Goal: Task Accomplishment & Management: Complete application form

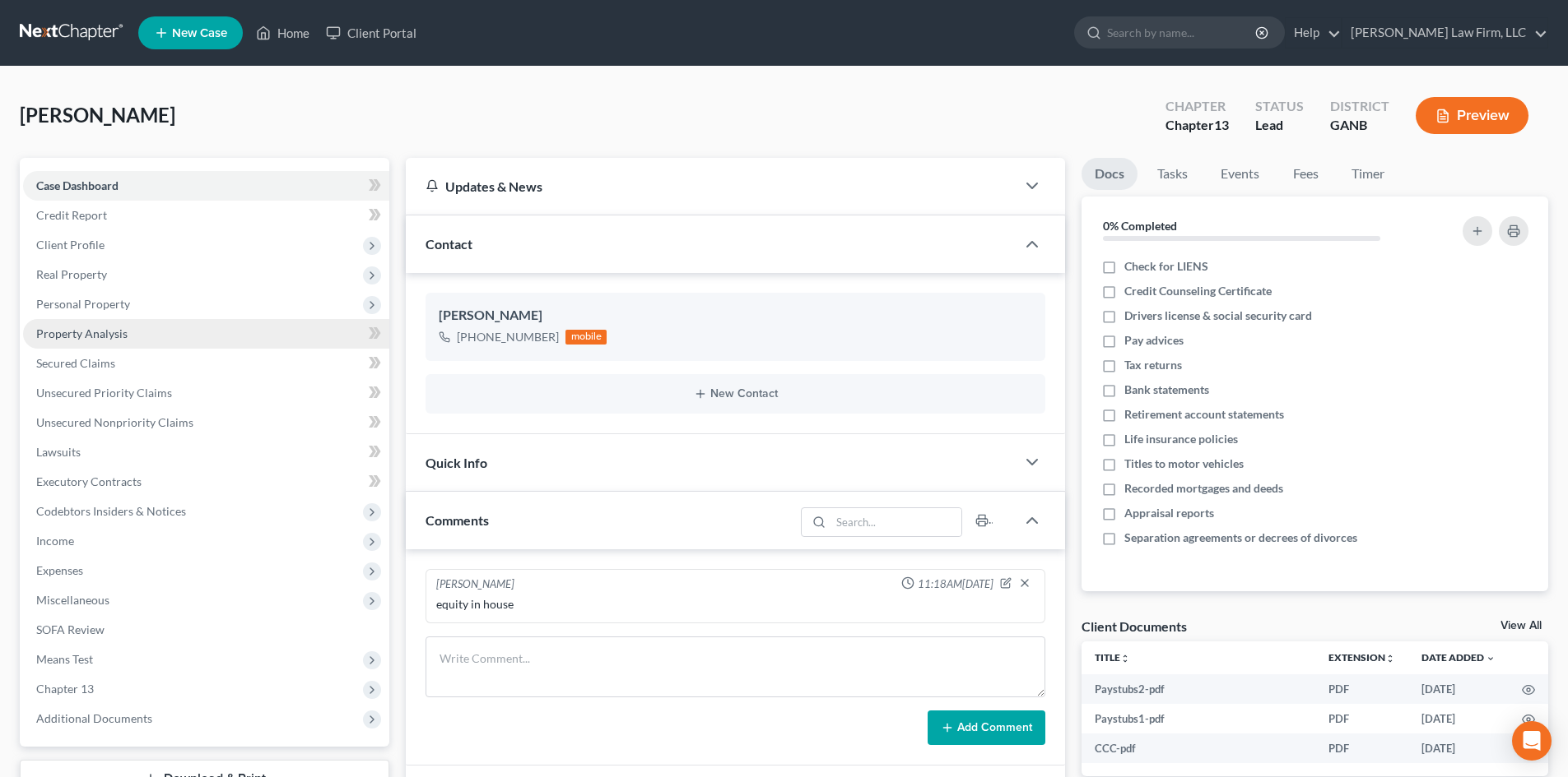
click at [41, 330] on span "Property Analysis" at bounding box center [82, 333] width 92 height 14
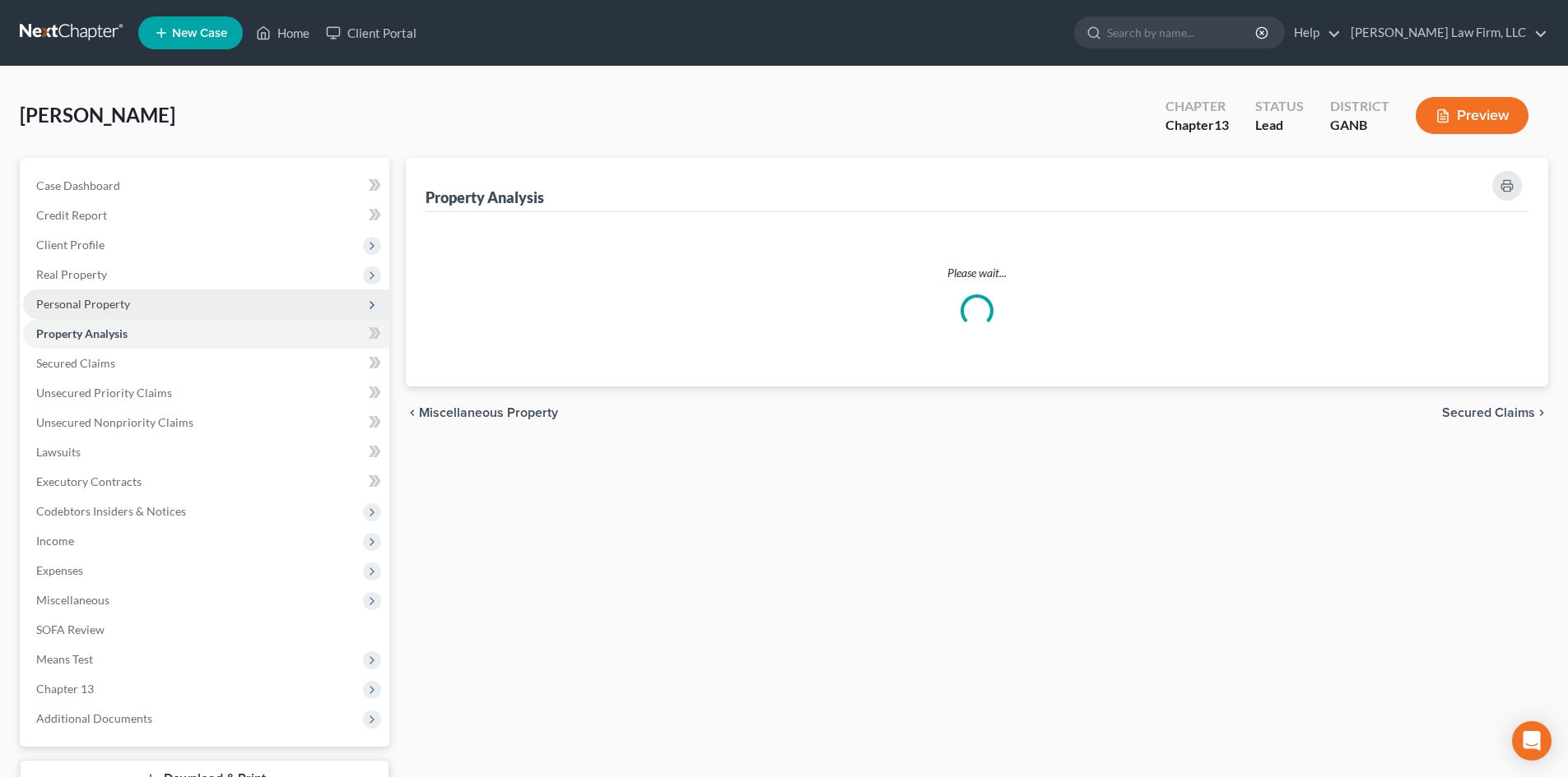
click at [66, 291] on span "Personal Property" at bounding box center [207, 304] width 367 height 29
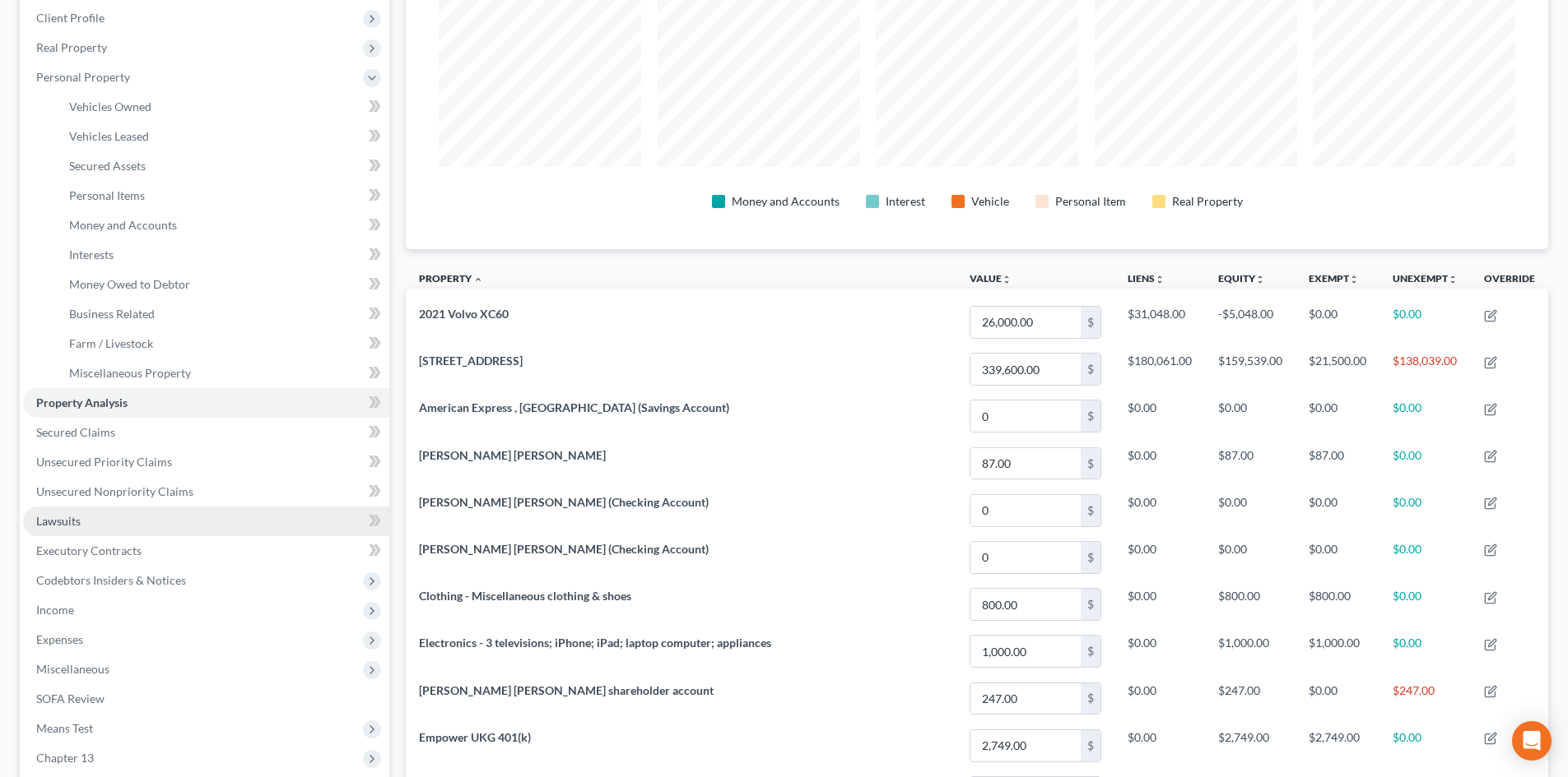
scroll to position [109, 0]
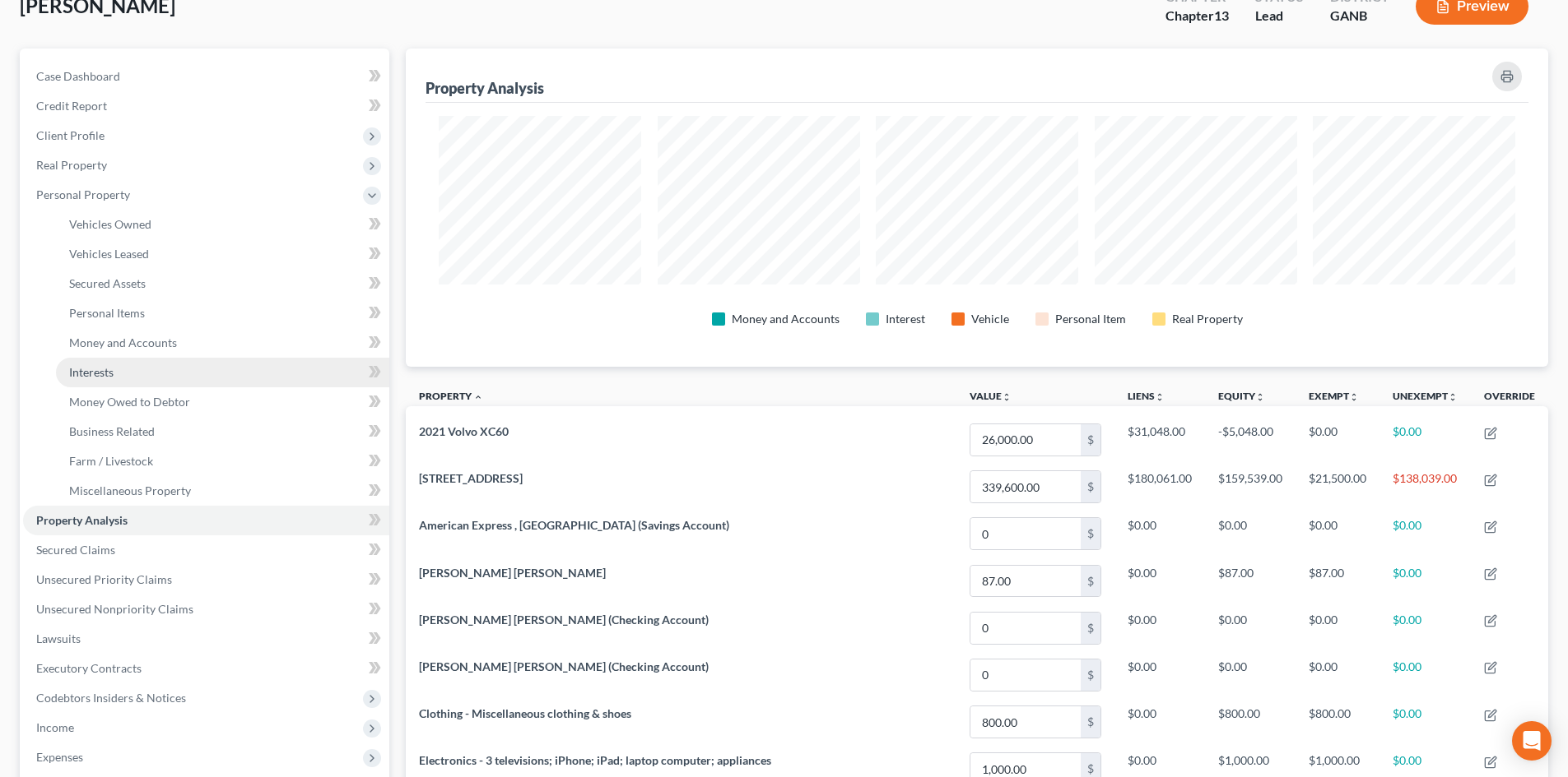
click at [105, 376] on span "Interests" at bounding box center [92, 372] width 45 height 14
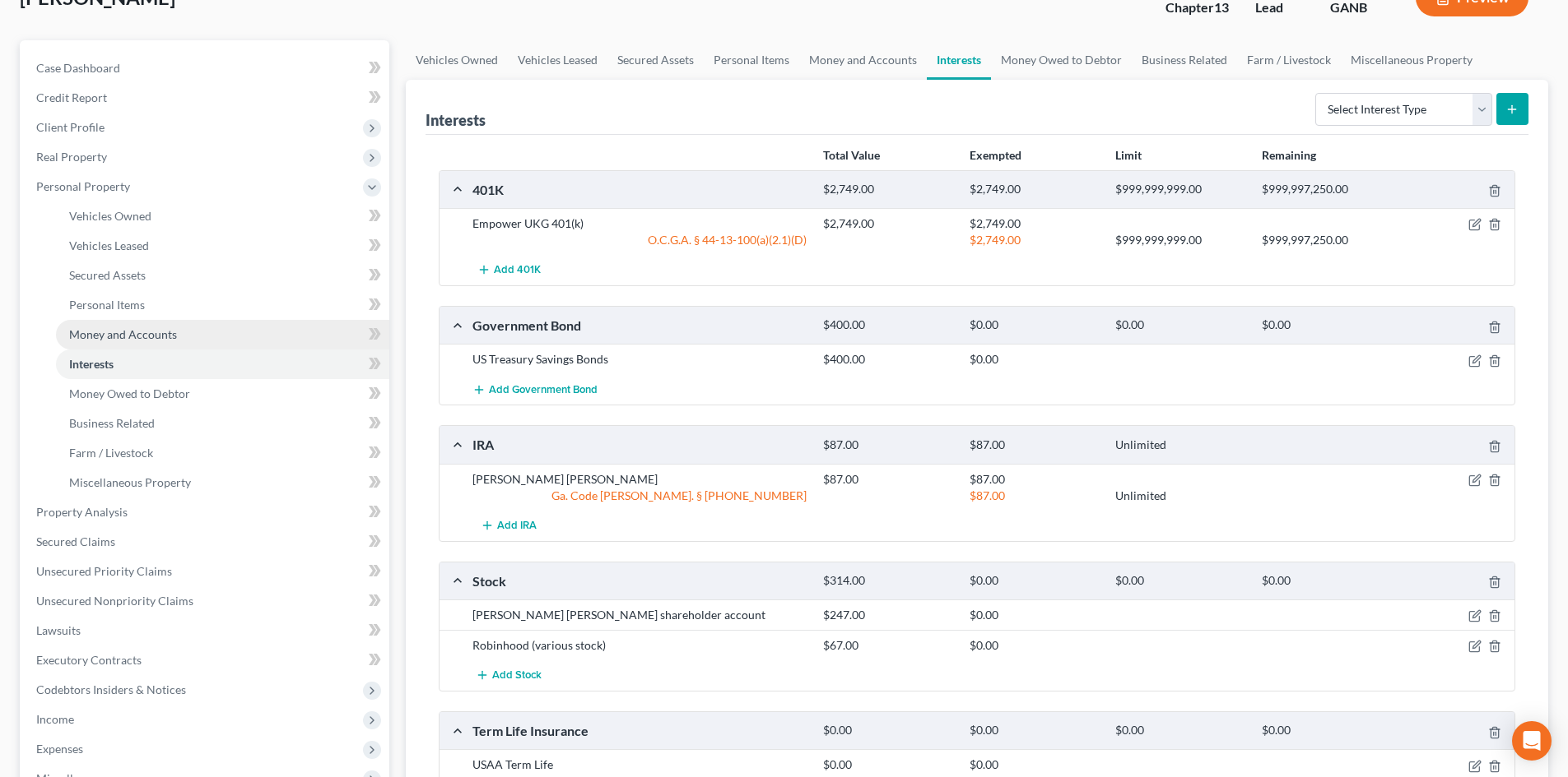
scroll to position [109, 0]
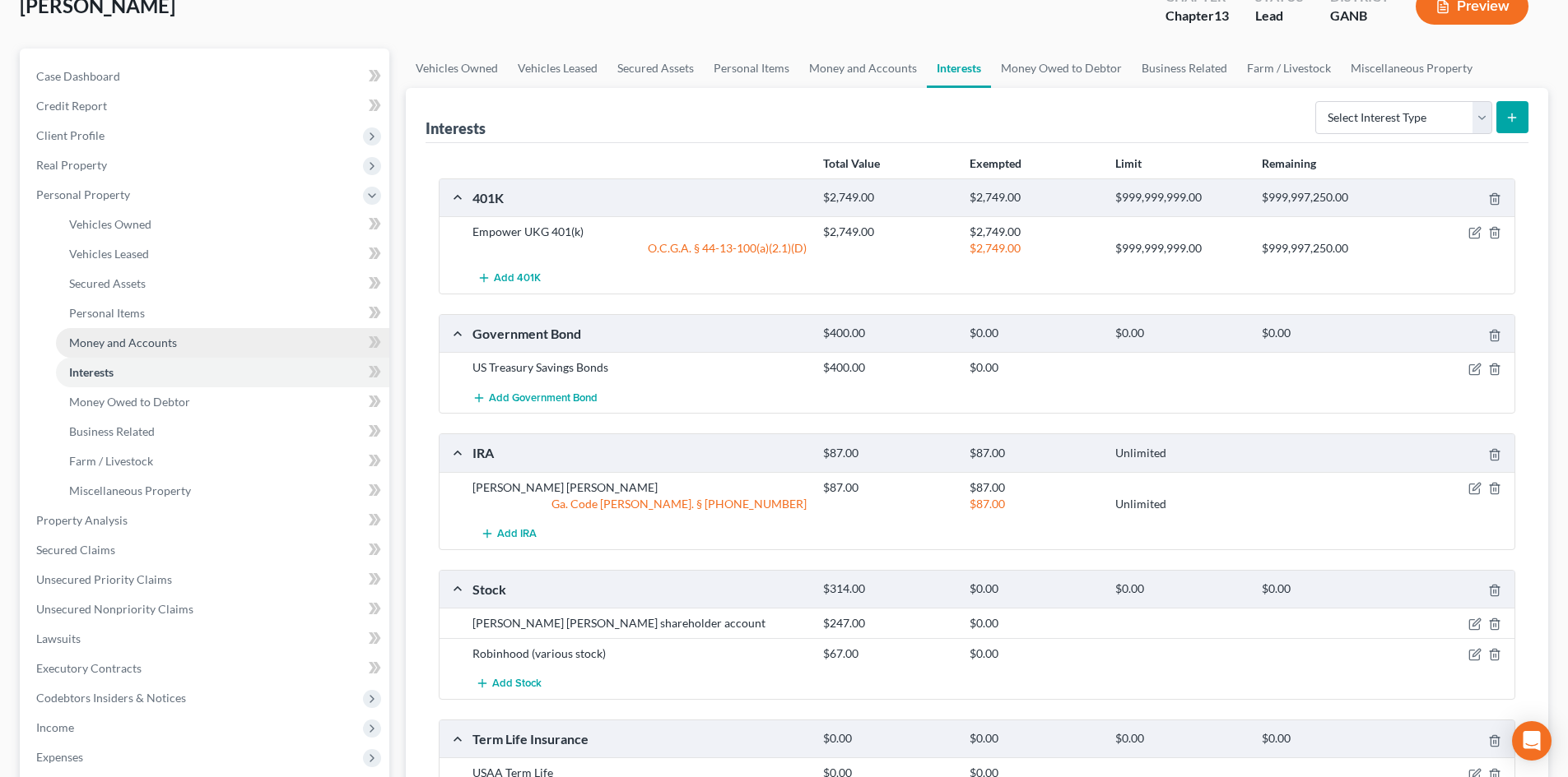
click at [98, 334] on link "Money and Accounts" at bounding box center [222, 343] width 333 height 29
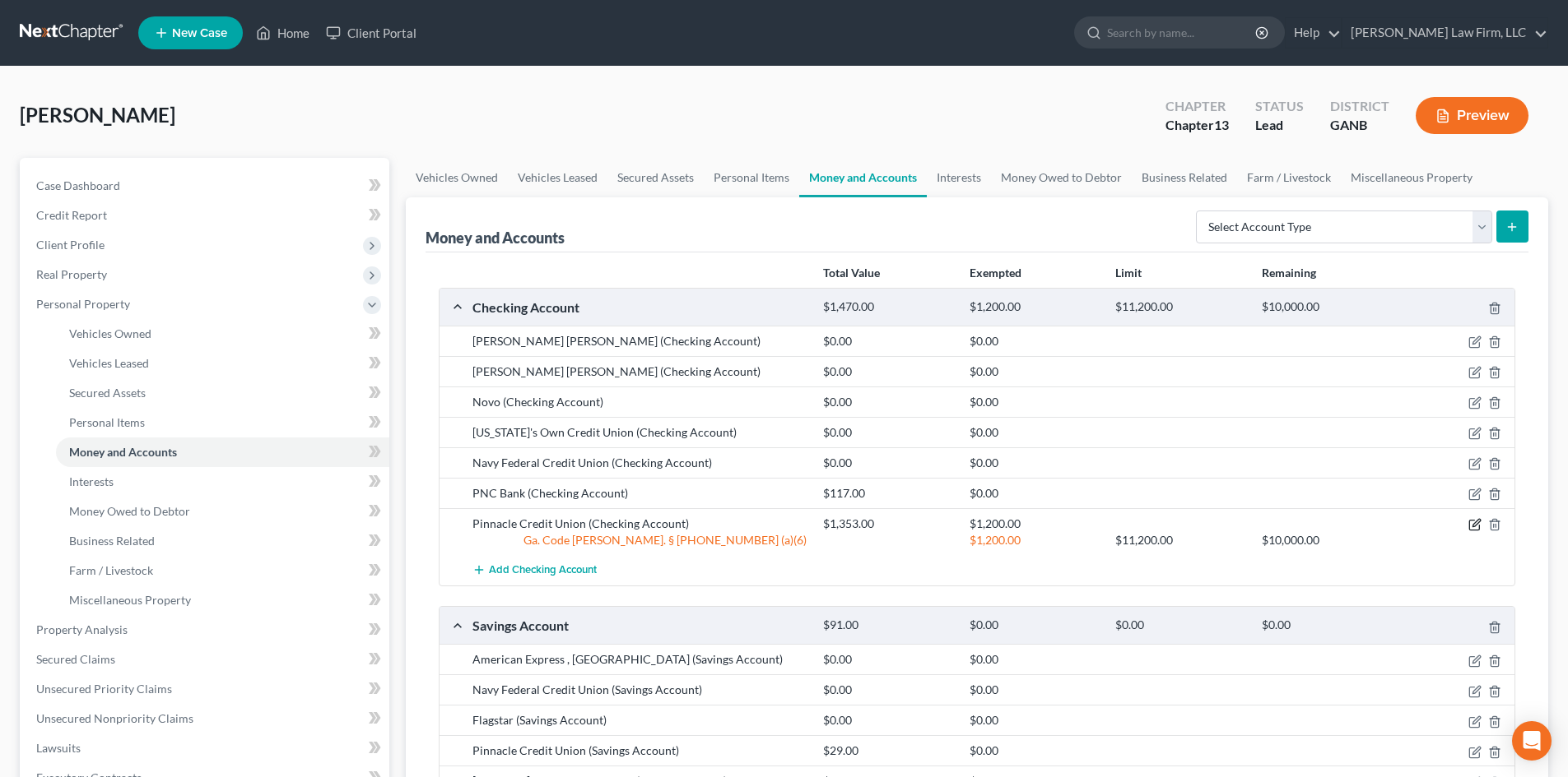
click at [1471, 527] on icon "button" at bounding box center [1474, 525] width 14 height 14
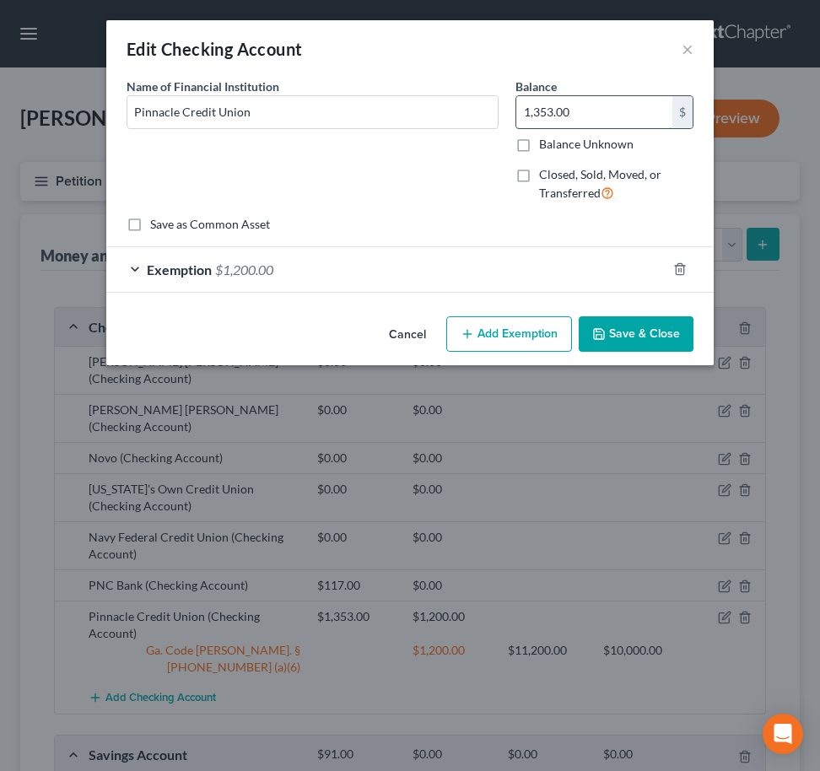
click at [566, 115] on input "1,353.00" at bounding box center [594, 112] width 156 height 32
type input "244.74"
click at [680, 270] on icon "button" at bounding box center [680, 269] width 14 height 14
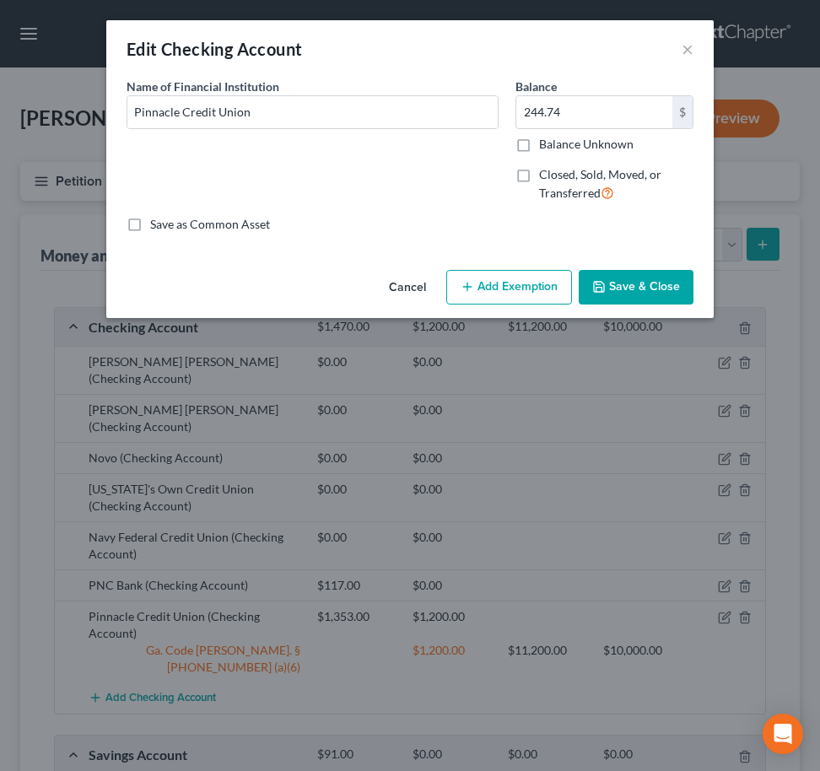
click at [638, 295] on button "Save & Close" at bounding box center [636, 287] width 115 height 35
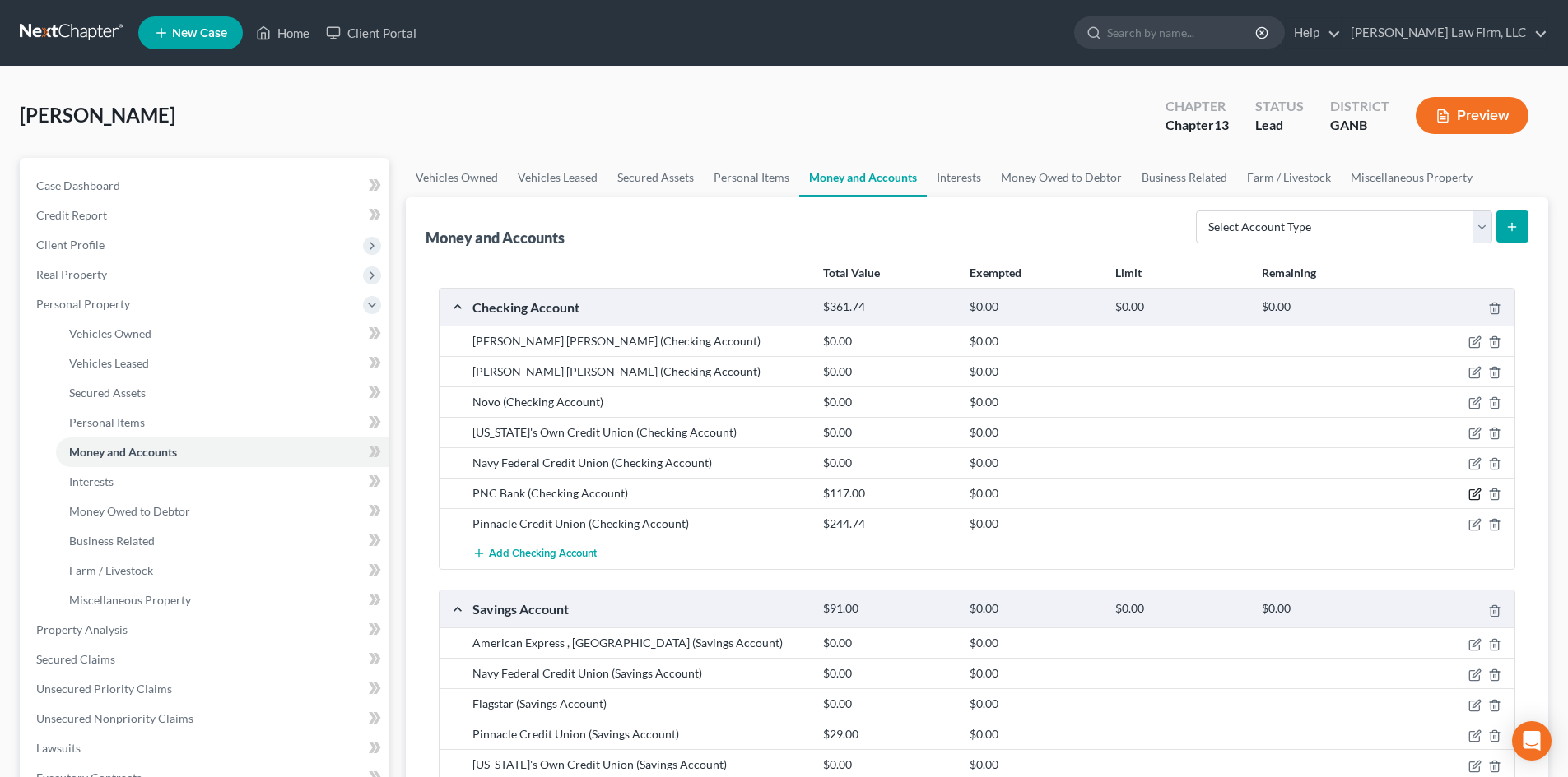
click at [1472, 492] on icon "button" at bounding box center [1474, 494] width 14 height 14
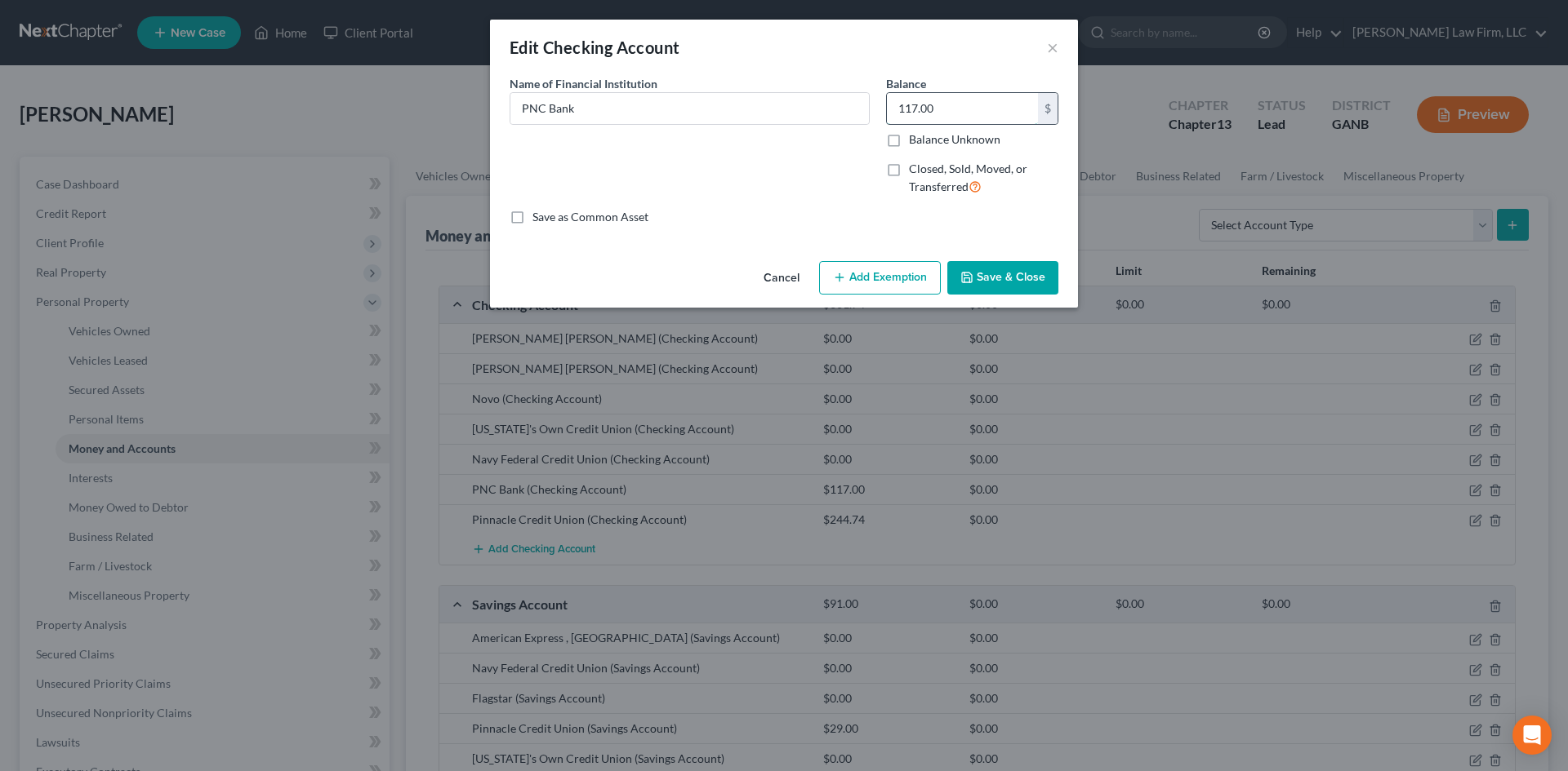
click at [903, 106] on input "117.00" at bounding box center [962, 108] width 151 height 31
type input "1"
type input "17"
click at [997, 280] on button "Save & Close" at bounding box center [1003, 278] width 111 height 34
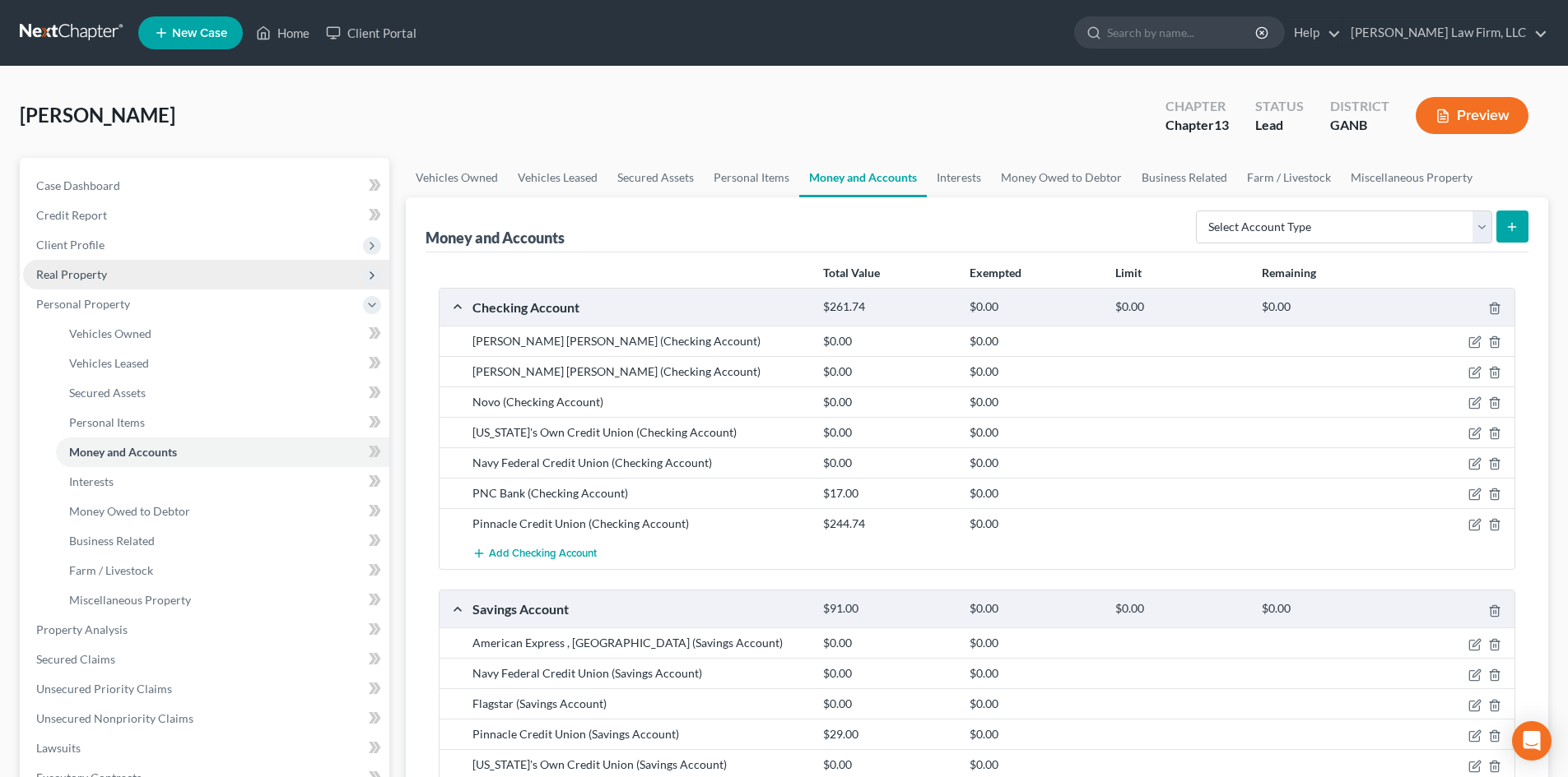
click at [59, 280] on span "Real Property" at bounding box center [71, 274] width 71 height 14
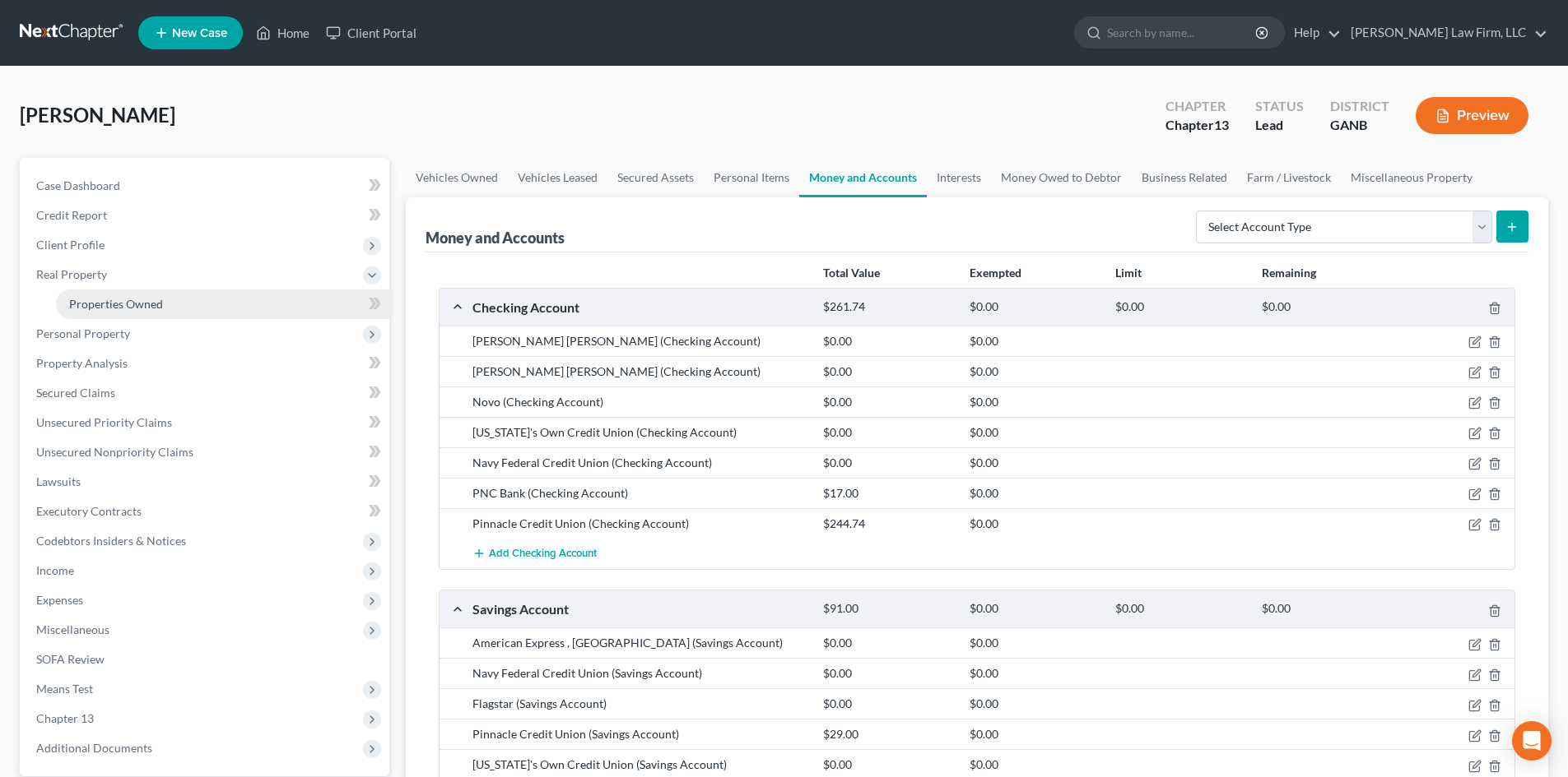
click at [72, 308] on span "Properties Owned" at bounding box center [116, 304] width 94 height 14
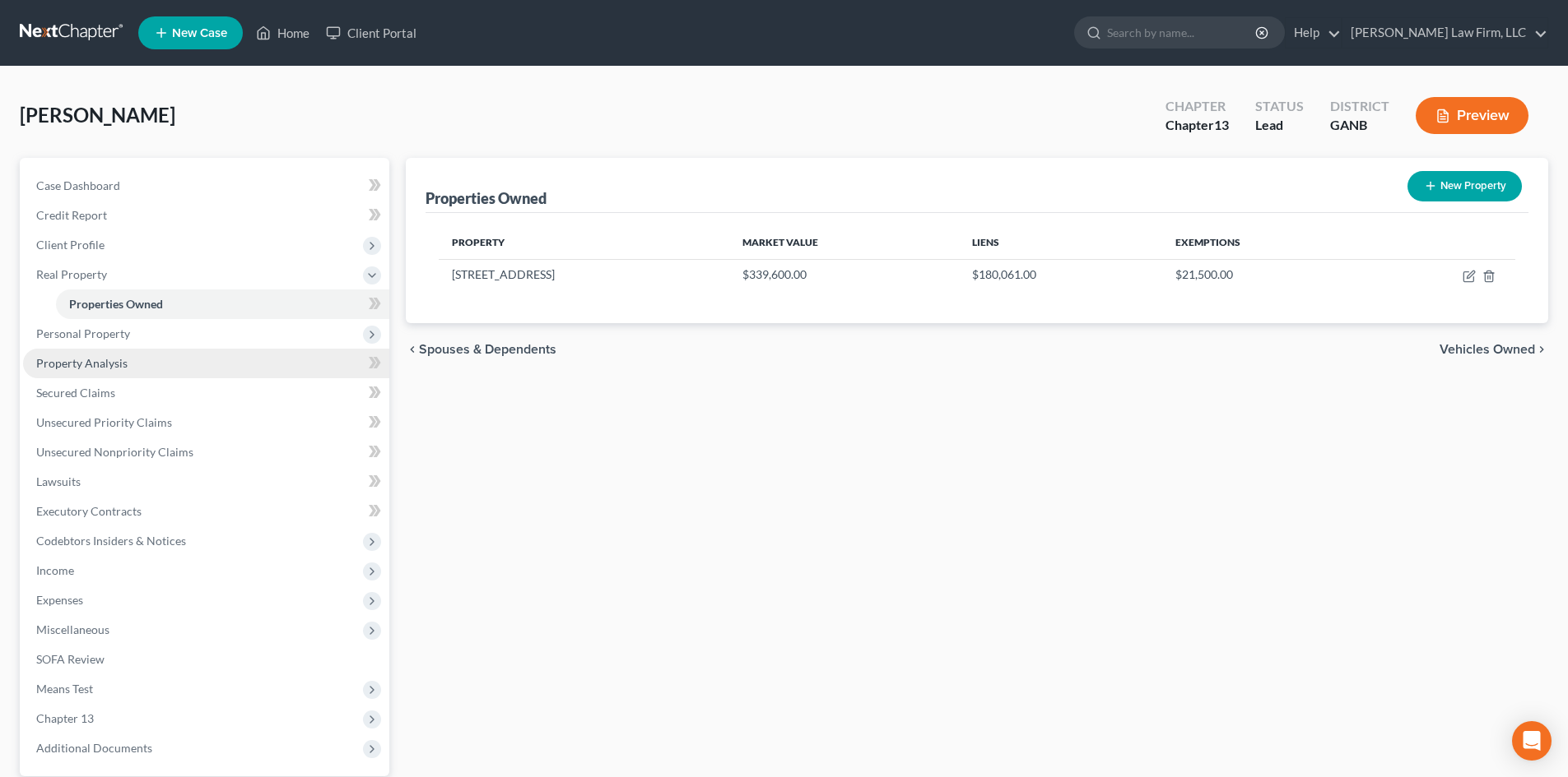
click at [66, 366] on span "Property Analysis" at bounding box center [82, 363] width 92 height 14
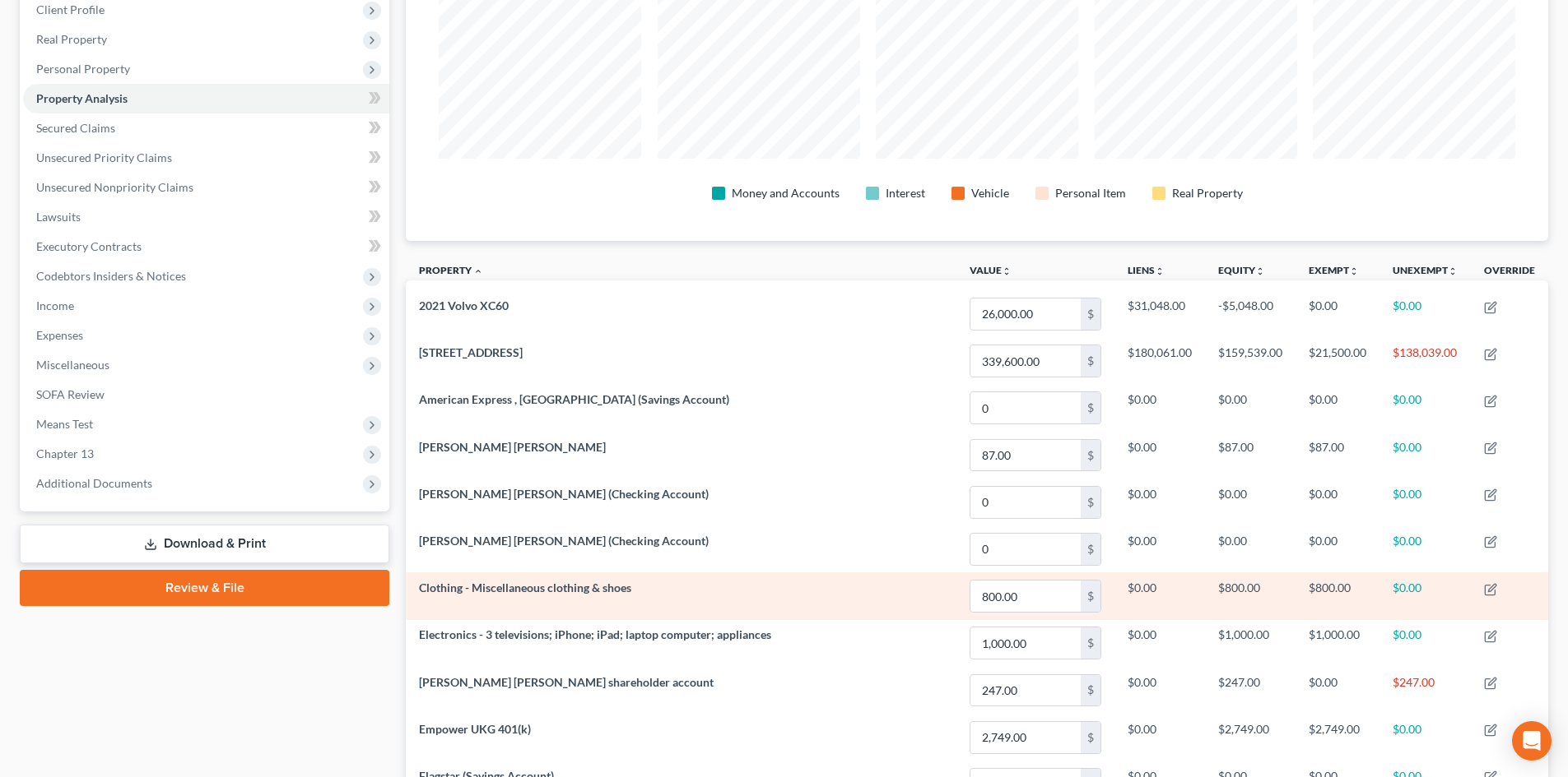
scroll to position [36, 0]
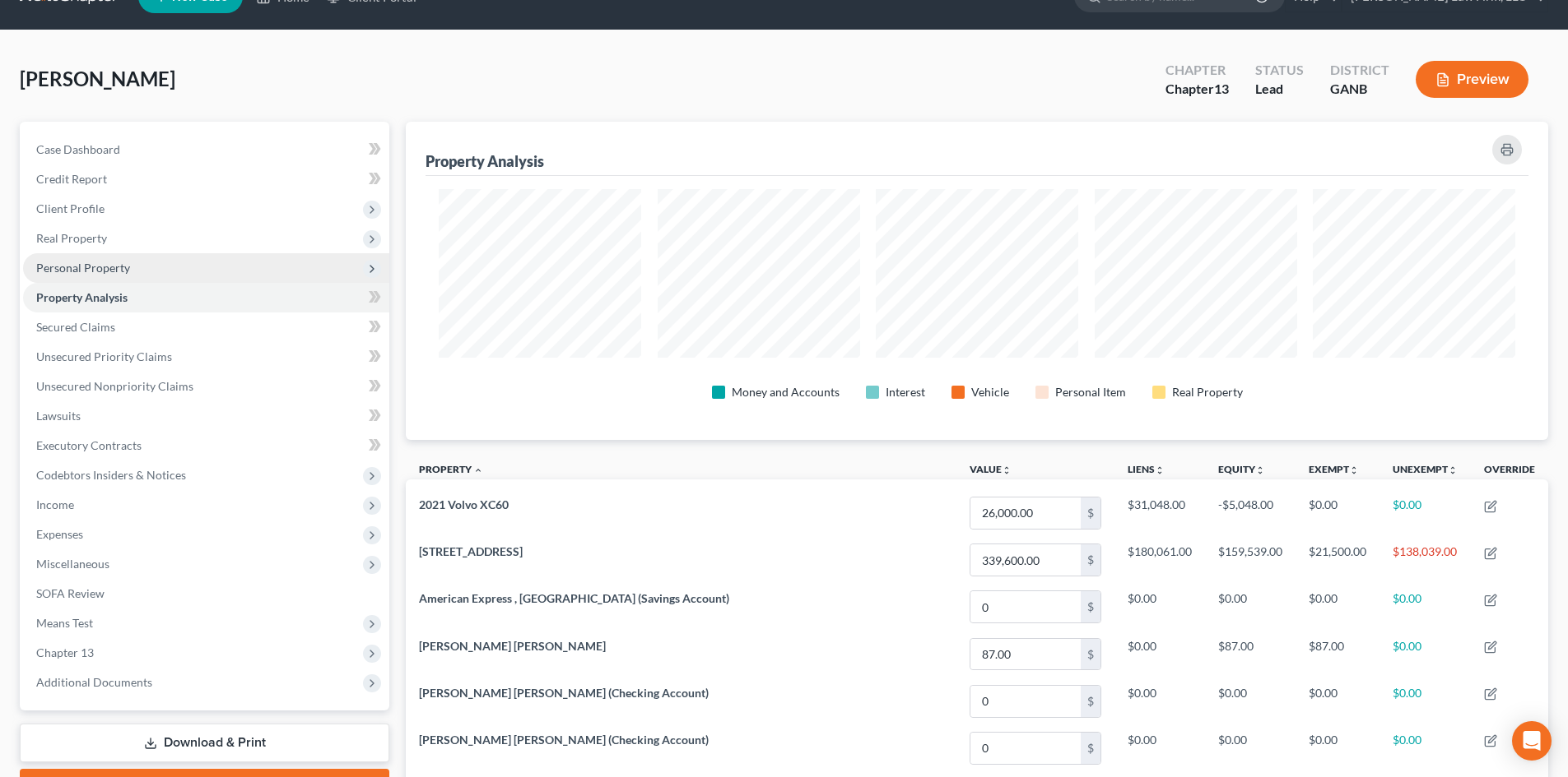
click at [72, 271] on span "Personal Property" at bounding box center [83, 267] width 94 height 14
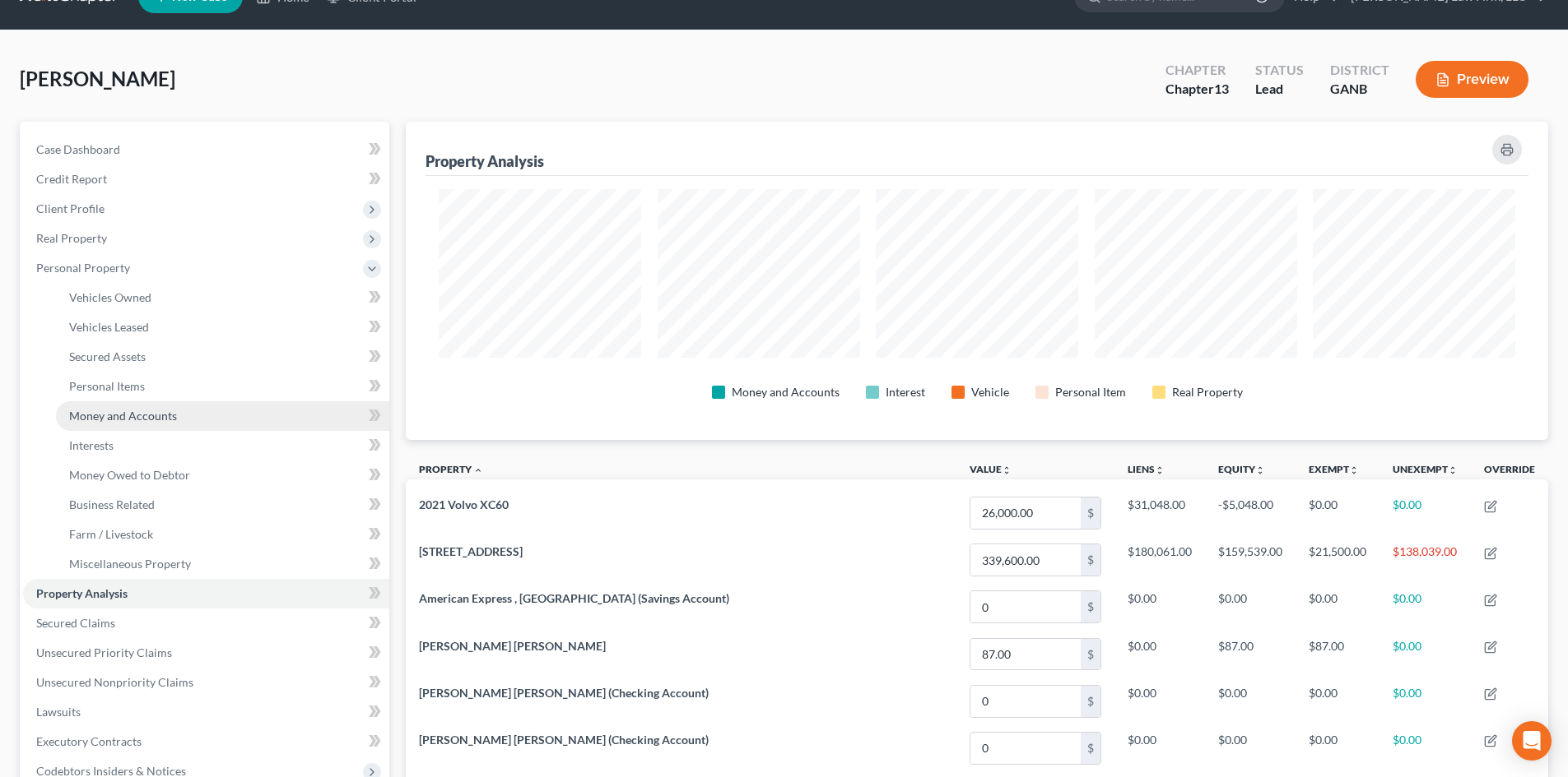
click at [124, 415] on span "Money and Accounts" at bounding box center [123, 415] width 108 height 14
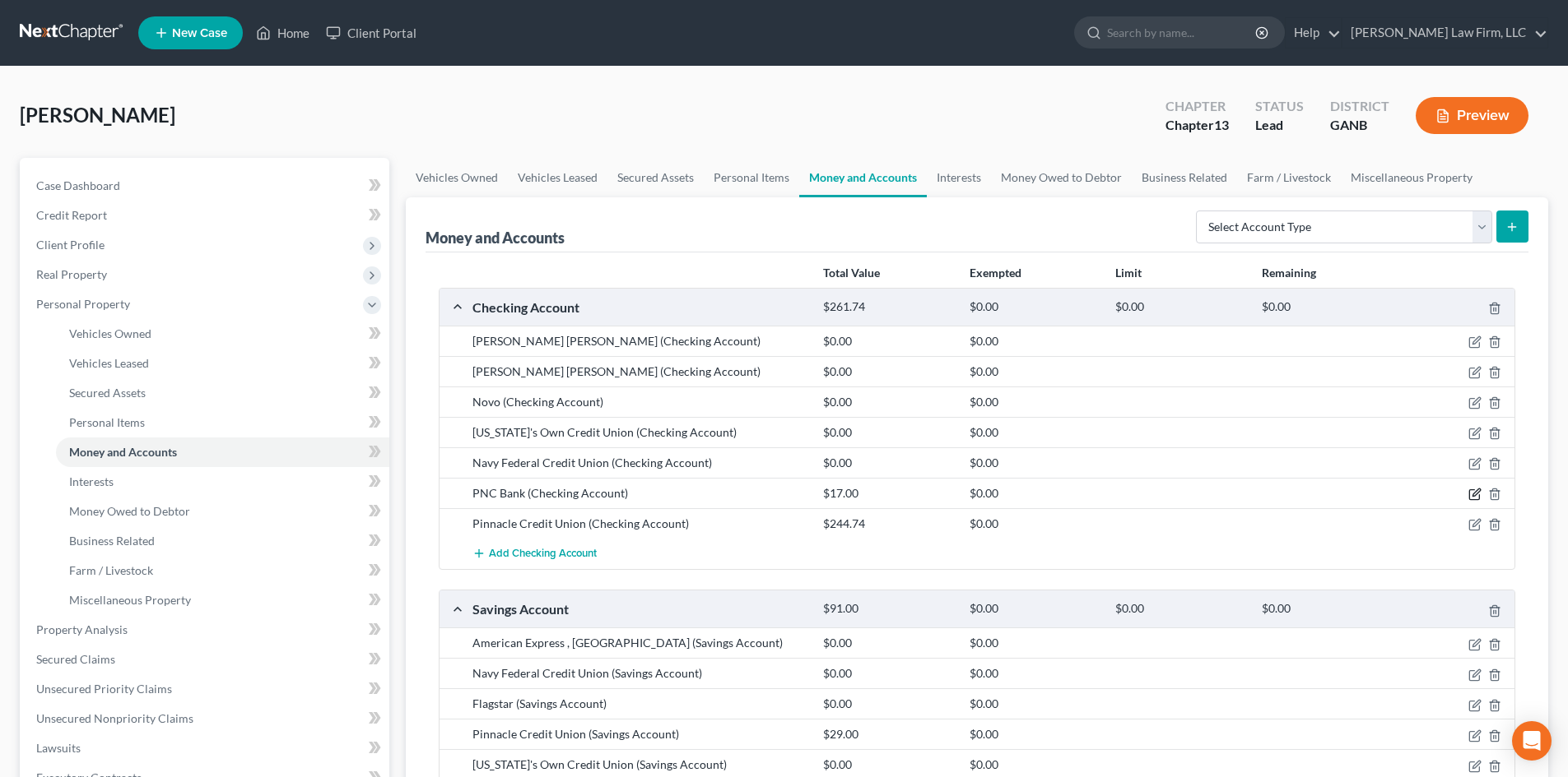
click at [1476, 496] on icon "button" at bounding box center [1474, 494] width 14 height 14
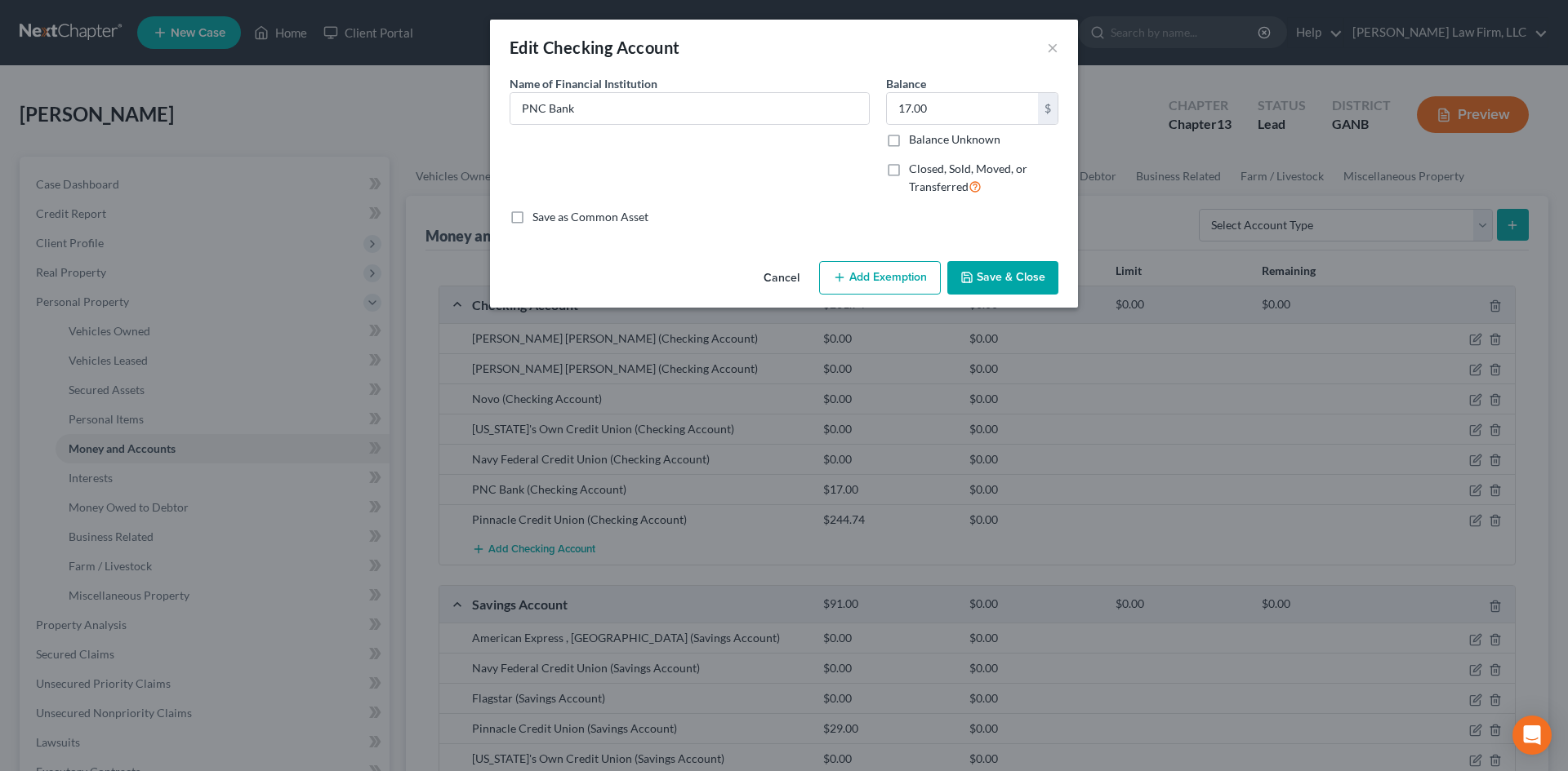
click at [871, 277] on button "Add Exemption" at bounding box center [880, 278] width 122 height 34
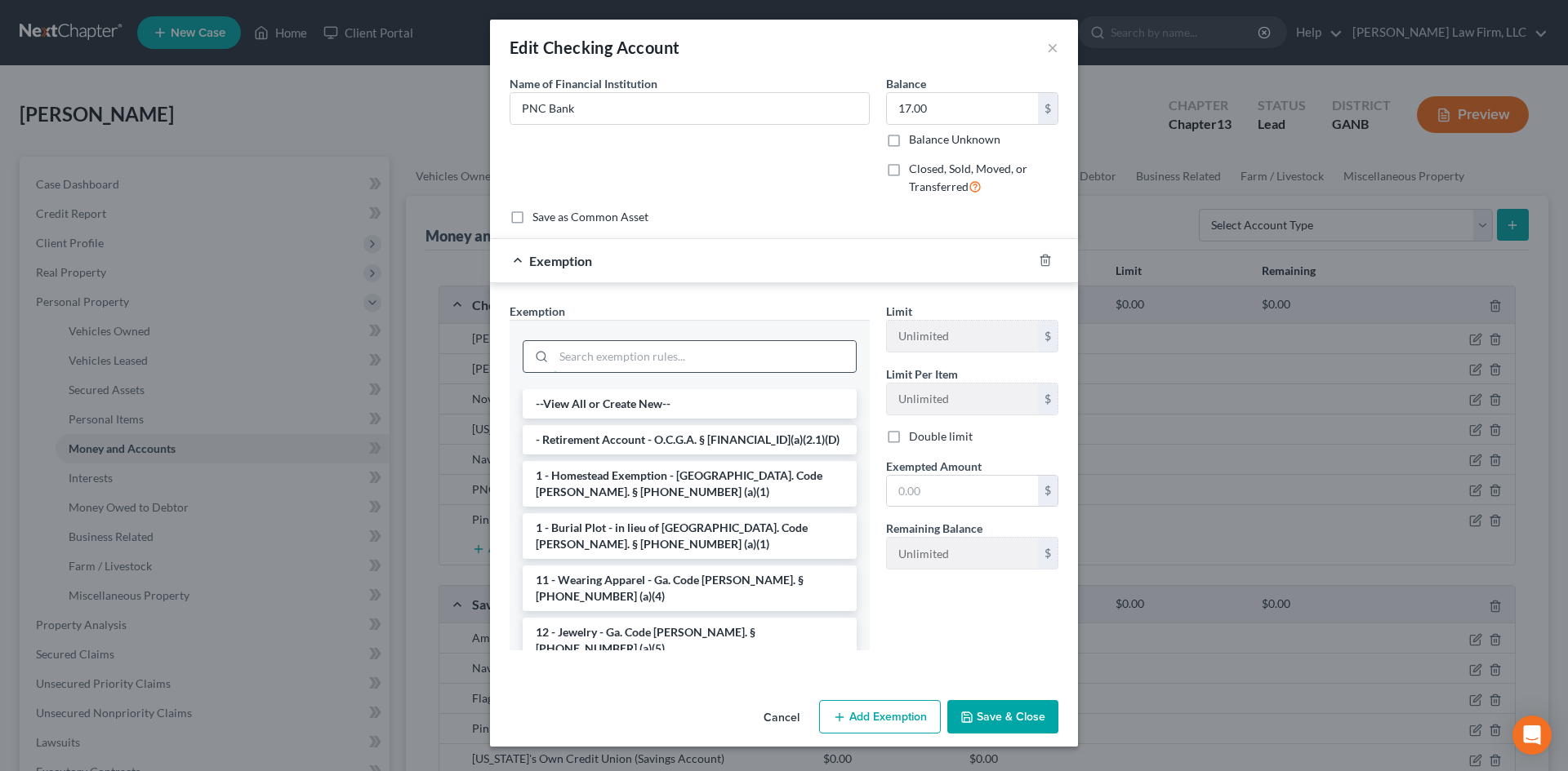
click at [670, 343] on input "search" at bounding box center [705, 357] width 302 height 31
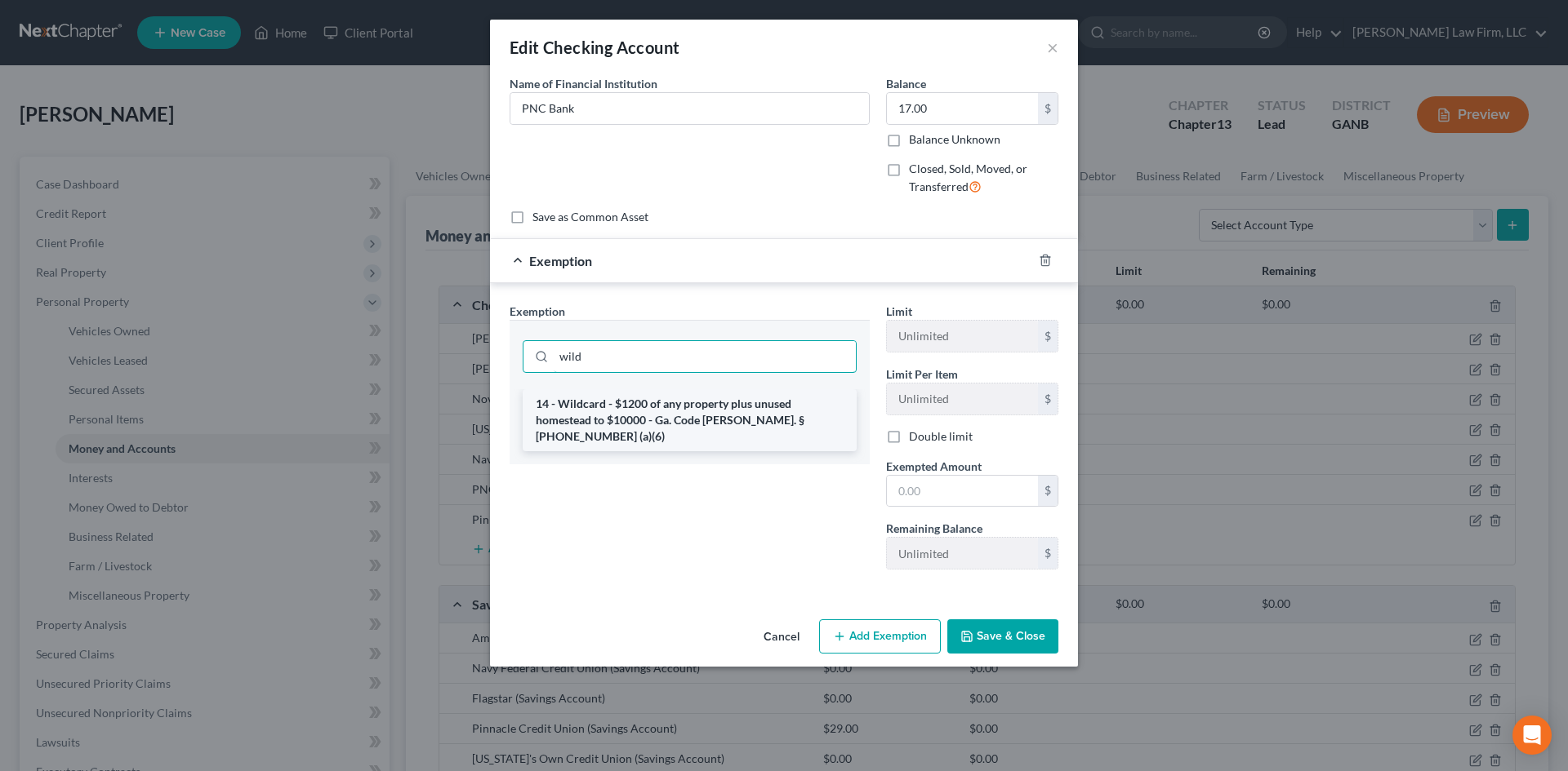
type input "wild"
click at [748, 396] on li "14 - Wildcard - $1200 of any property plus unused homestead to $10000 - Ga. Cod…" at bounding box center [689, 421] width 334 height 62
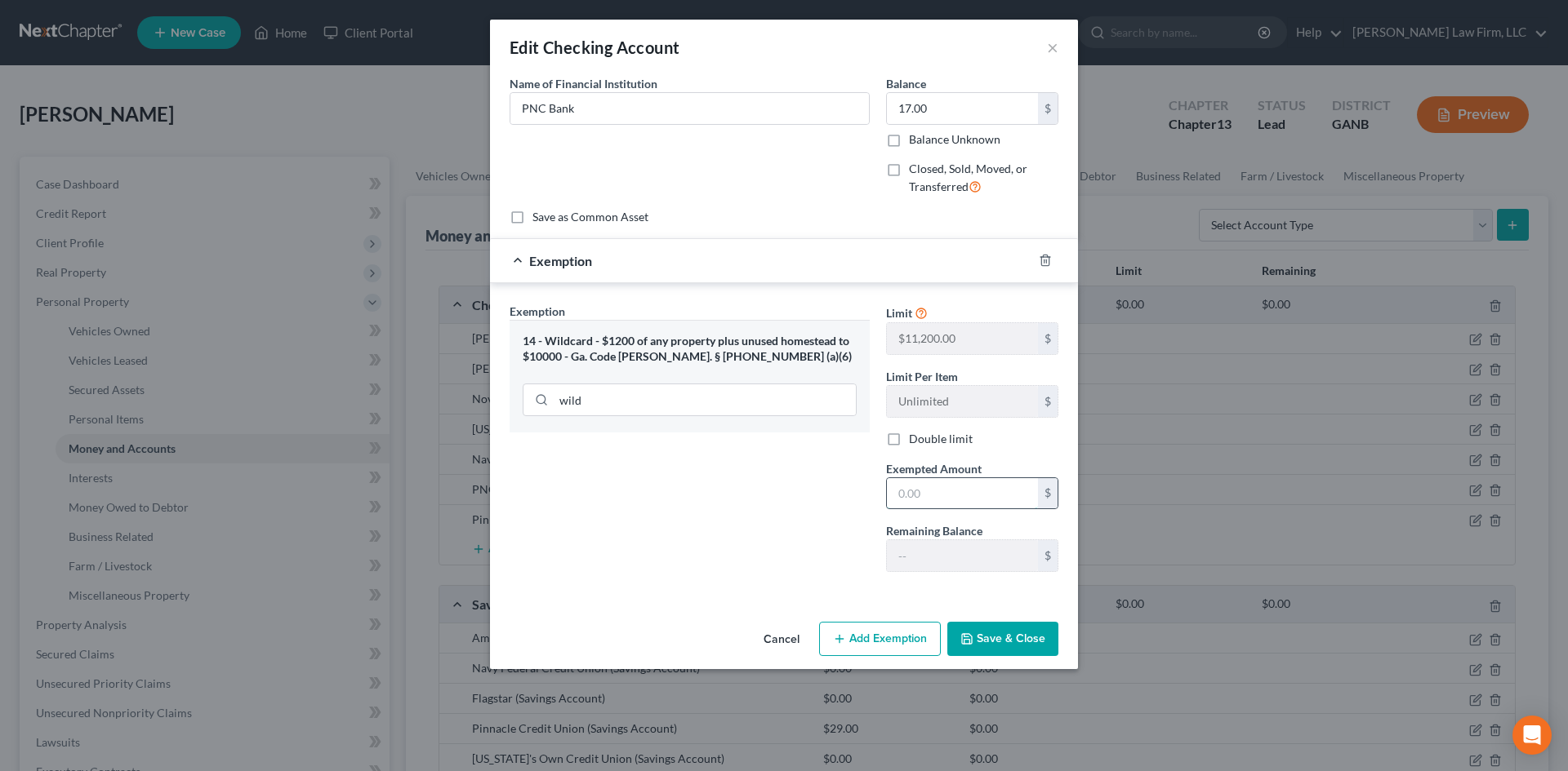
click at [943, 489] on input "text" at bounding box center [962, 493] width 151 height 31
type input "17"
click at [986, 639] on button "Save & Close" at bounding box center [1003, 638] width 111 height 34
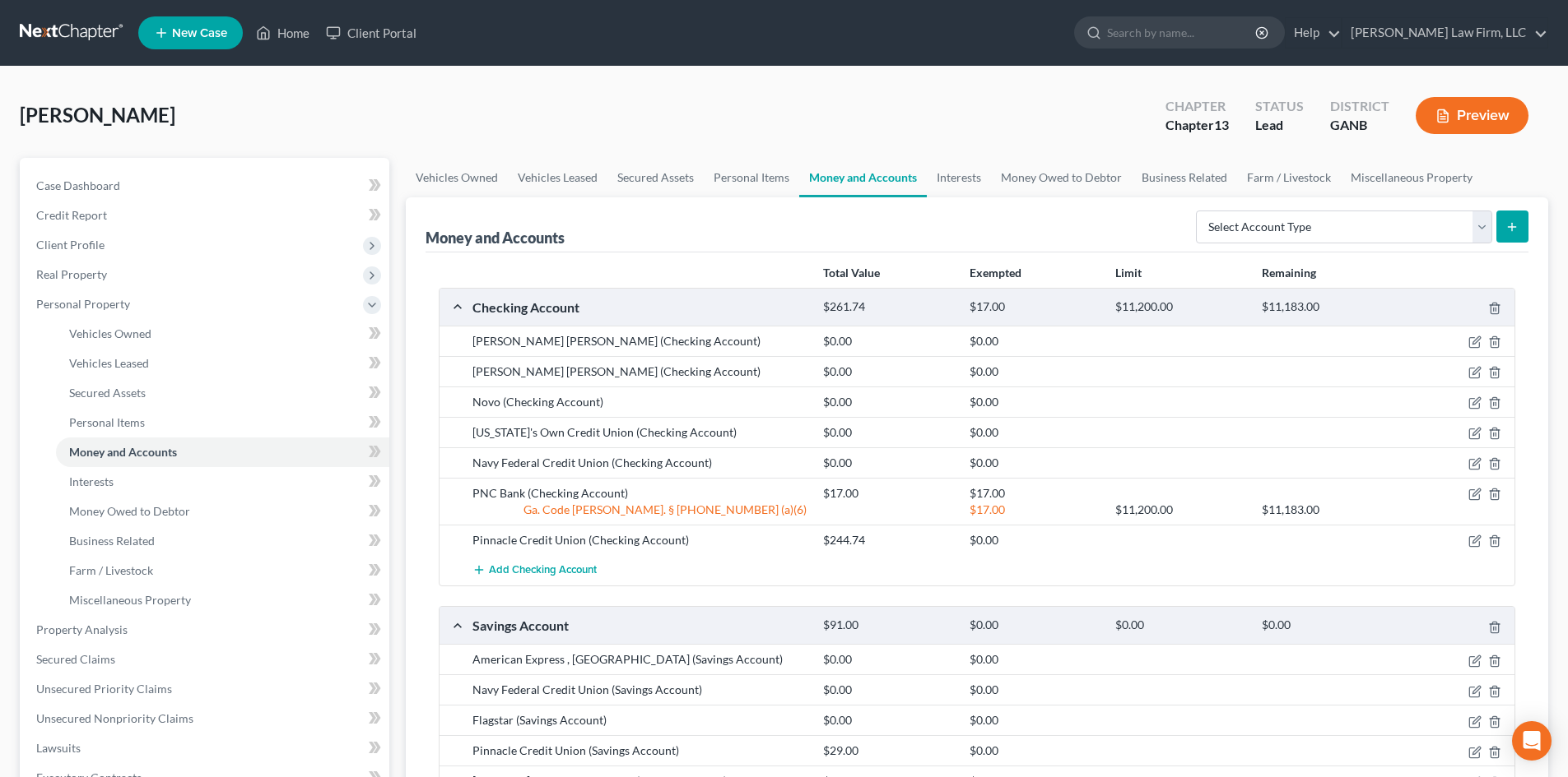
click at [1040, 100] on div "[PERSON_NAME] Upgraded Chapter Chapter 13 Status Lead District GANB Preview" at bounding box center [783, 122] width 1528 height 71
click at [1472, 541] on icon "button" at bounding box center [1476, 540] width 8 height 8
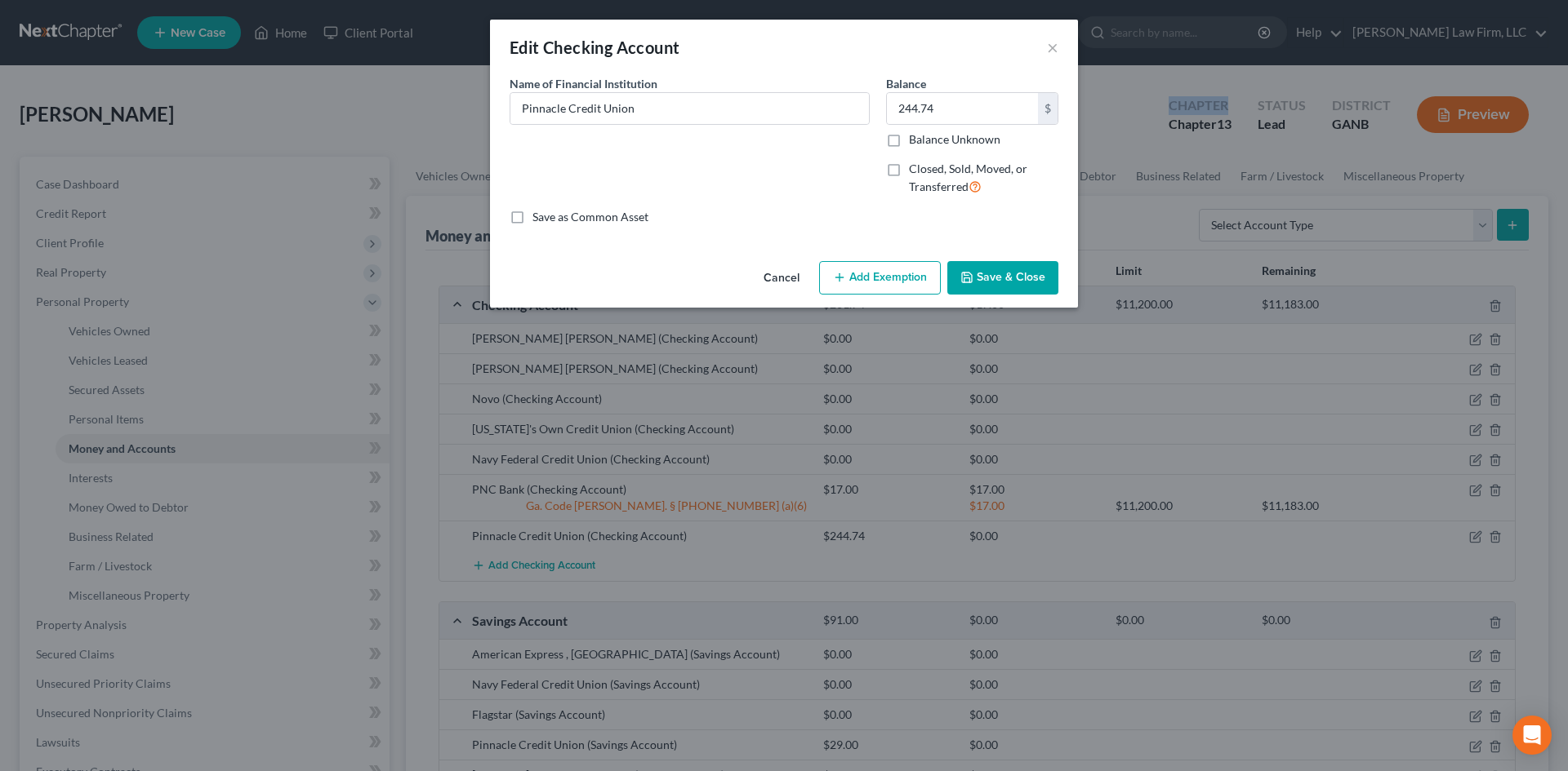
click at [890, 284] on button "Add Exemption" at bounding box center [880, 278] width 122 height 34
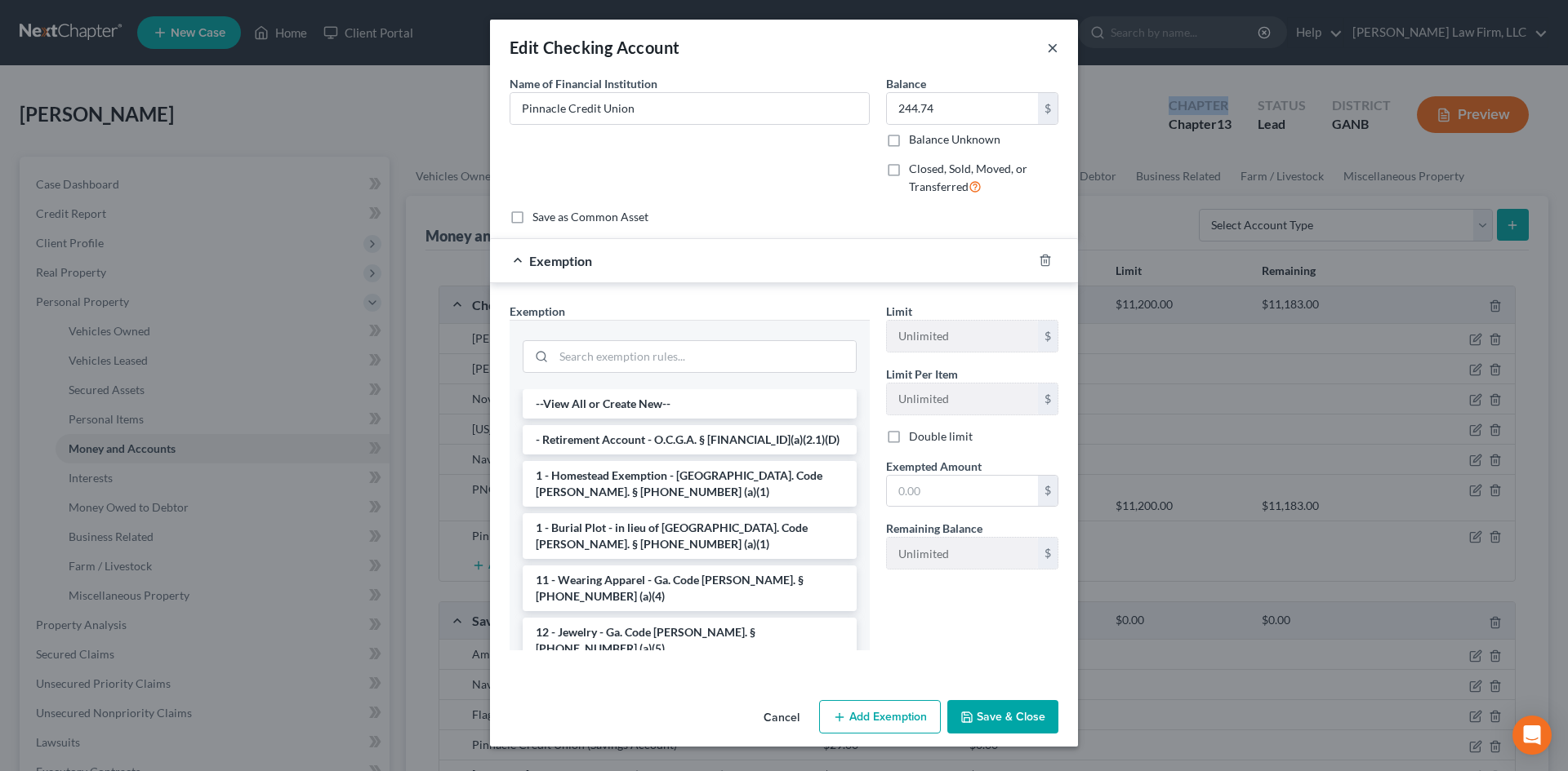
click at [1050, 46] on button "×" at bounding box center [1053, 47] width 12 height 19
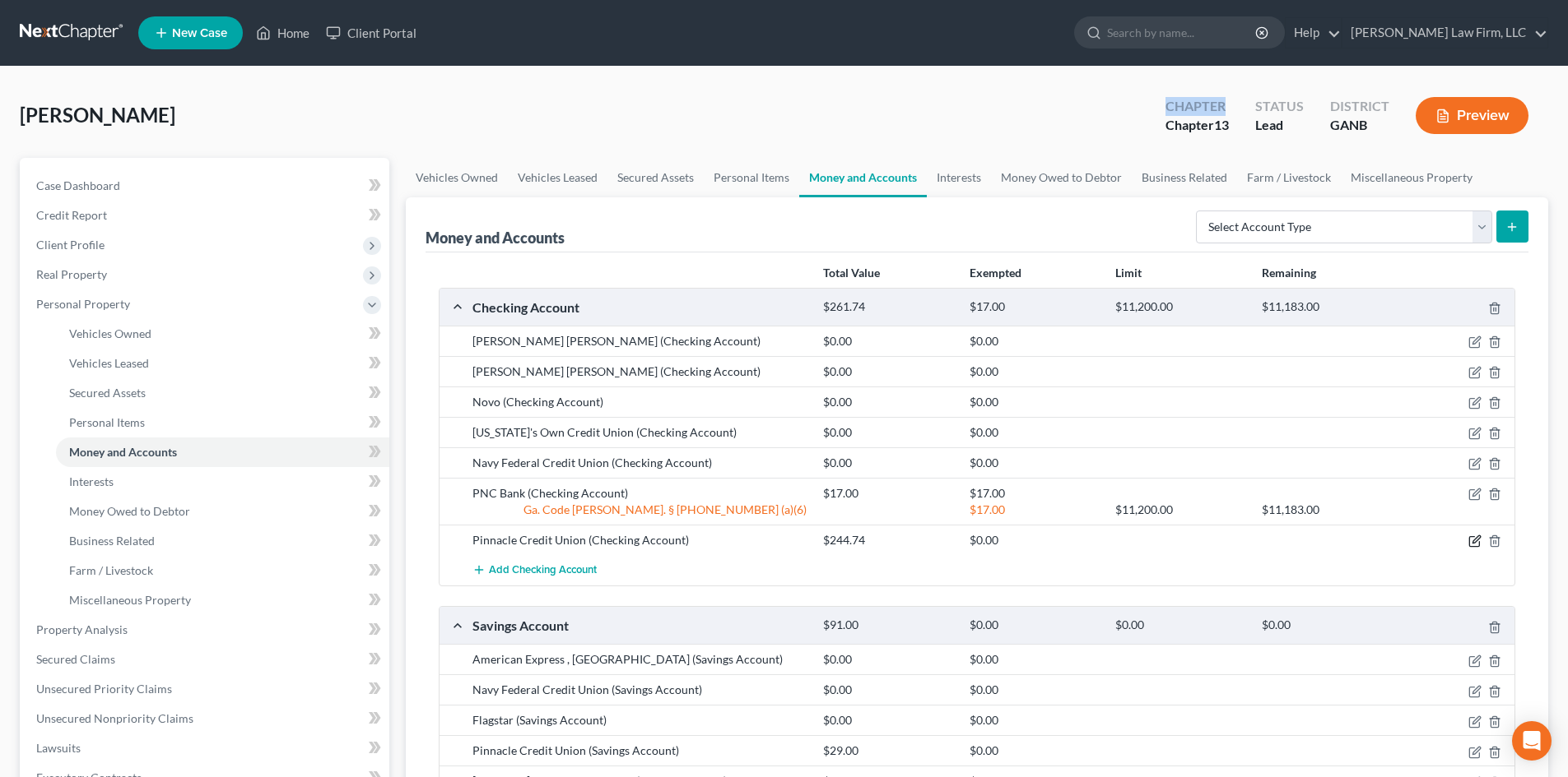
click at [1476, 543] on icon "button" at bounding box center [1474, 541] width 14 height 14
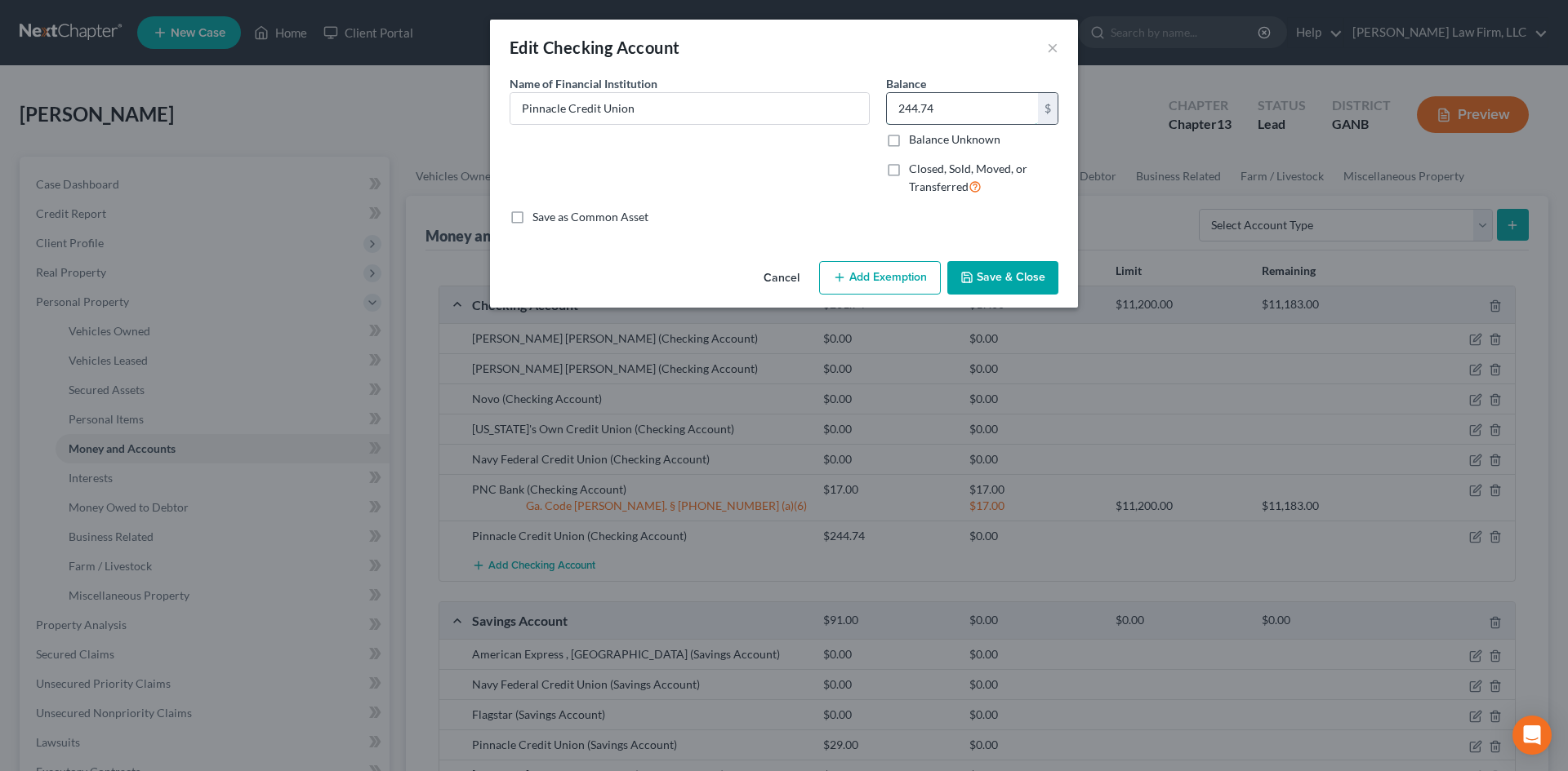
click at [973, 111] on input "244.74" at bounding box center [962, 108] width 151 height 31
type input "245"
click at [839, 282] on icon "button" at bounding box center [840, 278] width 14 height 14
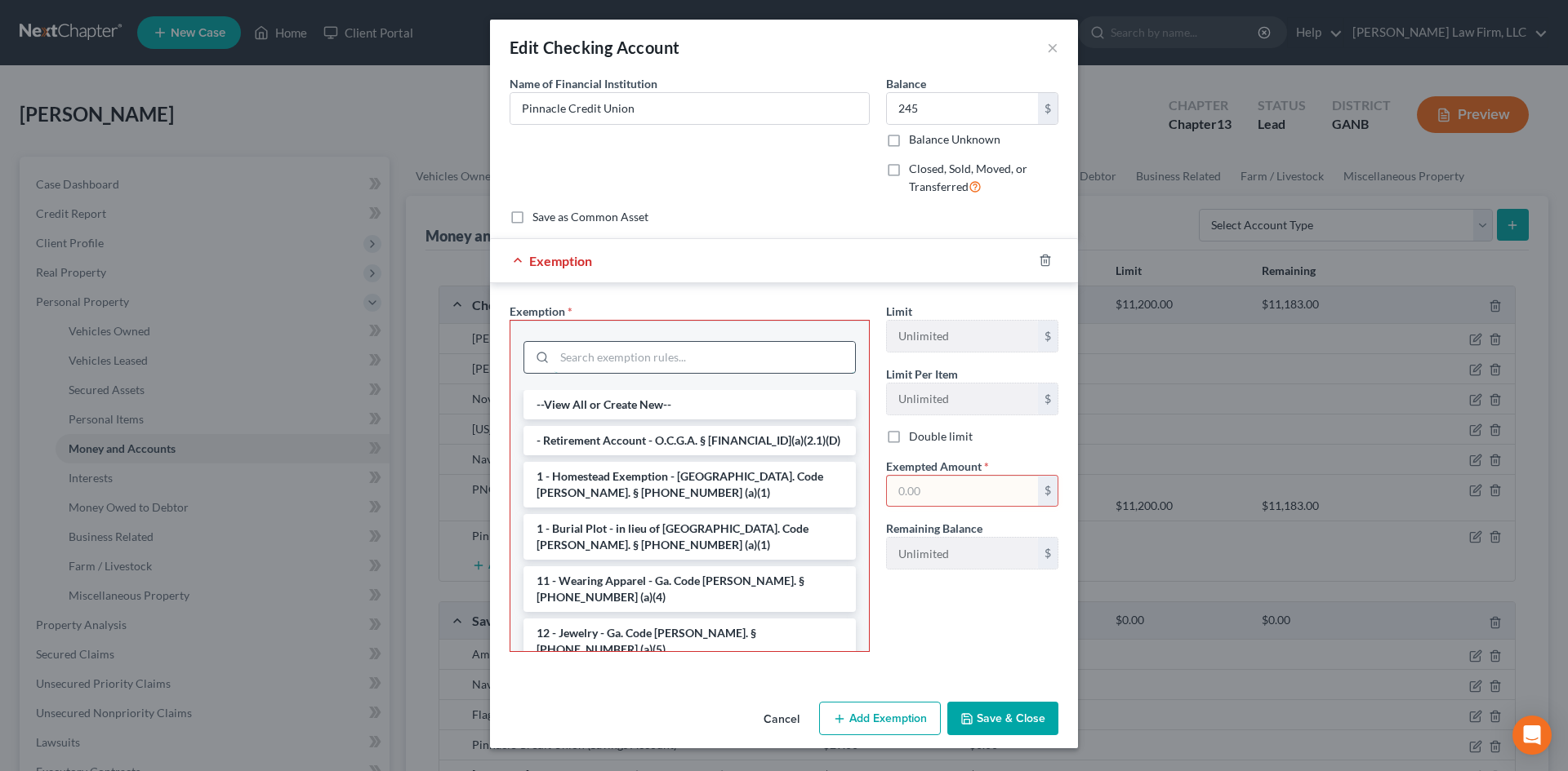
click at [604, 351] on input "search" at bounding box center [705, 358] width 301 height 31
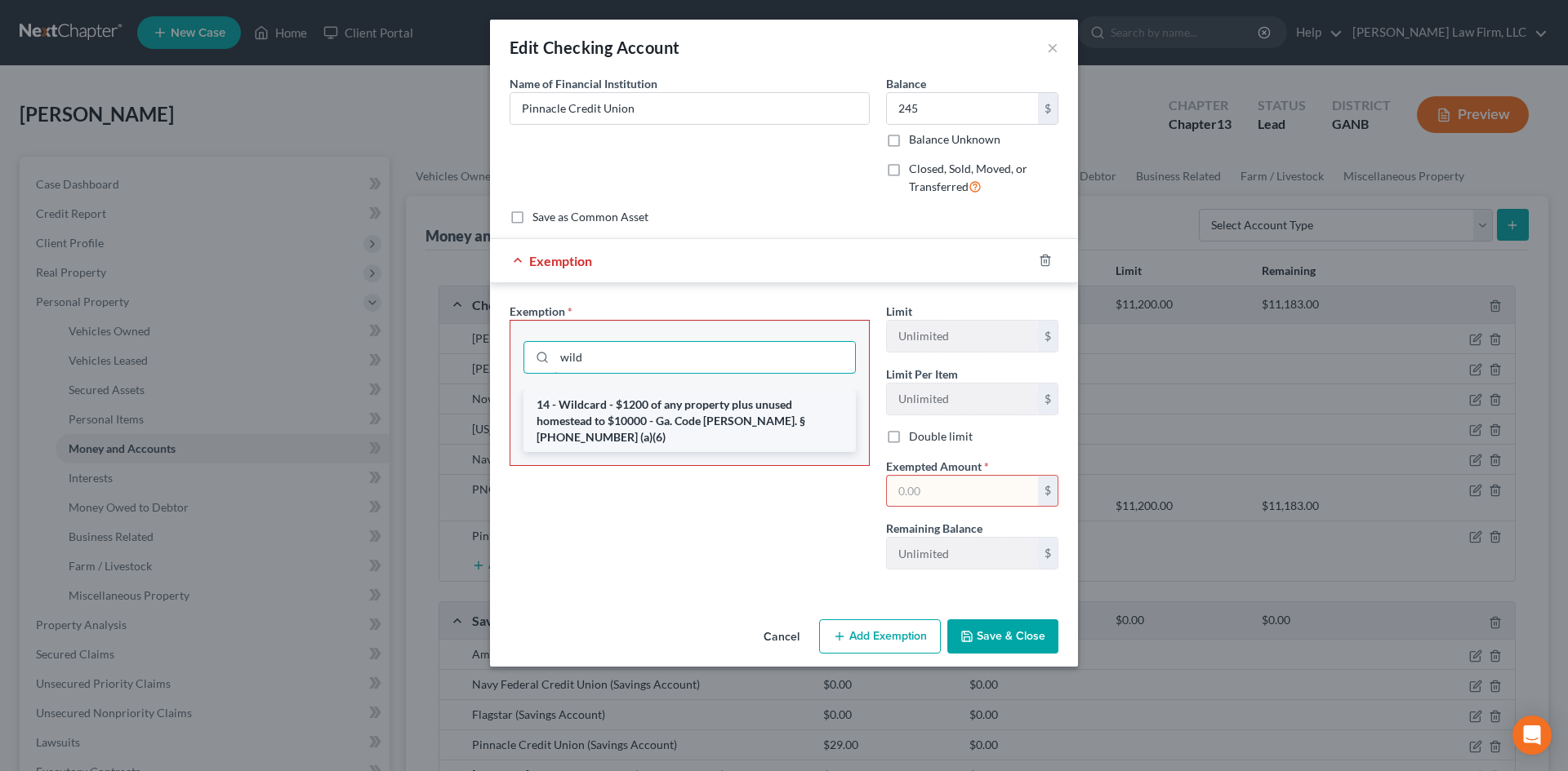
type input "wild"
click at [624, 407] on li "14 - Wildcard - $1200 of any property plus unused homestead to $10000 - Ga. Cod…" at bounding box center [689, 421] width 332 height 62
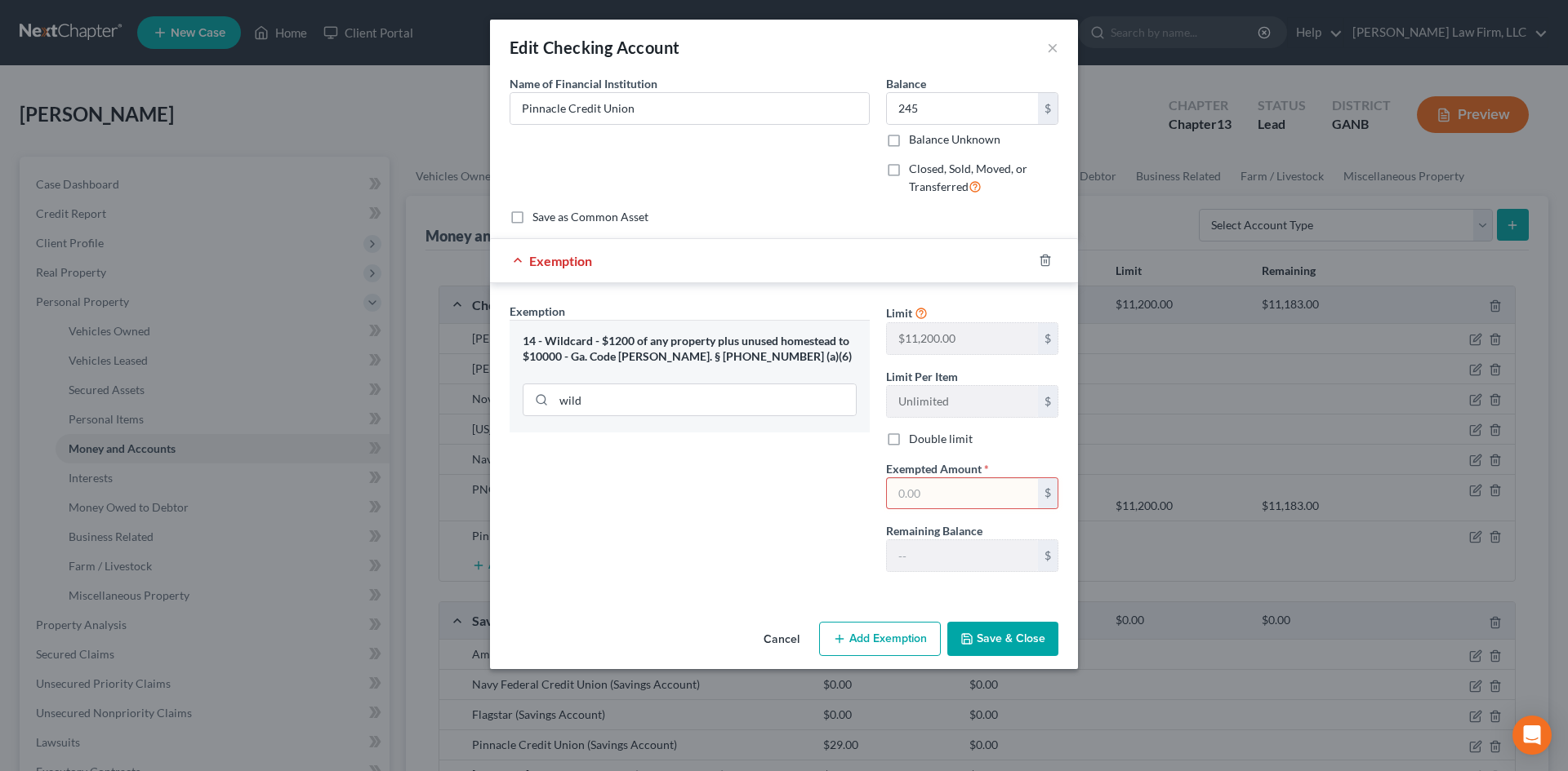
click at [927, 488] on input "text" at bounding box center [962, 493] width 151 height 31
type input "245"
click at [1005, 635] on button "Save & Close" at bounding box center [1003, 638] width 111 height 34
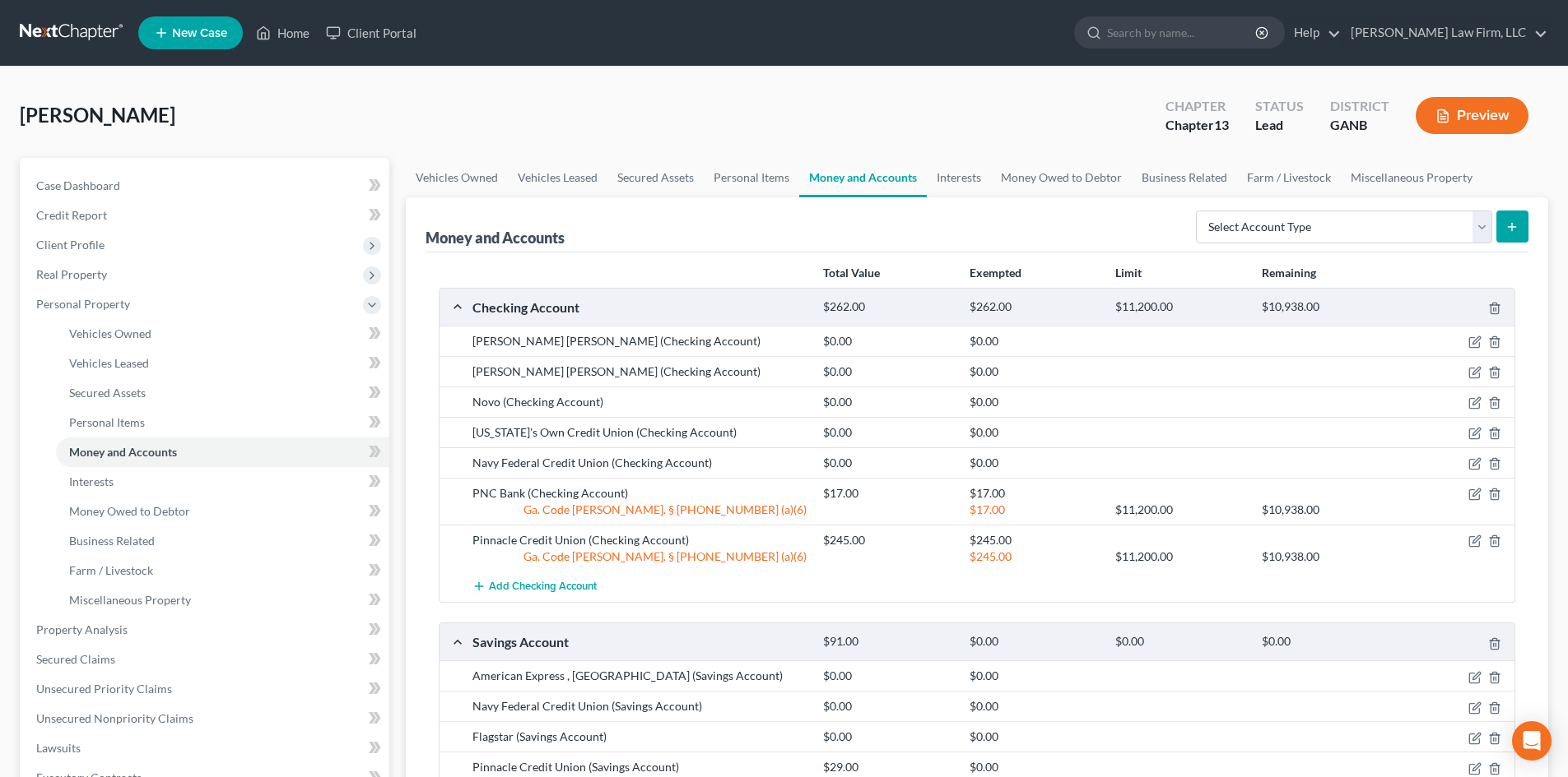
click at [1036, 119] on div "[PERSON_NAME] Upgraded Chapter Chapter 13 Status Lead District GANB Preview" at bounding box center [783, 122] width 1528 height 71
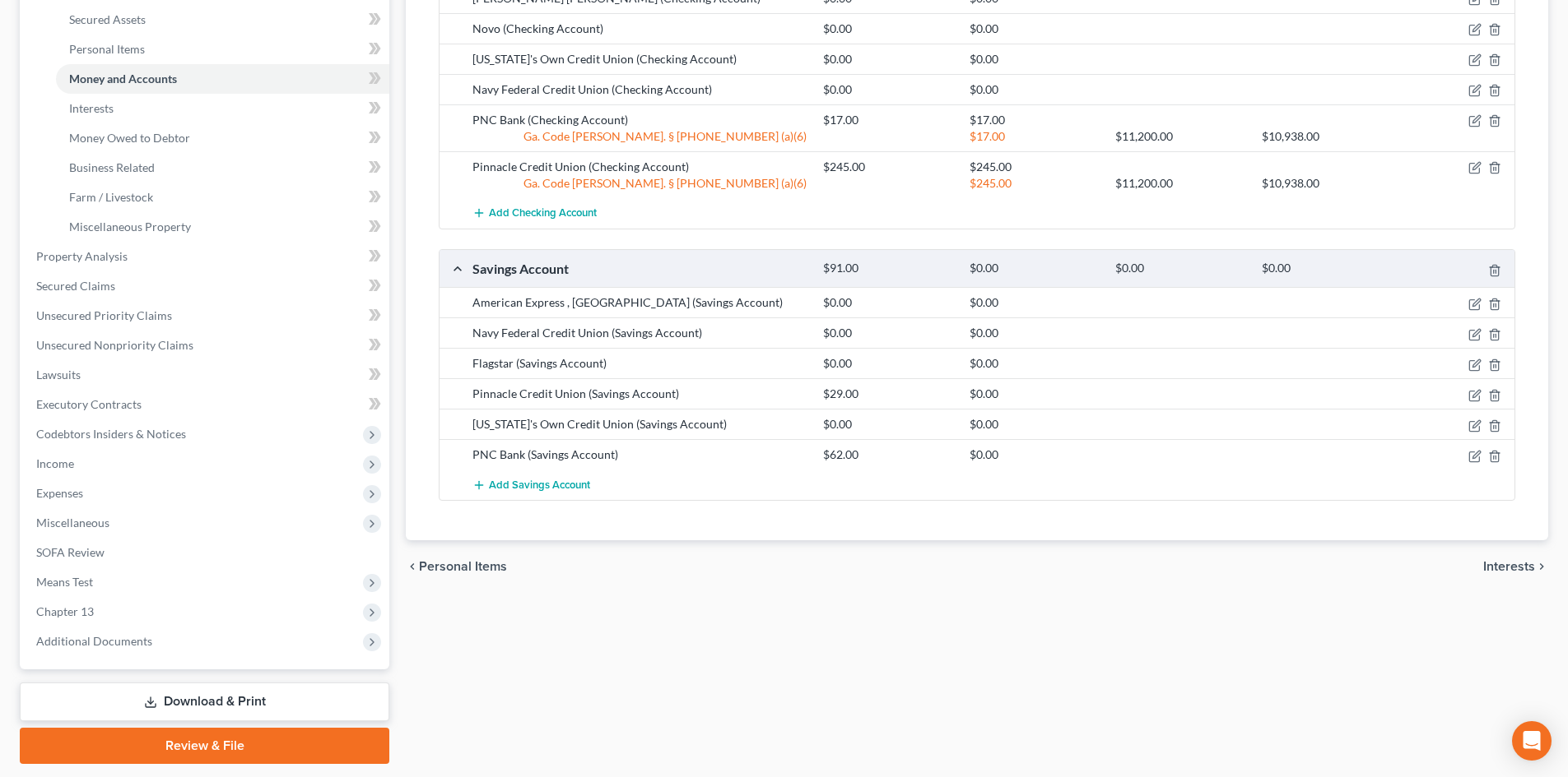
scroll to position [423, 0]
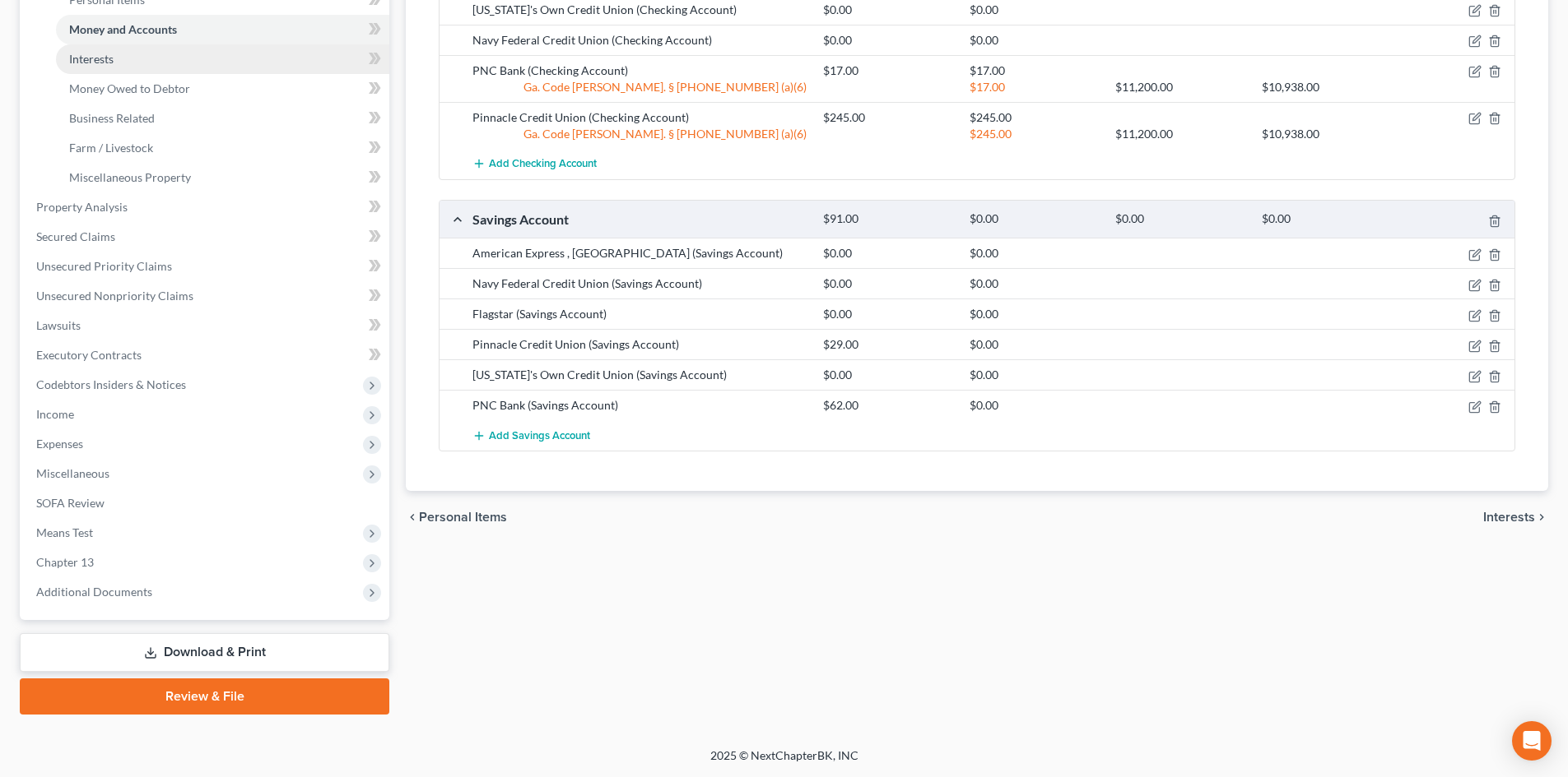
click at [73, 50] on link "Interests" at bounding box center [222, 59] width 333 height 29
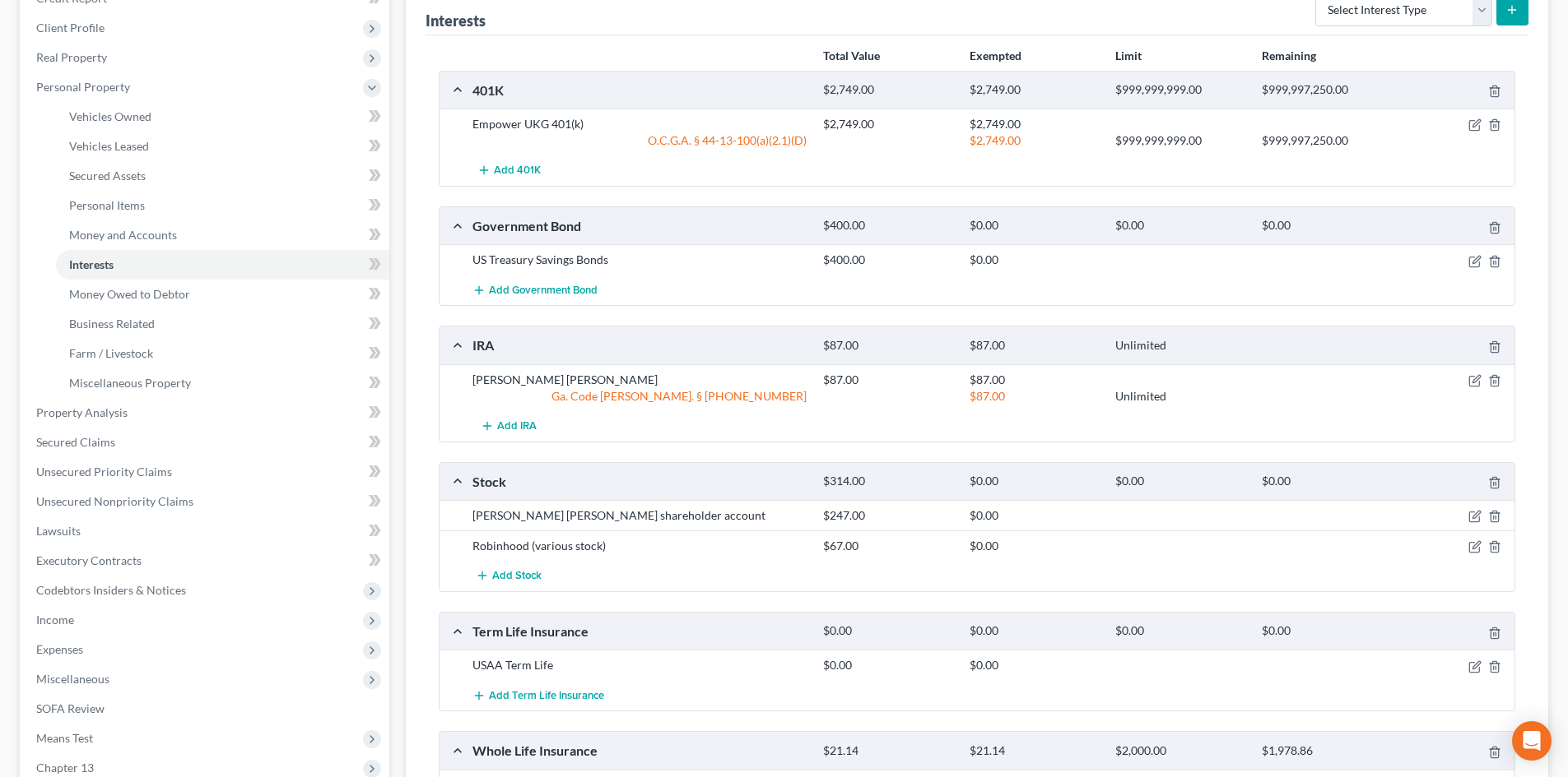
scroll to position [219, 0]
click at [1475, 378] on icon "button" at bounding box center [1474, 378] width 14 height 14
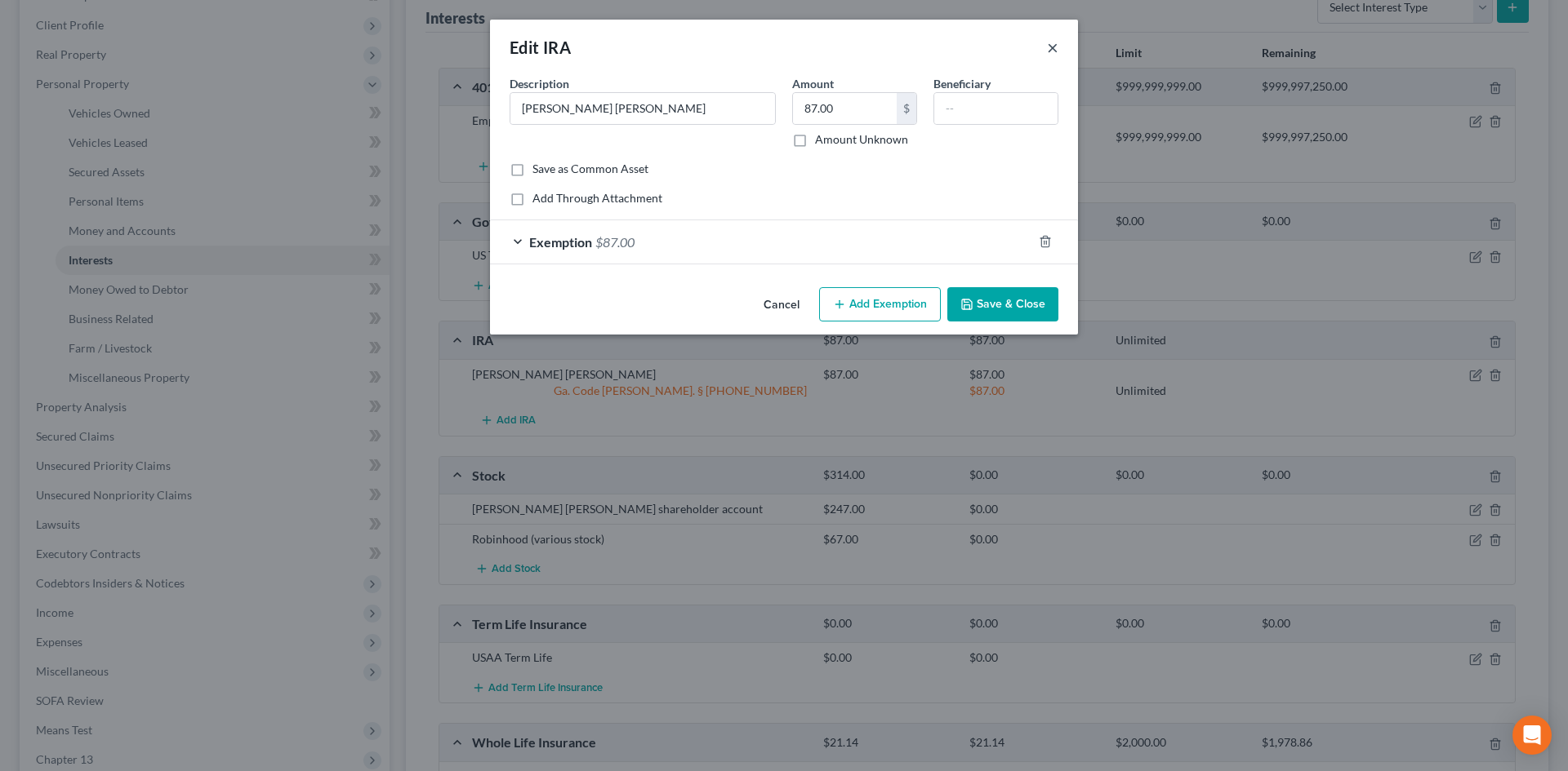
click at [1055, 49] on button "×" at bounding box center [1053, 47] width 12 height 19
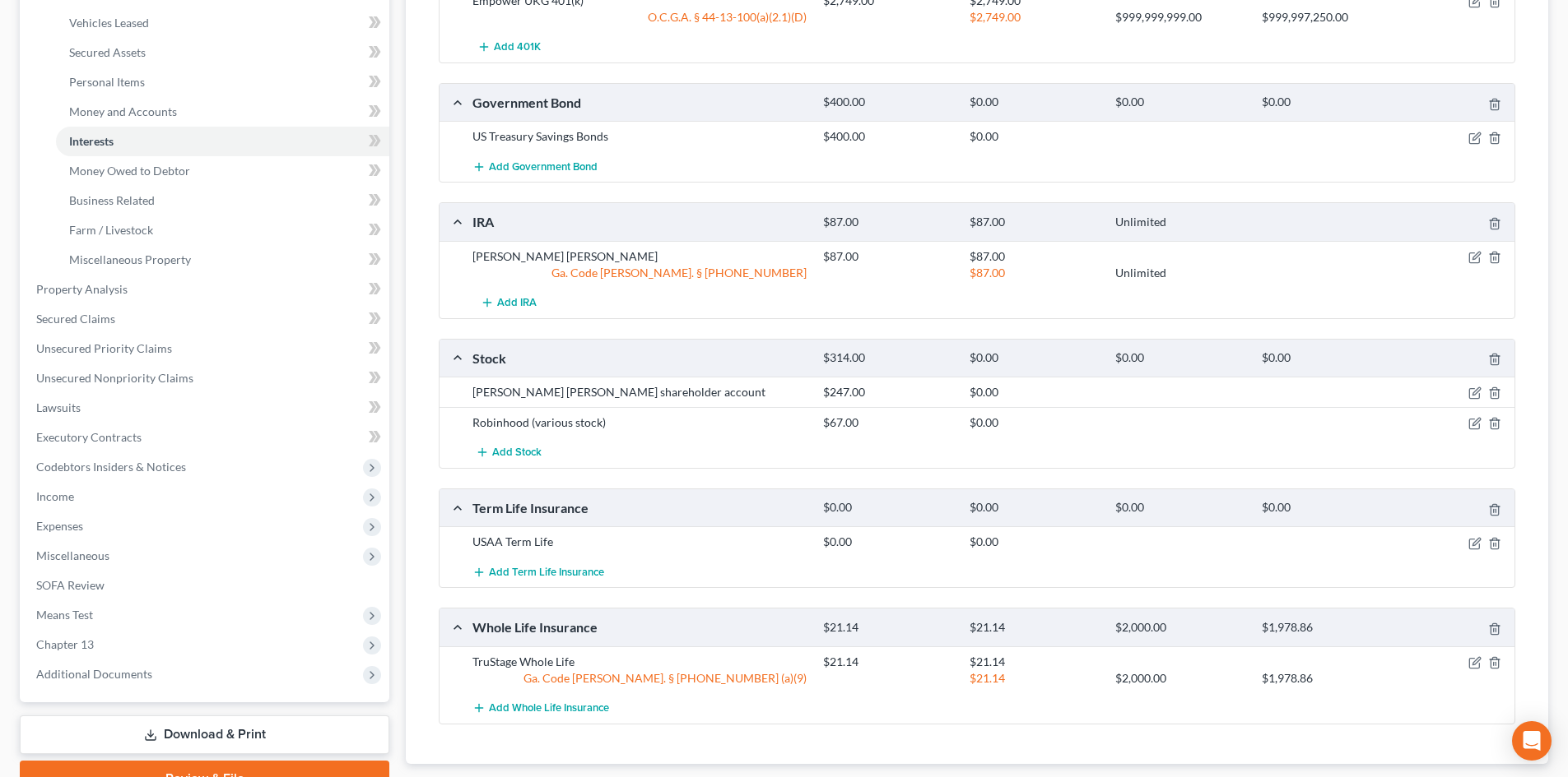
scroll to position [443, 0]
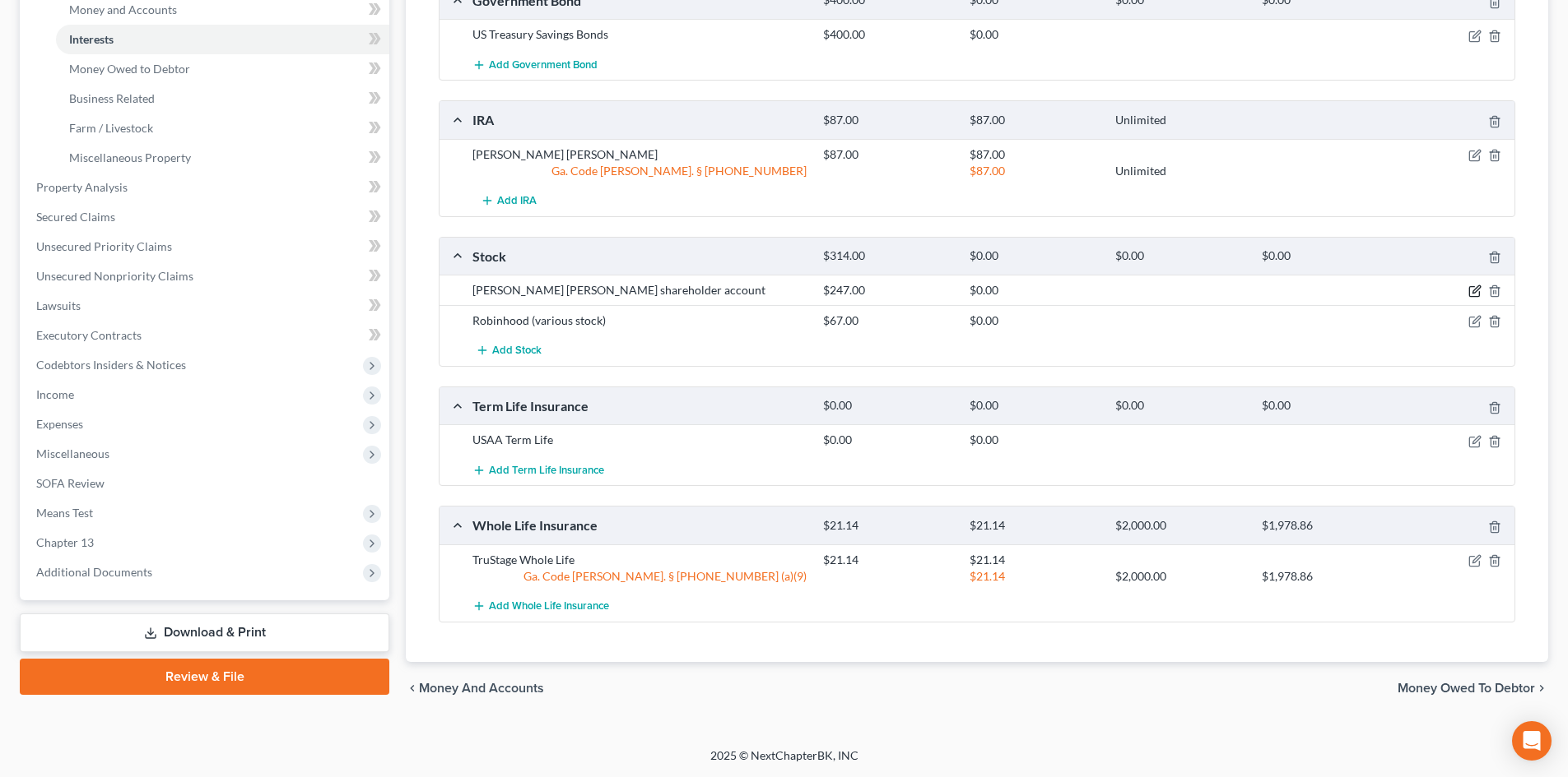
click at [1473, 292] on icon "button" at bounding box center [1474, 291] width 14 height 14
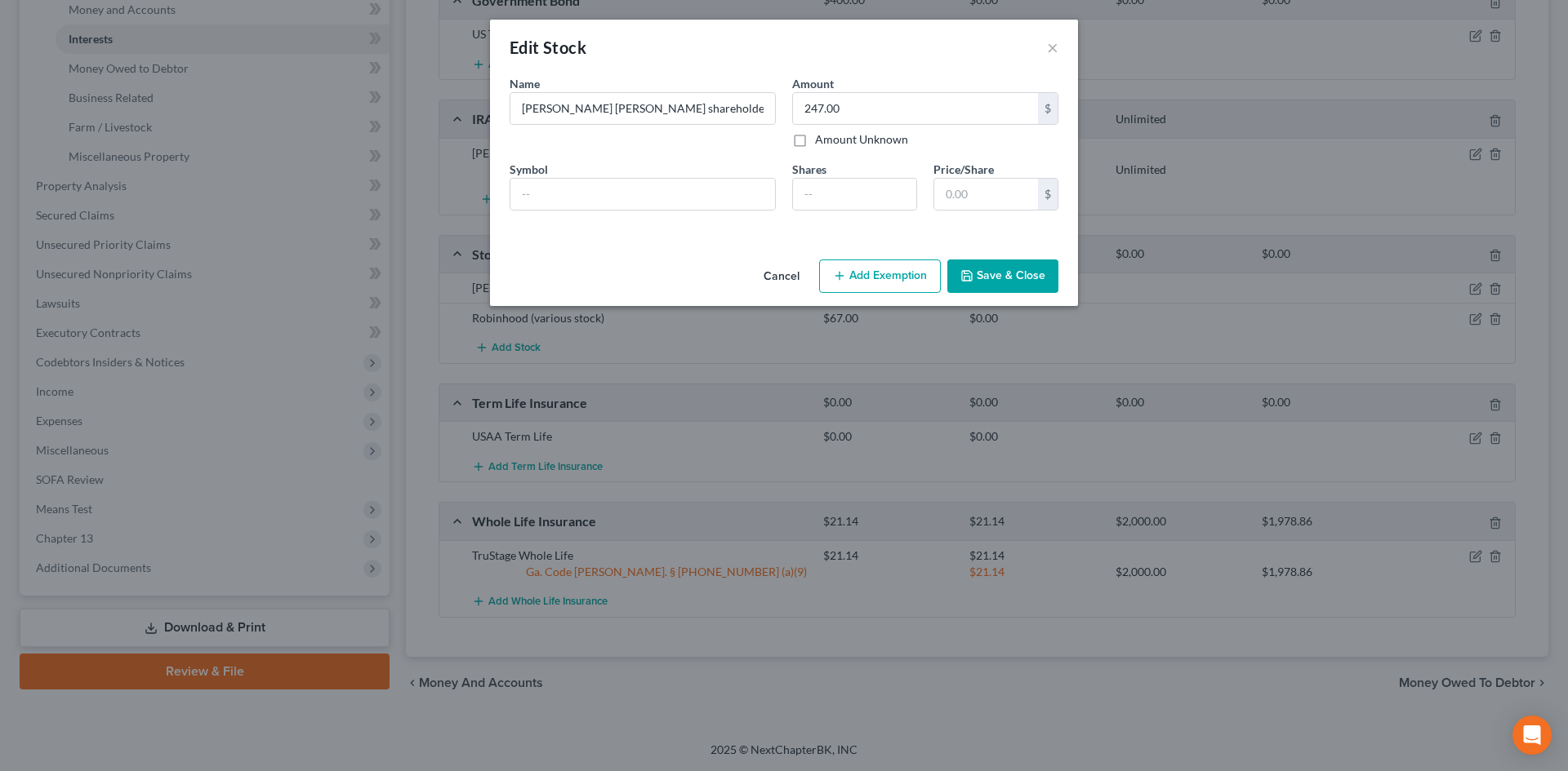
click at [902, 278] on button "Add Exemption" at bounding box center [880, 276] width 122 height 34
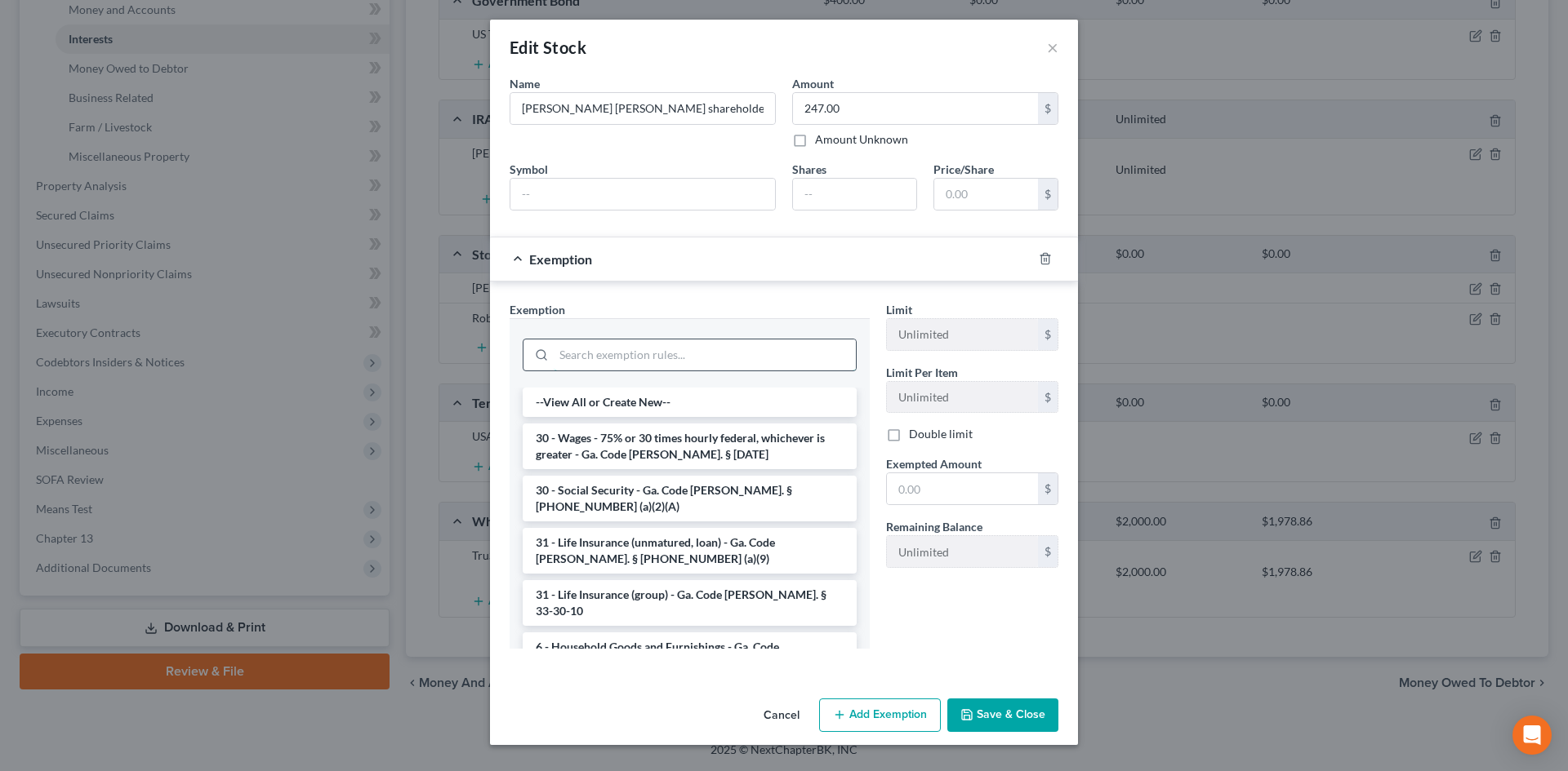
click at [678, 358] on input "search" at bounding box center [705, 355] width 302 height 31
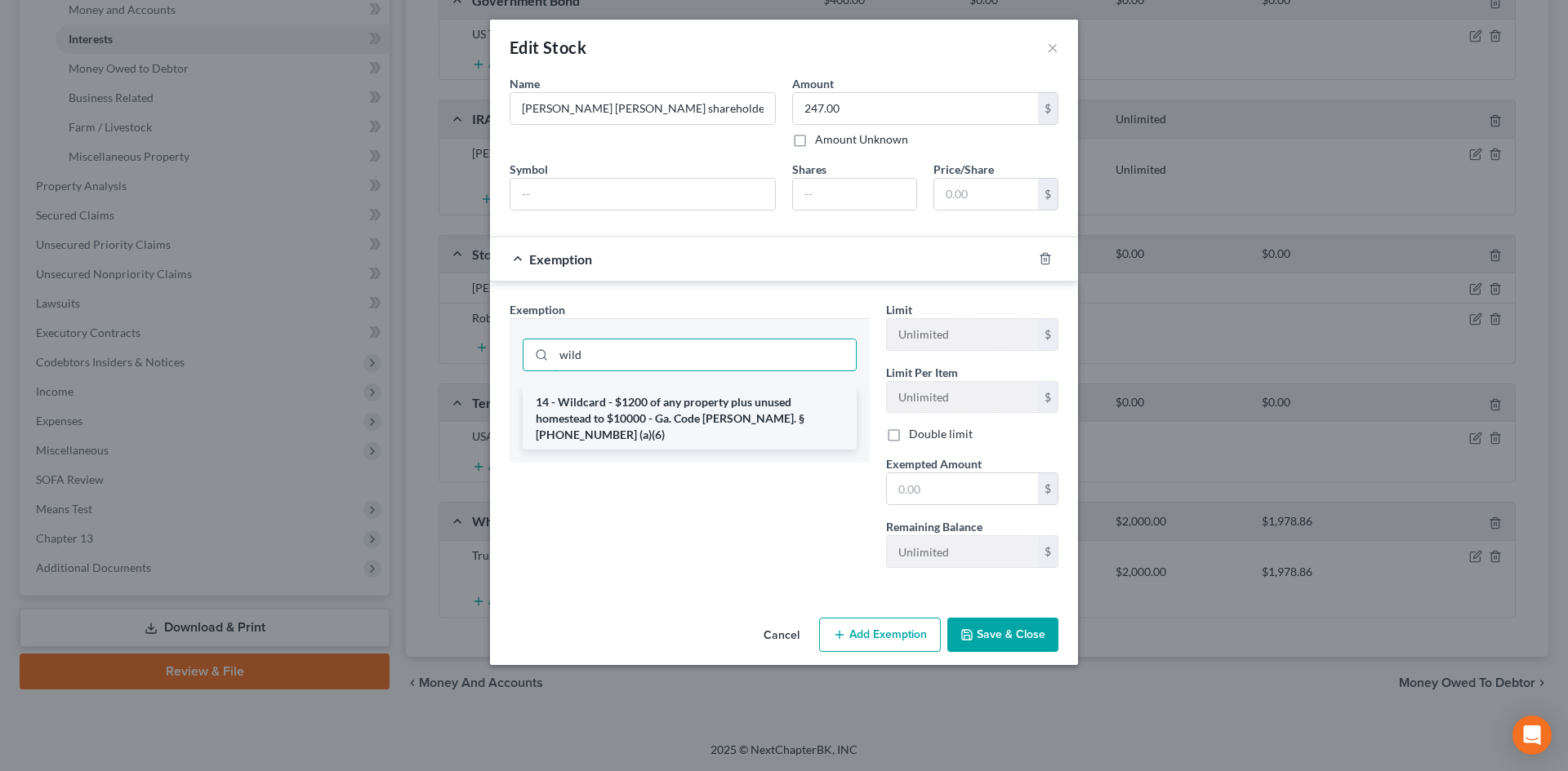
type input "wild"
click at [647, 402] on li "14 - Wildcard - $1200 of any property plus unused homestead to $10000 - Ga. Cod…" at bounding box center [689, 419] width 334 height 62
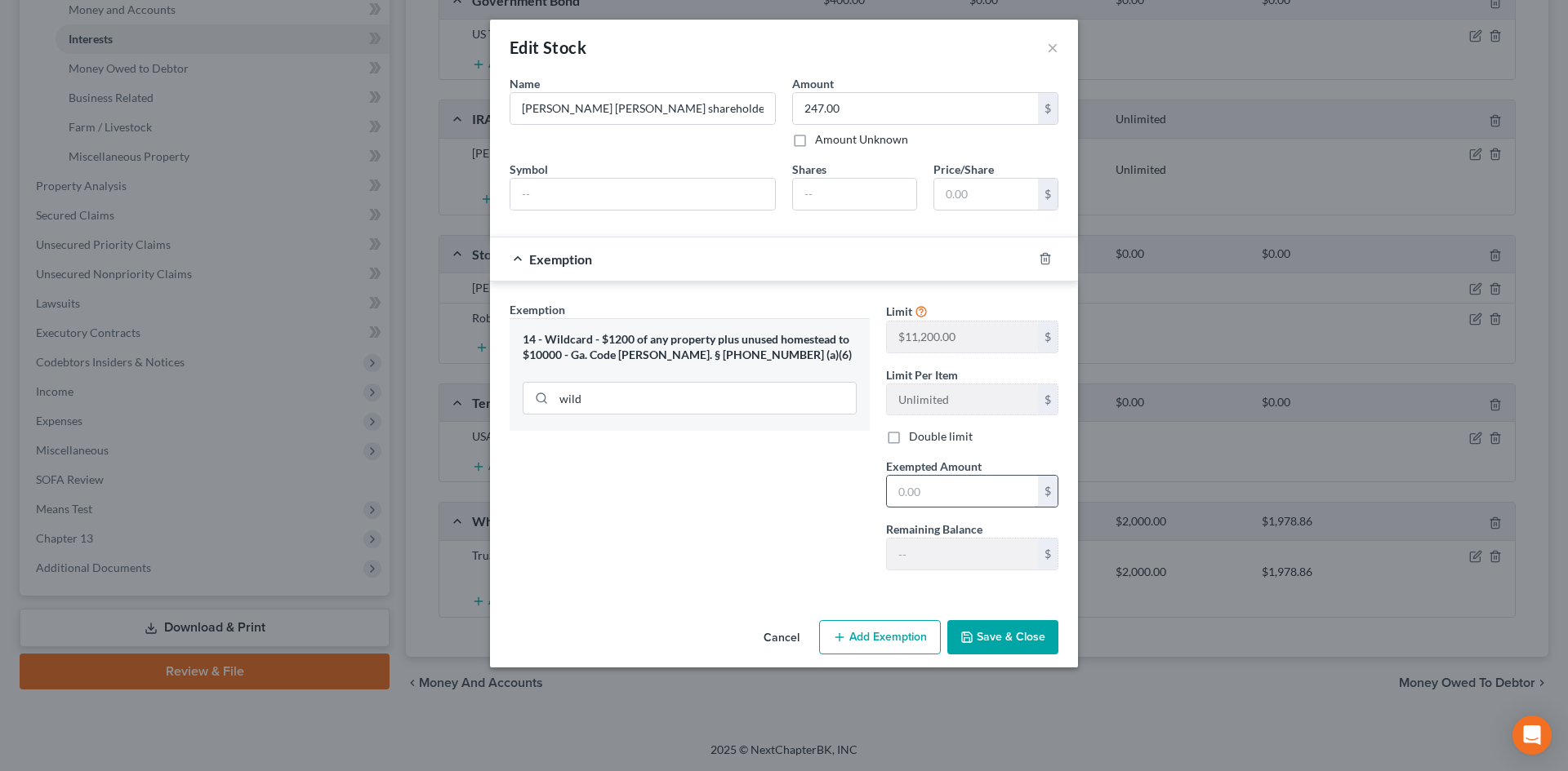
click at [920, 495] on input "text" at bounding box center [962, 491] width 151 height 31
type input "247"
click at [981, 621] on button "Save & Close" at bounding box center [1003, 637] width 111 height 34
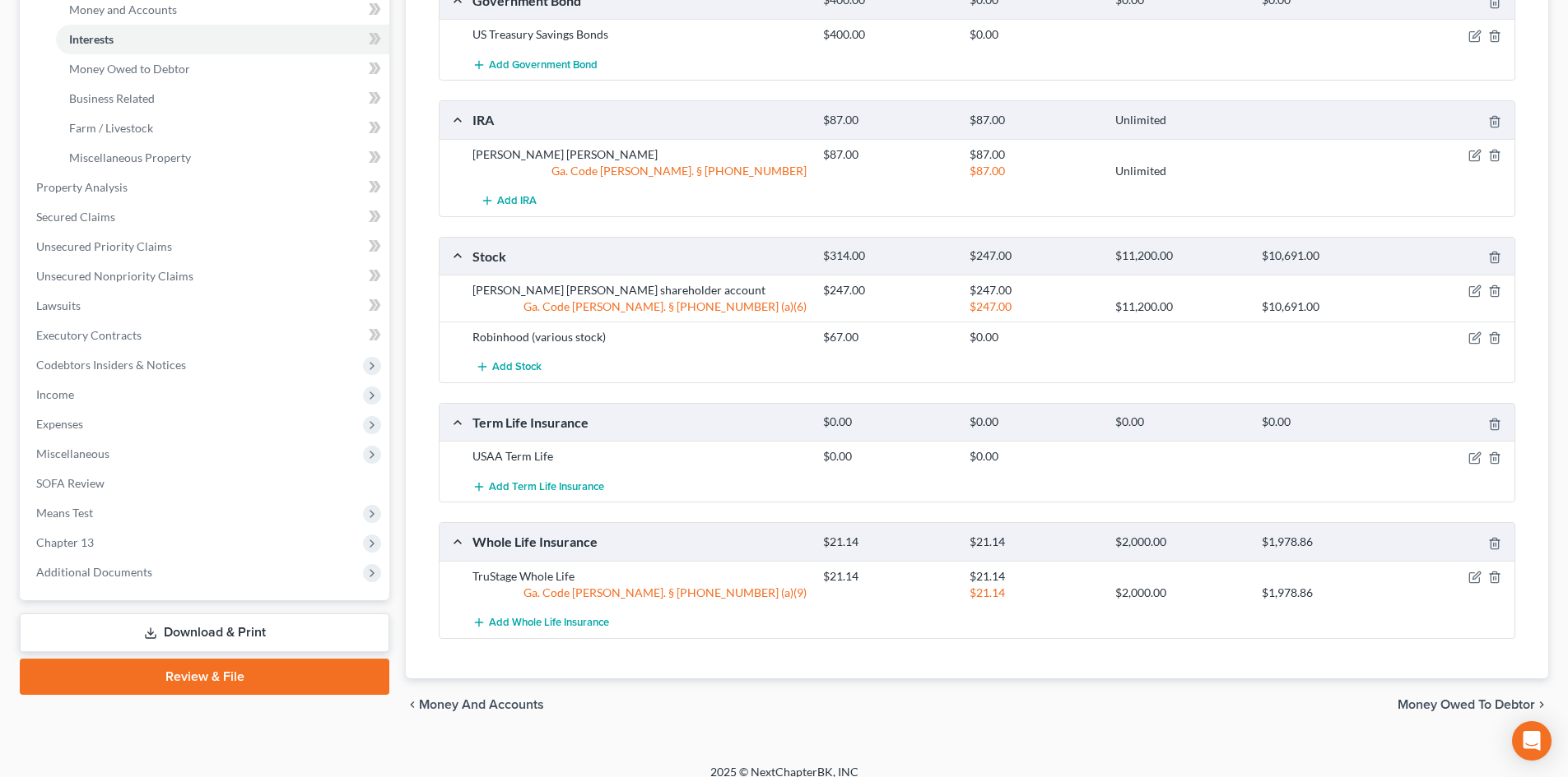
click at [1133, 710] on div "chevron_left Money and Accounts Money Owed to Debtor chevron_right" at bounding box center [976, 705] width 1142 height 53
click at [1473, 338] on icon "button" at bounding box center [1476, 337] width 8 height 8
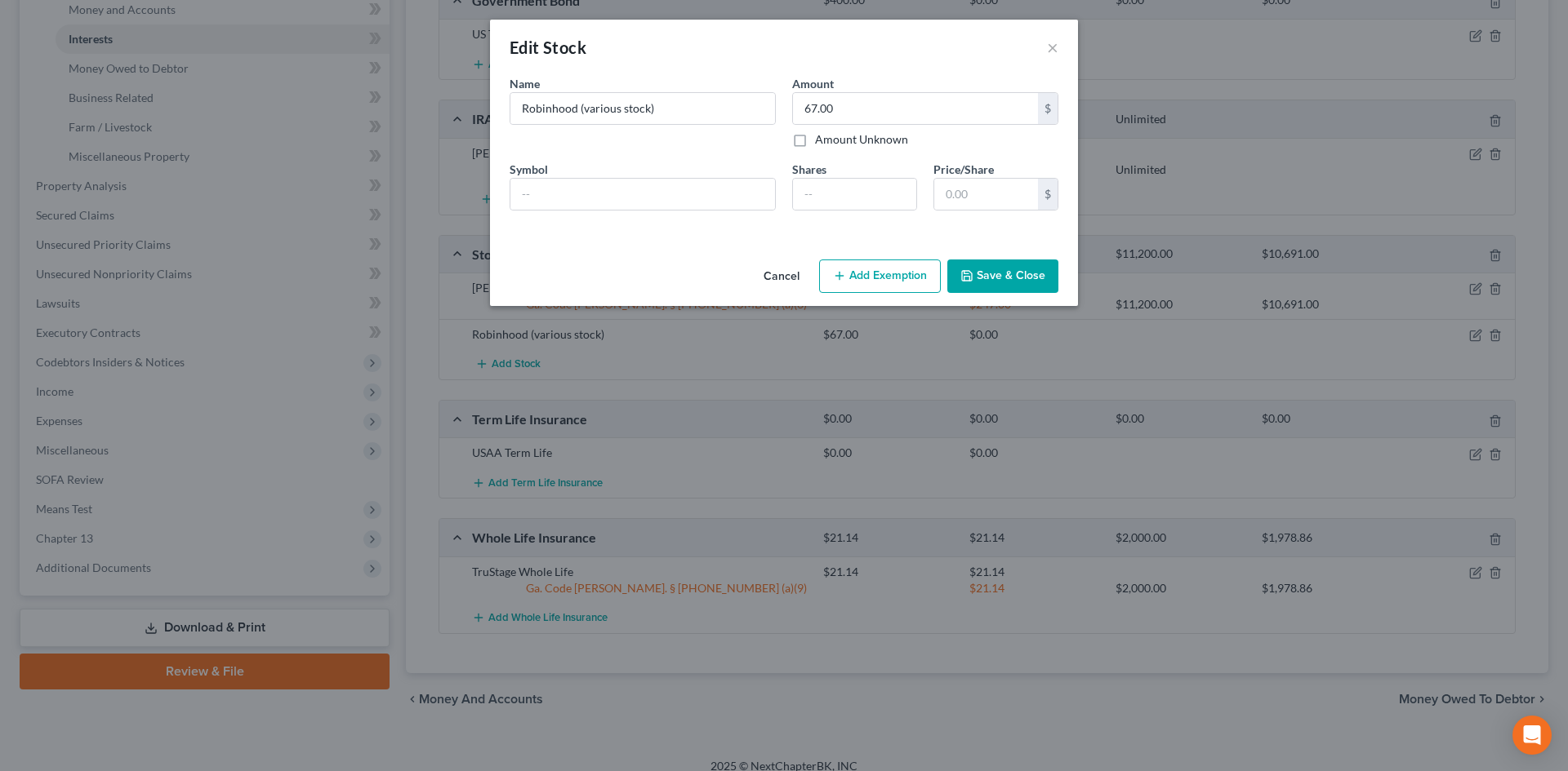
click at [873, 274] on button "Add Exemption" at bounding box center [880, 276] width 122 height 34
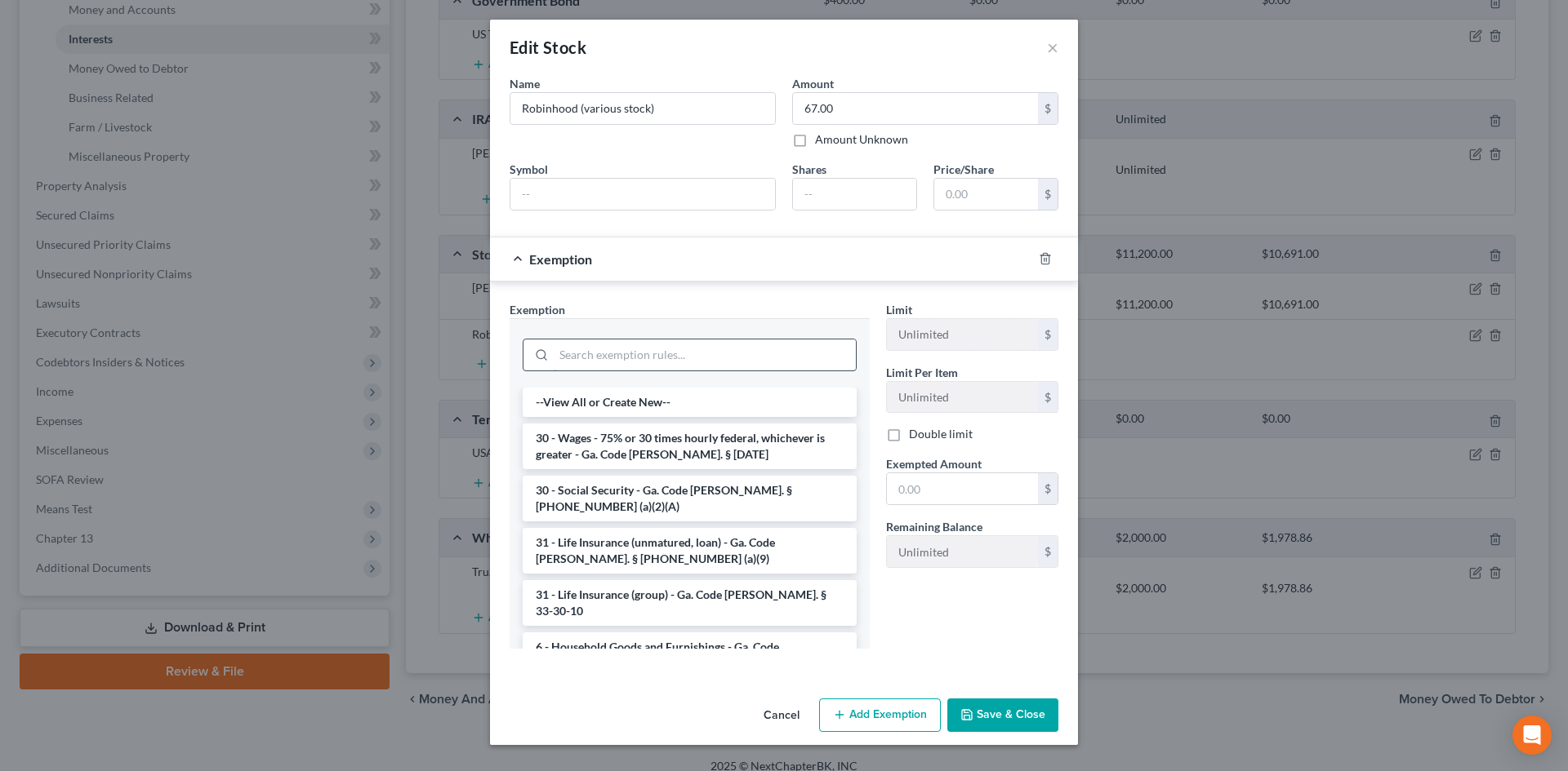
click at [634, 356] on input "search" at bounding box center [705, 355] width 302 height 31
type input "e"
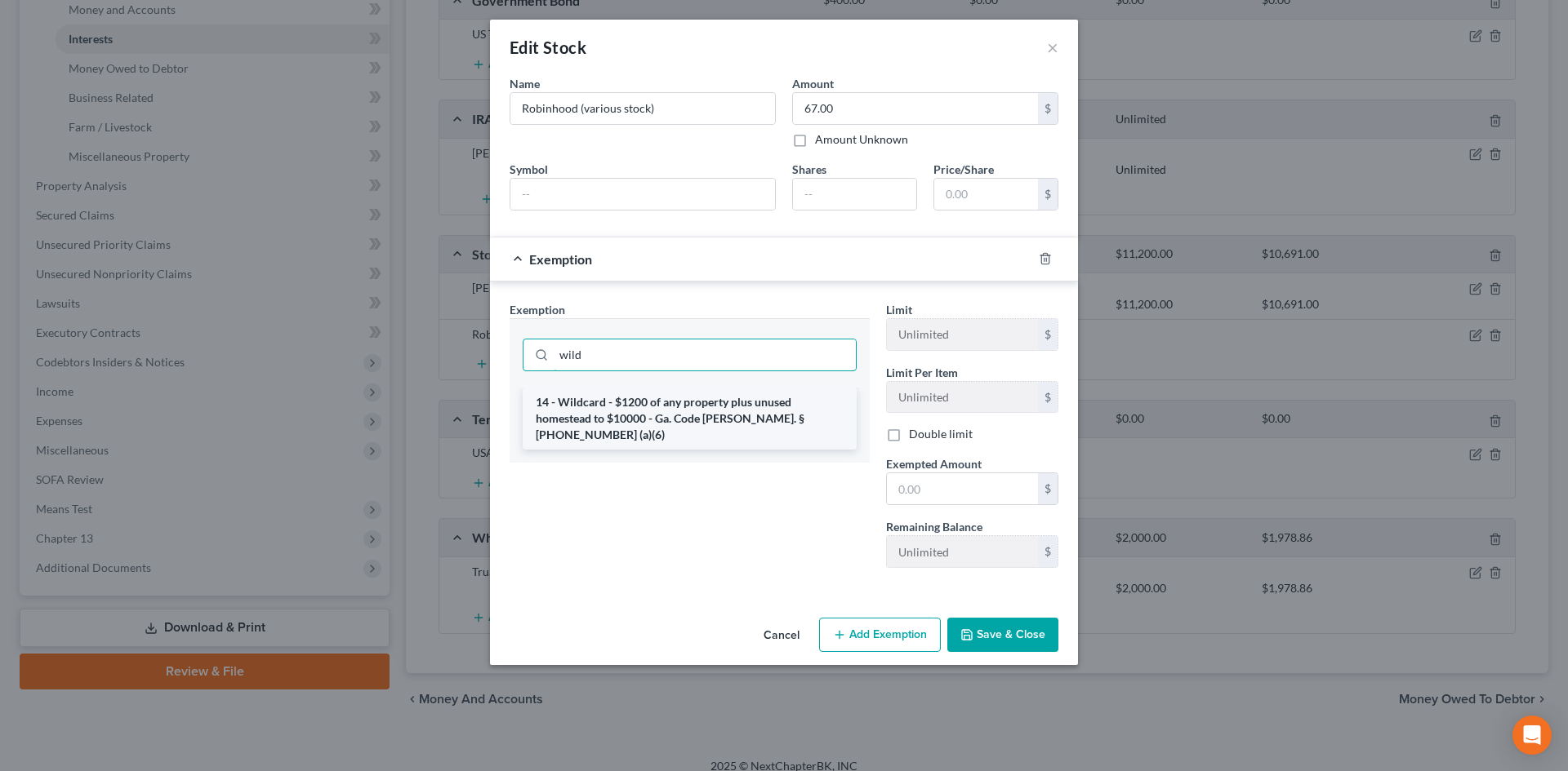
type input "wild"
click at [630, 411] on li "14 - Wildcard - $1200 of any property plus unused homestead to $10000 - Ga. Cod…" at bounding box center [689, 419] width 334 height 62
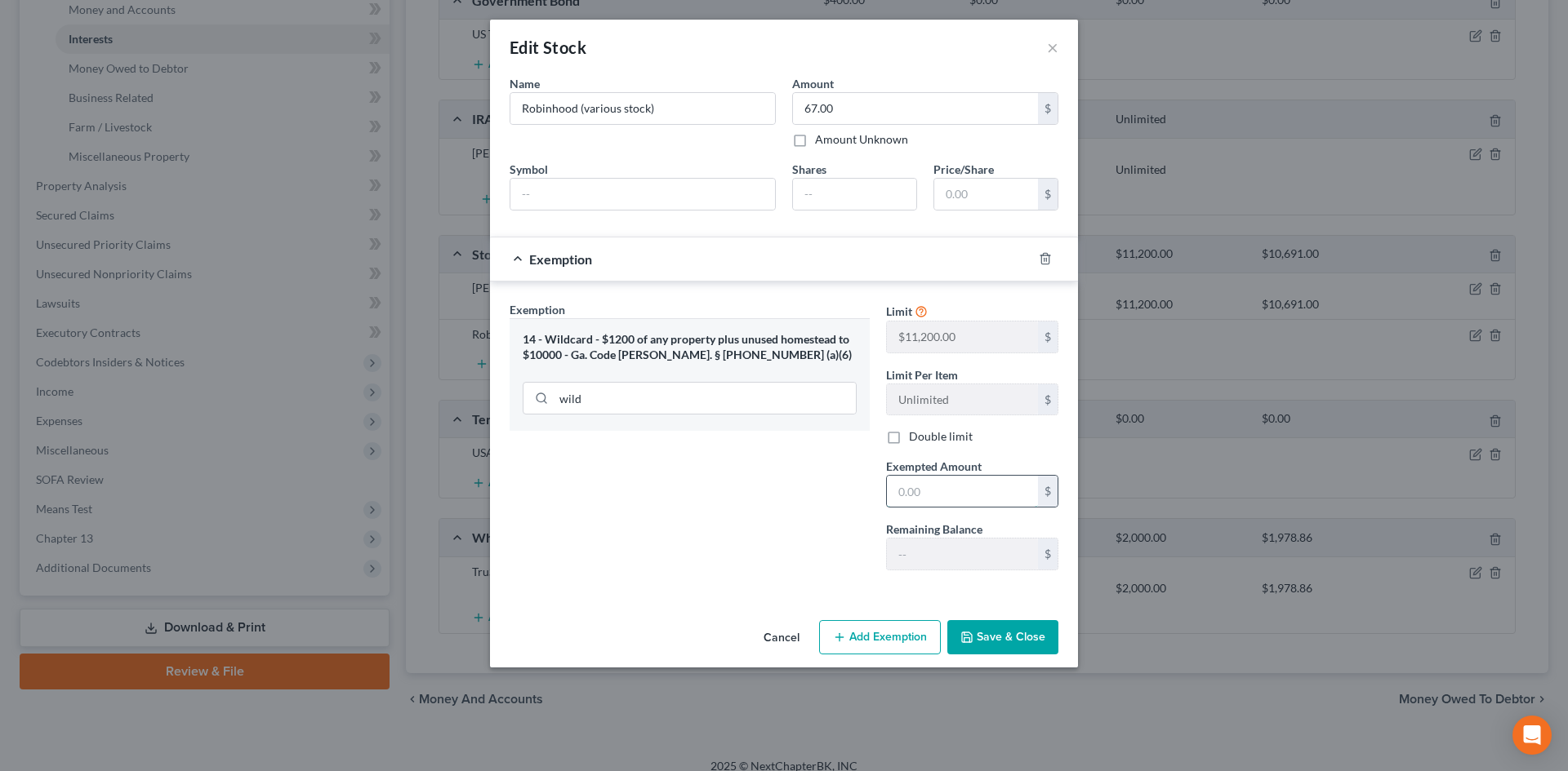
click at [928, 490] on input "text" at bounding box center [962, 491] width 151 height 31
type input "67"
click at [991, 640] on button "Save & Close" at bounding box center [1003, 637] width 111 height 34
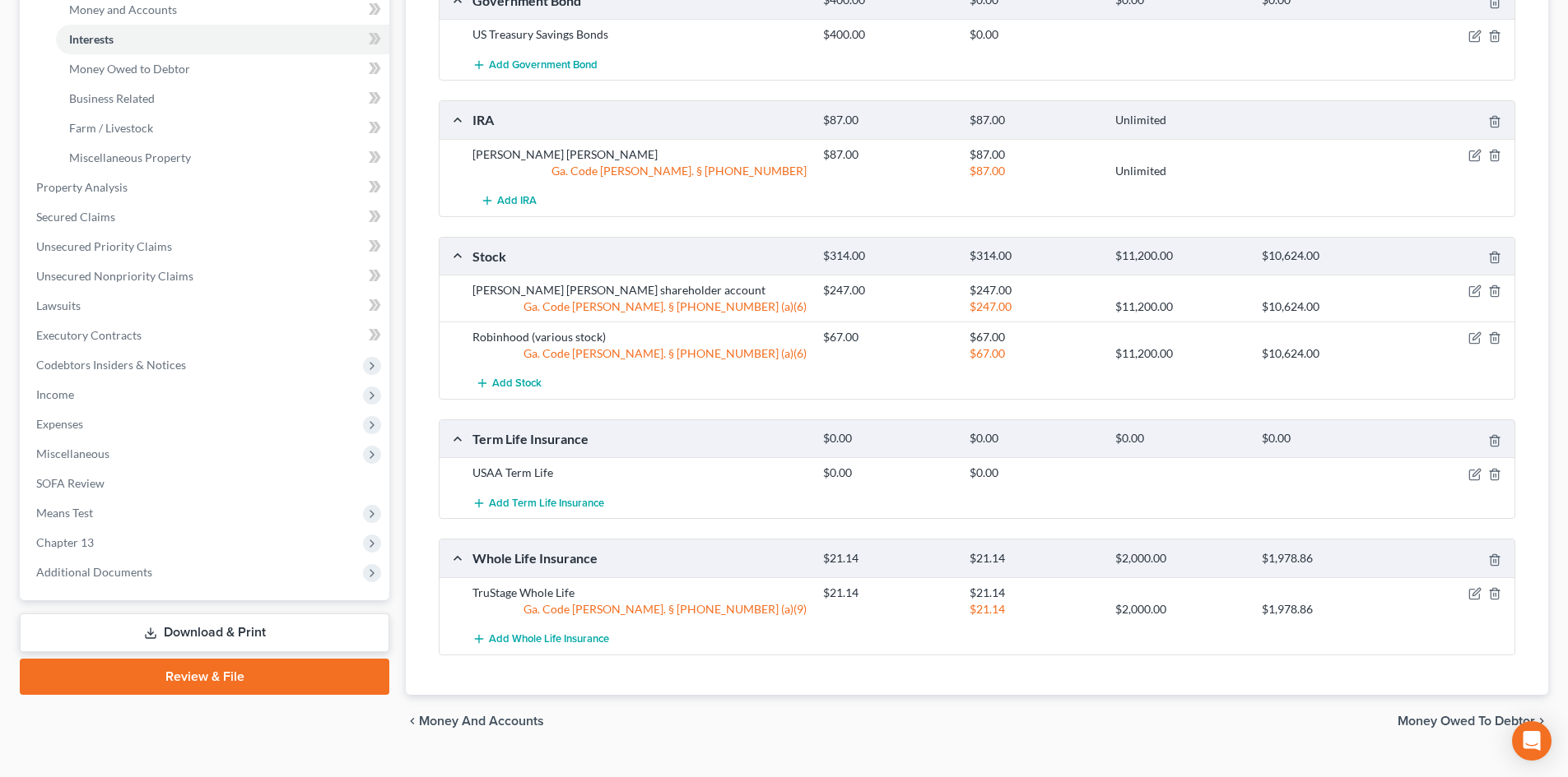
click at [1082, 71] on div "Add Government Bond" at bounding box center [990, 64] width 1051 height 30
click at [77, 190] on span "Property Analysis" at bounding box center [82, 187] width 92 height 14
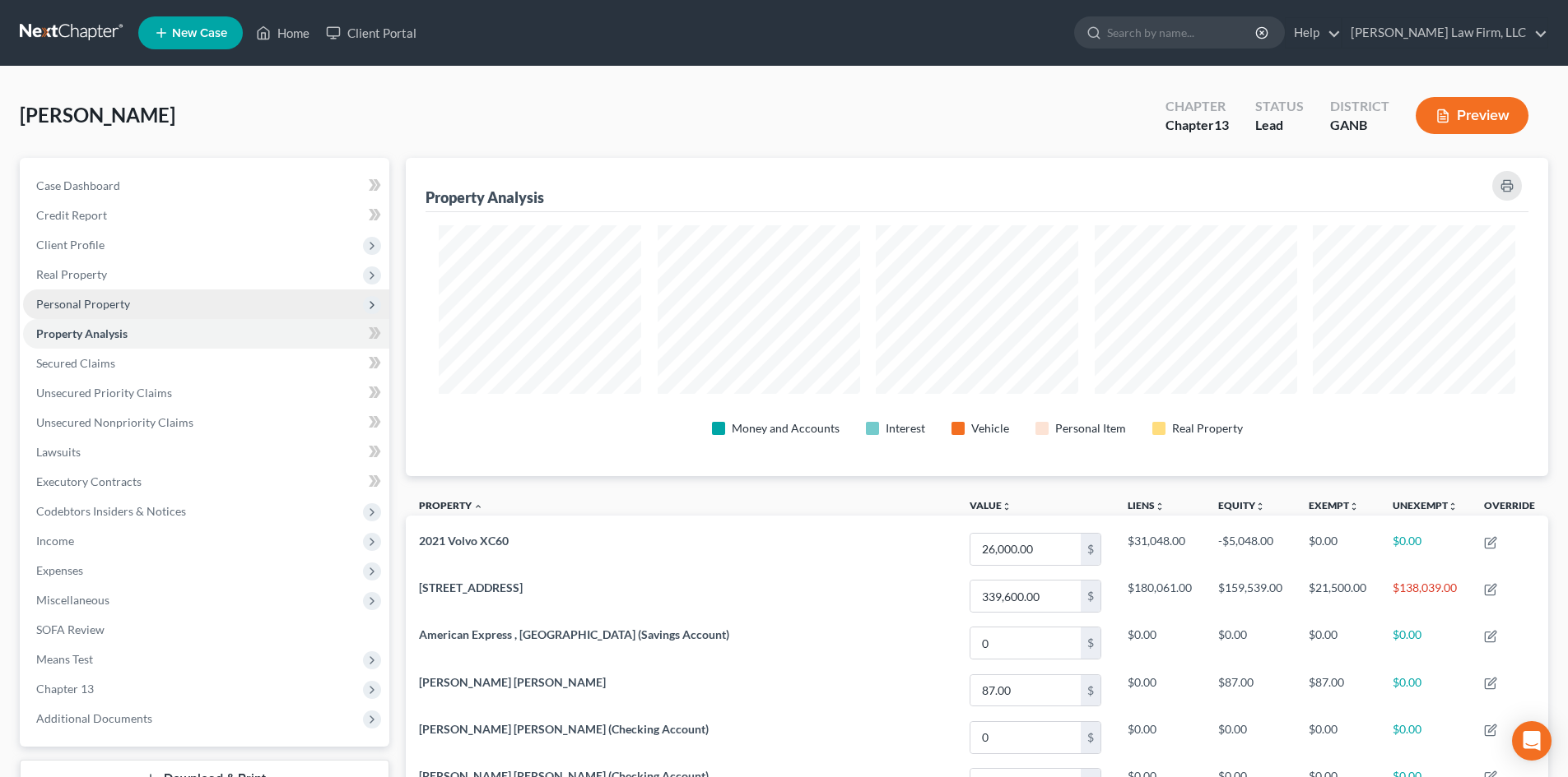
click at [65, 303] on span "Personal Property" at bounding box center [83, 304] width 94 height 14
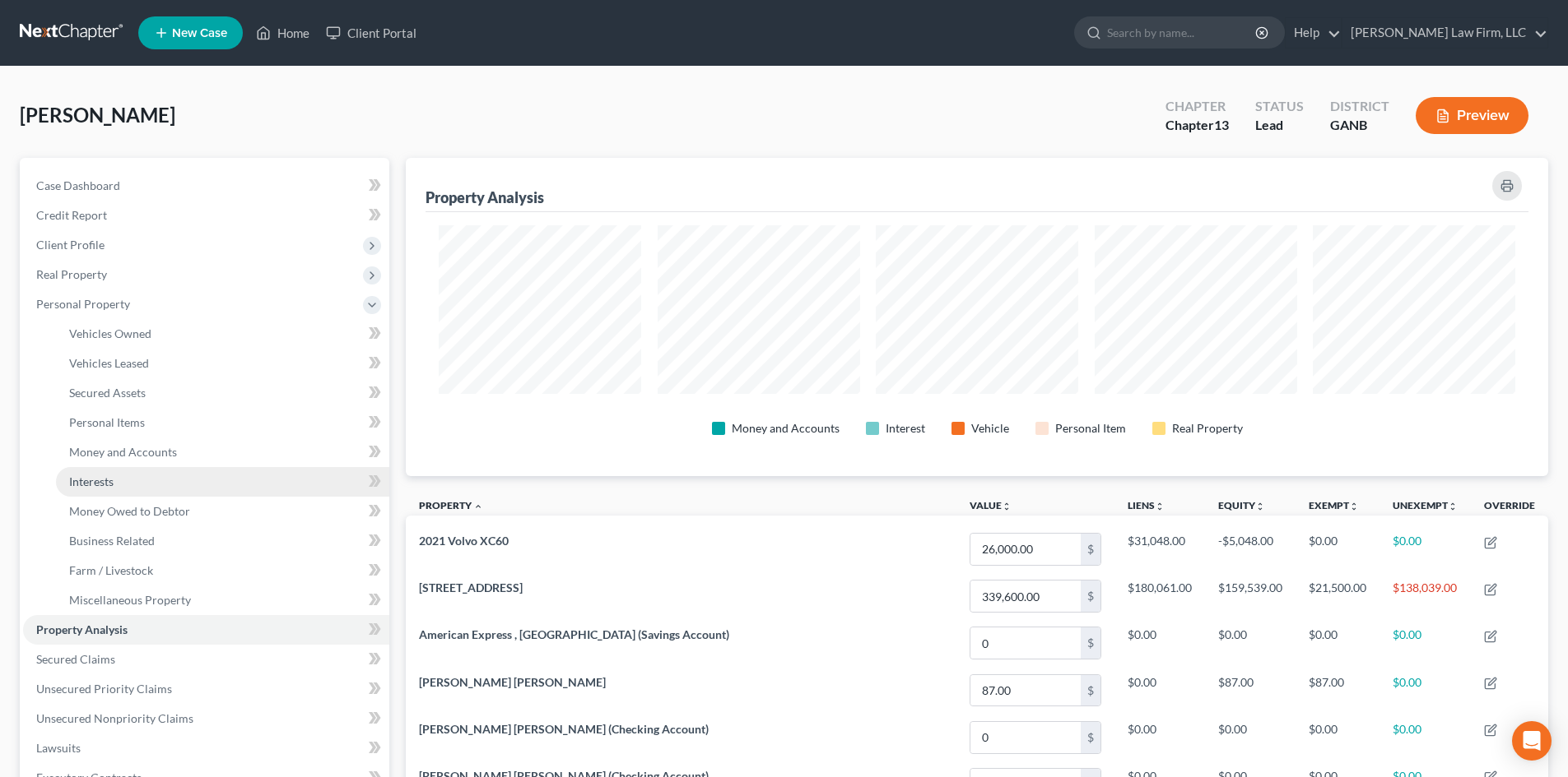
click at [95, 477] on span "Interests" at bounding box center [92, 482] width 45 height 14
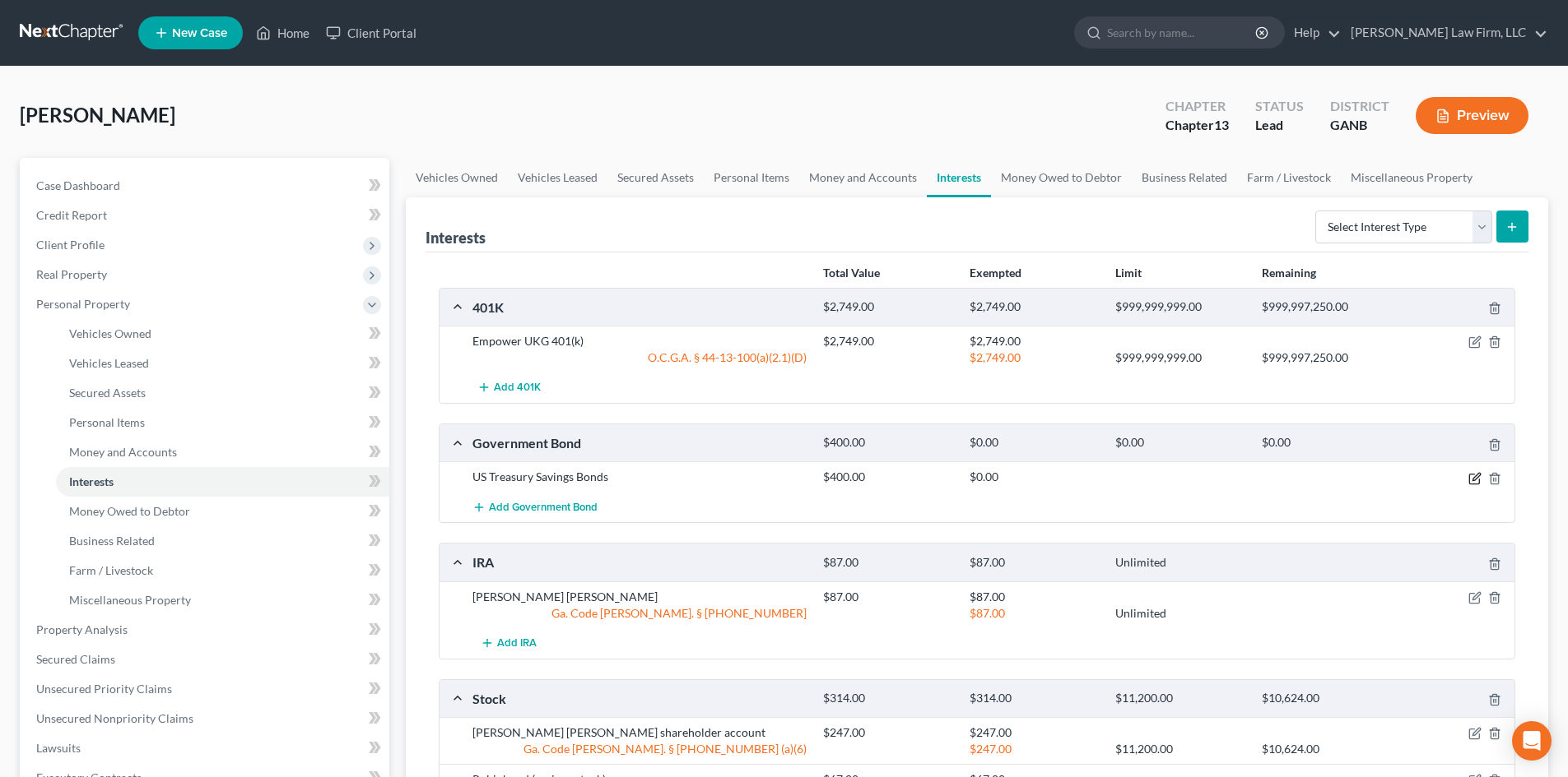
click at [1474, 480] on icon "button" at bounding box center [1476, 477] width 8 height 8
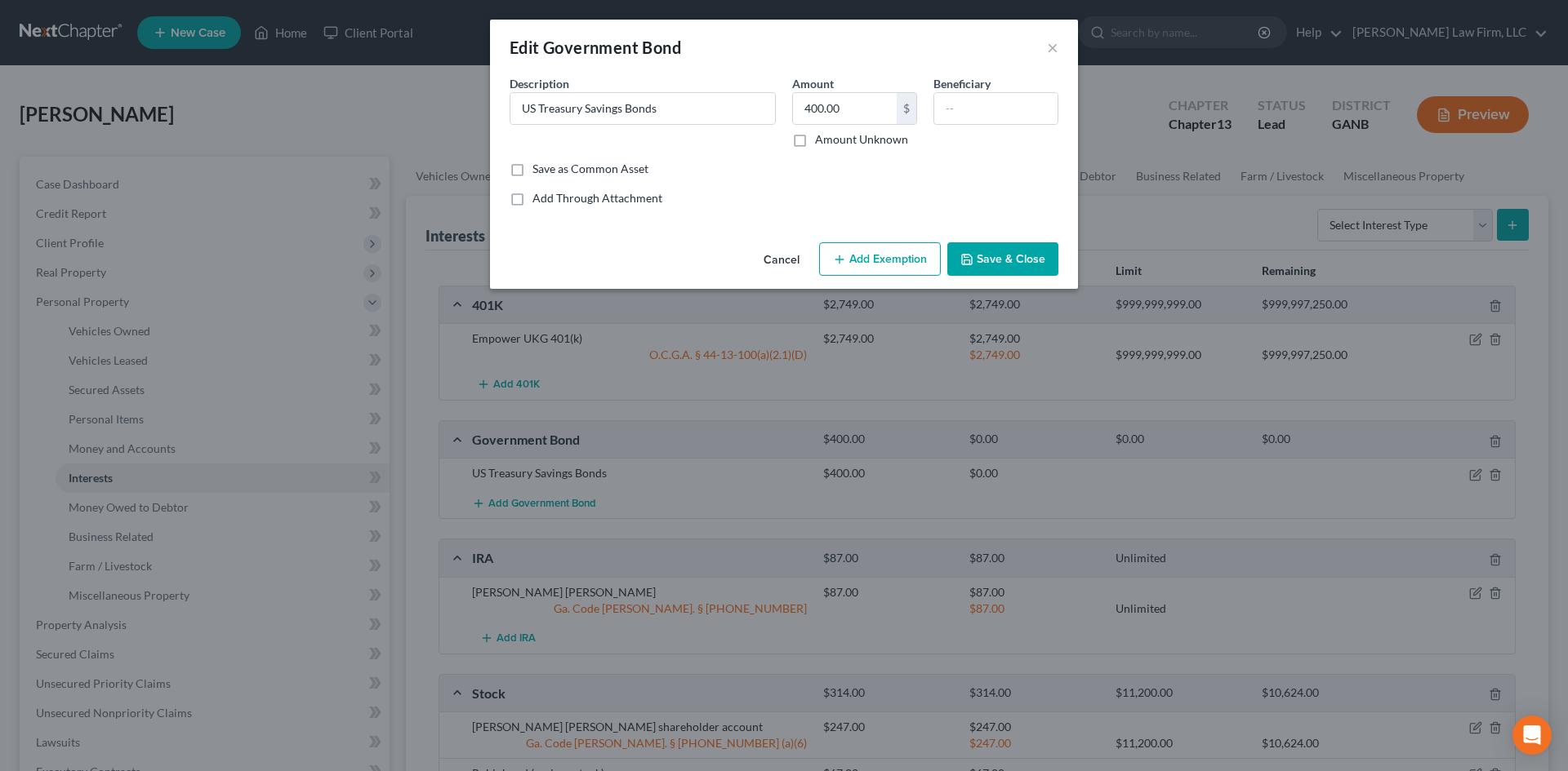
click at [890, 254] on button "Add Exemption" at bounding box center [880, 259] width 122 height 34
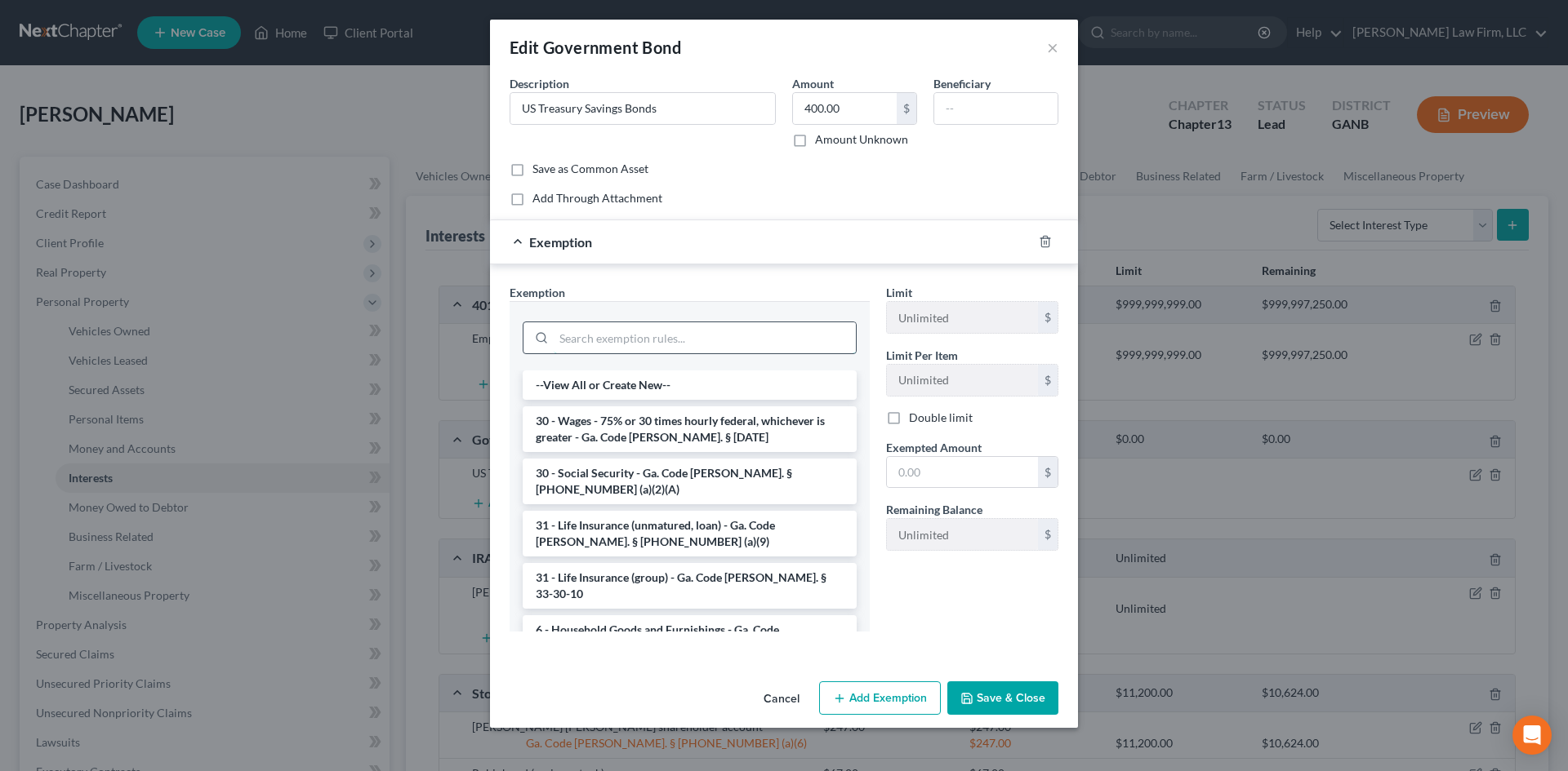
click at [663, 338] on input "search" at bounding box center [705, 338] width 302 height 31
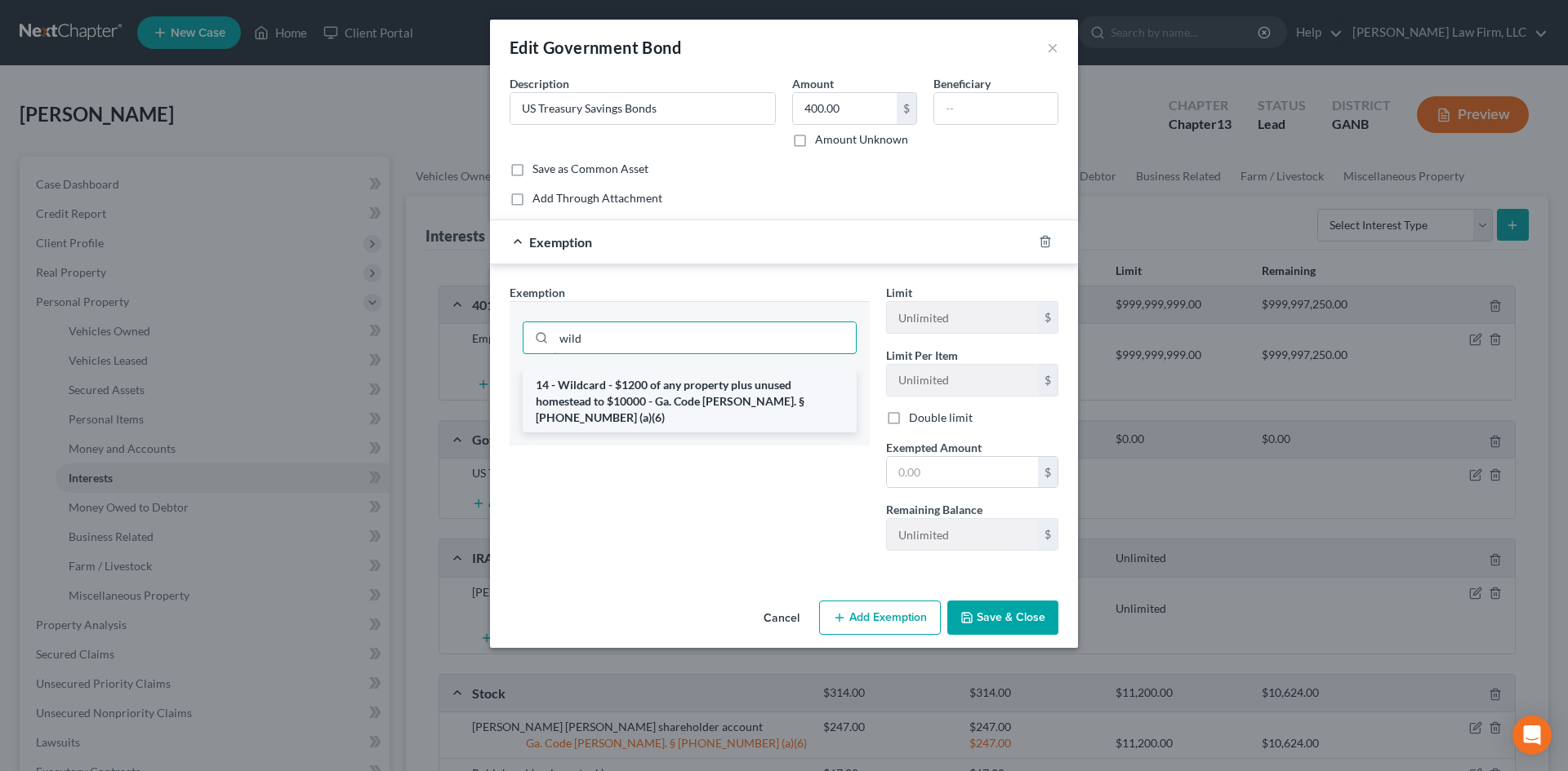
type input "wild"
click at [658, 390] on li "14 - Wildcard - $1200 of any property plus unused homestead to $10000 - Ga. Cod…" at bounding box center [689, 401] width 334 height 62
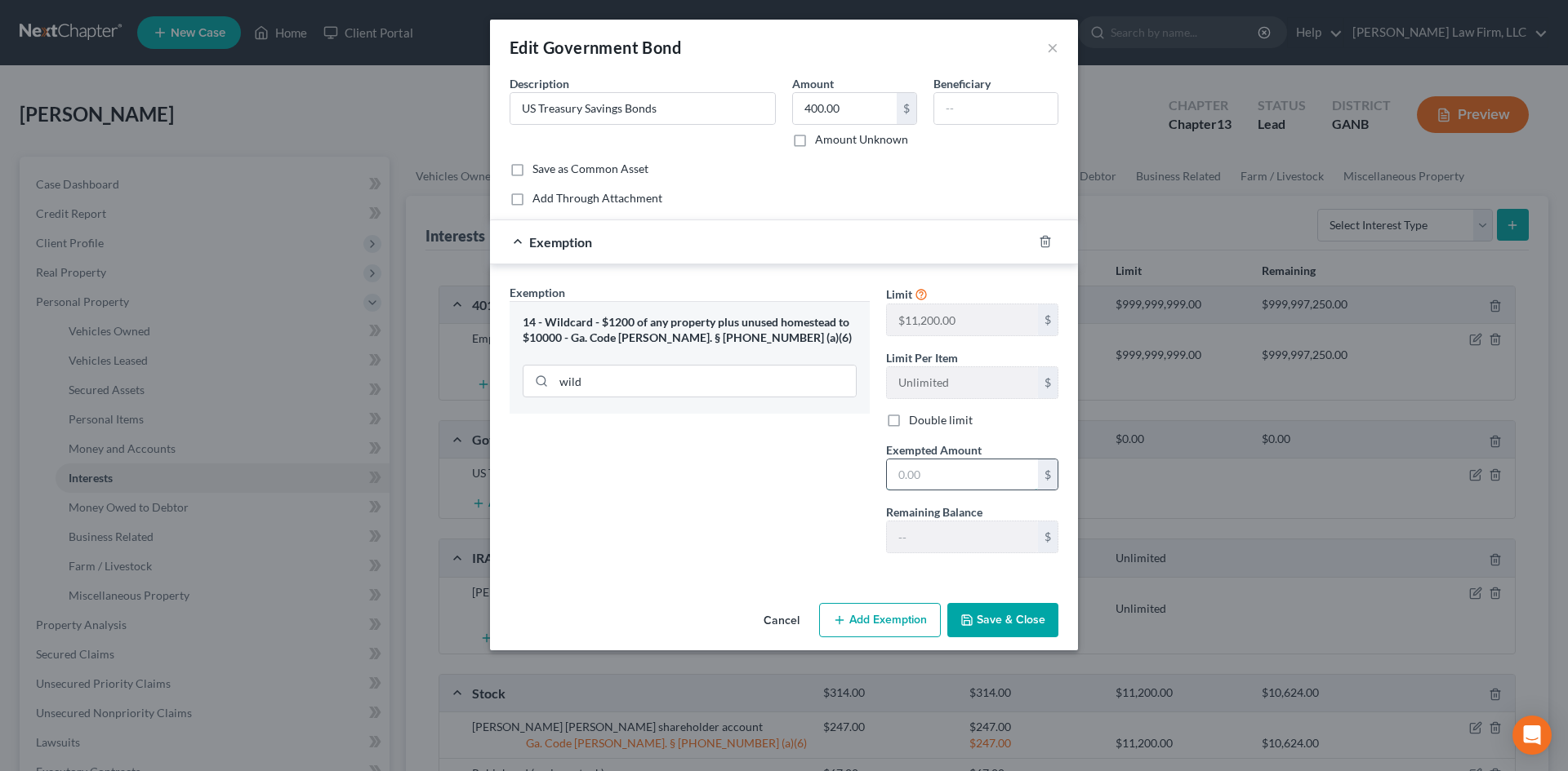
click at [907, 465] on input "text" at bounding box center [962, 475] width 151 height 31
type input "400"
click at [1007, 626] on button "Save & Close" at bounding box center [1003, 620] width 111 height 34
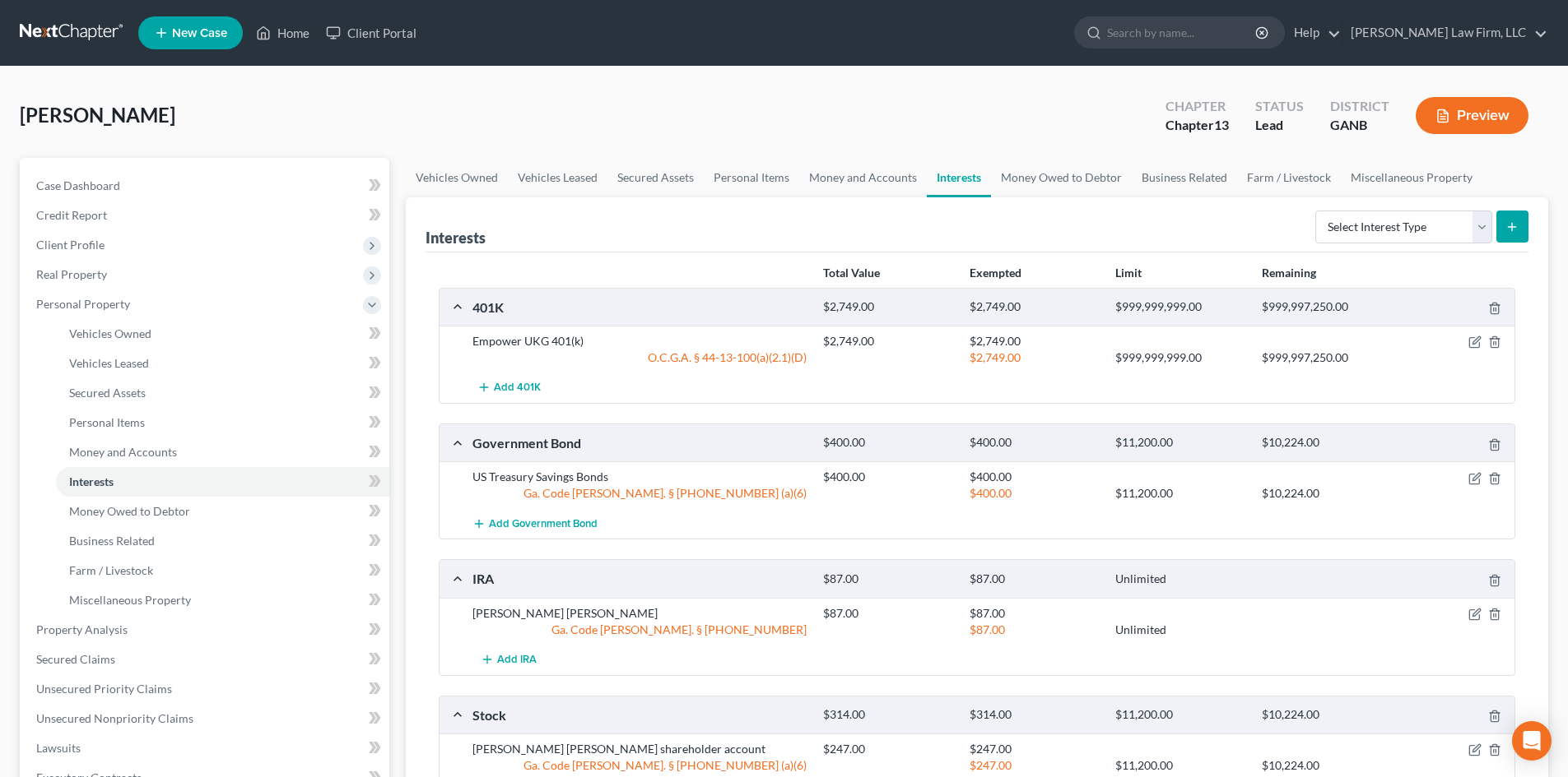
click at [1058, 98] on div "[PERSON_NAME] Upgraded Chapter Chapter 13 Status Lead District GANB Preview" at bounding box center [783, 122] width 1528 height 71
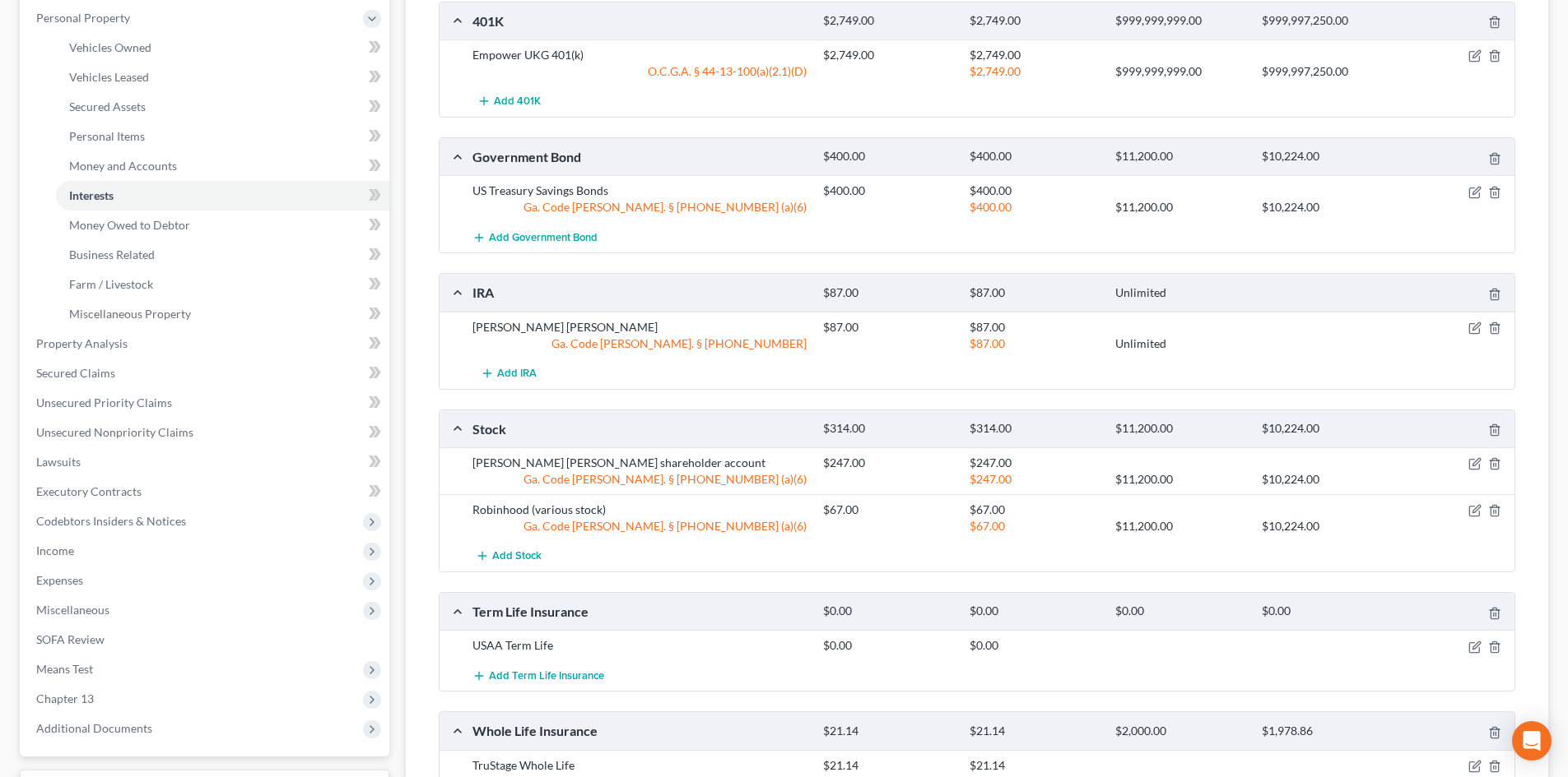
scroll to position [330, 0]
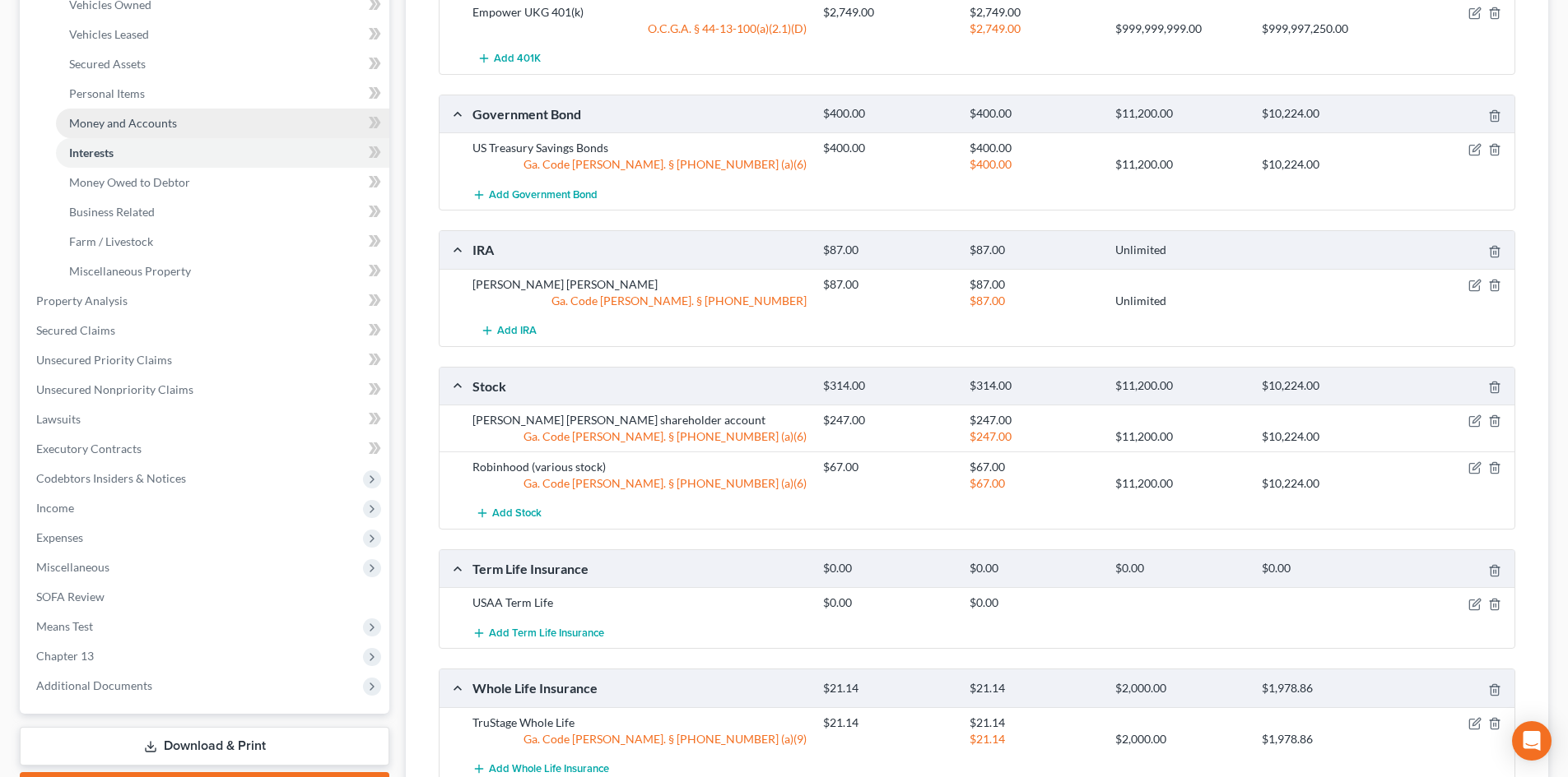
click at [87, 114] on link "Money and Accounts" at bounding box center [222, 123] width 333 height 29
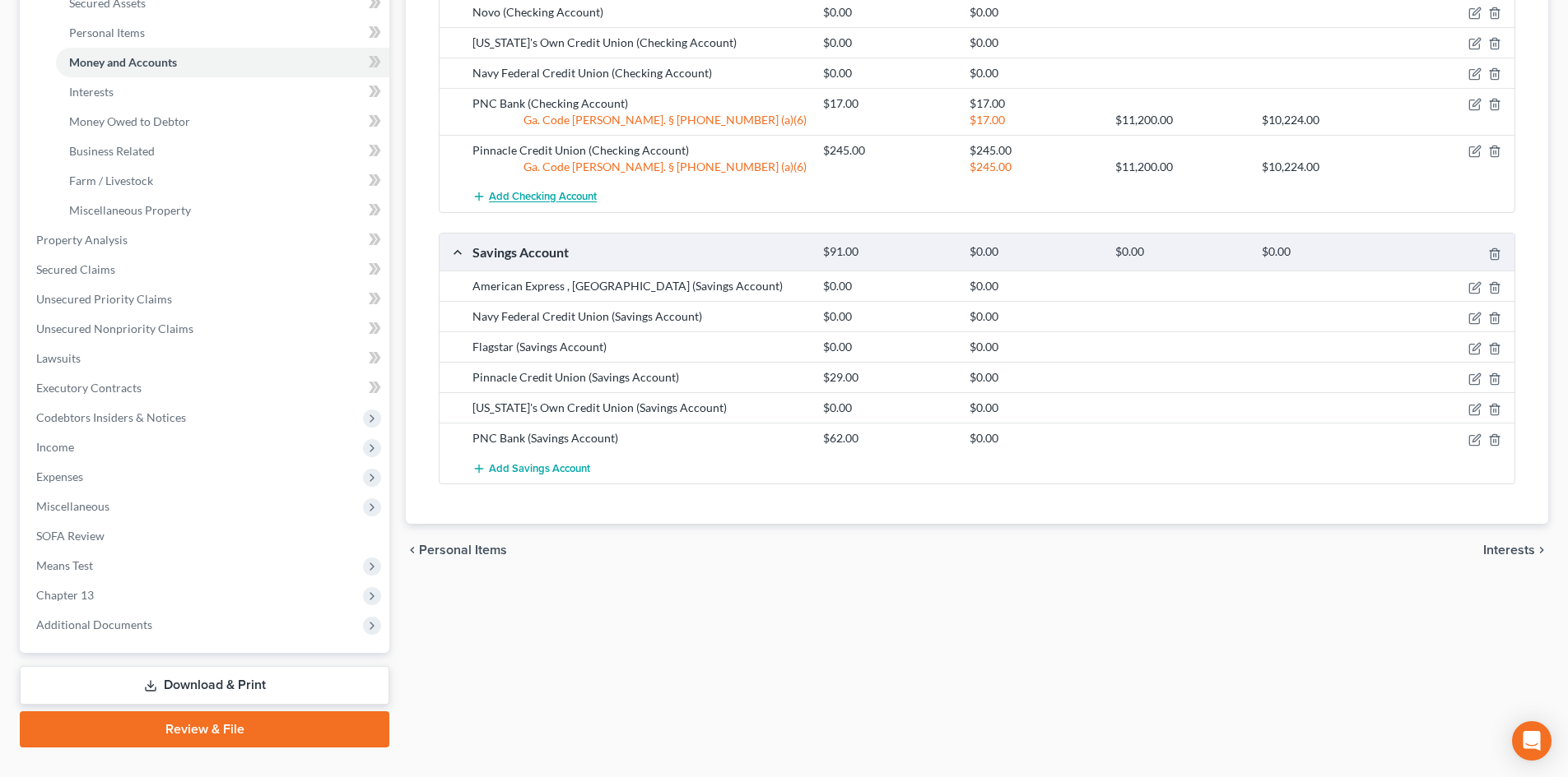
scroll to position [423, 0]
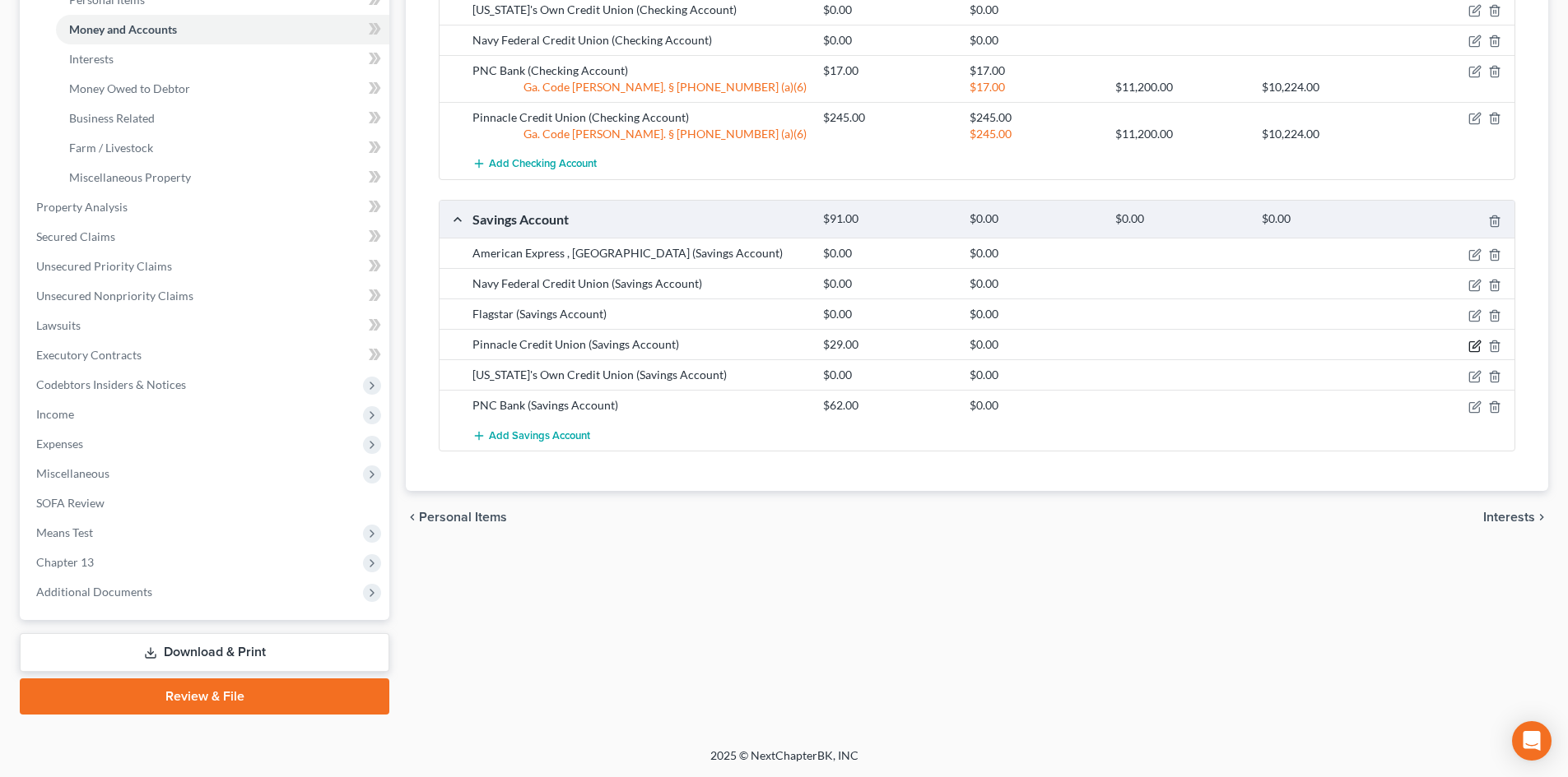
click at [1476, 342] on icon "button" at bounding box center [1476, 344] width 8 height 8
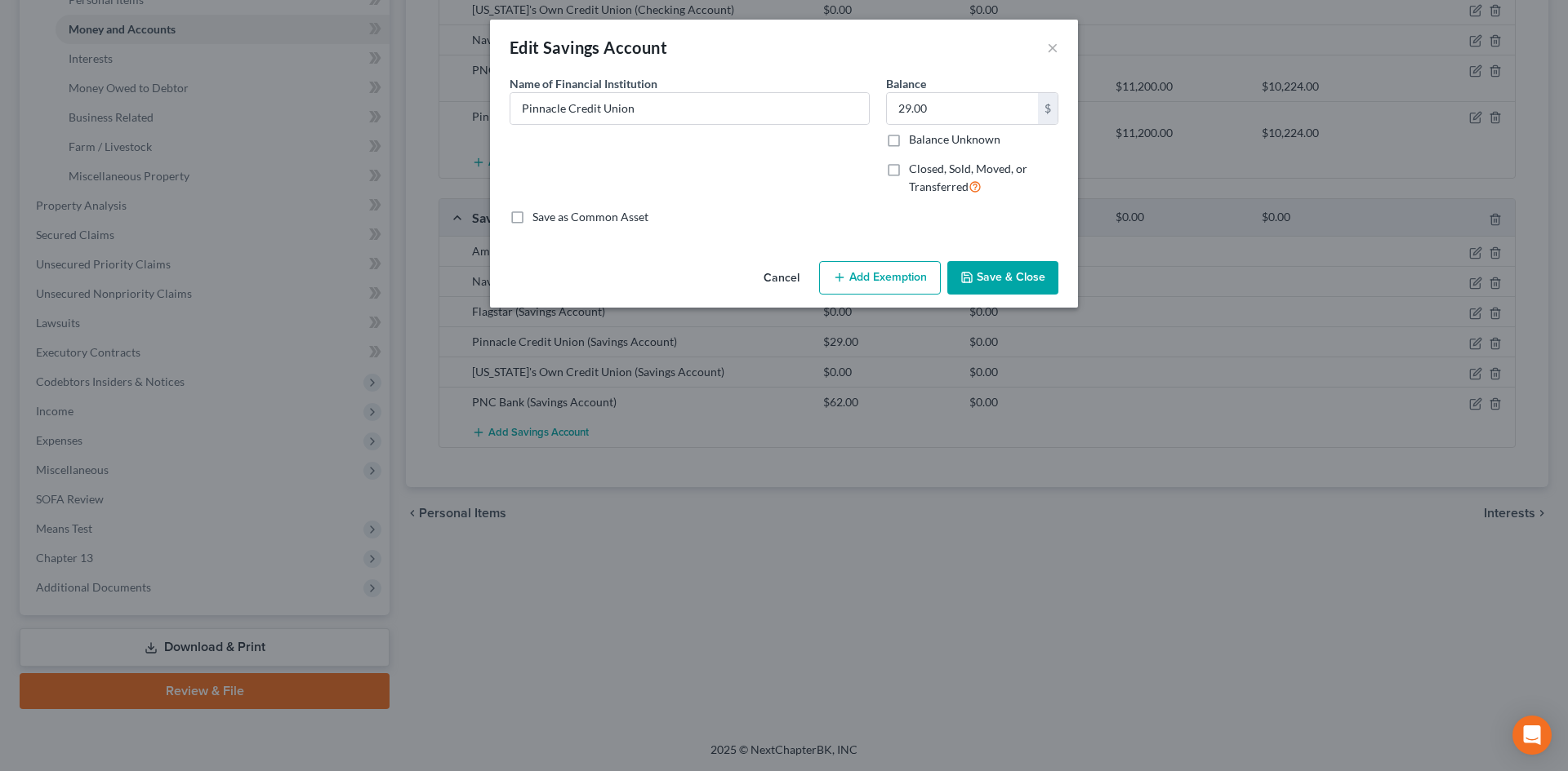
click at [881, 275] on button "Add Exemption" at bounding box center [880, 278] width 122 height 34
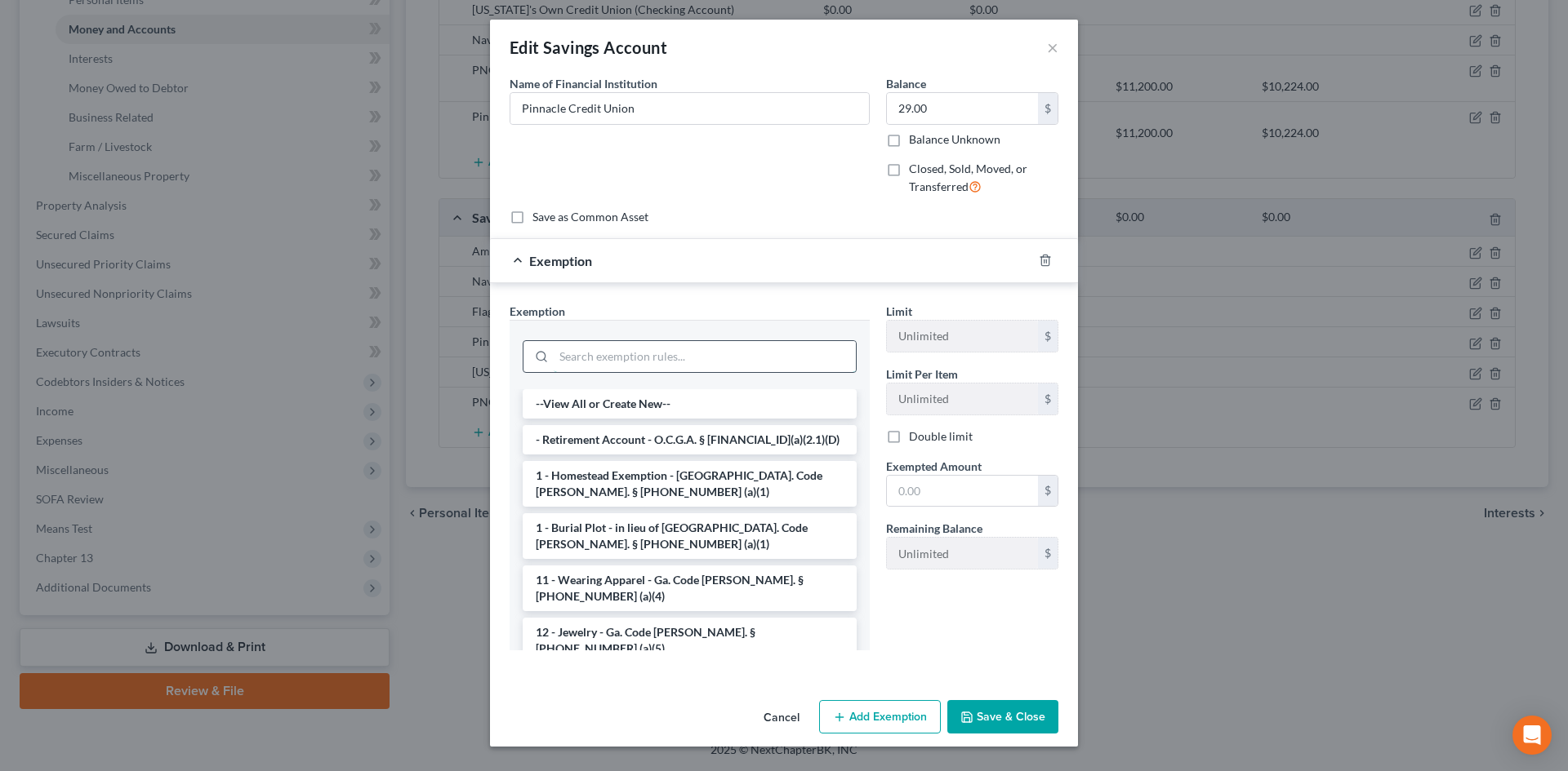
click at [588, 365] on input "search" at bounding box center [705, 357] width 302 height 31
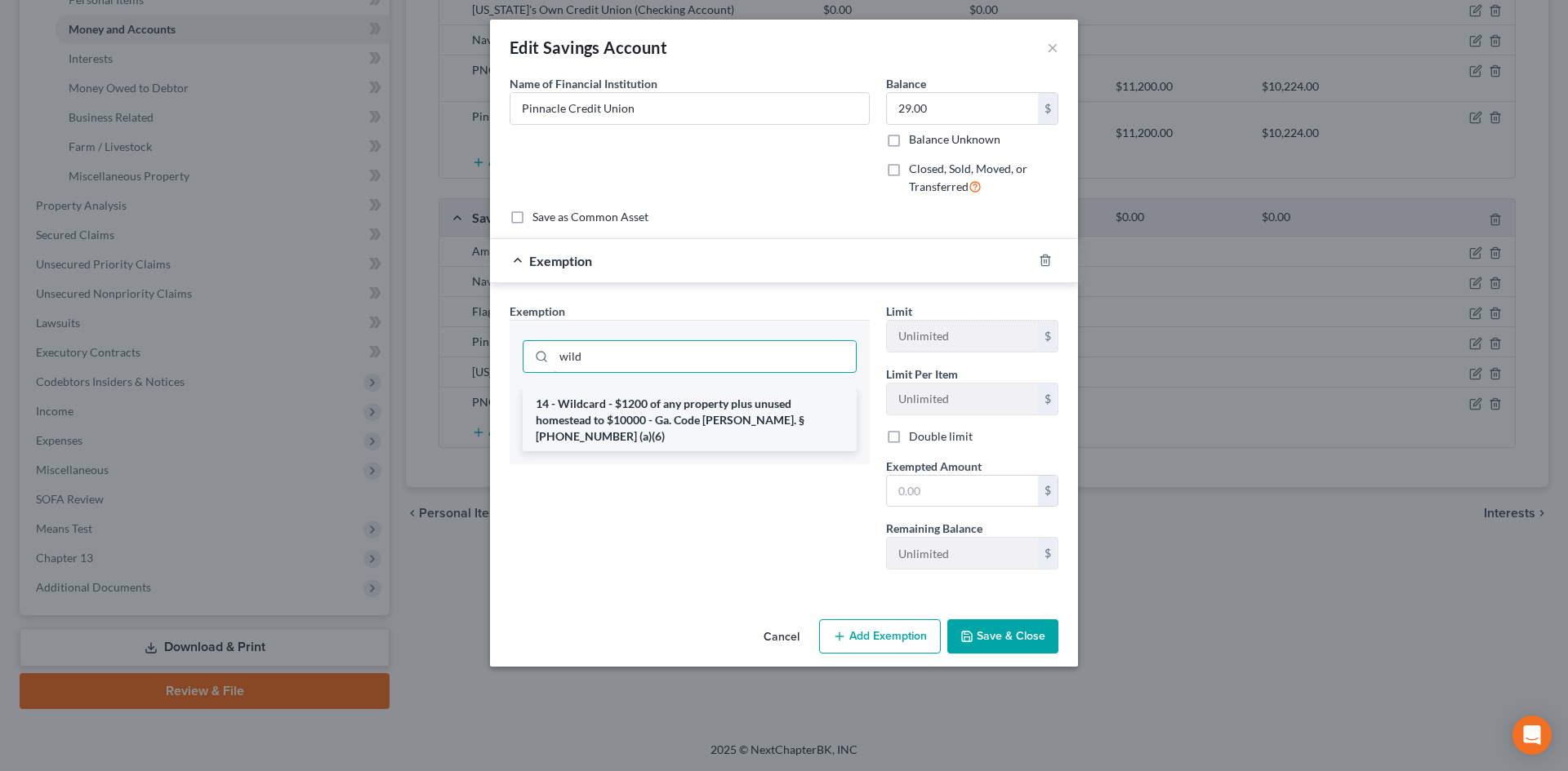
type input "wild"
click at [611, 410] on li "14 - Wildcard - $1200 of any property plus unused homestead to $10000 - Ga. Cod…" at bounding box center [689, 421] width 334 height 62
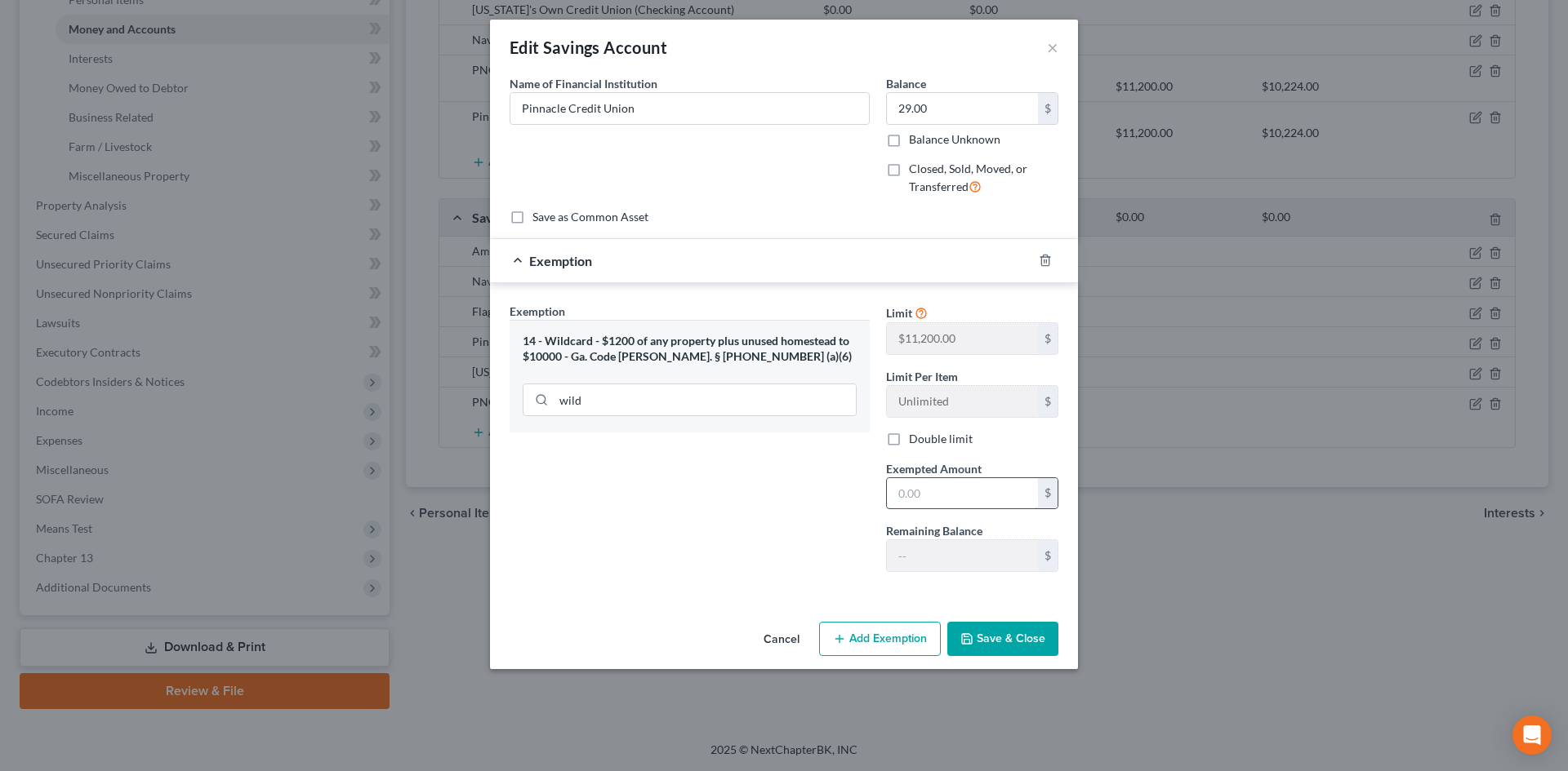
click at [939, 489] on input "text" at bounding box center [962, 493] width 151 height 31
type input "29"
click at [980, 637] on button "Save & Close" at bounding box center [1003, 638] width 111 height 34
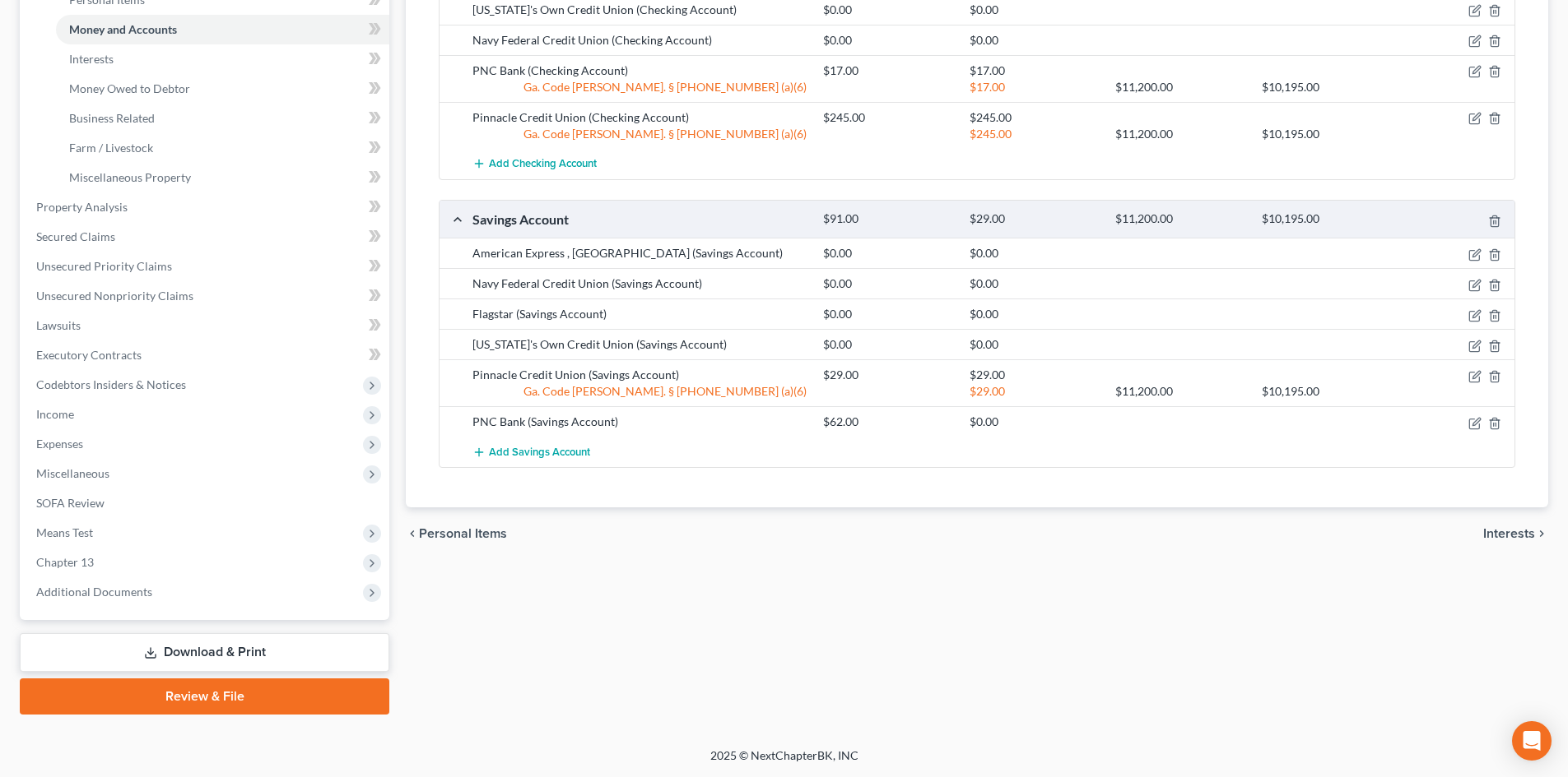
click at [1281, 509] on div "chevron_left Personal Items Interests chevron_right" at bounding box center [976, 534] width 1142 height 53
click at [1477, 422] on icon "button" at bounding box center [1476, 422] width 8 height 8
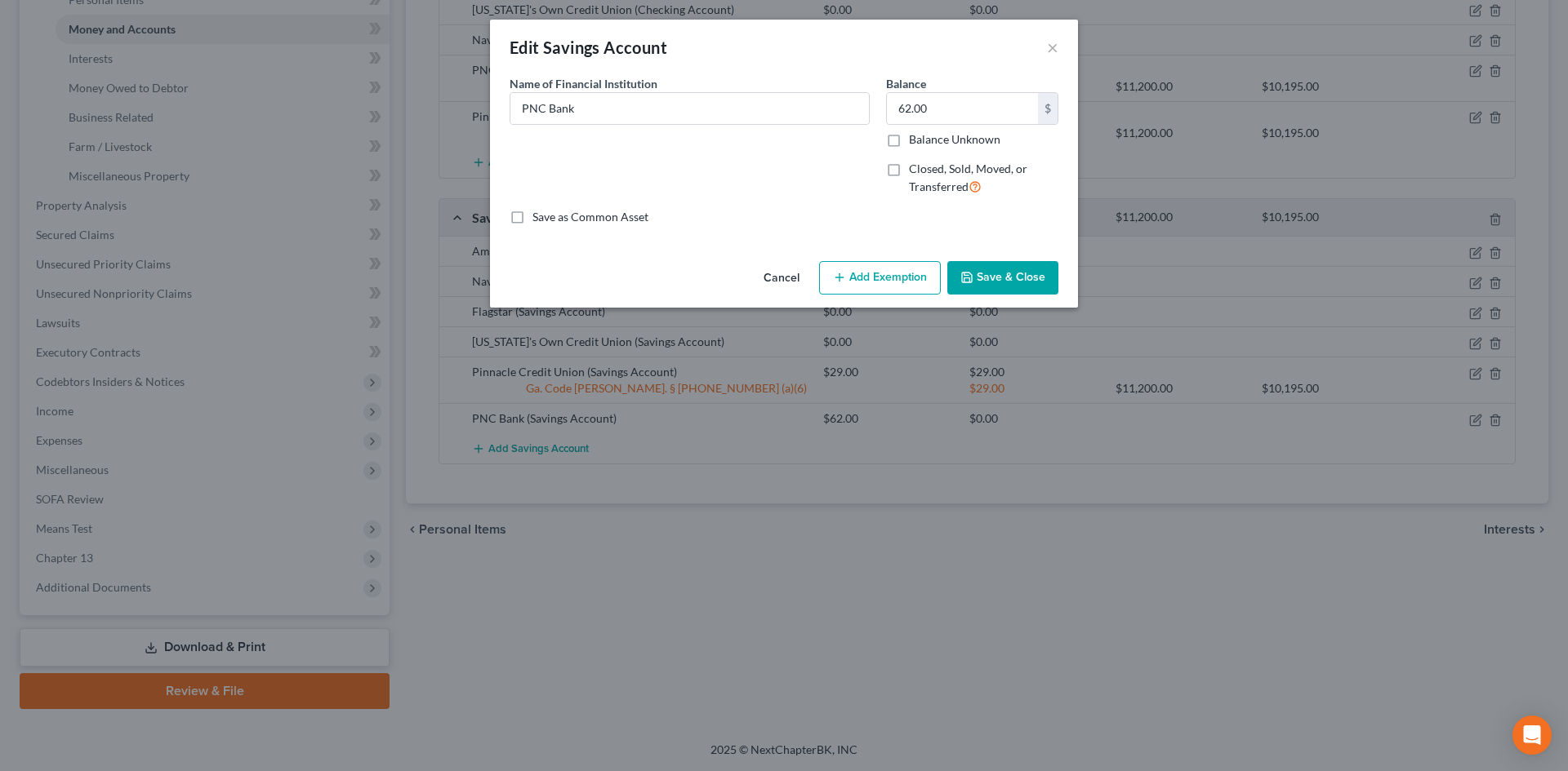
click at [867, 273] on button "Add Exemption" at bounding box center [880, 278] width 122 height 34
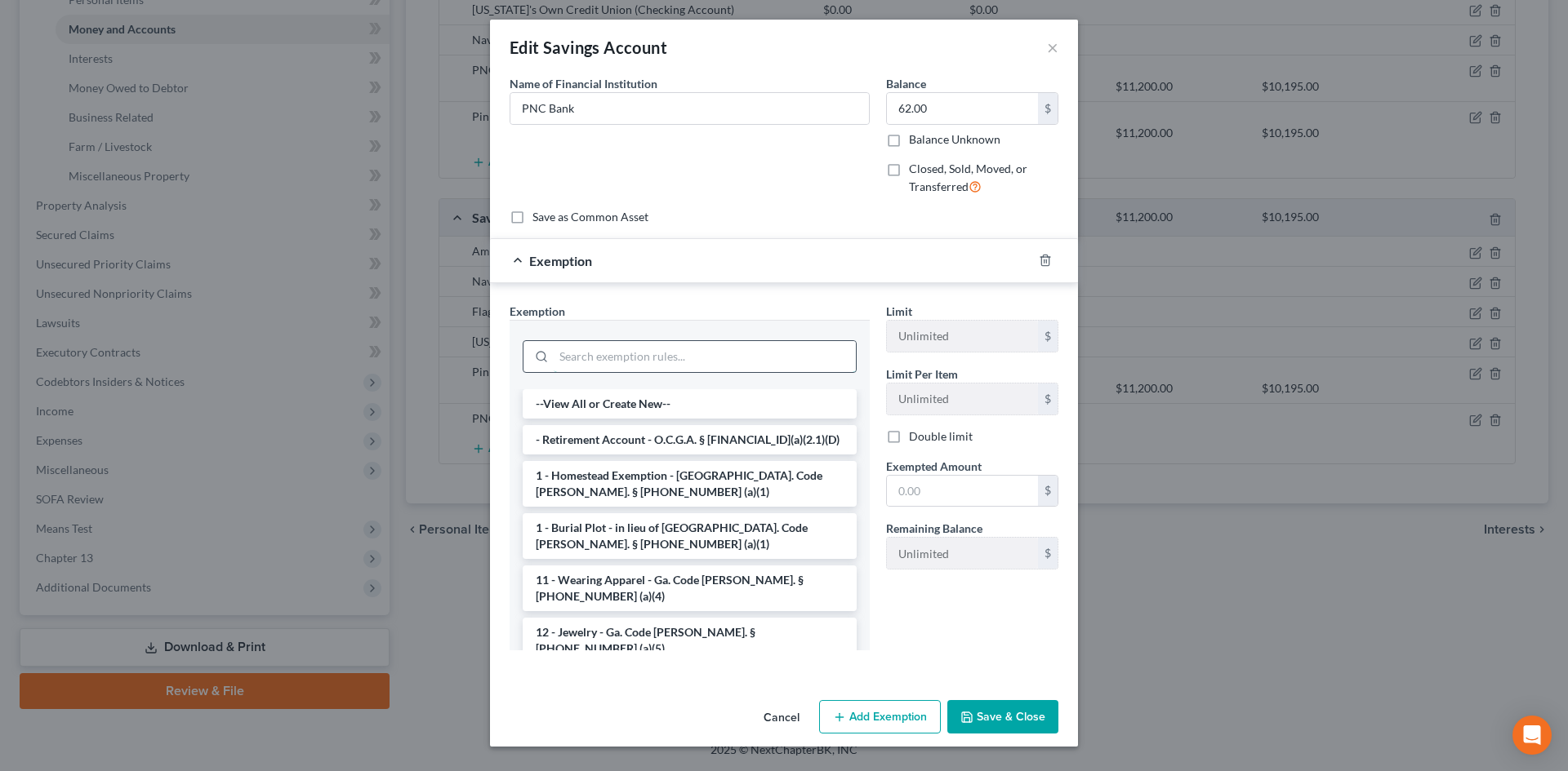
click at [713, 353] on input "search" at bounding box center [705, 357] width 302 height 31
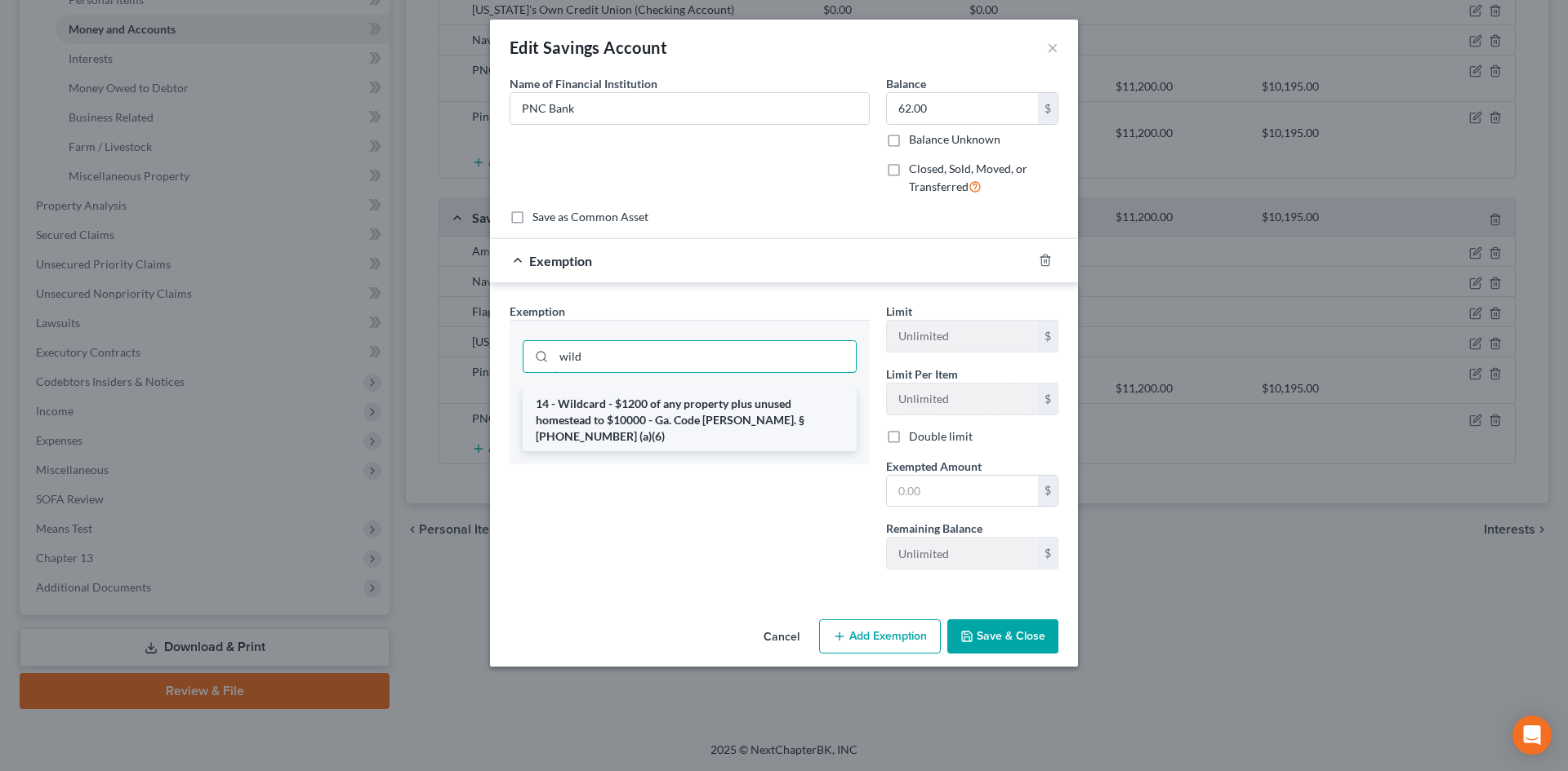
type input "wild"
click at [693, 403] on li "14 - Wildcard - $1200 of any property plus unused homestead to $10000 - Ga. Cod…" at bounding box center [689, 421] width 334 height 62
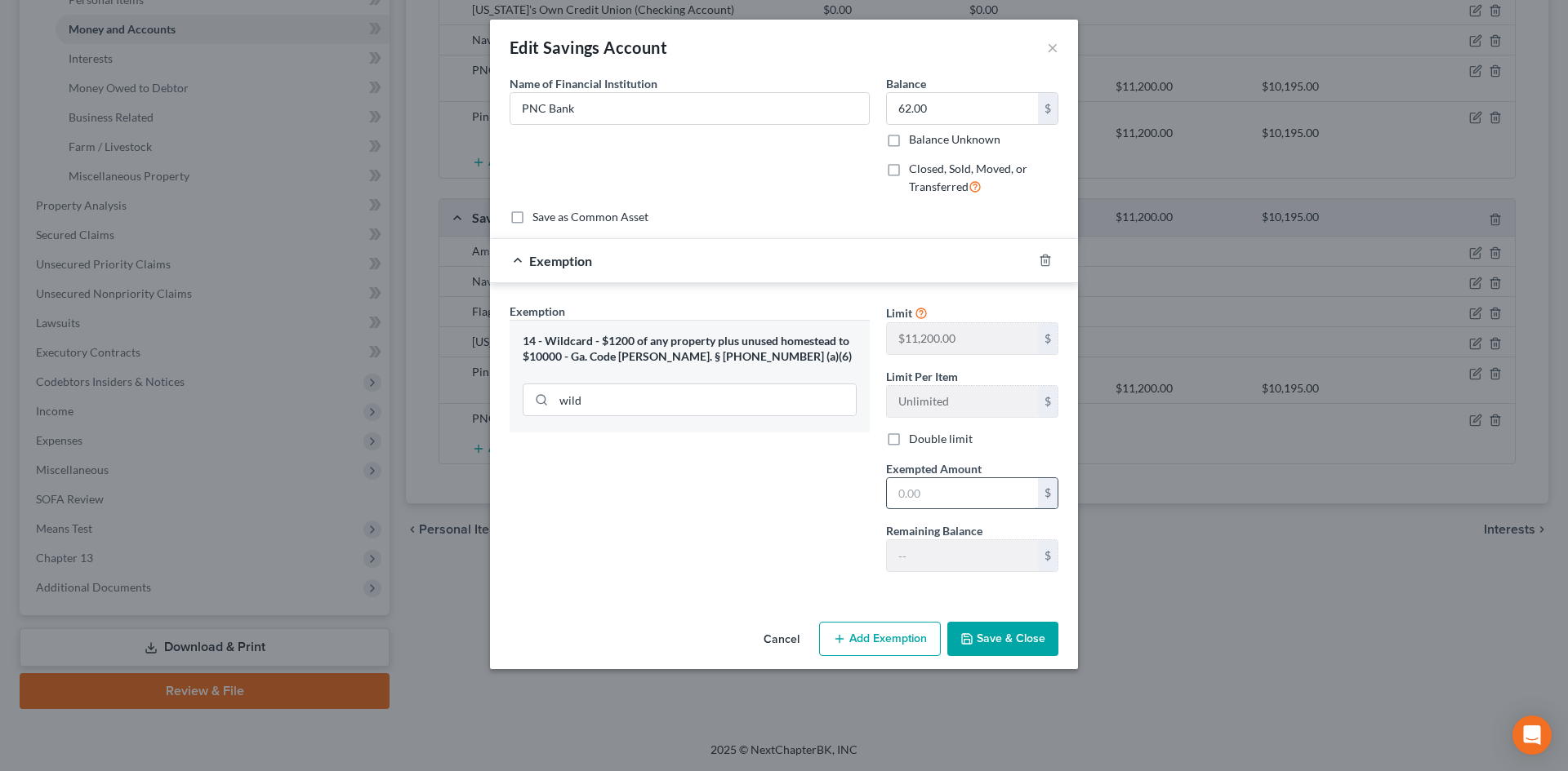
click at [913, 494] on input "text" at bounding box center [962, 493] width 151 height 31
type input "62"
drag, startPoint x: 984, startPoint y: 640, endPoint x: 939, endPoint y: 645, distance: 45.3
click at [984, 640] on button "Save & Close" at bounding box center [1003, 638] width 111 height 34
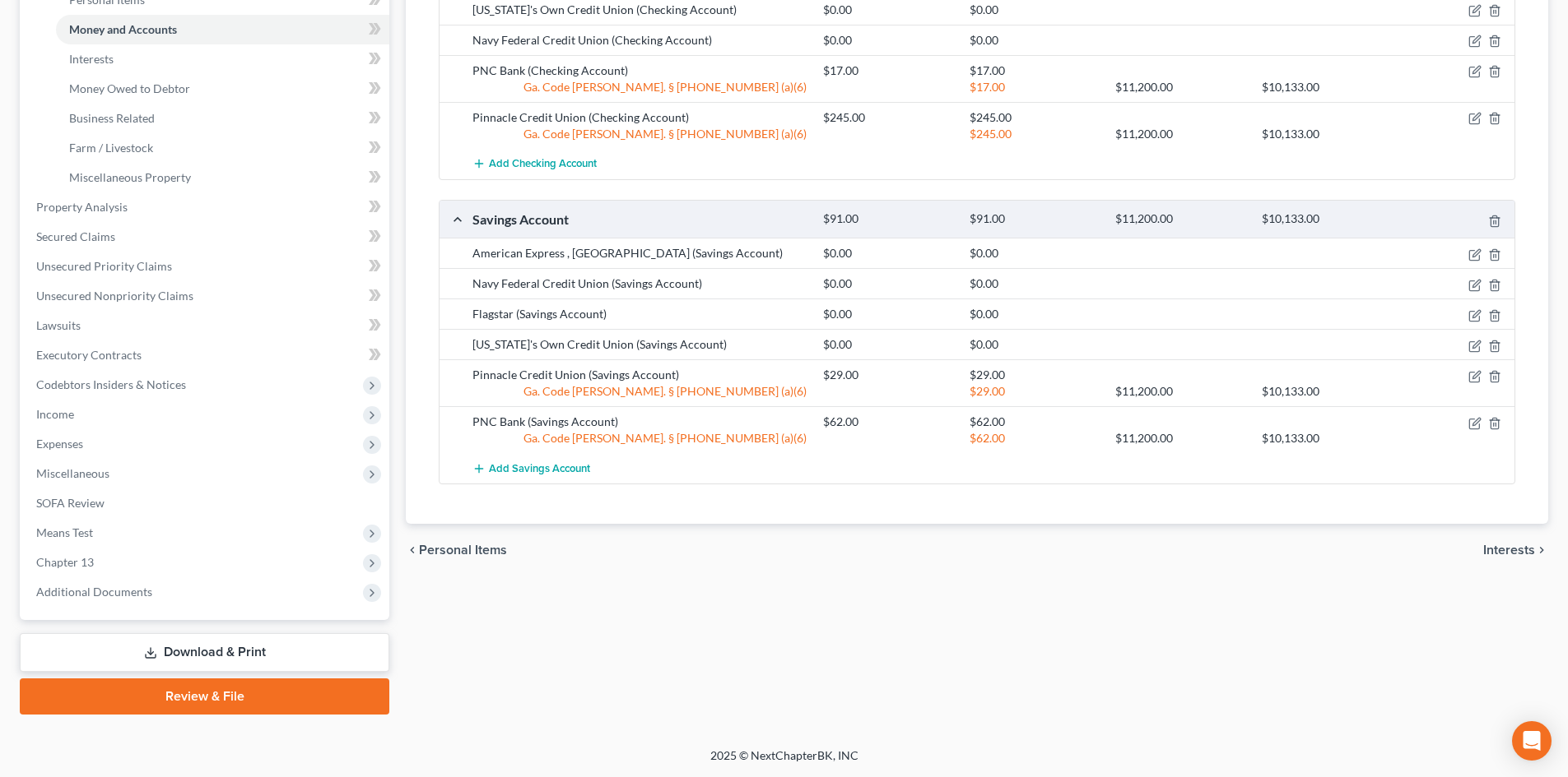
click at [1122, 701] on div "Vehicles Owned Vehicles Leased Secured Assets Personal Items Money and Accounts…" at bounding box center [977, 224] width 1158 height 980
click at [82, 211] on span "Property Analysis" at bounding box center [82, 207] width 92 height 14
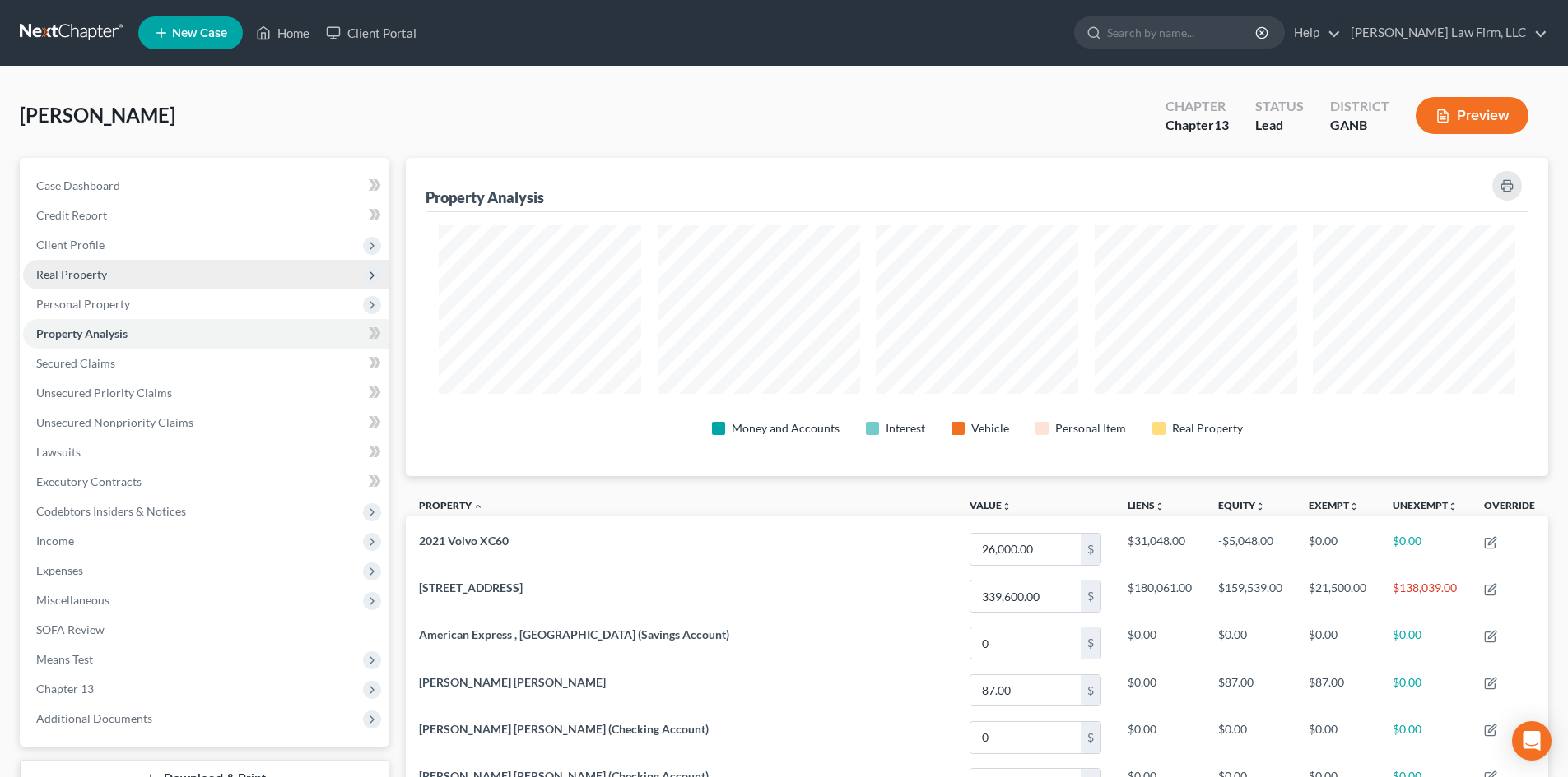
click at [70, 279] on span "Real Property" at bounding box center [71, 274] width 71 height 14
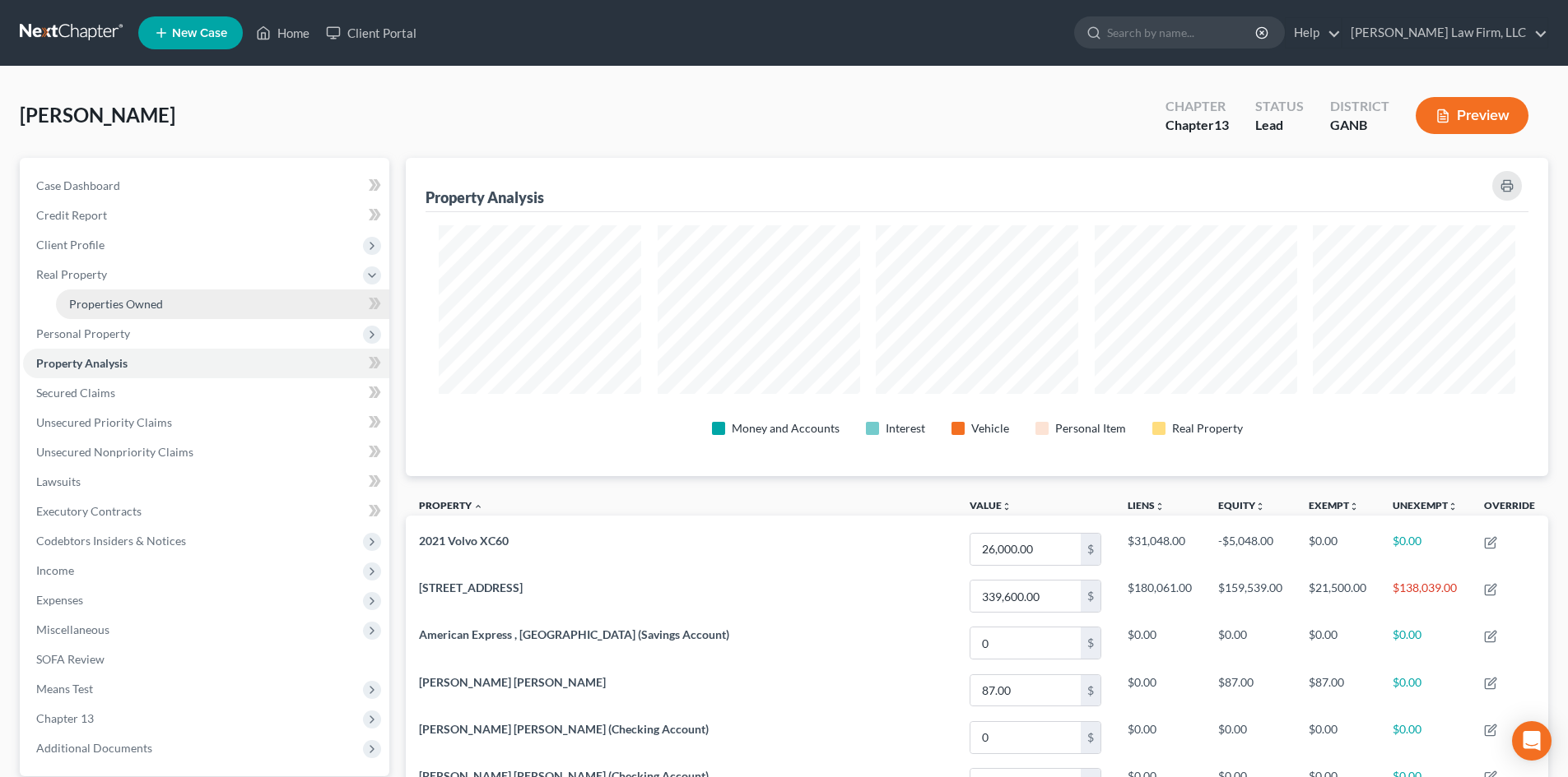
click at [102, 303] on span "Properties Owned" at bounding box center [116, 304] width 94 height 14
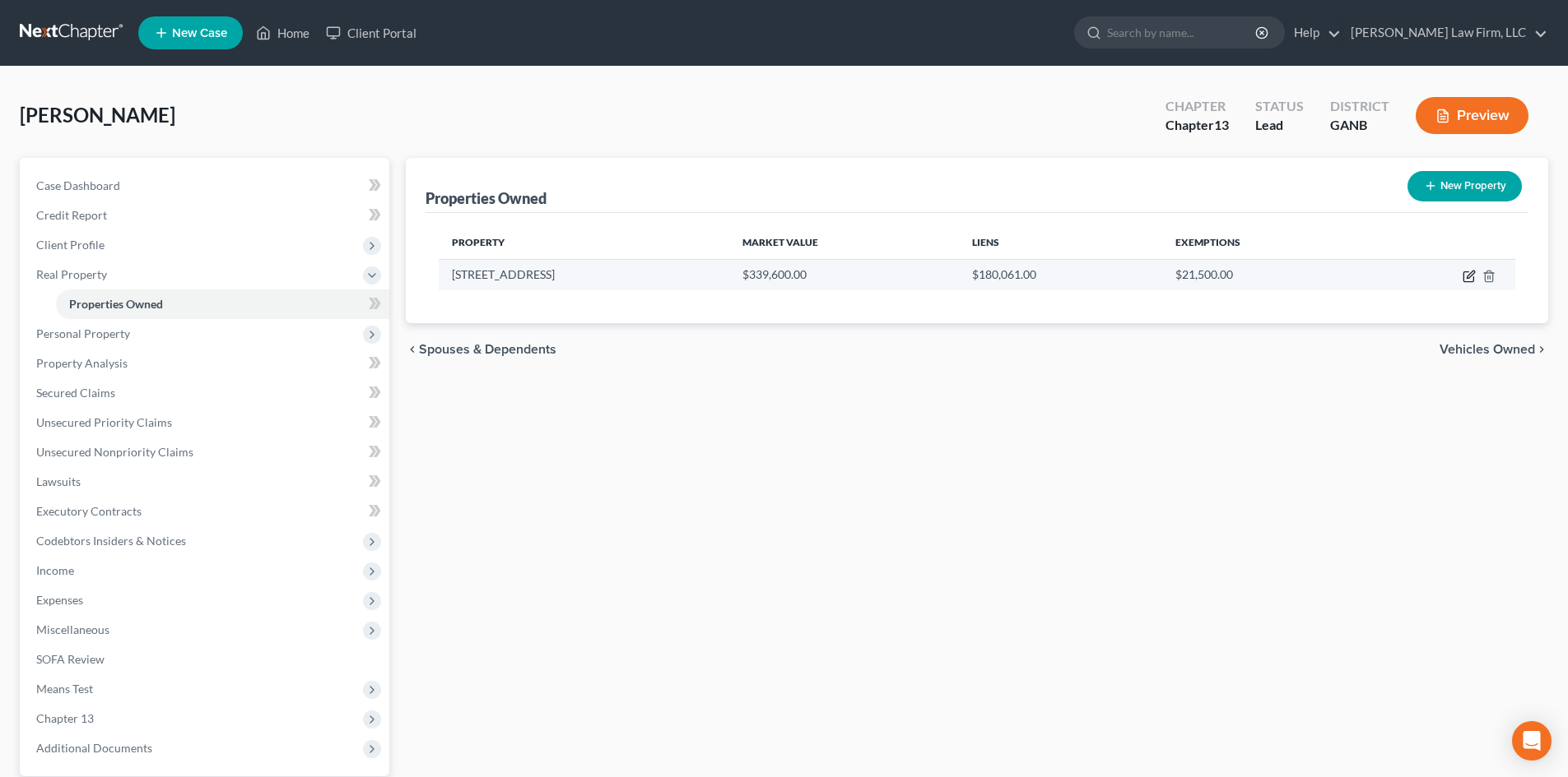
click at [1472, 276] on icon "button" at bounding box center [1469, 277] width 14 height 14
select select "10"
select select "0"
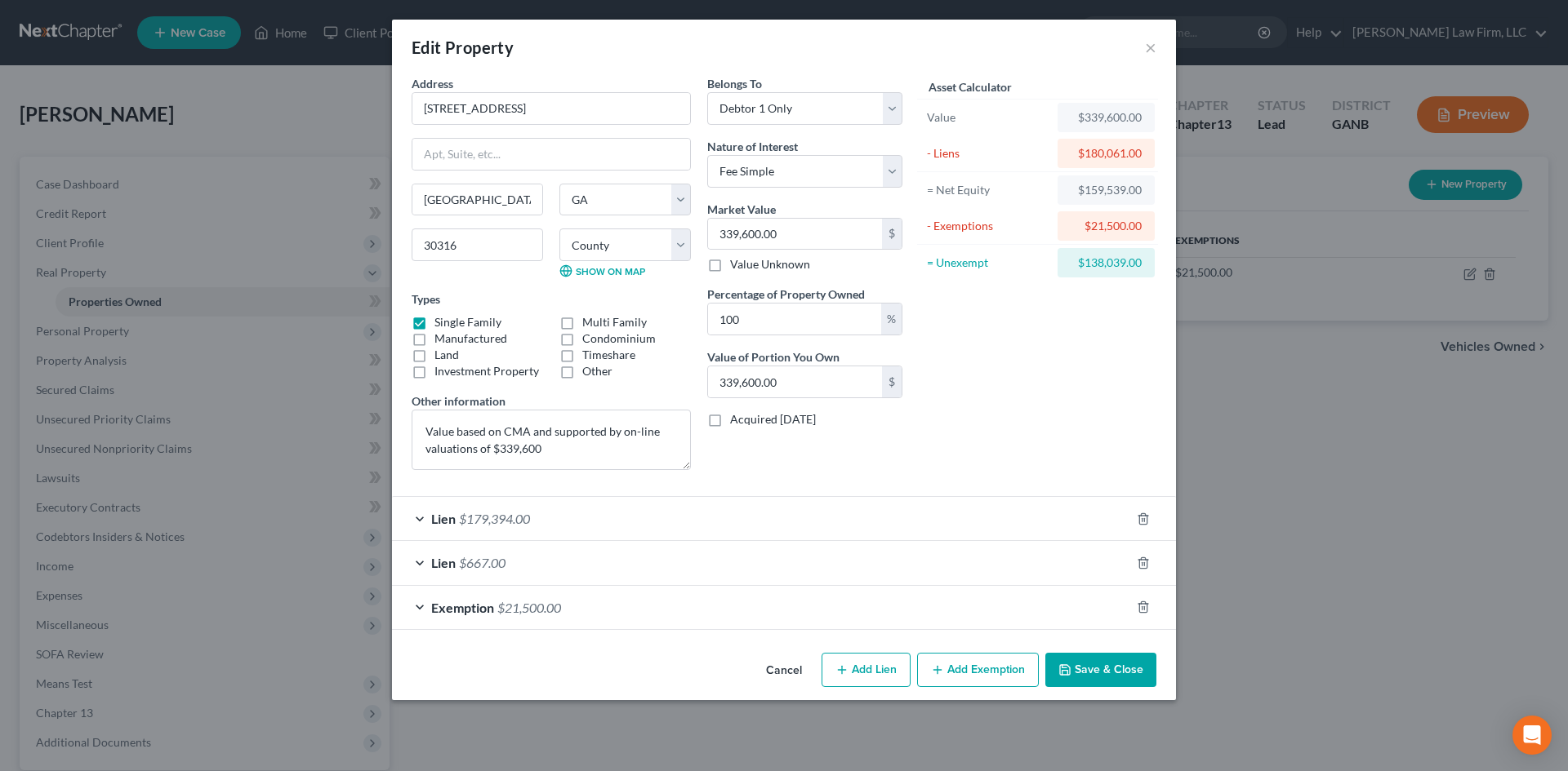
click at [962, 670] on button "Add Exemption" at bounding box center [979, 669] width 122 height 34
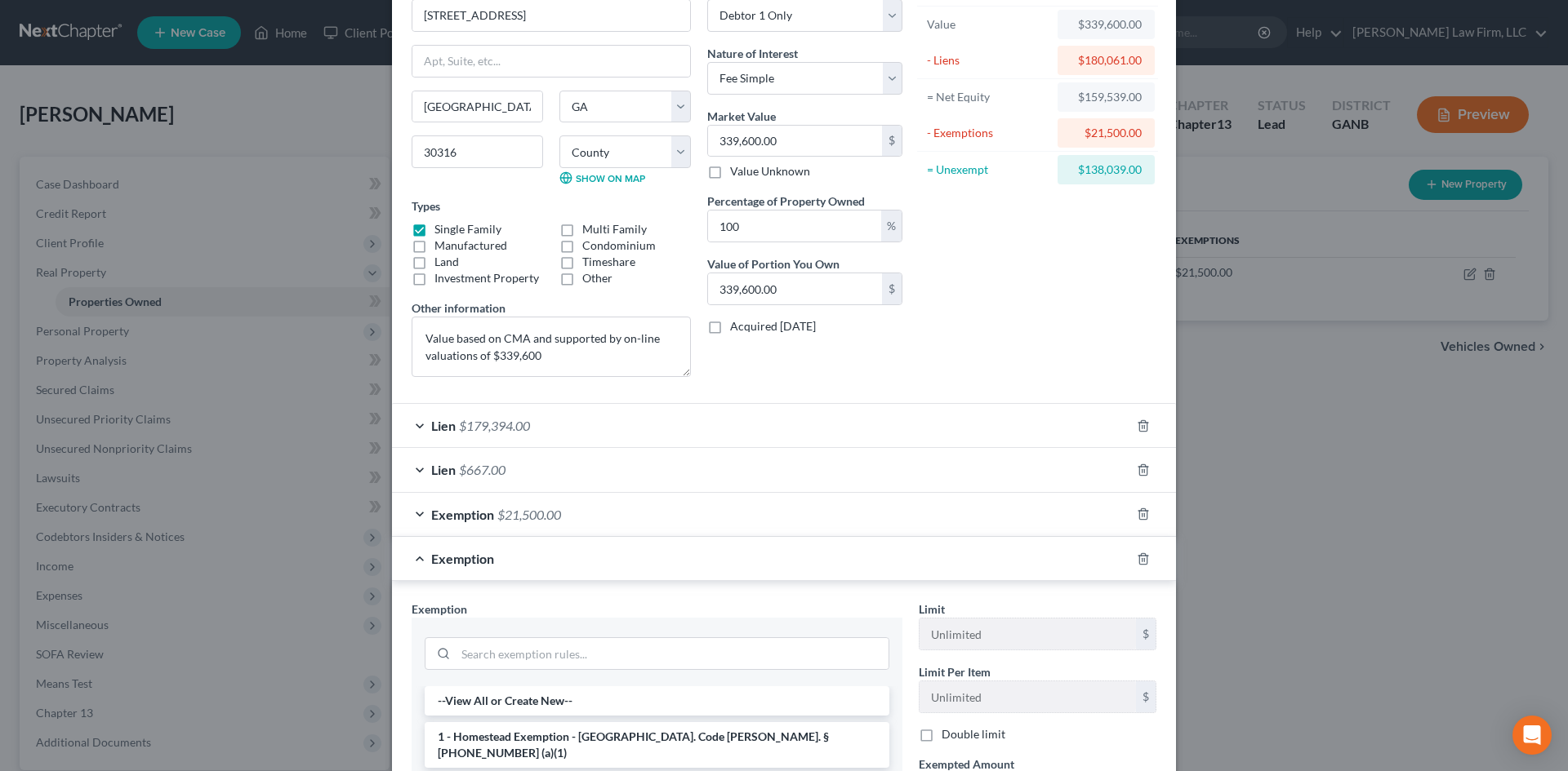
scroll to position [327, 0]
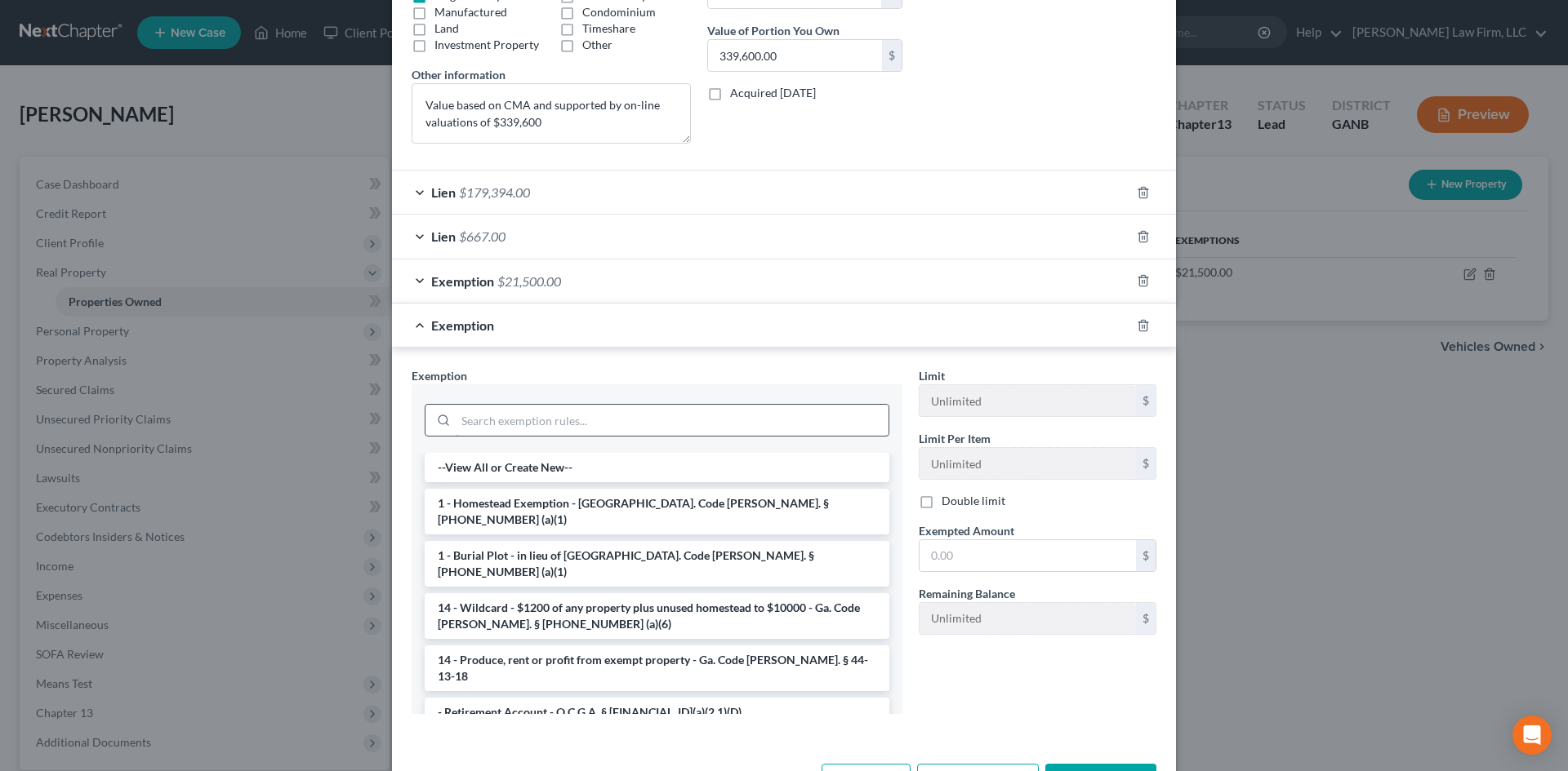
click at [536, 418] on input "search" at bounding box center [672, 421] width 433 height 31
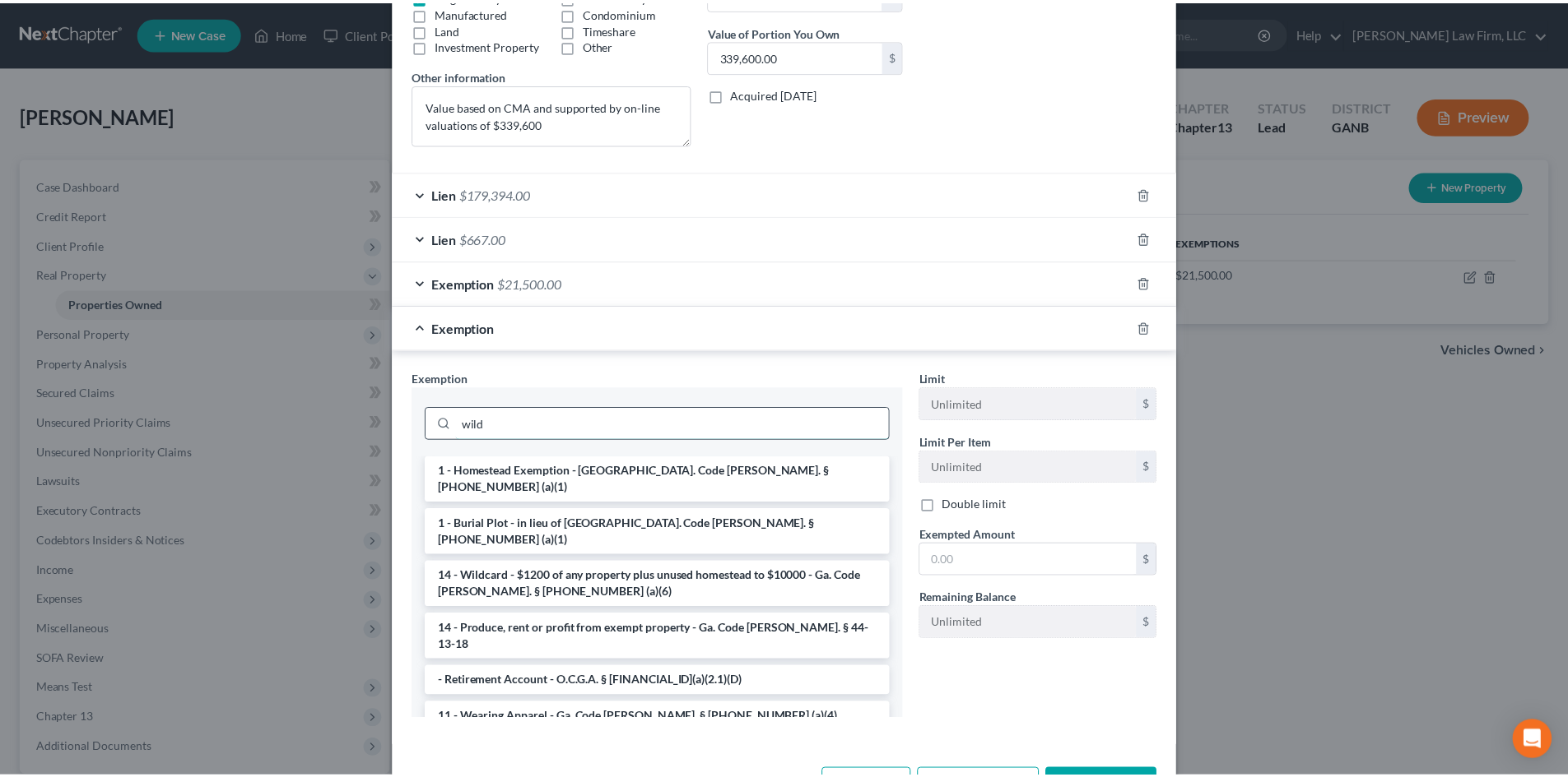
scroll to position [308, 0]
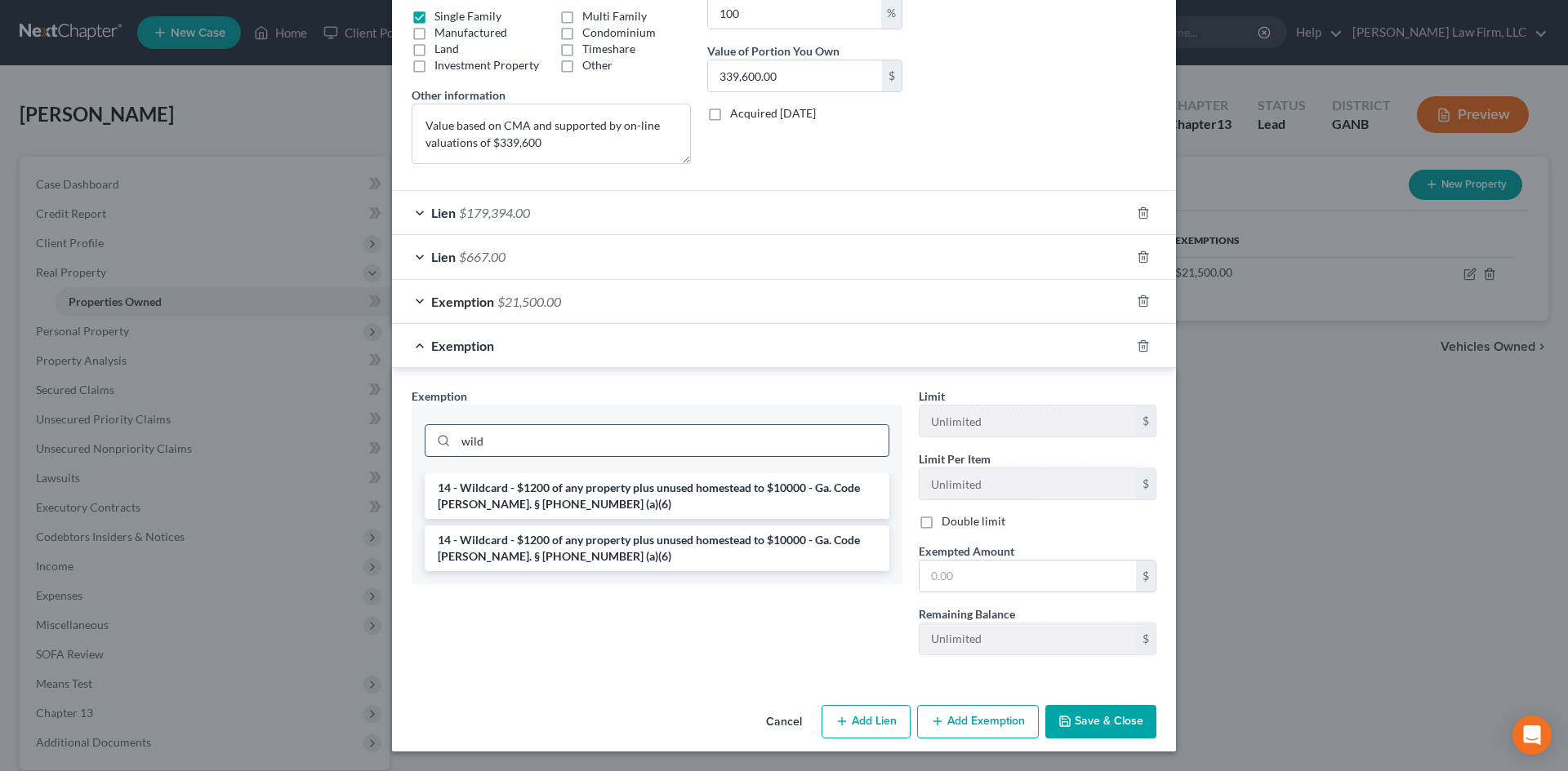
type input "wild"
type input "1"
click at [518, 489] on li "14 - Wildcard - $1200 of any property plus unused homestead to $10000 - Ga. Cod…" at bounding box center [657, 495] width 465 height 45
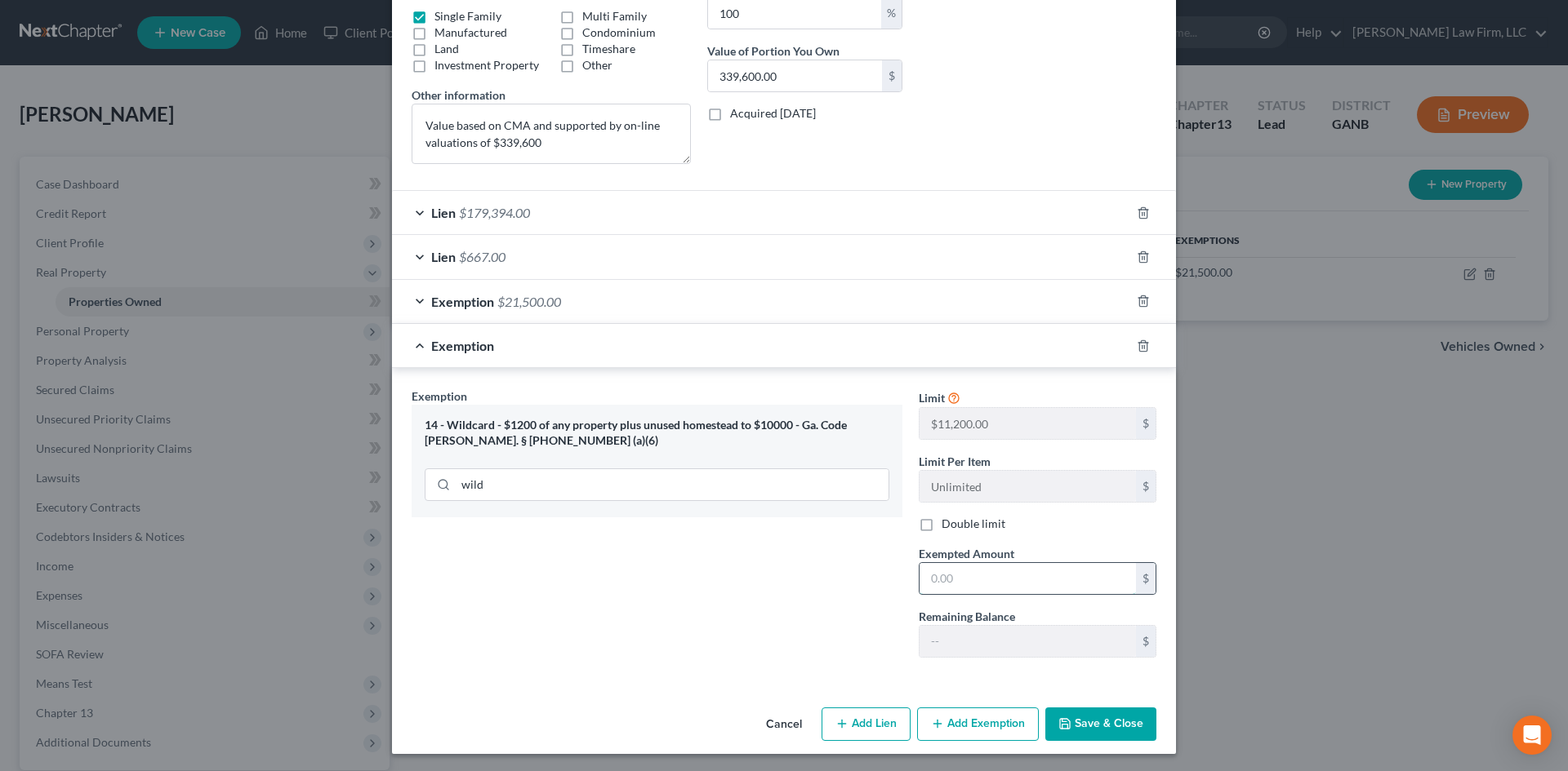
click at [935, 574] on input "text" at bounding box center [1028, 578] width 217 height 31
type input "133"
click at [1125, 720] on button "Save & Close" at bounding box center [1101, 725] width 111 height 34
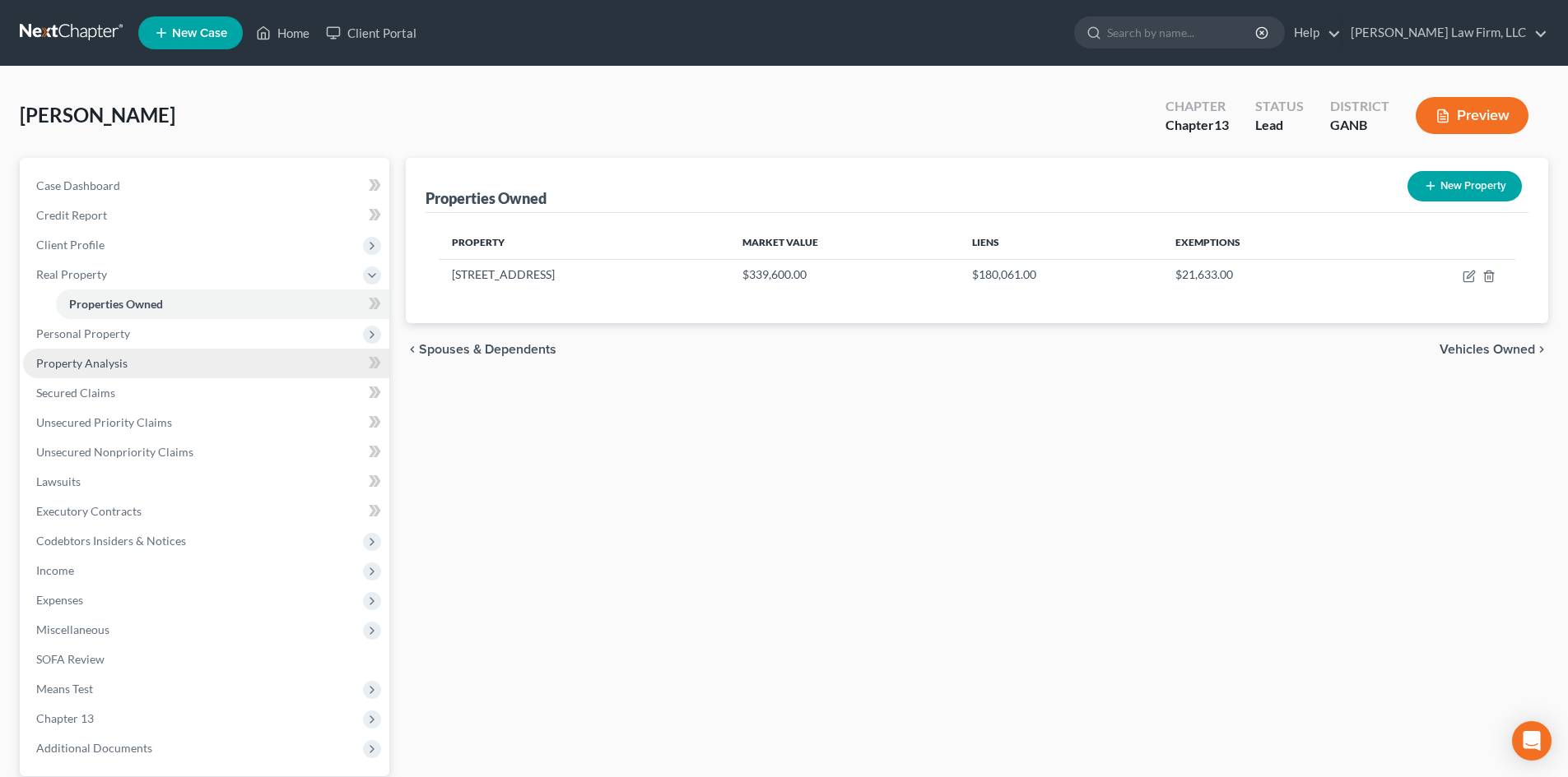
click at [96, 369] on span "Property Analysis" at bounding box center [82, 363] width 92 height 14
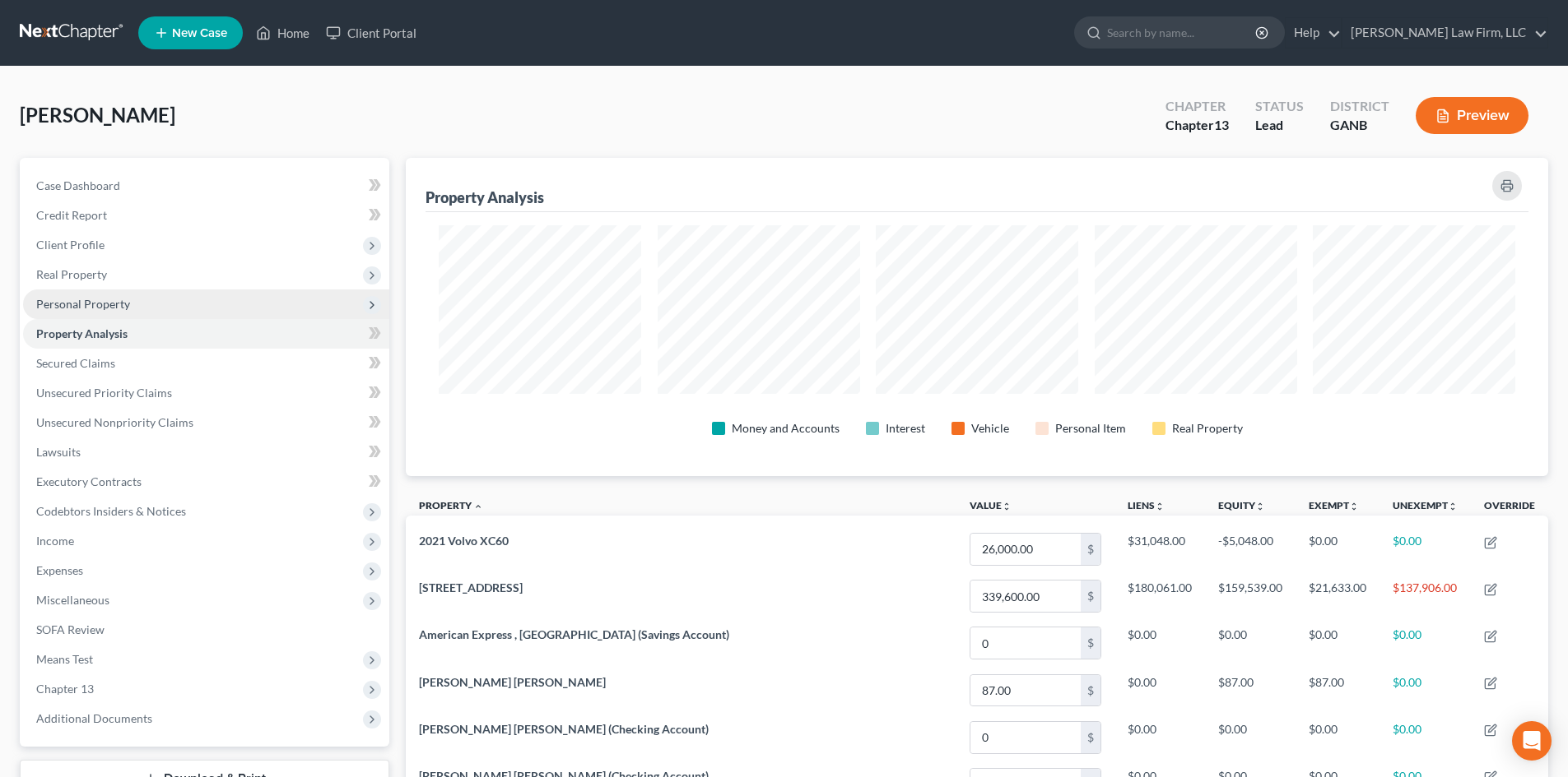
click at [74, 306] on span "Personal Property" at bounding box center [83, 304] width 94 height 14
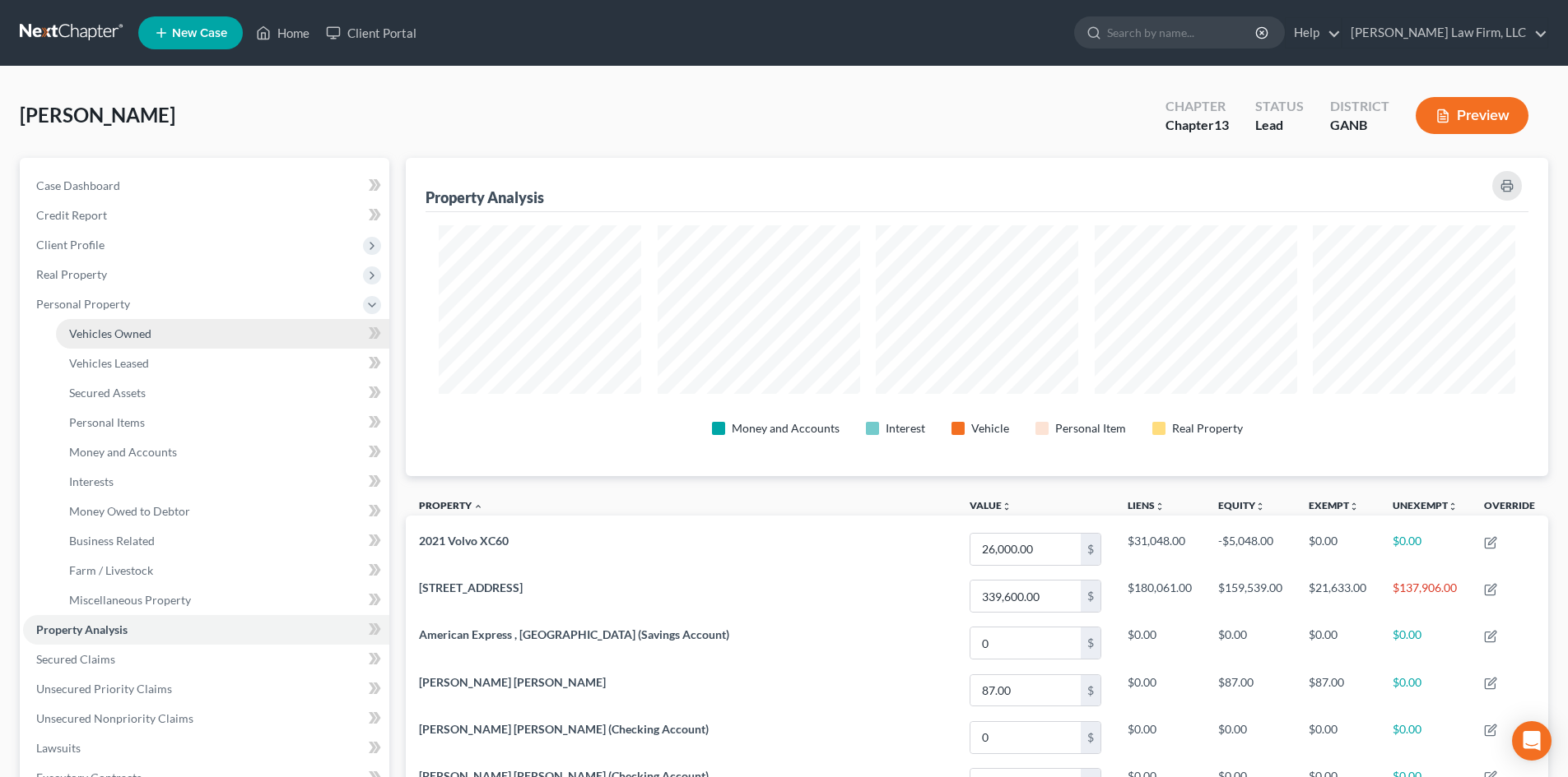
click at [102, 331] on span "Vehicles Owned" at bounding box center [110, 333] width 82 height 14
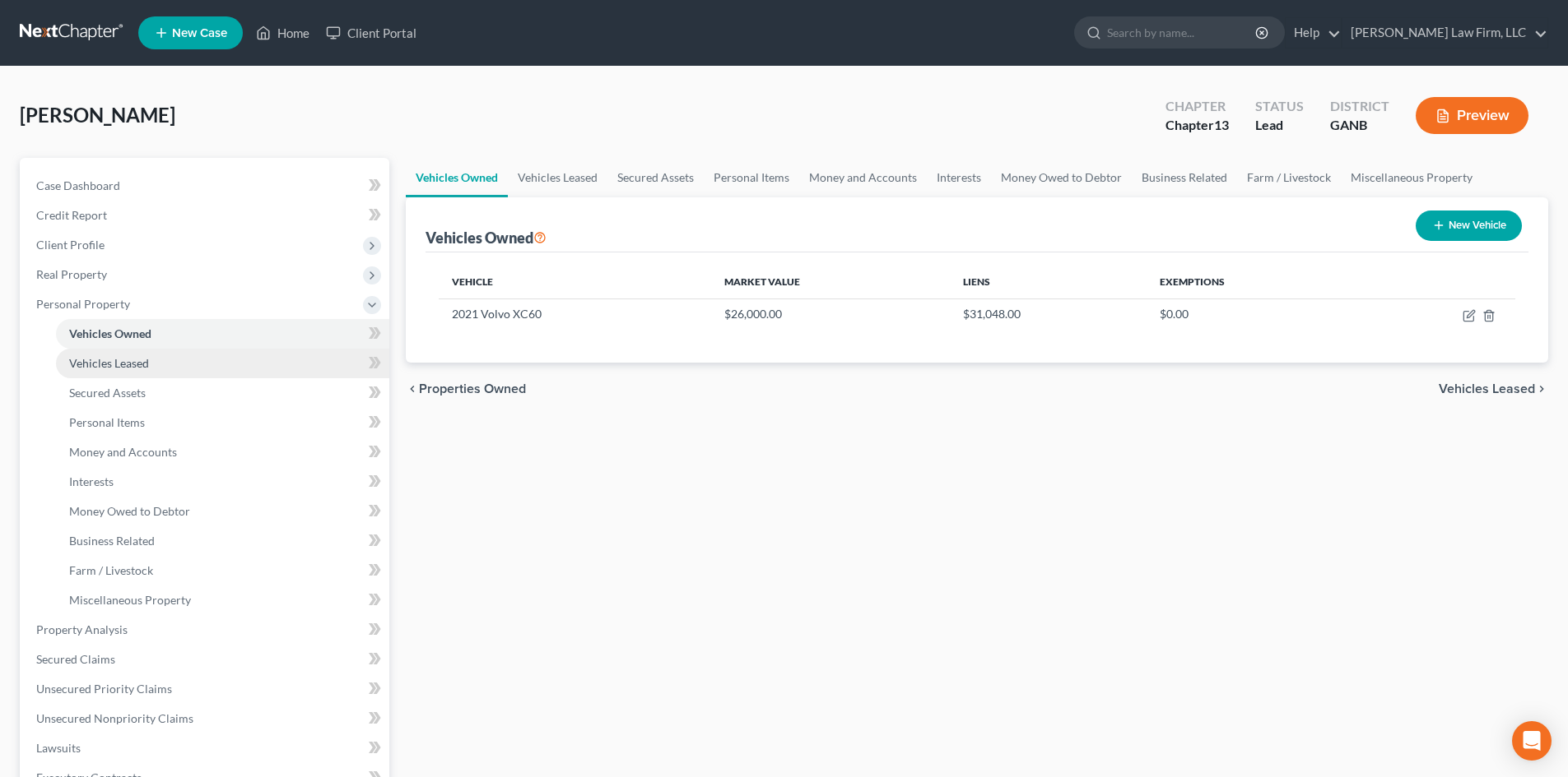
click at [102, 375] on link "Vehicles Leased" at bounding box center [222, 364] width 333 height 29
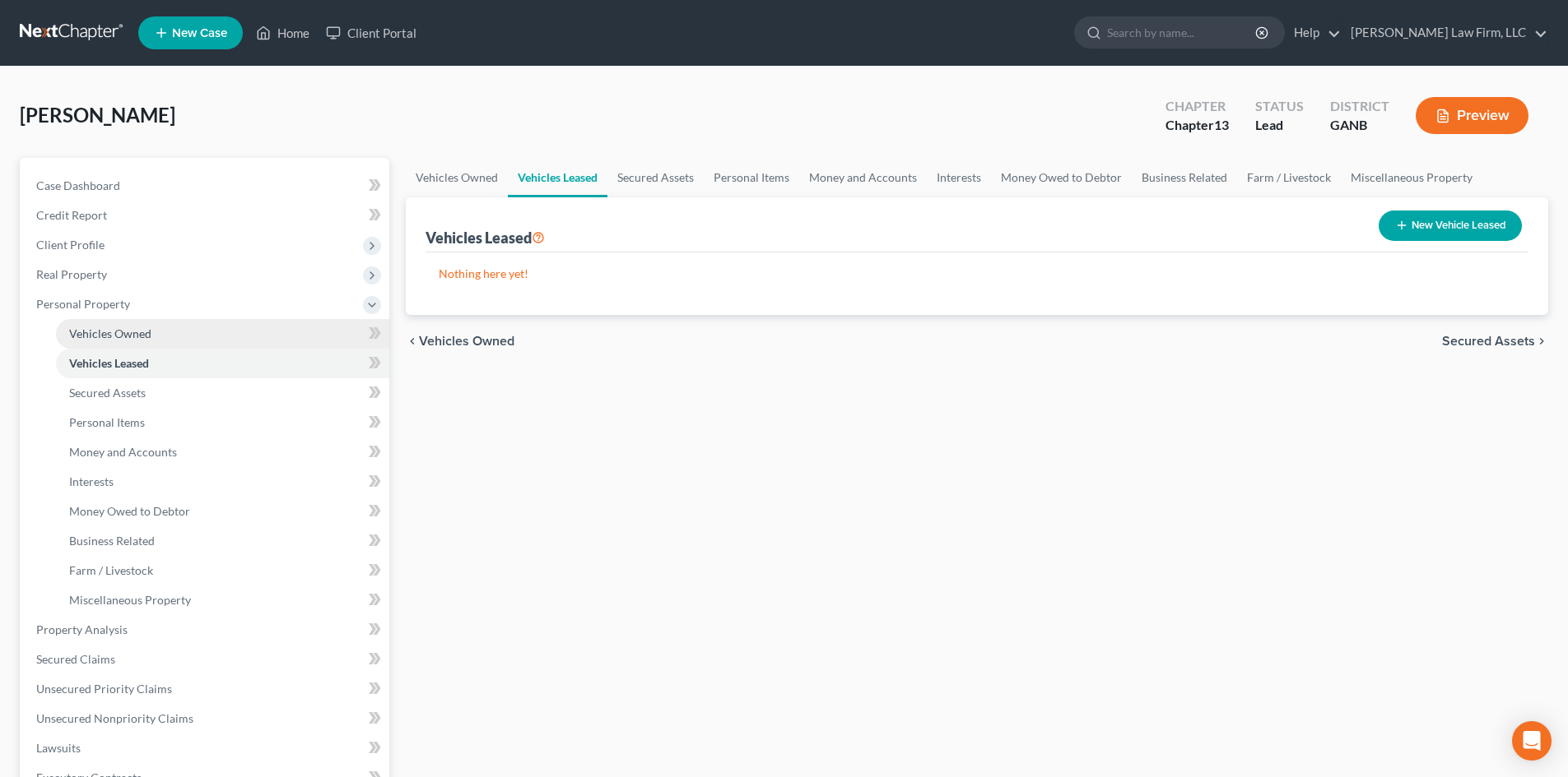
click at [107, 330] on span "Vehicles Owned" at bounding box center [110, 333] width 82 height 14
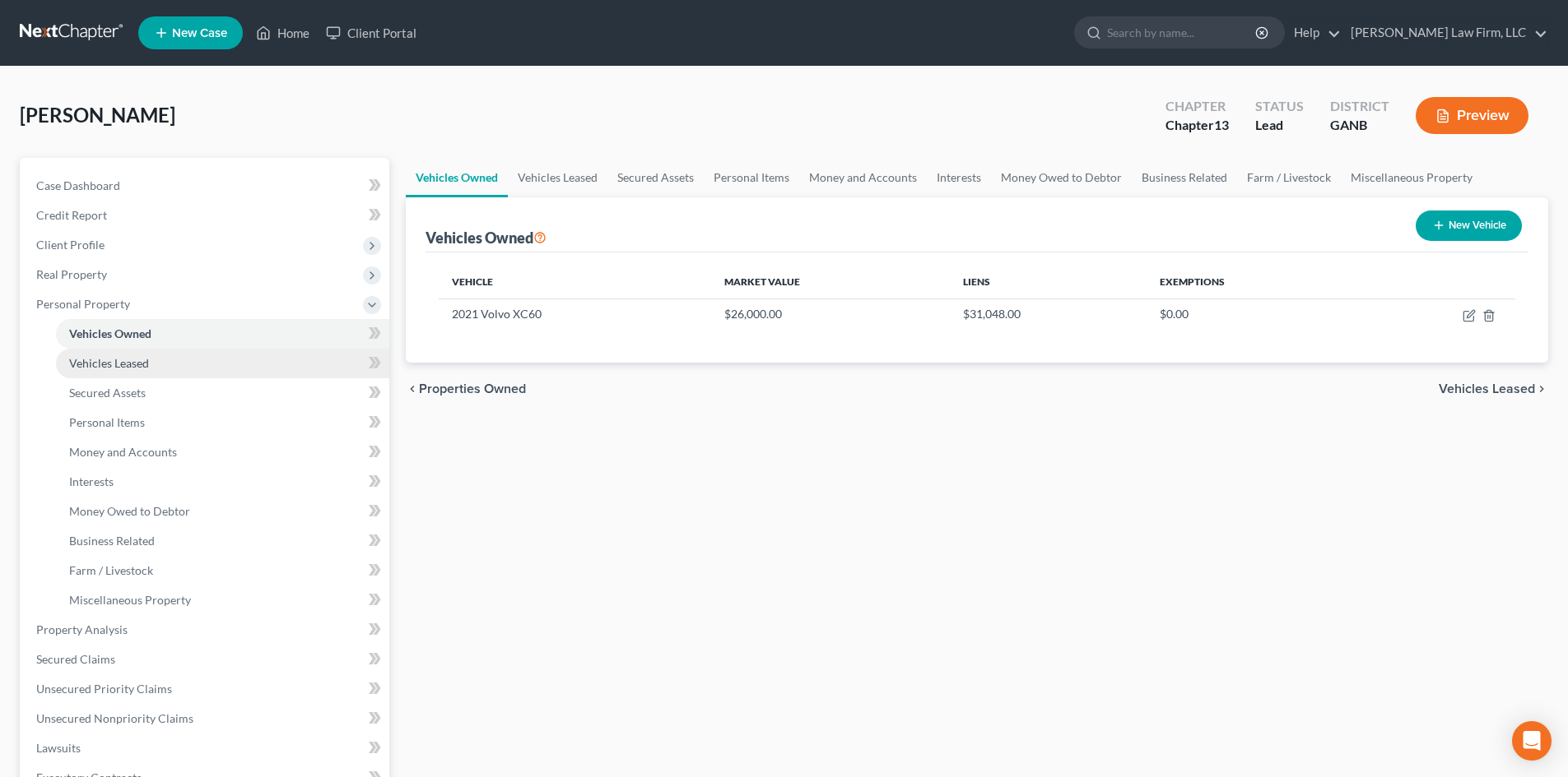
click at [105, 357] on span "Vehicles Leased" at bounding box center [109, 363] width 80 height 14
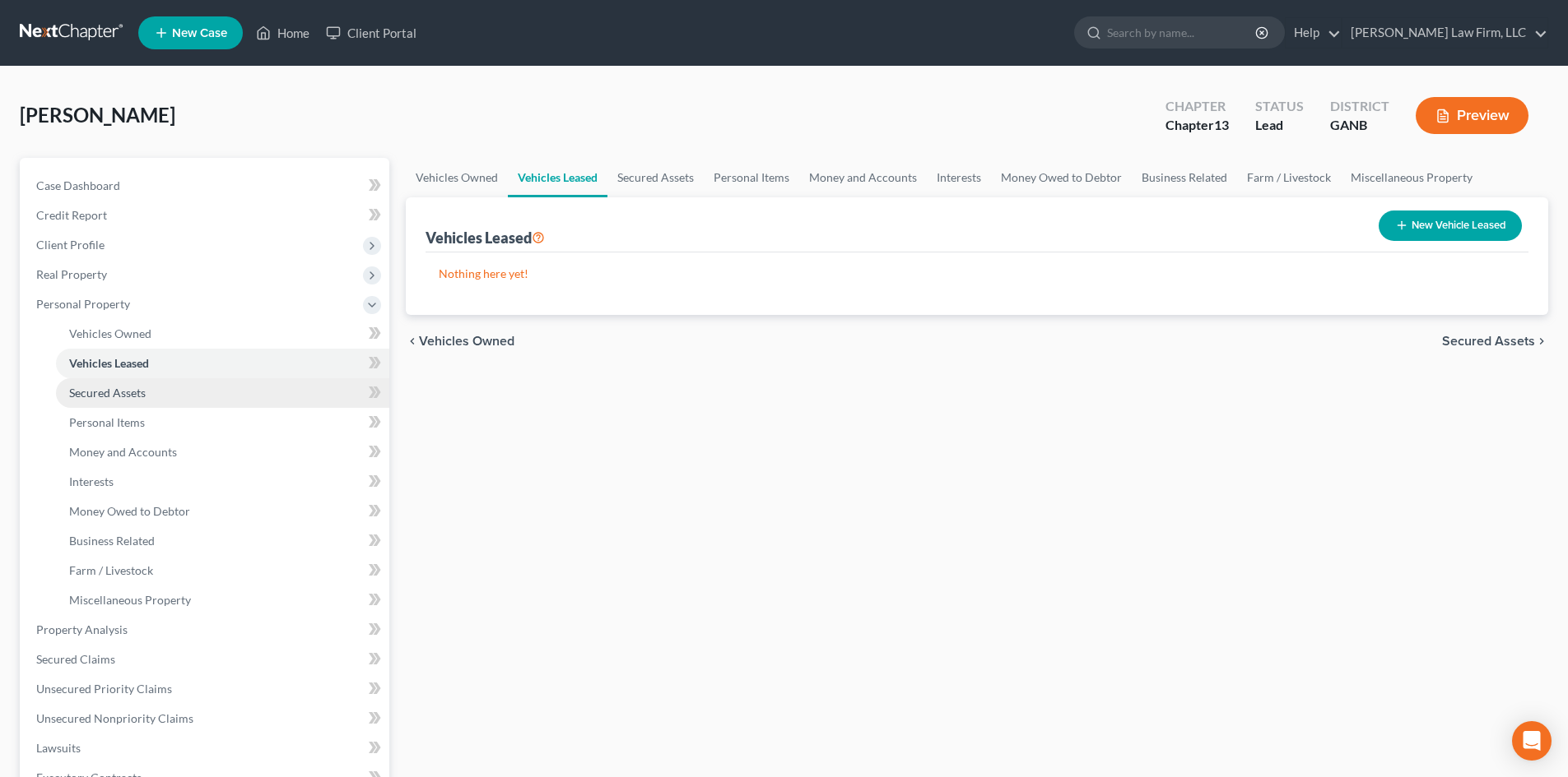
click at [104, 396] on span "Secured Assets" at bounding box center [107, 393] width 76 height 14
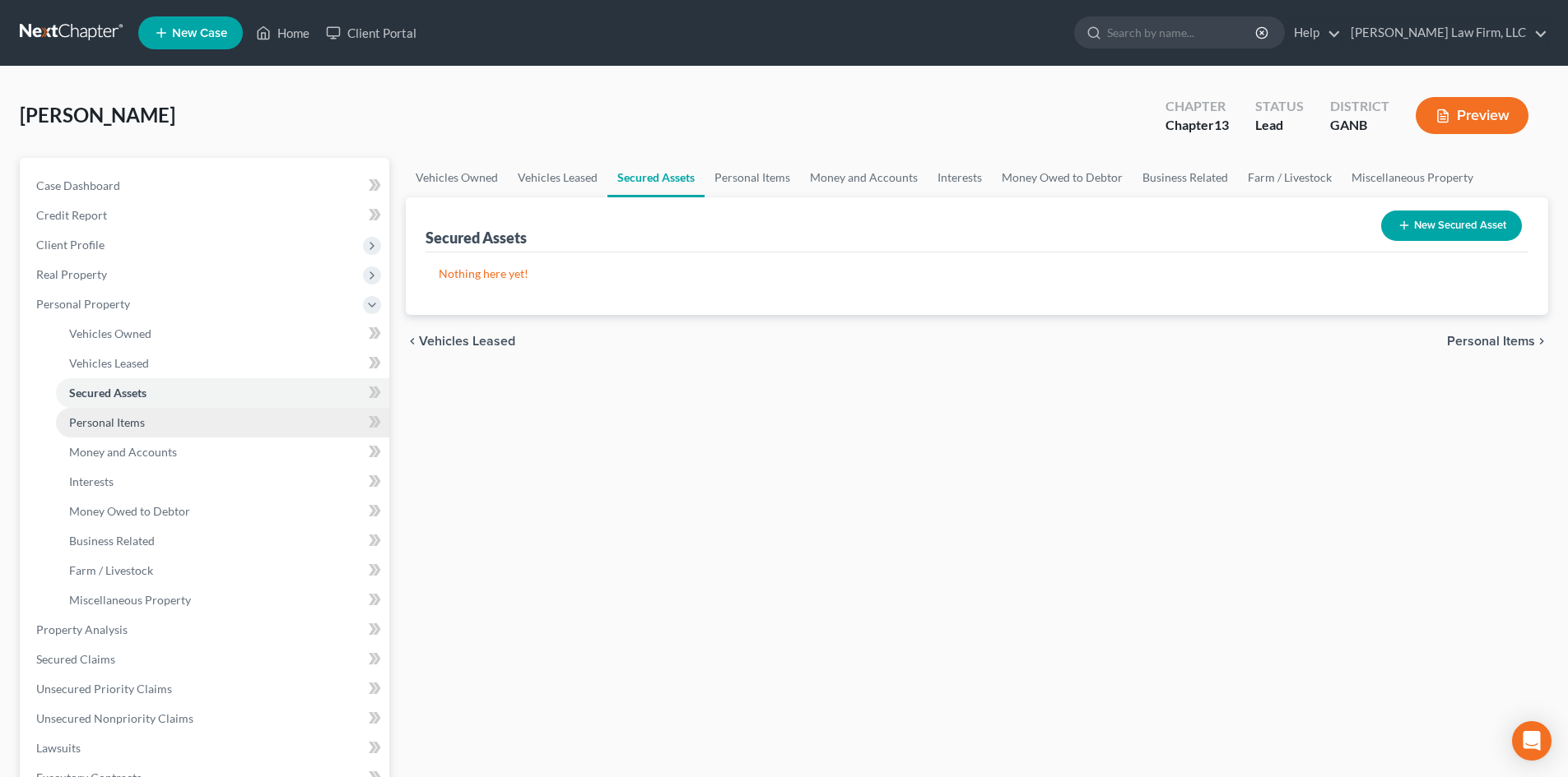
click at [106, 421] on span "Personal Items" at bounding box center [107, 422] width 76 height 14
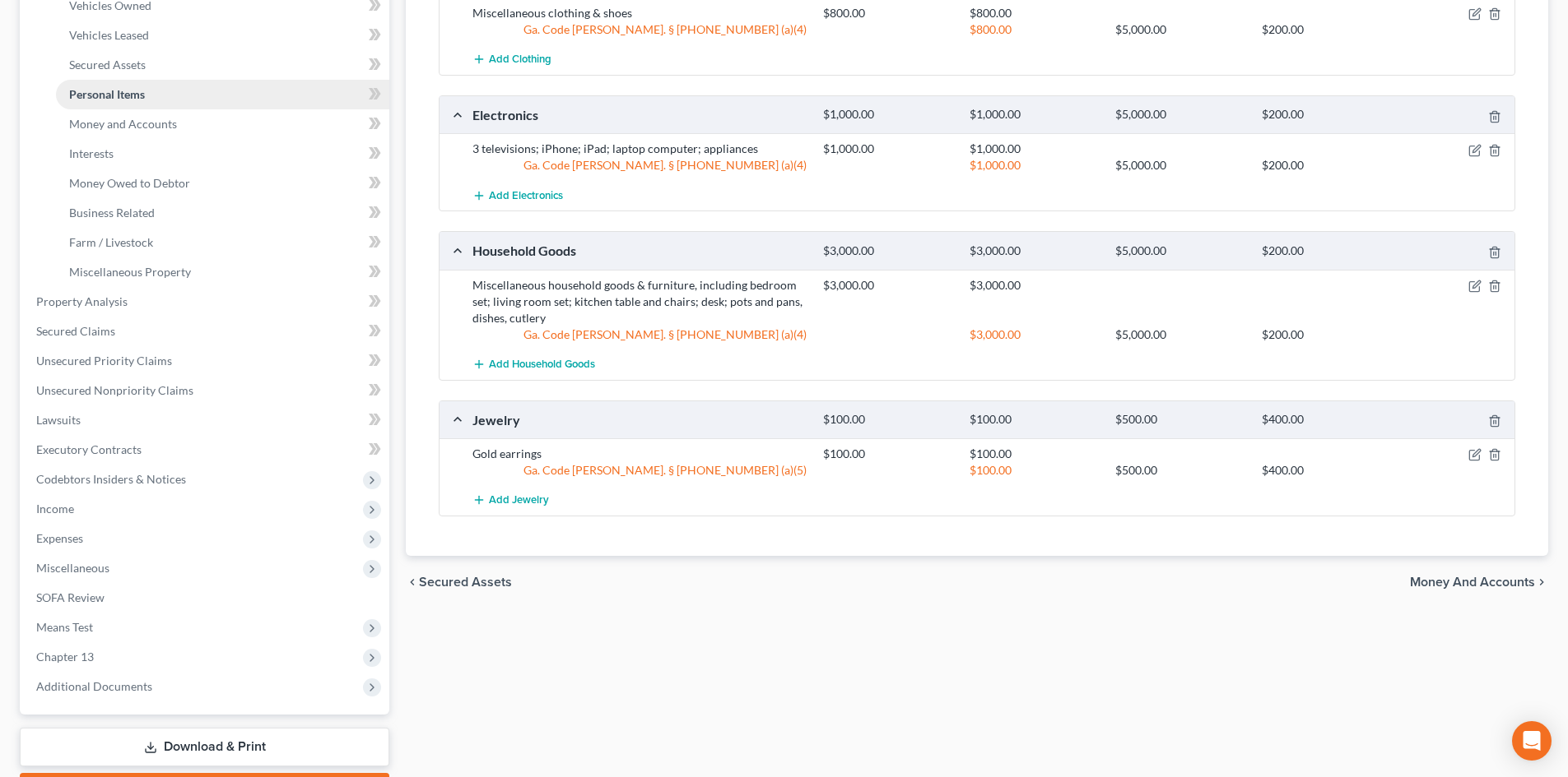
scroll to position [330, 0]
click at [89, 125] on span "Money and Accounts" at bounding box center [123, 123] width 108 height 14
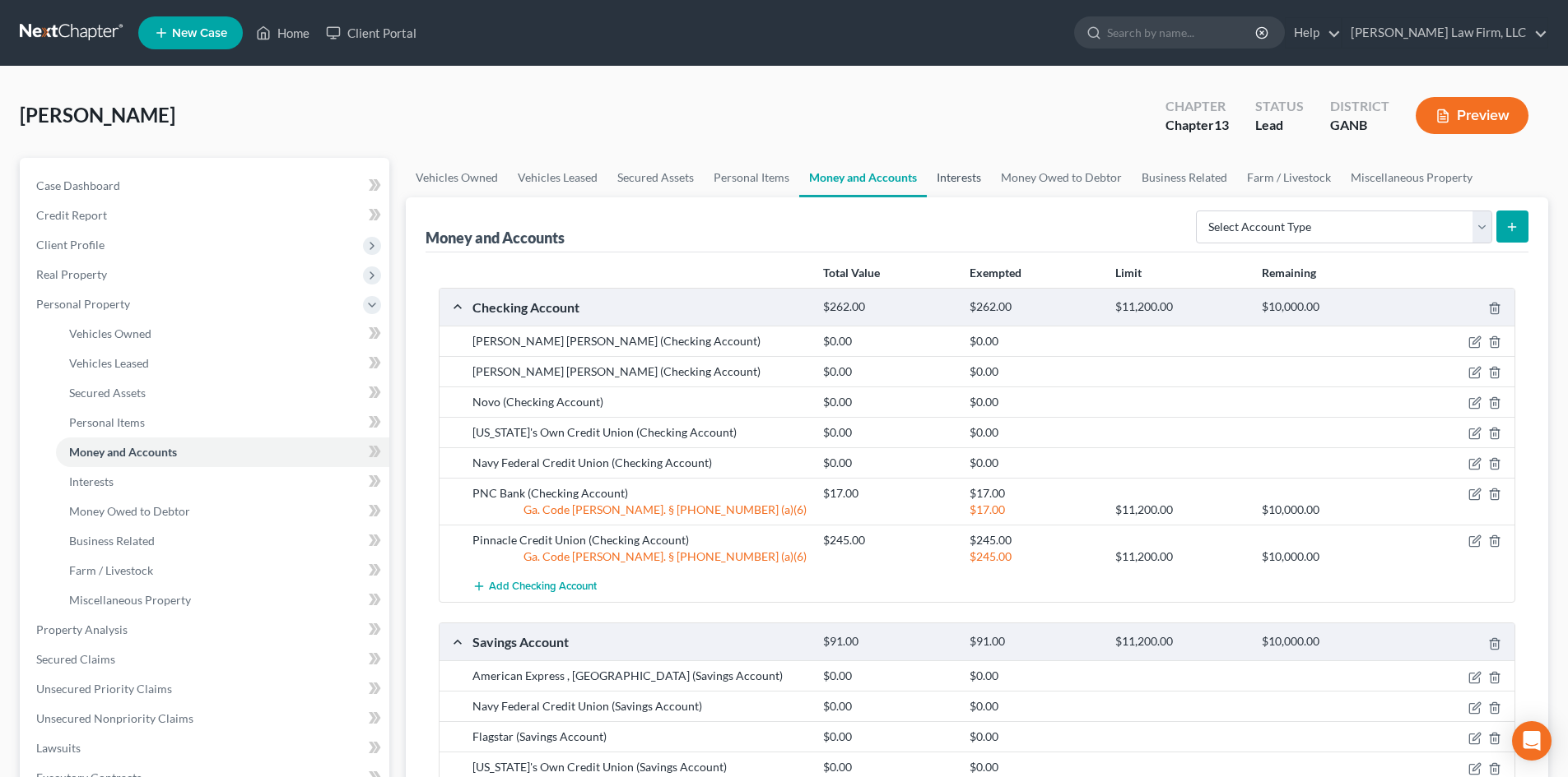
click at [954, 176] on link "Interests" at bounding box center [959, 177] width 64 height 40
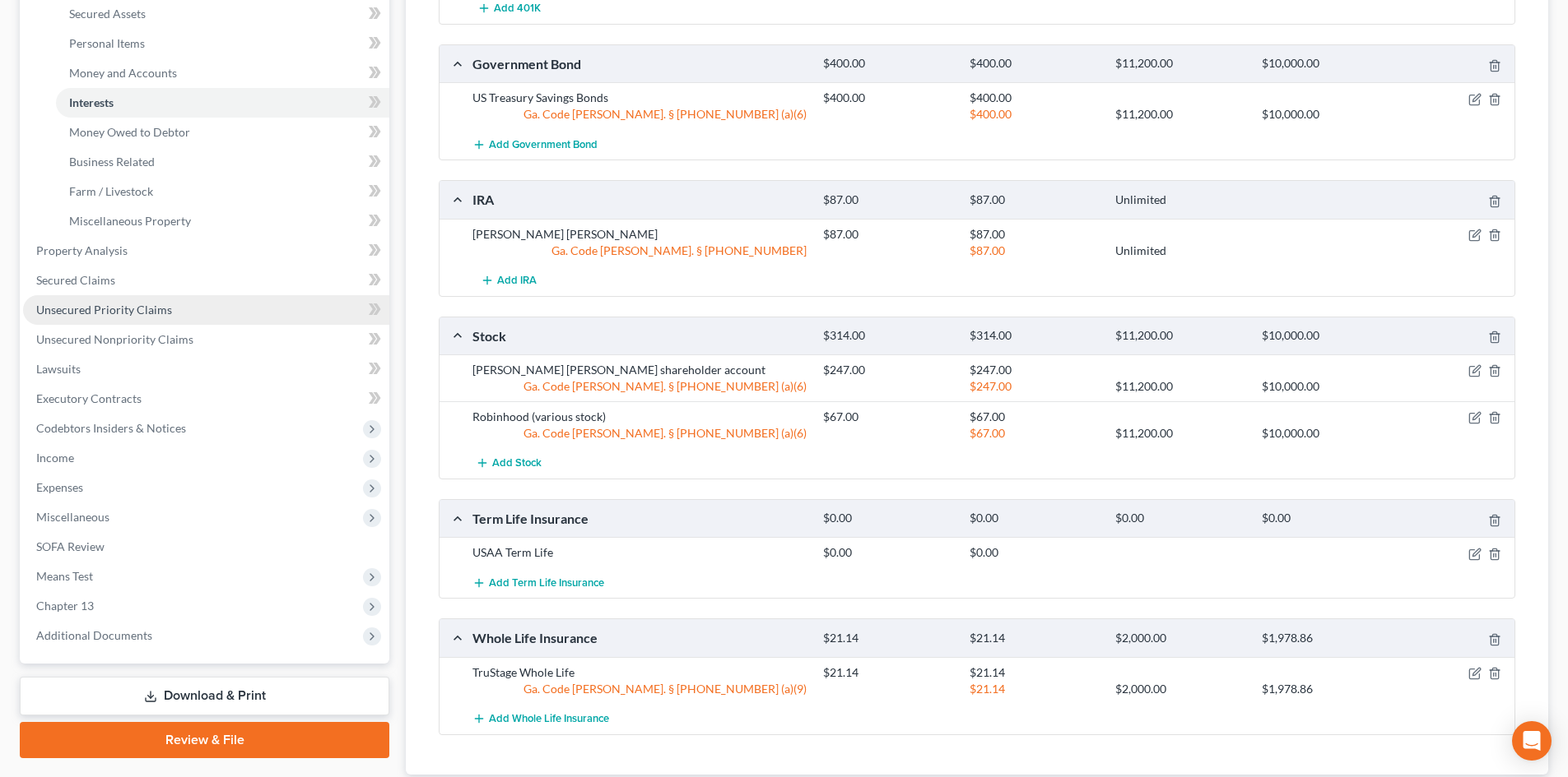
scroll to position [272, 0]
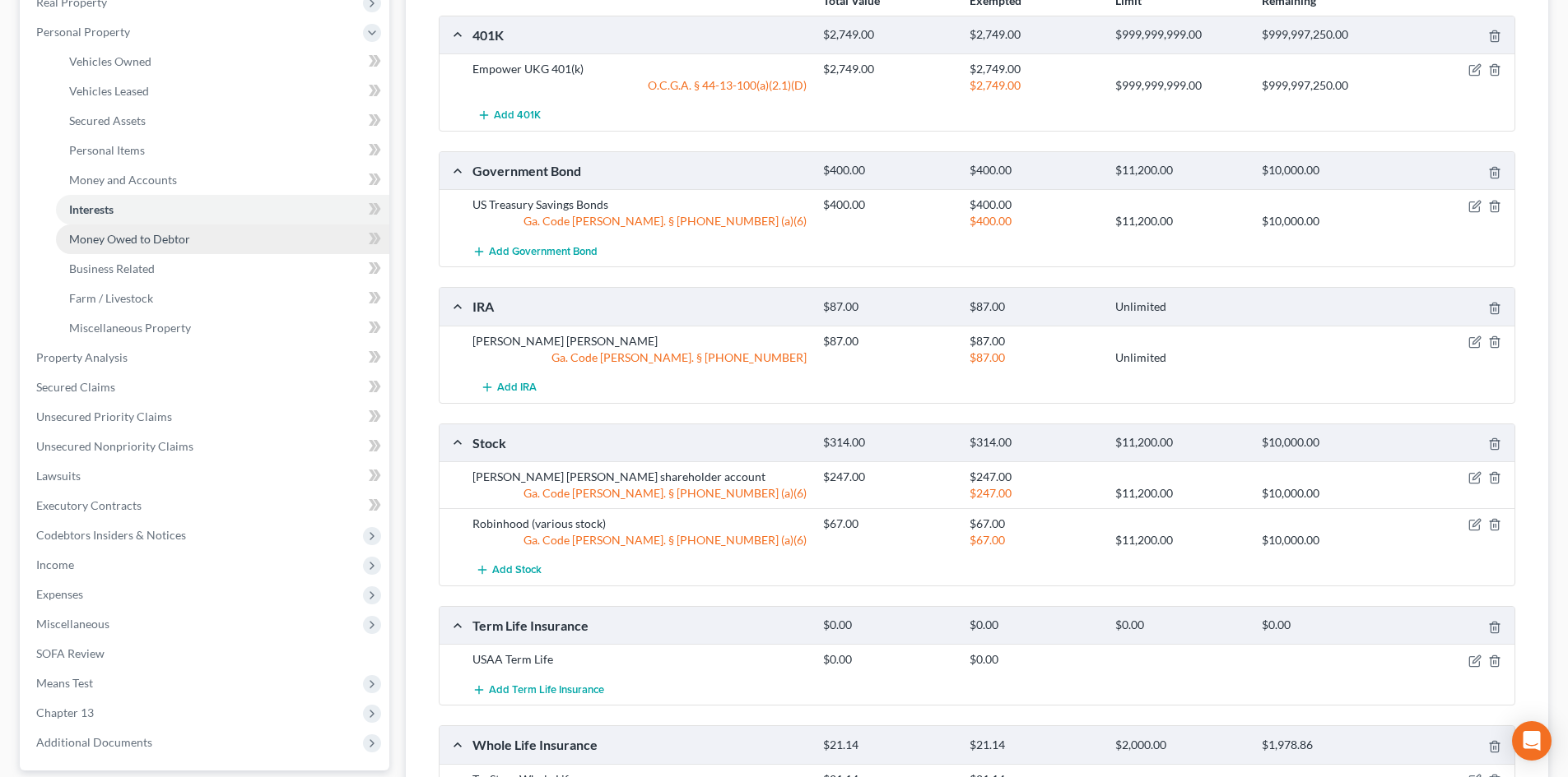
click at [121, 243] on span "Money Owed to Debtor" at bounding box center [130, 239] width 121 height 14
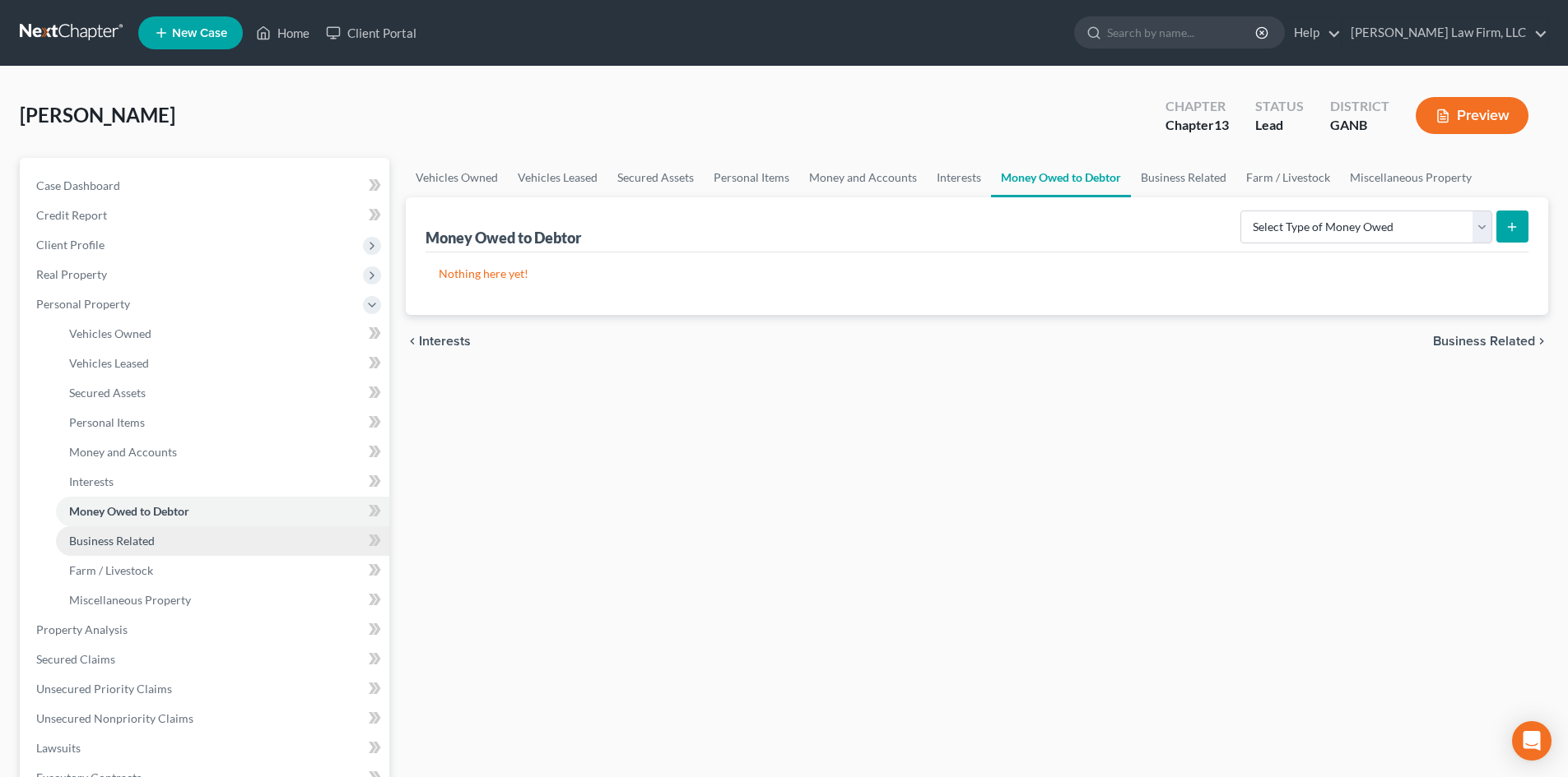
click at [102, 544] on span "Business Related" at bounding box center [112, 541] width 86 height 14
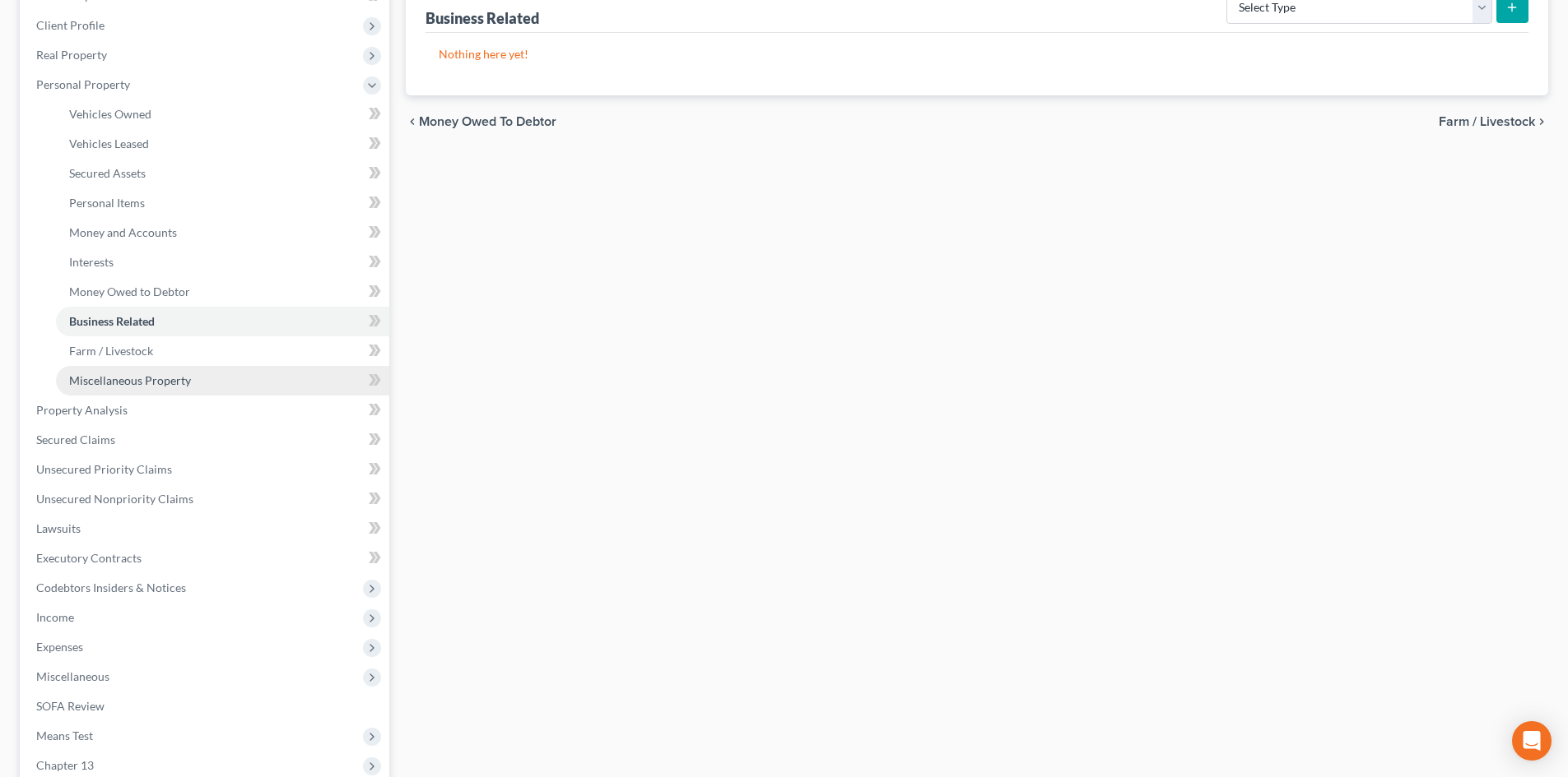
click at [95, 375] on span "Miscellaneous Property" at bounding box center [130, 380] width 122 height 14
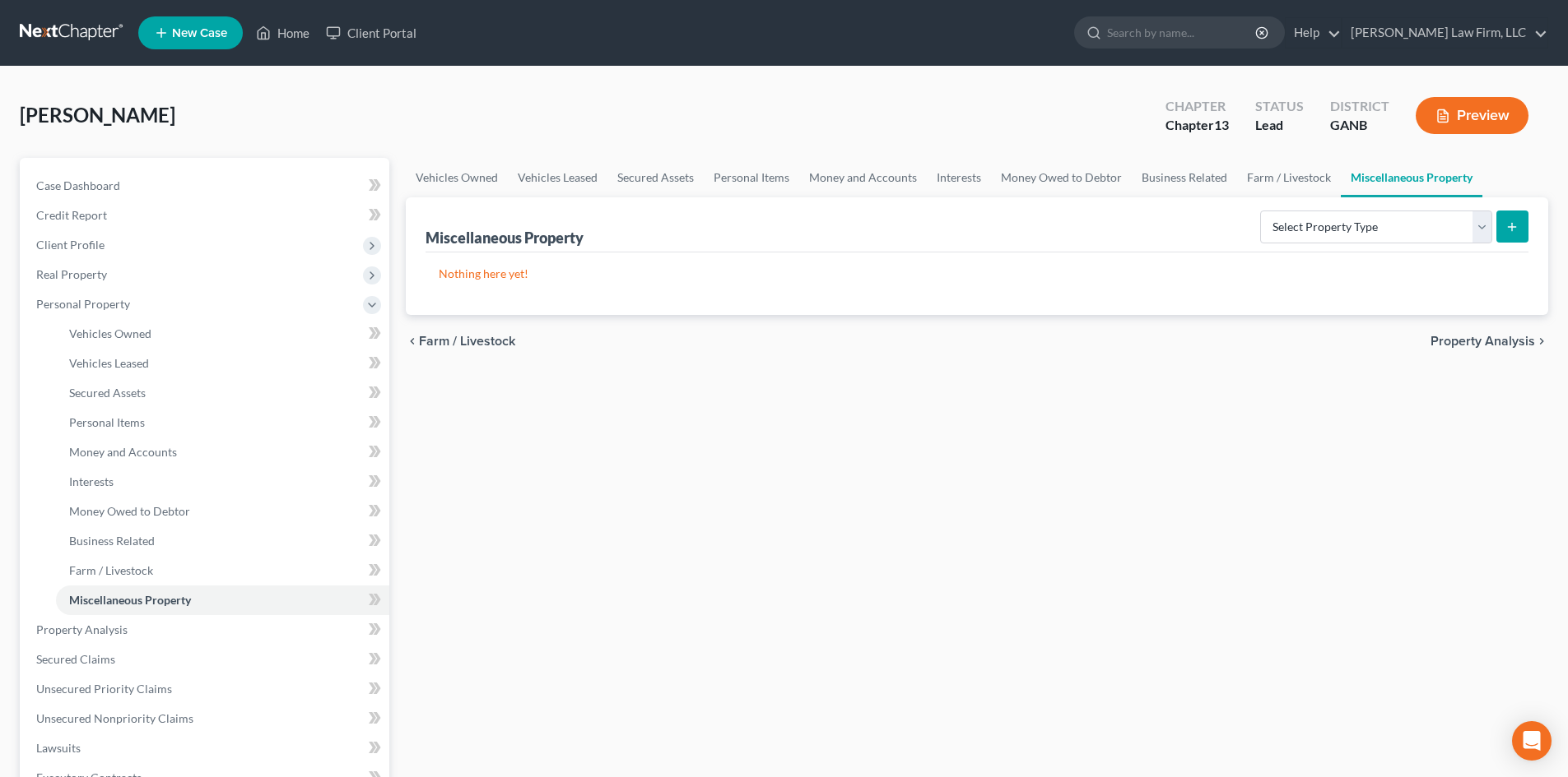
click at [630, 478] on div "Vehicles Owned Vehicles Leased Secured Assets Personal Items Money and Accounts…" at bounding box center [977, 647] width 1158 height 980
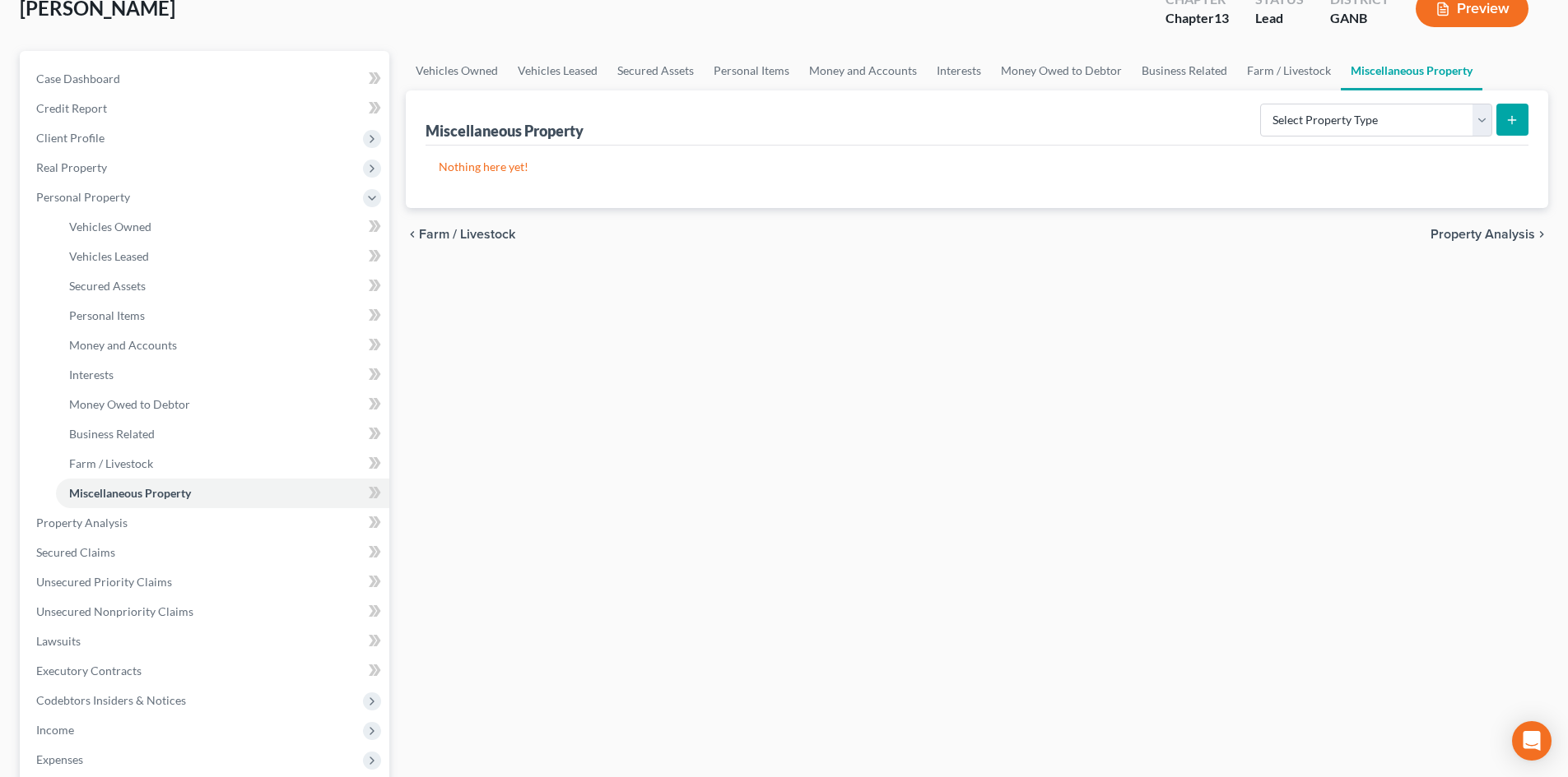
scroll to position [109, 0]
click at [80, 162] on span "Real Property" at bounding box center [71, 165] width 71 height 14
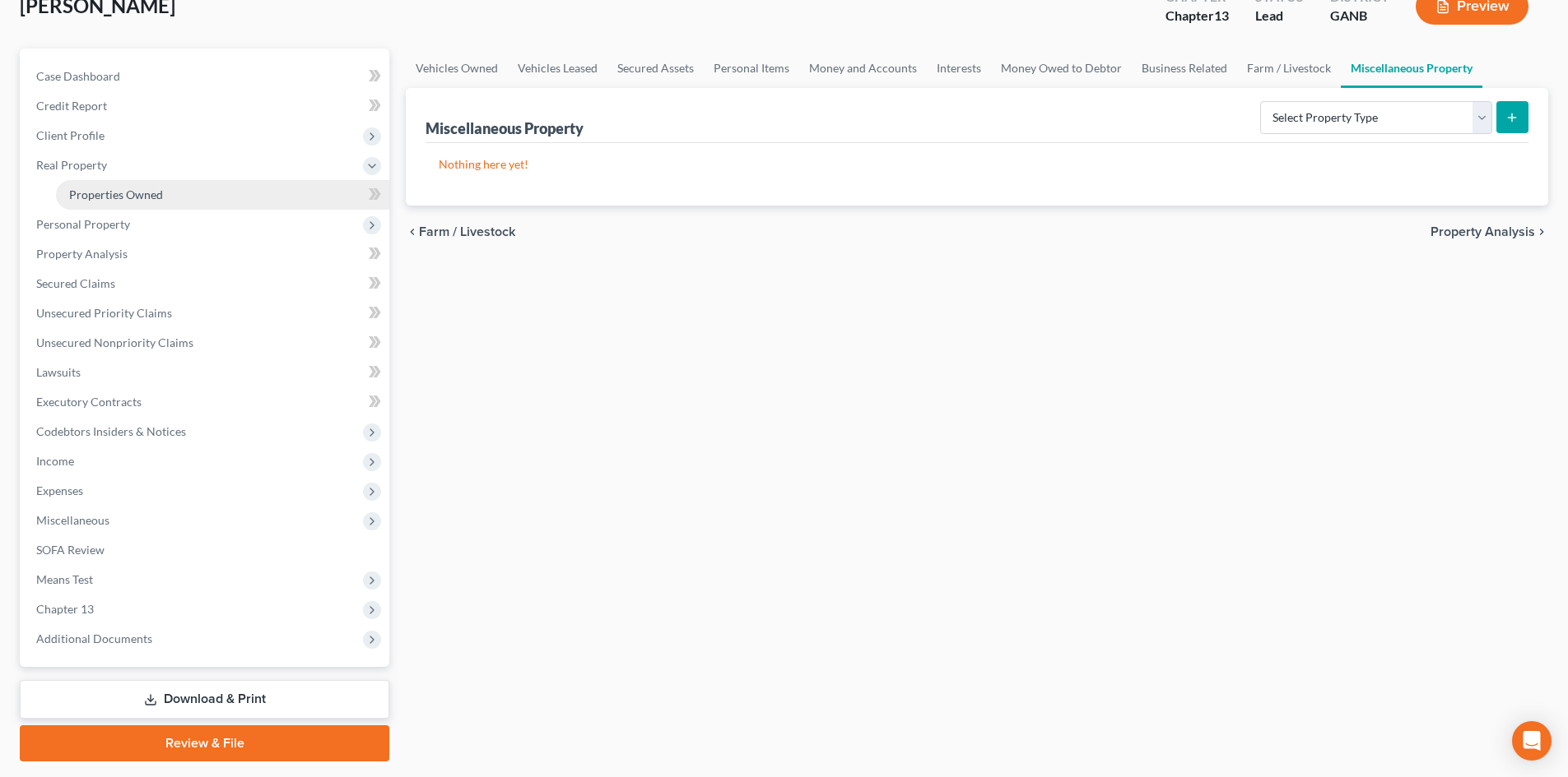
click at [96, 184] on link "Properties Owned" at bounding box center [222, 195] width 333 height 29
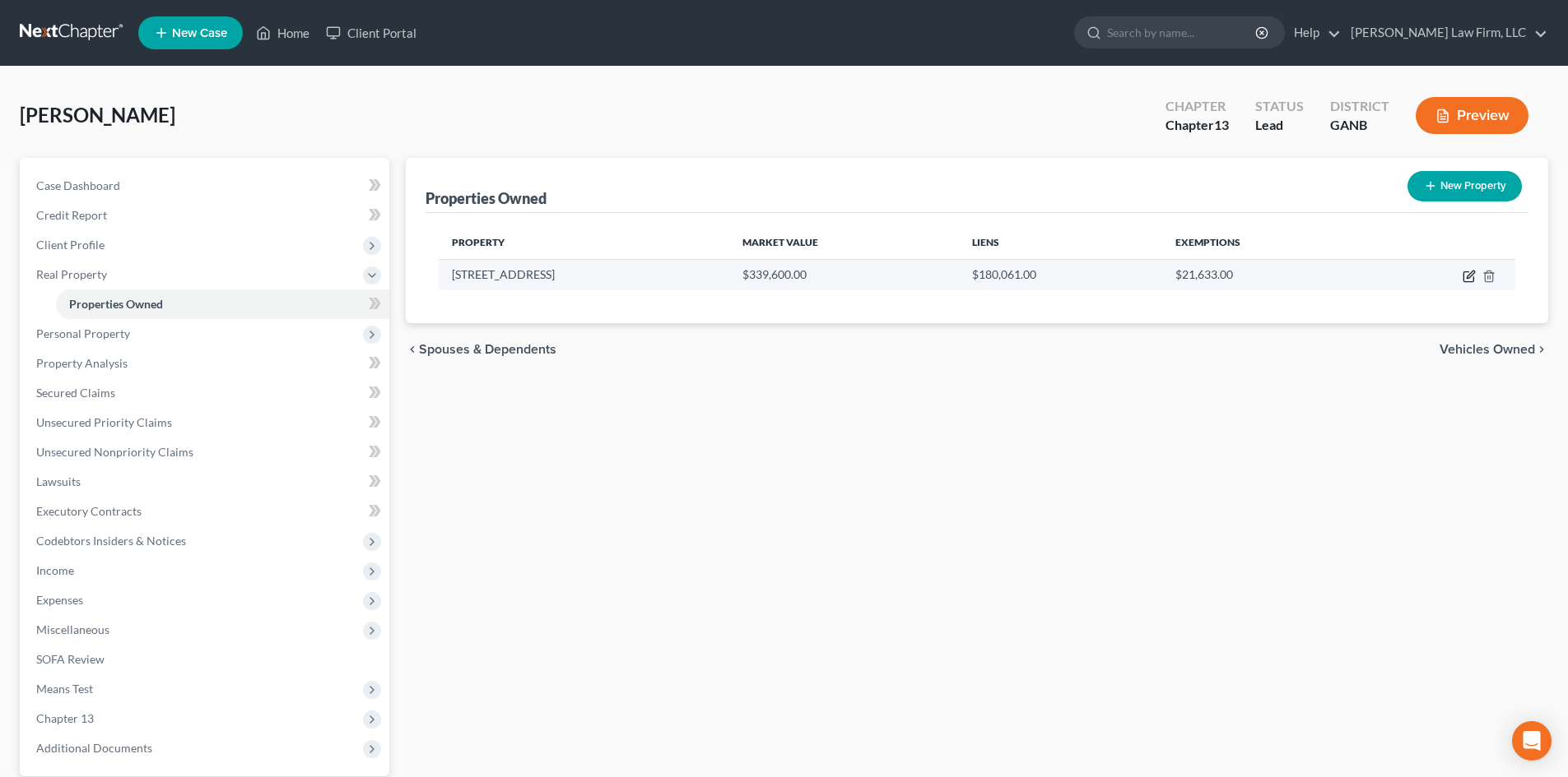
click at [1467, 278] on icon "button" at bounding box center [1470, 275] width 8 height 8
select select "10"
select select "42"
select select "0"
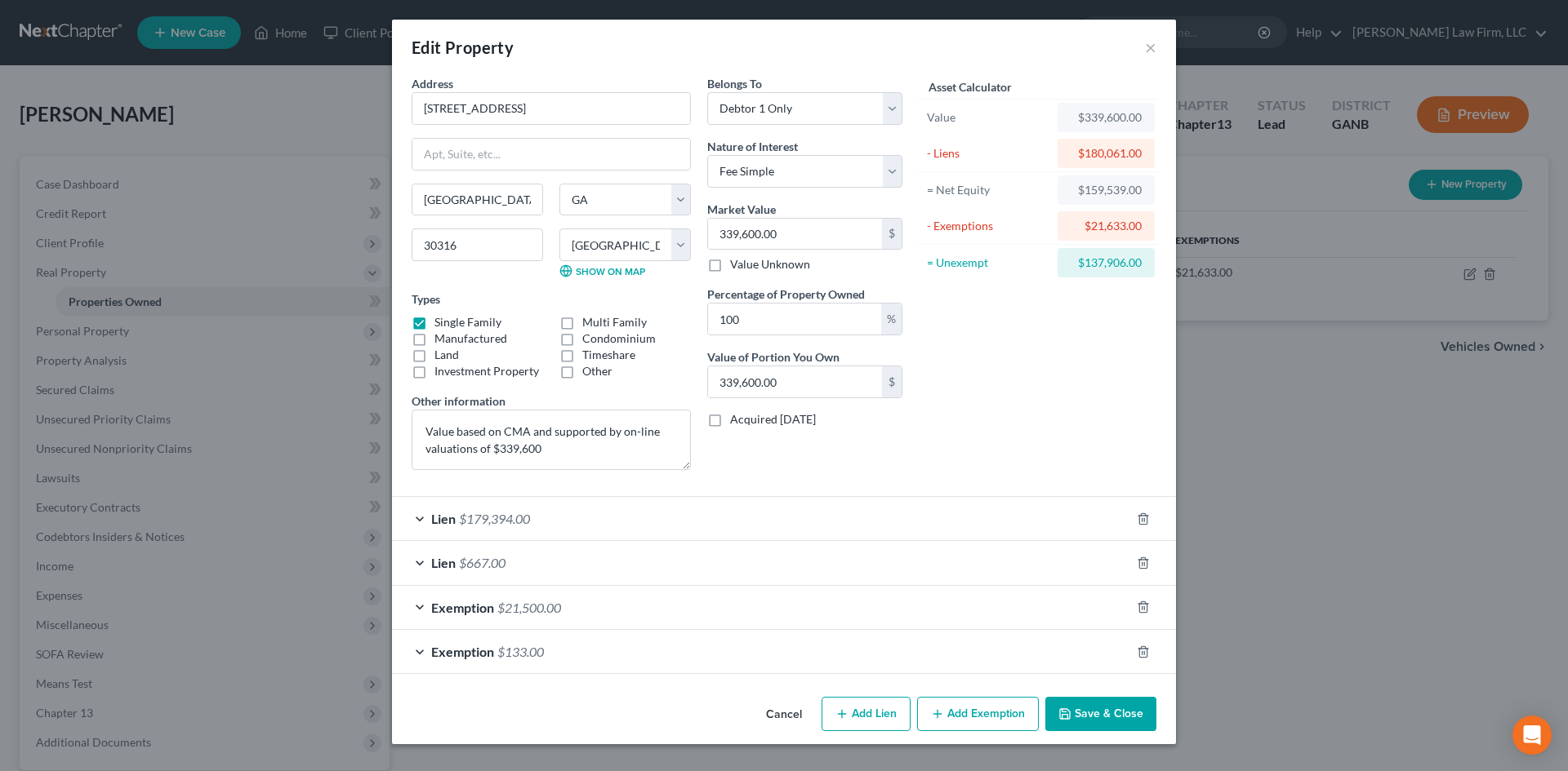
click at [779, 645] on div "Exemption $133.00" at bounding box center [761, 651] width 739 height 44
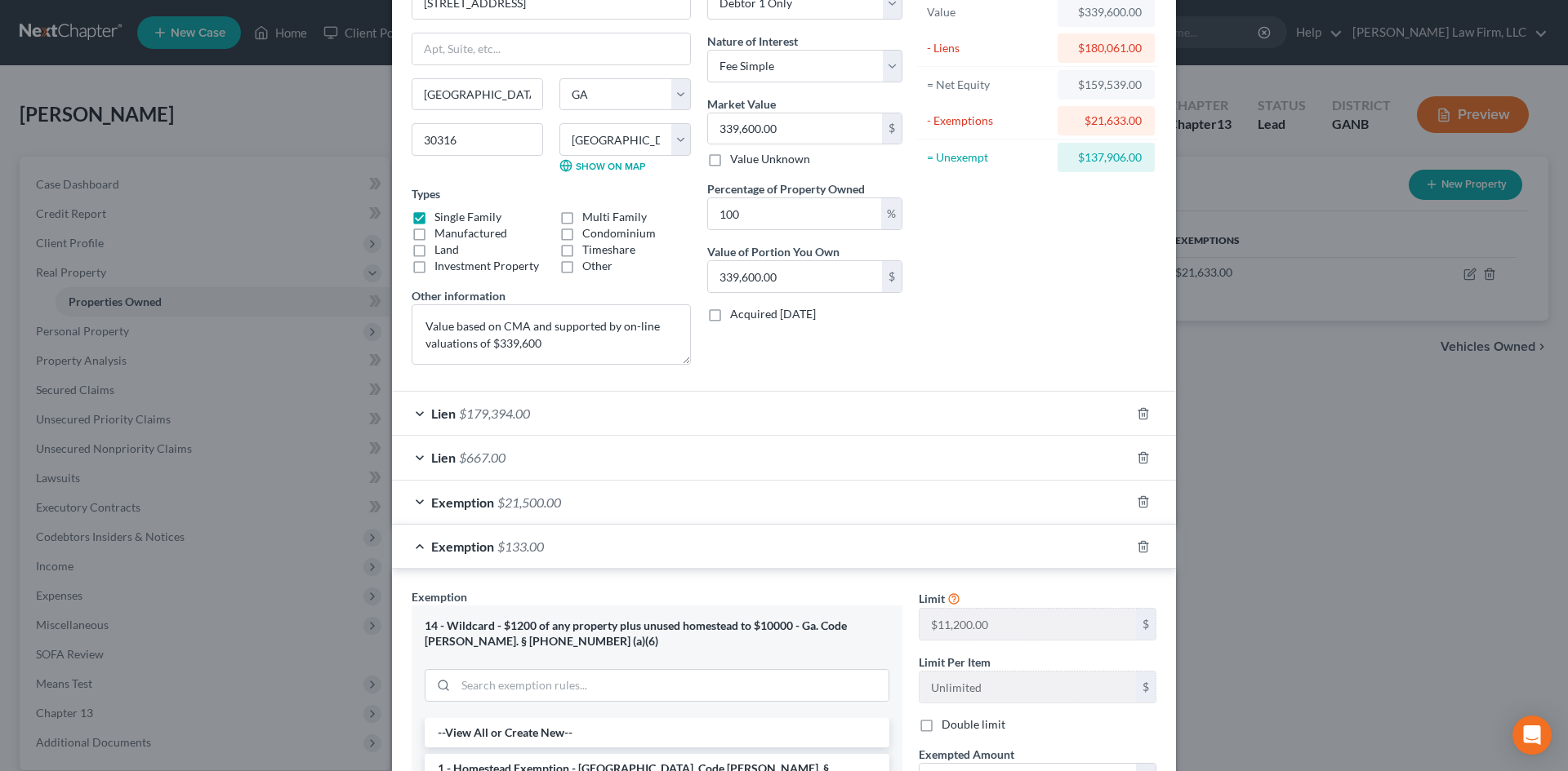
scroll to position [327, 0]
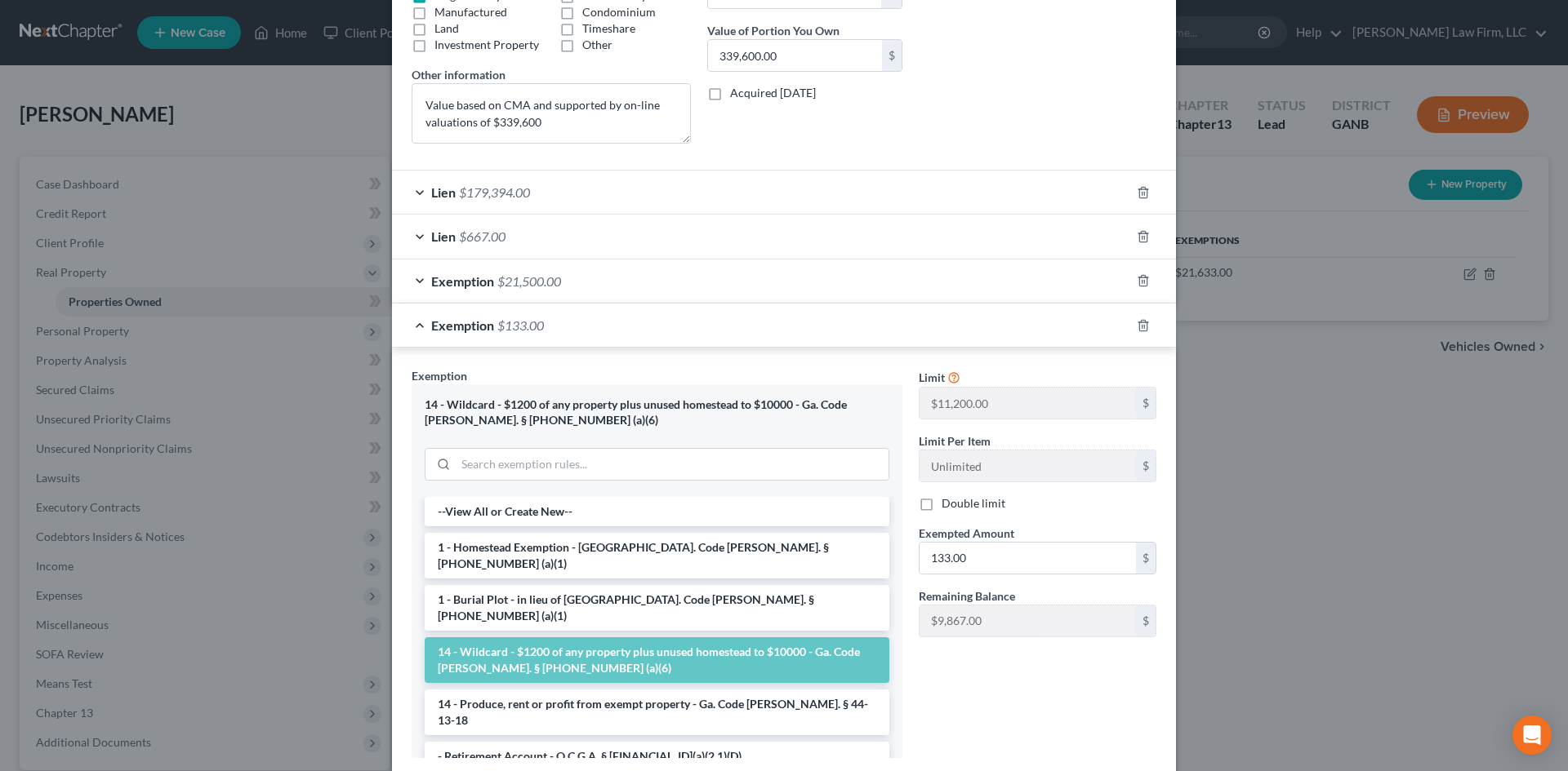
click at [1059, 690] on div "Limit $11,200.00 $ Limit Per Item Unlimited $ Double limit Exempted Amount * 13…" at bounding box center [1038, 569] width 254 height 403
click at [973, 711] on div "Limit $11,200.00 $ Limit Per Item Unlimited $ Double limit Exempted Amount * 13…" at bounding box center [1038, 569] width 254 height 403
click at [1137, 325] on icon "button" at bounding box center [1144, 326] width 14 height 14
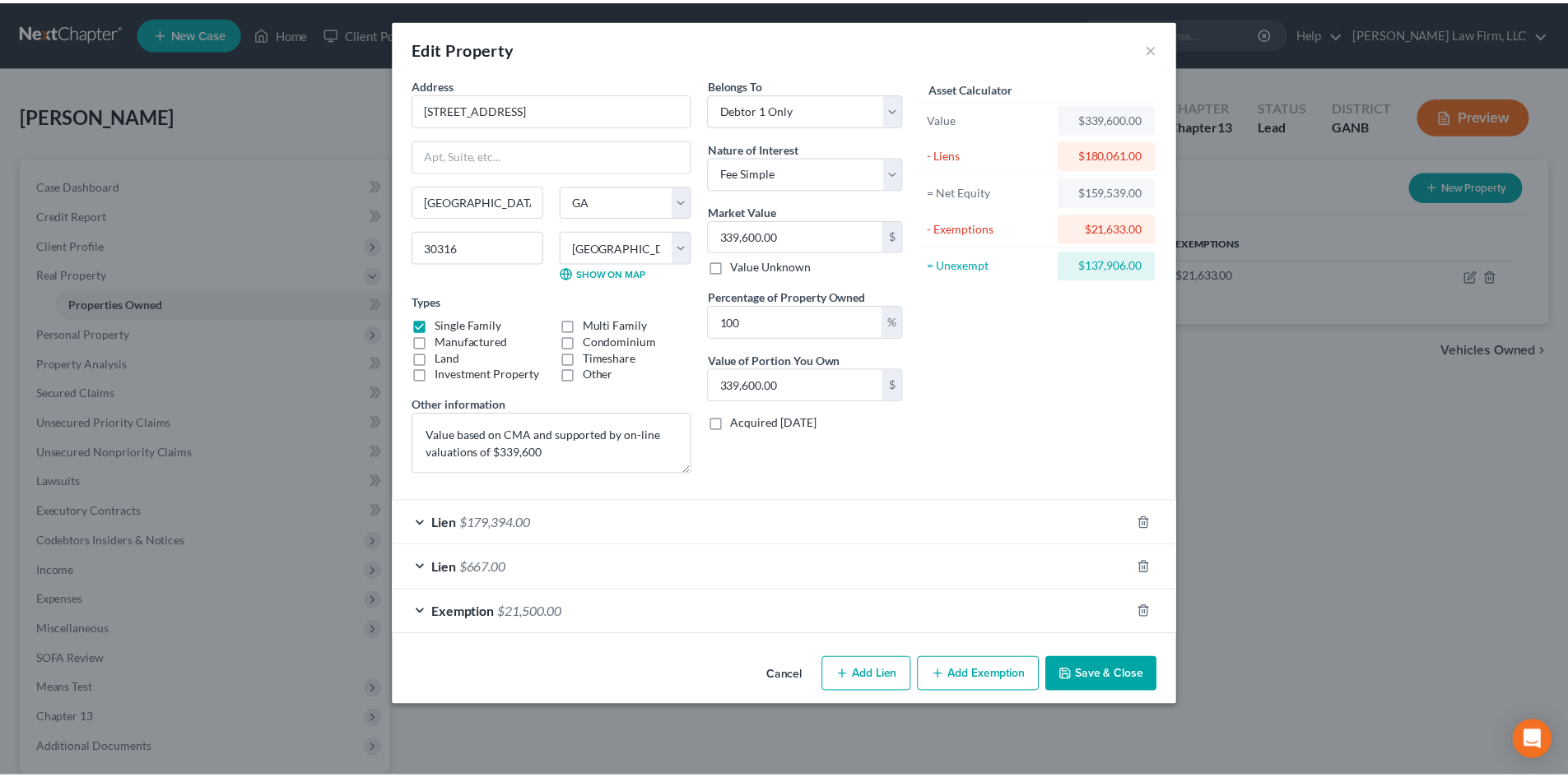
scroll to position [0, 0]
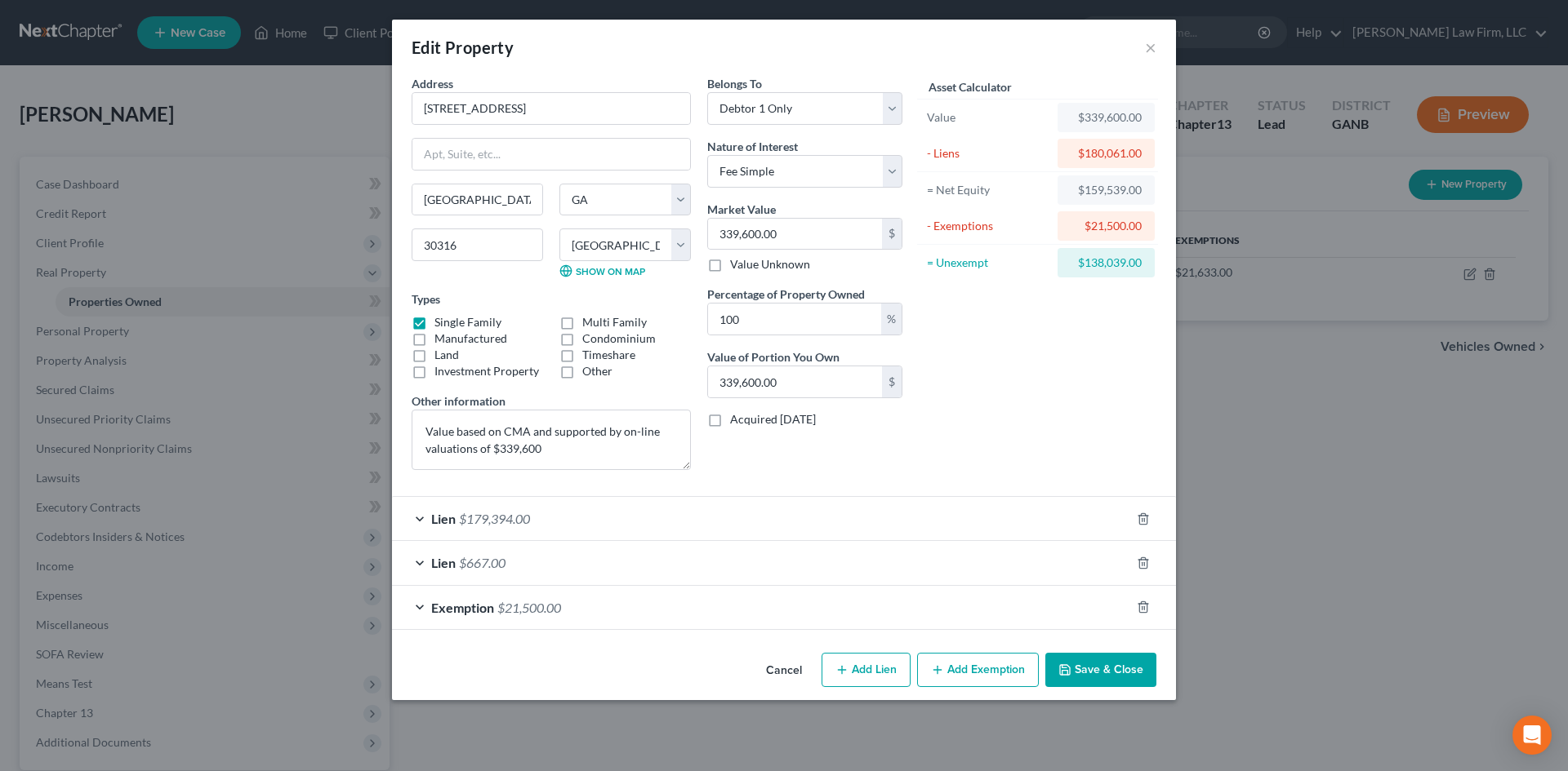
click at [1112, 668] on button "Save & Close" at bounding box center [1101, 669] width 111 height 34
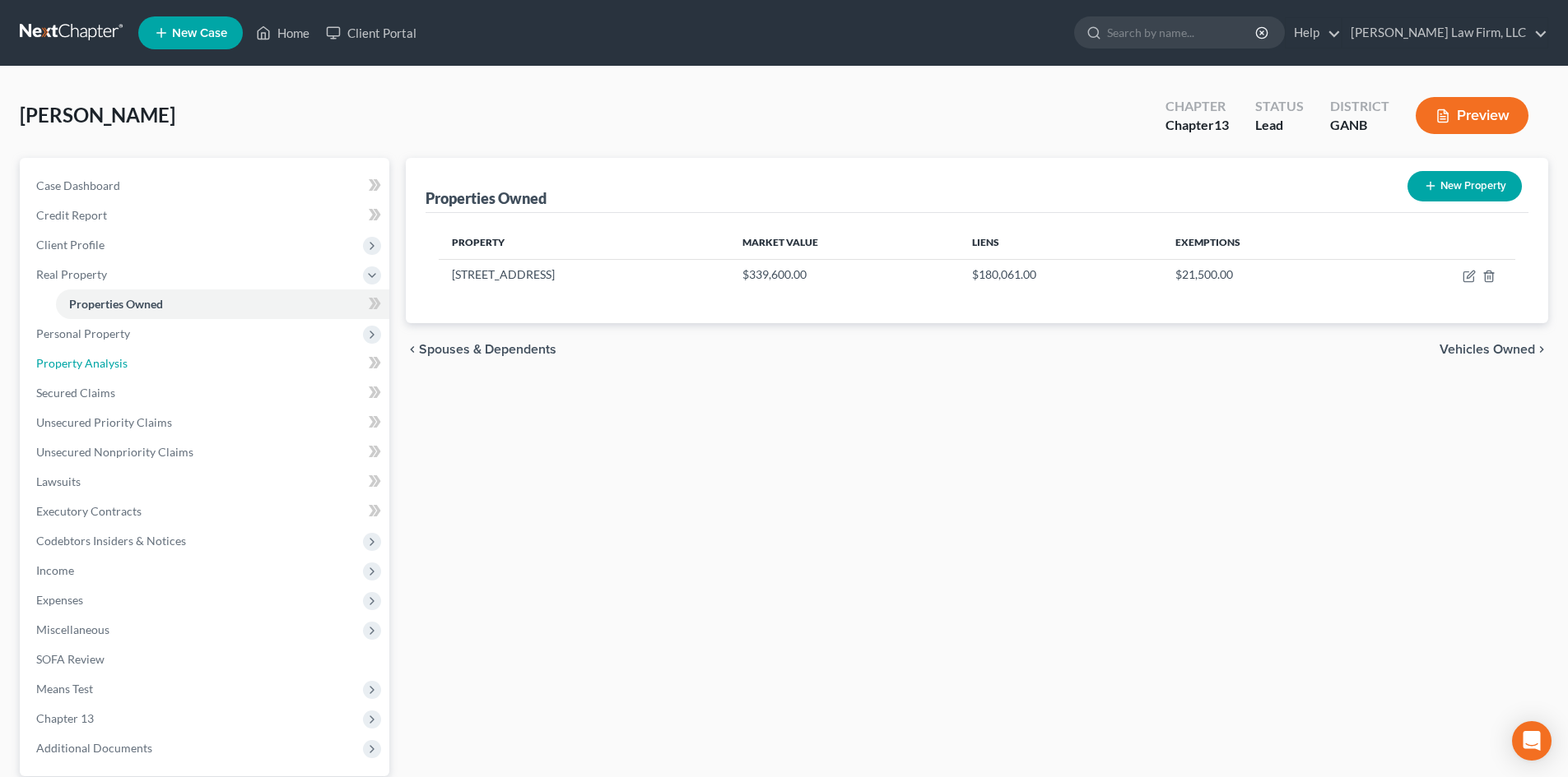
drag, startPoint x: 79, startPoint y: 366, endPoint x: 513, endPoint y: 529, distance: 463.6
click at [79, 368] on span "Property Analysis" at bounding box center [82, 363] width 92 height 14
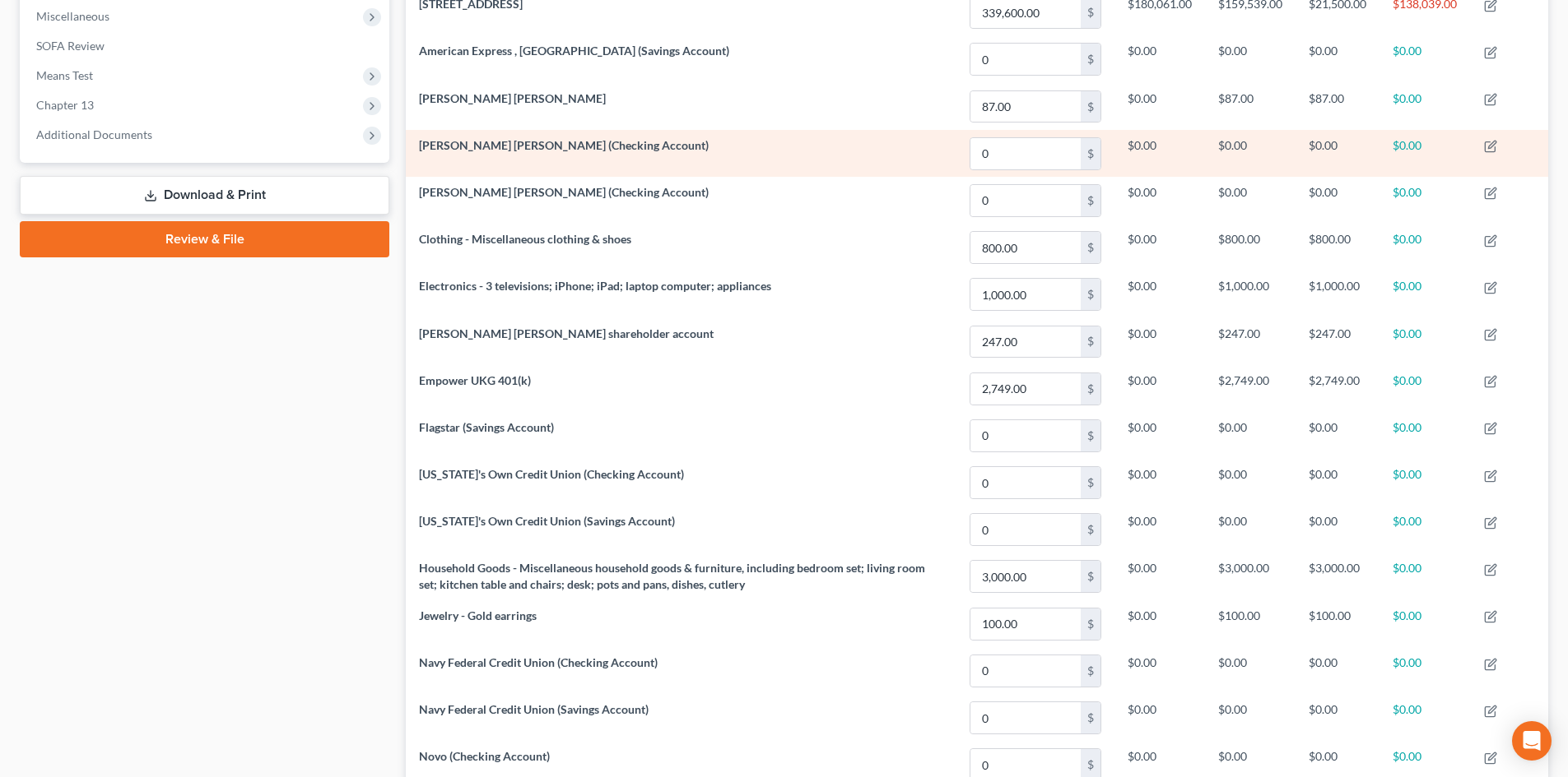
scroll to position [145, 0]
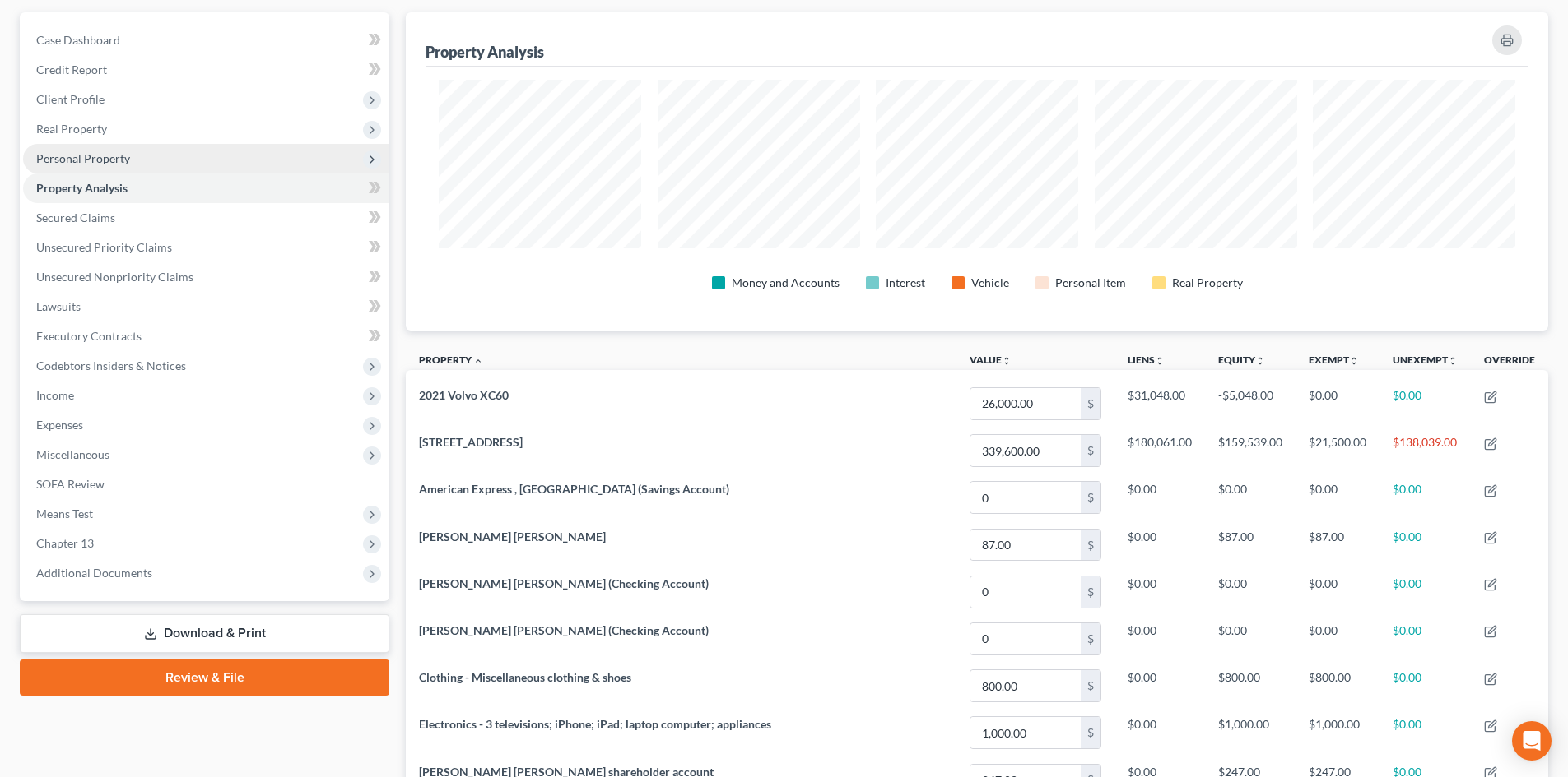
click at [87, 154] on span "Personal Property" at bounding box center [83, 158] width 94 height 14
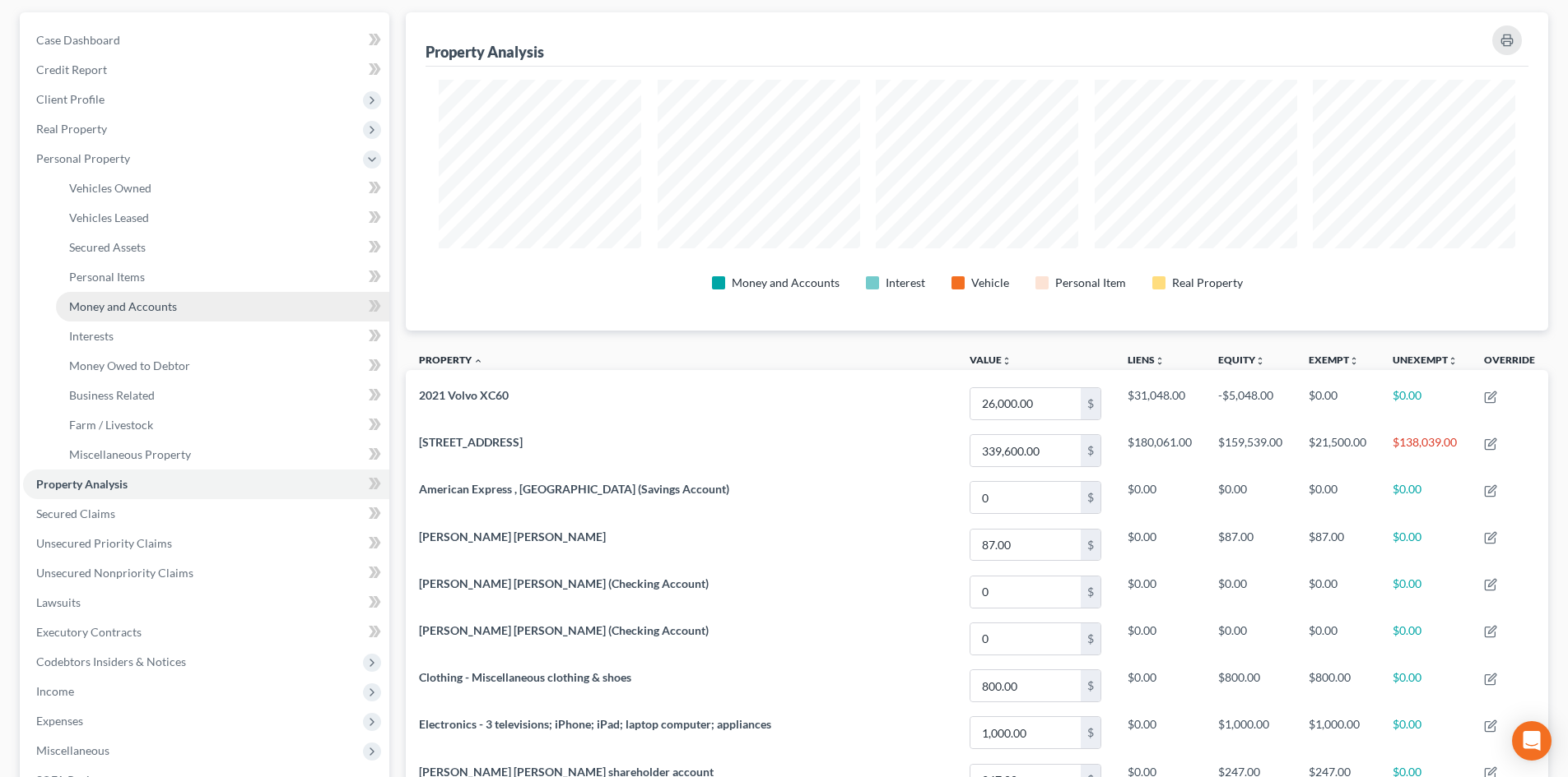
click at [127, 300] on span "Money and Accounts" at bounding box center [123, 306] width 108 height 14
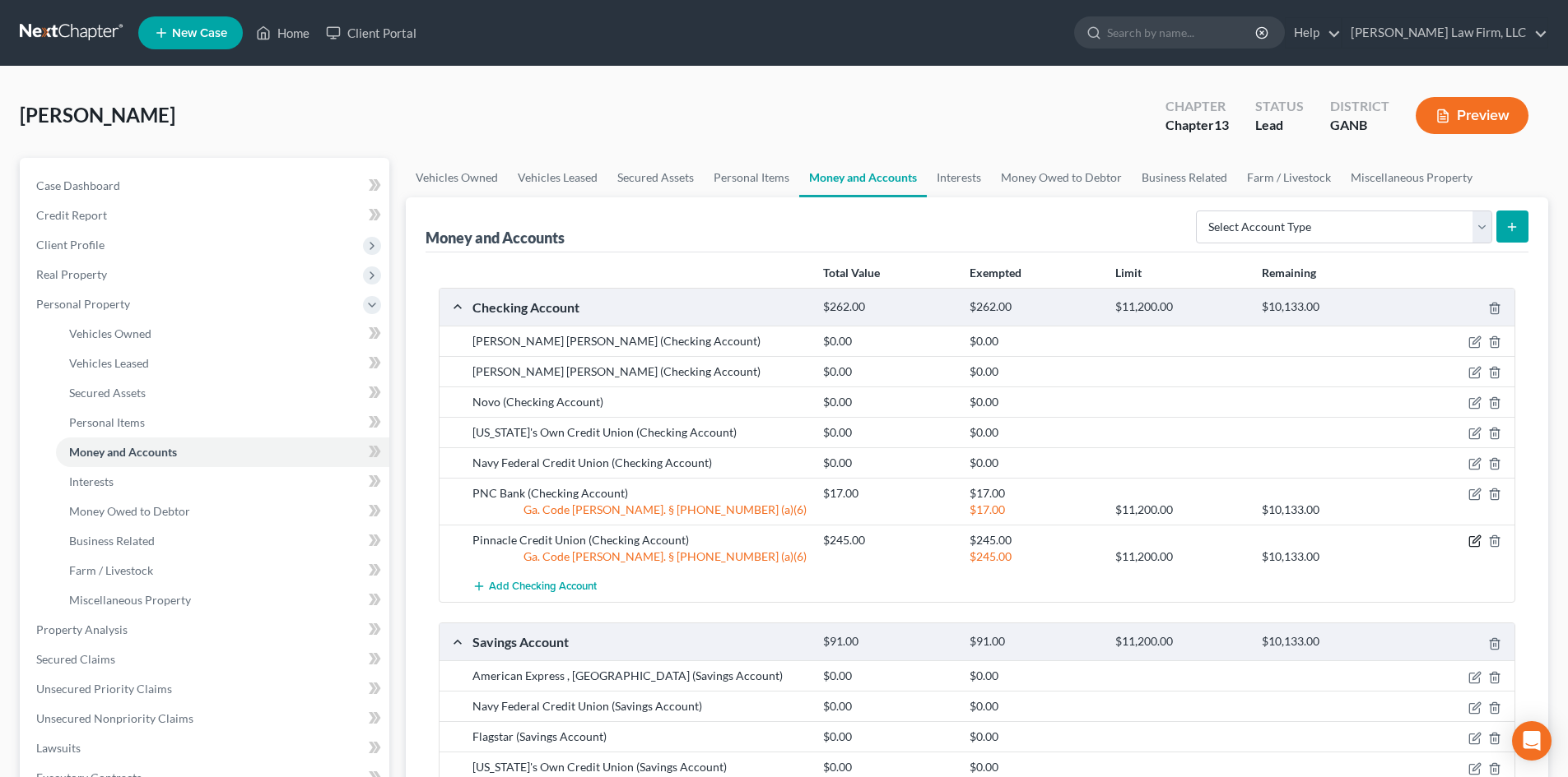
click at [1472, 539] on icon "button" at bounding box center [1474, 541] width 14 height 14
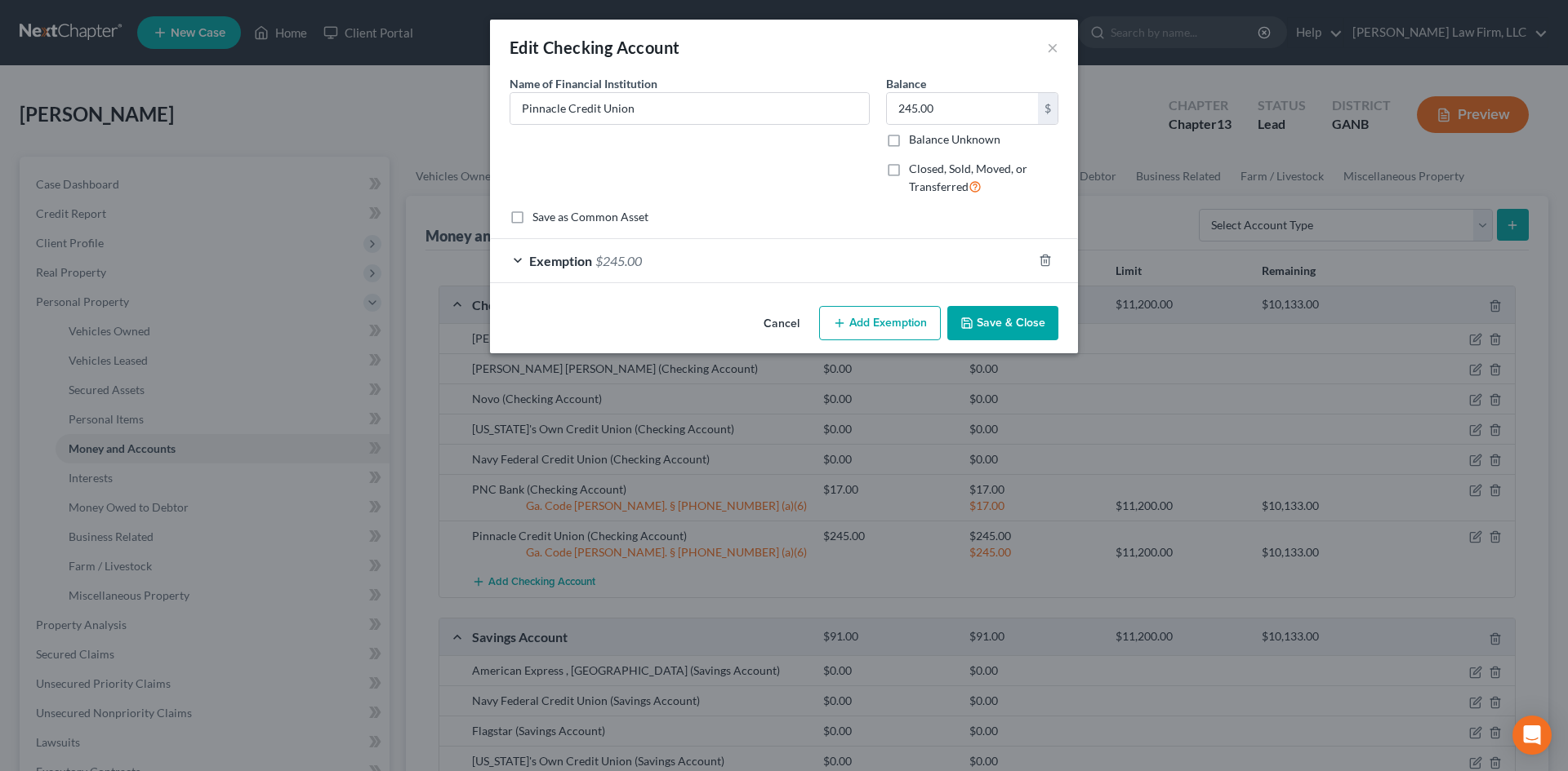
click at [807, 259] on div "Exemption $245.00" at bounding box center [761, 260] width 542 height 44
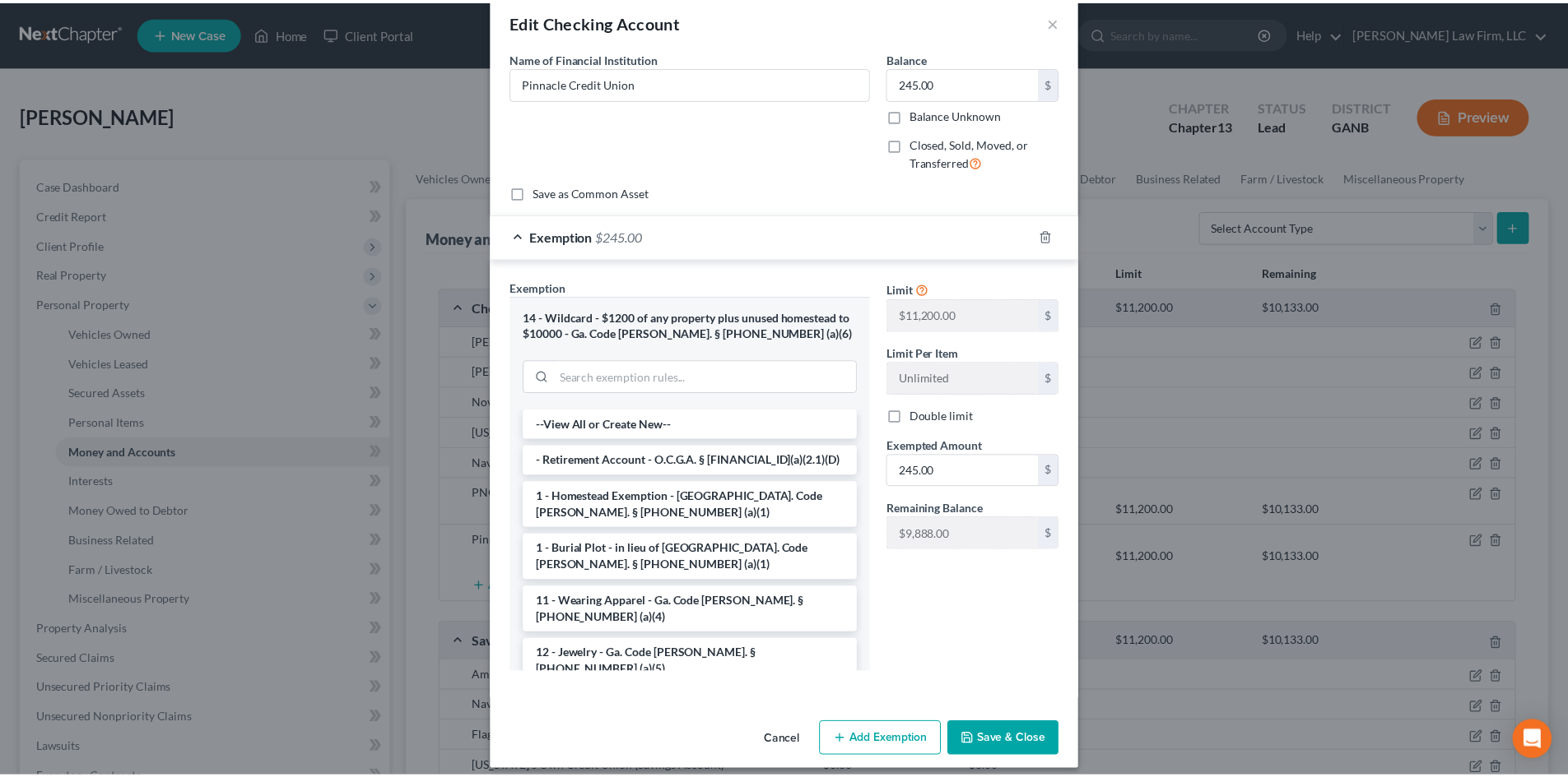
scroll to position [40, 0]
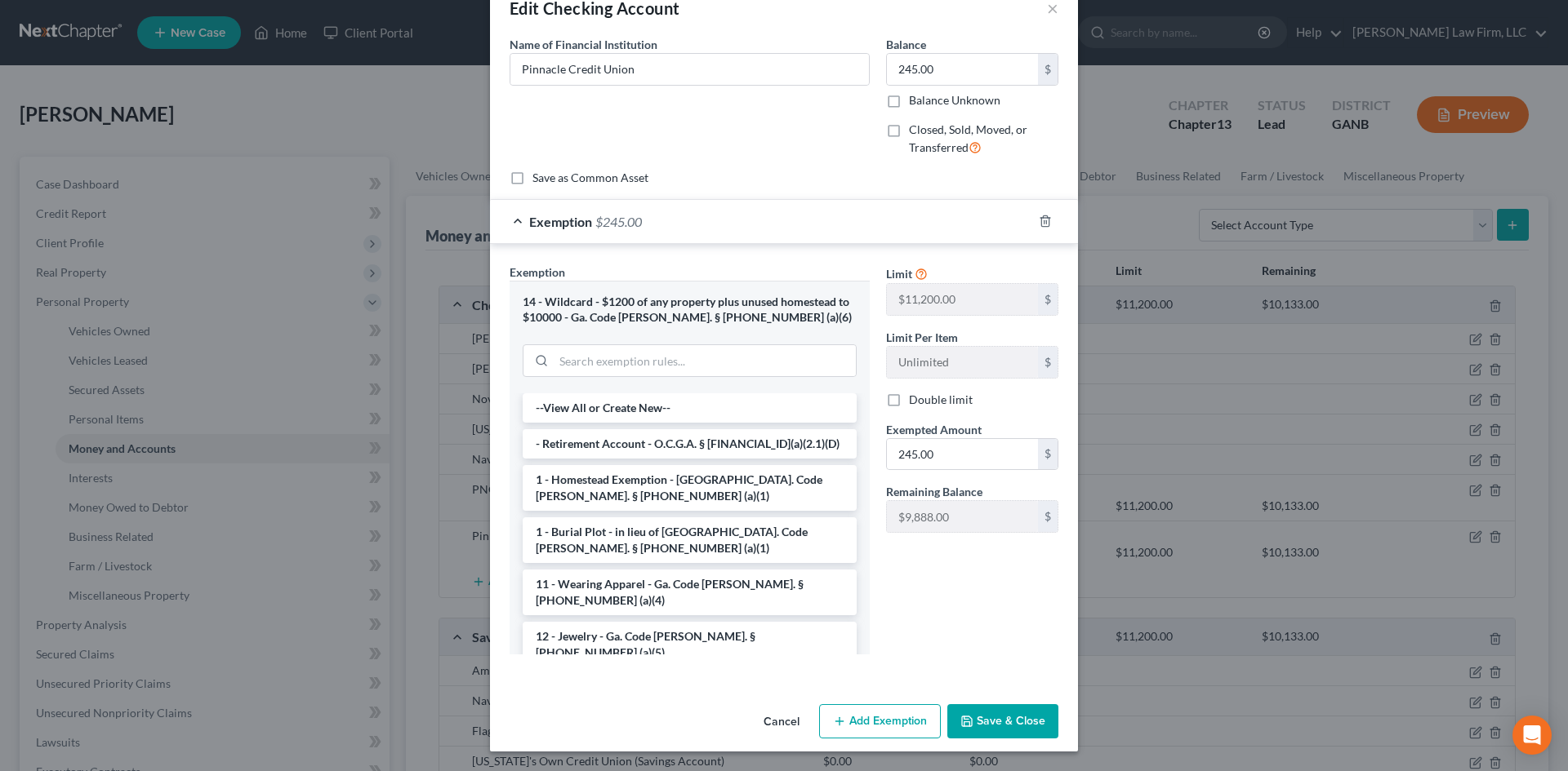
click at [1004, 715] on button "Save & Close" at bounding box center [1003, 721] width 111 height 34
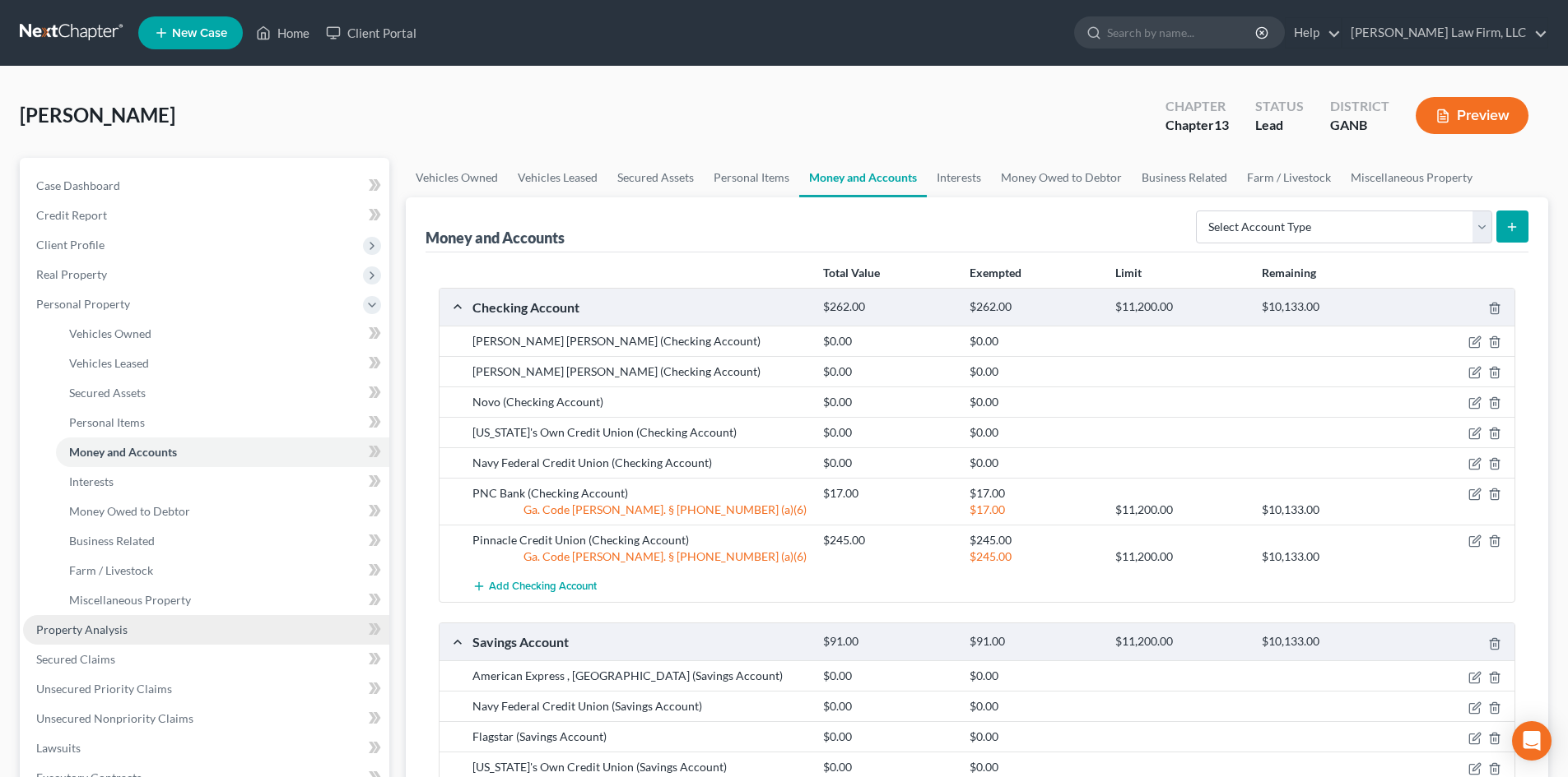
click at [94, 639] on link "Property Analysis" at bounding box center [207, 630] width 367 height 29
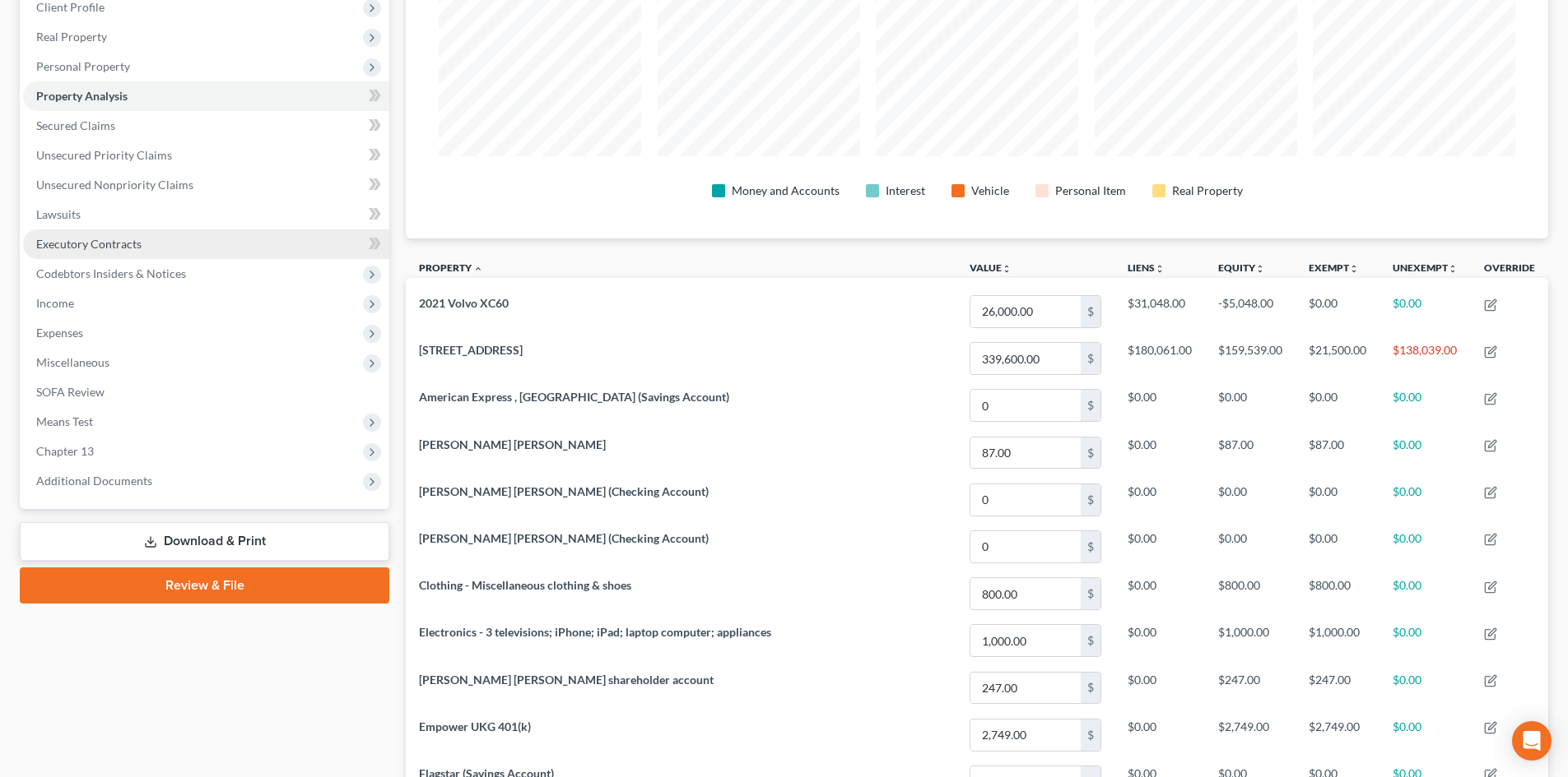
scroll to position [366, 0]
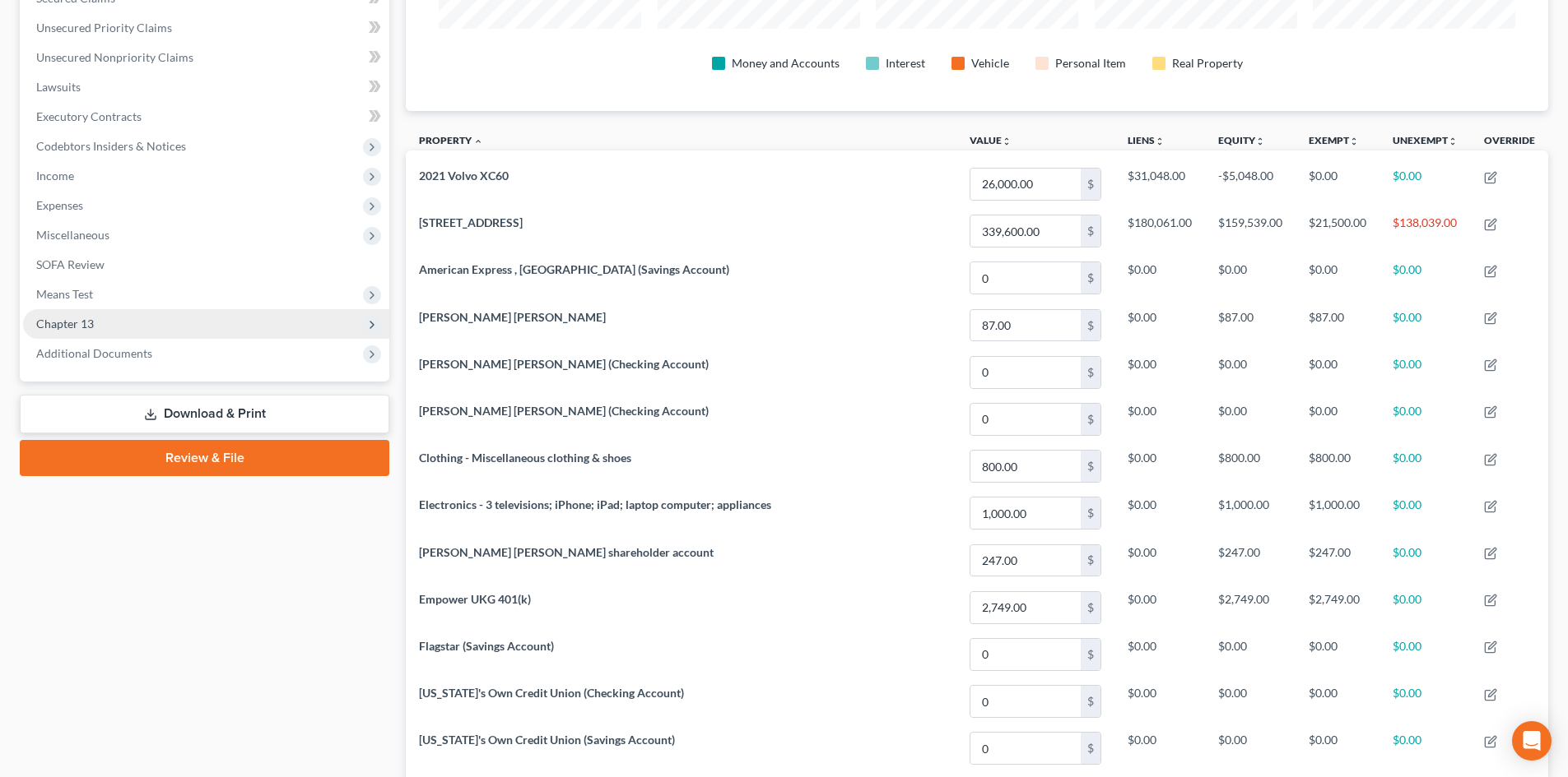
click at [81, 327] on span "Chapter 13" at bounding box center [64, 324] width 58 height 14
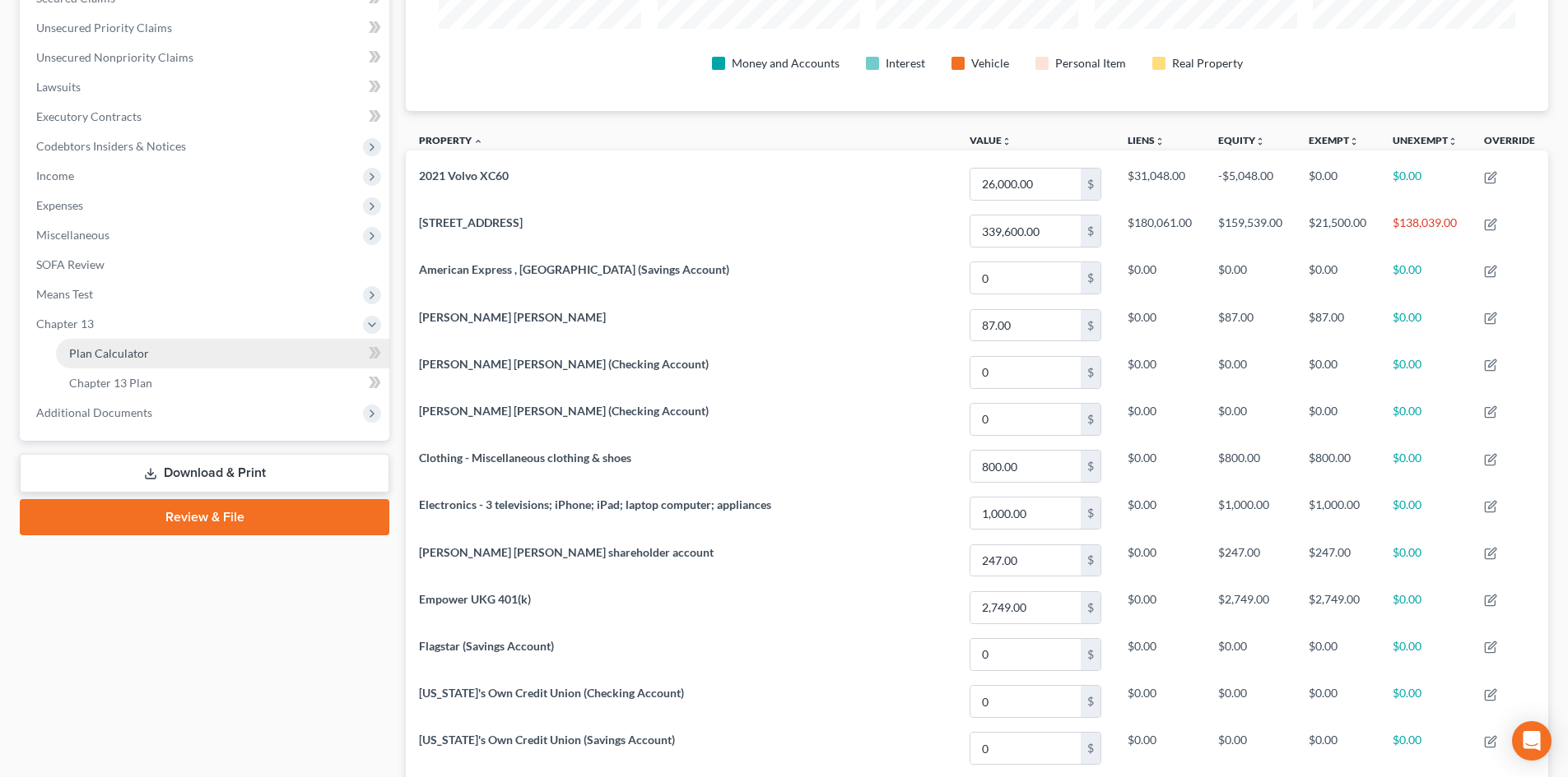
click at [131, 352] on span "Plan Calculator" at bounding box center [109, 353] width 80 height 14
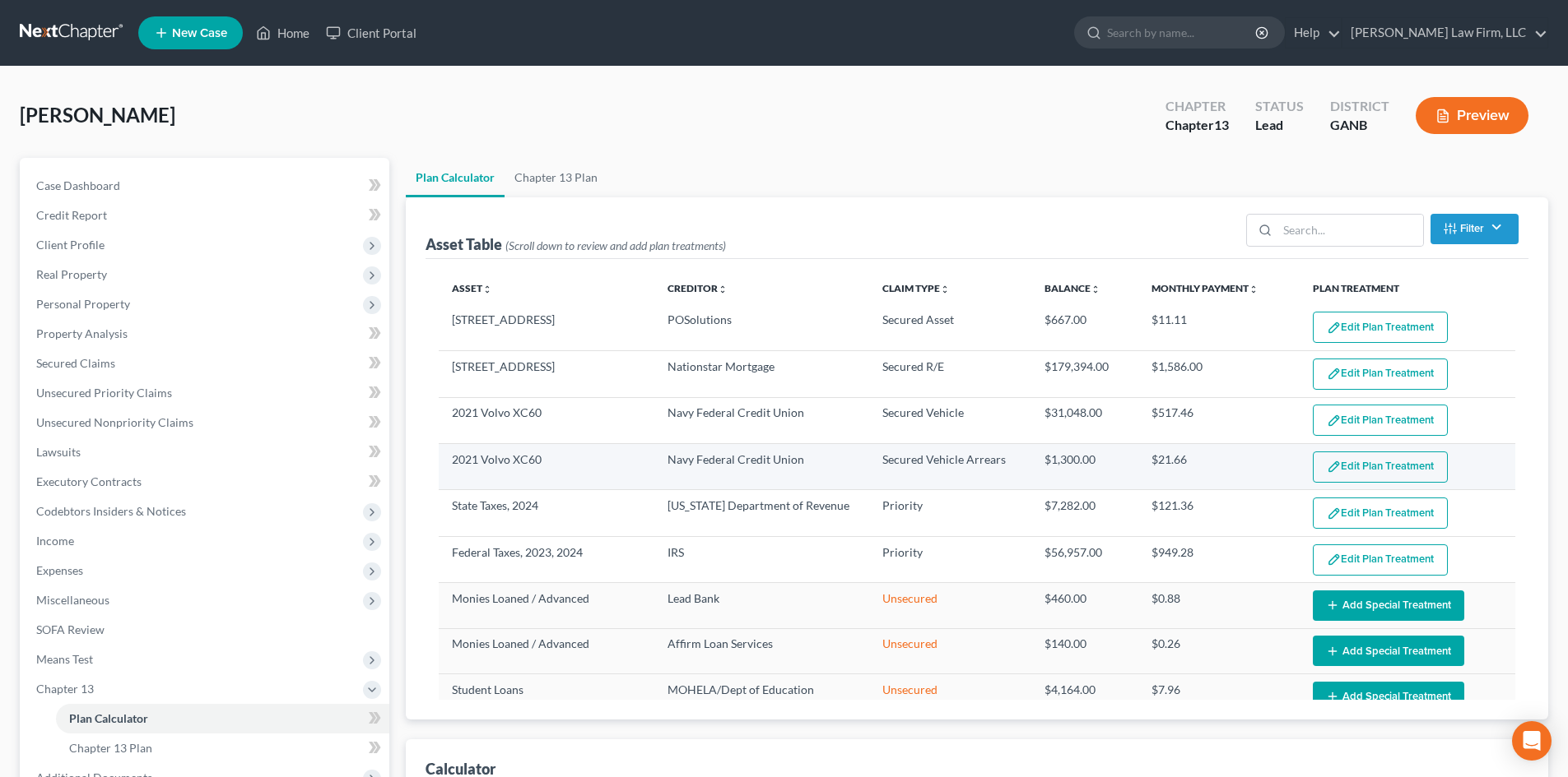
select select "59"
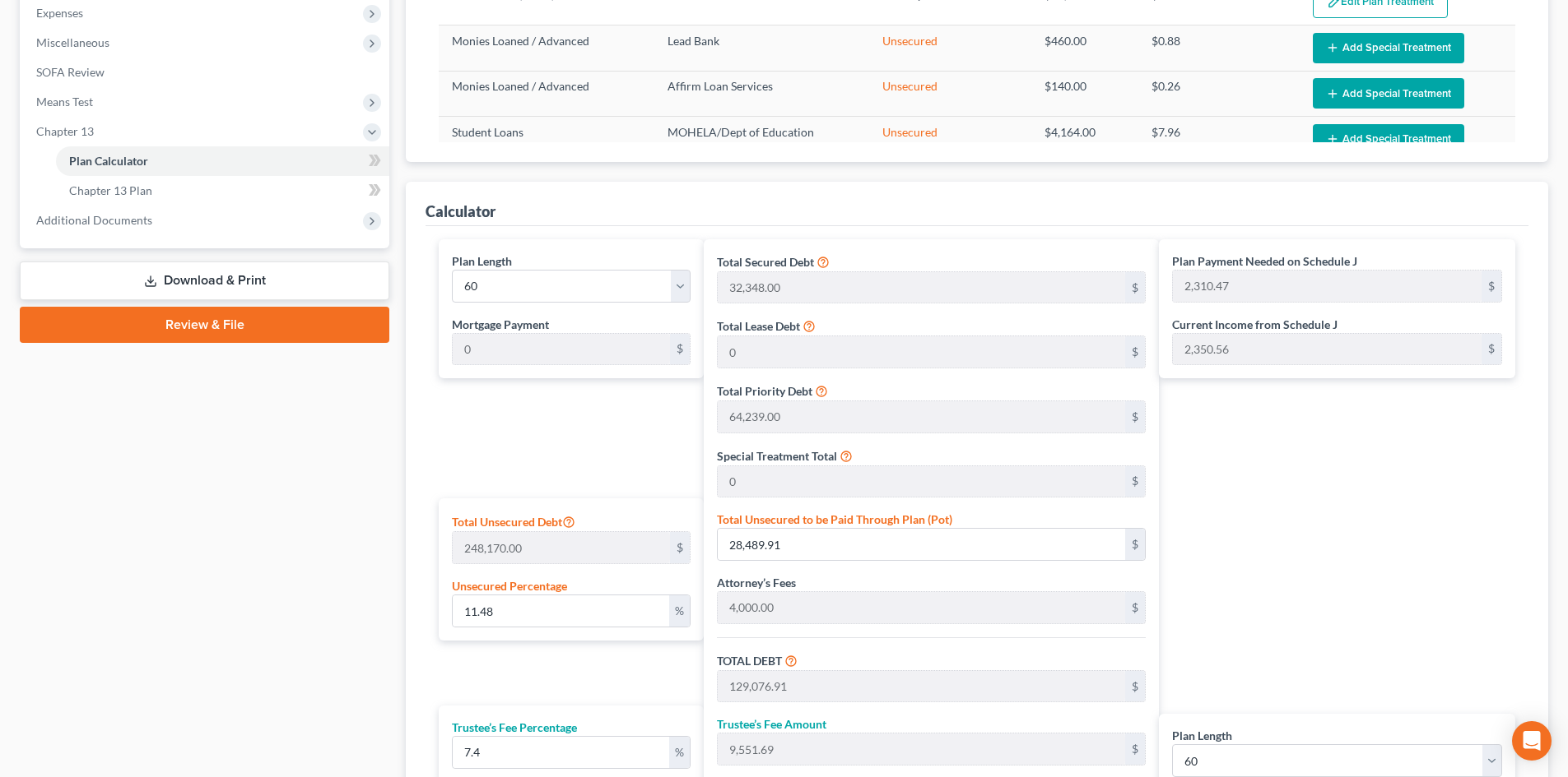
scroll to position [767, 0]
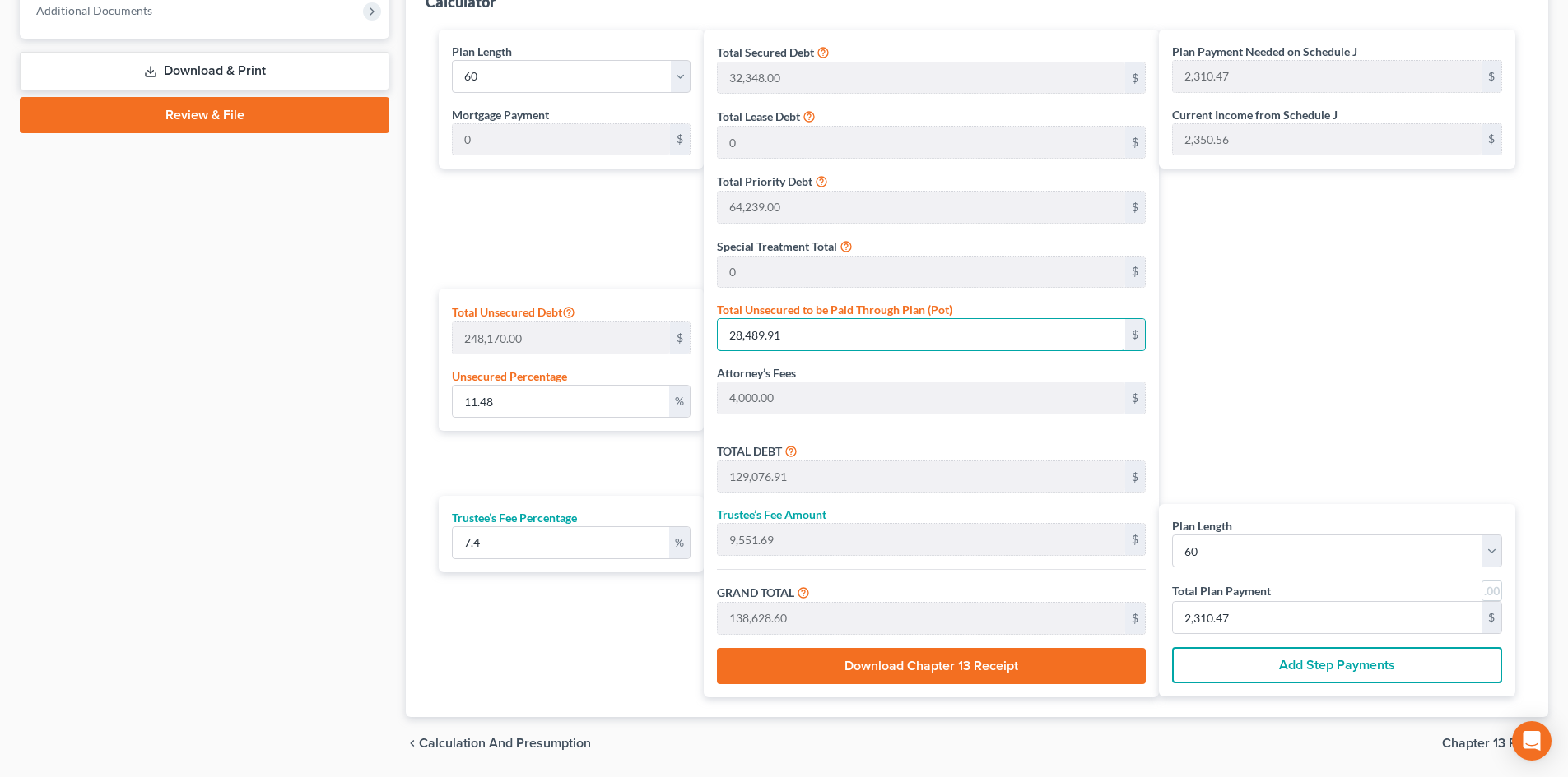
type input "0.0008058991820123302"
type input "2"
type input "100,589.00"
type input "7,443.58"
type input "108,032.58"
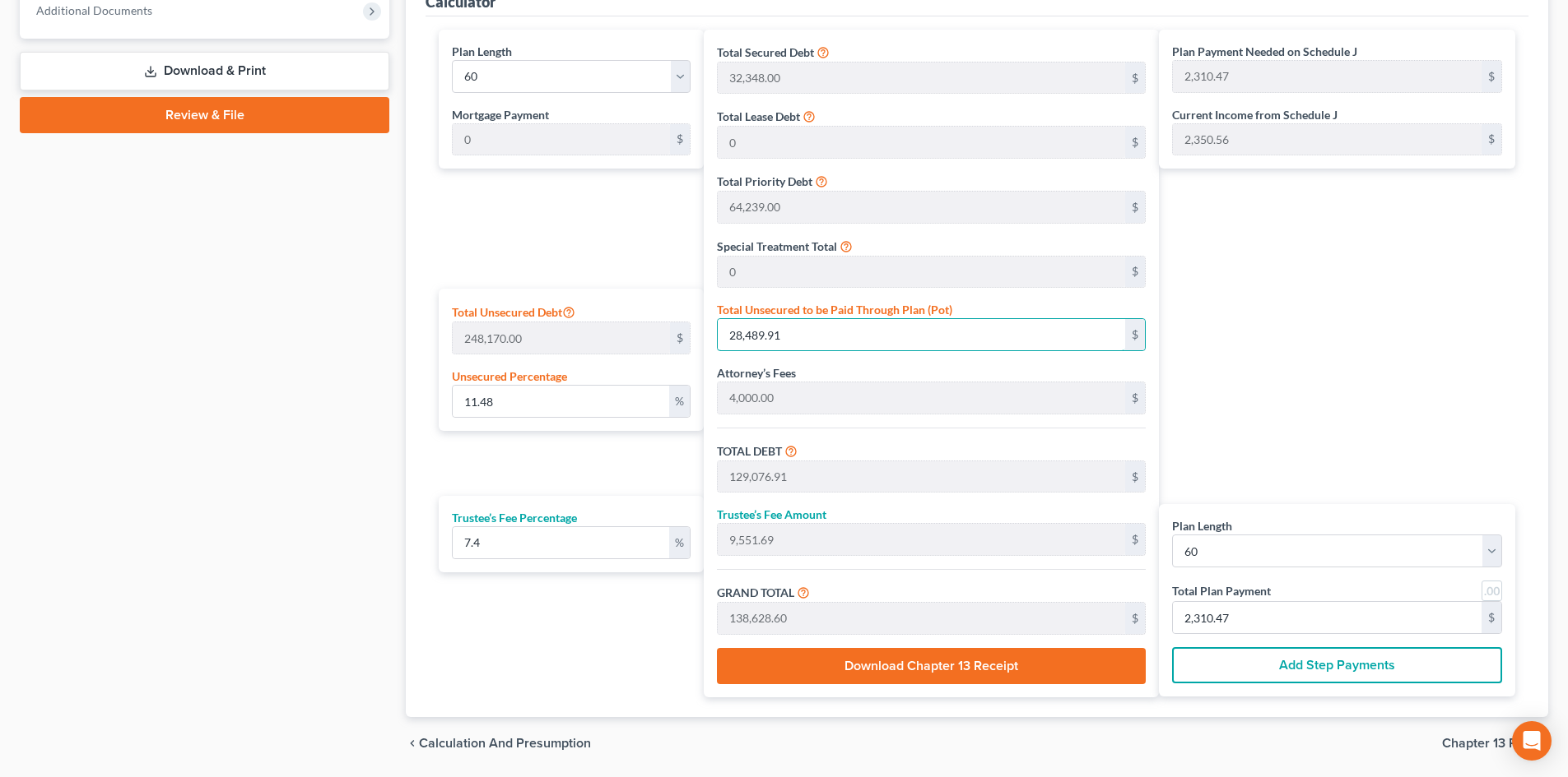
type input "1,800.54"
type input "0.011282588548172623"
type input "28"
type input "100,615.00"
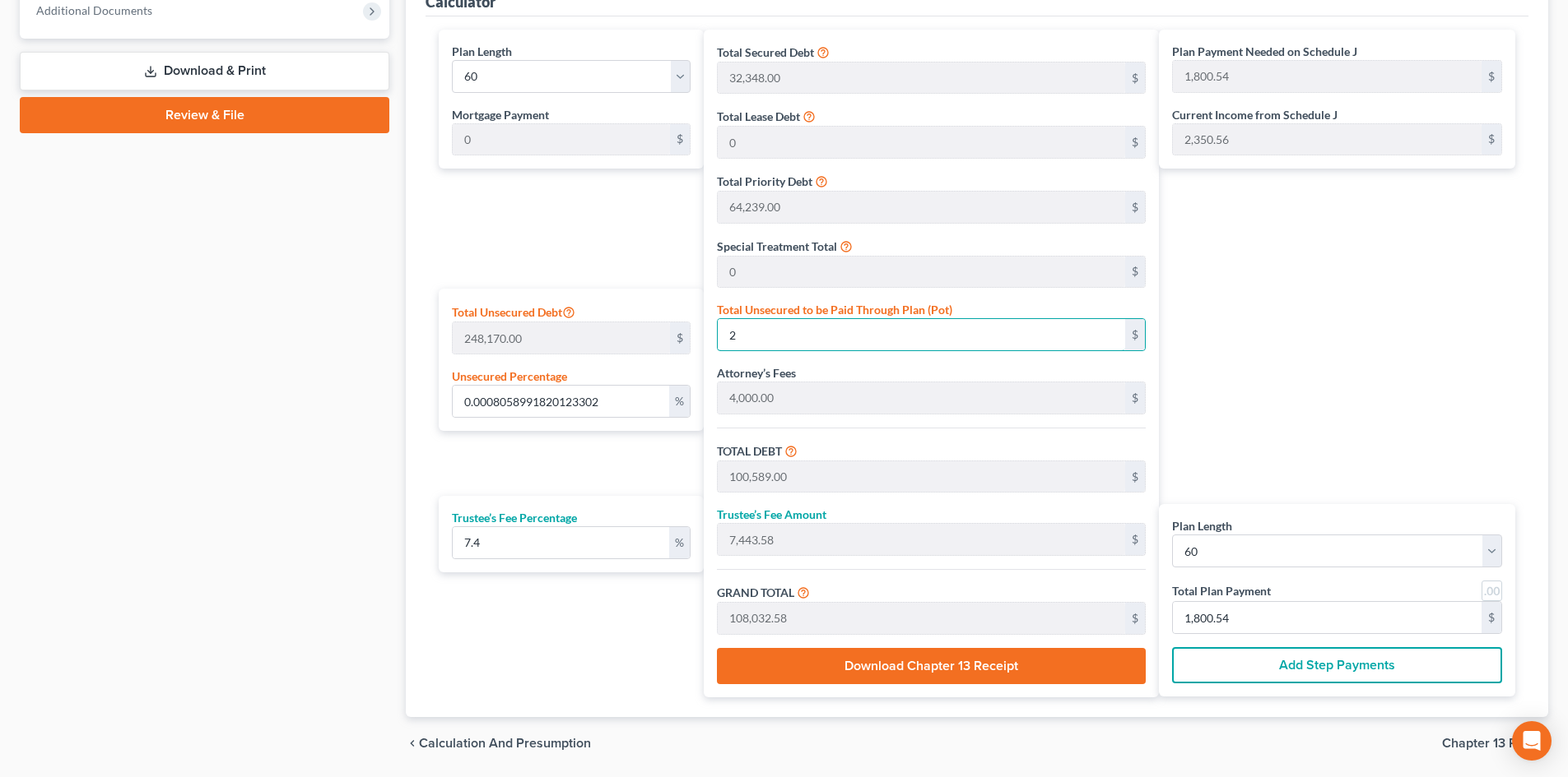
type input "7,445.51"
type input "108,060.51"
type input "1,801.00"
type input "0.11282588548172624"
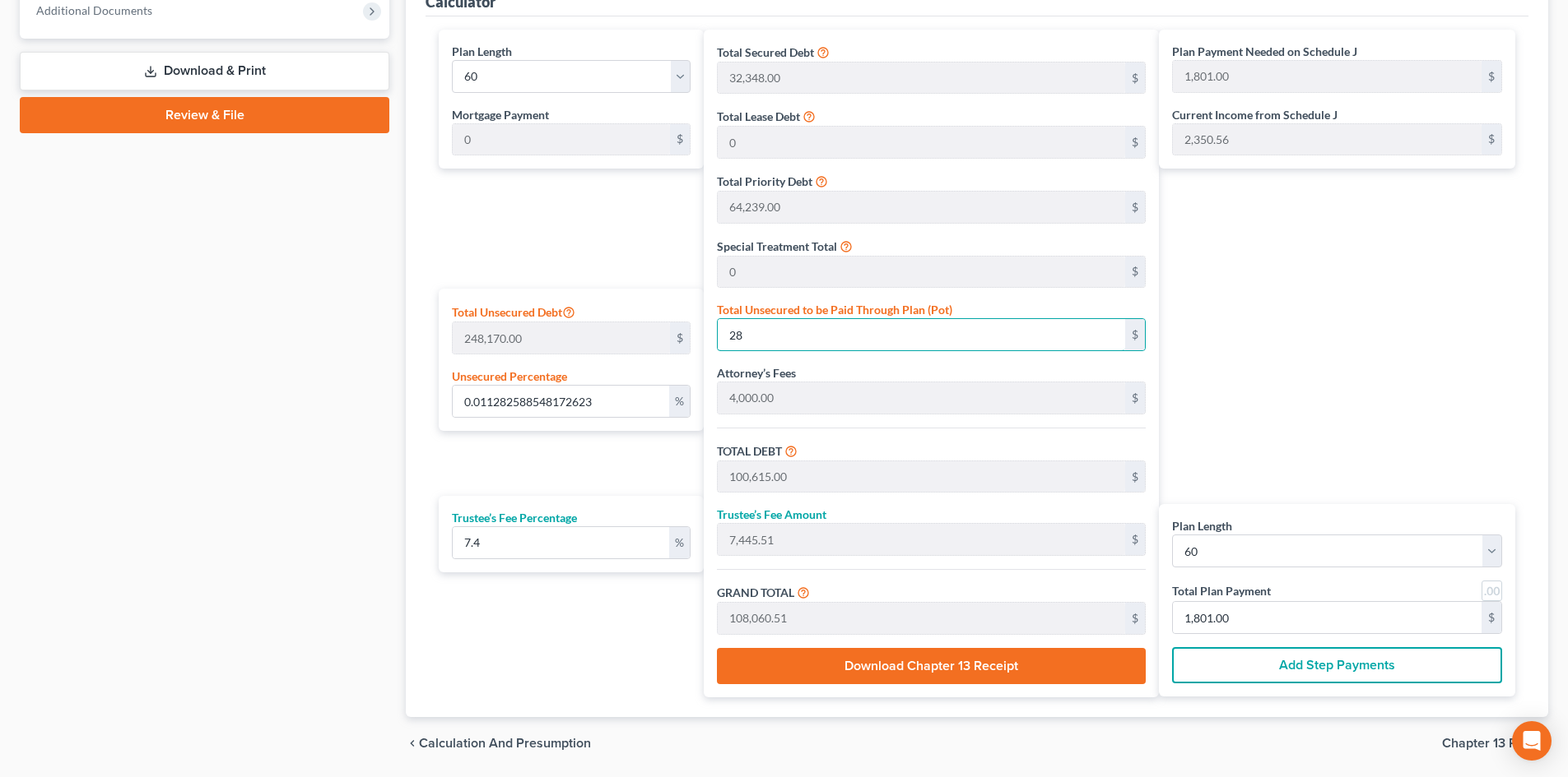
type input "280"
type input "100,867.00"
type input "7,464.15"
type input "108,331.15"
type input "1,805.51"
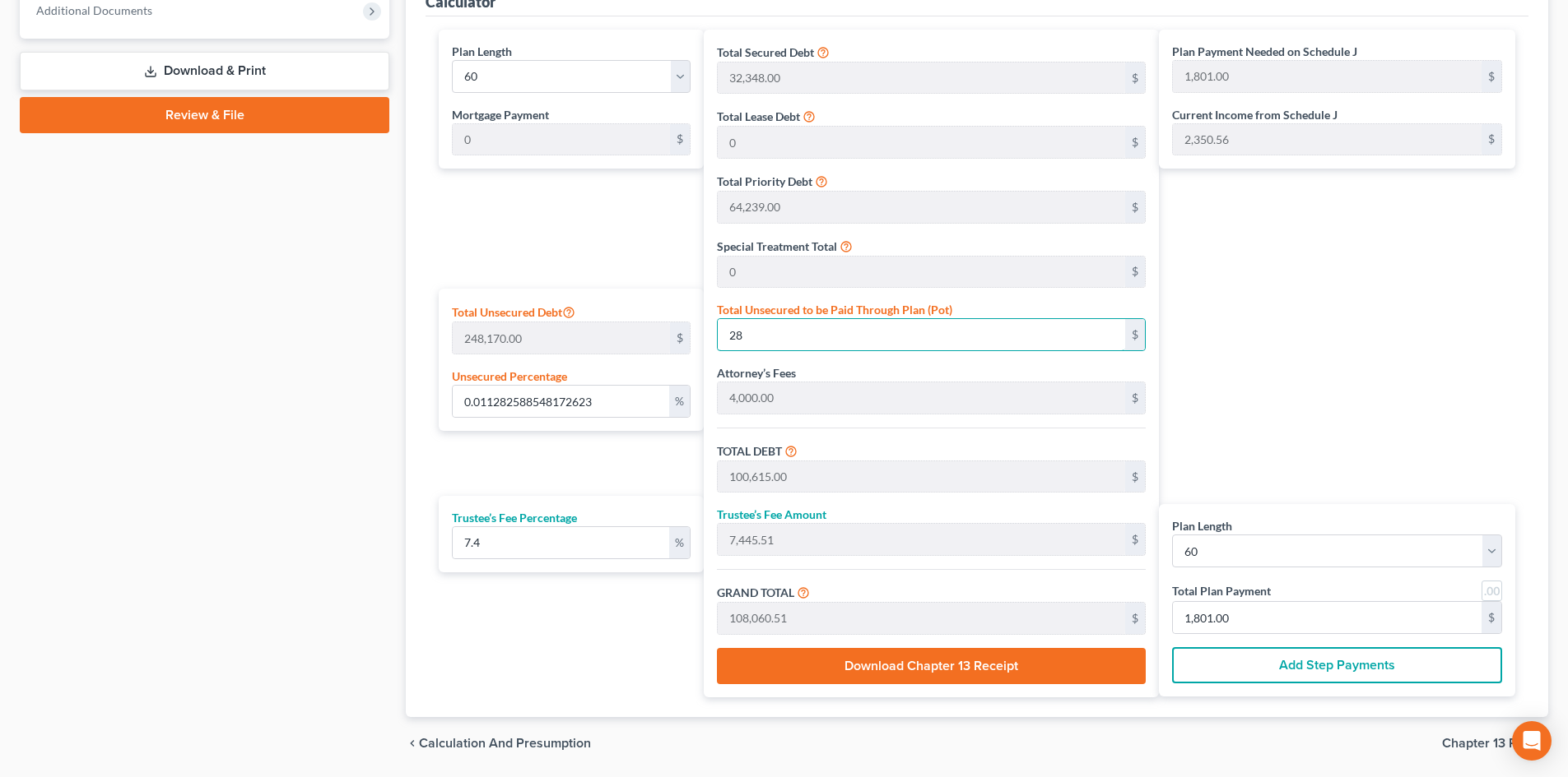
type input "1,805.51"
type input "1.1282588548172623"
type input "2800"
type input "103,387.00"
type input "7,650.63"
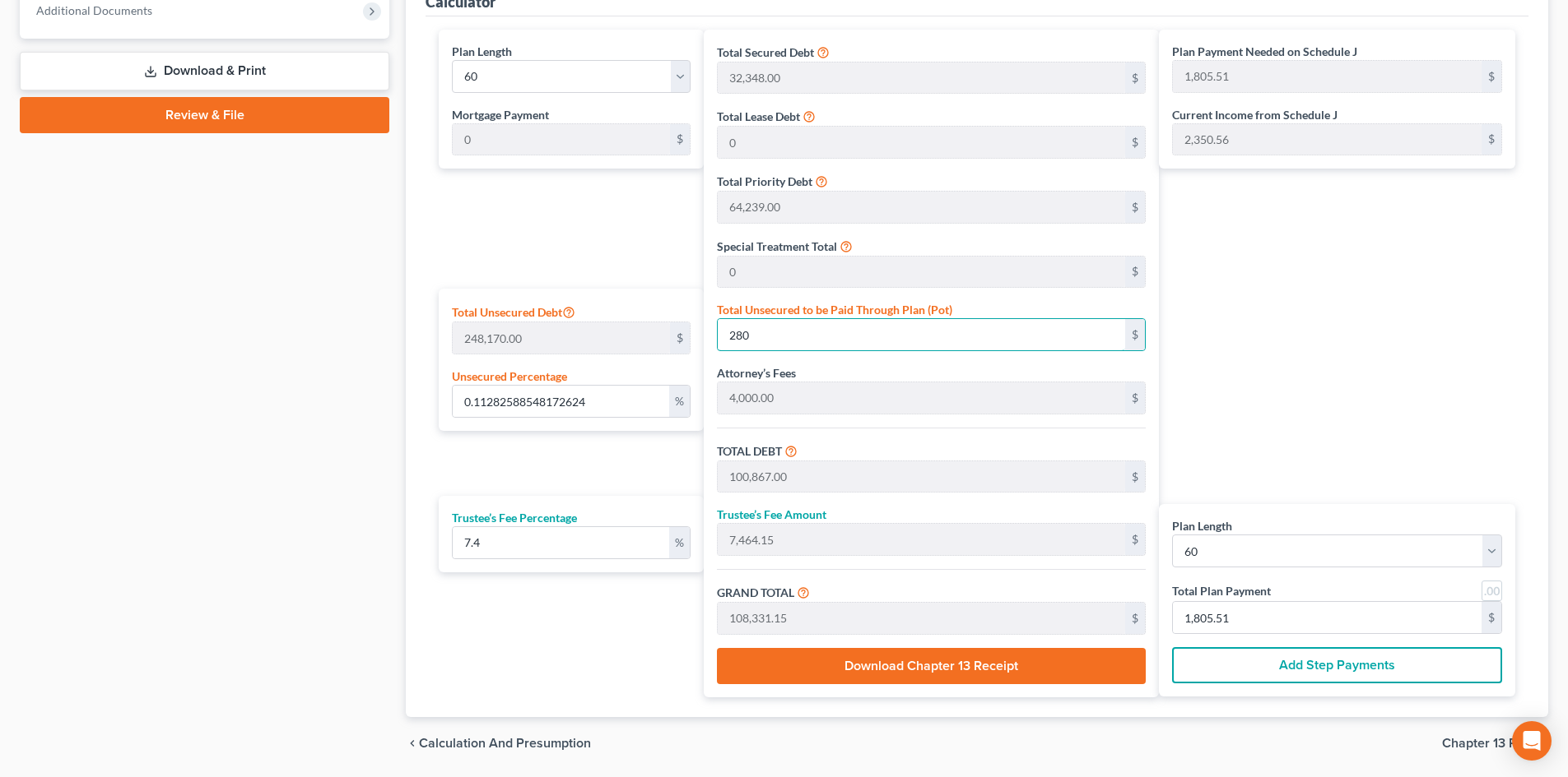
type input "111,037.63"
type input "1,850.62"
type input "2,800"
type input "11.282588548172622"
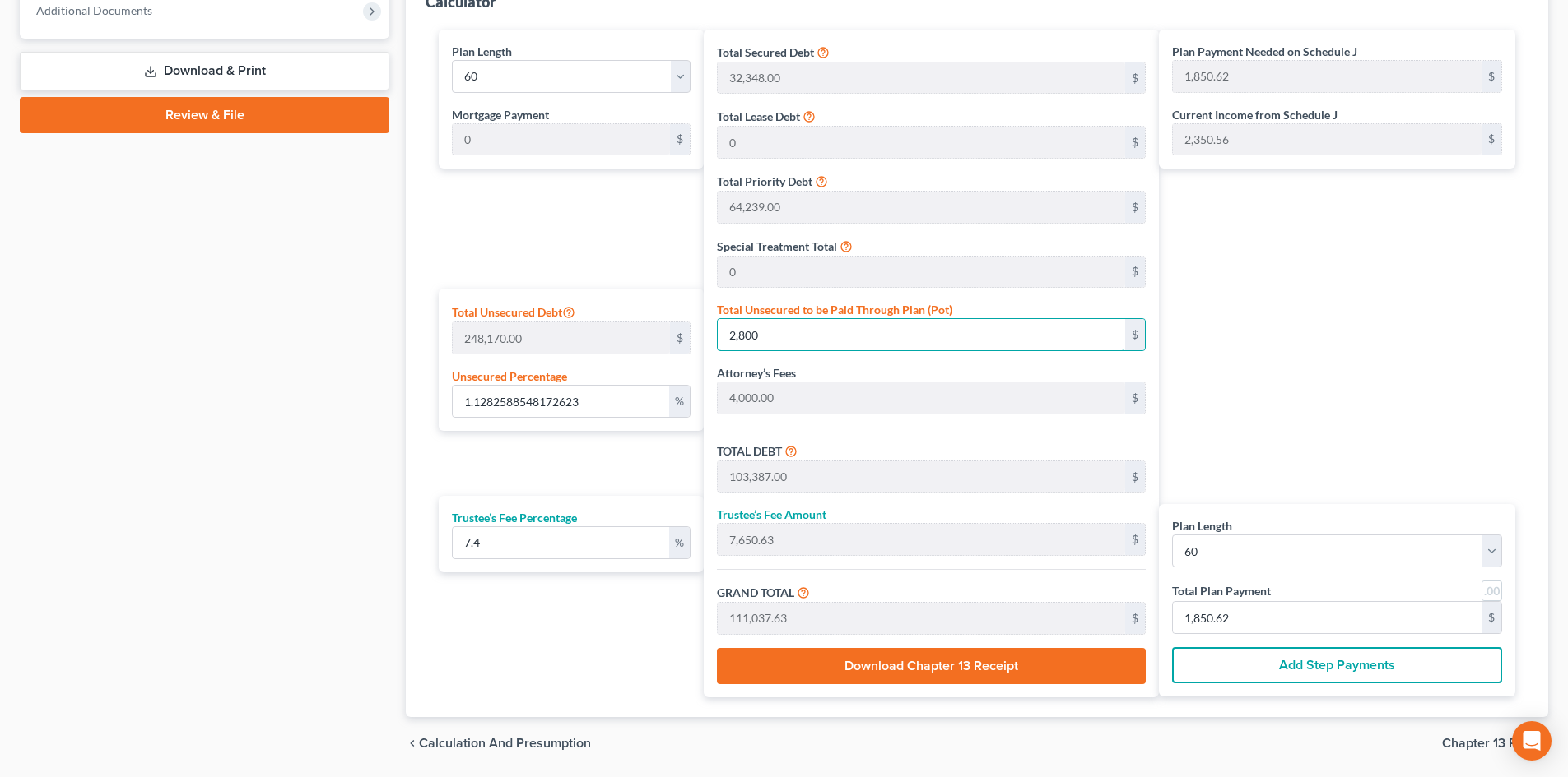
type input "2,8000"
type input "128,587.00"
type input "9,515.43"
type input "138,102.43"
type input "2,301.70"
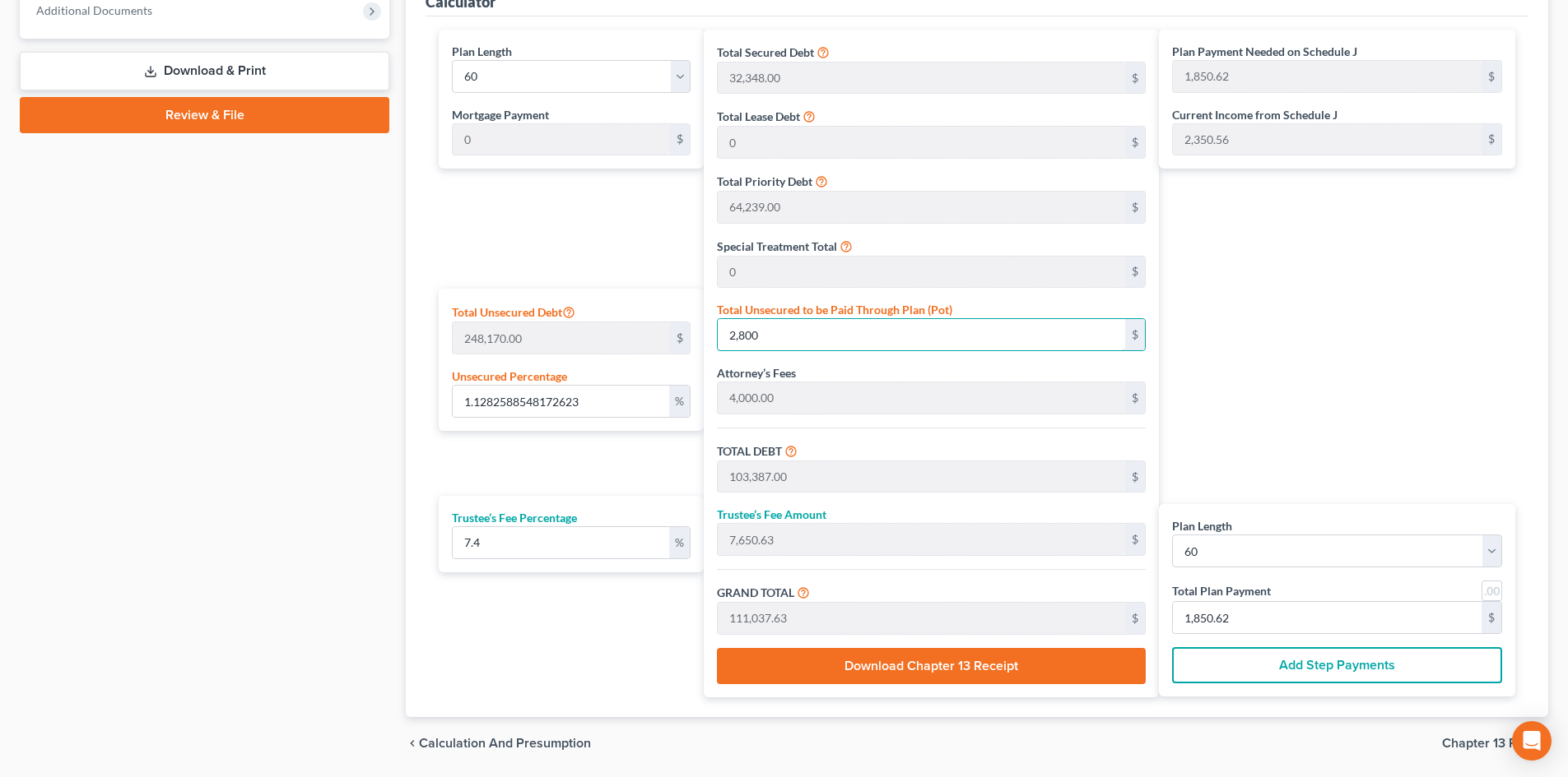
type input "2,301.70"
type input "28,000"
drag, startPoint x: 564, startPoint y: 618, endPoint x: 572, endPoint y: 612, distance: 10.0
click at [567, 617] on div "Plan Length 1 2 3 4 5 6 7 8 9 10 11 12 13 14 15 16 17 18 19 20 21 22 23 24 25 2…" at bounding box center [567, 363] width 273 height 668
click at [567, 614] on div "Plan Length 1 2 3 4 5 6 7 8 9 10 11 12 13 14 15 16 17 18 19 20 21 22 23 24 25 2…" at bounding box center [567, 363] width 273 height 668
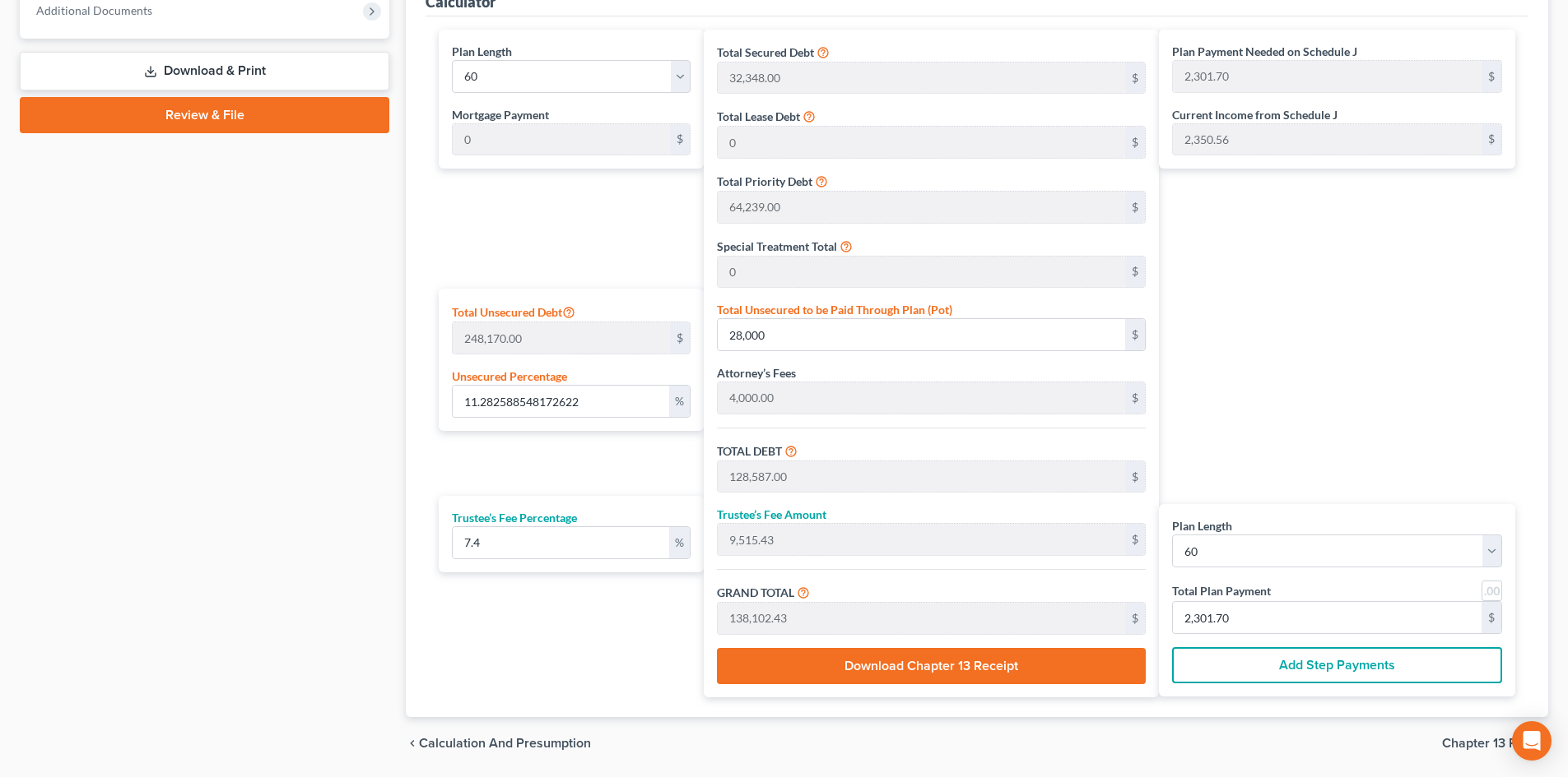
click at [567, 614] on div "Plan Length 1 2 3 4 5 6 7 8 9 10 11 12 13 14 15 16 17 18 19 20 21 22 23 24 25 2…" at bounding box center [567, 363] width 273 height 668
click at [565, 616] on div "Plan Length 1 2 3 4 5 6 7 8 9 10 11 12 13 14 15 16 17 18 19 20 21 22 23 24 25 2…" at bounding box center [567, 363] width 273 height 668
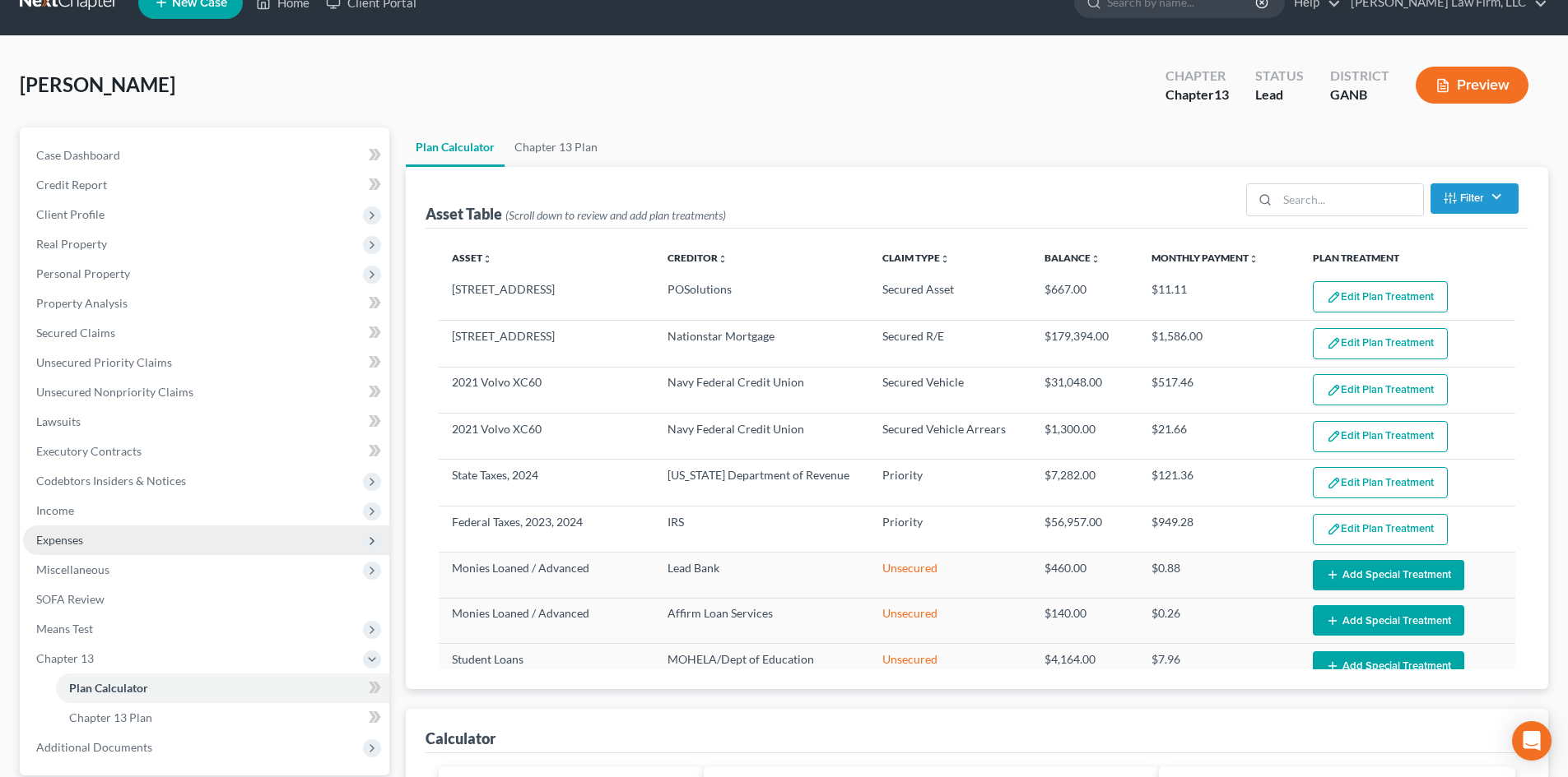
scroll to position [0, 0]
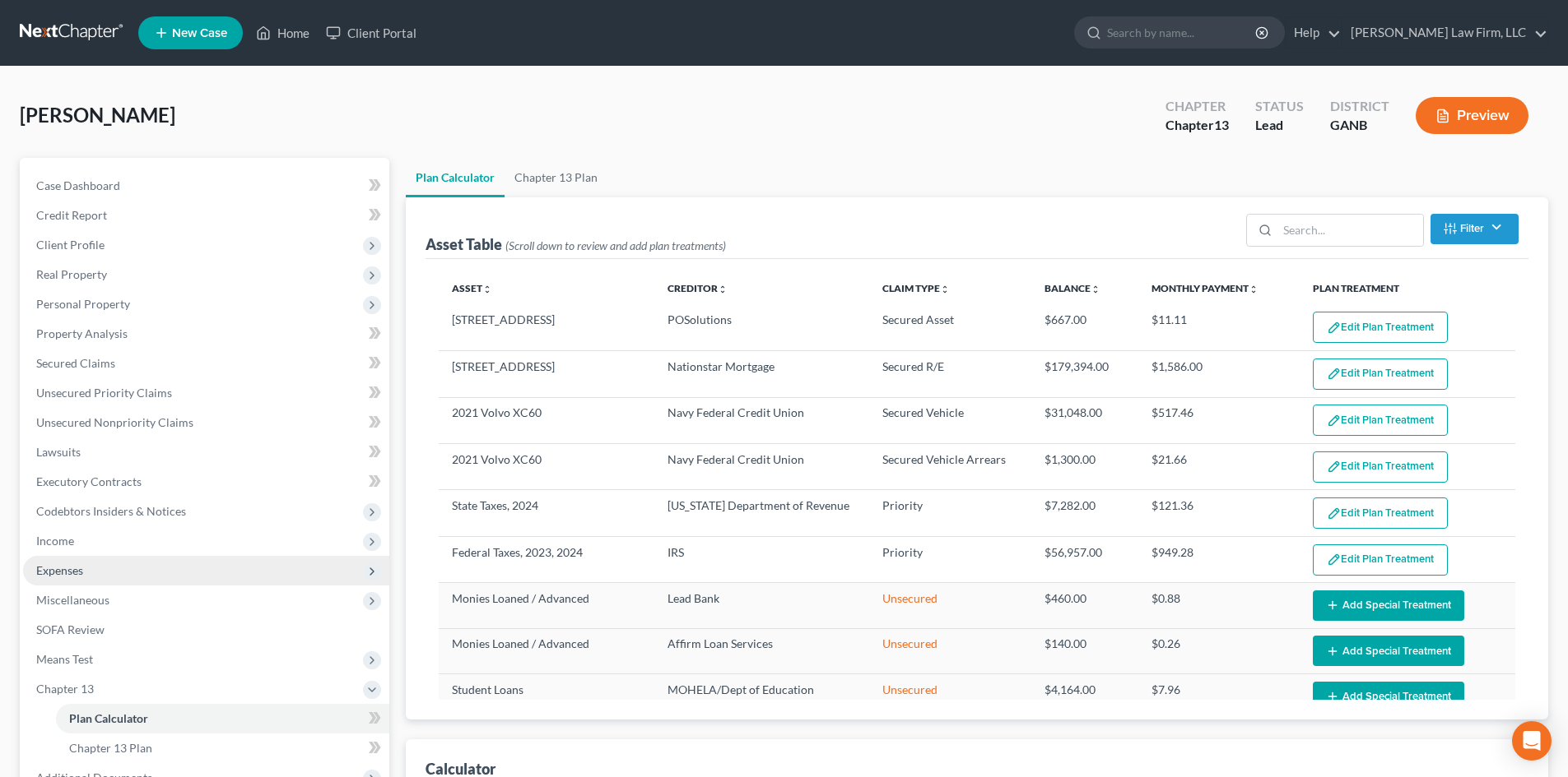
click at [59, 571] on span "Expenses" at bounding box center [59, 570] width 47 height 14
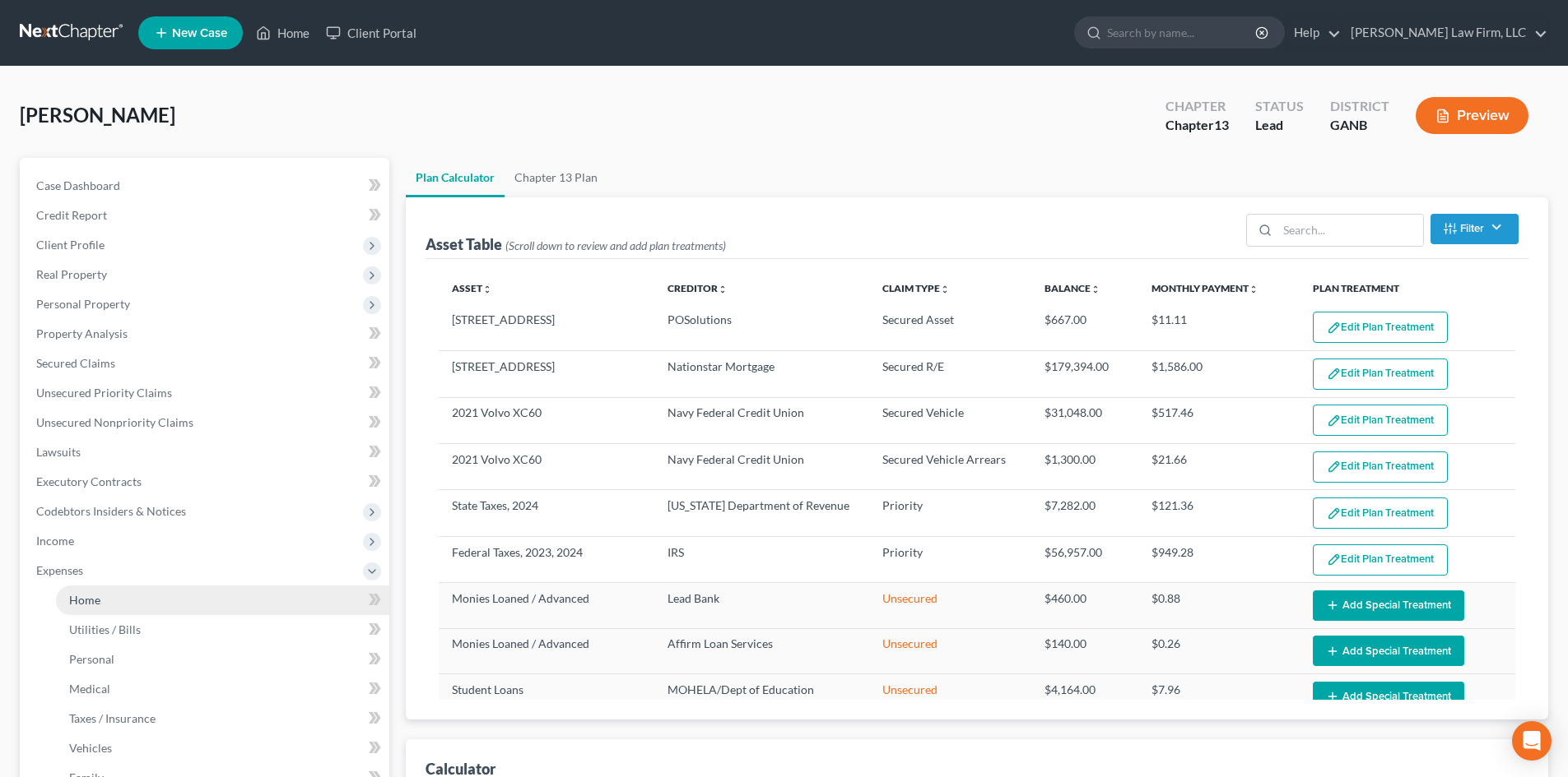
click at [79, 599] on span "Home" at bounding box center [85, 600] width 31 height 14
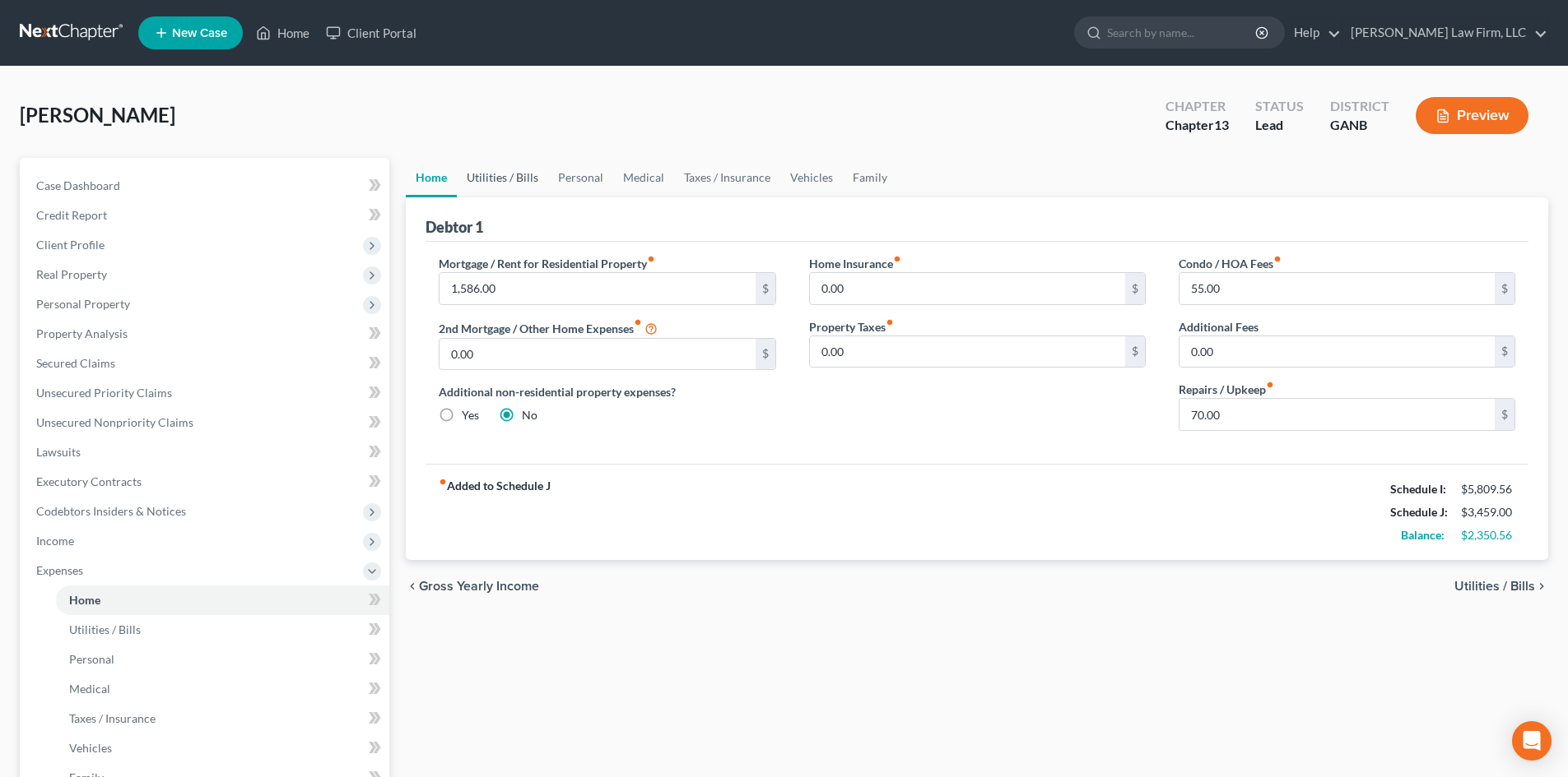
click at [501, 174] on link "Utilities / Bills" at bounding box center [502, 177] width 92 height 40
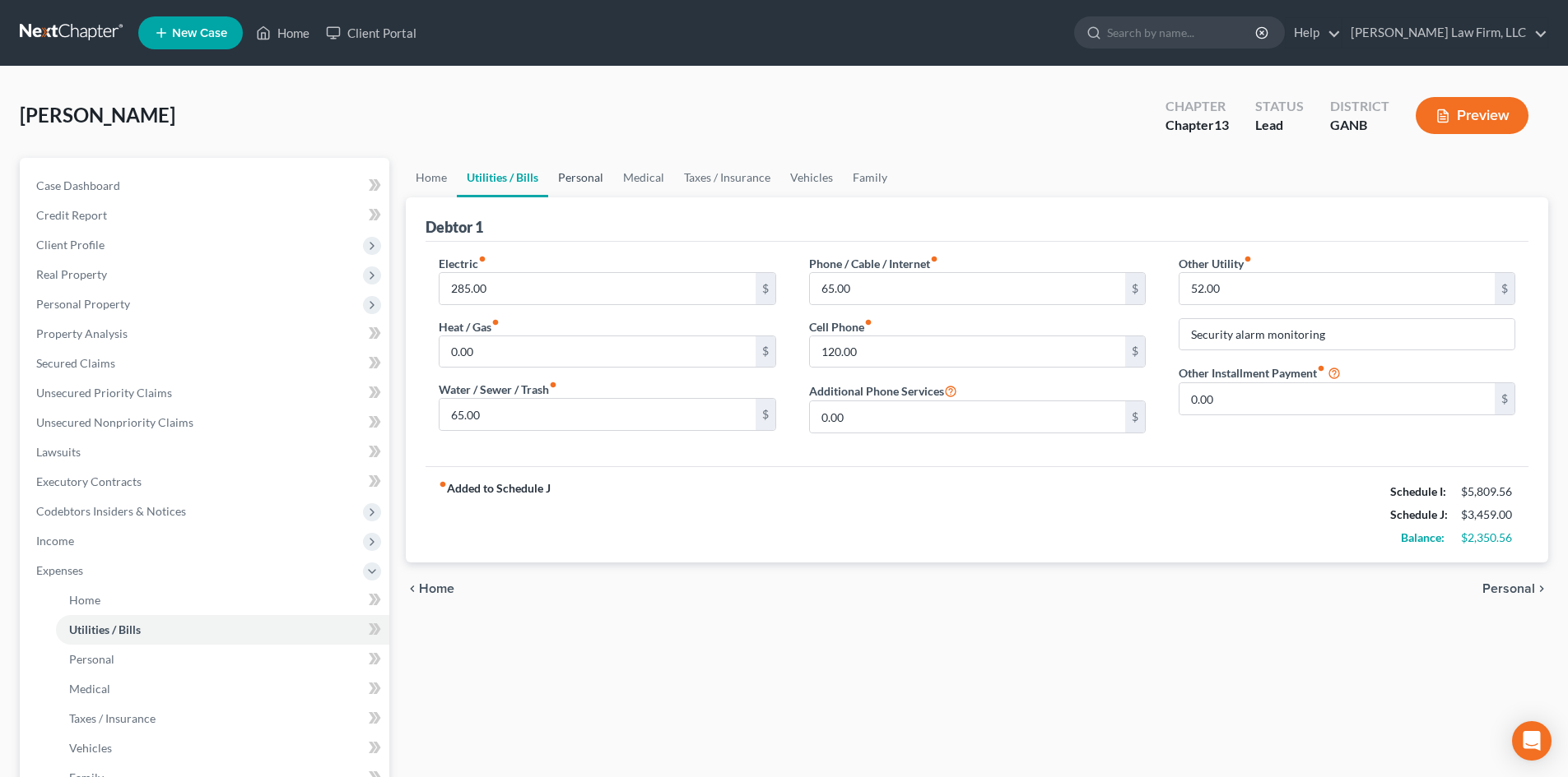
click at [581, 175] on link "Personal" at bounding box center [580, 177] width 65 height 40
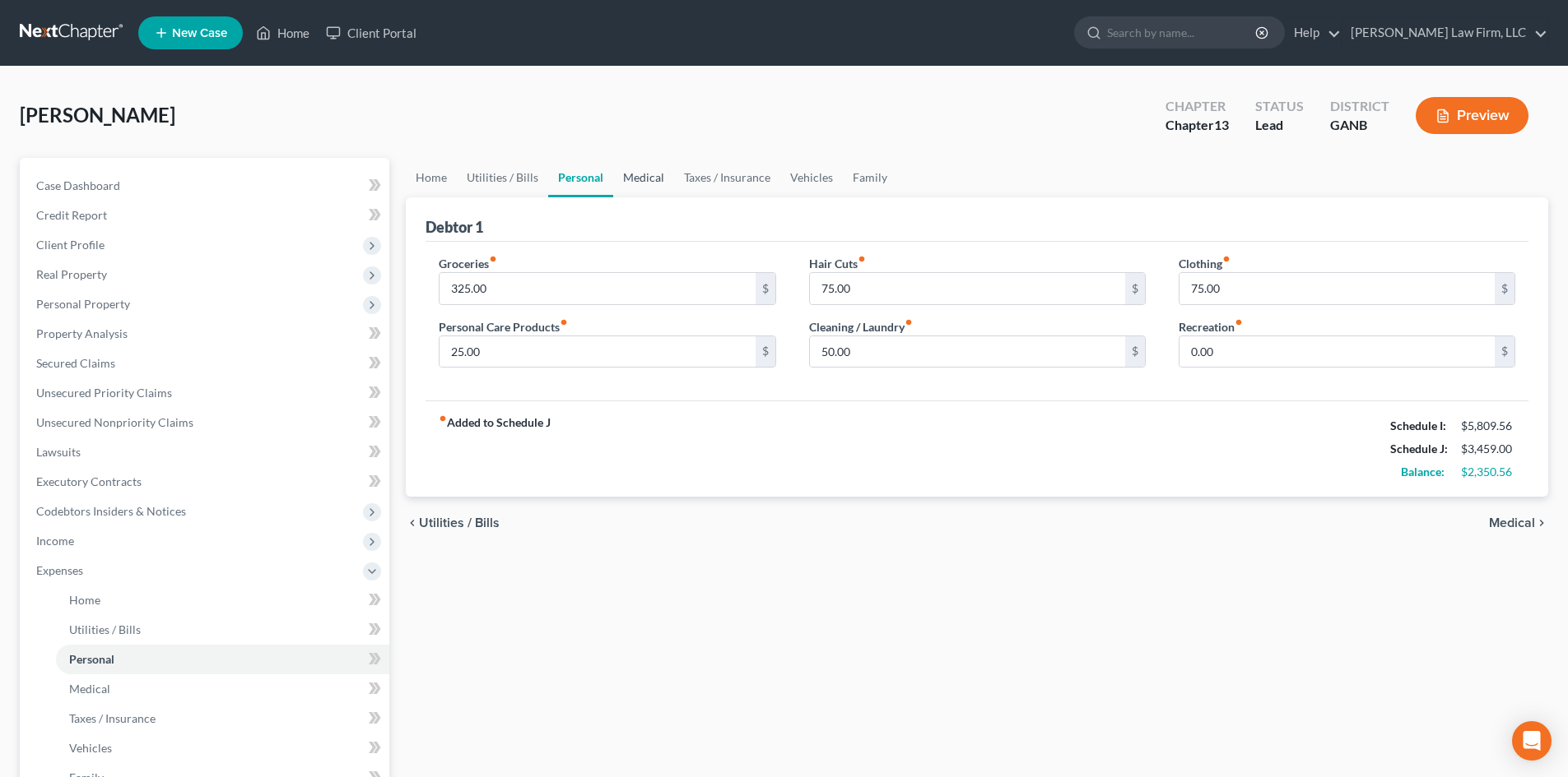
click at [648, 175] on link "Medical" at bounding box center [644, 177] width 60 height 40
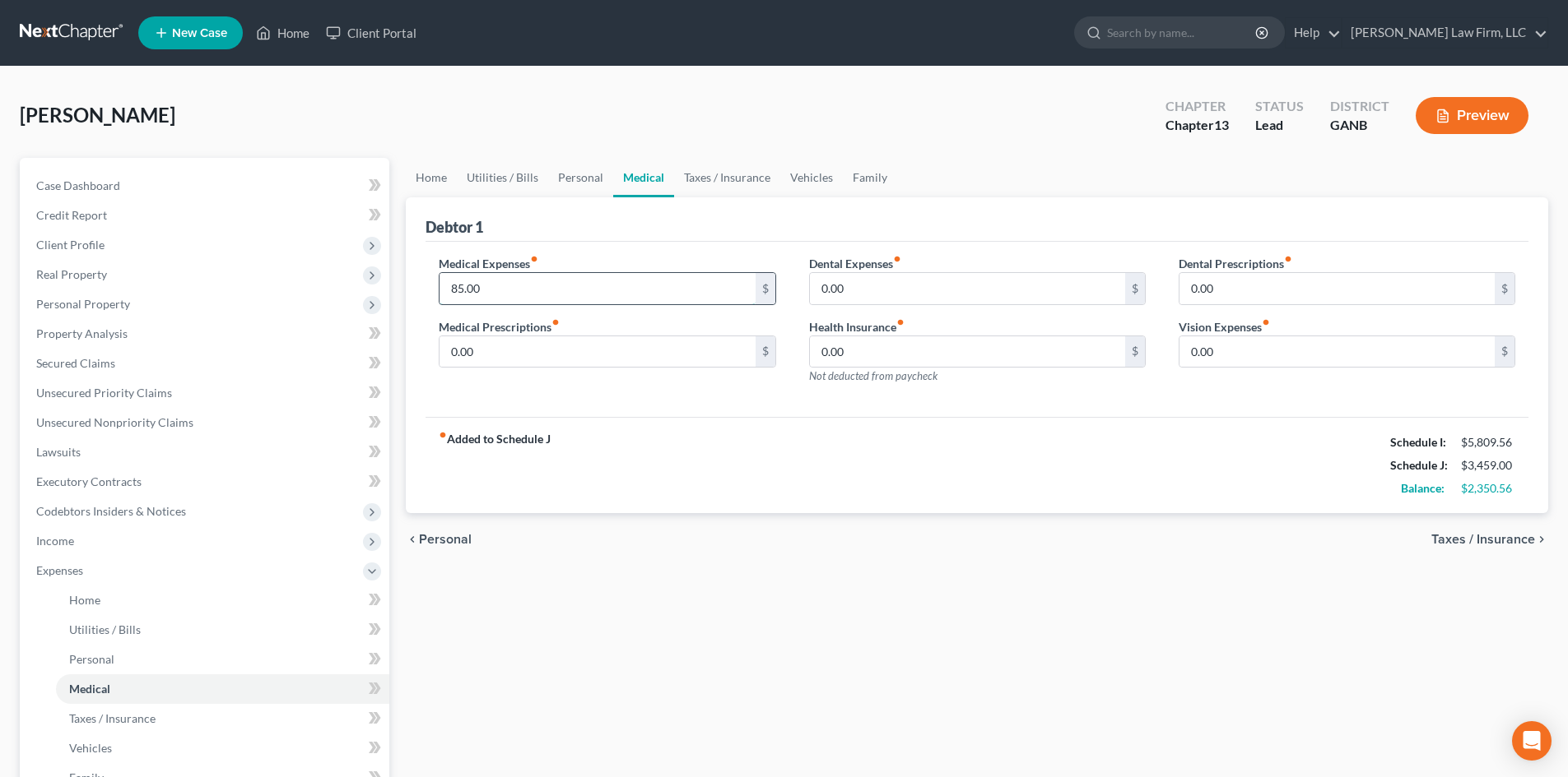
click at [527, 295] on input "85.00" at bounding box center [597, 289] width 315 height 31
click at [720, 175] on link "Taxes / Insurance" at bounding box center [726, 177] width 106 height 40
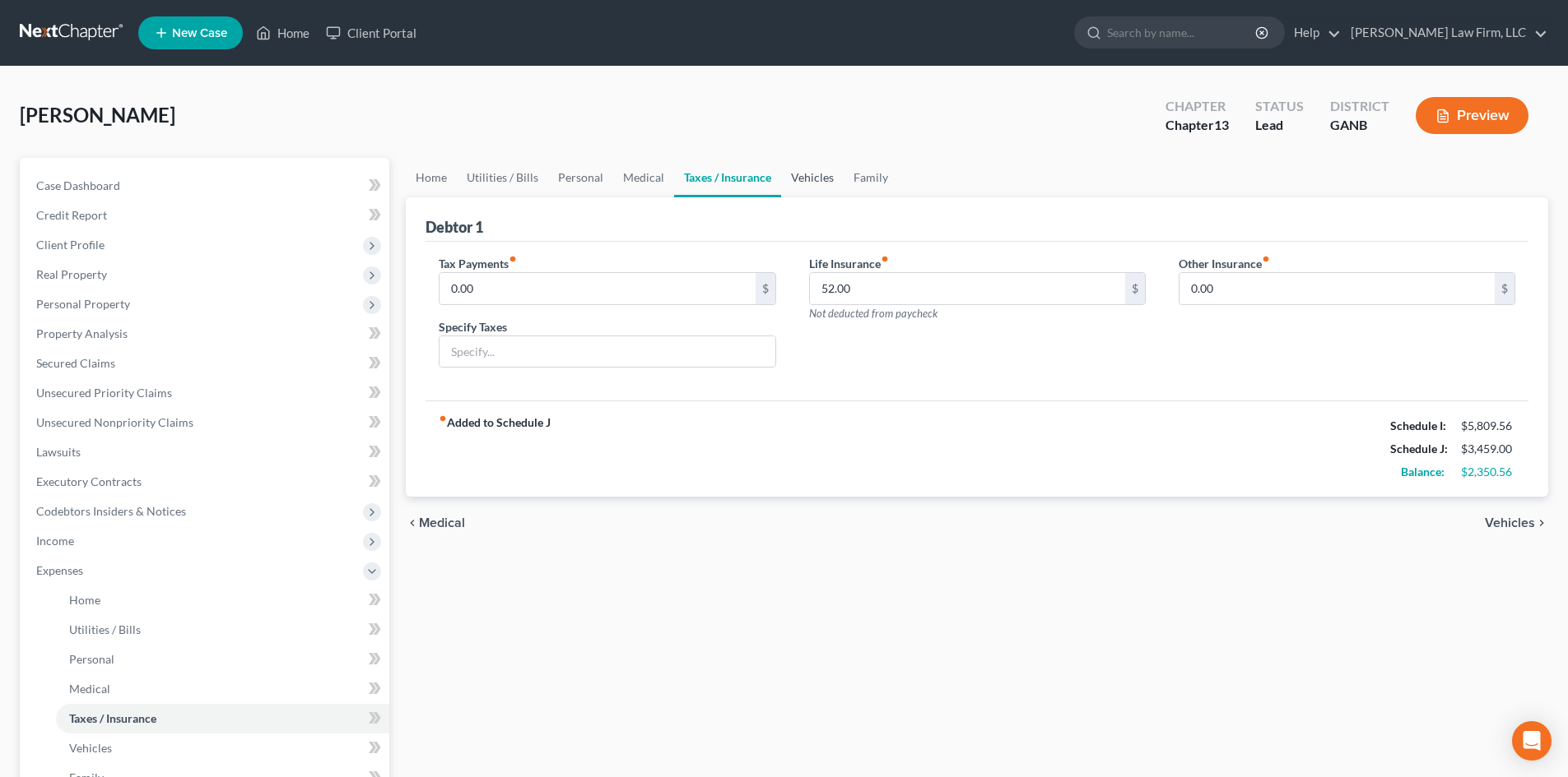
click at [815, 179] on link "Vehicles" at bounding box center [812, 177] width 62 height 40
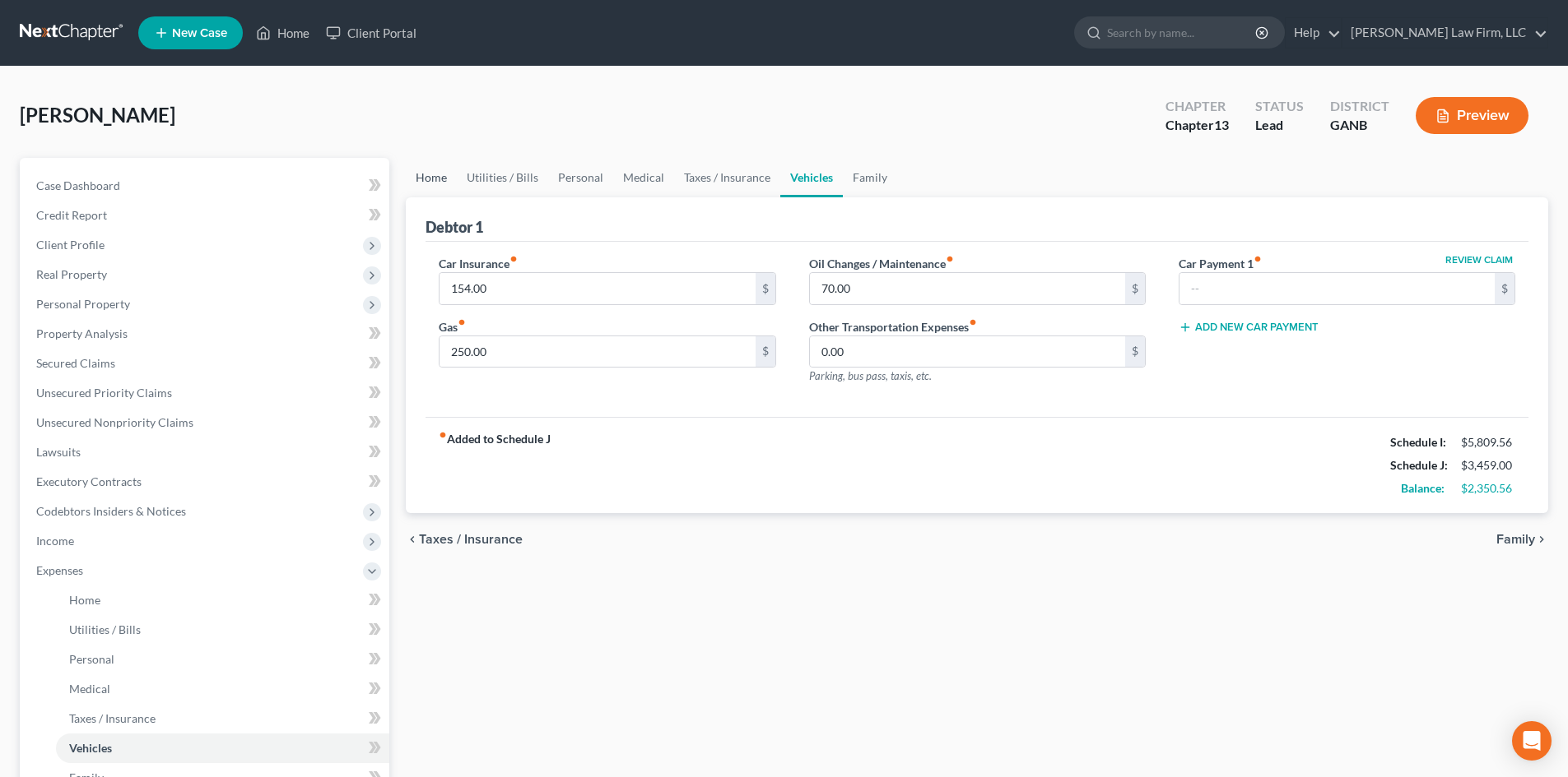
click at [421, 183] on link "Home" at bounding box center [431, 177] width 51 height 40
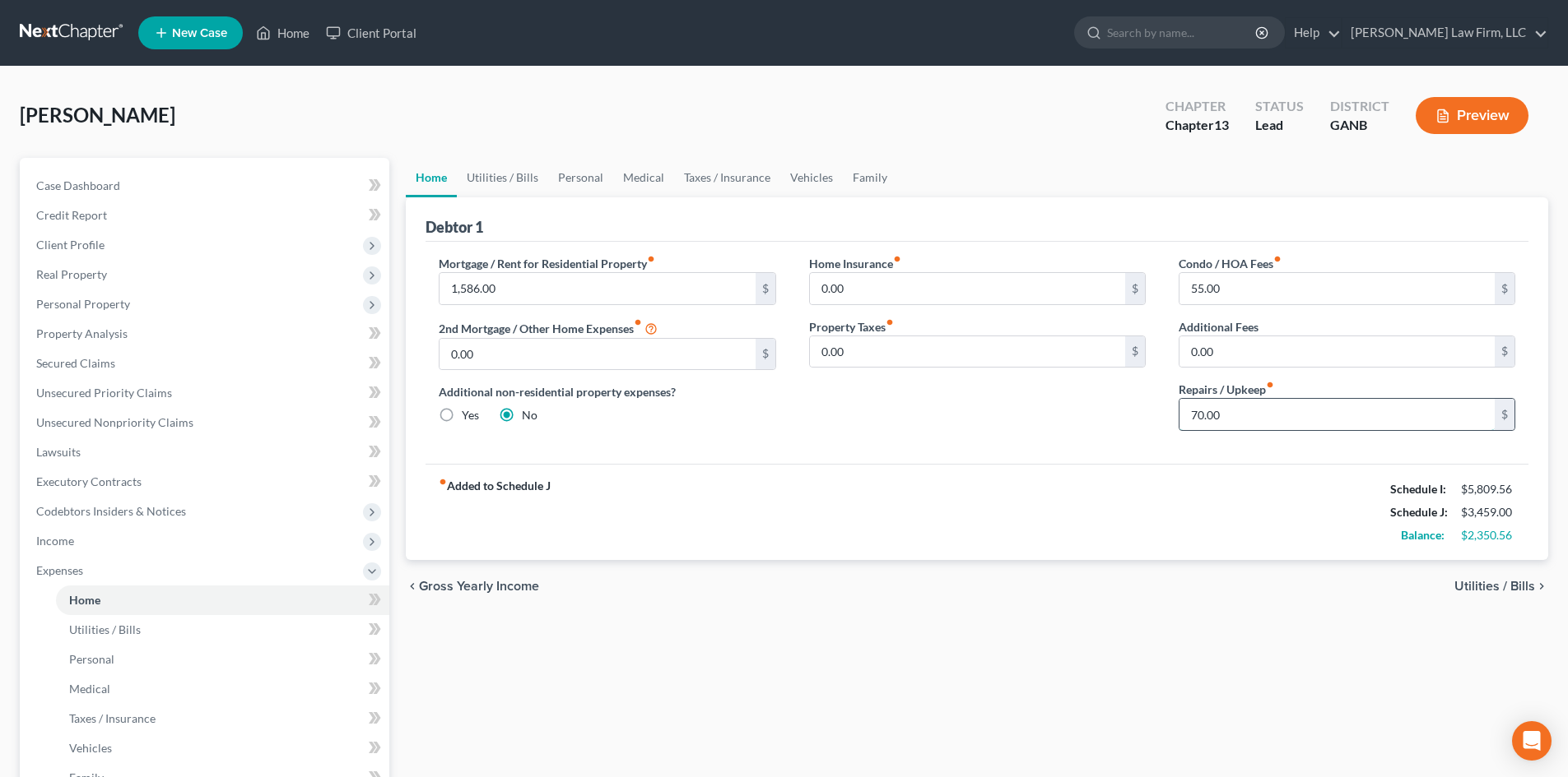
click at [1213, 414] on input "70.00" at bounding box center [1336, 414] width 315 height 31
type input "100"
click at [1211, 447] on div "Mortgage / Rent for Residential Property fiber_manual_record 1,586.00 $ 2nd Mor…" at bounding box center [976, 353] width 1103 height 222
click at [515, 184] on link "Utilities / Bills" at bounding box center [502, 177] width 92 height 40
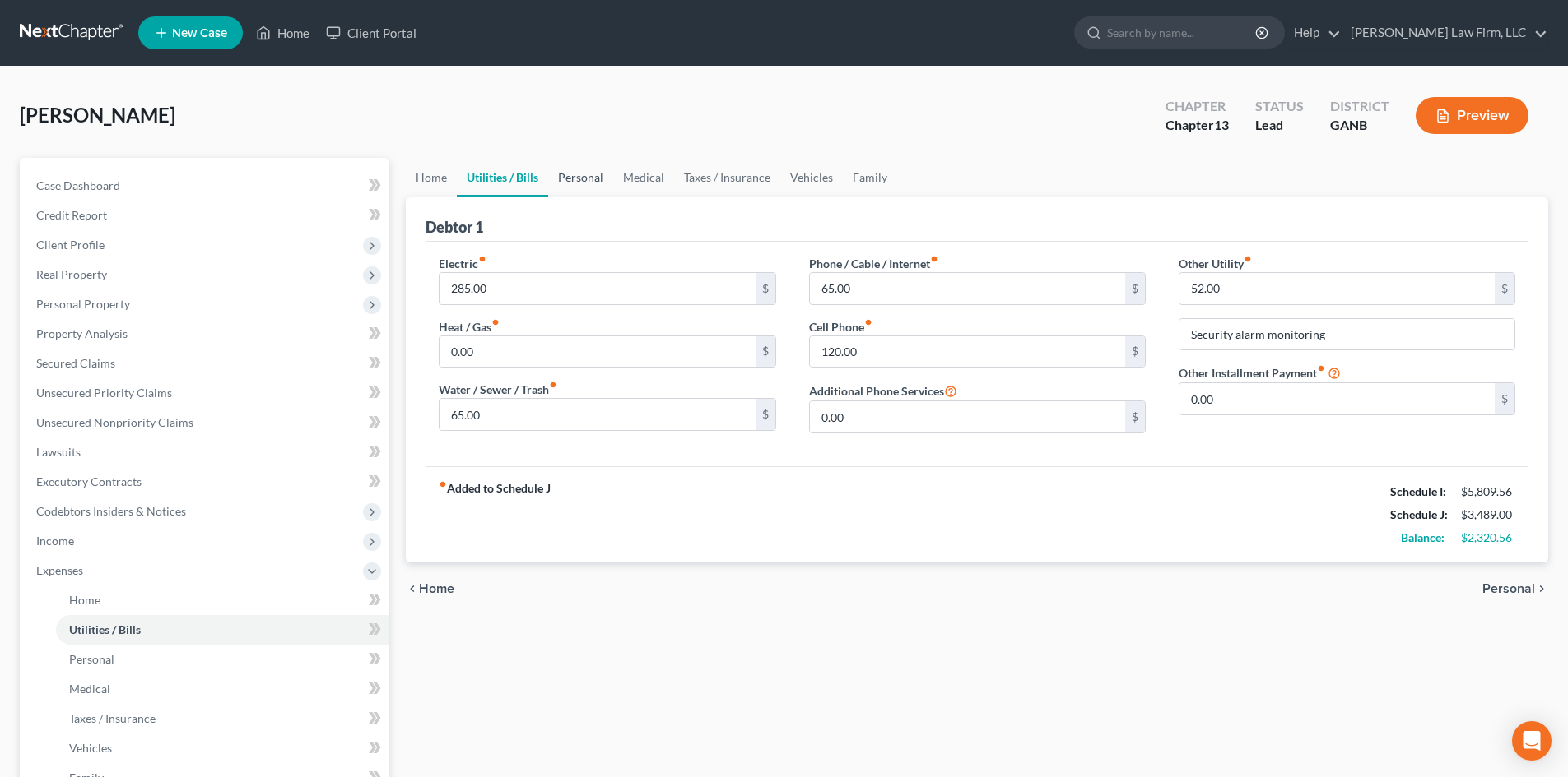
click at [587, 177] on link "Personal" at bounding box center [580, 177] width 65 height 40
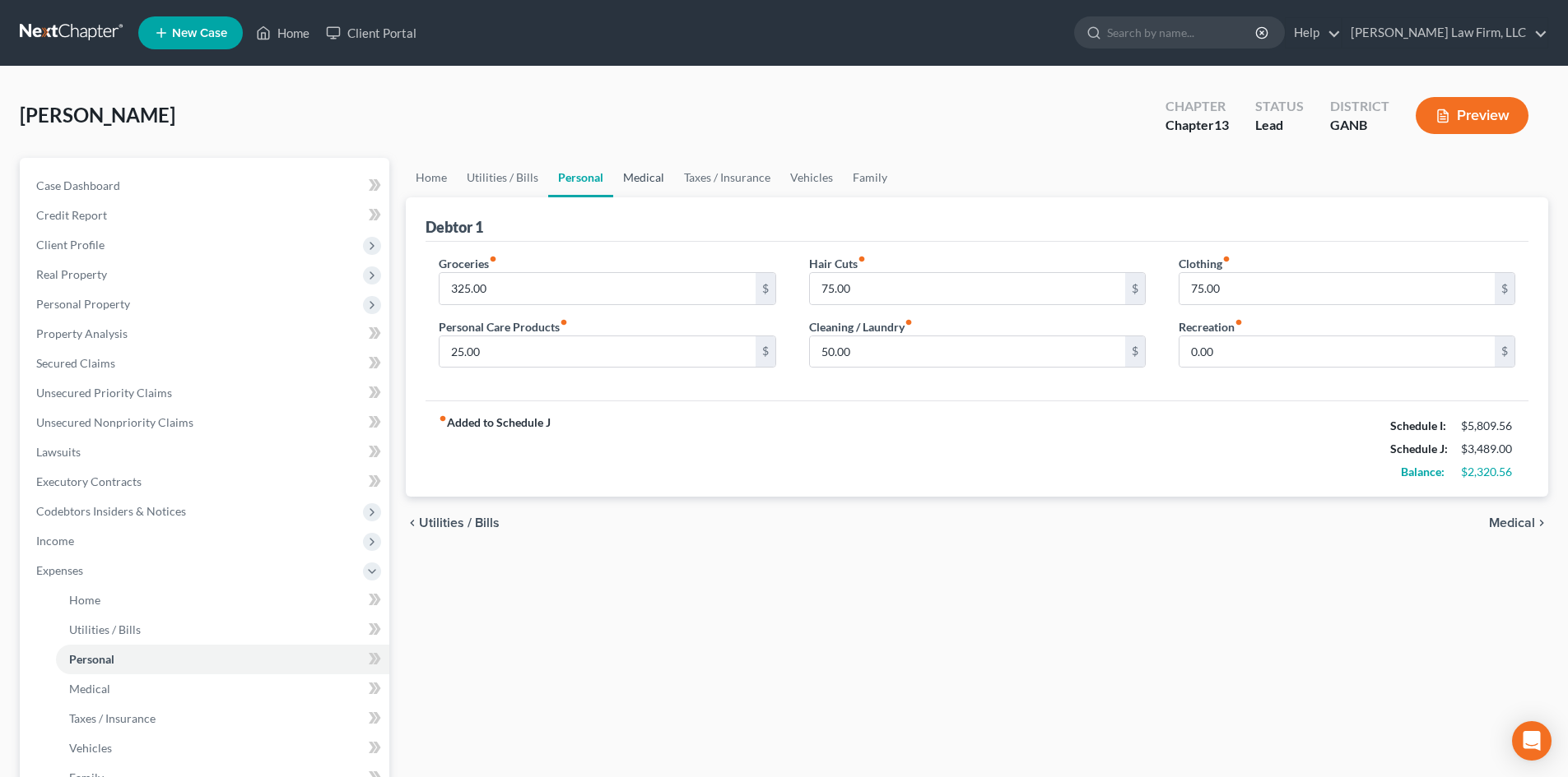
click at [643, 176] on link "Medical" at bounding box center [644, 177] width 60 height 40
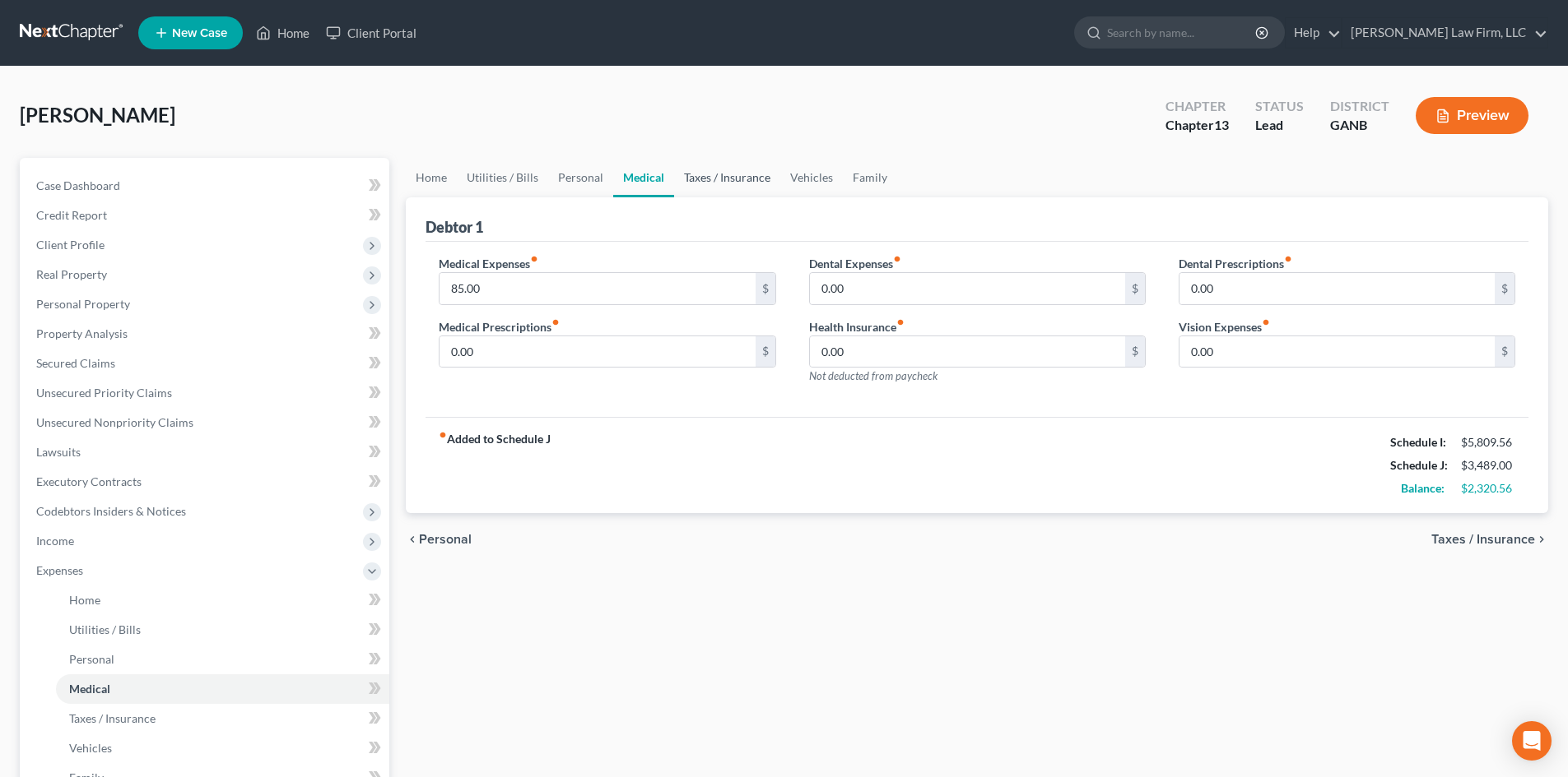
click at [719, 175] on link "Taxes / Insurance" at bounding box center [726, 177] width 106 height 40
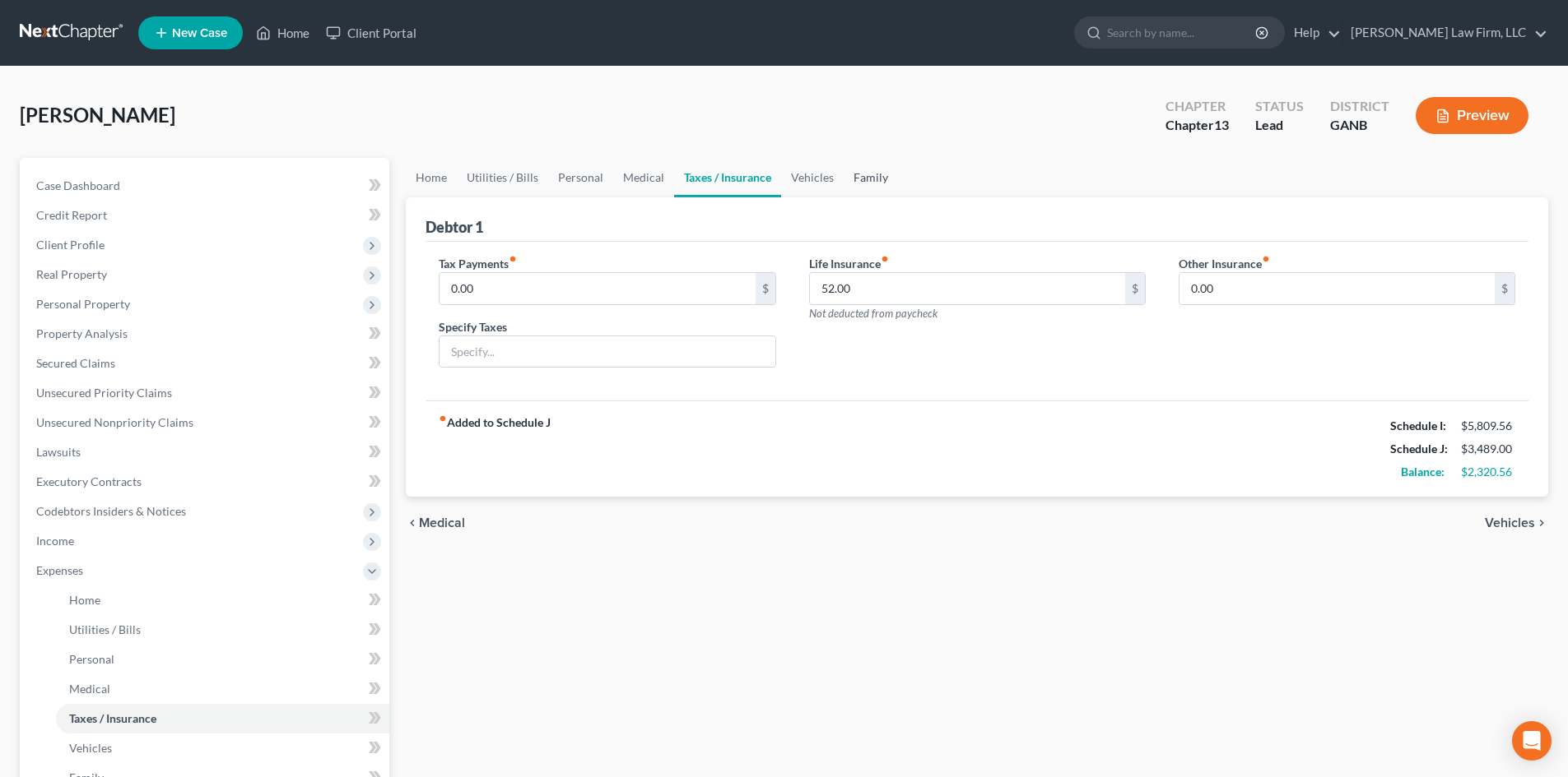
click at [843, 177] on link "Family" at bounding box center [871, 177] width 55 height 40
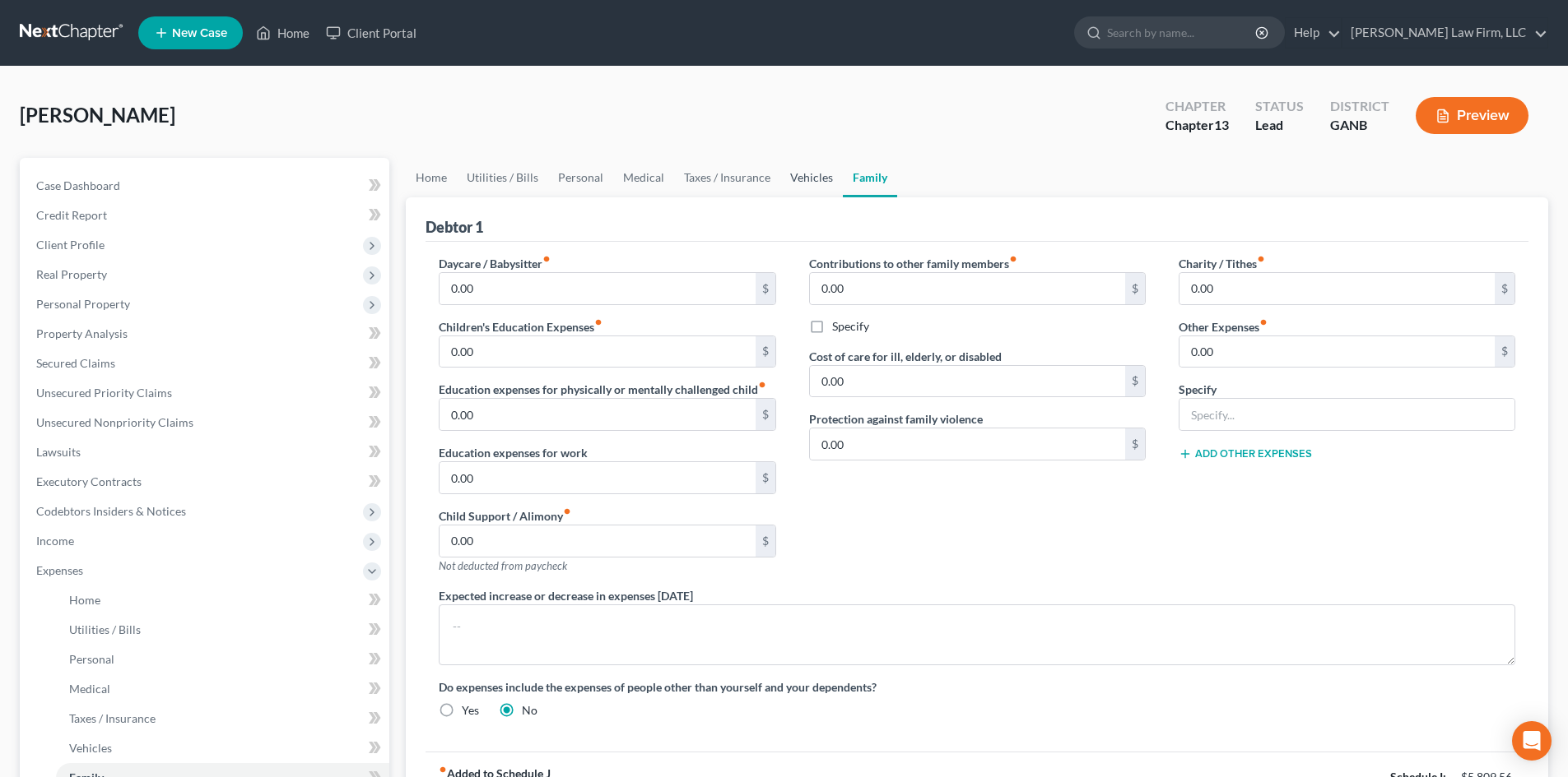
click at [800, 178] on link "Vehicles" at bounding box center [811, 177] width 62 height 40
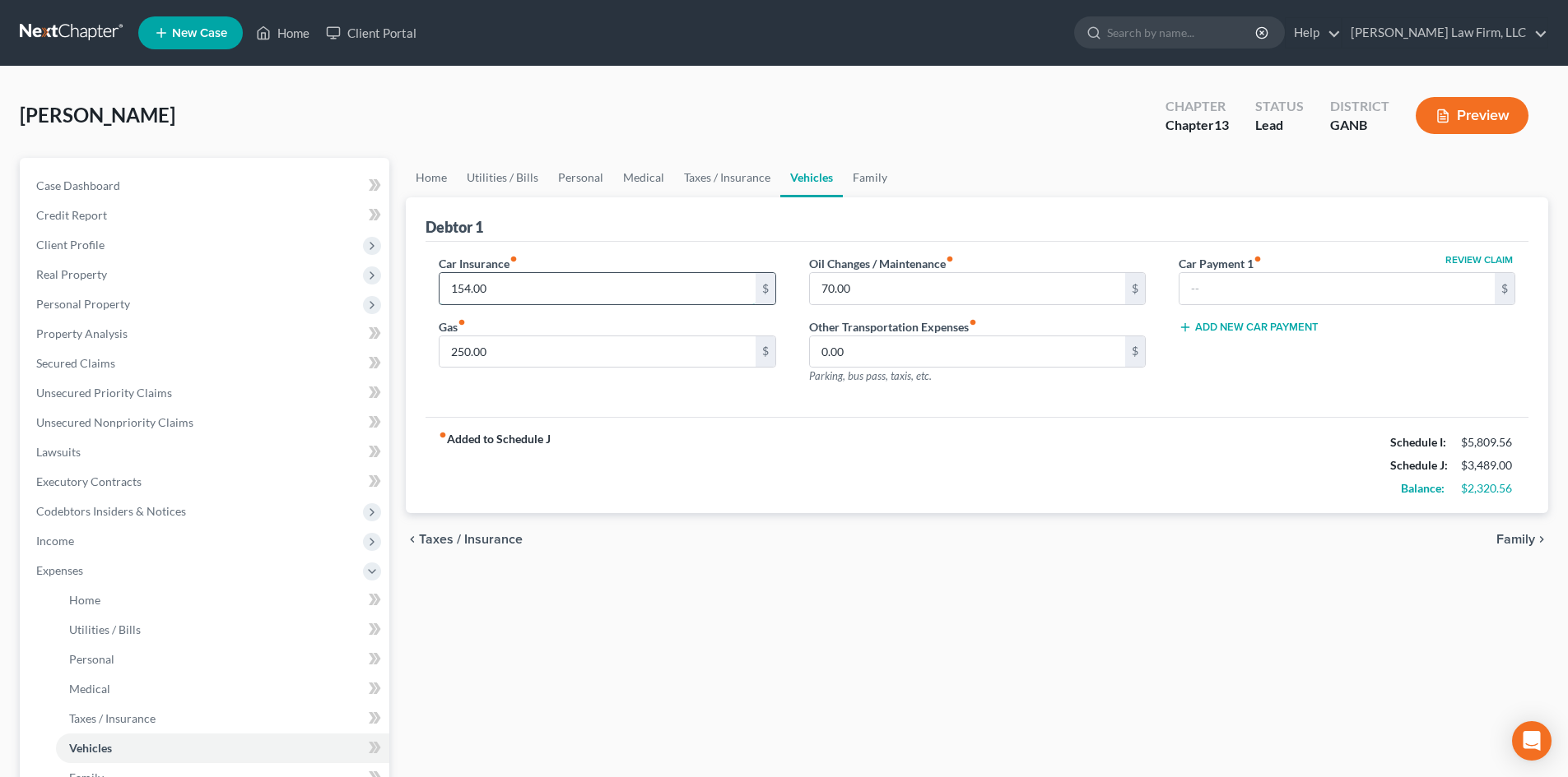
click at [529, 293] on input "154.00" at bounding box center [597, 289] width 315 height 31
click at [477, 287] on input "162" at bounding box center [597, 289] width 315 height 31
click at [479, 291] on input "162" at bounding box center [597, 289] width 315 height 31
type input "162"
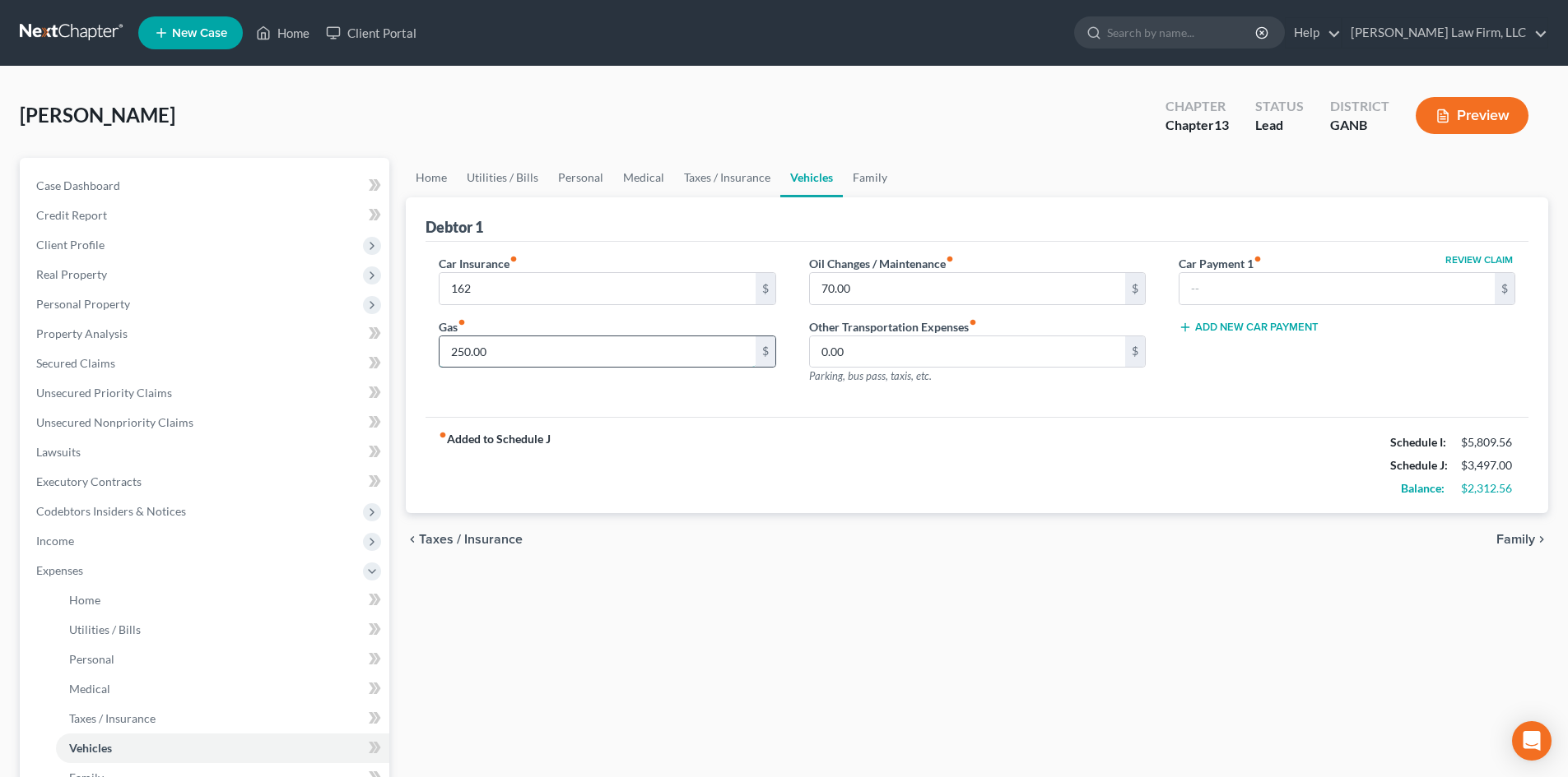
click at [481, 353] on input "250.00" at bounding box center [597, 352] width 315 height 31
type input "260"
click at [614, 391] on div "Car Insurance fiber_manual_record 162 $ Gas fiber_manual_record 260 $" at bounding box center [607, 327] width 370 height 143
click at [752, 432] on div "fiber_manual_record Added to Schedule J Schedule I: $5,809.56 Schedule J: $3,50…" at bounding box center [976, 465] width 1103 height 97
click at [71, 572] on span "Expenses" at bounding box center [59, 570] width 47 height 14
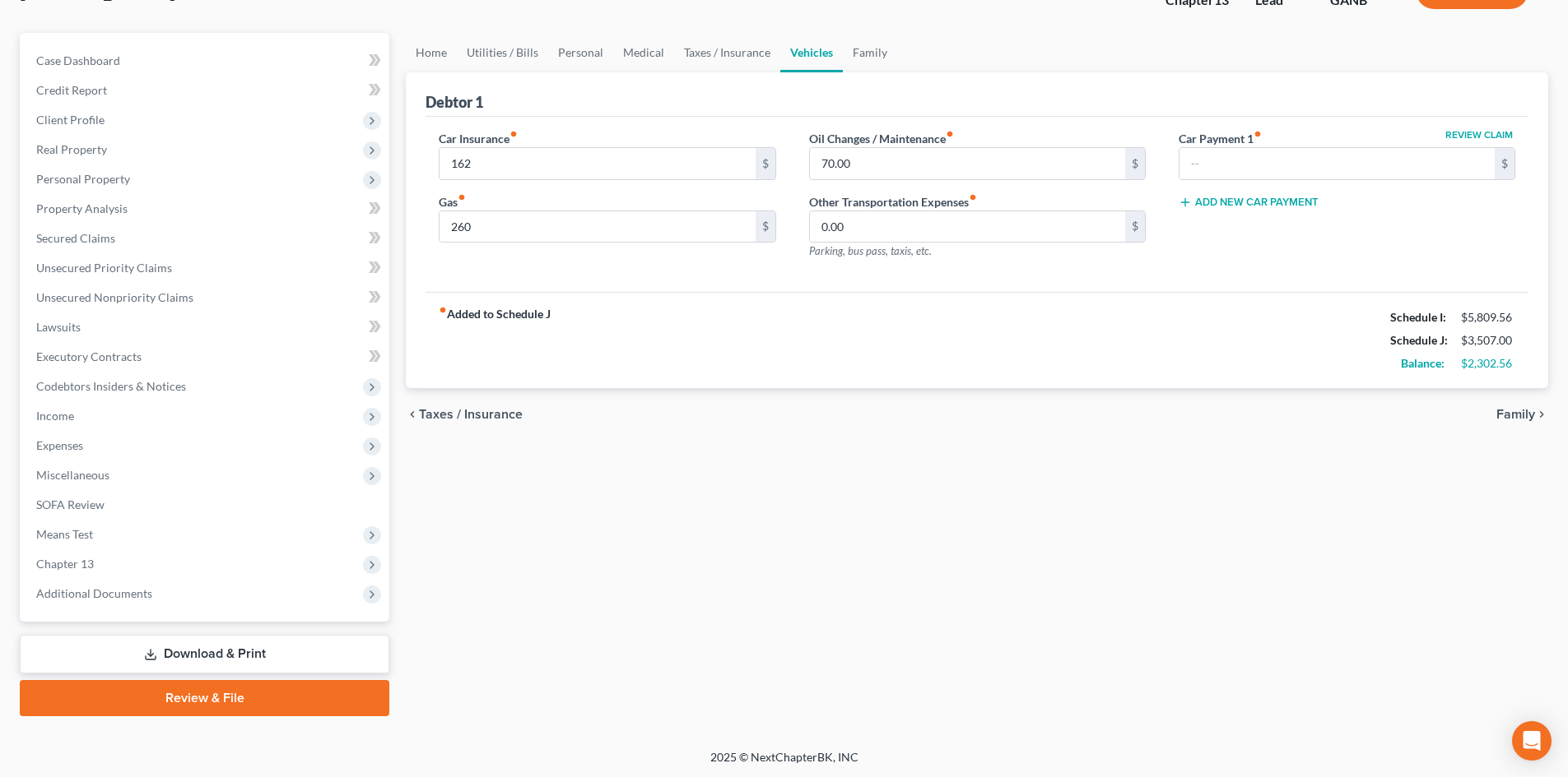
scroll to position [127, 0]
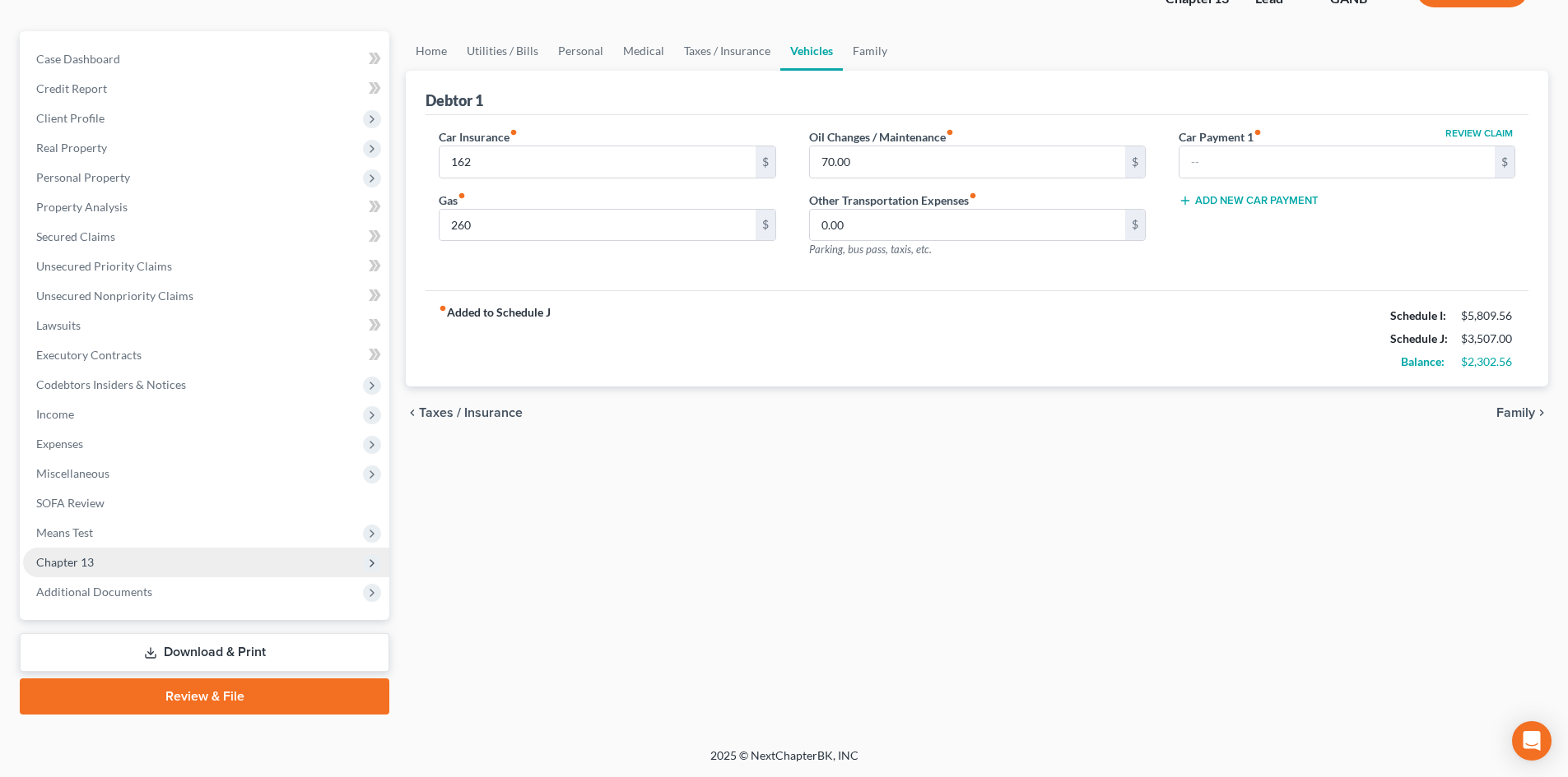
click at [55, 563] on span "Chapter 13" at bounding box center [64, 563] width 58 height 14
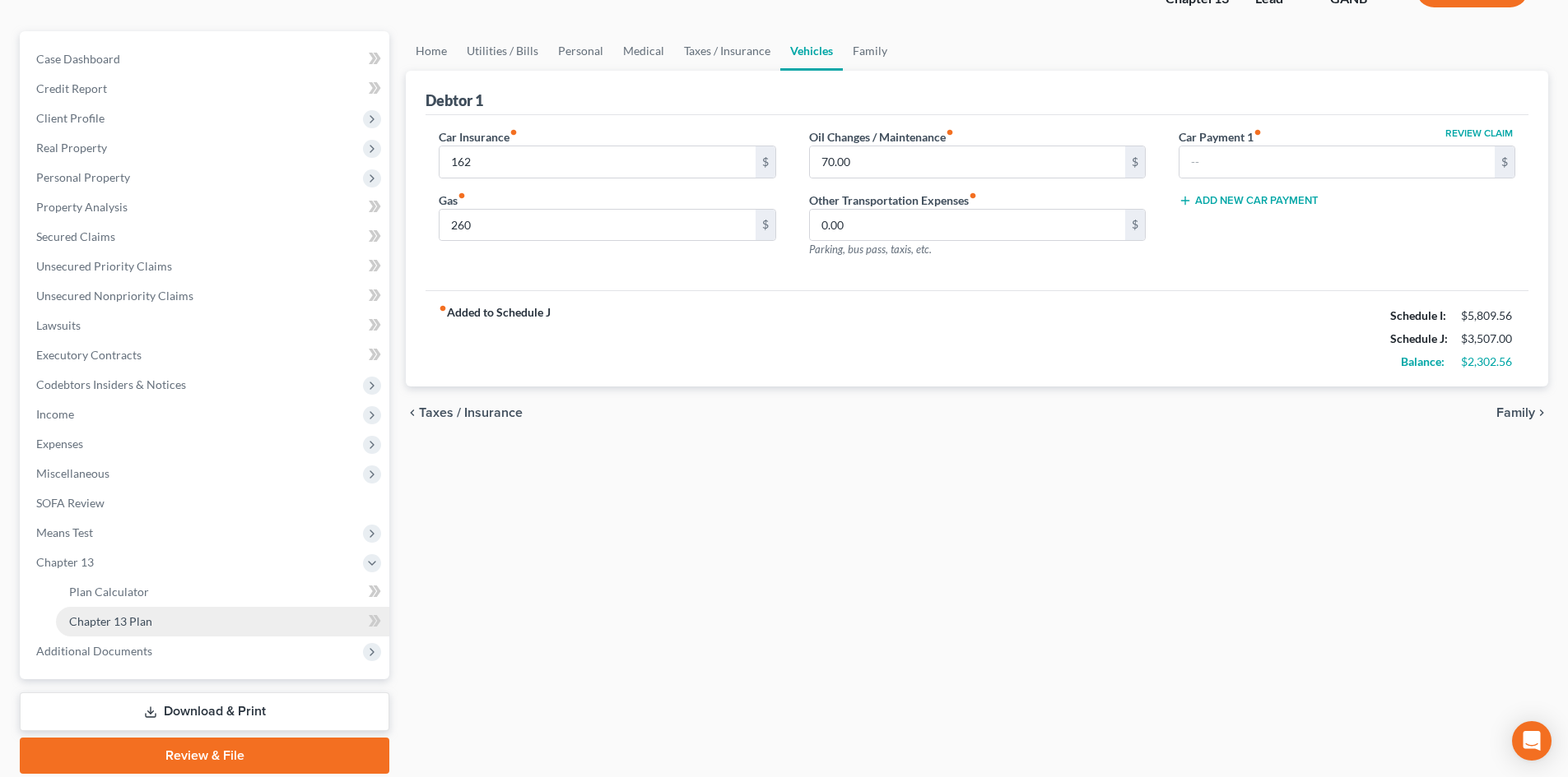
drag, startPoint x: 127, startPoint y: 617, endPoint x: 254, endPoint y: 613, distance: 127.1
click at [127, 617] on span "Chapter 13 Plan" at bounding box center [110, 621] width 83 height 14
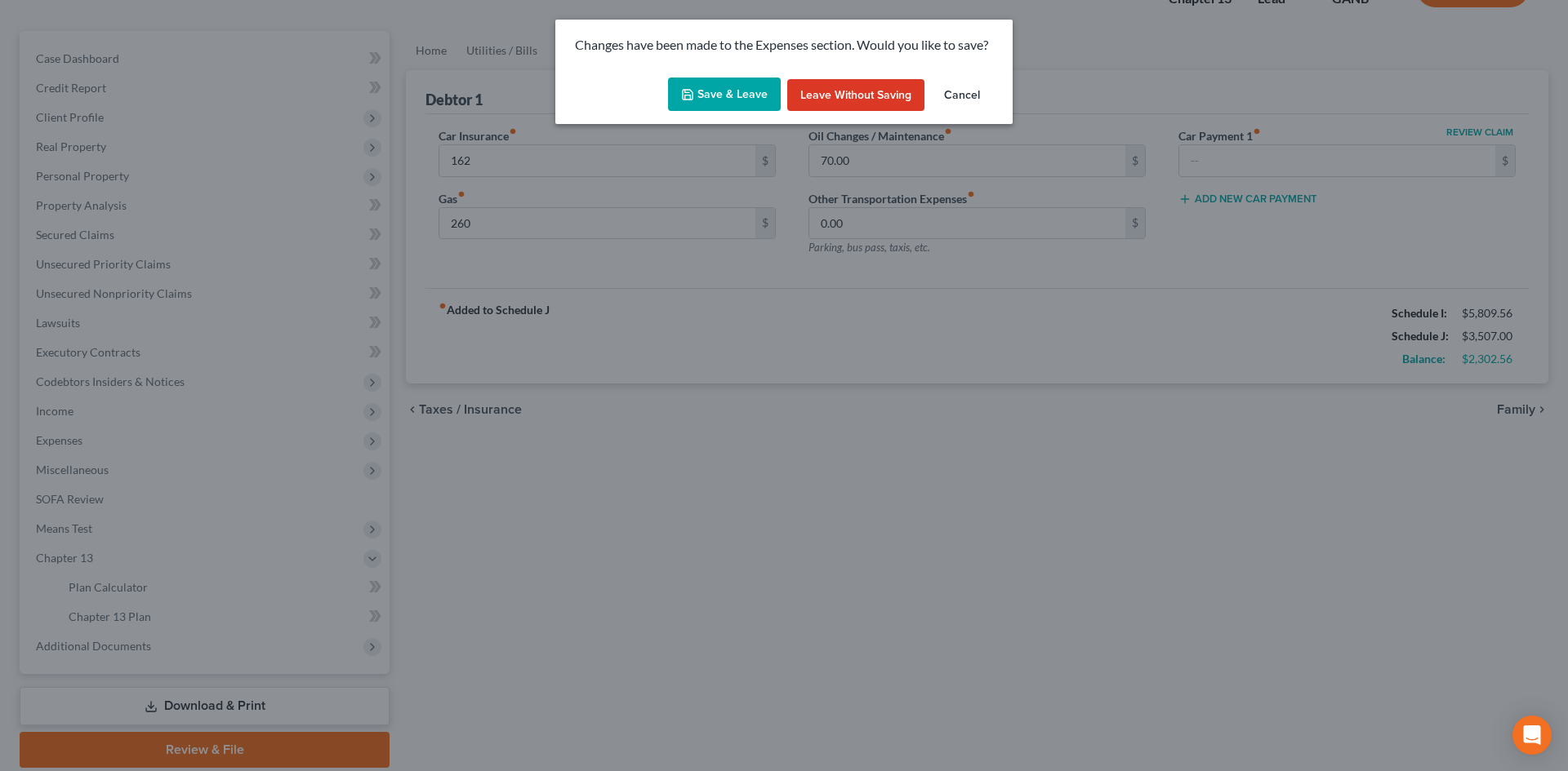
click at [709, 95] on button "Save & Leave" at bounding box center [724, 94] width 112 height 34
type input "162.00"
type input "260.00"
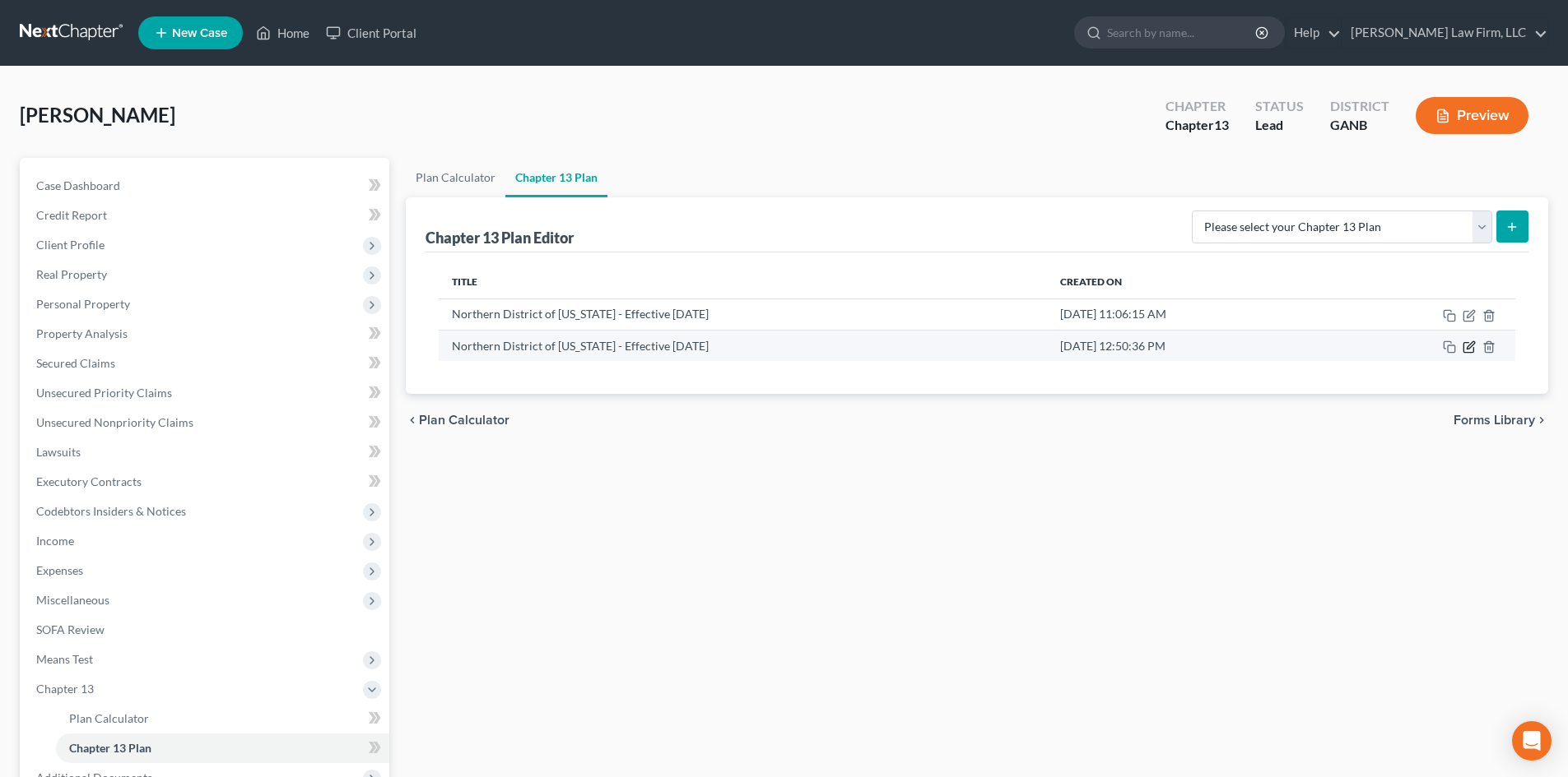
click at [1467, 346] on icon "button" at bounding box center [1469, 347] width 14 height 14
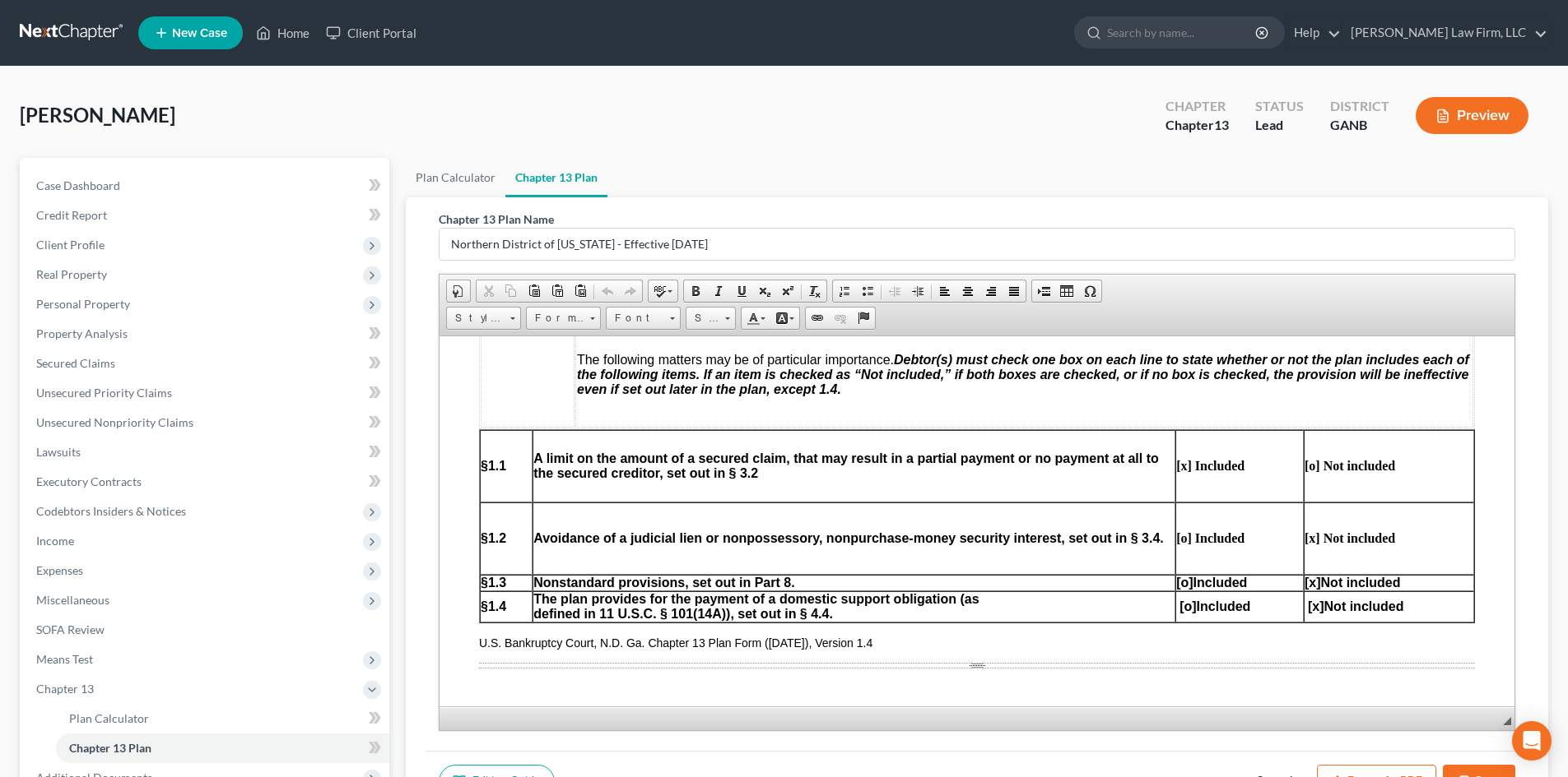
scroll to position [658, 0]
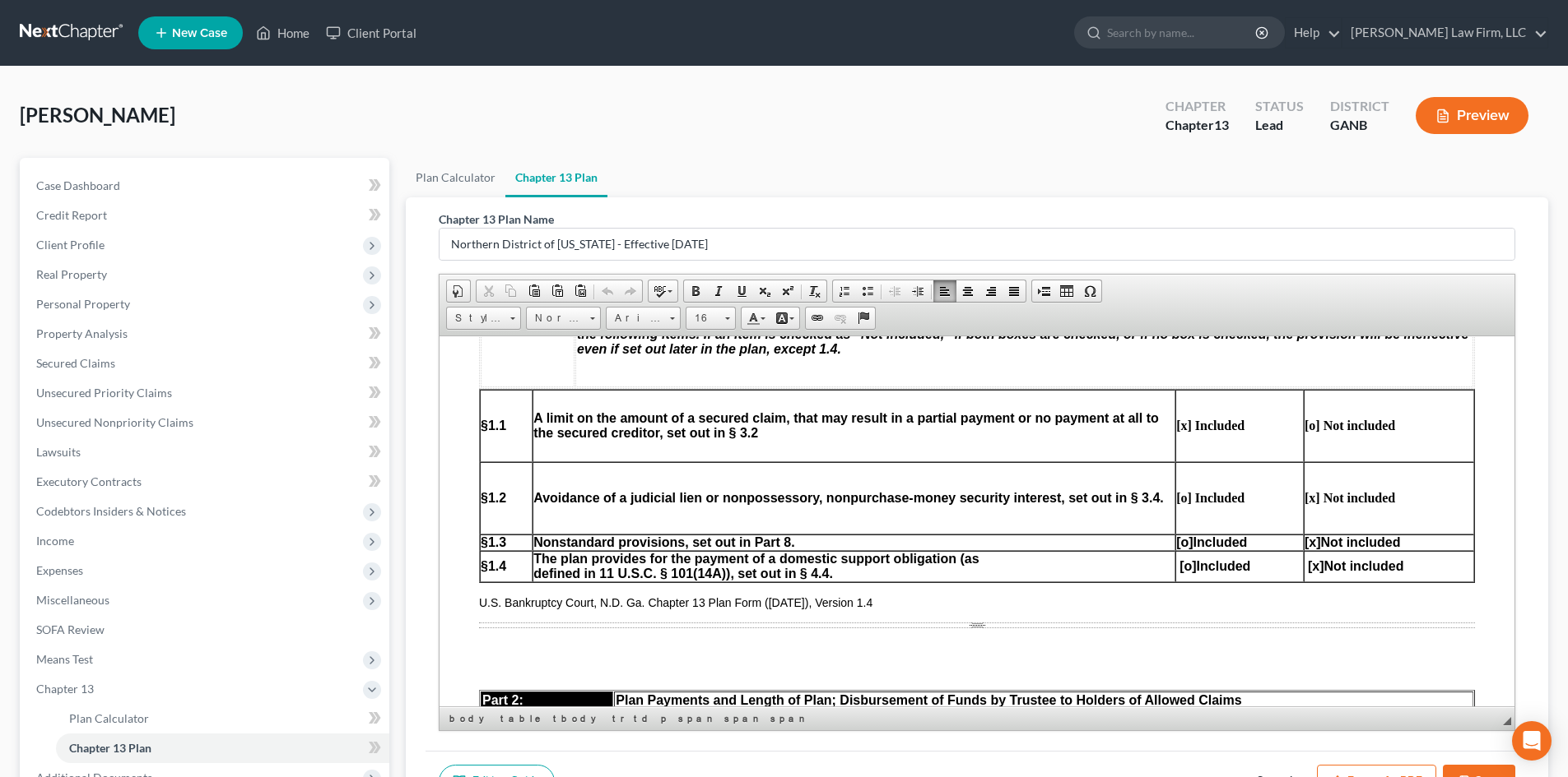
drag, startPoint x: 1308, startPoint y: 540, endPoint x: 1286, endPoint y: 547, distance: 23.1
click at [1286, 547] on tr "§1.3 Nonstandard provisions, set out in Part 8. [o] Included [x] Not included" at bounding box center [976, 542] width 994 height 17
click at [1304, 545] on span "[x]" at bounding box center [1312, 541] width 17 height 14
drag, startPoint x: 1307, startPoint y: 539, endPoint x: 1294, endPoint y: 545, distance: 14.3
click at [1304, 547] on span "[x] Not included" at bounding box center [1352, 541] width 96 height 14
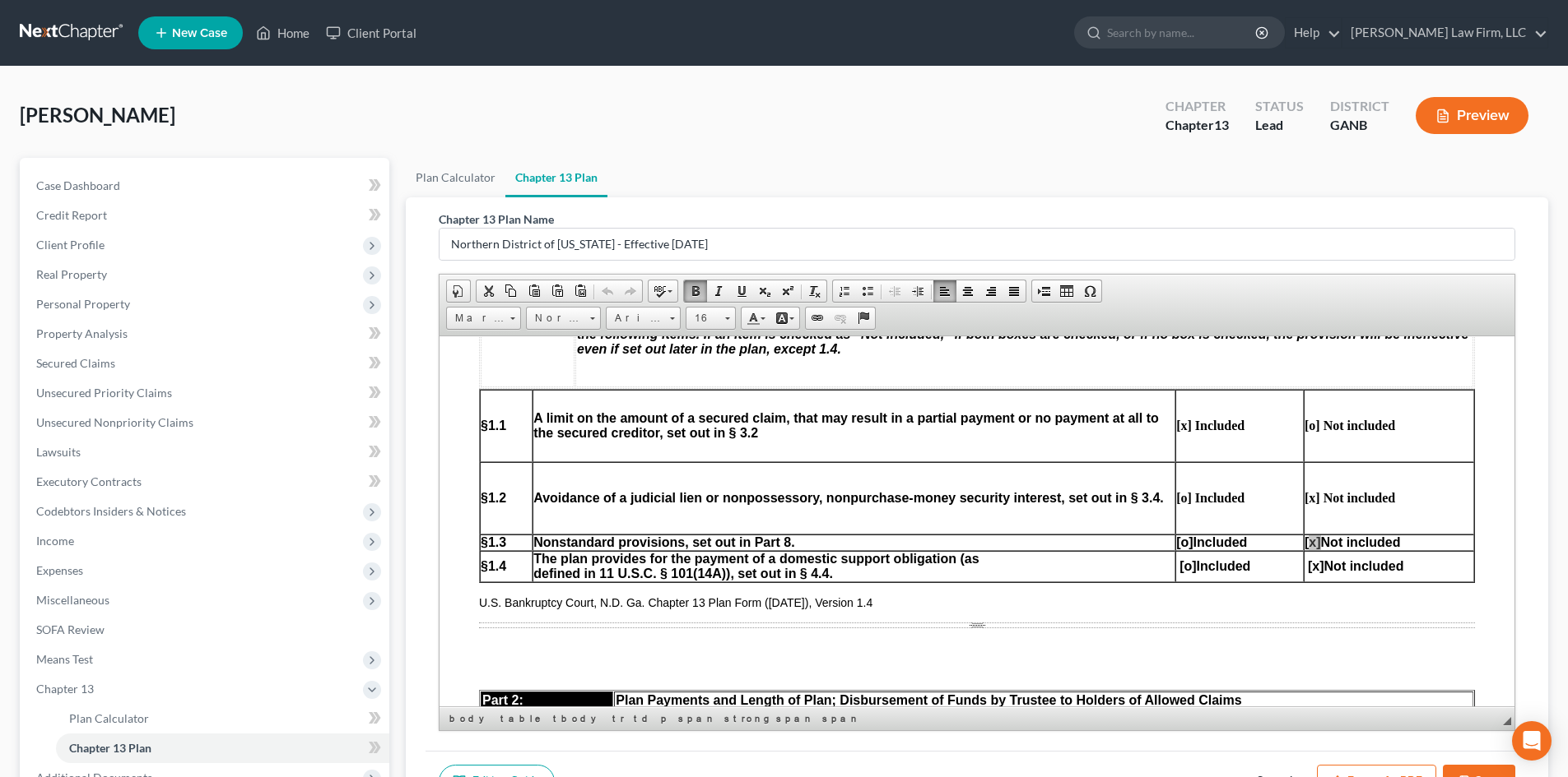
scroll to position [0, 0]
drag, startPoint x: 1272, startPoint y: 525, endPoint x: 1284, endPoint y: 528, distance: 12.4
click at [1272, 525] on p at bounding box center [1239, 525] width 127 height 15
click at [1304, 541] on span "[x]" at bounding box center [1312, 541] width 17 height 14
drag, startPoint x: 1303, startPoint y: 540, endPoint x: 1289, endPoint y: 544, distance: 14.6
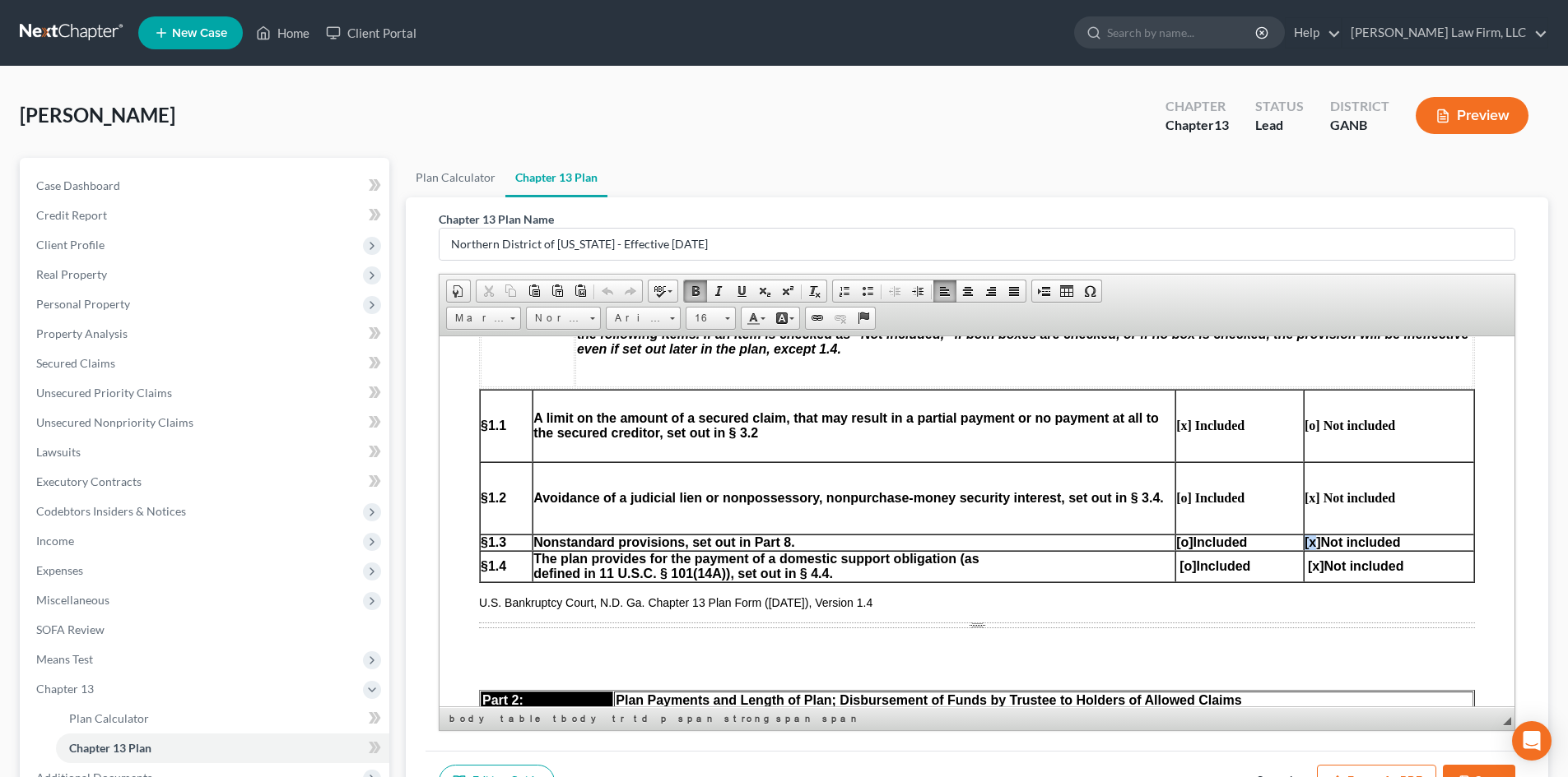
click at [1304, 544] on span "[x]" at bounding box center [1312, 541] width 17 height 14
click at [1059, 551] on td "The plan provides for the payment of a domestic support obligation (as defined …" at bounding box center [853, 566] width 643 height 31
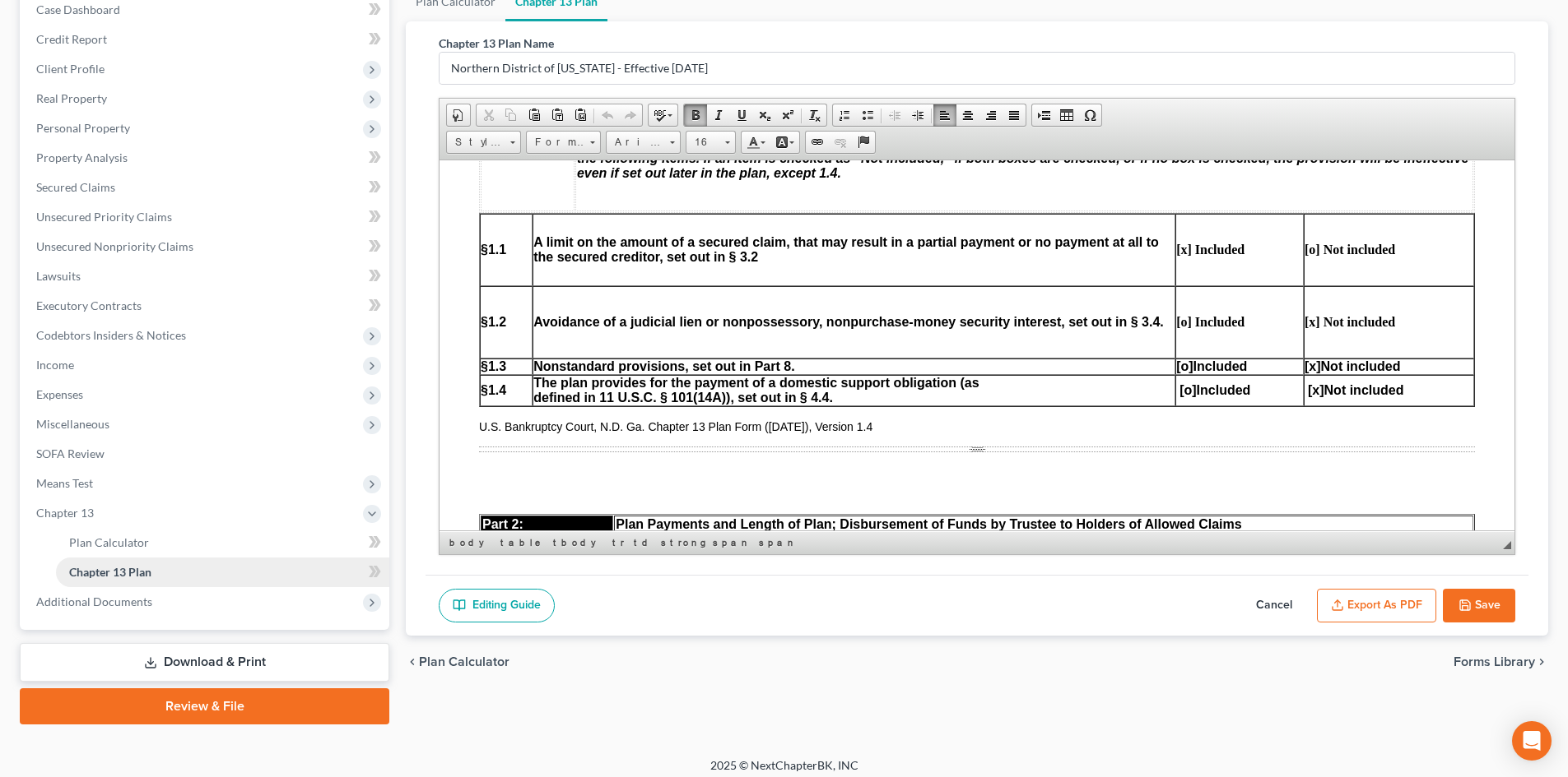
scroll to position [186, 0]
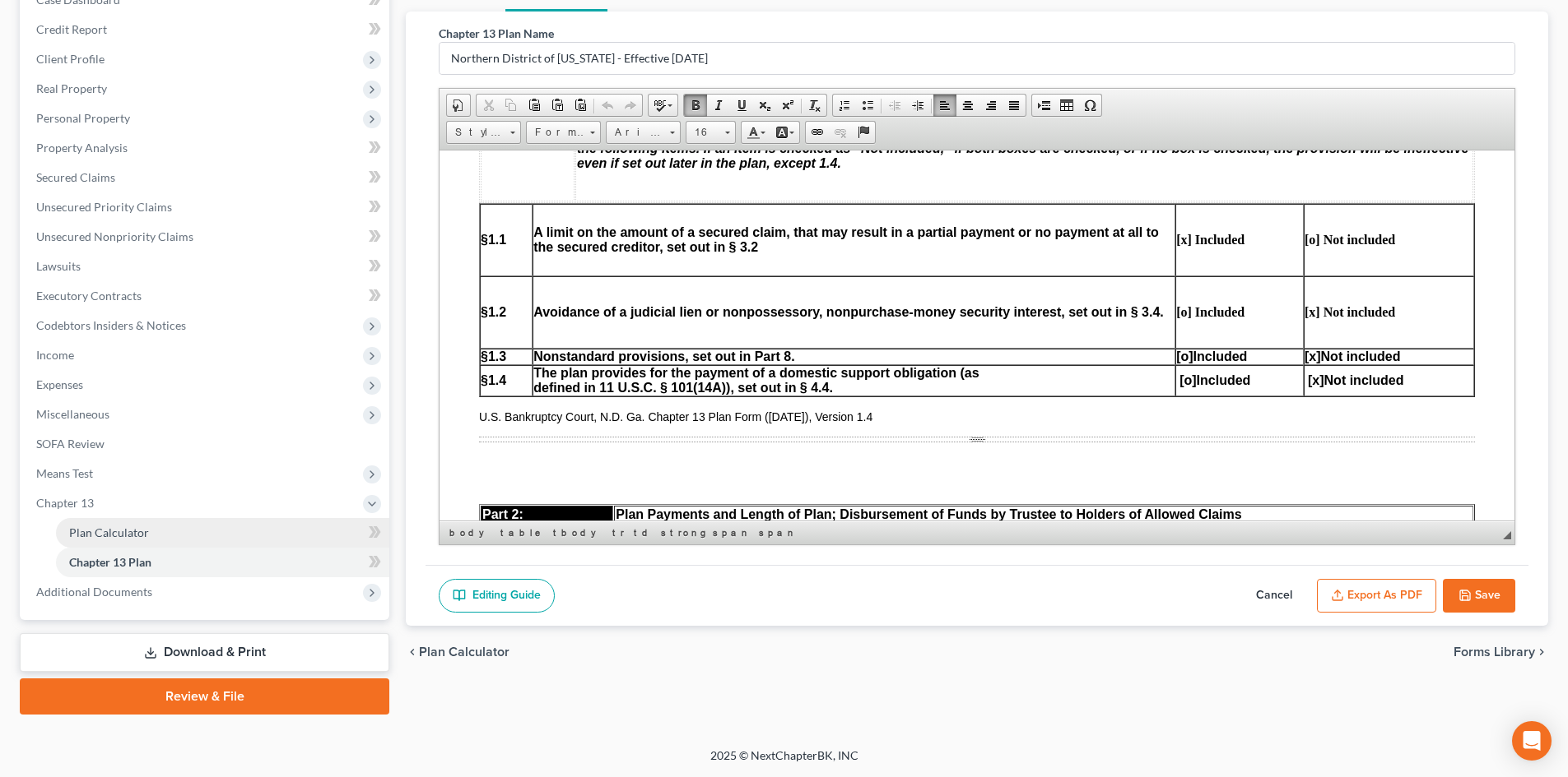
click at [115, 531] on span "Plan Calculator" at bounding box center [109, 532] width 80 height 14
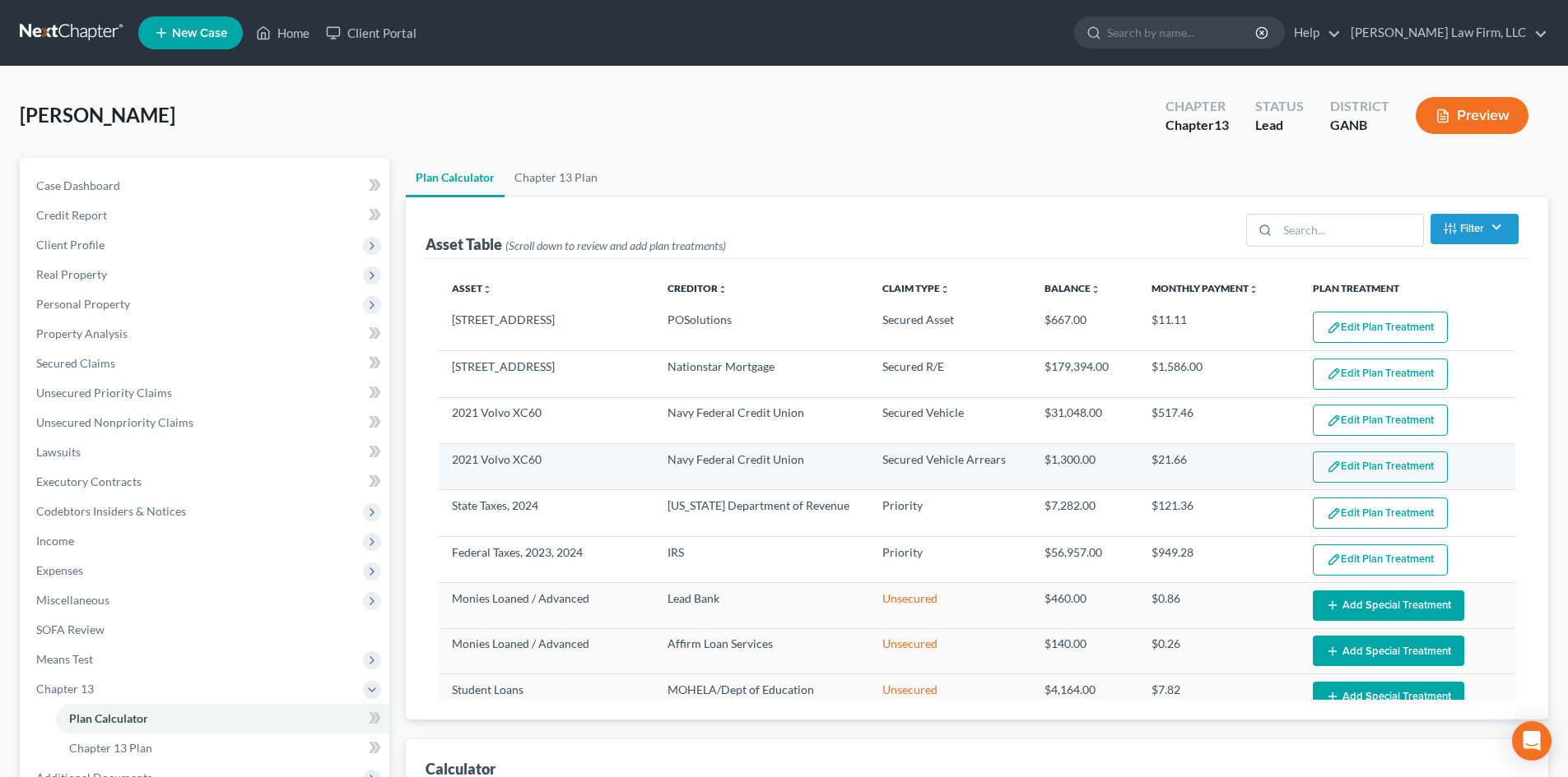
select select "59"
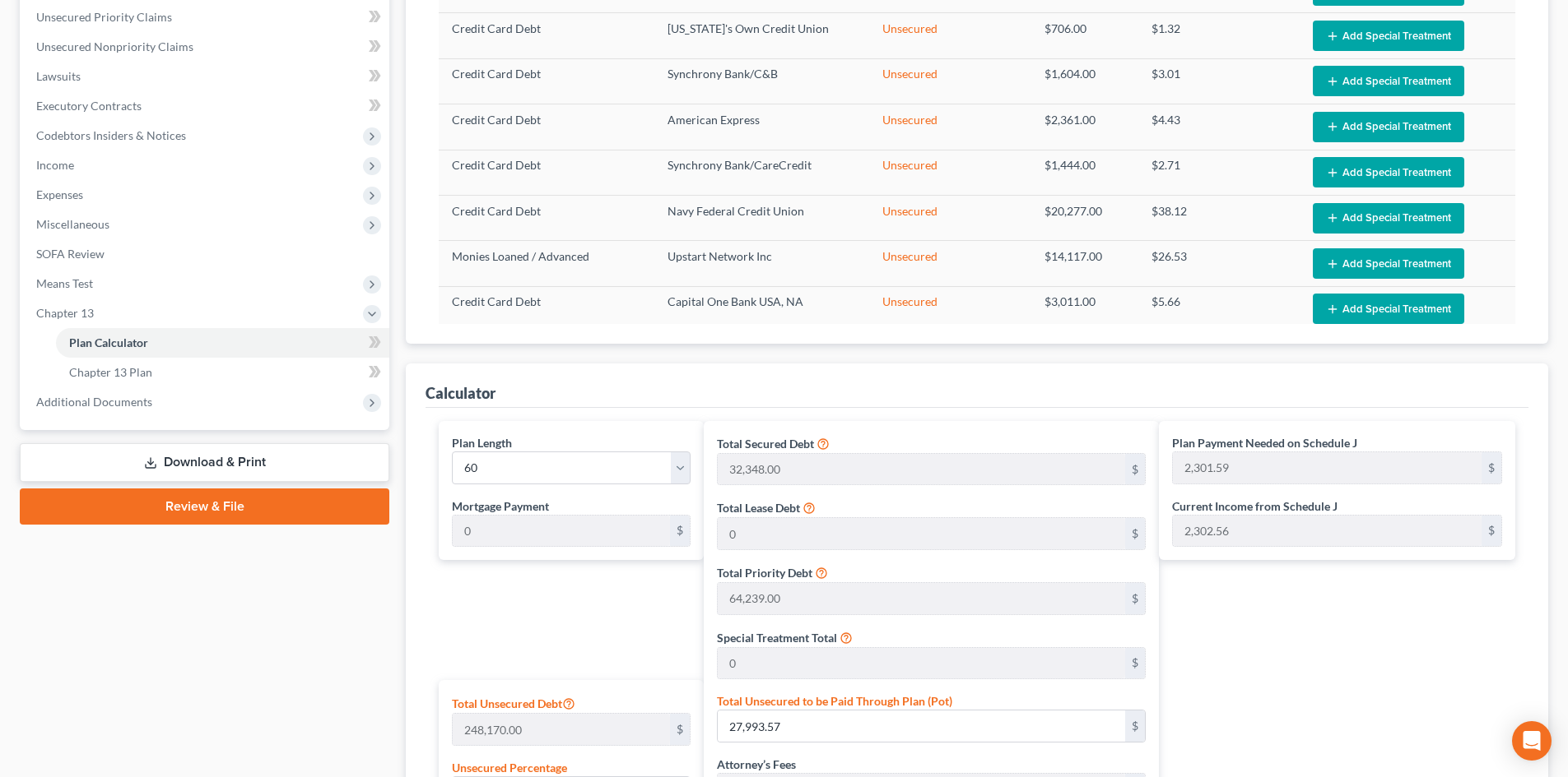
scroll to position [439, 0]
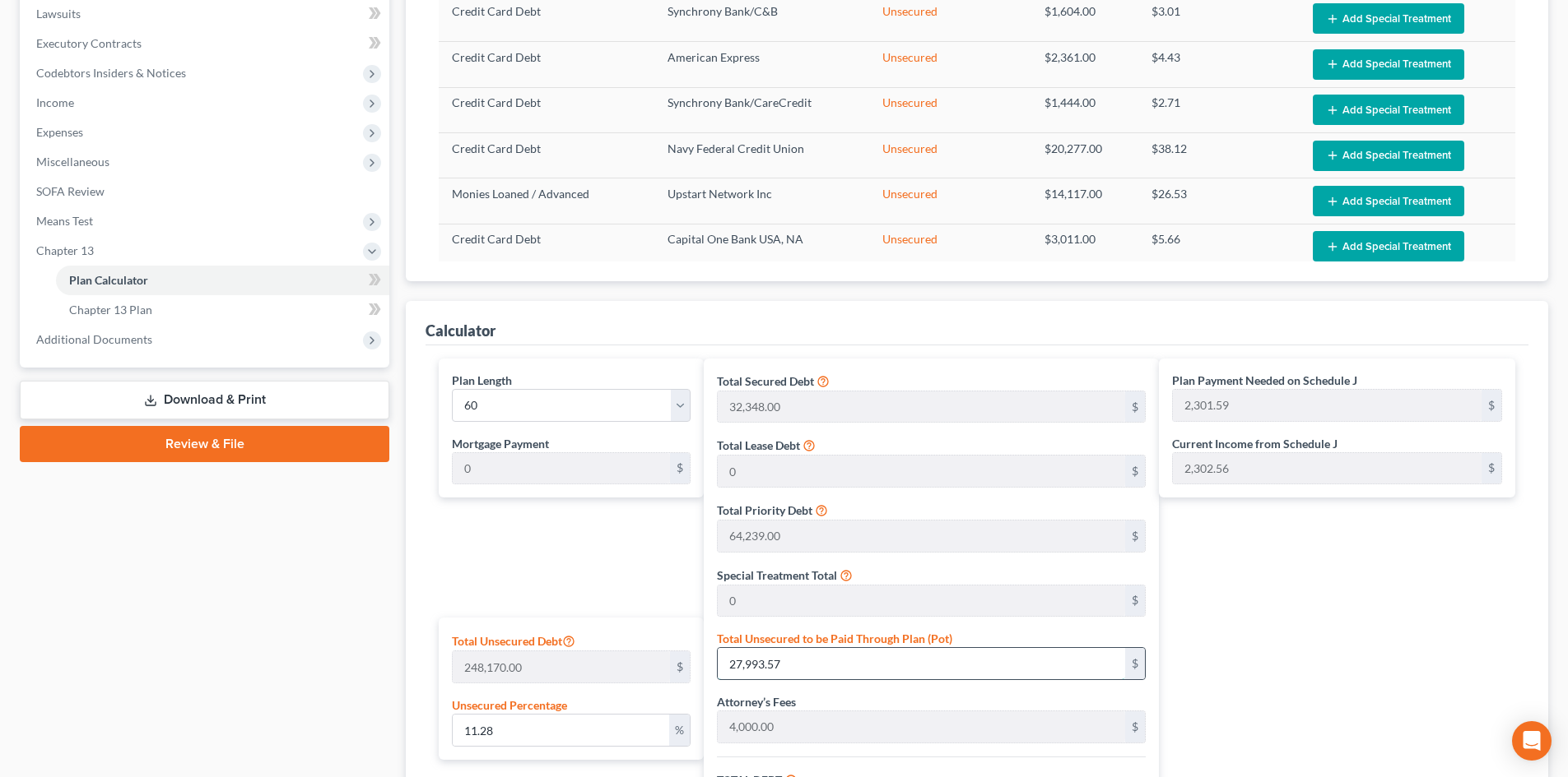
click at [885, 669] on input "27,993.57" at bounding box center [921, 664] width 408 height 31
type input "0.0008058991820123302"
type input "2"
type input "100,589.00"
type input "7,443.58"
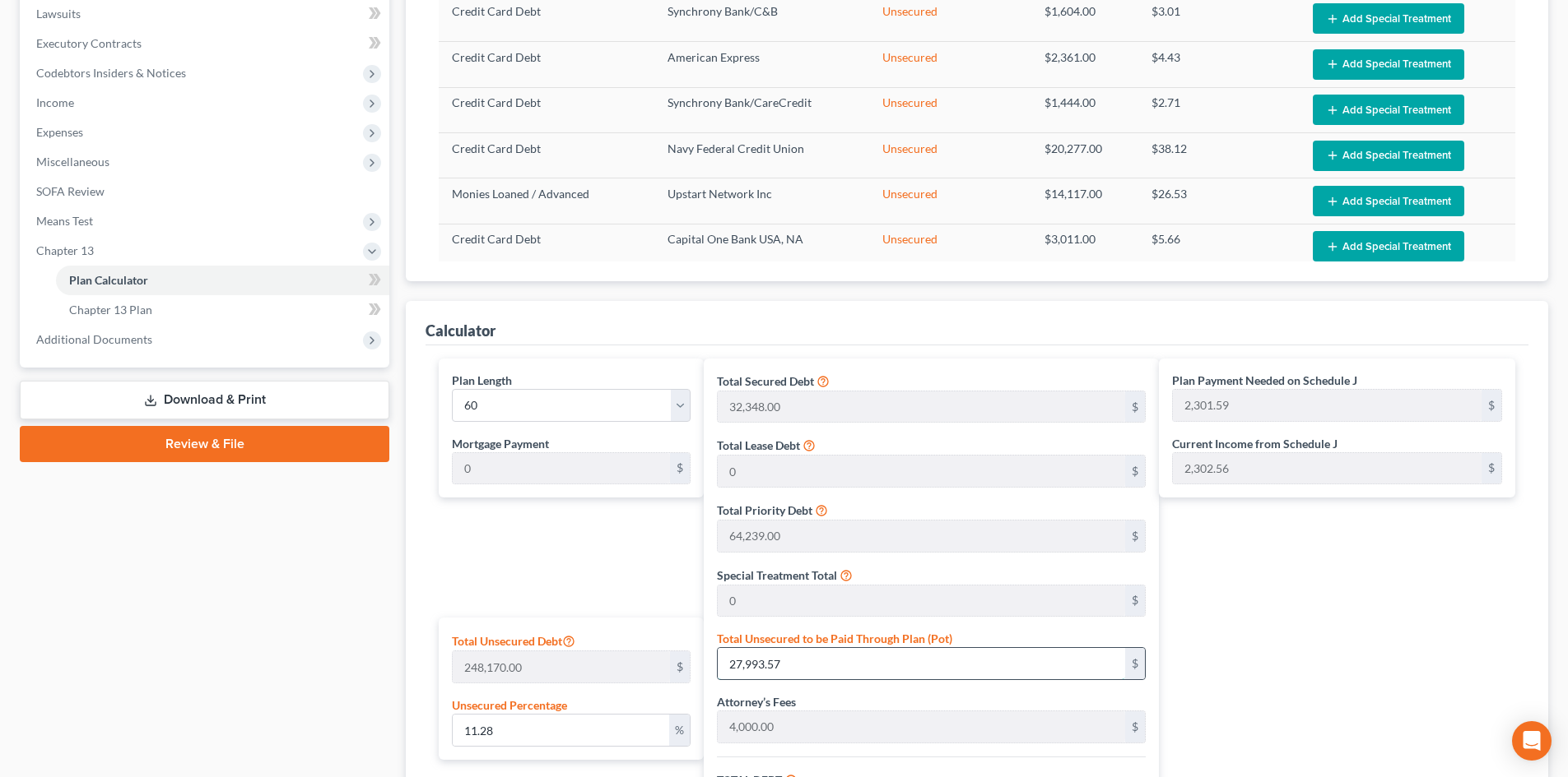
type input "108,032.58"
type input "1,800.54"
type input "0.011282588548172623"
type input "28"
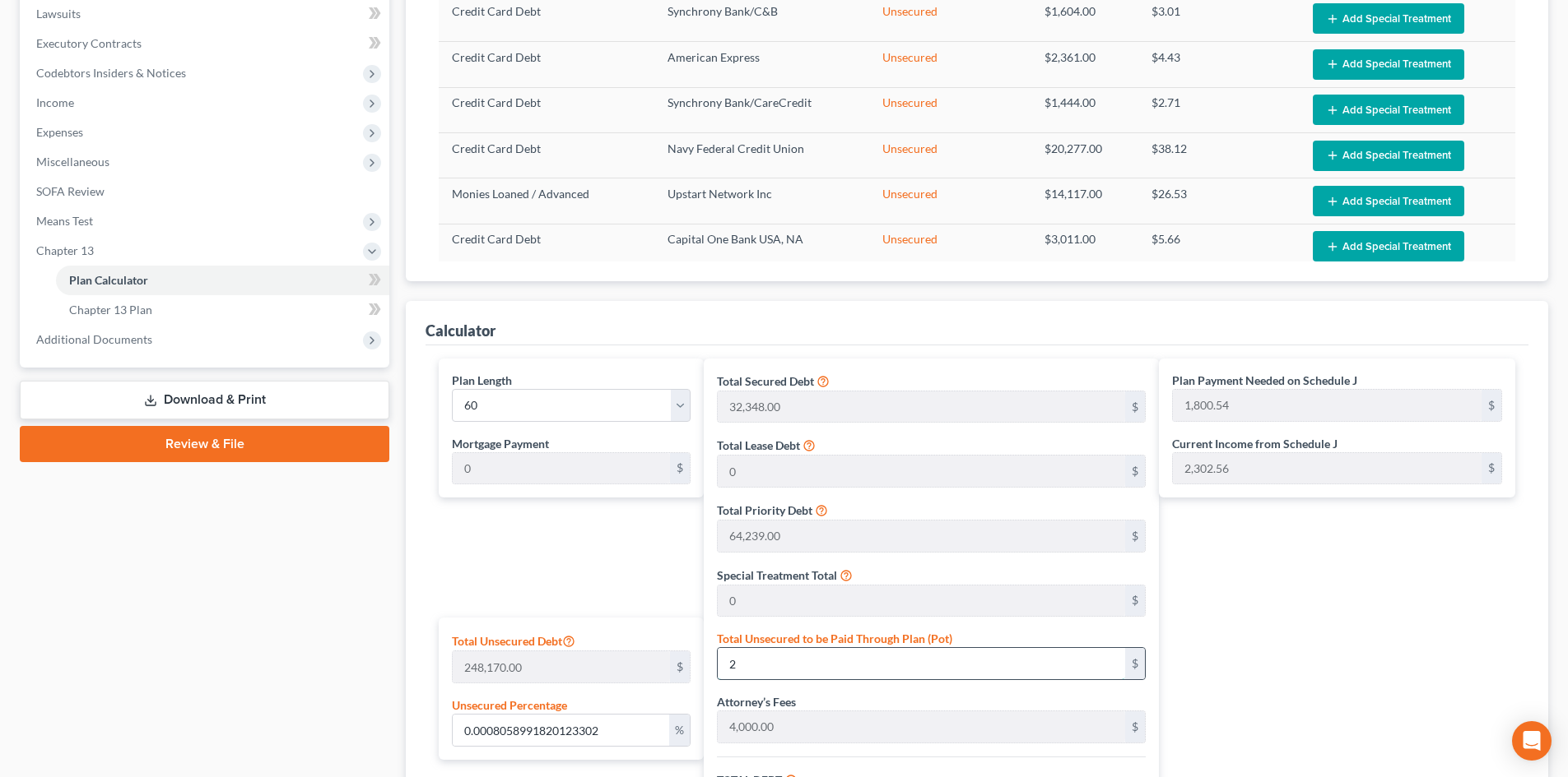
type input "100,615.00"
type input "7,445.51"
type input "108,060.51"
type input "1,801.00"
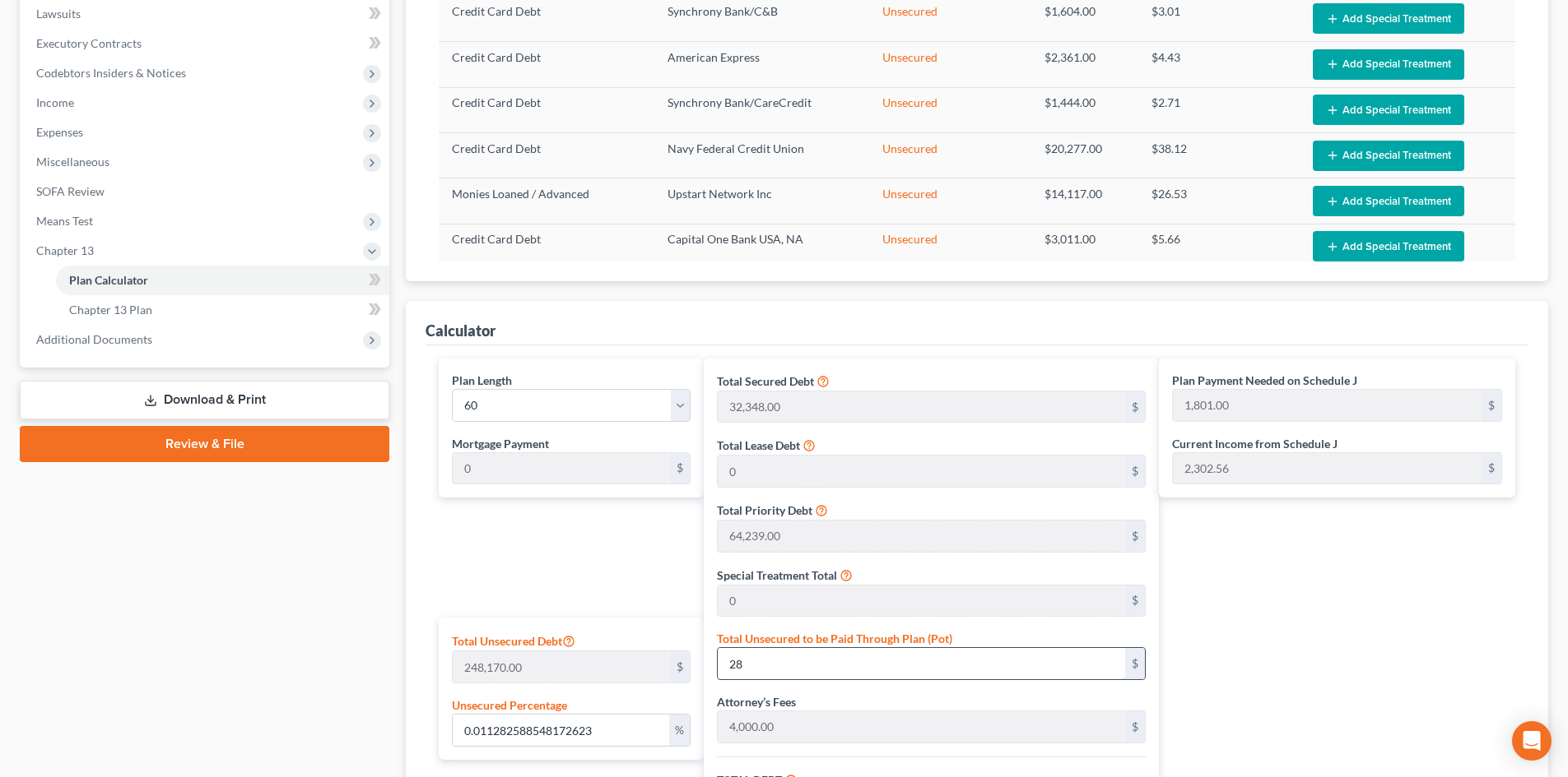
type input "0.11282588548172624"
type input "280"
type input "100,867.00"
type input "7,464.15"
type input "108,331.15"
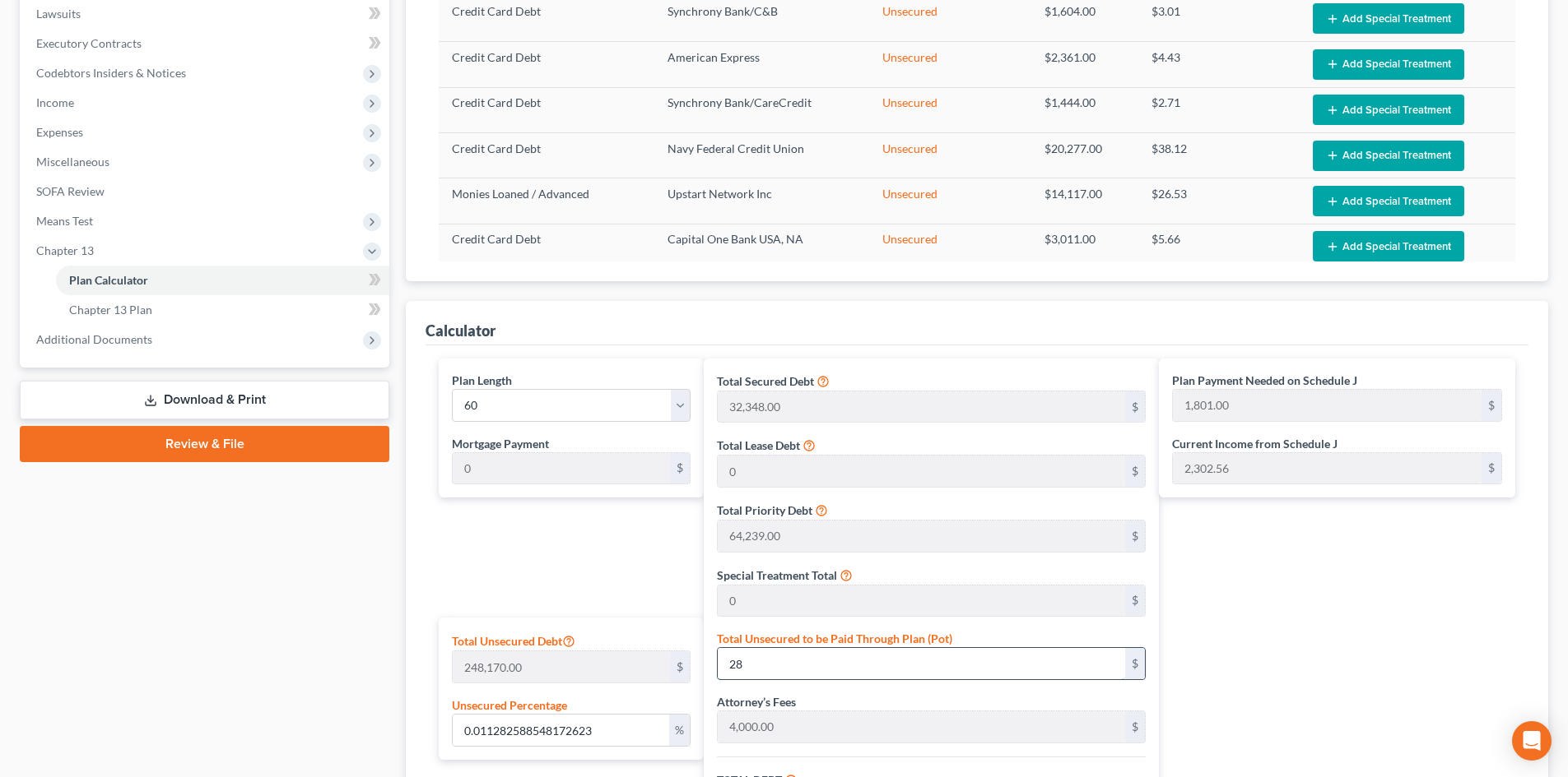
type input "1,805.51"
type input "1.1282588548172623"
type input "2800"
type input "103,387.00"
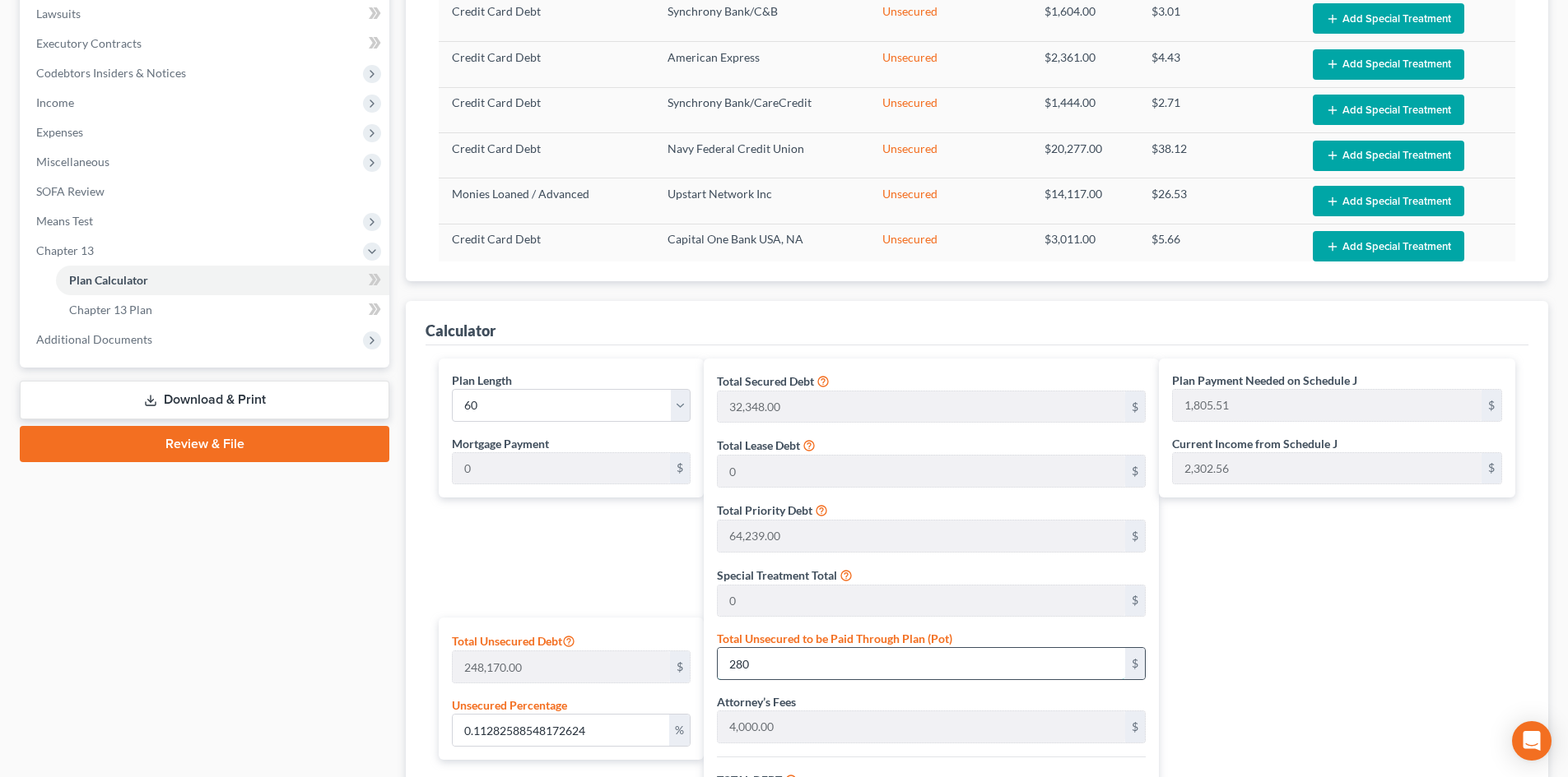
type input "7,650.63"
type input "111,037.63"
type input "1,850.62"
type input "2,800"
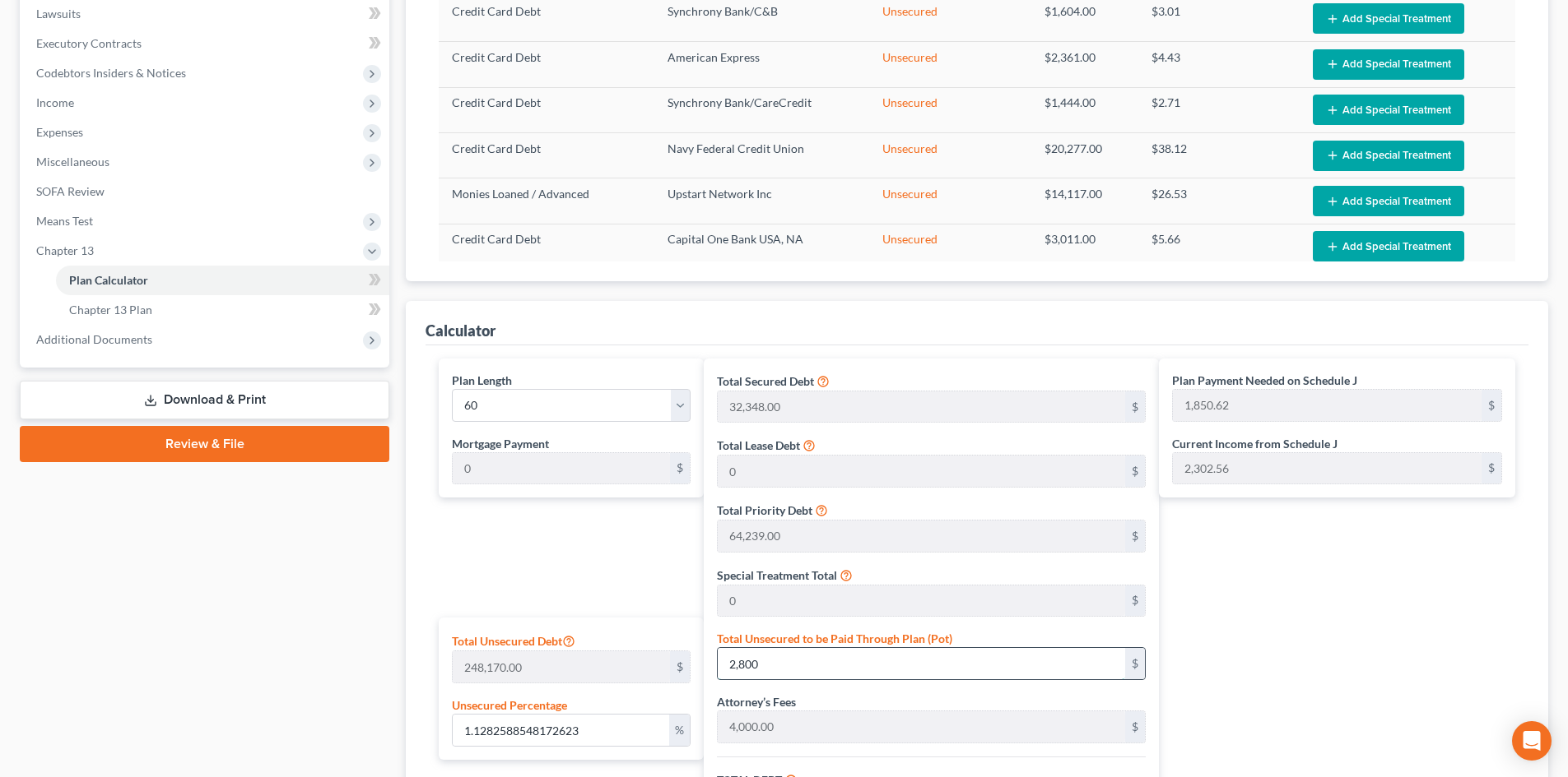
type input "11.282588548172622"
type input "2,8000"
type input "128,587.00"
type input "9,515.43"
type input "138,102.43"
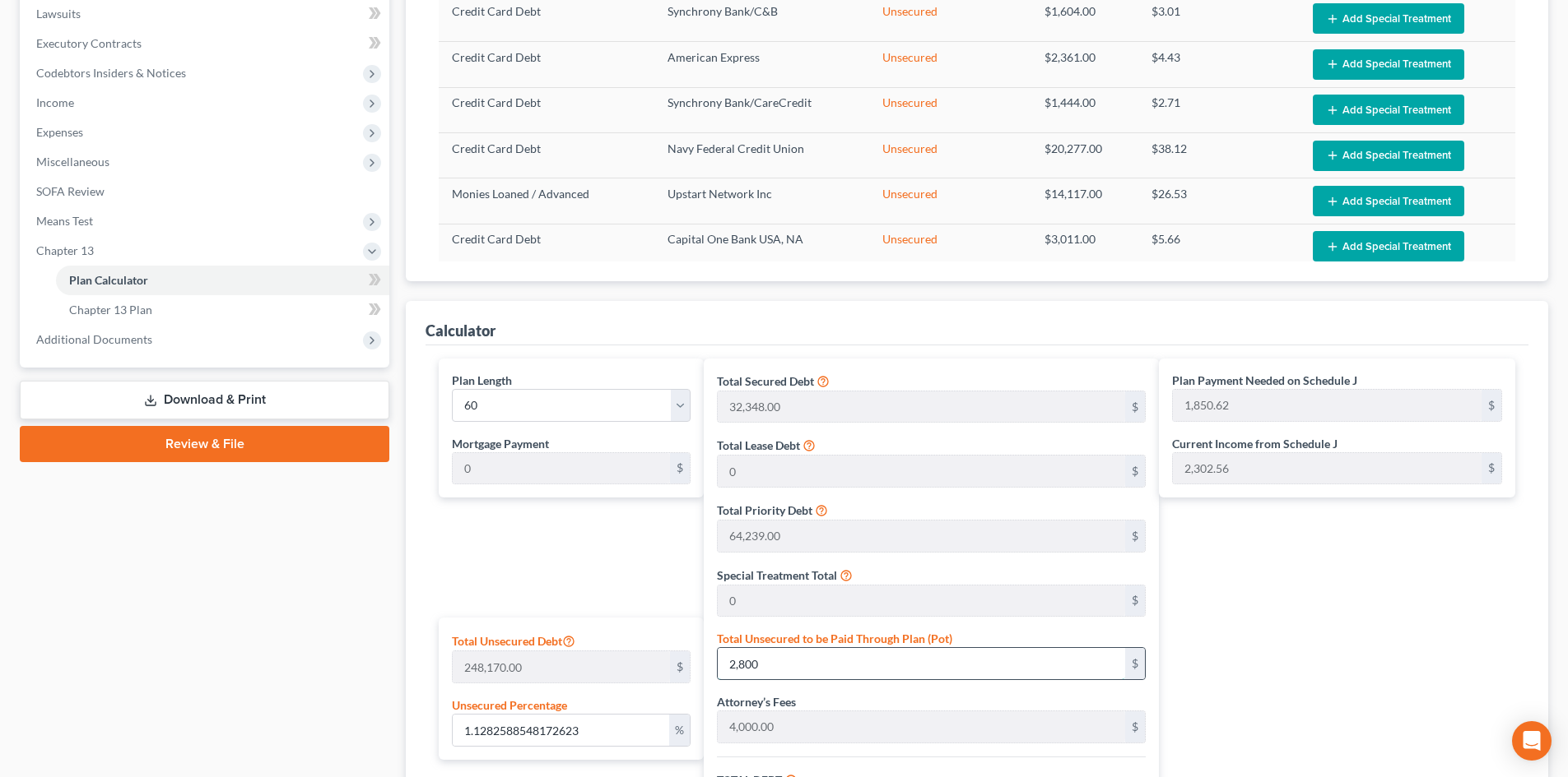
type input "2,301.70"
type input "28,000"
click at [1109, 698] on div "Attorney’s Fees 4,000.00 $" at bounding box center [931, 718] width 429 height 50
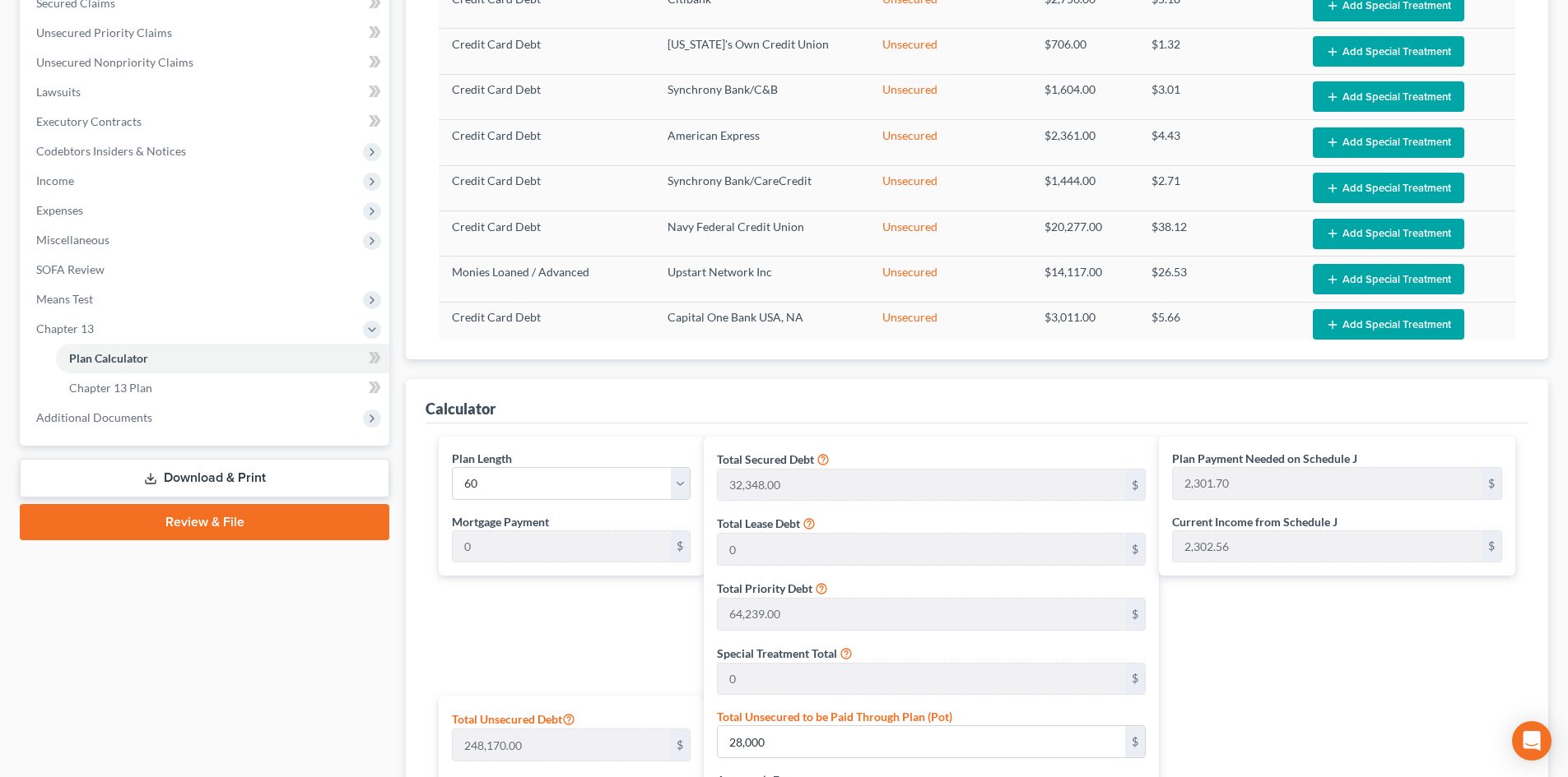
scroll to position [219, 0]
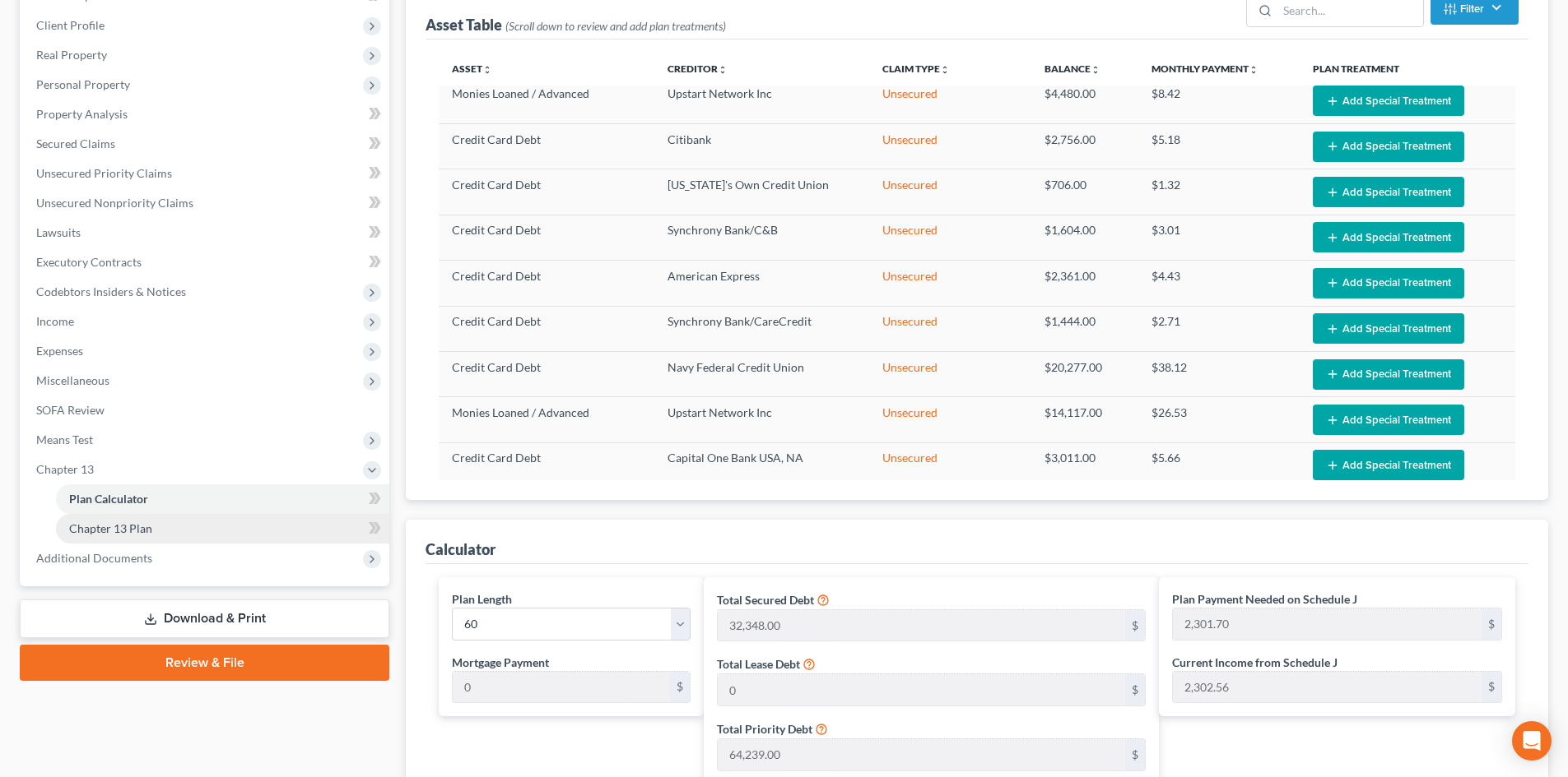
click at [111, 531] on span "Chapter 13 Plan" at bounding box center [110, 528] width 83 height 14
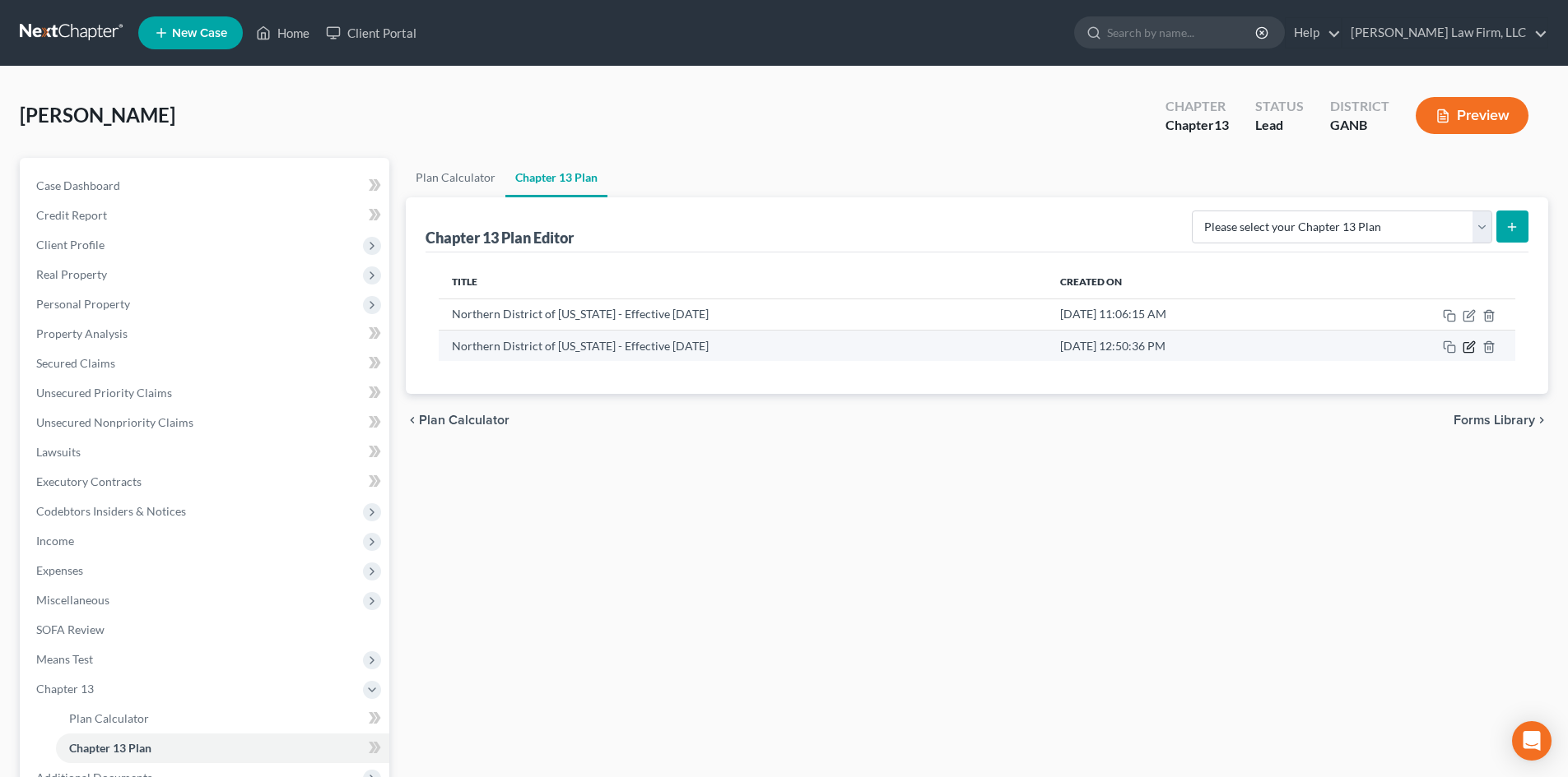
click at [1472, 350] on icon "button" at bounding box center [1468, 348] width 10 height 10
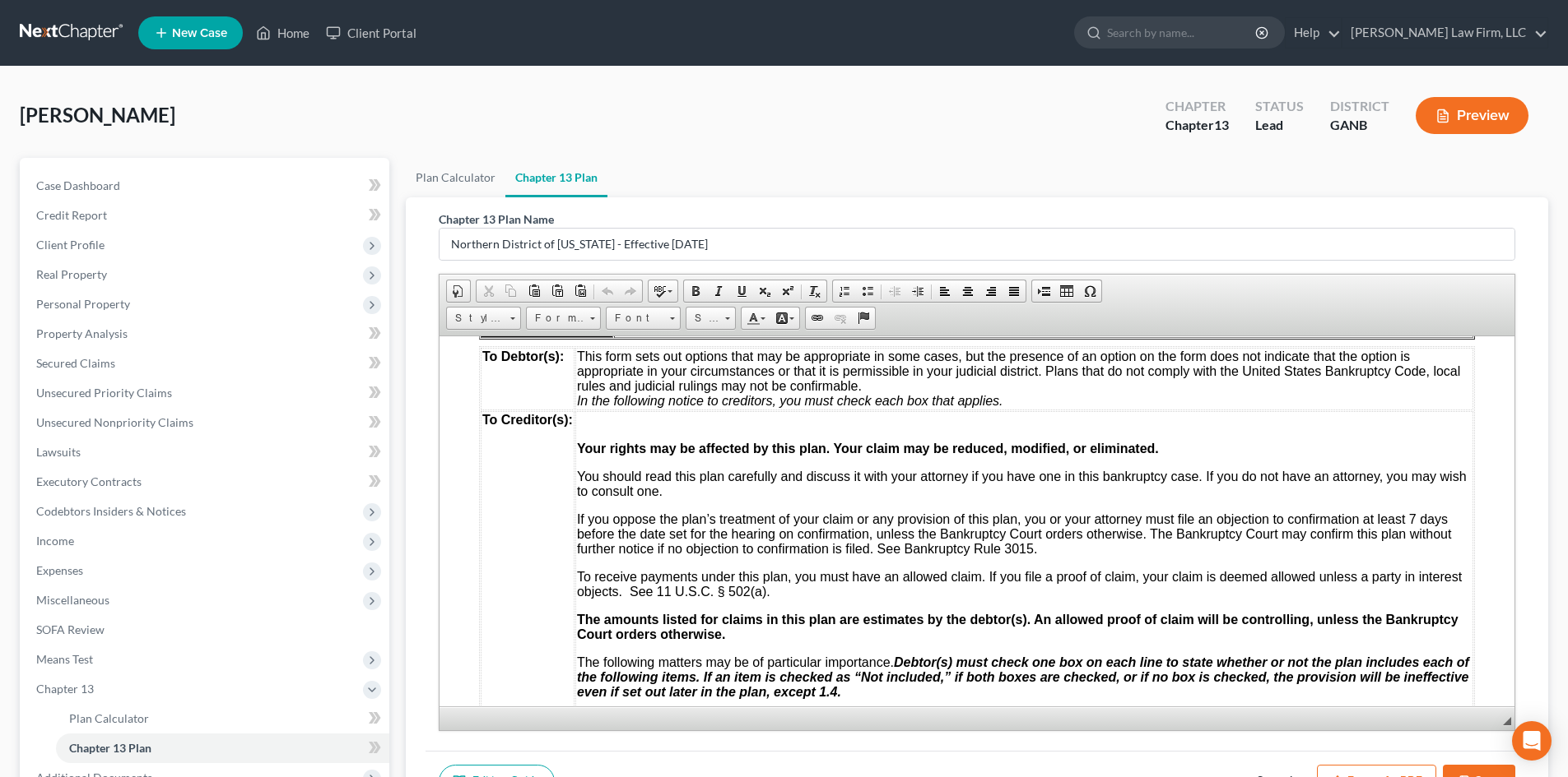
scroll to position [767, 0]
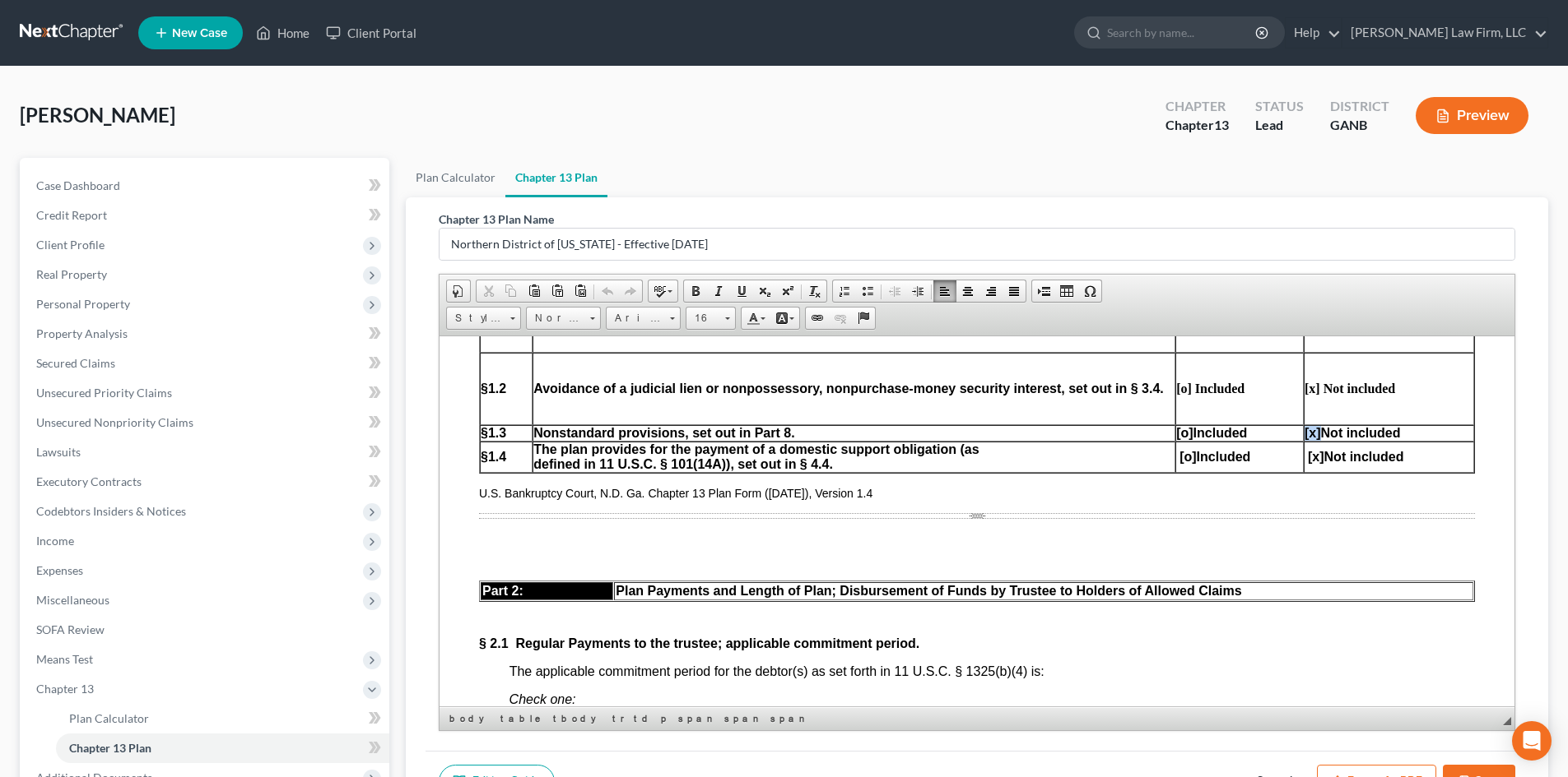
drag, startPoint x: 1306, startPoint y: 435, endPoint x: 1291, endPoint y: 438, distance: 15.3
click at [1304, 438] on span "[x] Not included" at bounding box center [1352, 432] width 96 height 14
drag, startPoint x: 1324, startPoint y: 472, endPoint x: 2156, endPoint y: 571, distance: 837.9
click at [1324, 472] on span "Copy" at bounding box center [1358, 467] width 88 height 20
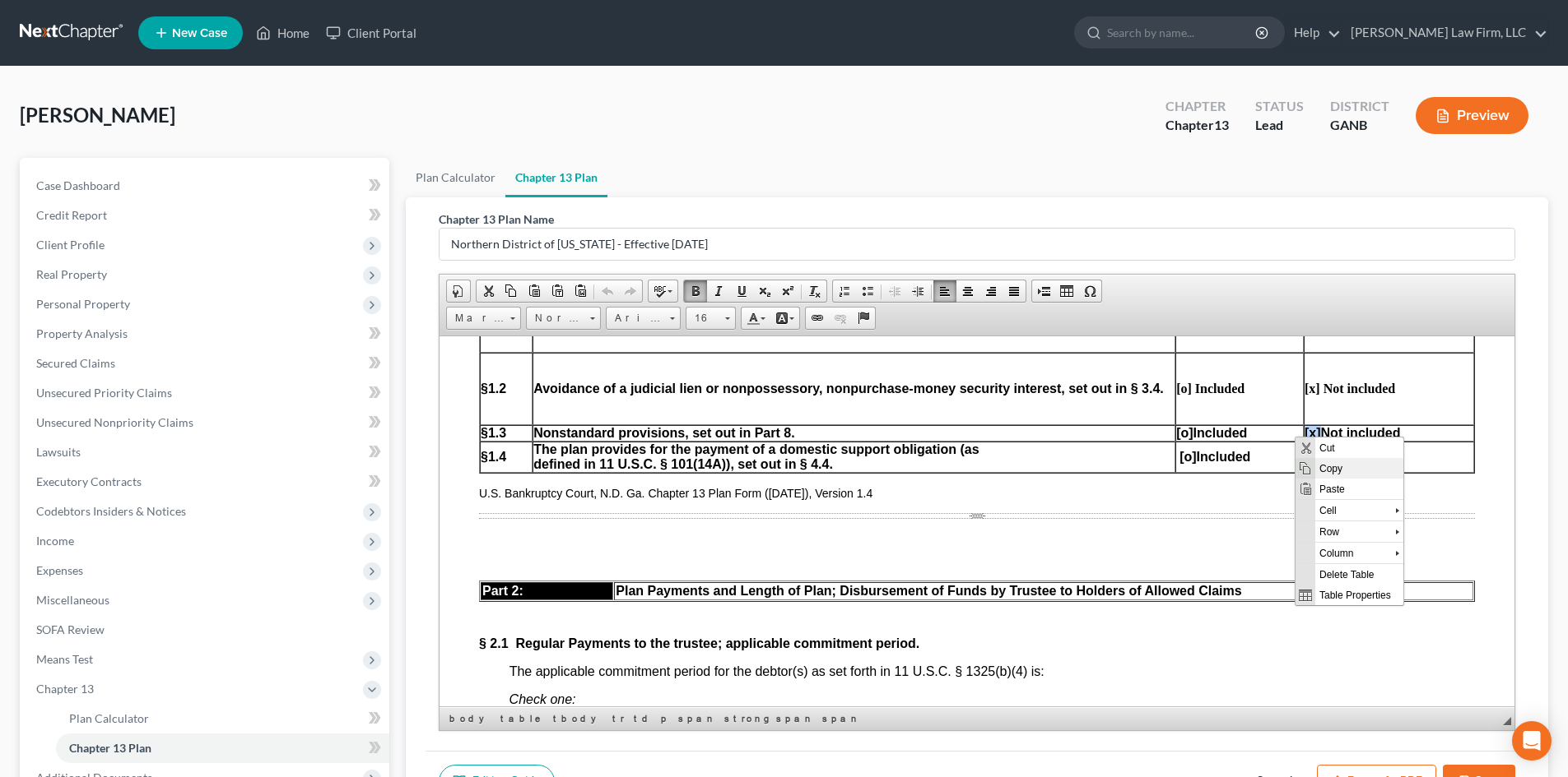
copy span "[x]"
drag, startPoint x: 1174, startPoint y: 432, endPoint x: 1159, endPoint y: 435, distance: 15.3
click at [1176, 435] on span "[o]" at bounding box center [1184, 432] width 17 height 14
drag, startPoint x: 1178, startPoint y: 457, endPoint x: 1161, endPoint y: 459, distance: 17.1
click at [1179, 459] on span "[o] Included" at bounding box center [1214, 456] width 71 height 14
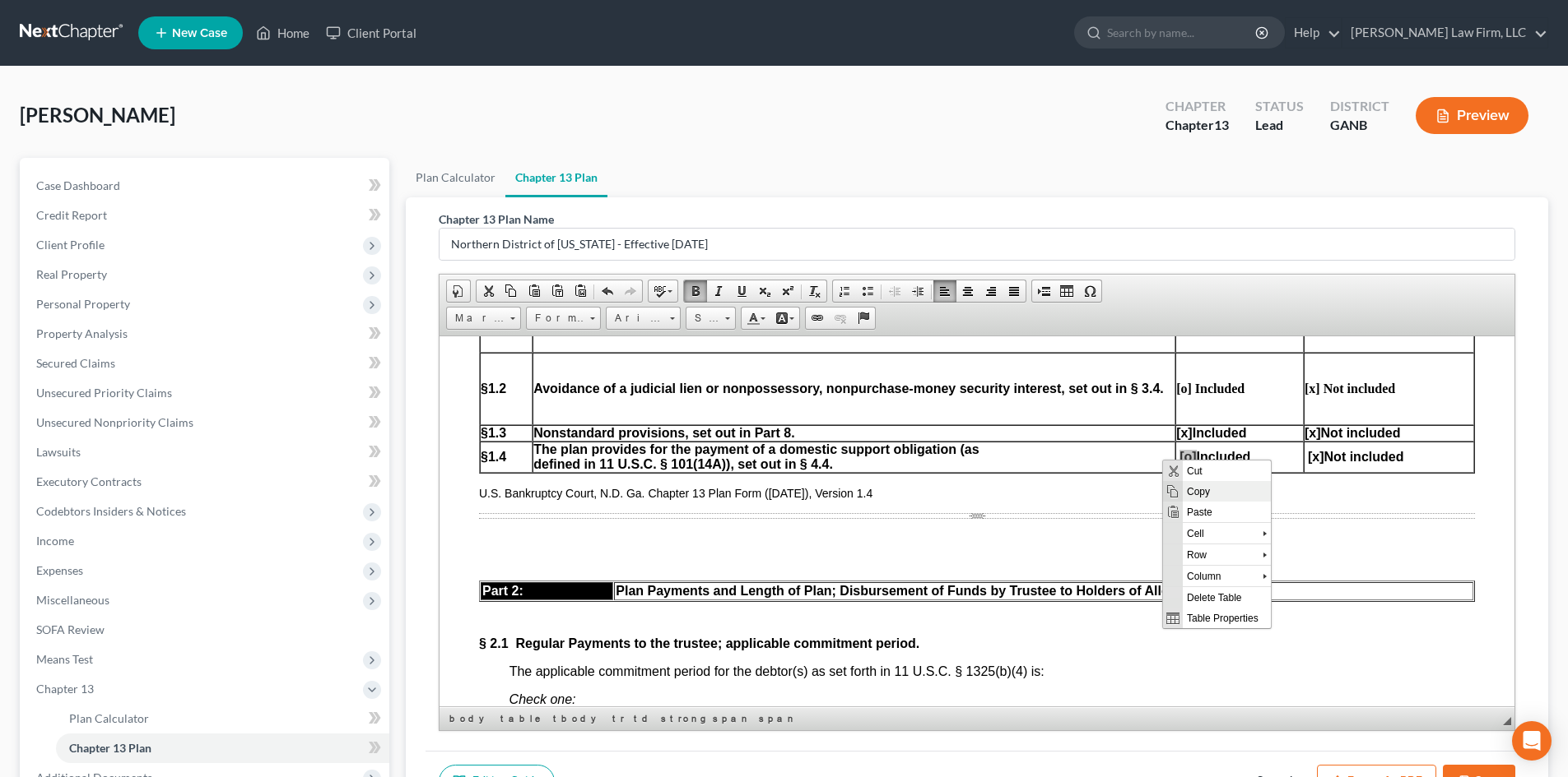
click at [1188, 486] on span "Copy" at bounding box center [1227, 490] width 88 height 20
copy span "[o]"
click at [1188, 486] on p "U.S. Bankruptcy Court, N.D. Ga. Chapter 13 Plan Form ([DATE]), Version 1.4" at bounding box center [976, 493] width 996 height 14
drag, startPoint x: 1307, startPoint y: 431, endPoint x: 1291, endPoint y: 431, distance: 16.0
click at [1304, 431] on span "[x] Not included" at bounding box center [1352, 432] width 96 height 14
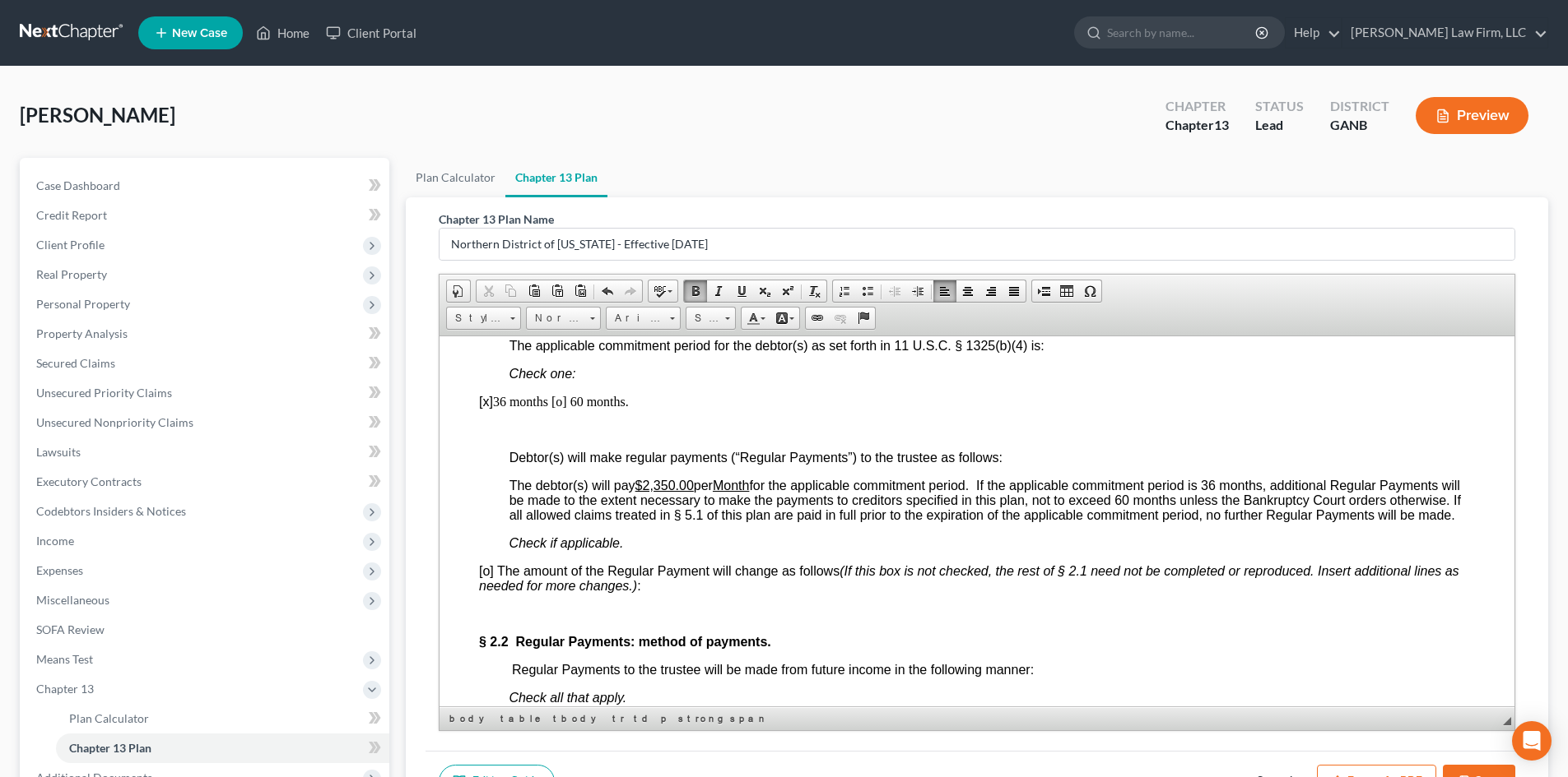
scroll to position [1097, 0]
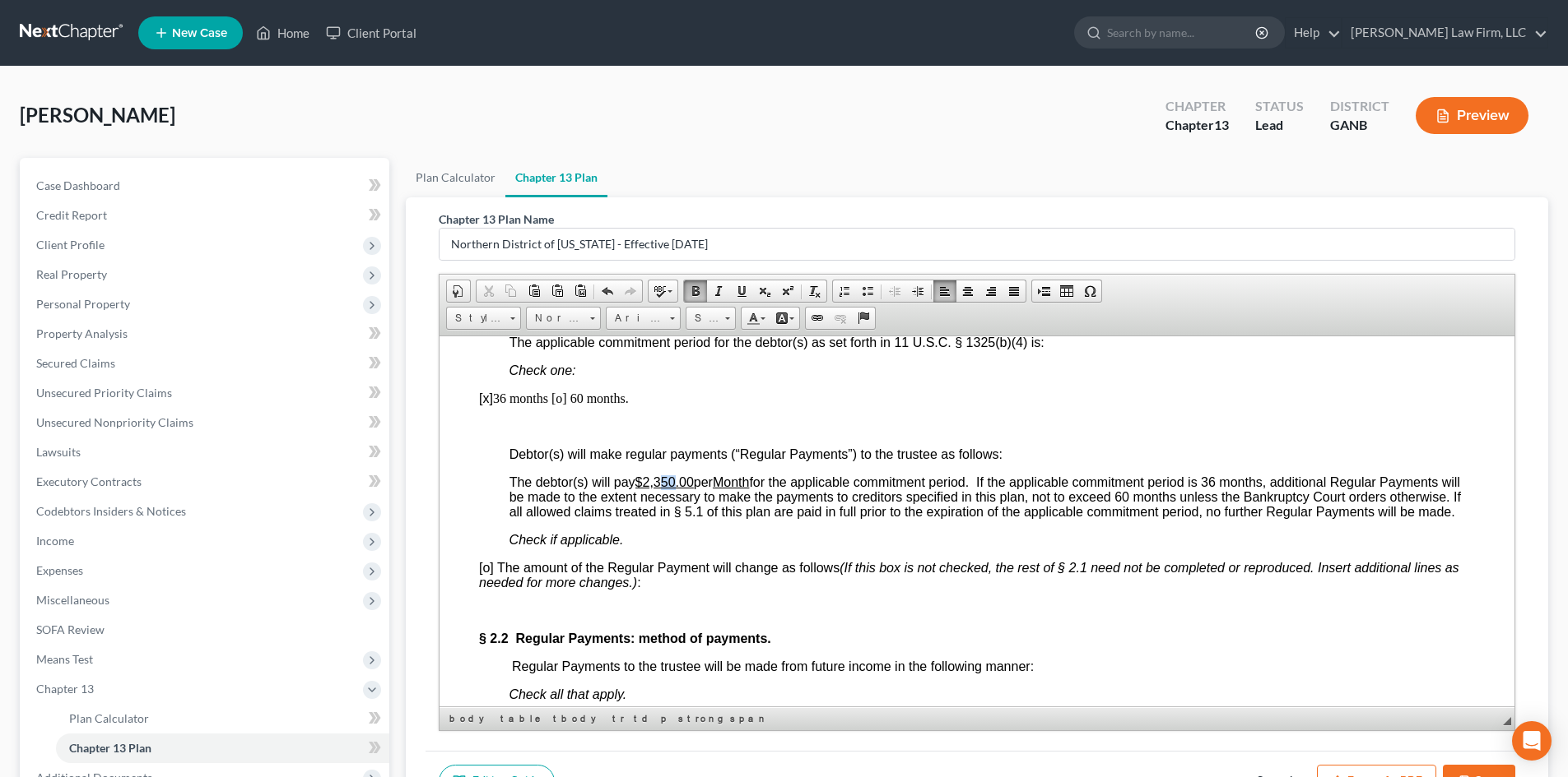
drag, startPoint x: 664, startPoint y: 484, endPoint x: 678, endPoint y: 481, distance: 14.3
click at [678, 481] on u "$2,350.00" at bounding box center [664, 482] width 59 height 14
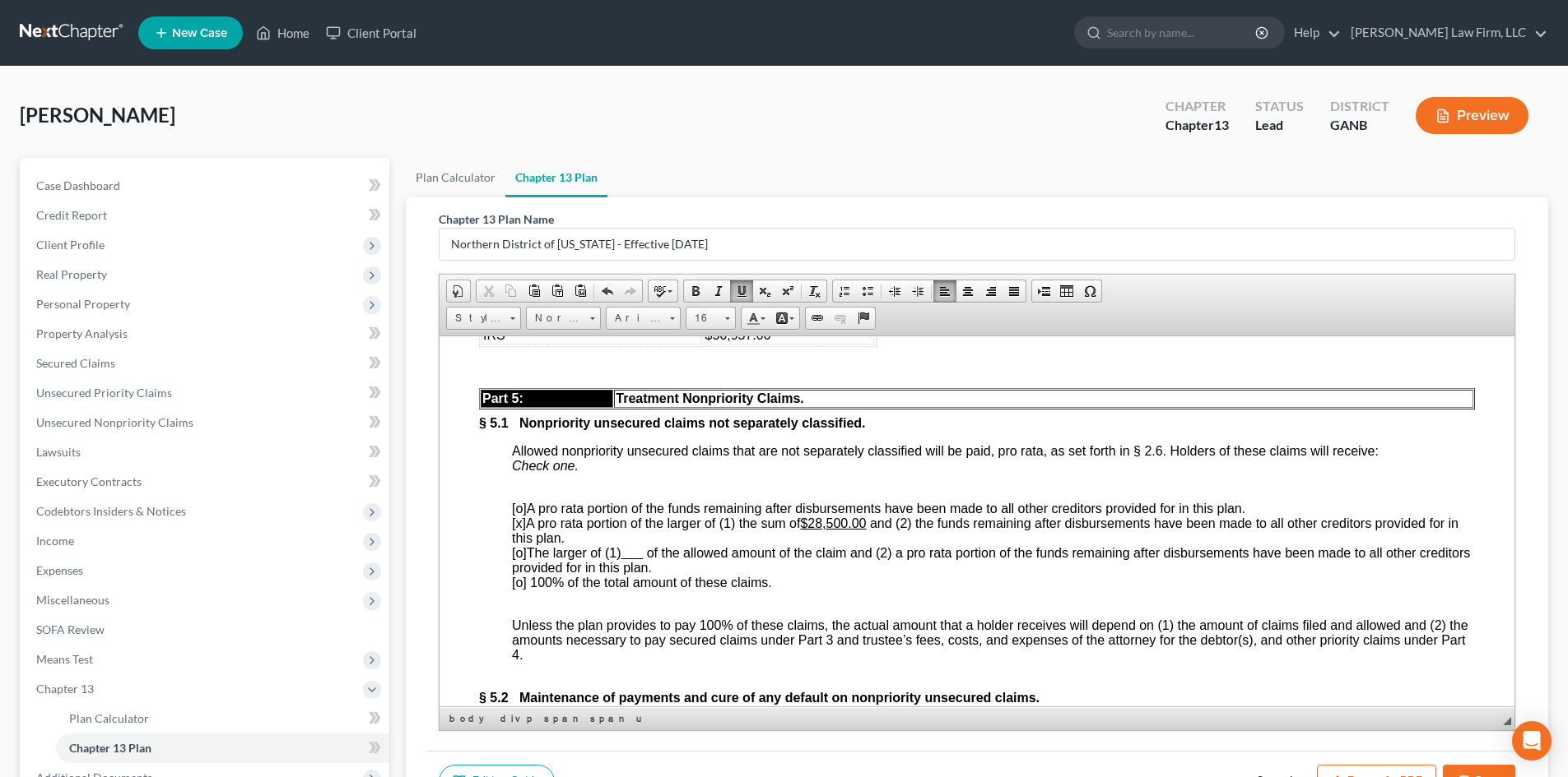
scroll to position [4497, 0]
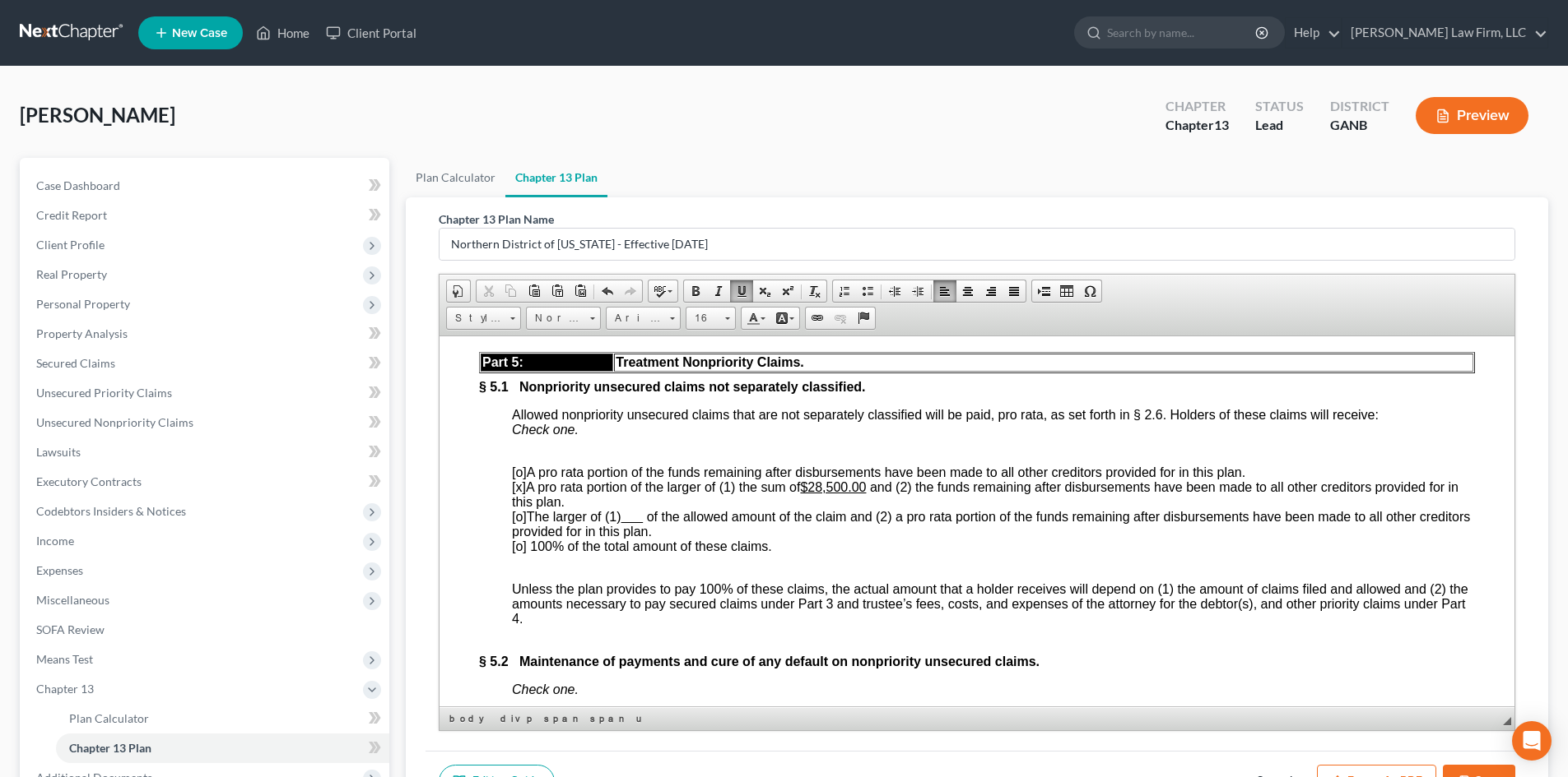
click at [844, 493] on u "$28,500.00" at bounding box center [833, 486] width 66 height 14
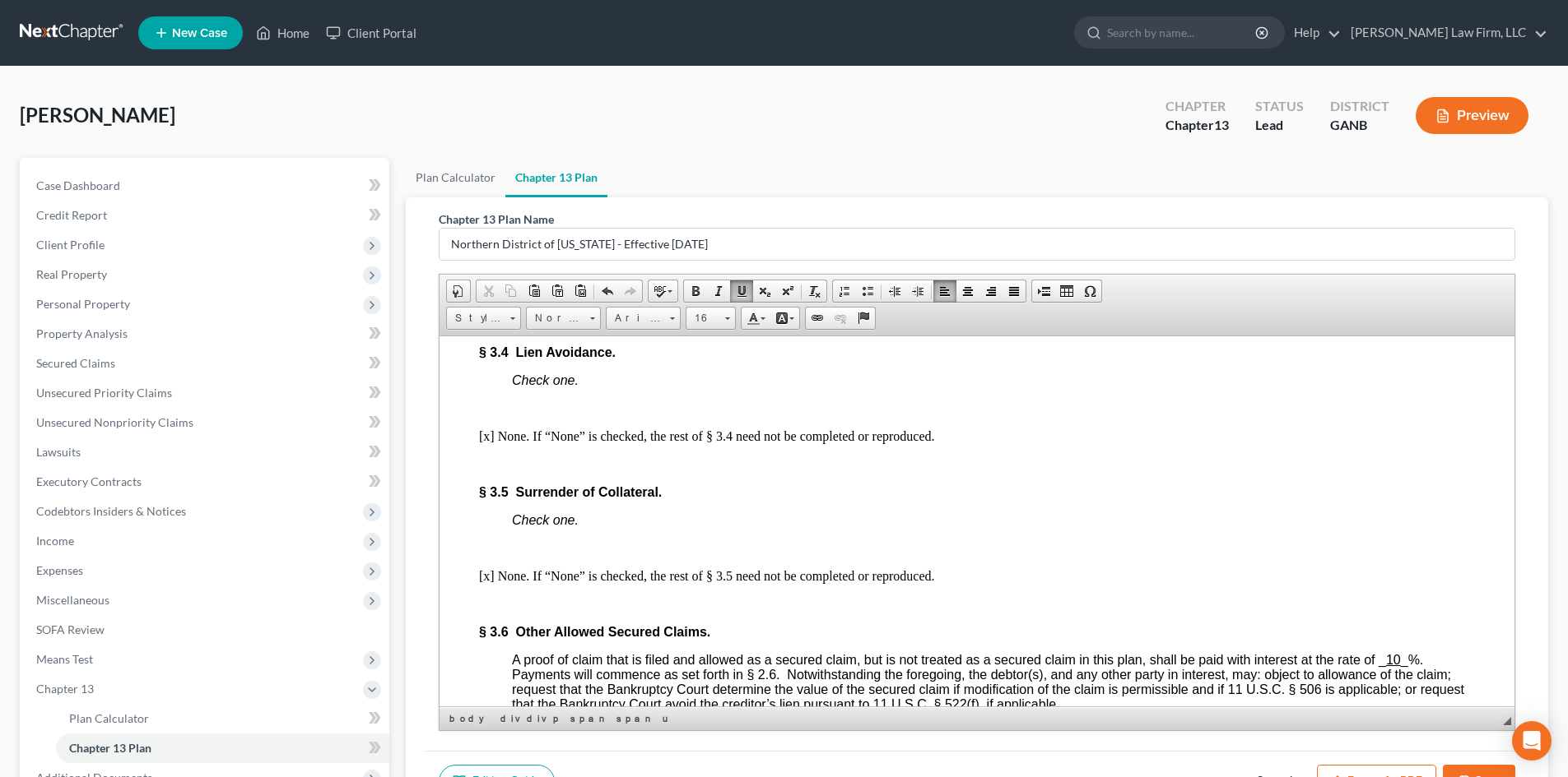
scroll to position [2413, 0]
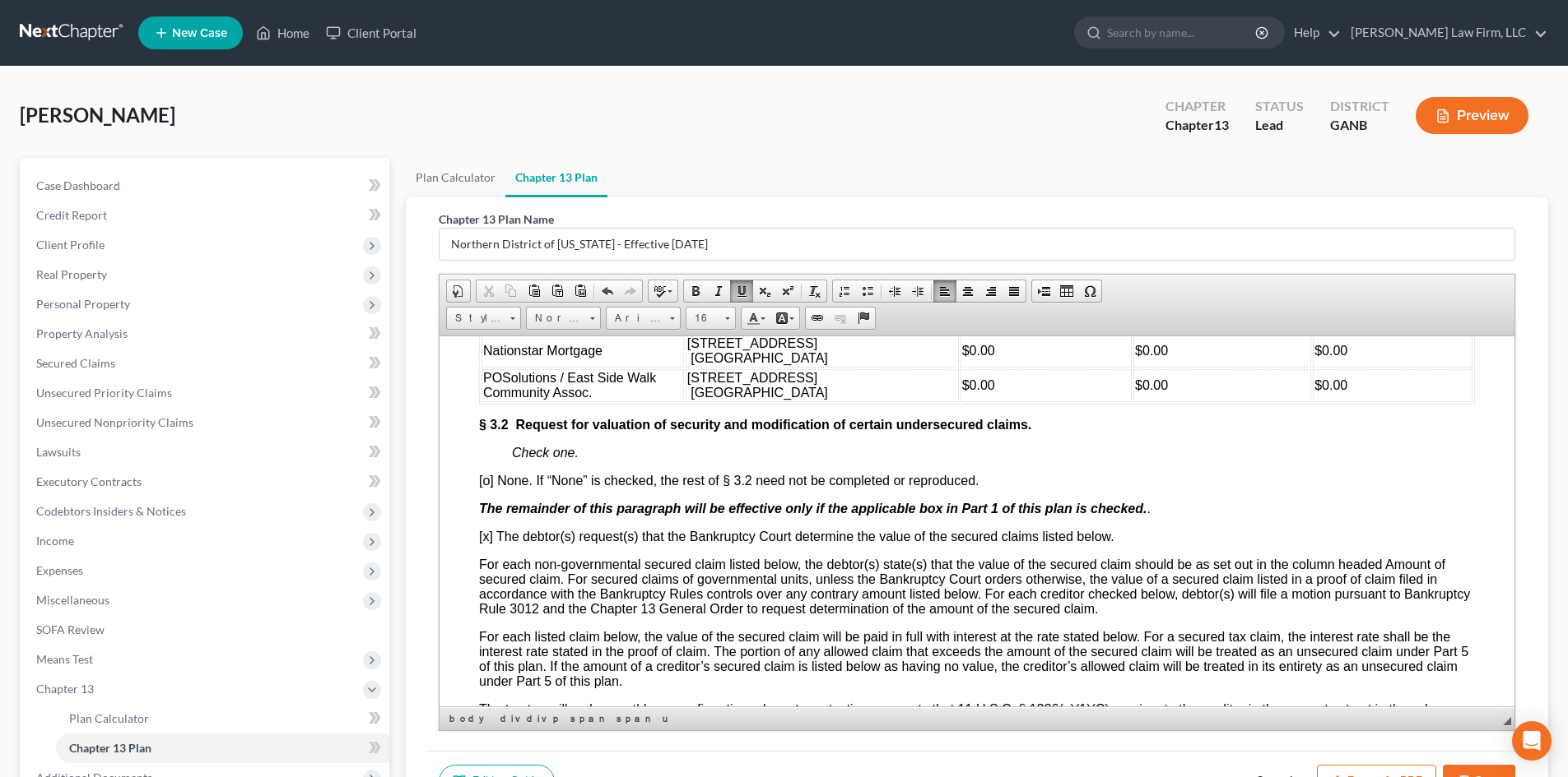
click at [493, 487] on span "[o] None. If “None” is checked, the rest of § 3.2 need not be completed or repr…" at bounding box center [728, 480] width 499 height 14
click at [480, 487] on span "[o] None. If “None” is checked, the rest of § 3.2 need not be completed or repr…" at bounding box center [728, 480] width 499 height 14
click at [479, 487] on span "[o] None. If “None” is checked, the rest of § 3.2 need not be completed or repr…" at bounding box center [728, 480] width 499 height 14
drag, startPoint x: 492, startPoint y: 520, endPoint x: 474, endPoint y: 520, distance: 18.0
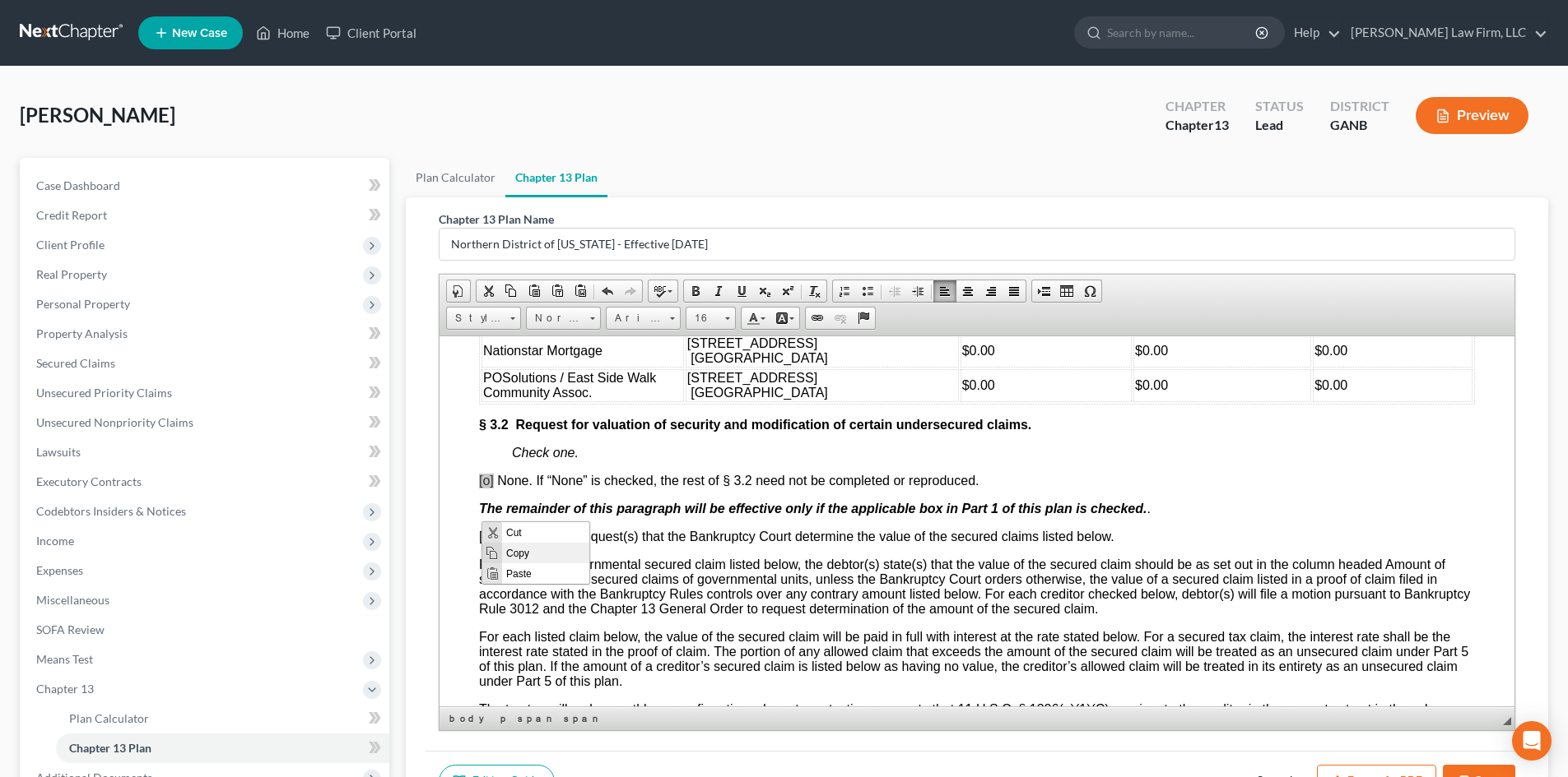
click at [511, 550] on span "Copy" at bounding box center [545, 552] width 87 height 20
copy span "[o]"
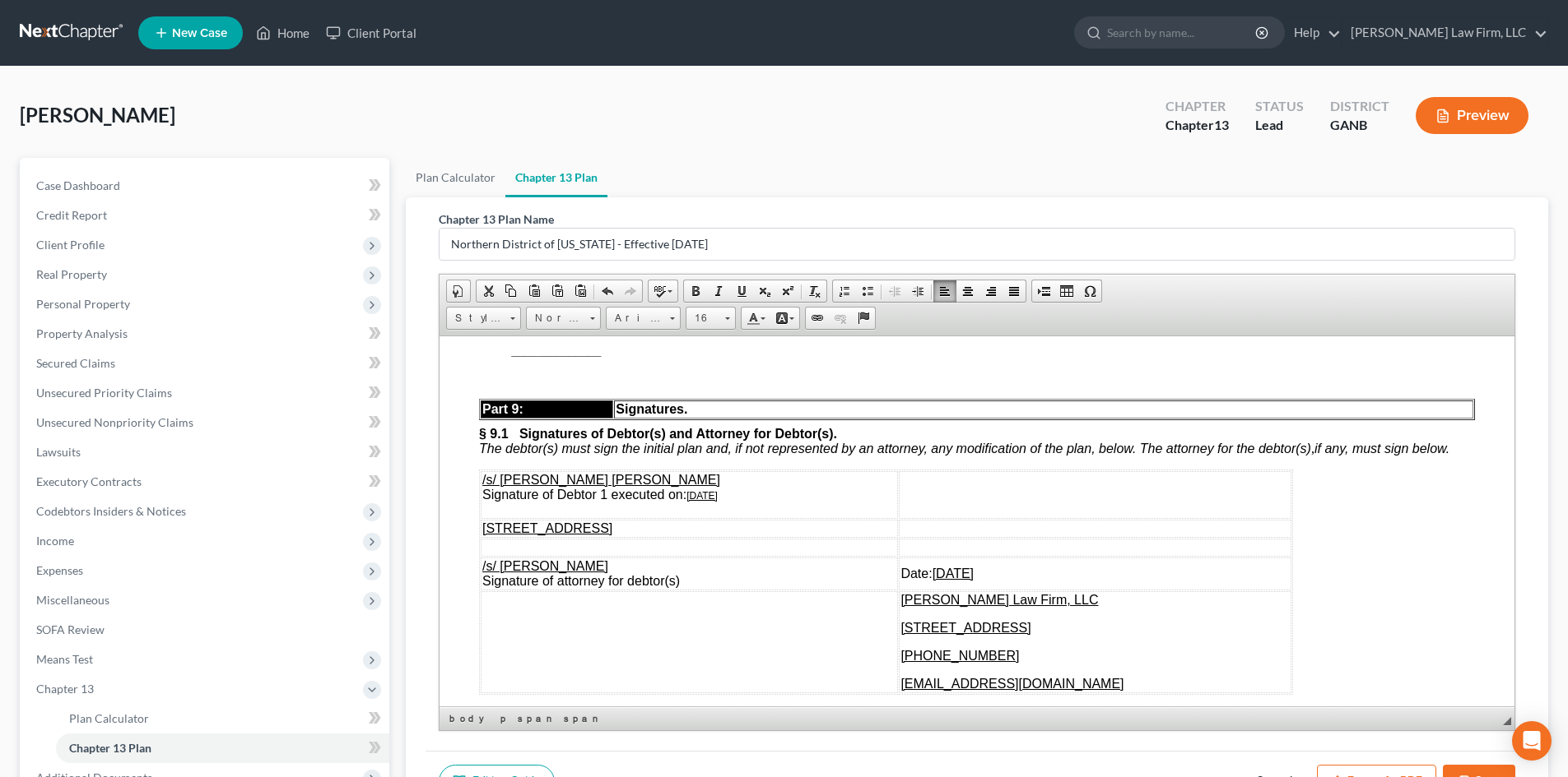
scroll to position [5375, 0]
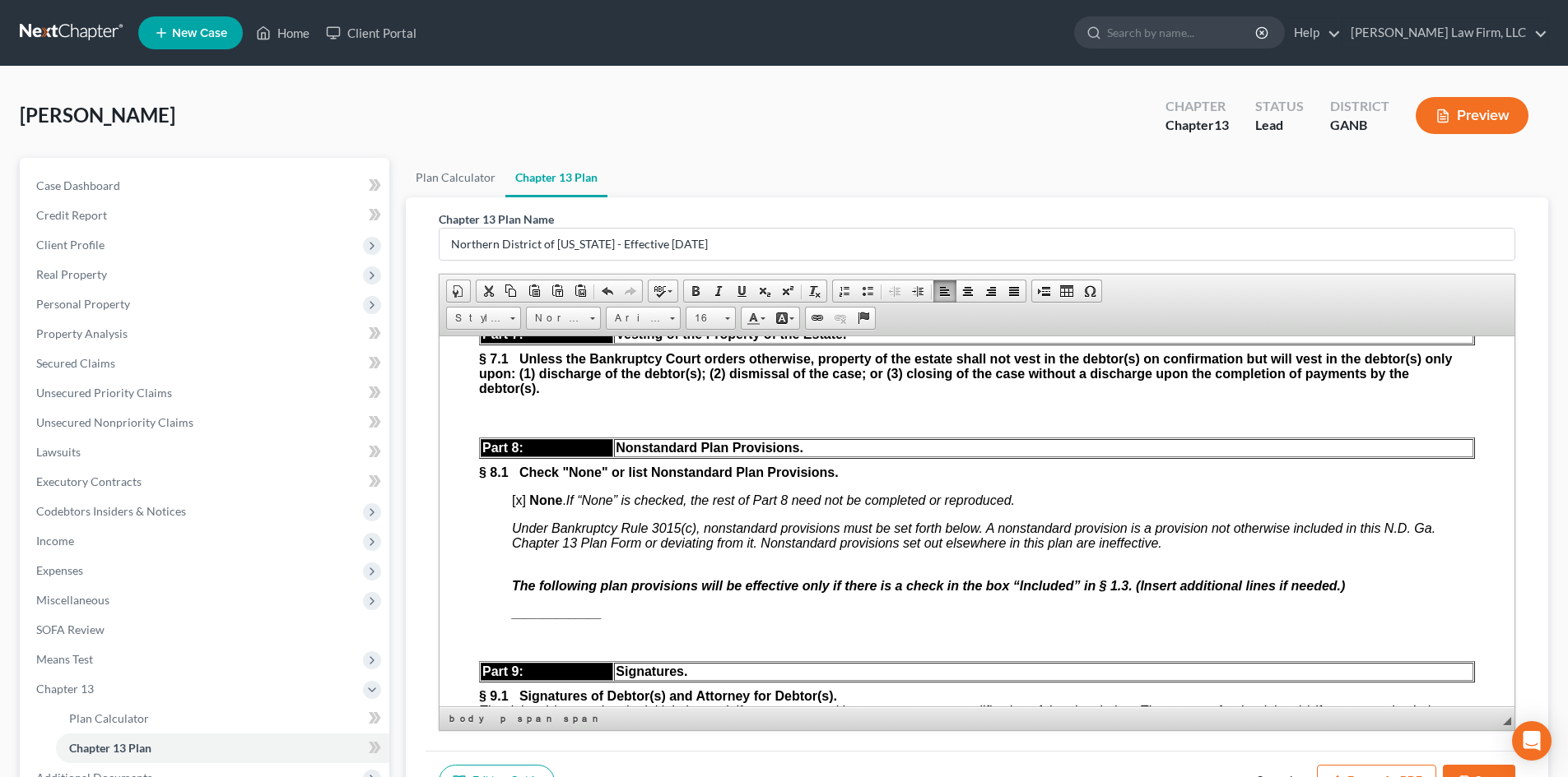
drag, startPoint x: 525, startPoint y: 551, endPoint x: 514, endPoint y: 551, distance: 11.0
click at [519, 507] on span "[x]" at bounding box center [519, 499] width 14 height 14
click at [508, 551] on div "Part 5: Treatment Nonpriority Claims. § 5.1 Nonpriority unsecured claims not se…" at bounding box center [976, 313] width 996 height 1678
drag, startPoint x: 524, startPoint y: 552, endPoint x: 508, endPoint y: 552, distance: 16.0
click at [508, 552] on div "Part 5: Treatment Nonpriority Claims. § 5.1 Nonpriority unsecured claims not se…" at bounding box center [976, 313] width 996 height 1678
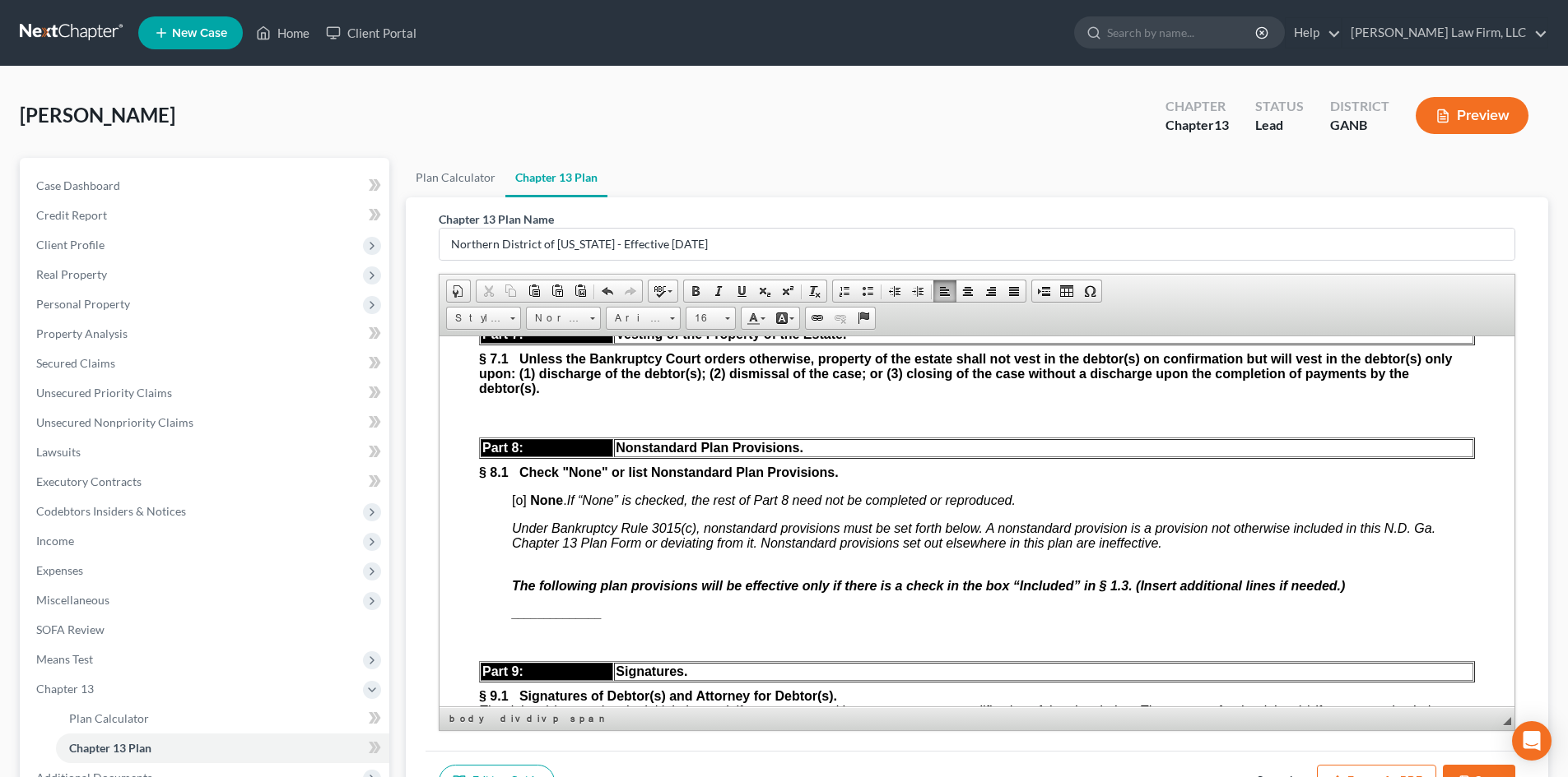
click at [1217, 563] on div "Part 5: Treatment Nonpriority Claims. § 5.1 Nonpriority unsecured claims not se…" at bounding box center [976, 313] width 996 height 1678
click at [551, 619] on strong "______________" at bounding box center [557, 613] width 90 height 14
click at [728, 291] on link "Italic" at bounding box center [719, 291] width 23 height 21
click at [719, 290] on span at bounding box center [719, 291] width 14 height 14
click at [720, 288] on span at bounding box center [719, 291] width 14 height 14
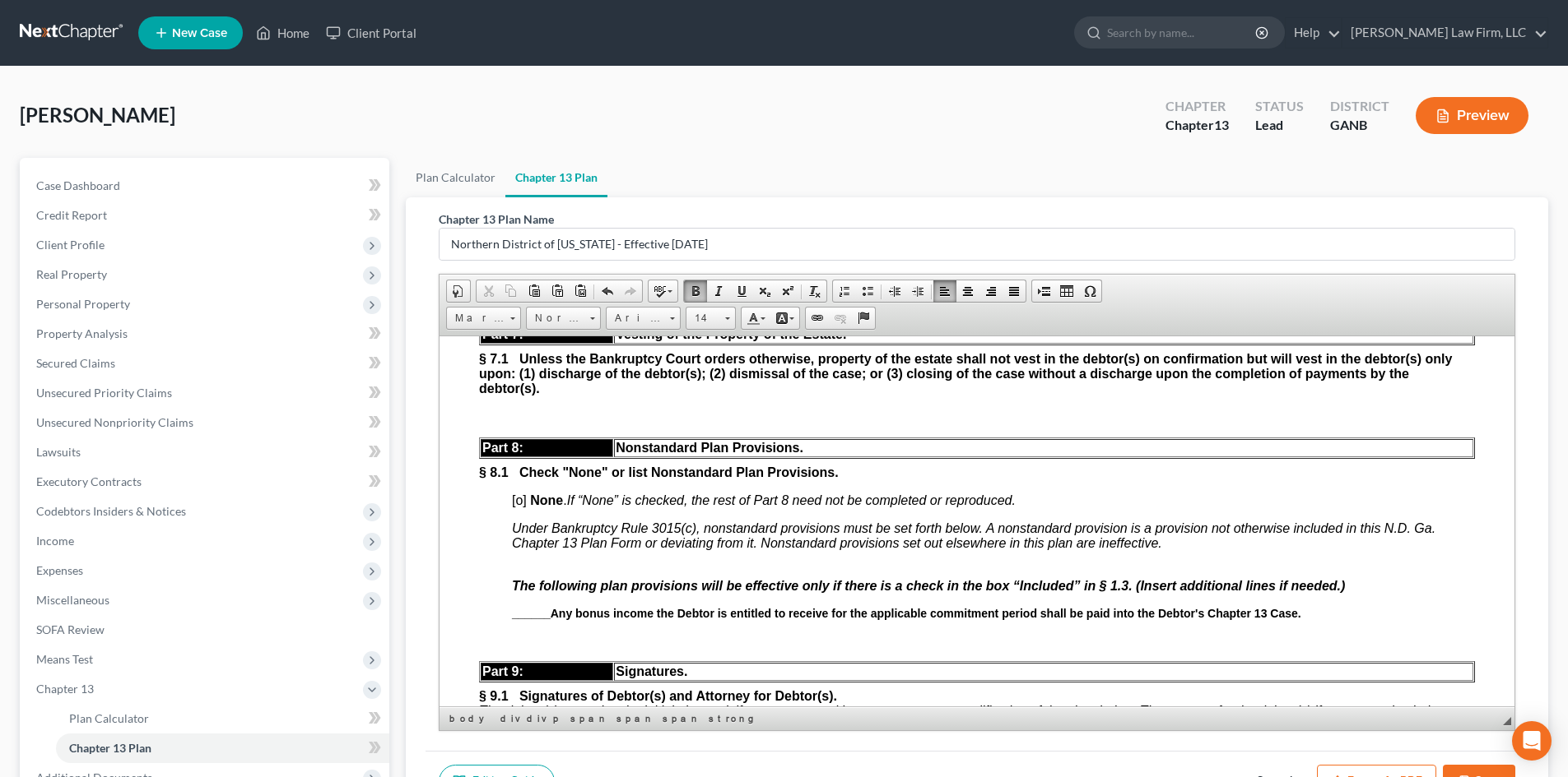
click at [547, 619] on strong "______Any bonus income the Debtor is entitled to receive for the applicable com…" at bounding box center [906, 613] width 789 height 14
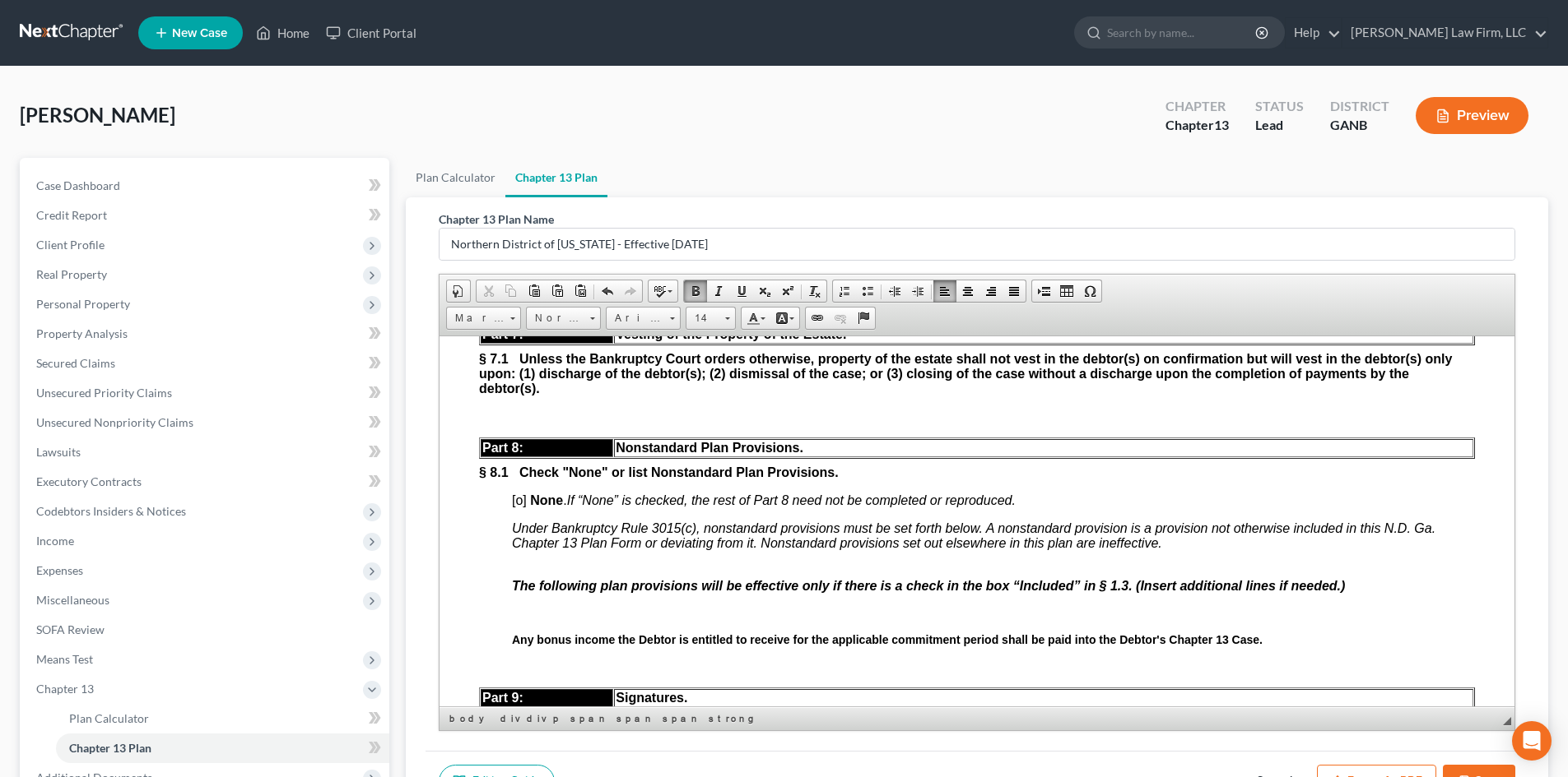
click at [529, 619] on strong at bounding box center [523, 613] width 22 height 14
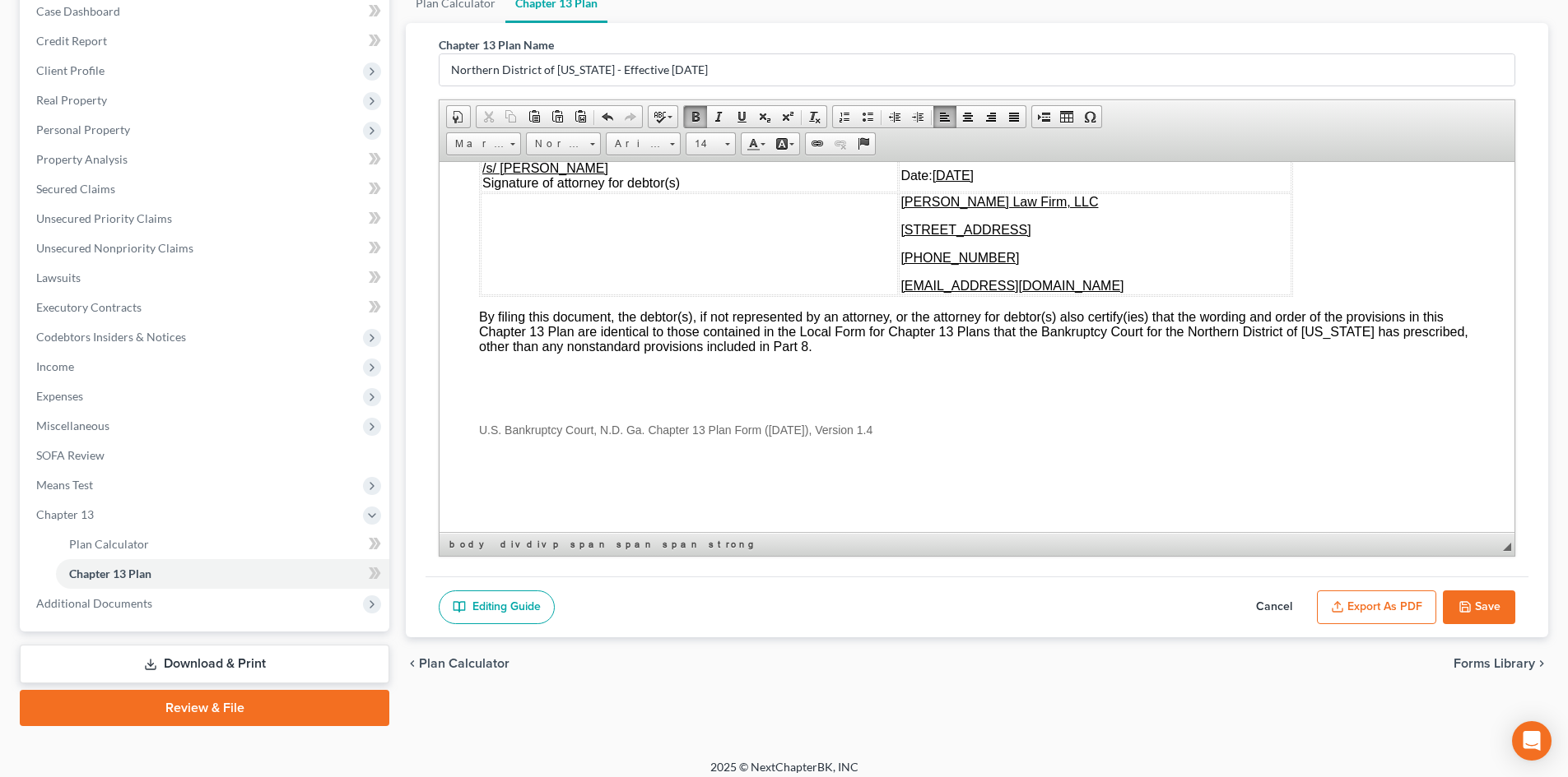
scroll to position [186, 0]
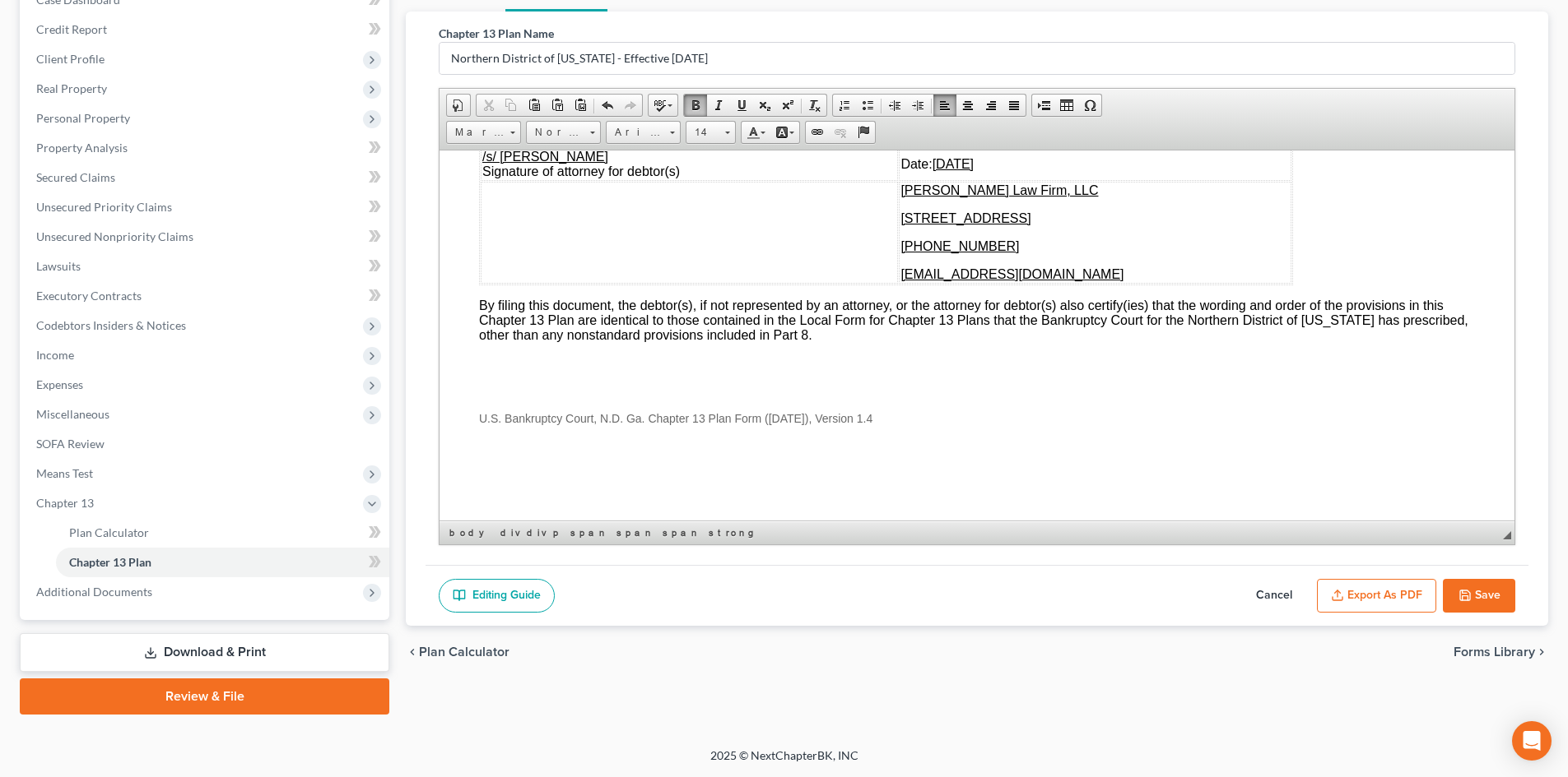
click at [1480, 586] on button "Save" at bounding box center [1478, 596] width 72 height 34
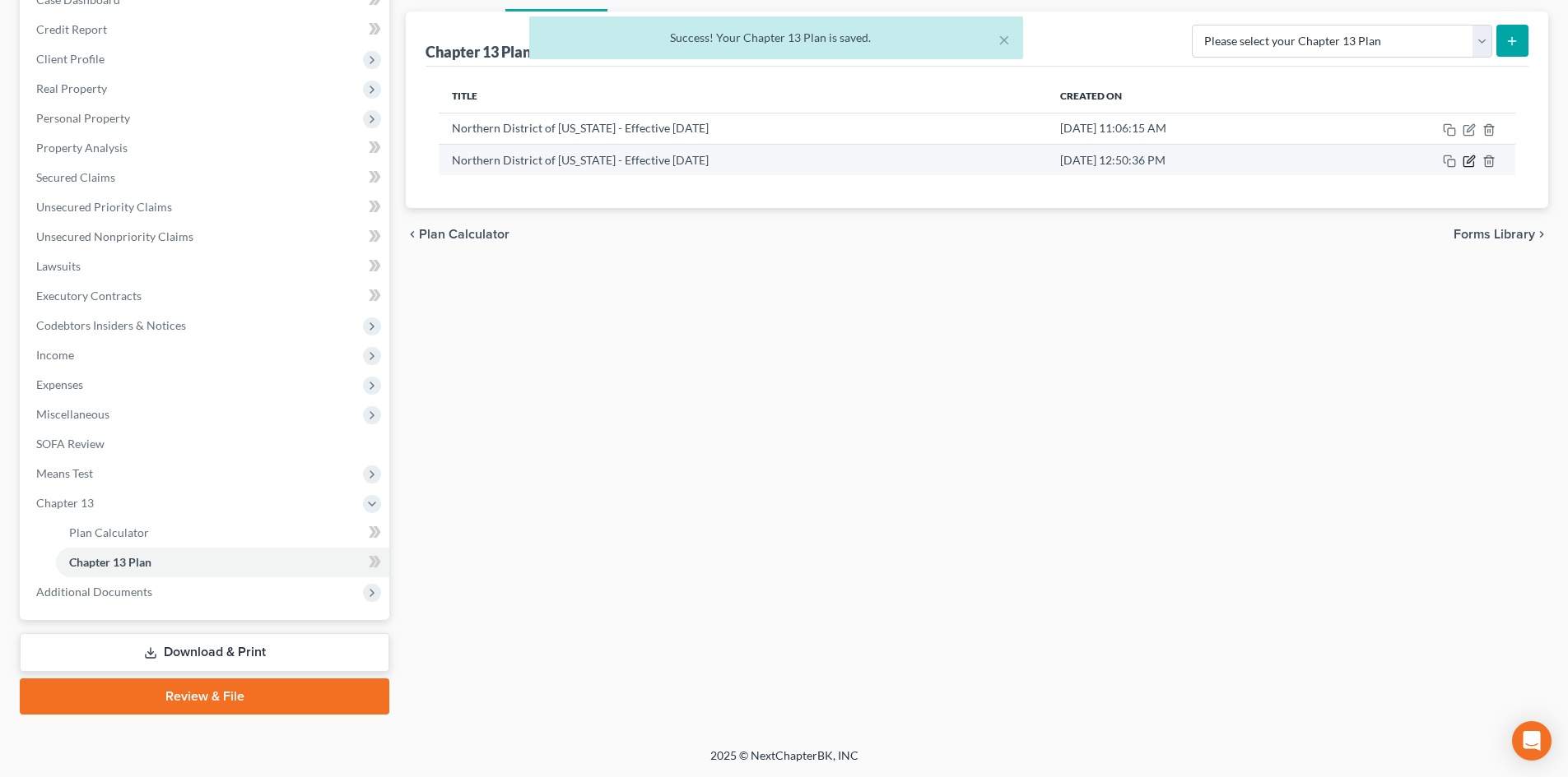
click at [1466, 161] on icon "button" at bounding box center [1469, 162] width 14 height 14
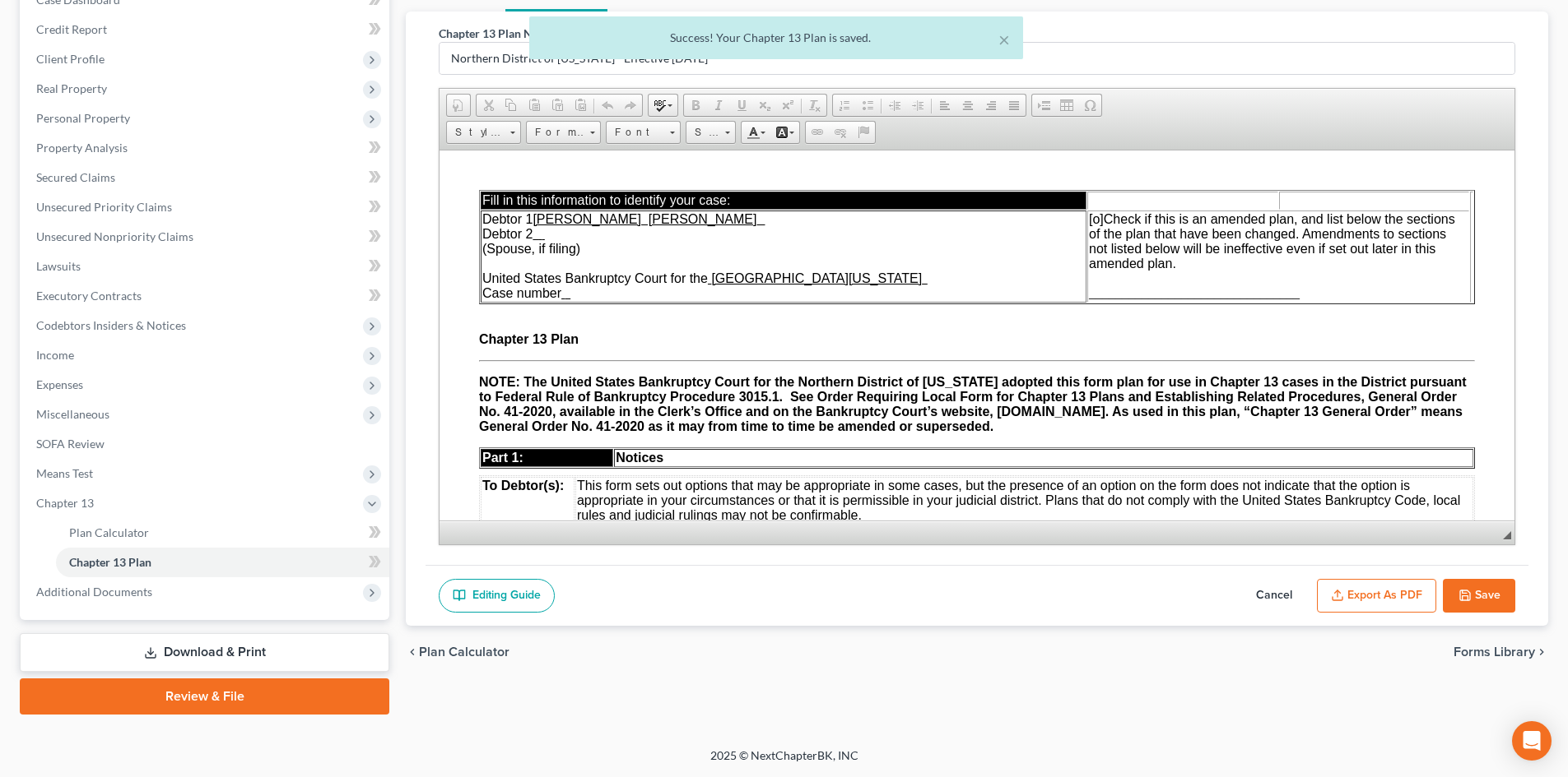
scroll to position [0, 0]
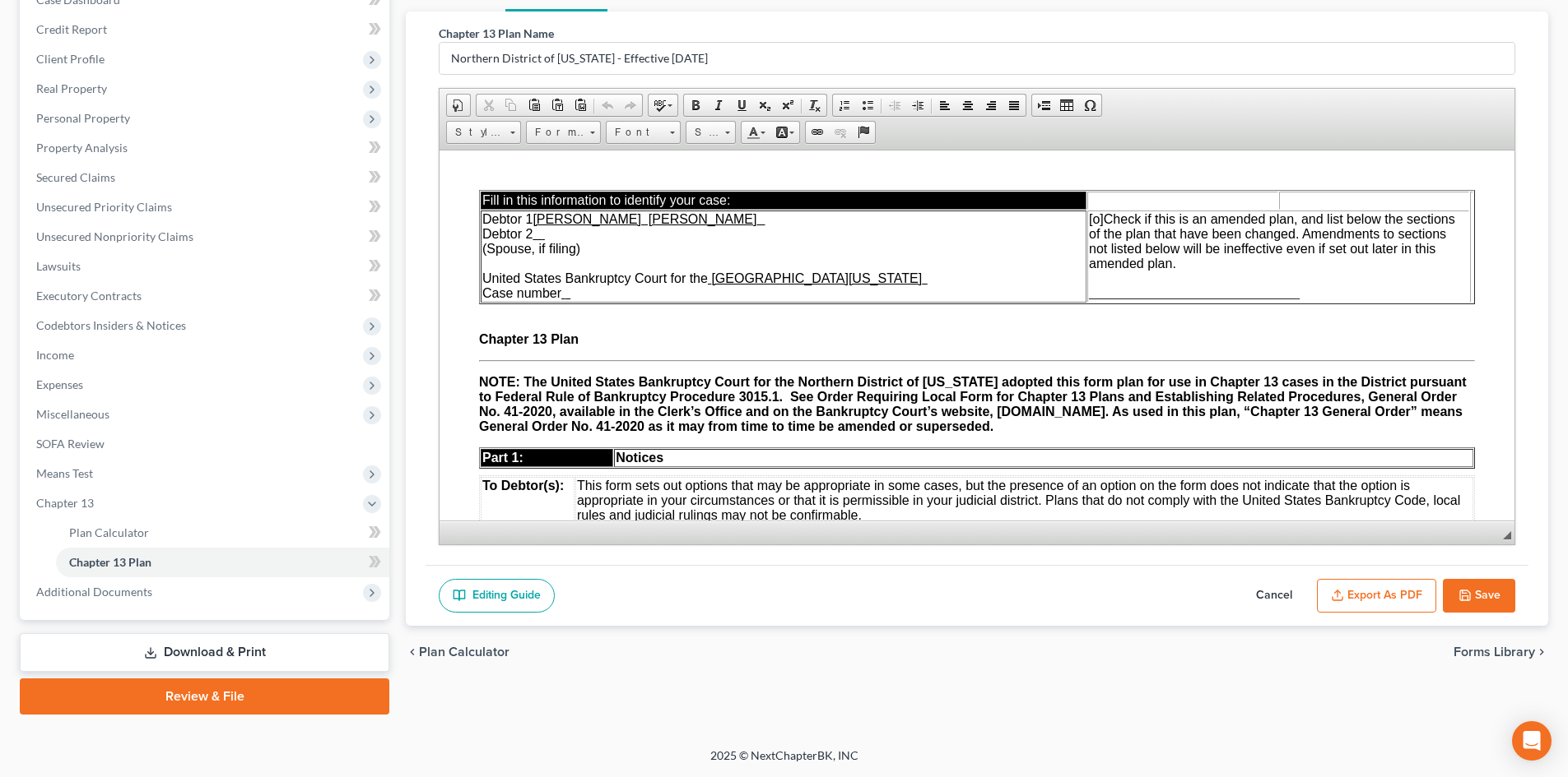
click at [1490, 586] on button "Save" at bounding box center [1478, 596] width 72 height 34
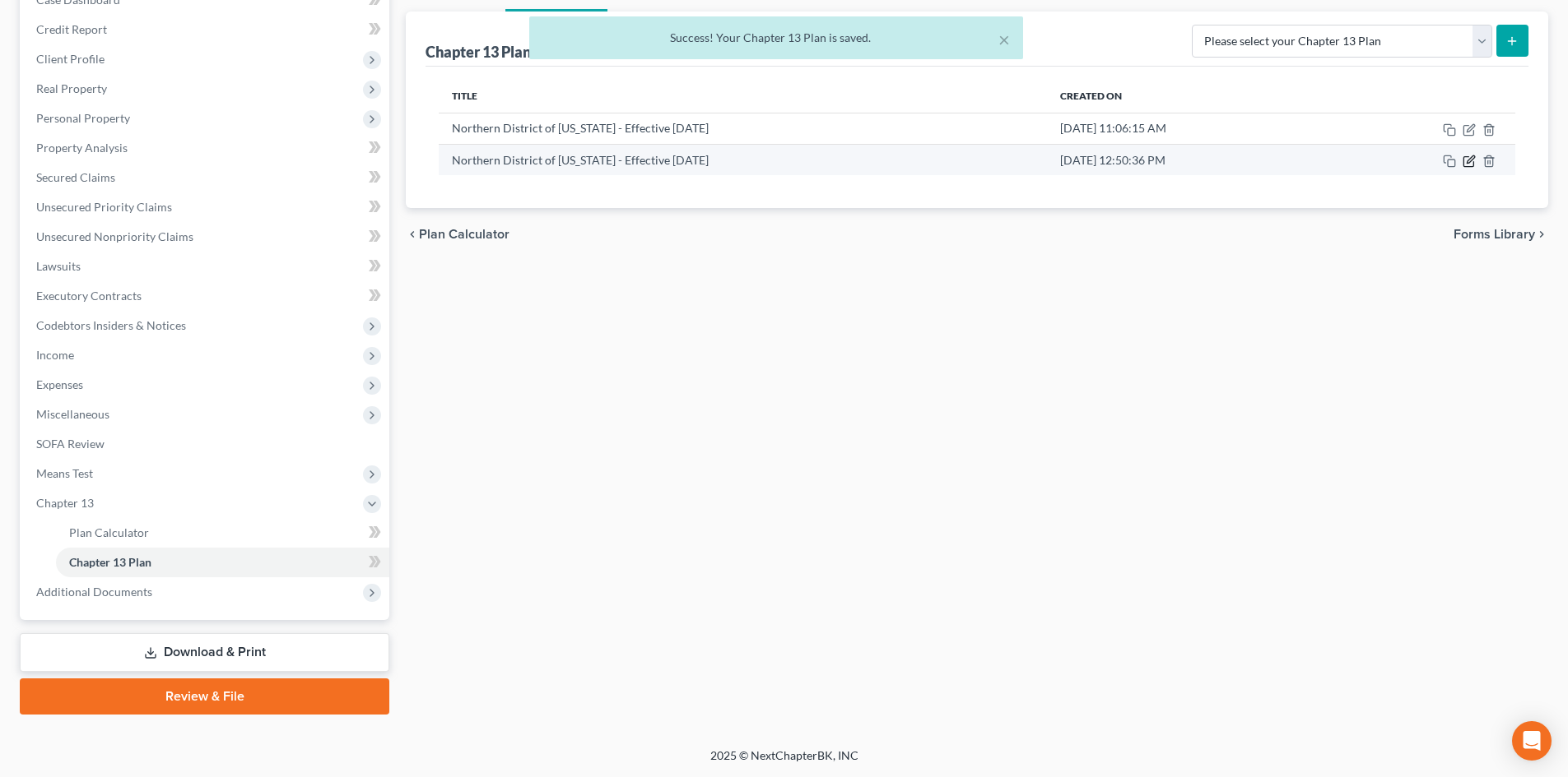
click at [1470, 161] on icon "button" at bounding box center [1469, 162] width 14 height 14
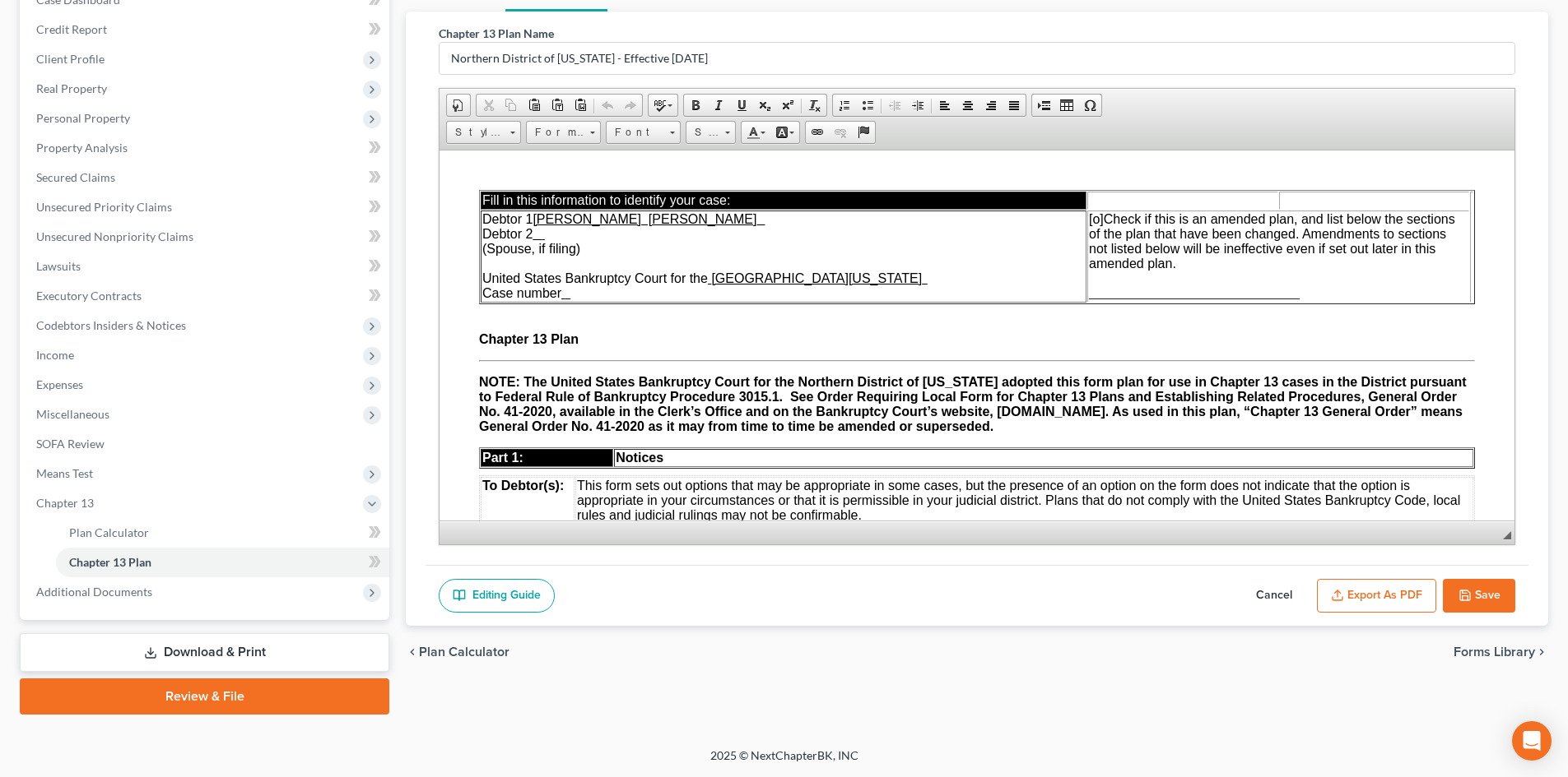
click at [1379, 590] on button "Export as PDF" at bounding box center [1376, 596] width 119 height 34
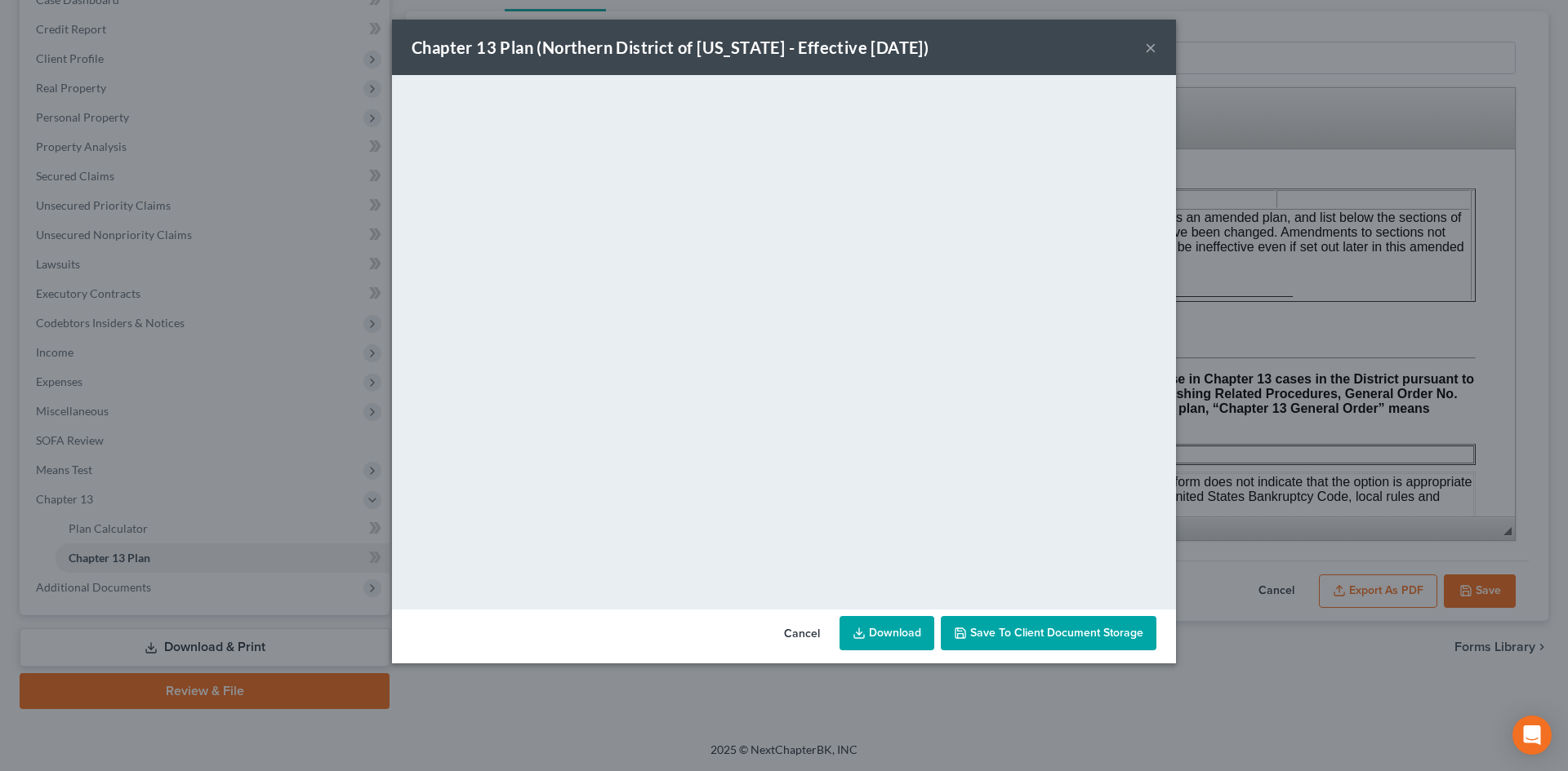
click at [872, 628] on link "Download" at bounding box center [887, 633] width 95 height 34
click at [1157, 44] on div "Chapter 13 Plan (Northern District of [US_STATE] - Effective [DATE]) ×" at bounding box center [784, 46] width 784 height 55
click at [1150, 47] on button "×" at bounding box center [1151, 47] width 12 height 19
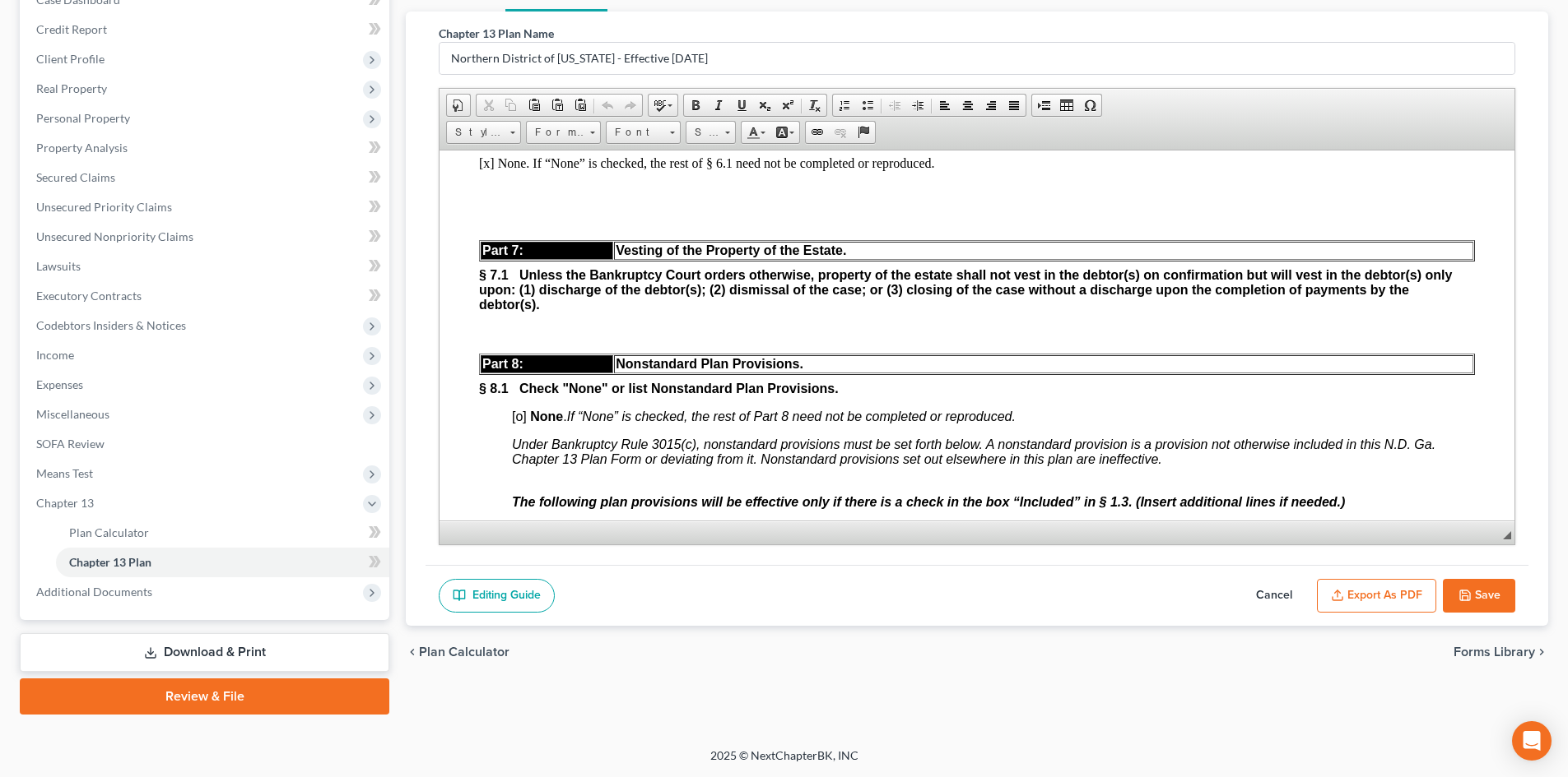
scroll to position [5375, 0]
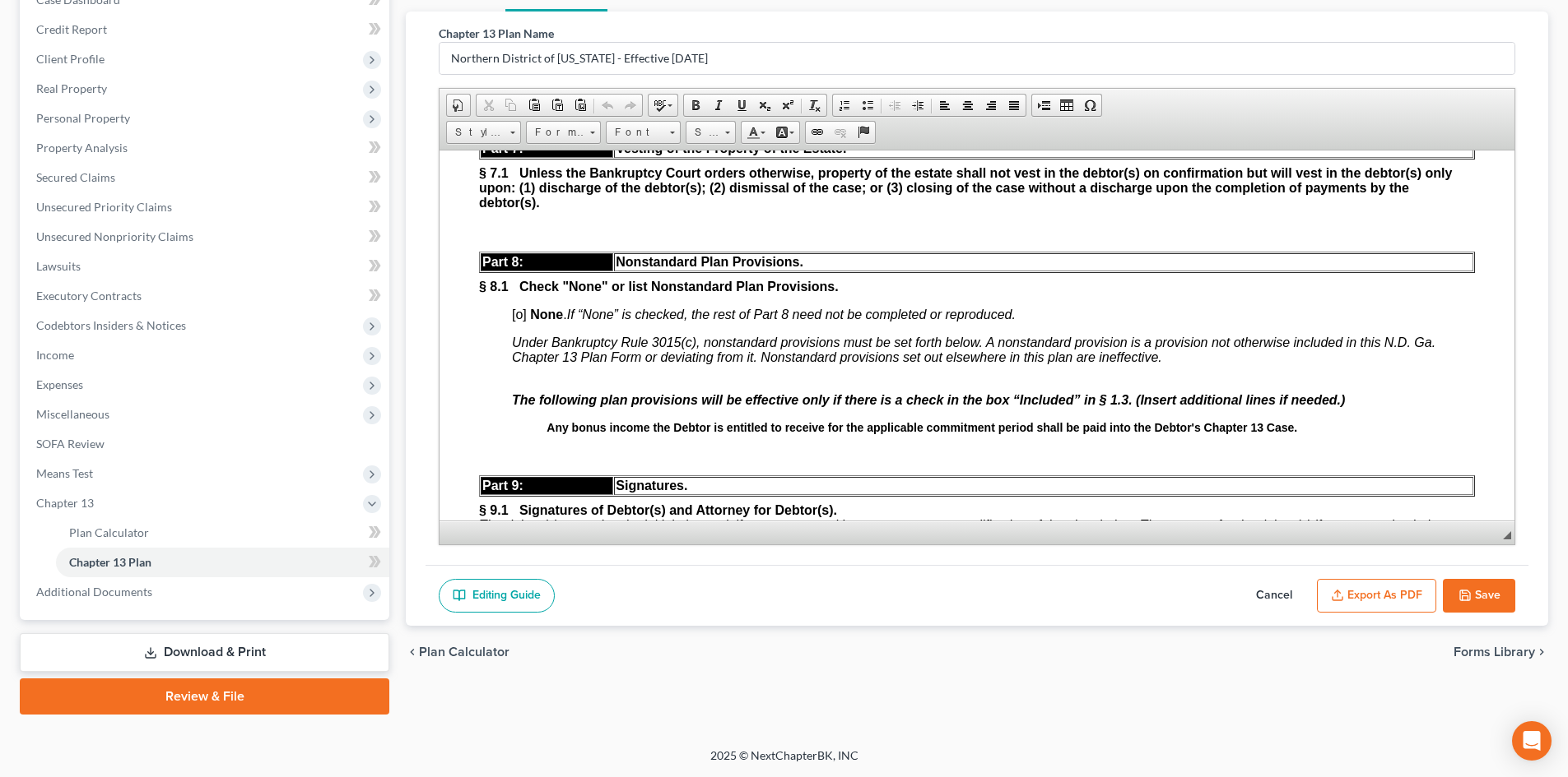
click at [701, 434] on strong "Any bonus income the Debtor is entitled to receive for the applicable commitmen…" at bounding box center [921, 427] width 751 height 14
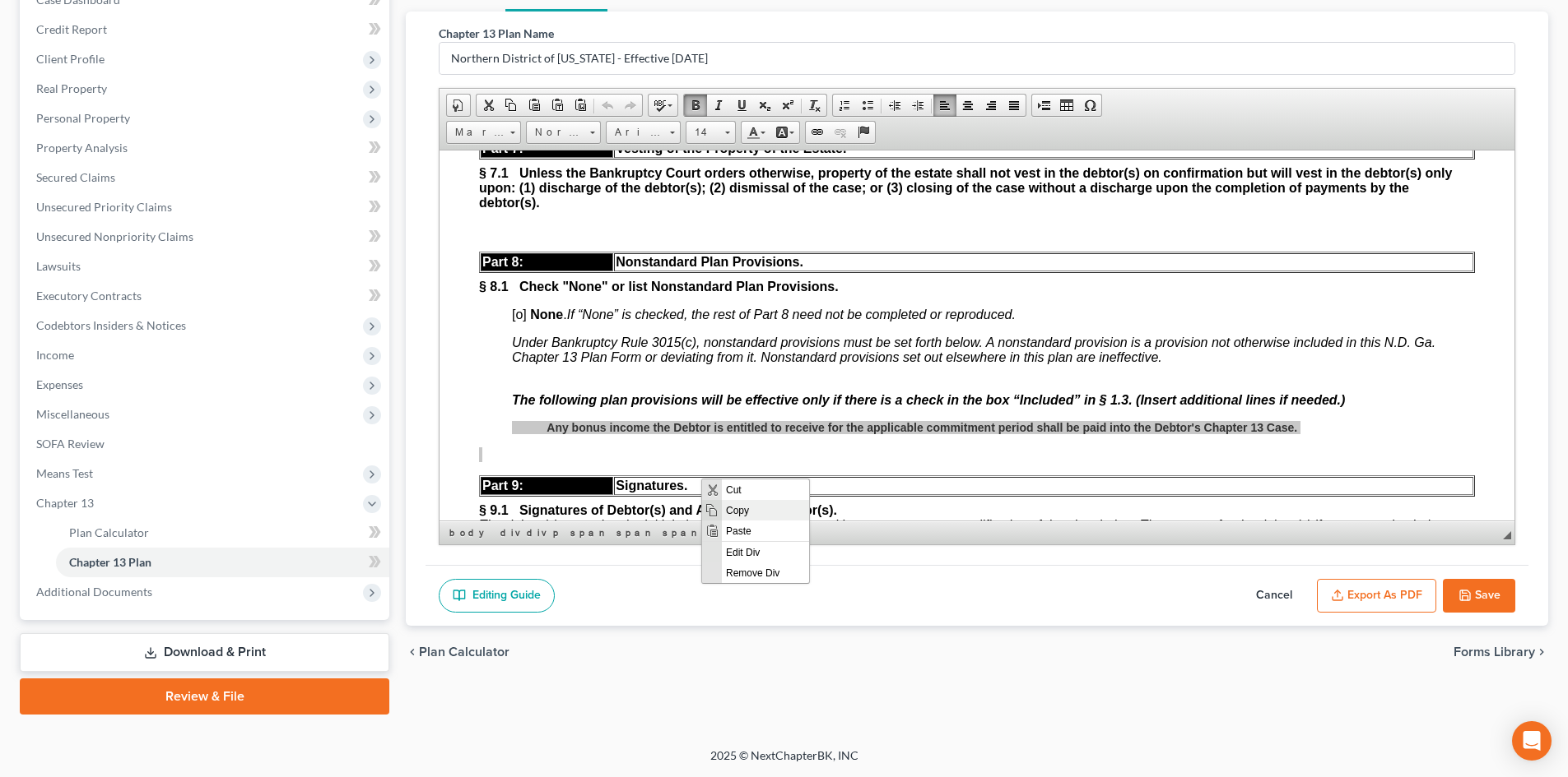
drag, startPoint x: 1000, startPoint y: 835, endPoint x: 738, endPoint y: 505, distance: 421.4
click at [738, 505] on span "Copy" at bounding box center [764, 509] width 87 height 20
copy p "Any bonus income the Debtor is entitled to receive for the applicable commitmen…"
drag, startPoint x: 476, startPoint y: 176, endPoint x: 738, endPoint y: 505, distance: 420.6
click at [738, 461] on p at bounding box center [976, 453] width 996 height 15
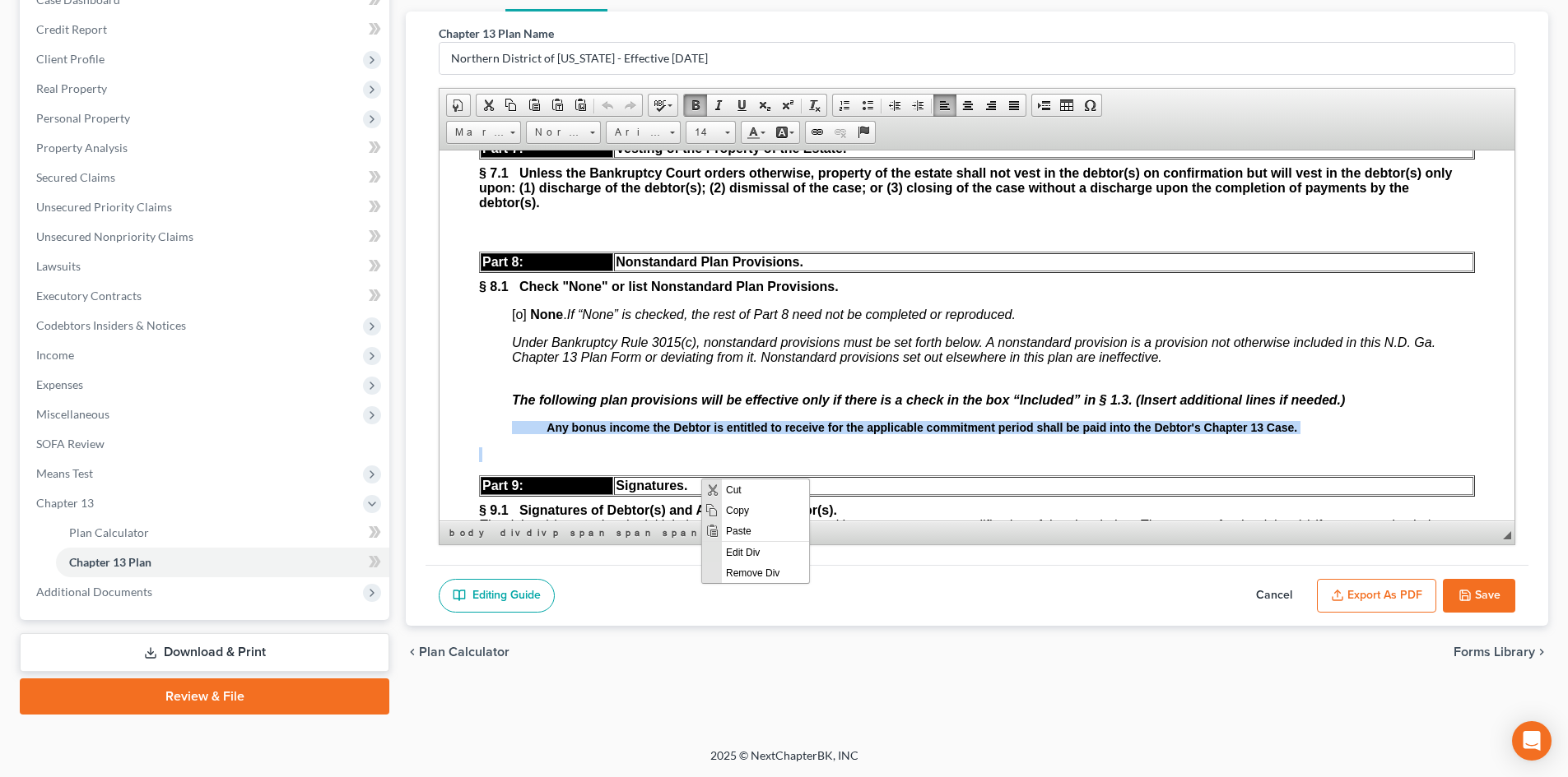
scroll to position [5377, 0]
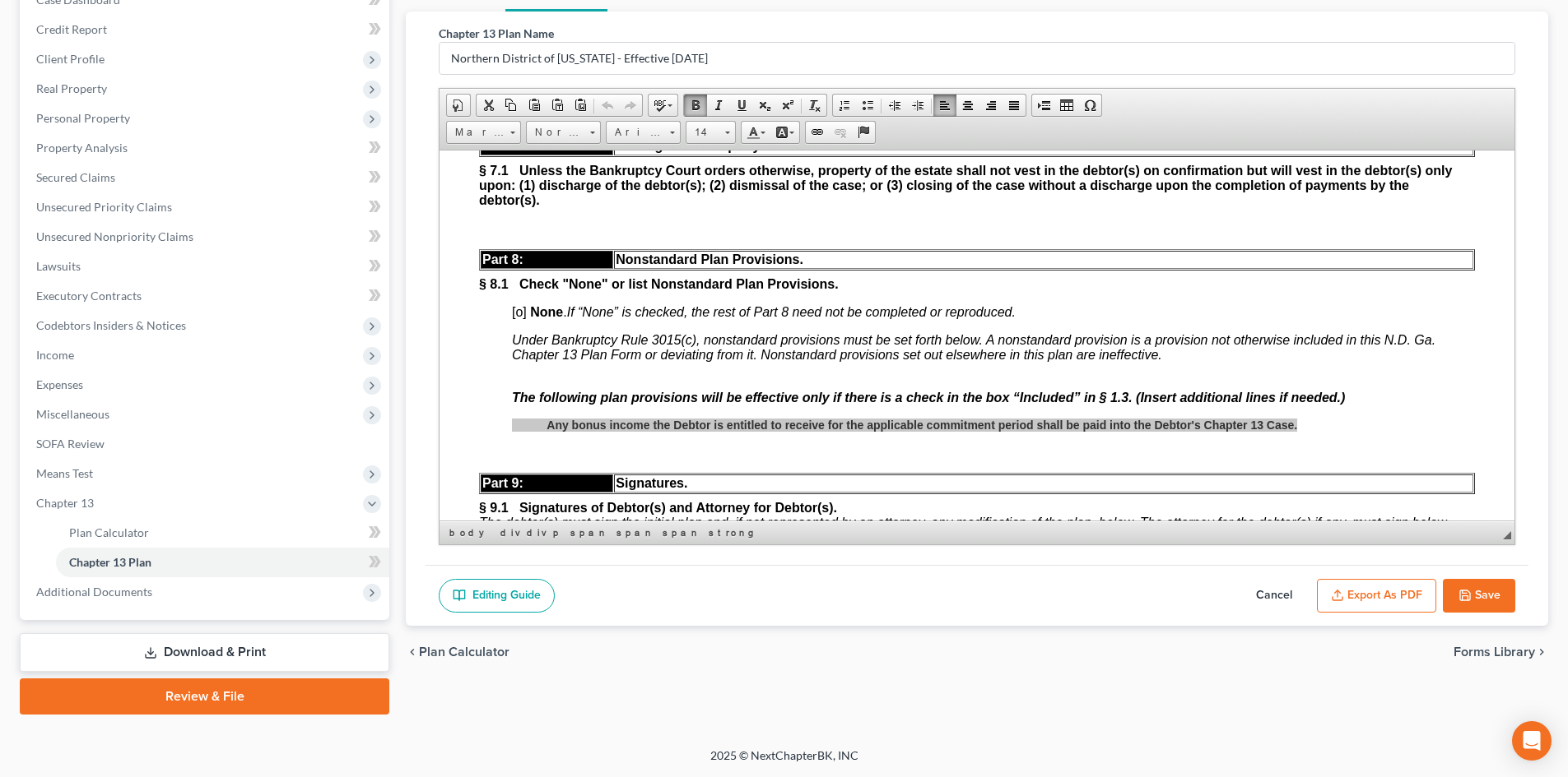
click at [1104, 685] on div "Plan Calculator Chapter 13 Plan Chapter 13 Plan Name [GEOGRAPHIC_DATA] of [US_S…" at bounding box center [977, 343] width 1158 height 743
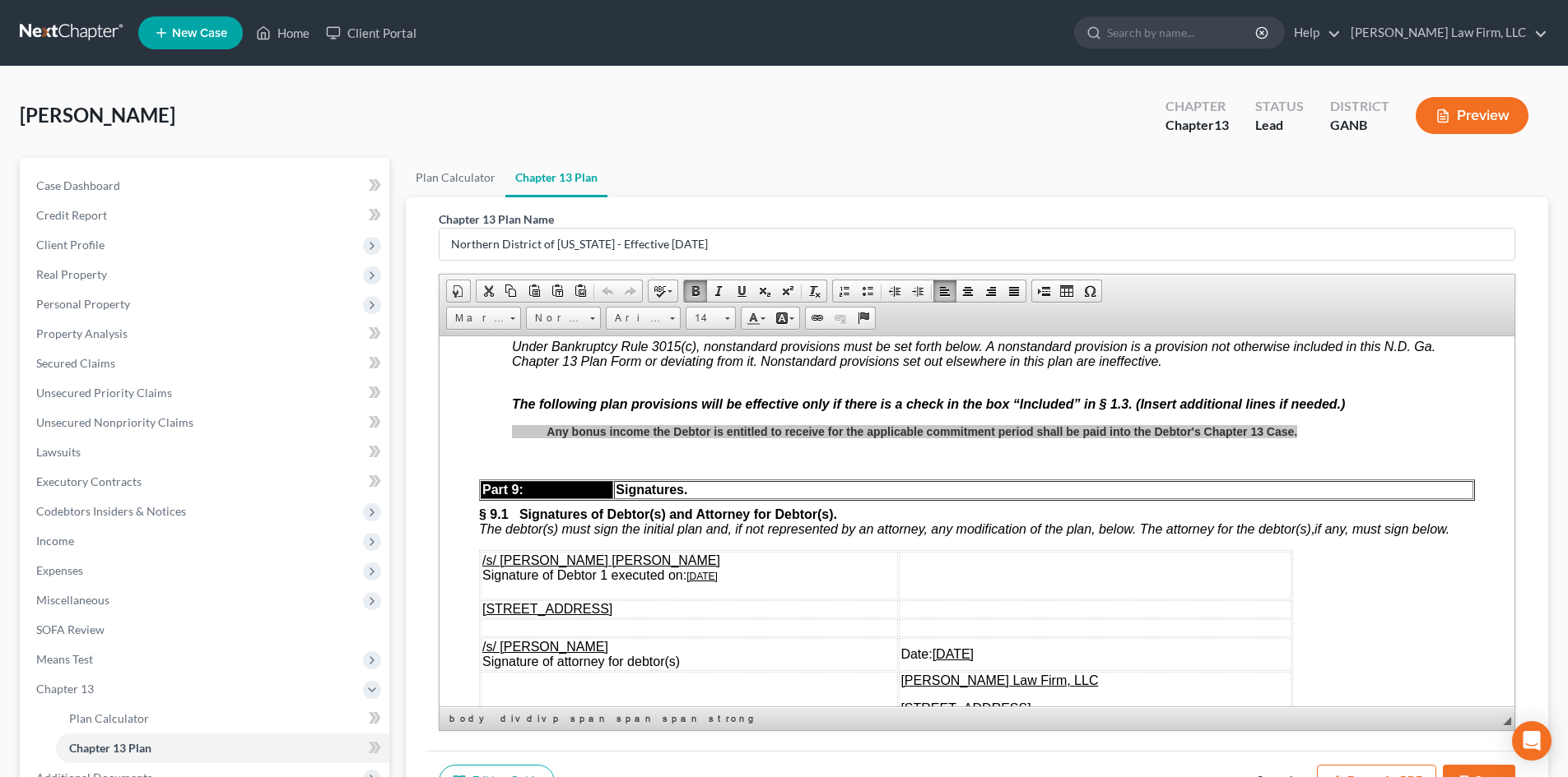
scroll to position [5706, 0]
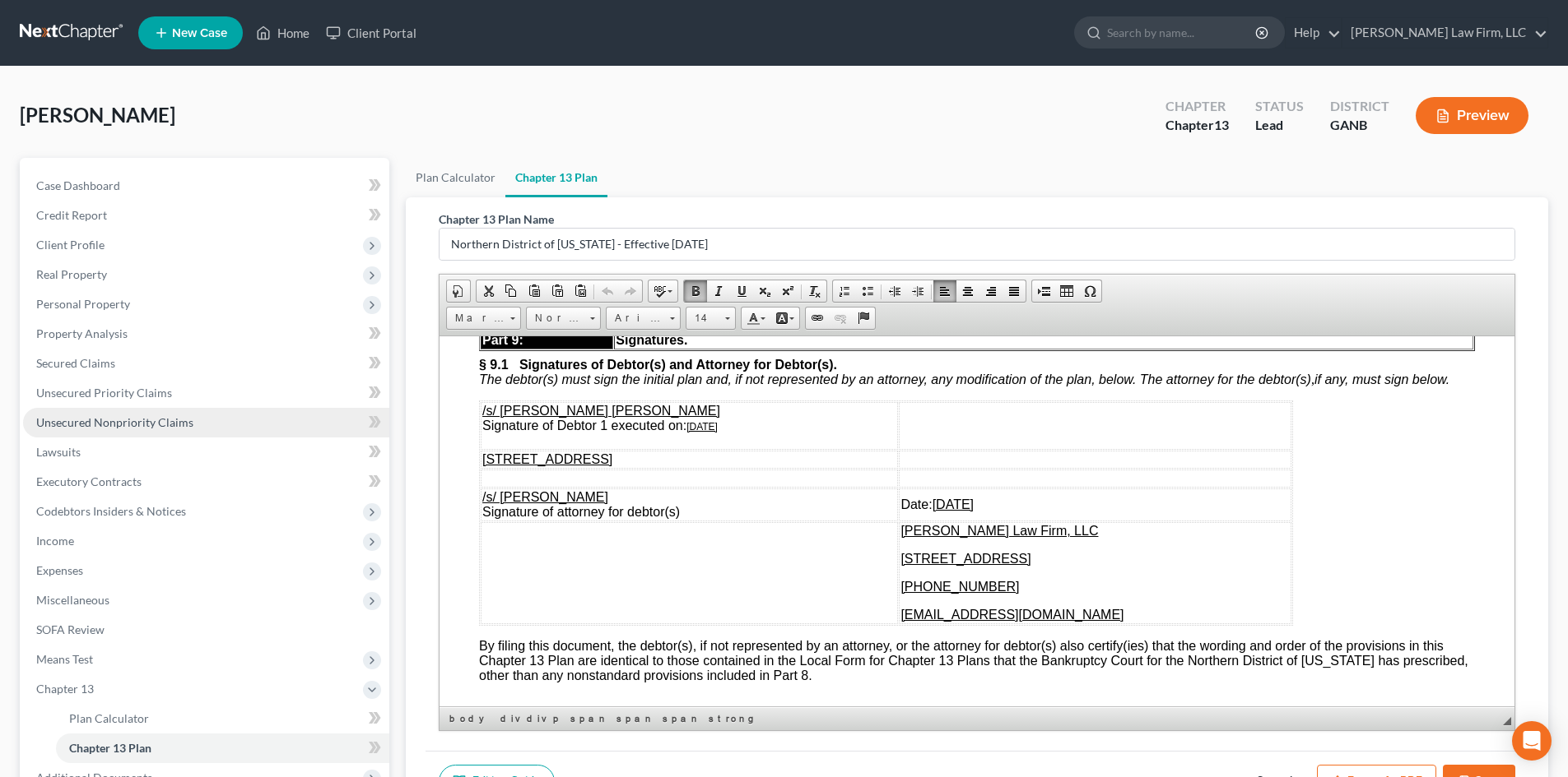
click at [113, 426] on span "Unsecured Nonpriority Claims" at bounding box center [114, 422] width 157 height 14
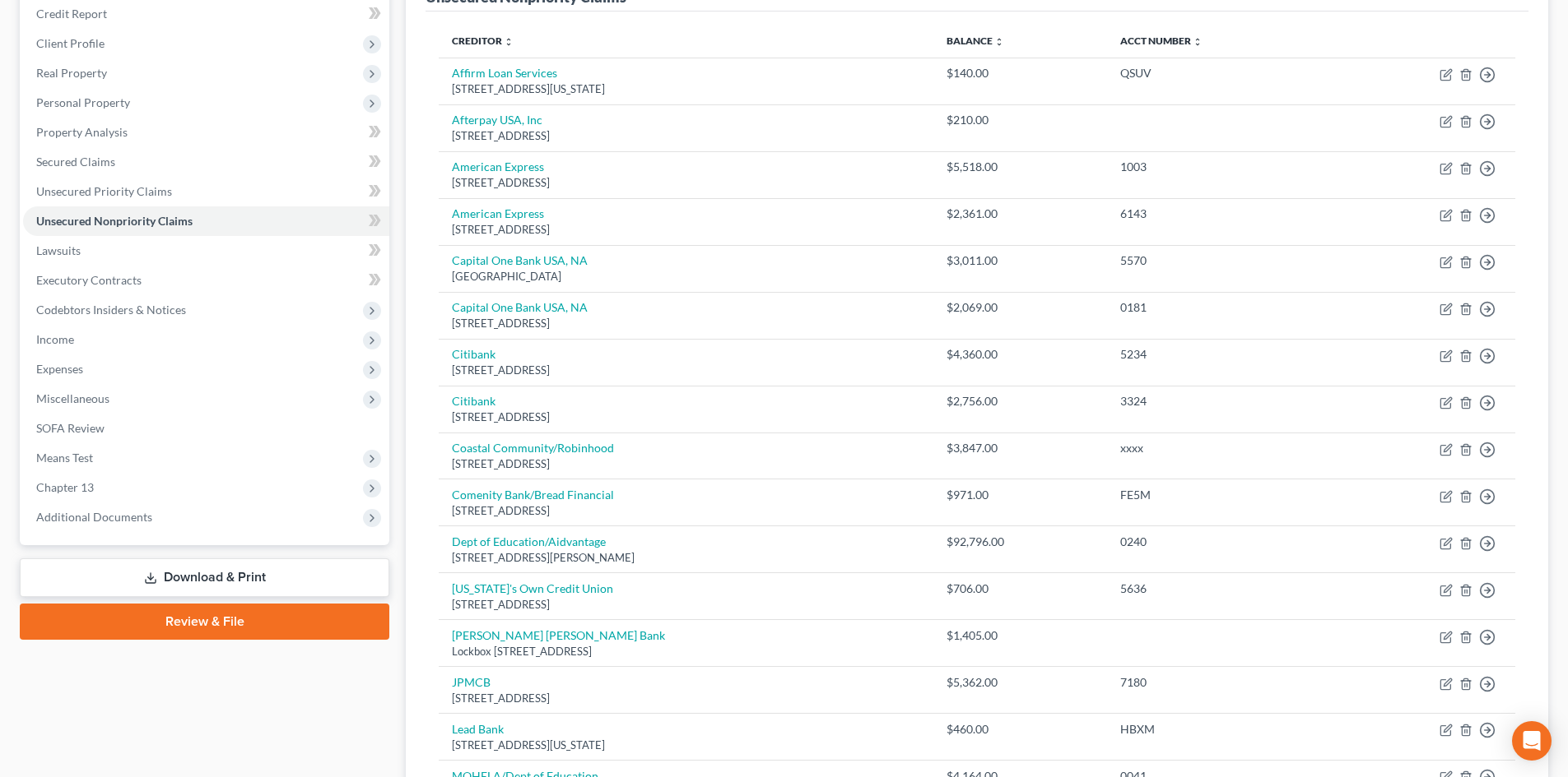
scroll to position [330, 0]
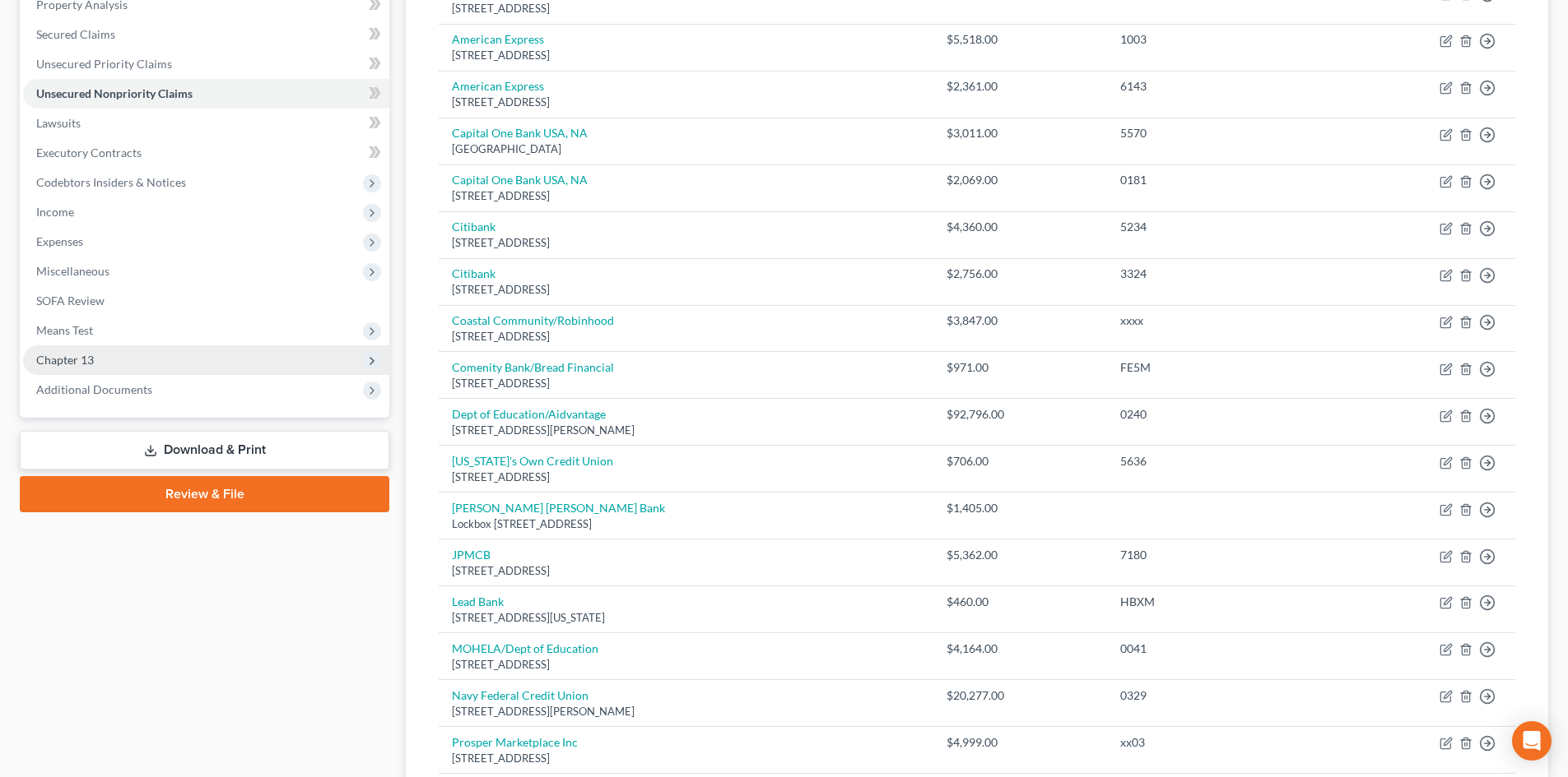
click at [67, 369] on span "Chapter 13" at bounding box center [207, 360] width 367 height 29
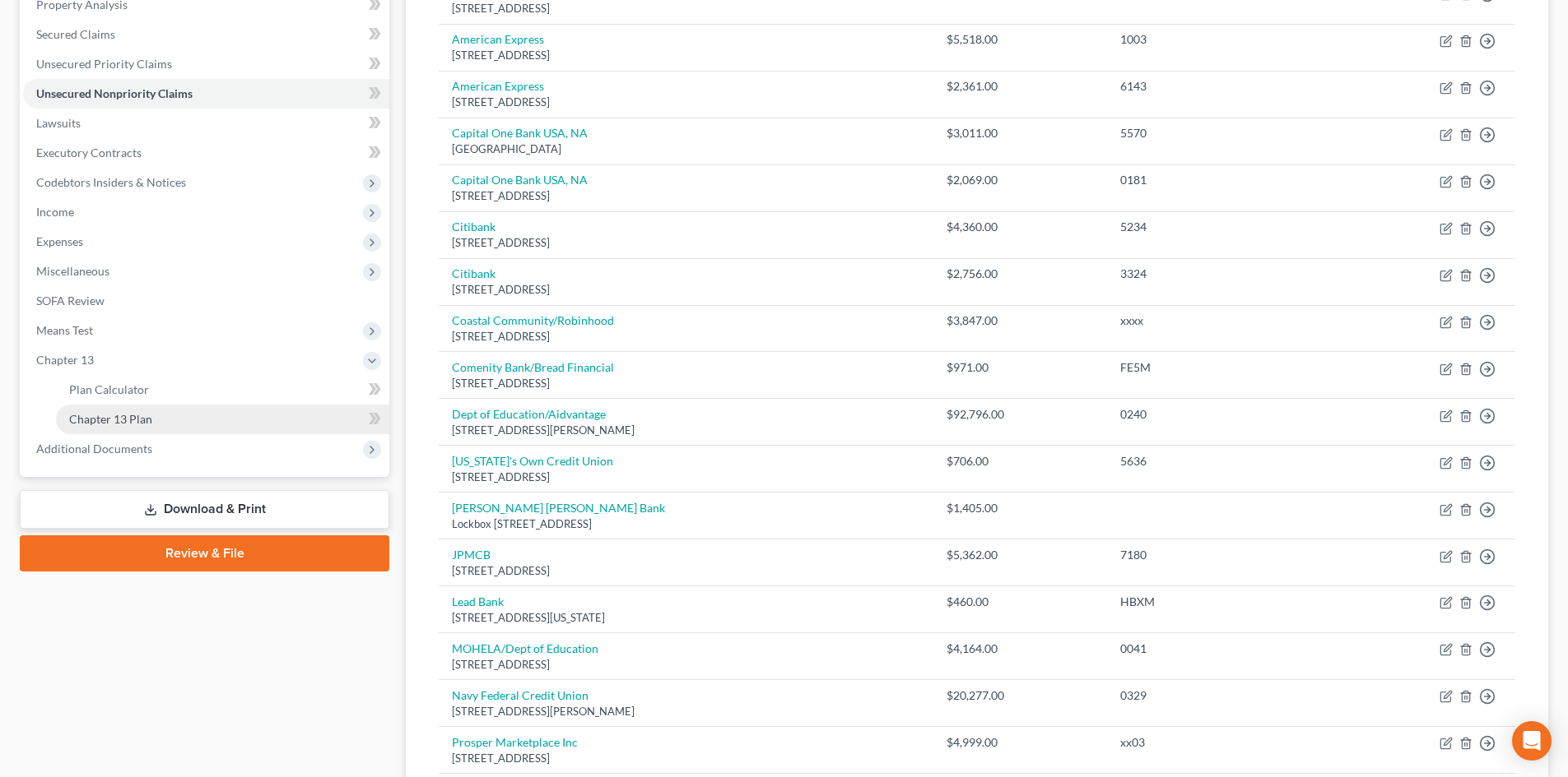
click at [116, 417] on span "Chapter 13 Plan" at bounding box center [110, 419] width 83 height 14
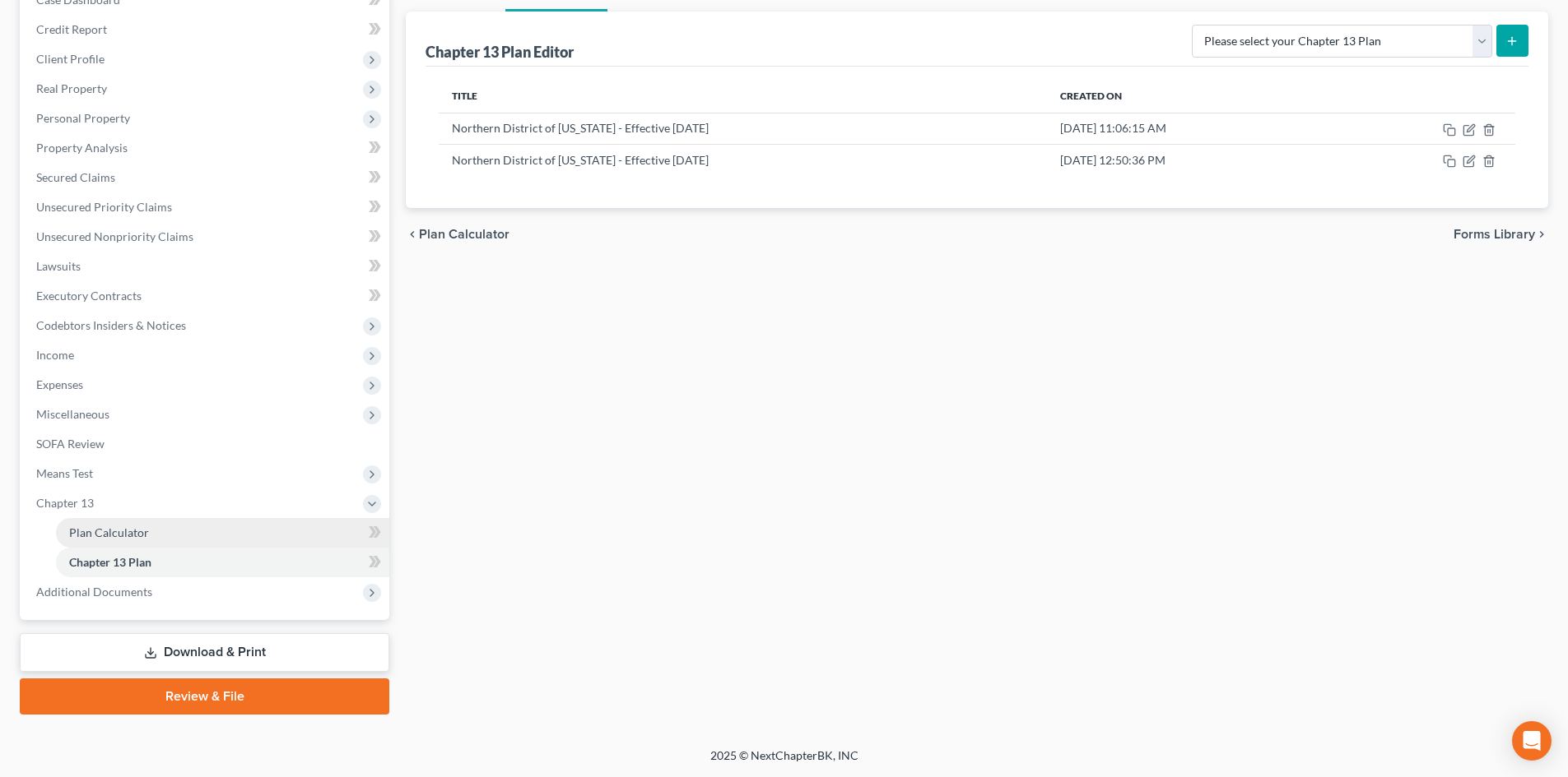
click at [87, 520] on link "Plan Calculator" at bounding box center [222, 533] width 333 height 29
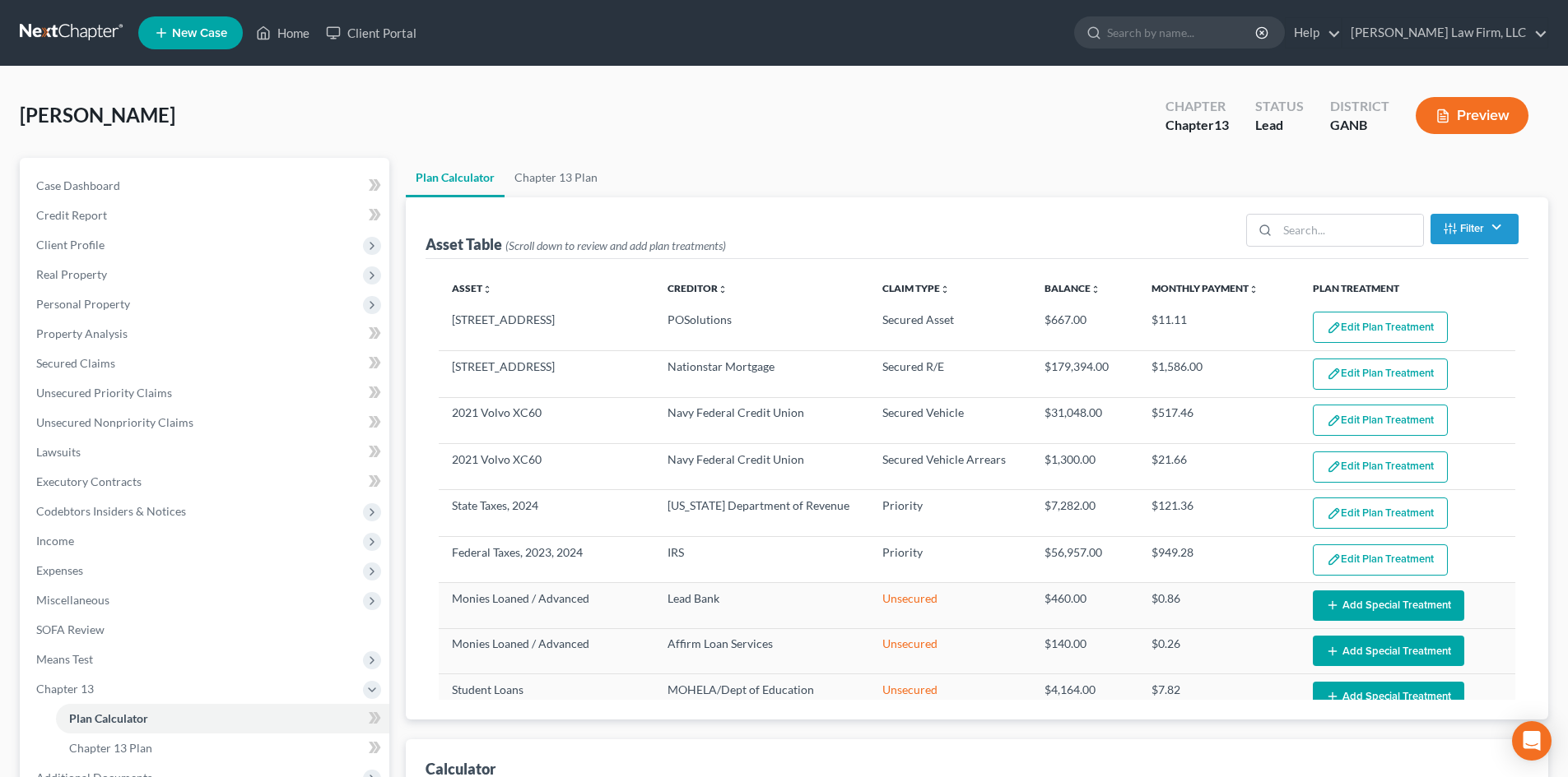
select select "59"
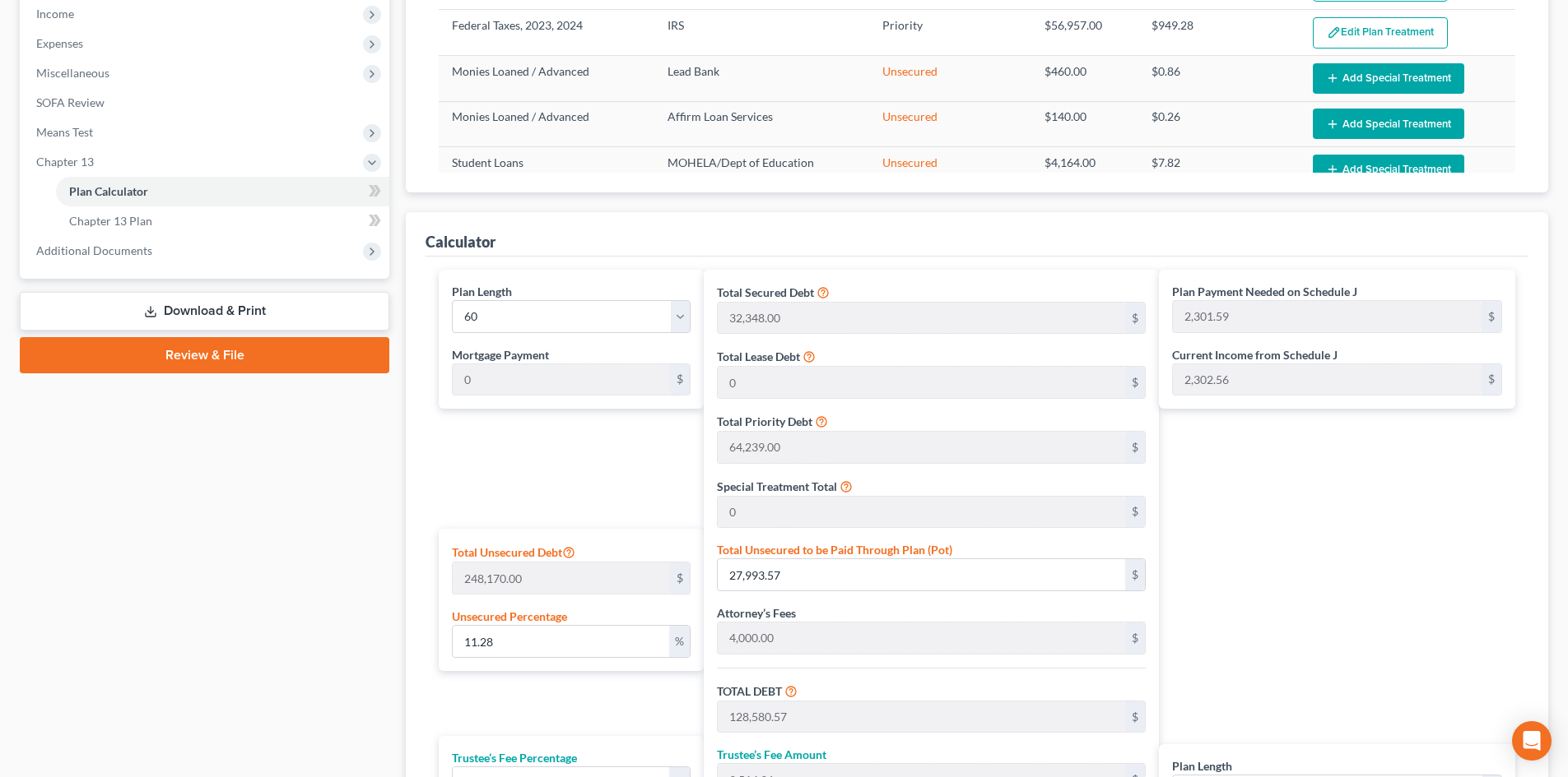
scroll to position [384, 0]
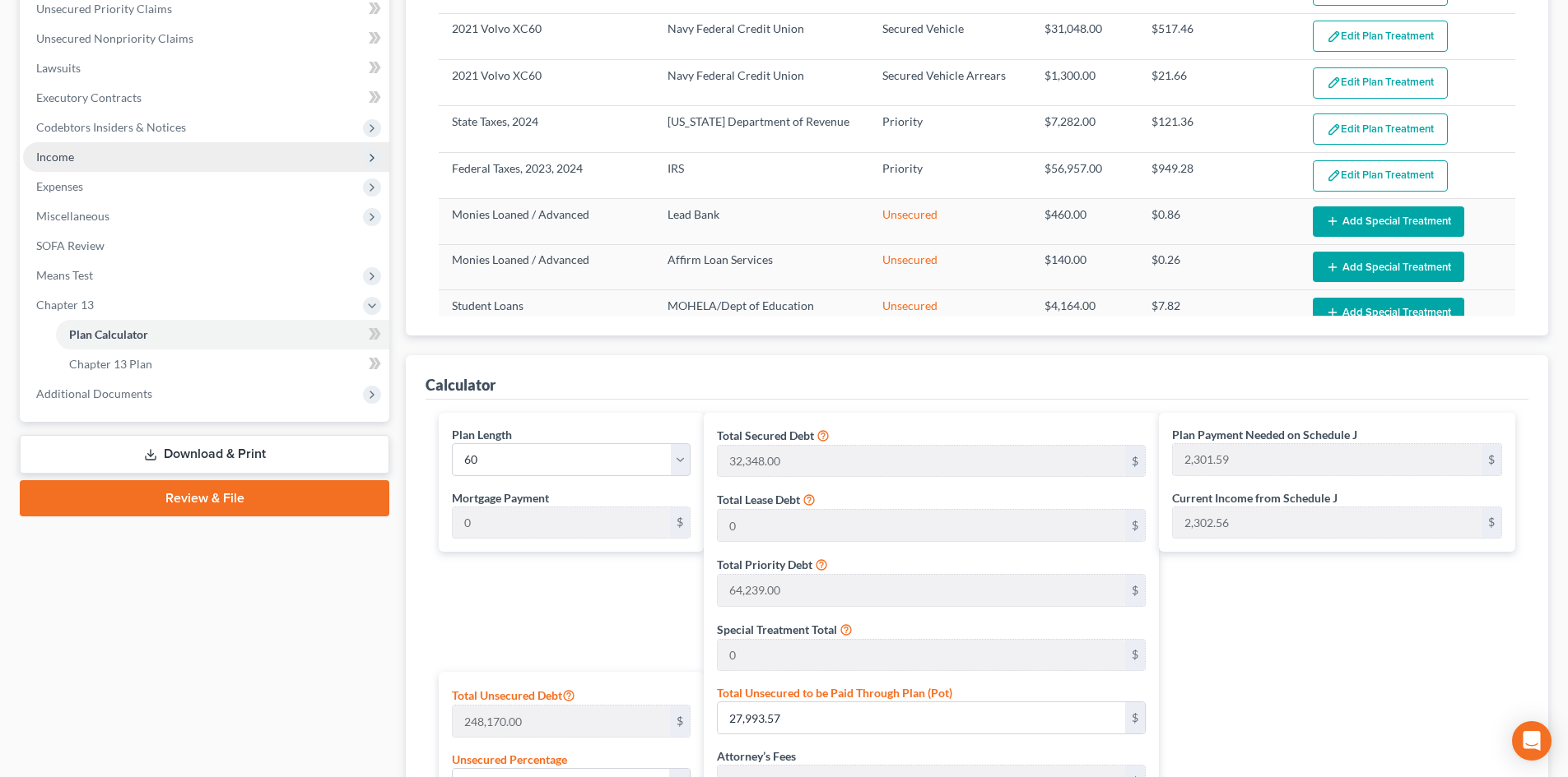
click at [41, 156] on span "Income" at bounding box center [55, 157] width 38 height 14
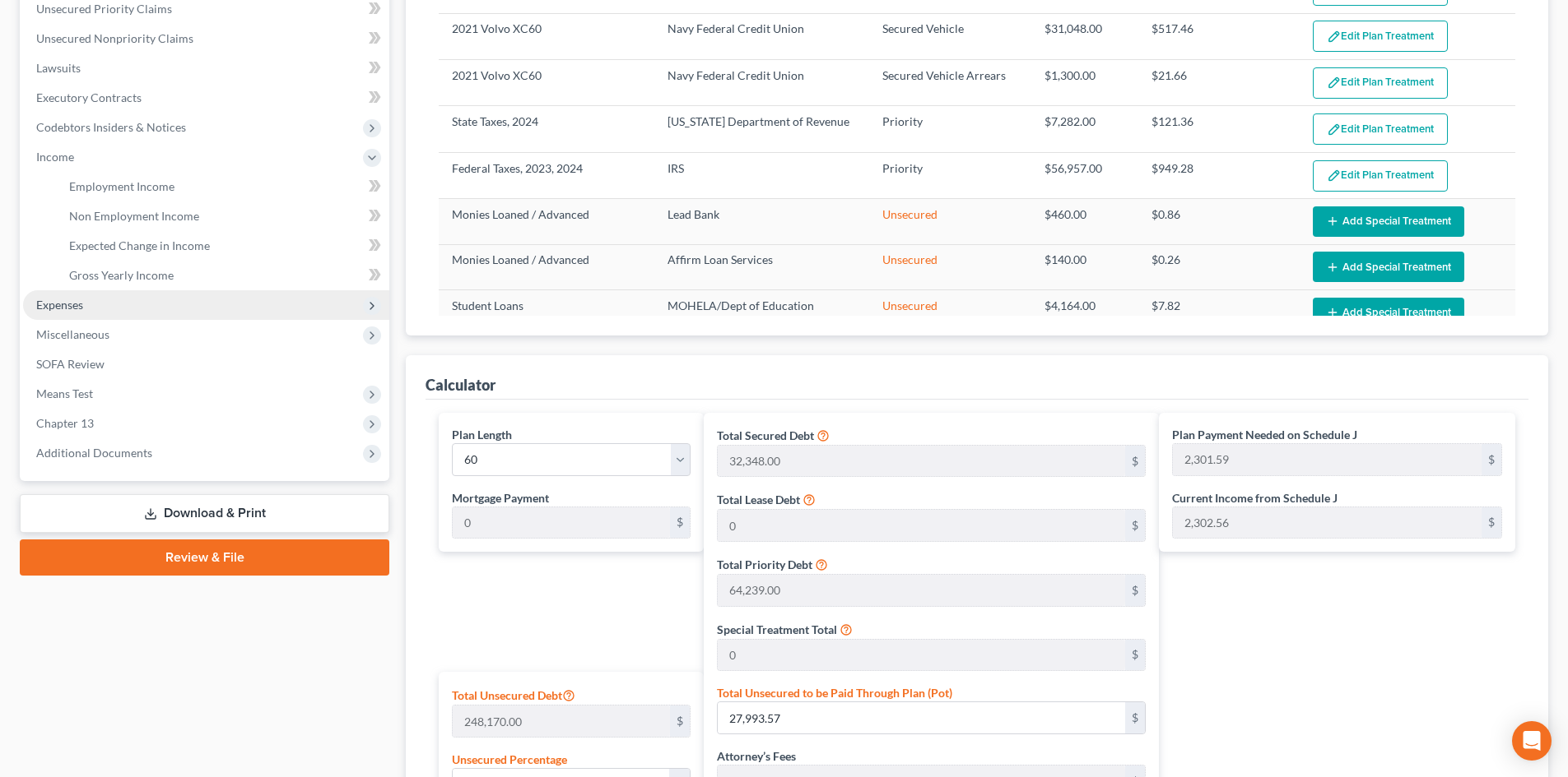
click at [69, 301] on span "Expenses" at bounding box center [59, 304] width 47 height 14
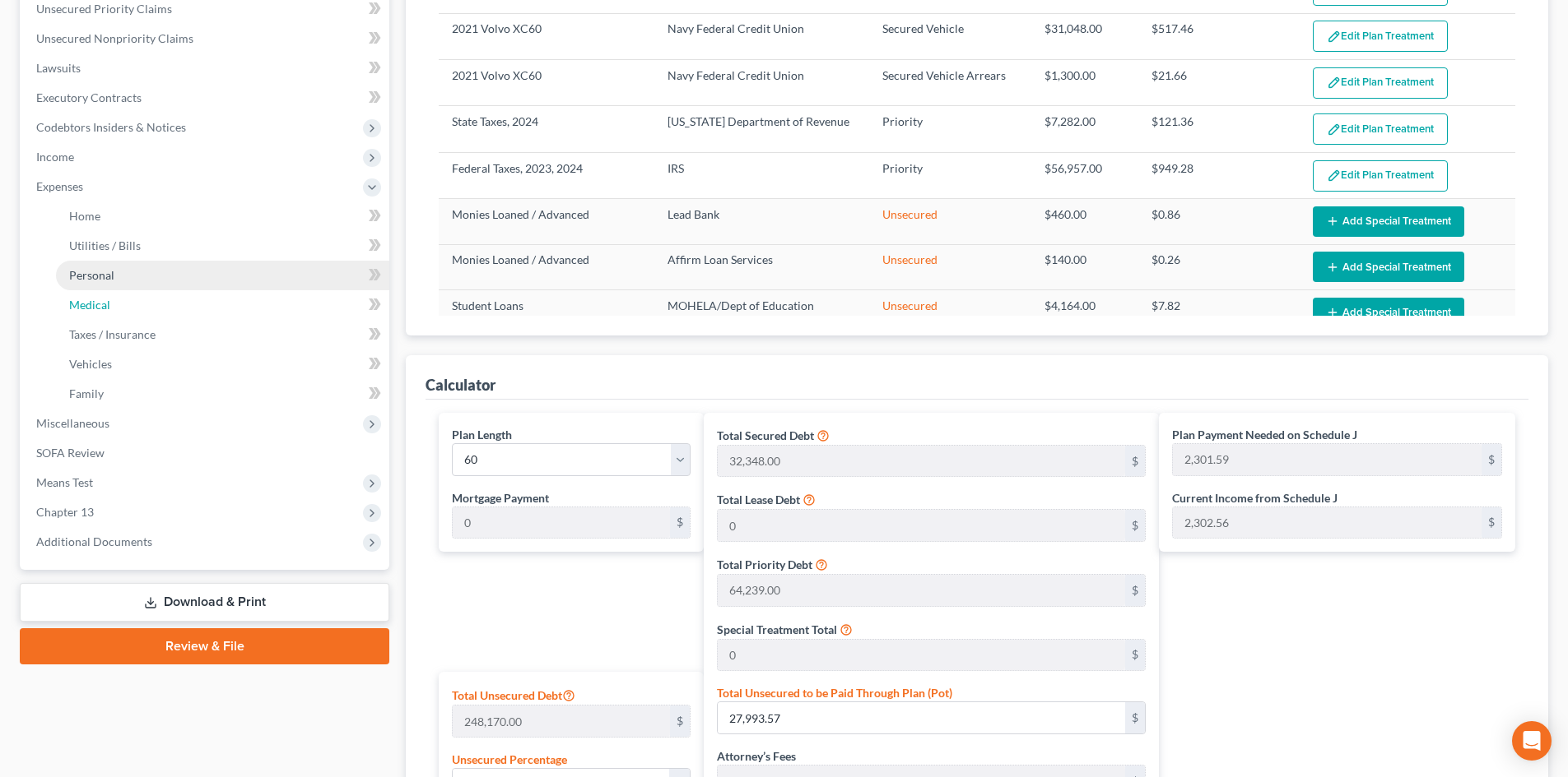
click at [93, 294] on link "Medical" at bounding box center [222, 305] width 333 height 29
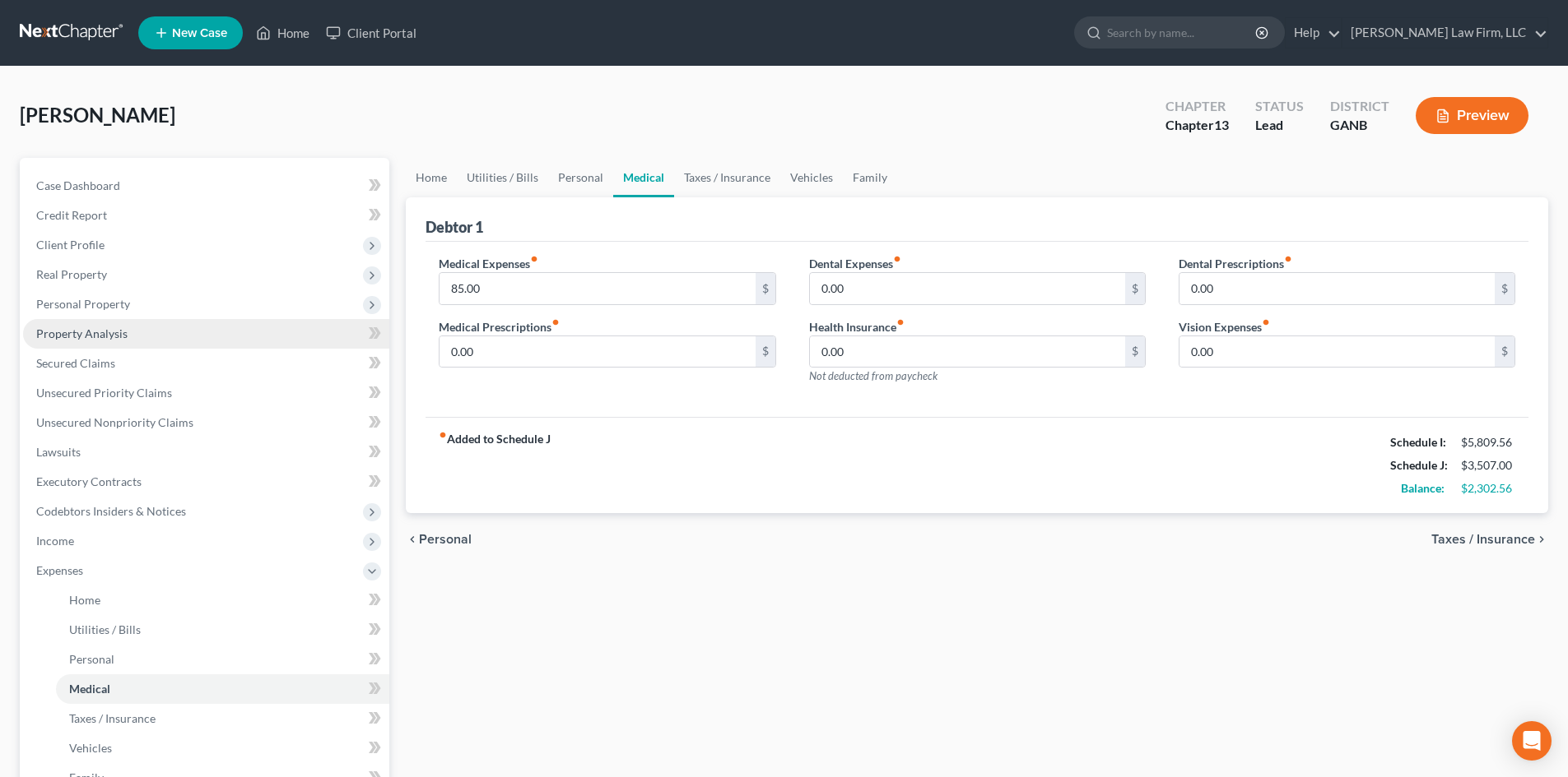
click at [85, 342] on link "Property Analysis" at bounding box center [207, 333] width 367 height 29
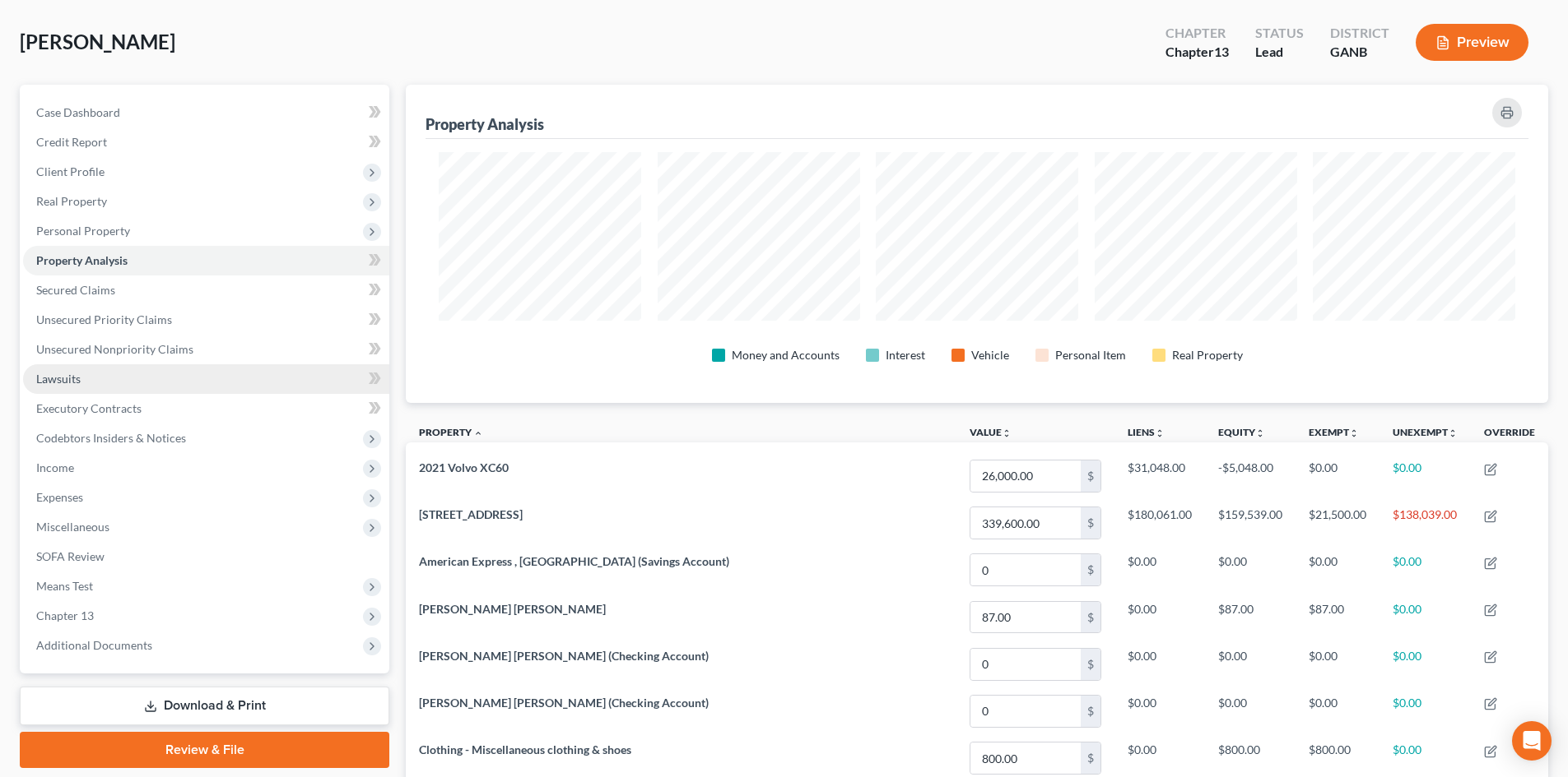
scroll to position [109, 0]
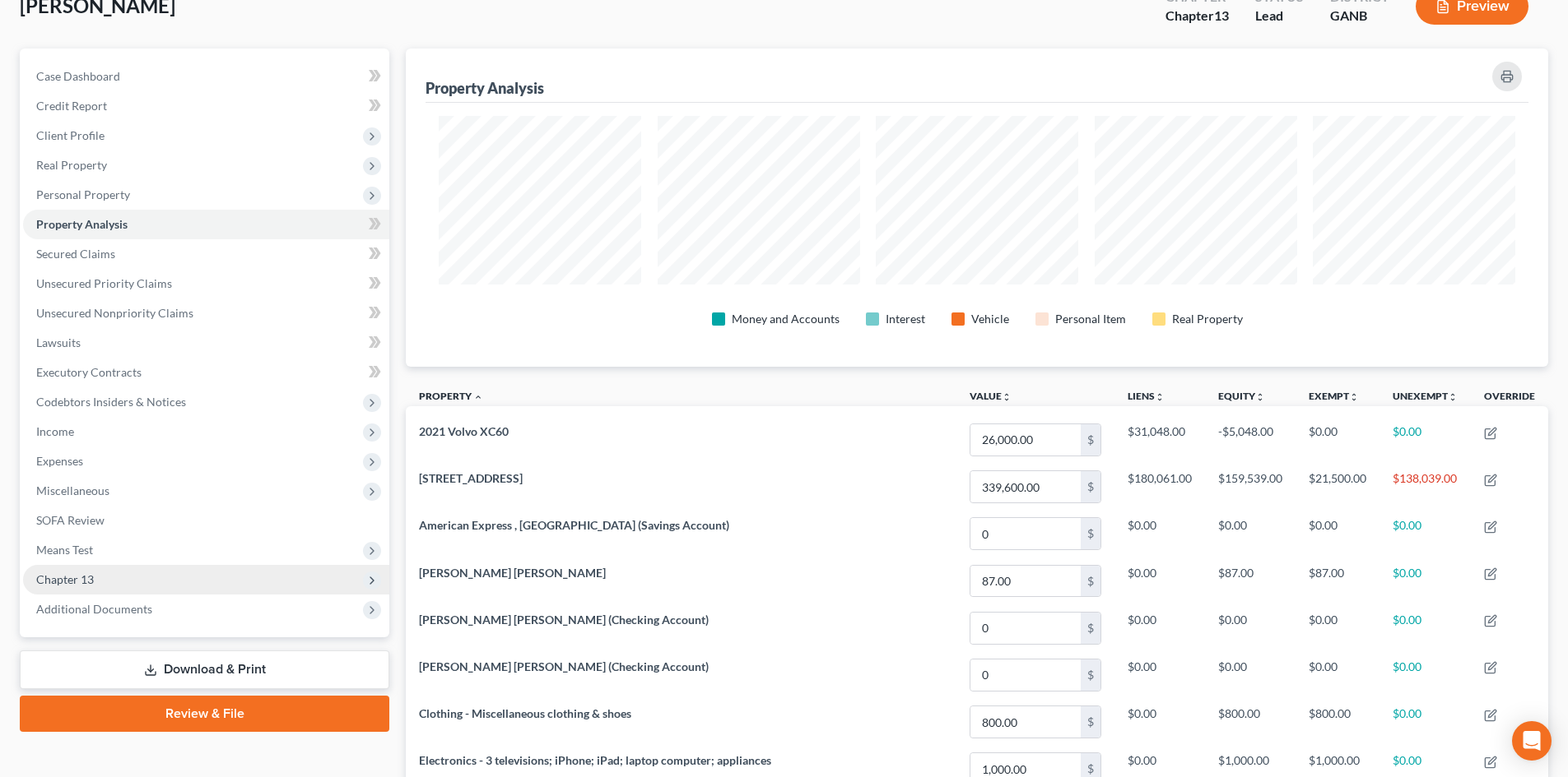
drag, startPoint x: 72, startPoint y: 585, endPoint x: 198, endPoint y: 576, distance: 126.3
click at [72, 585] on span "Chapter 13" at bounding box center [64, 579] width 58 height 14
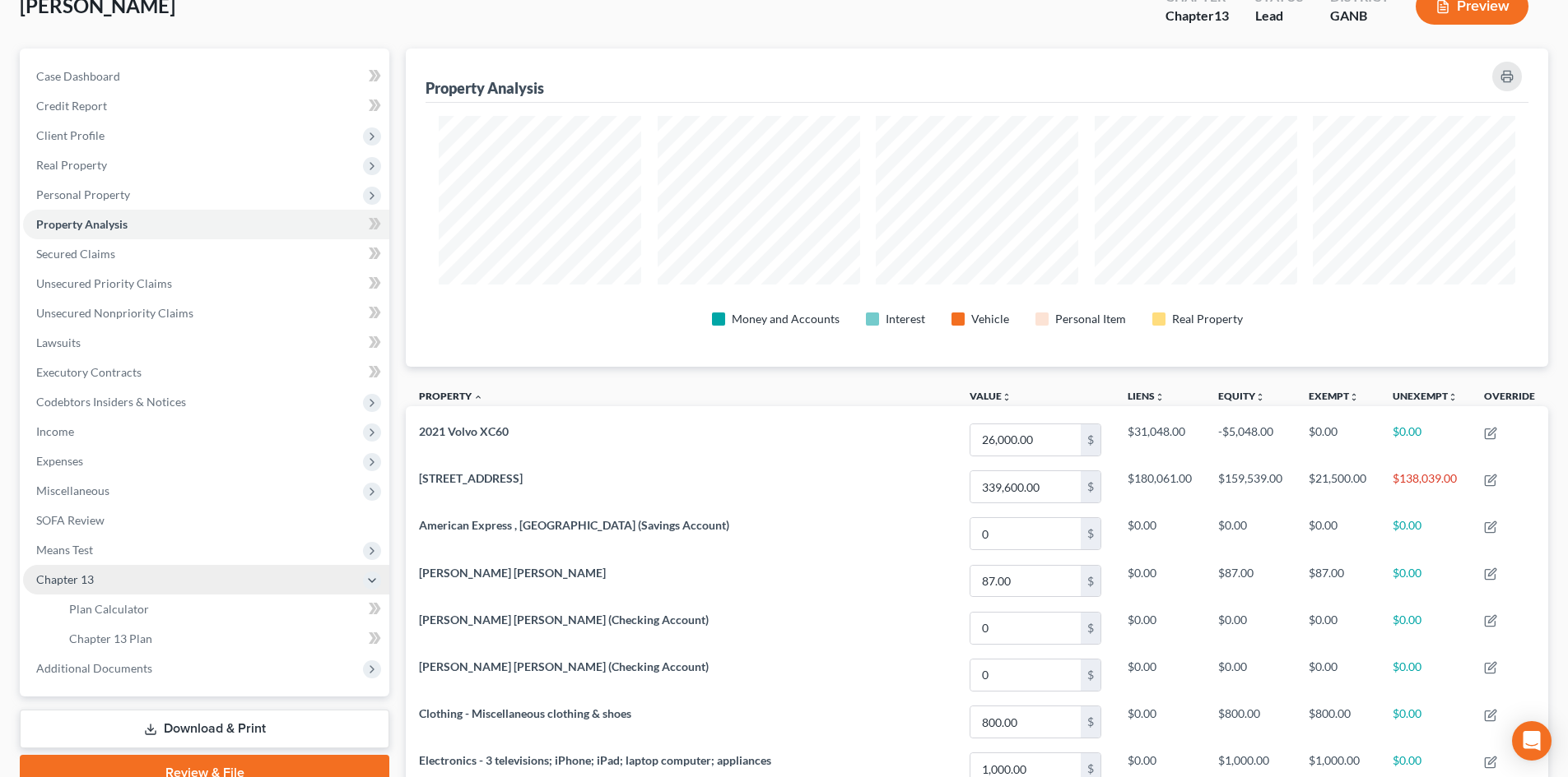
click at [66, 582] on span "Chapter 13" at bounding box center [64, 579] width 58 height 14
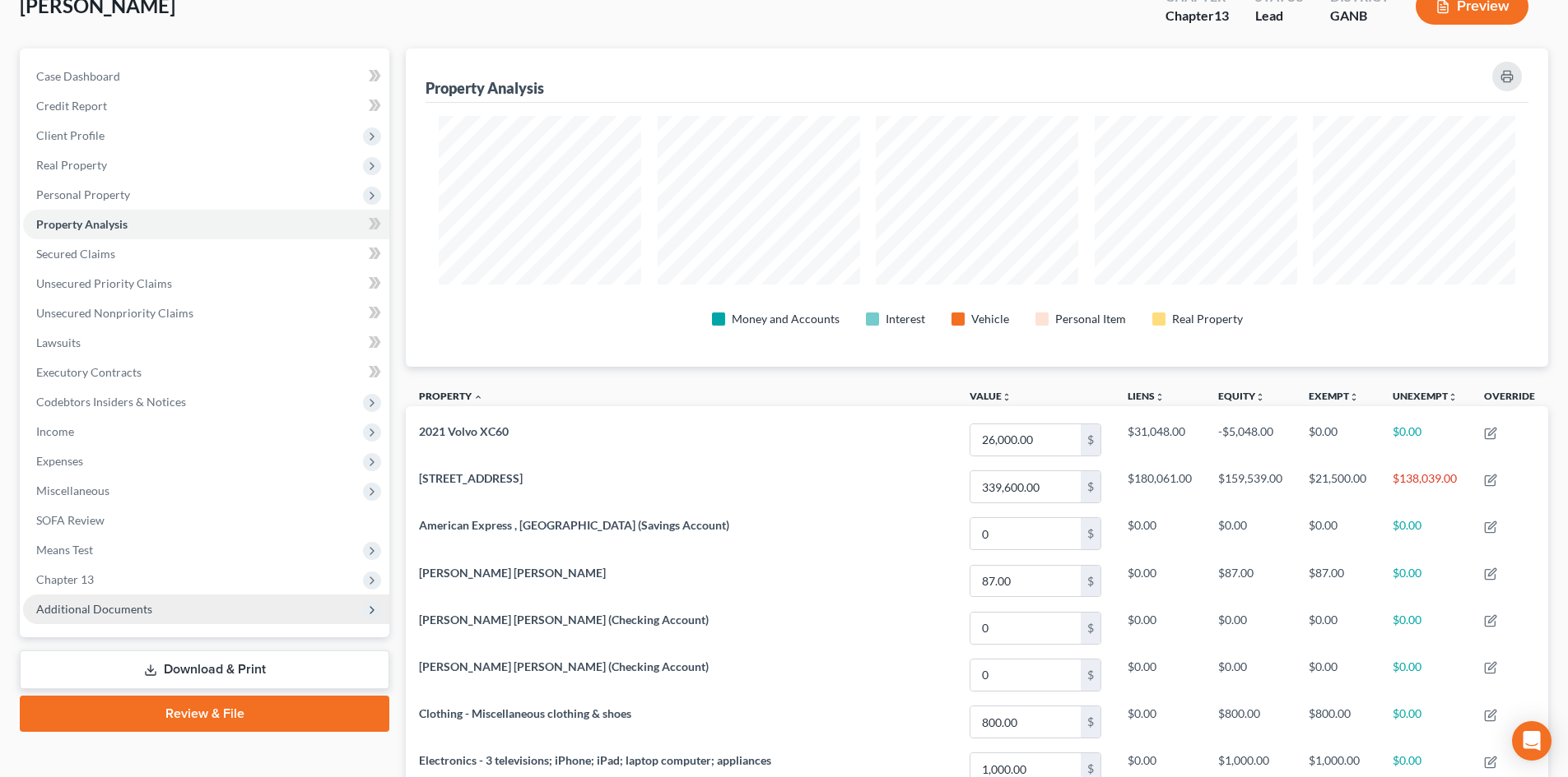
click at [93, 613] on span "Additional Documents" at bounding box center [94, 609] width 116 height 14
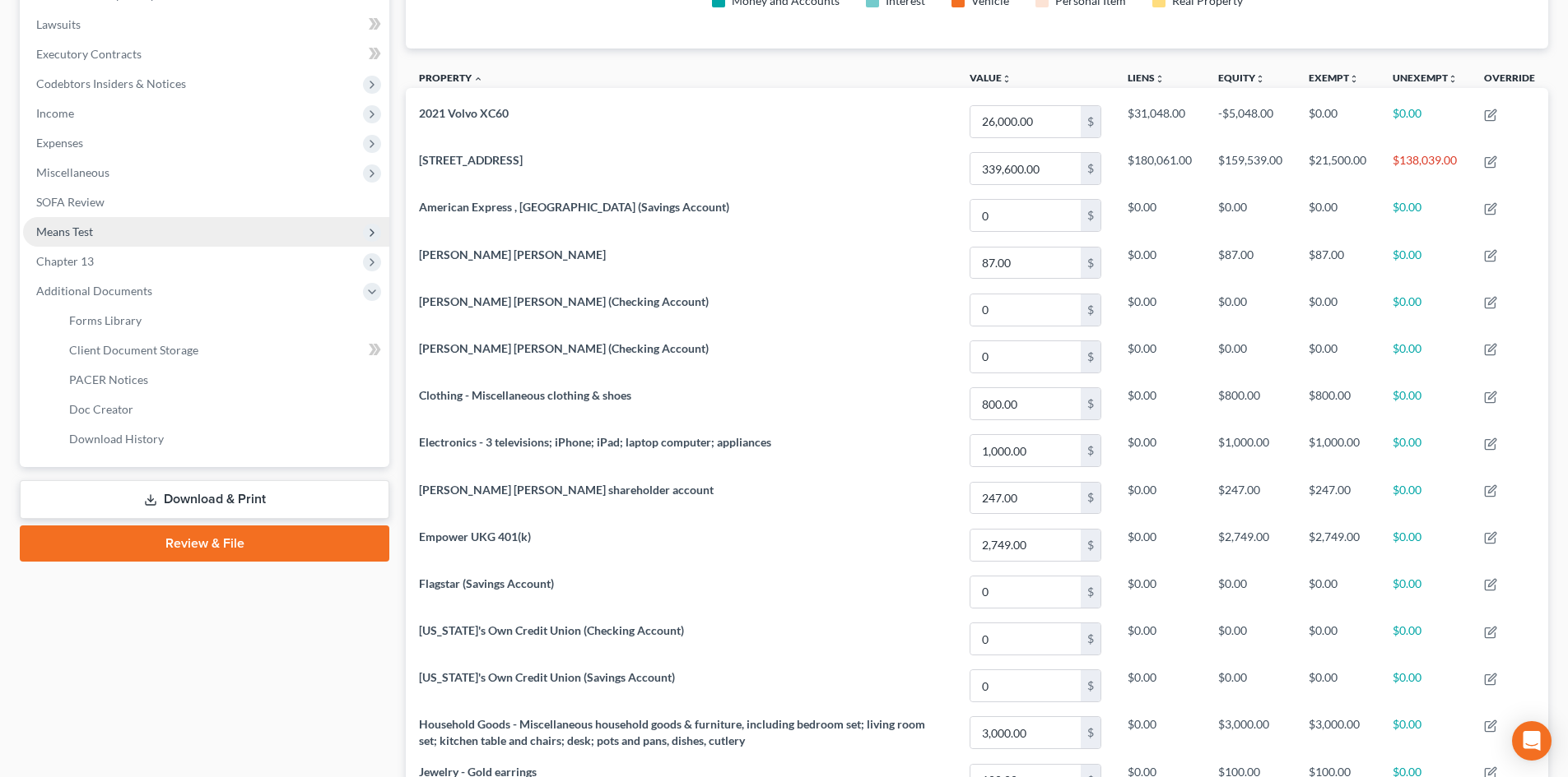
scroll to position [439, 0]
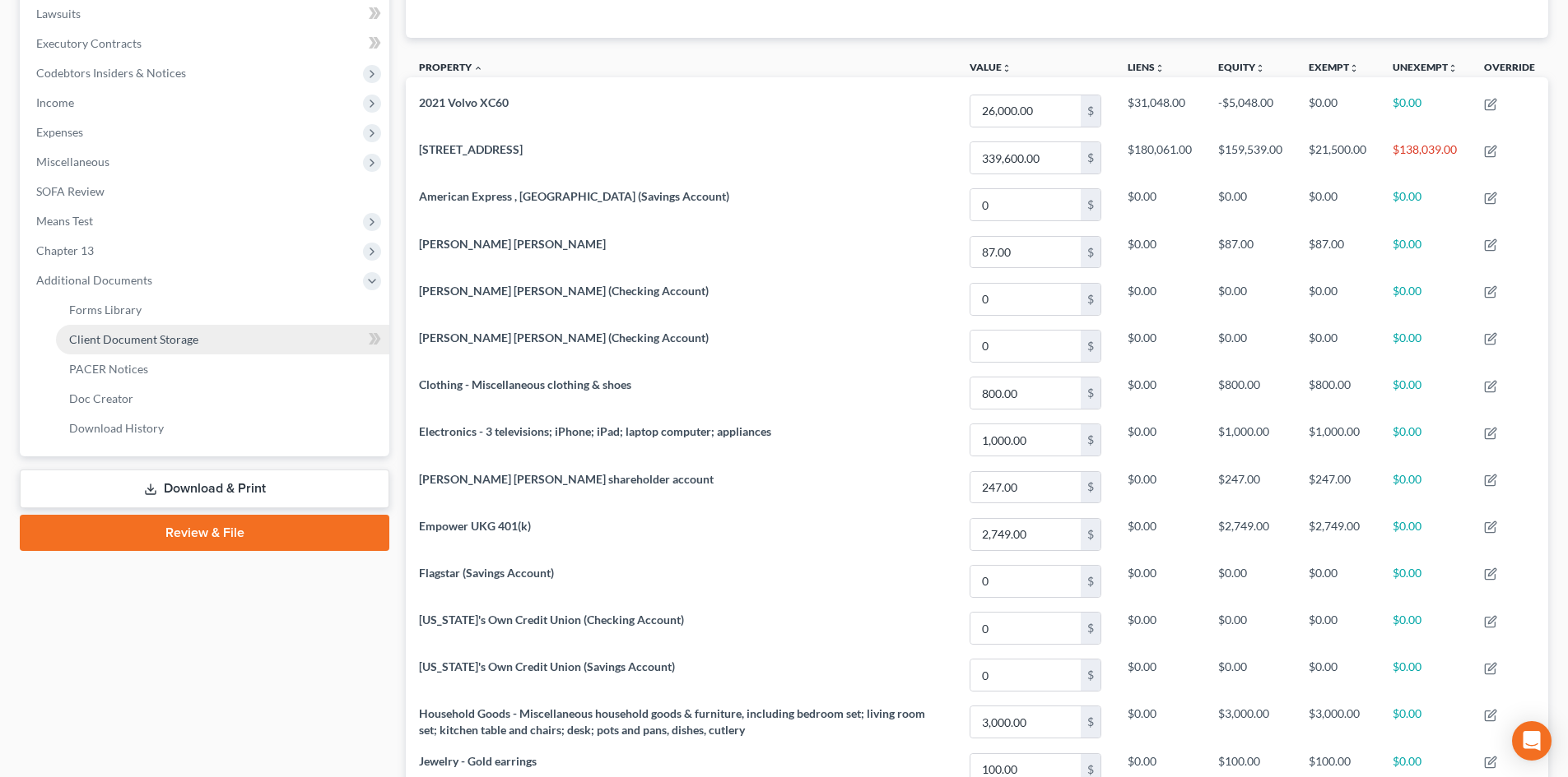
click at [118, 343] on span "Client Document Storage" at bounding box center [134, 339] width 129 height 14
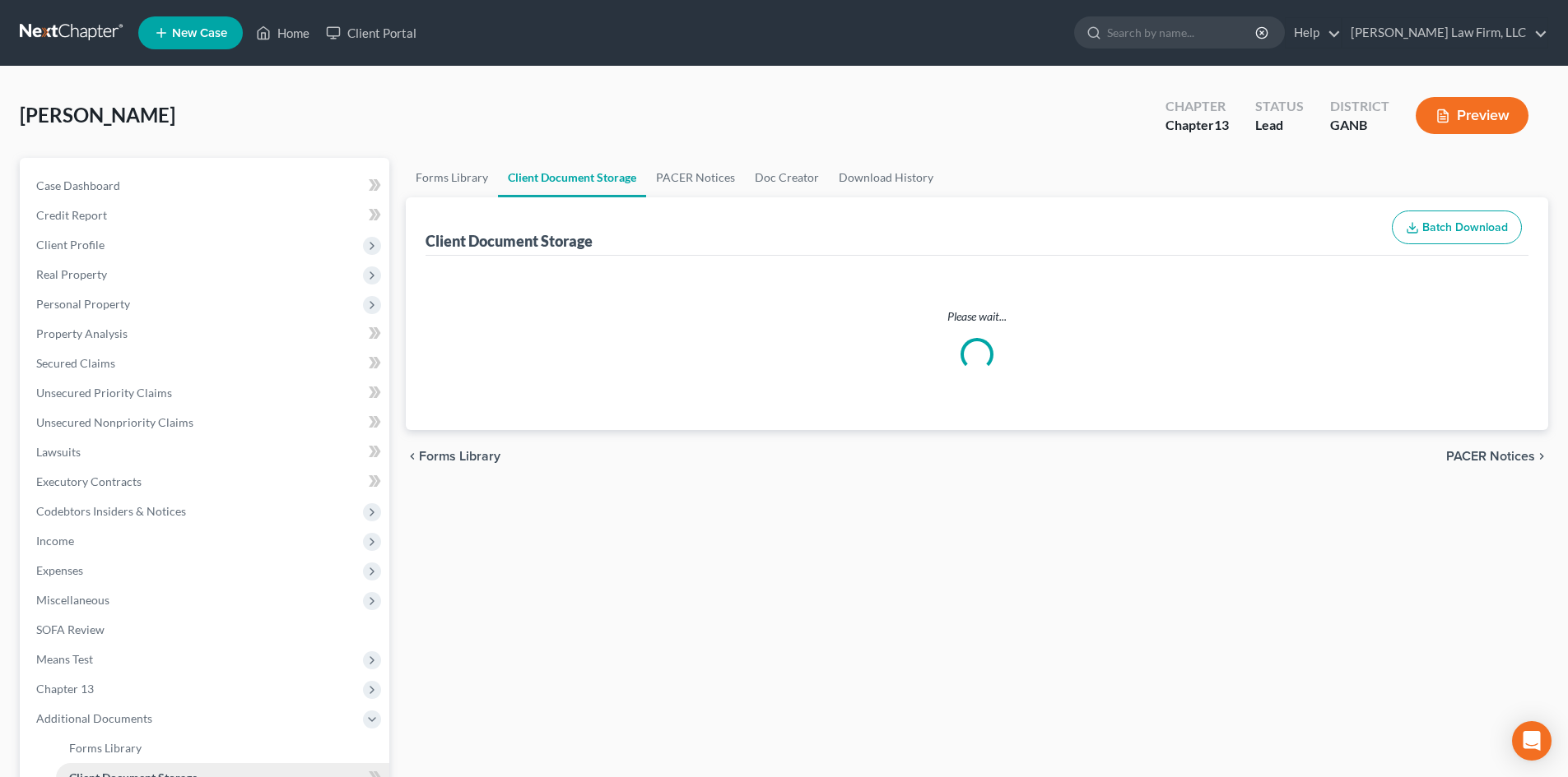
select select "5"
select select "35"
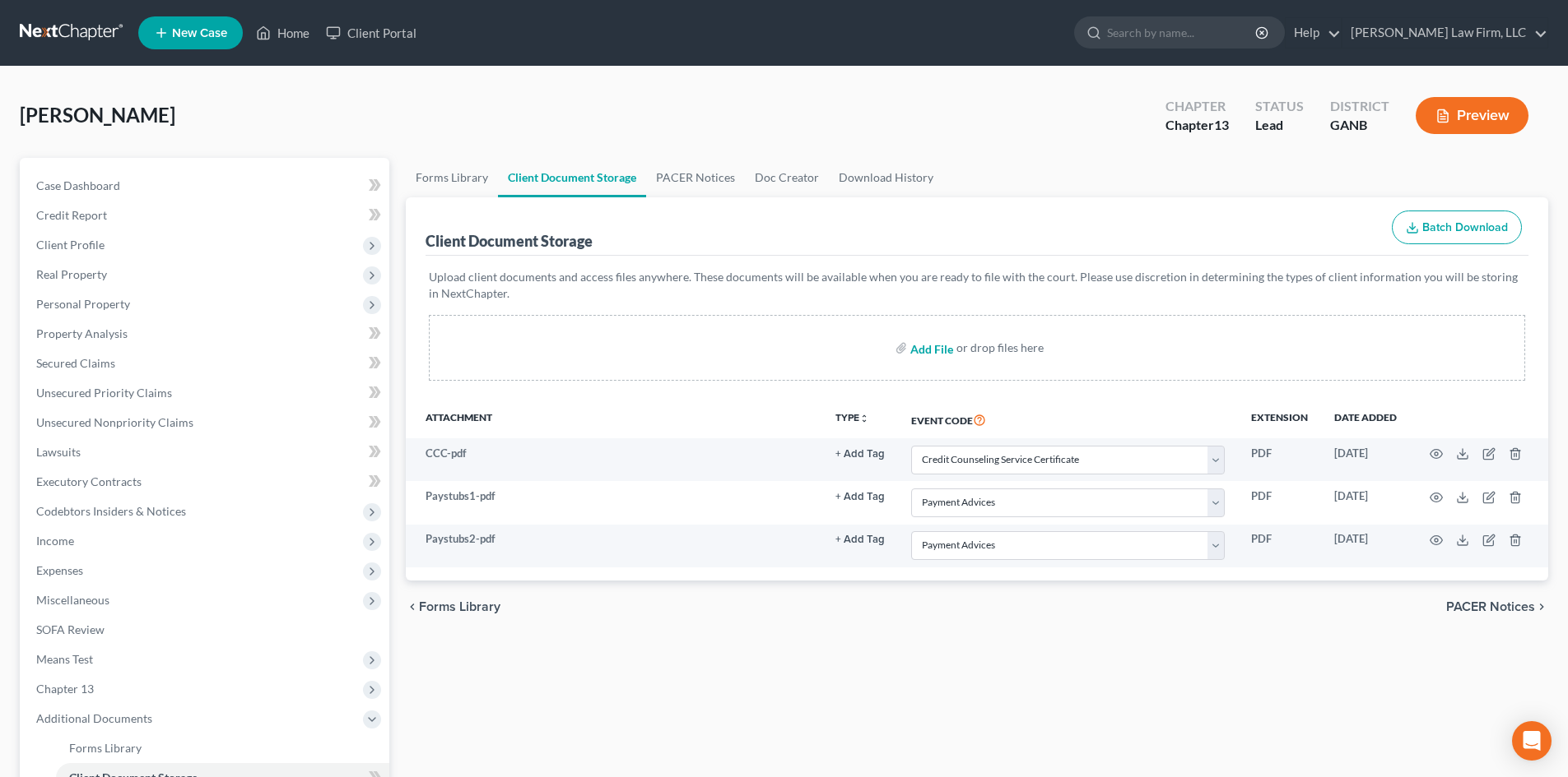
click at [939, 352] on input "file" at bounding box center [929, 348] width 40 height 29
type input "C:\fakepath\Plan.pdf"
select select "5"
select select "35"
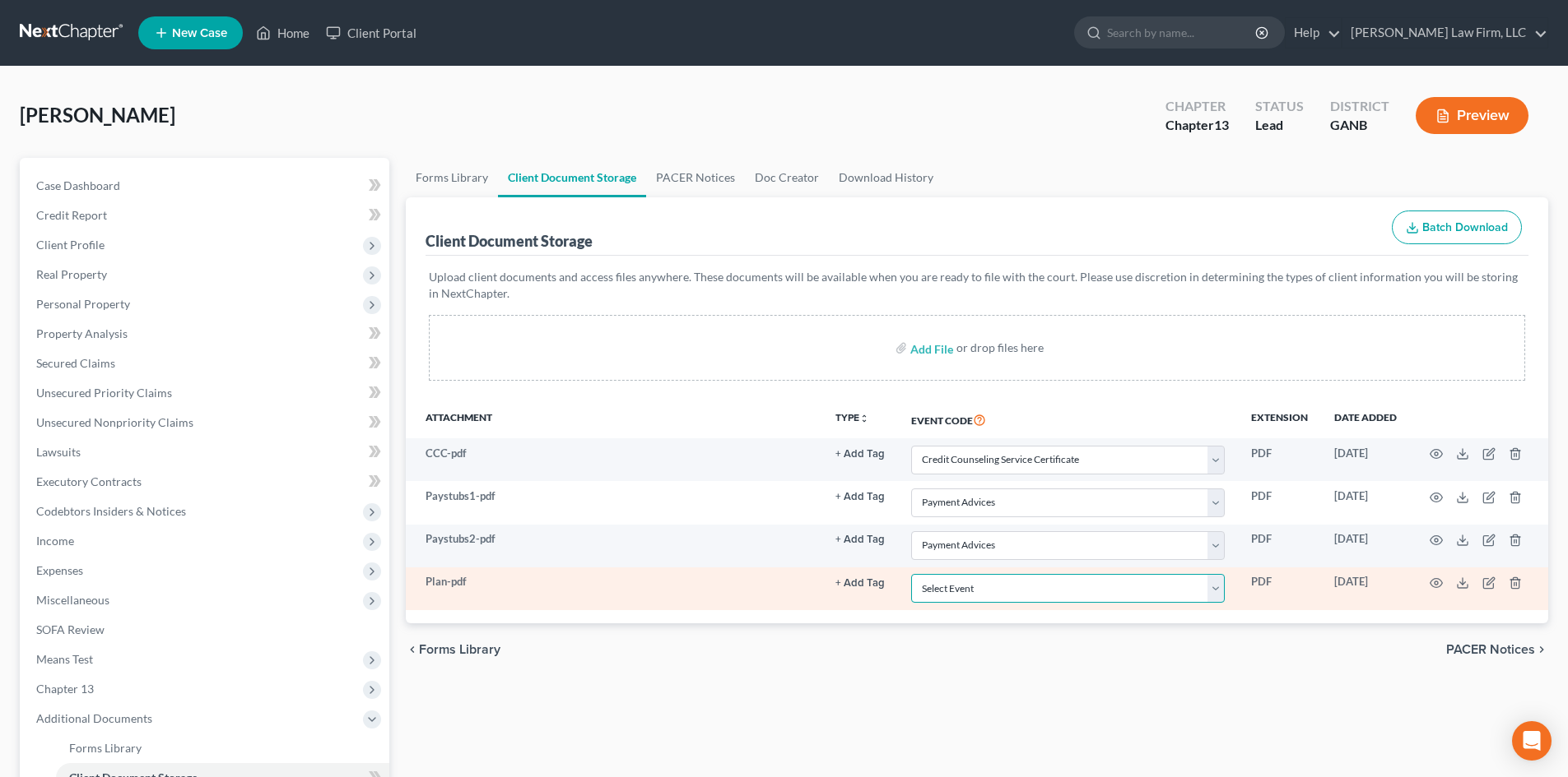
click at [958, 593] on select "Select Event 01 - Chapter 13 Plan - Initial Plan 02-Application to Pay Filing F…" at bounding box center [1068, 589] width 314 height 29
select select "0"
click at [911, 574] on select "Select Event 01 - Chapter 13 Plan - Initial Plan 02-Application to Pay Filing F…" at bounding box center [1068, 589] width 314 height 29
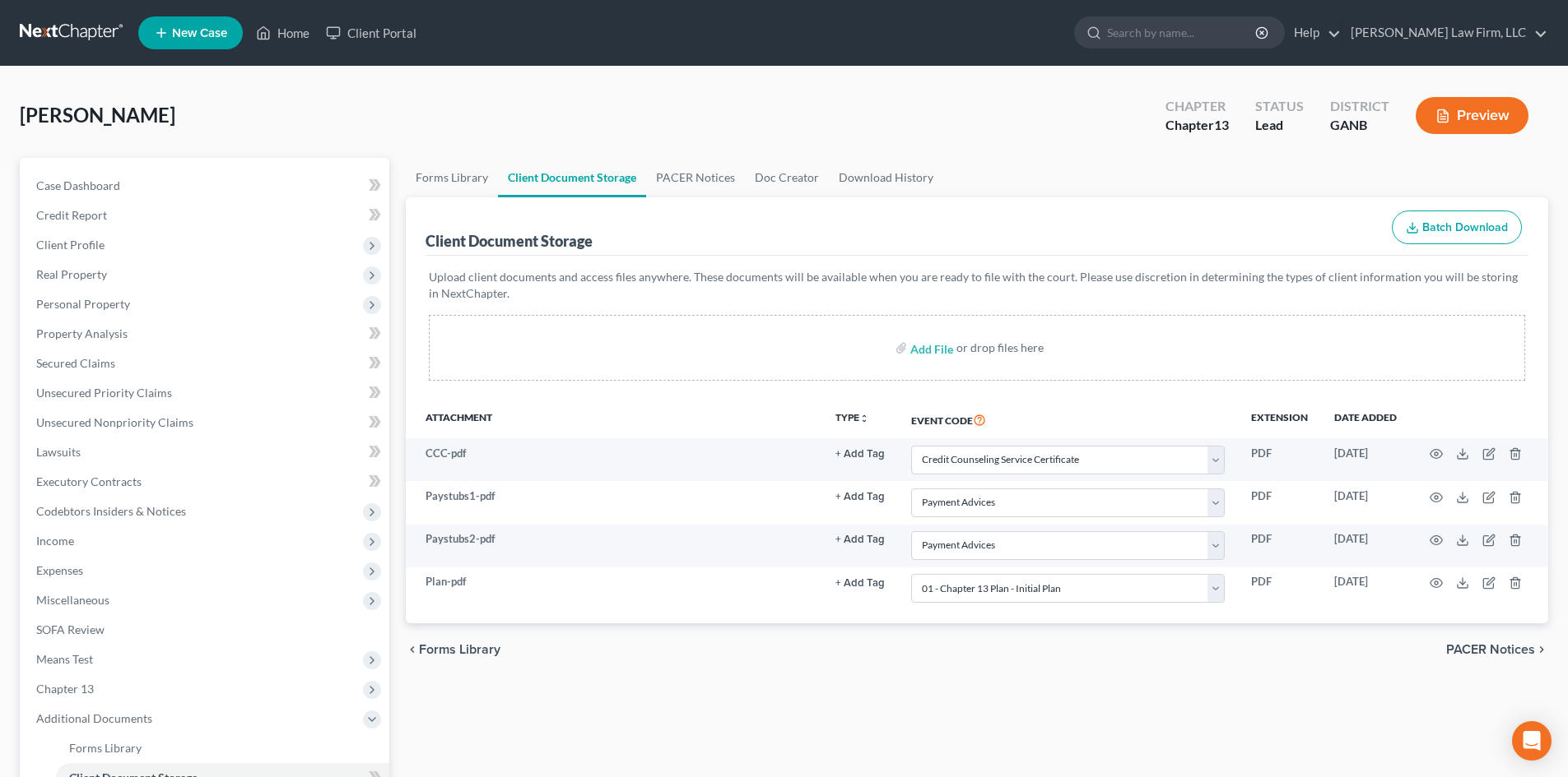
drag, startPoint x: 1128, startPoint y: 667, endPoint x: 1136, endPoint y: 678, distance: 13.6
click at [1128, 666] on div "chevron_left Forms Library PACER Notices chevron_right" at bounding box center [976, 650] width 1142 height 53
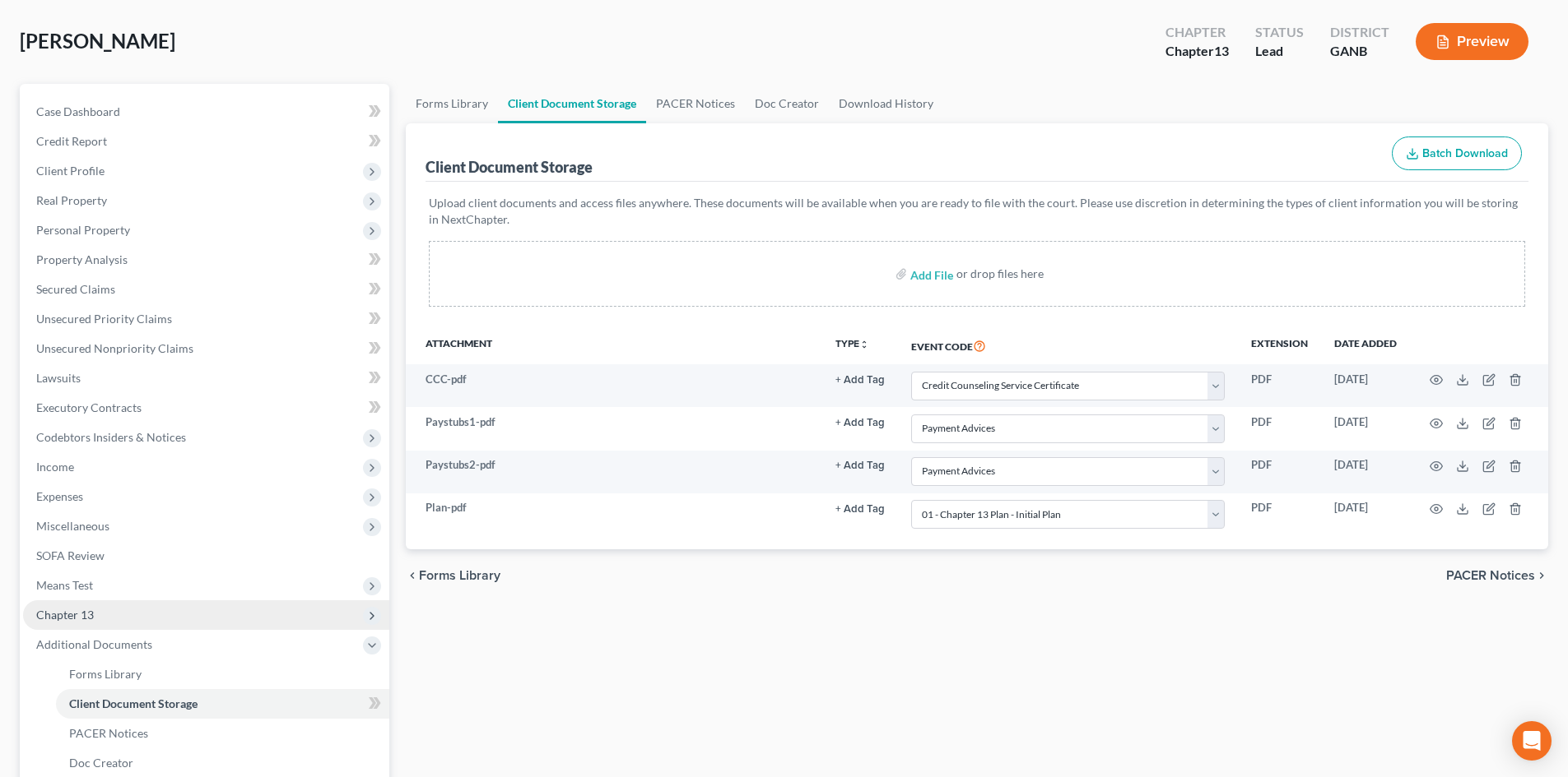
scroll to position [109, 0]
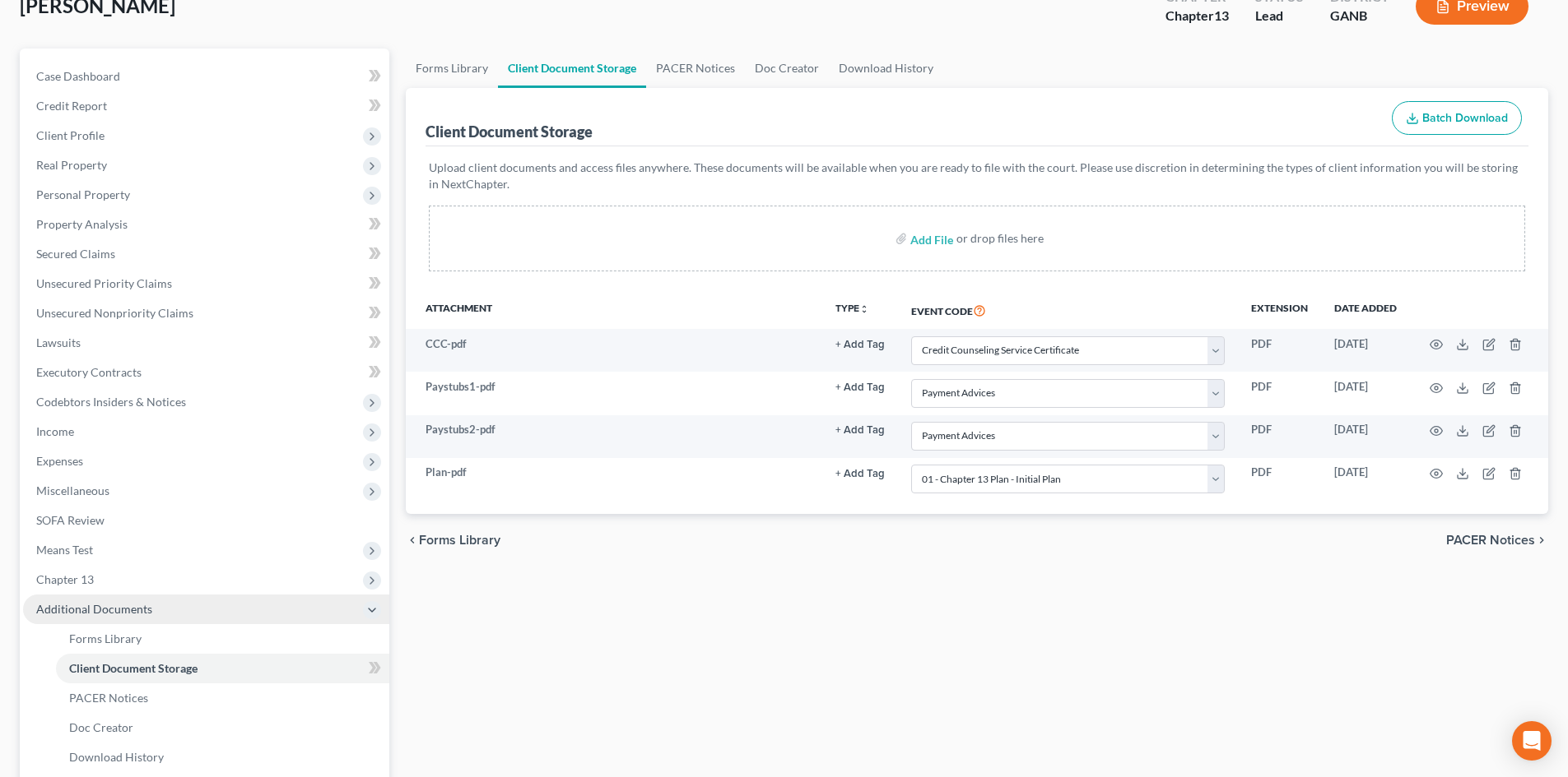
click at [108, 614] on span "Additional Documents" at bounding box center [94, 609] width 116 height 14
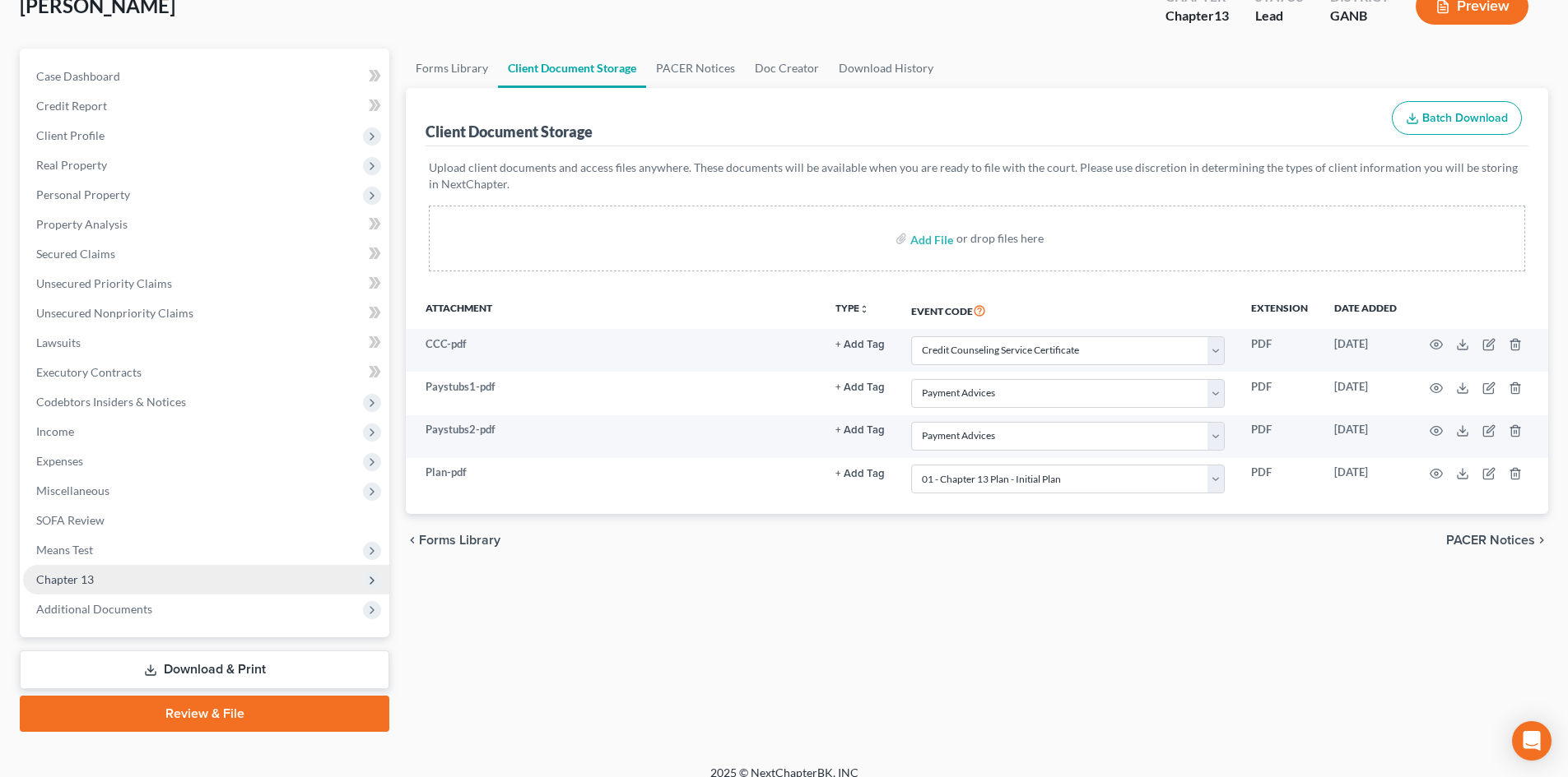
click at [72, 567] on span "Chapter 13" at bounding box center [207, 580] width 367 height 29
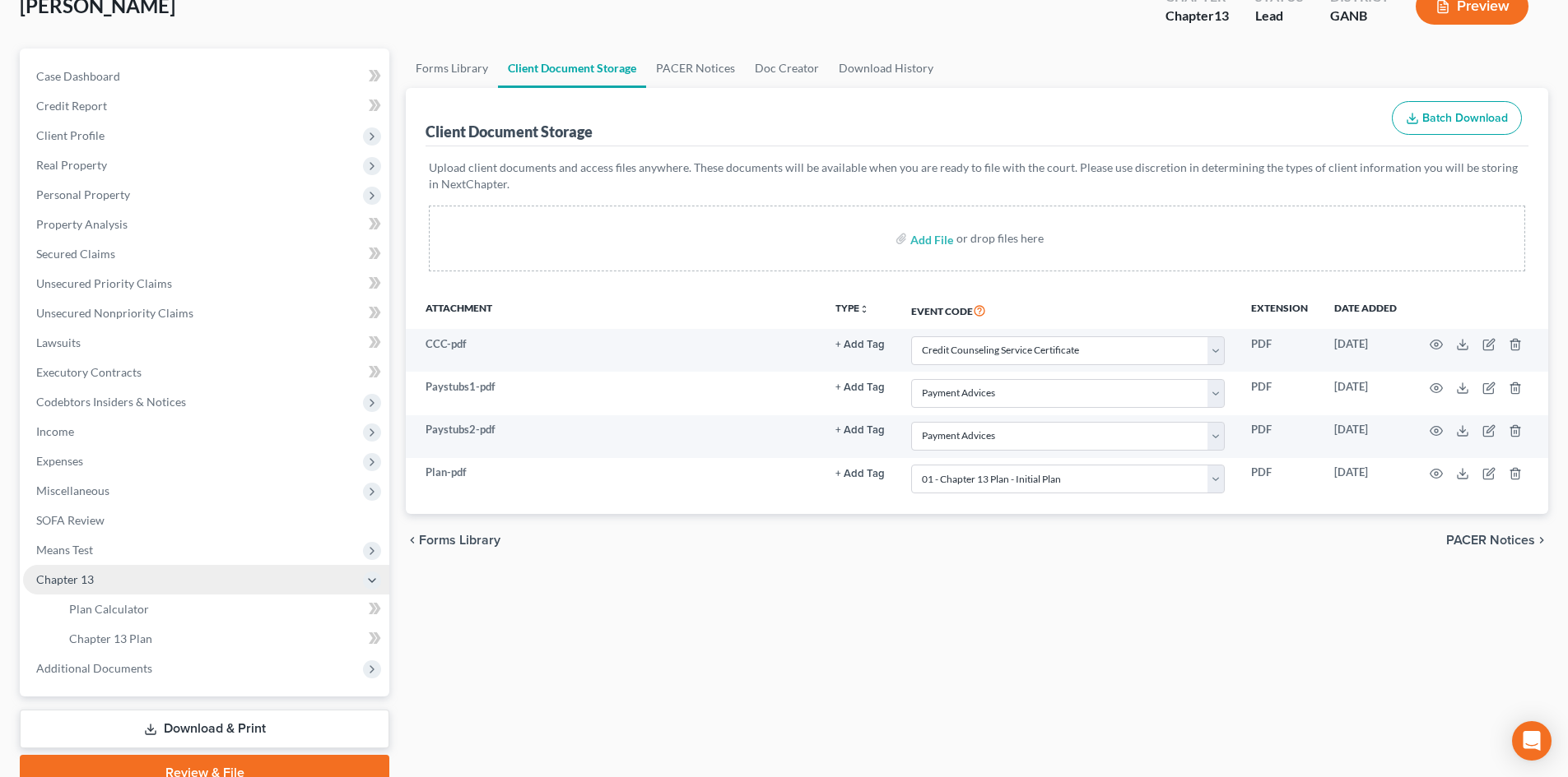
click at [59, 585] on span "Chapter 13" at bounding box center [64, 579] width 58 height 14
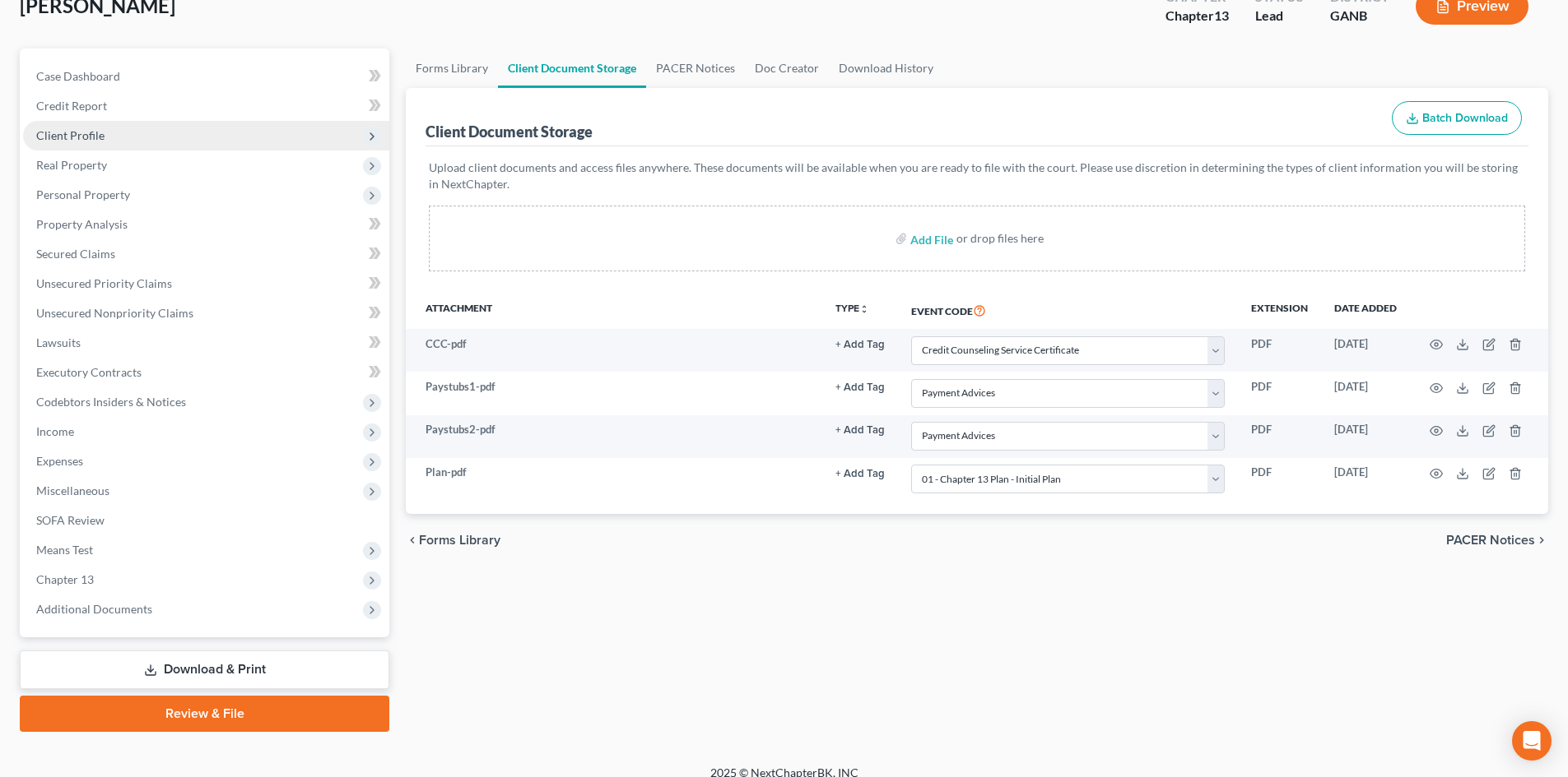
click at [67, 144] on span "Client Profile" at bounding box center [207, 136] width 367 height 29
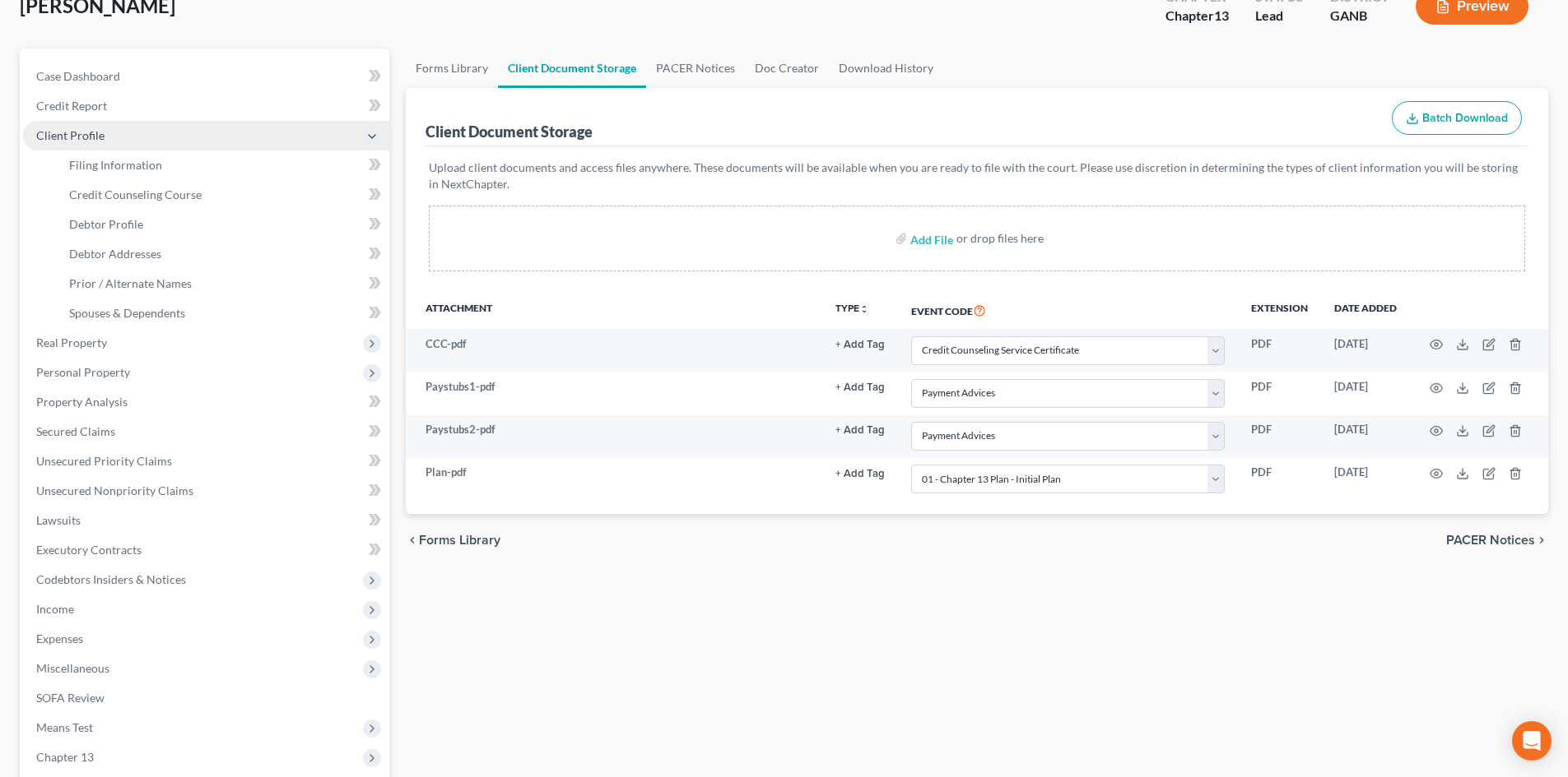
click at [45, 130] on span "Client Profile" at bounding box center [70, 136] width 68 height 14
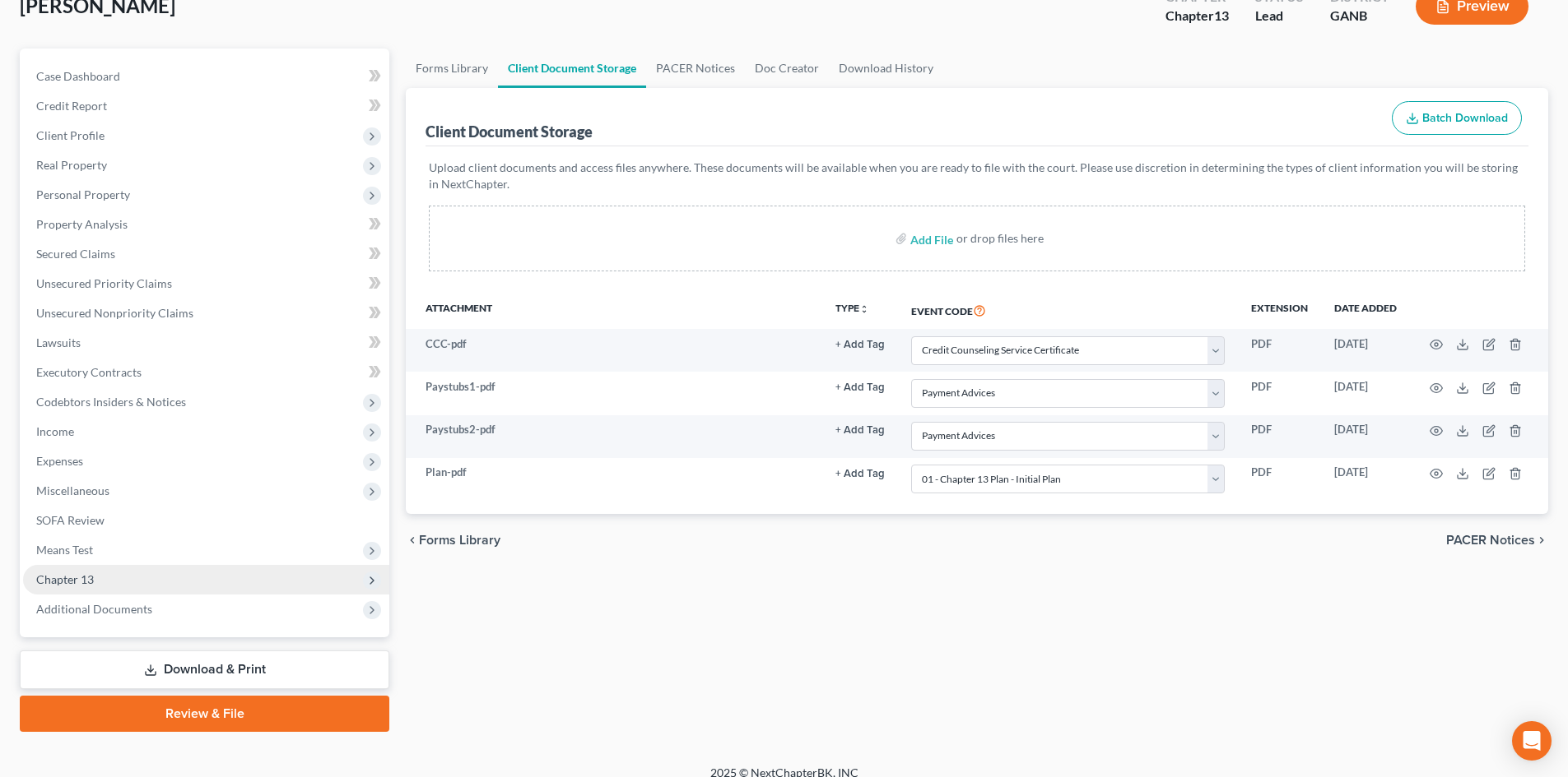
click at [75, 581] on span "Chapter 13" at bounding box center [64, 579] width 58 height 14
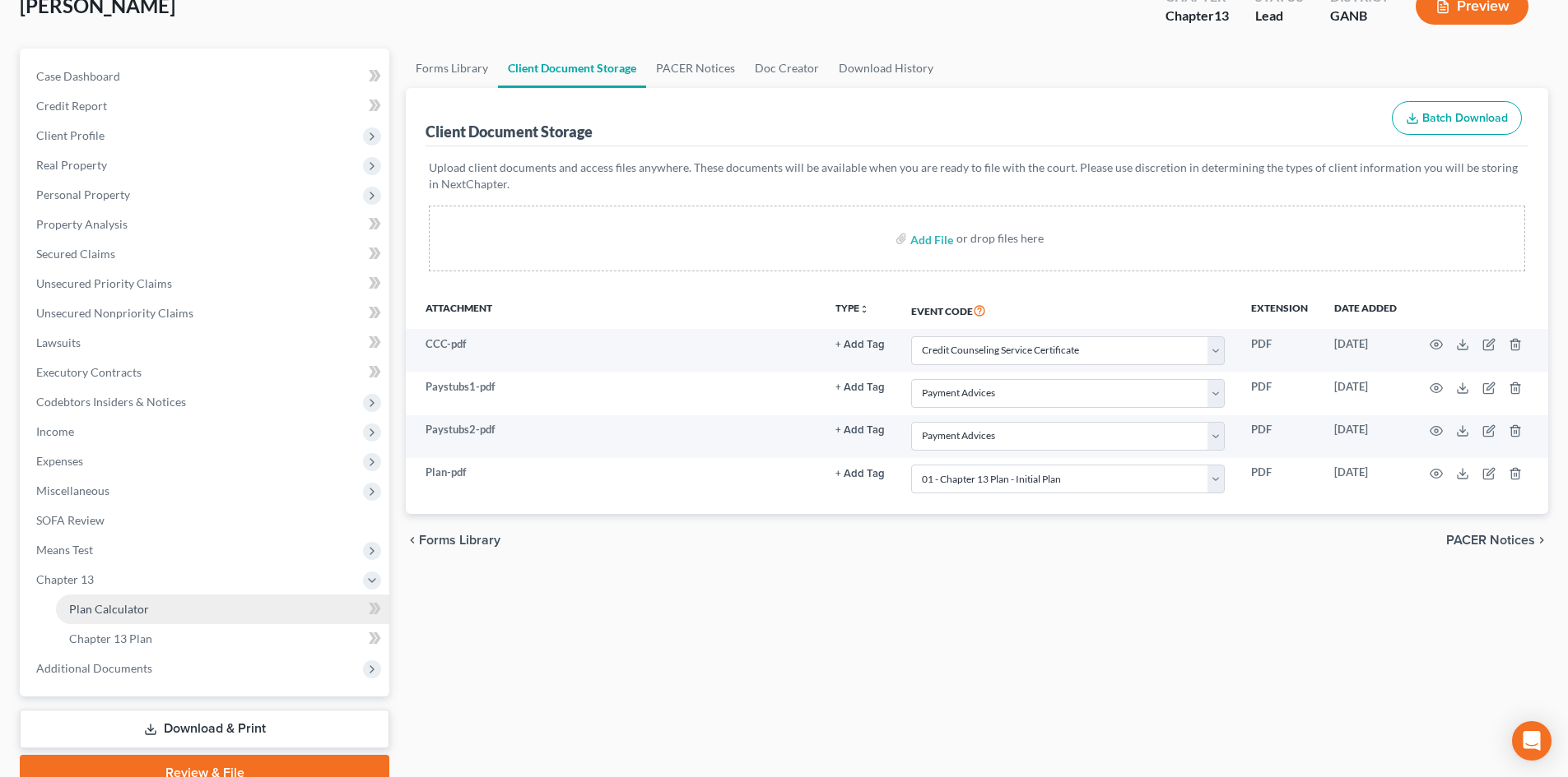
click at [80, 601] on link "Plan Calculator" at bounding box center [222, 609] width 333 height 29
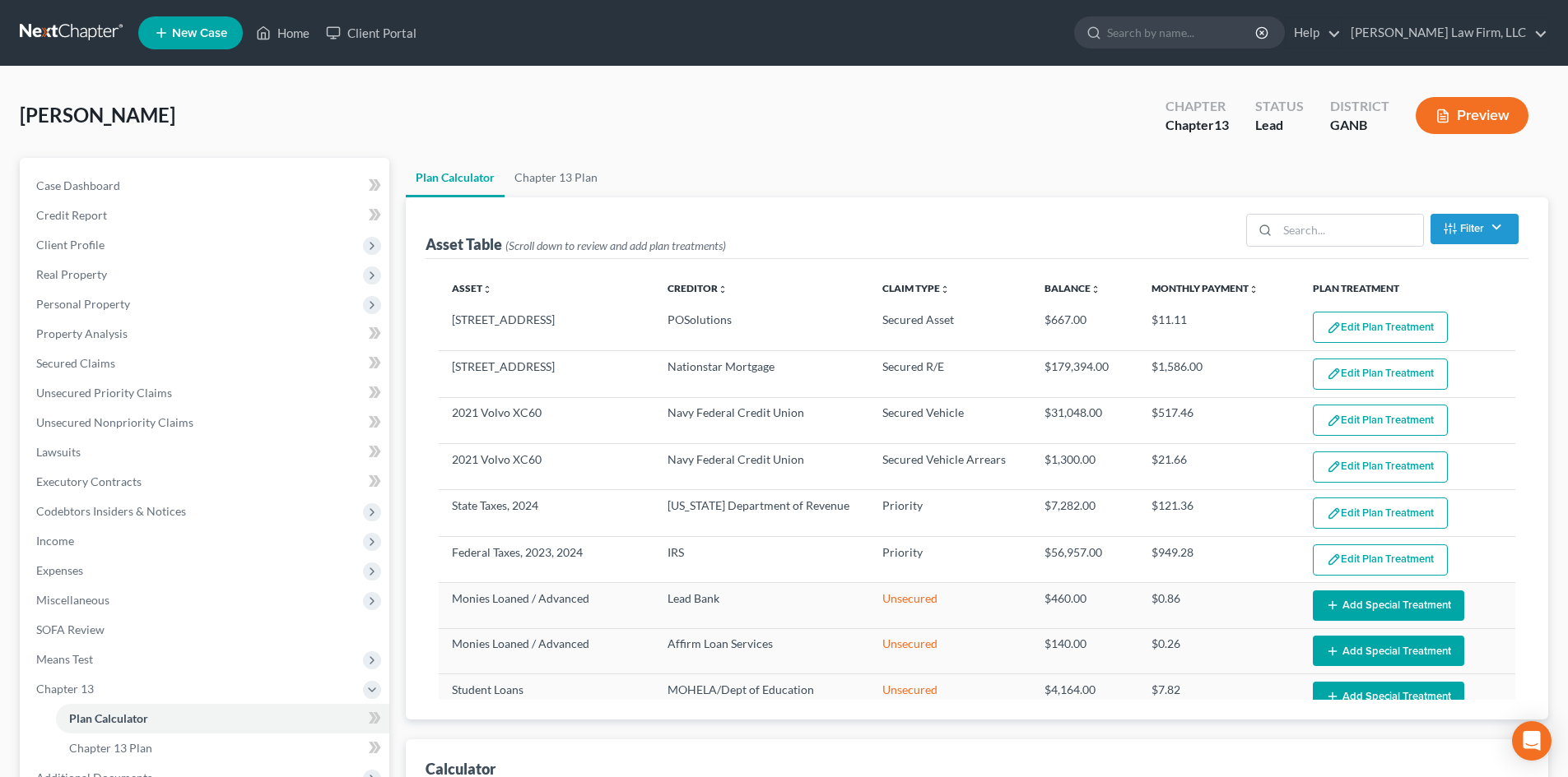
select select "59"
click at [90, 246] on span "Client Profile" at bounding box center [70, 245] width 68 height 14
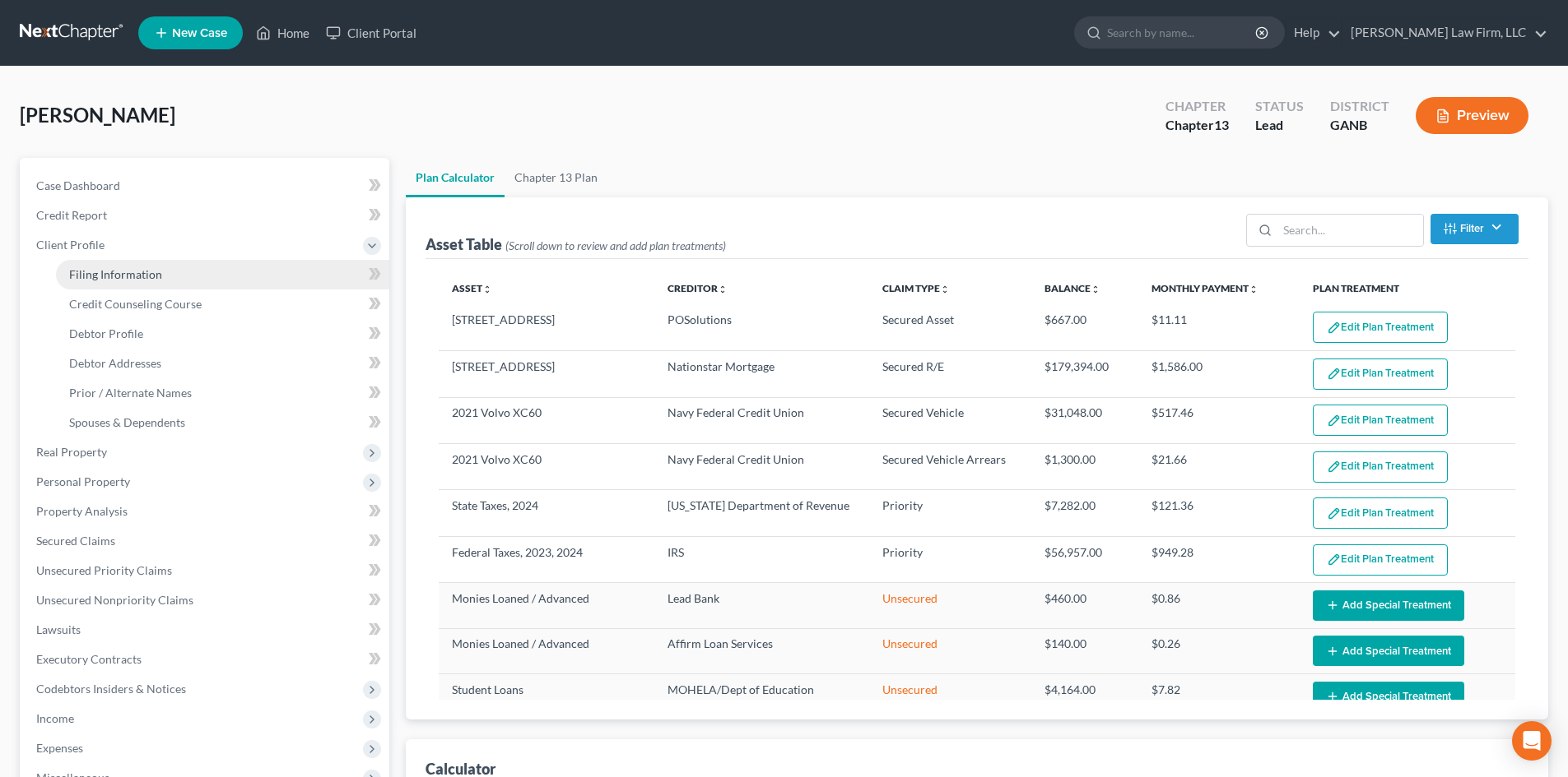
click at [98, 274] on span "Filing Information" at bounding box center [115, 274] width 93 height 14
select select "1"
select select "0"
select select "3"
select select "19"
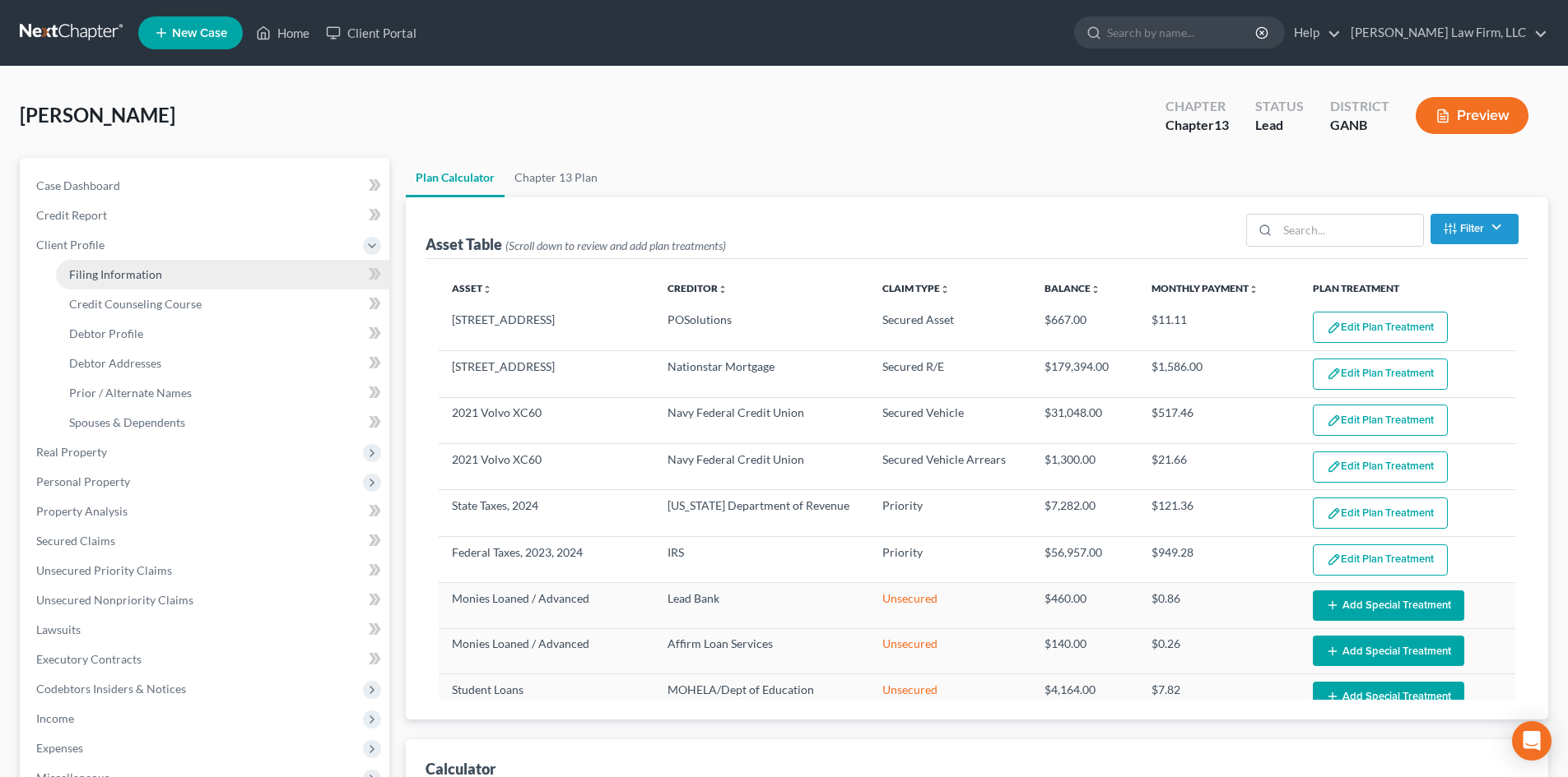
select select "0"
select select "10"
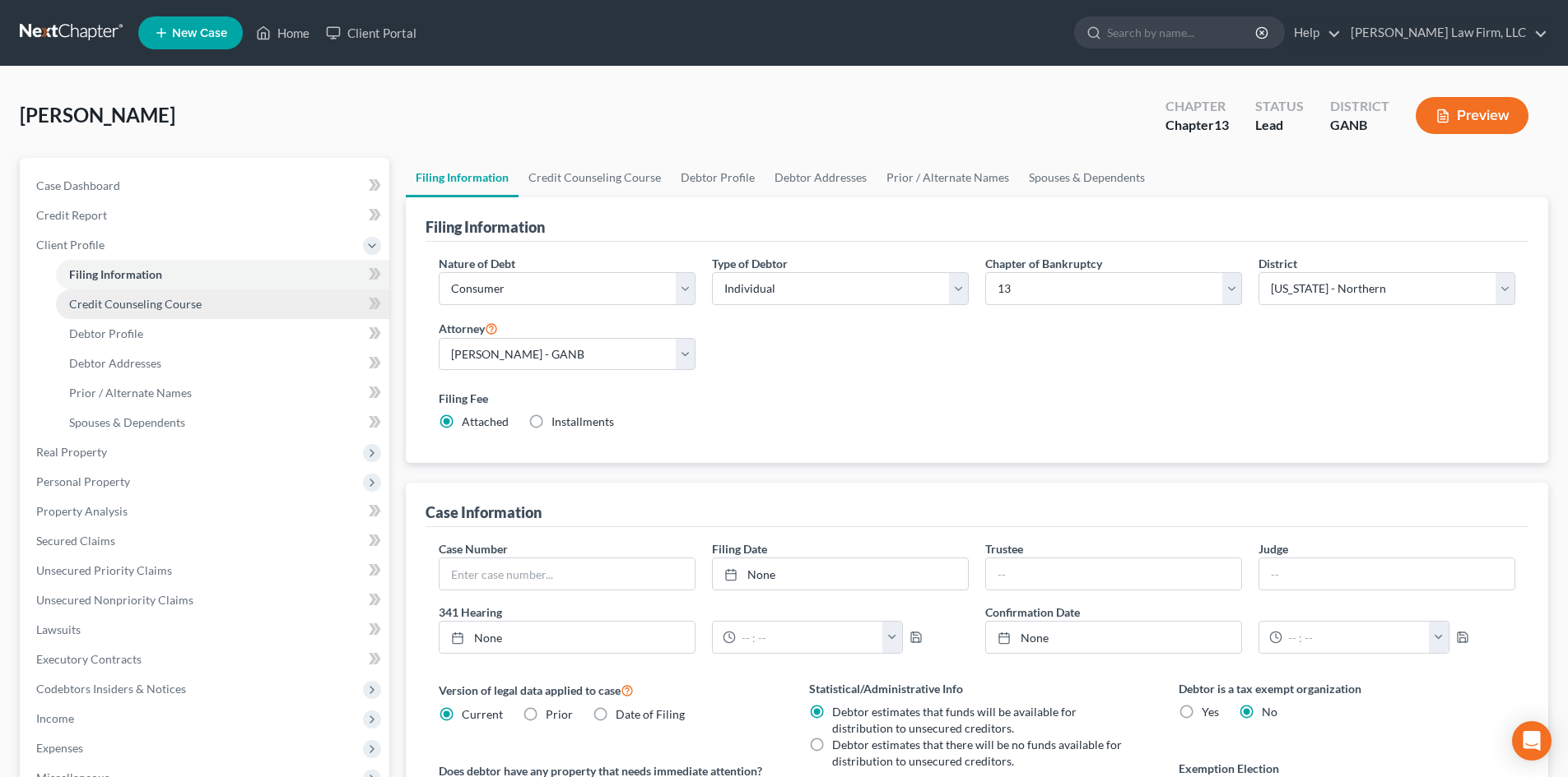
click at [93, 295] on link "Credit Counseling Course" at bounding box center [222, 304] width 333 height 29
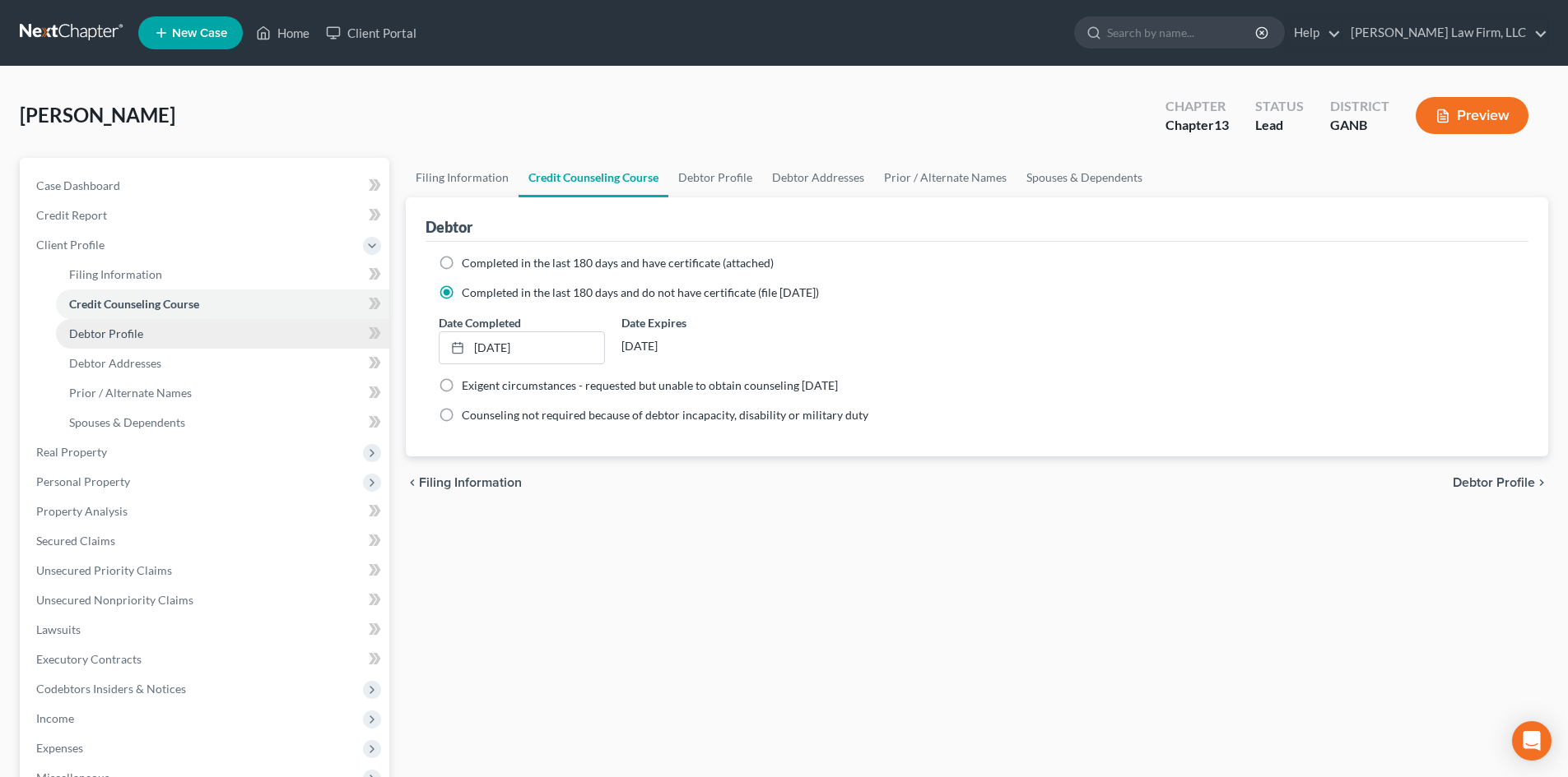
click at [85, 336] on span "Debtor Profile" at bounding box center [106, 333] width 74 height 14
select select "0"
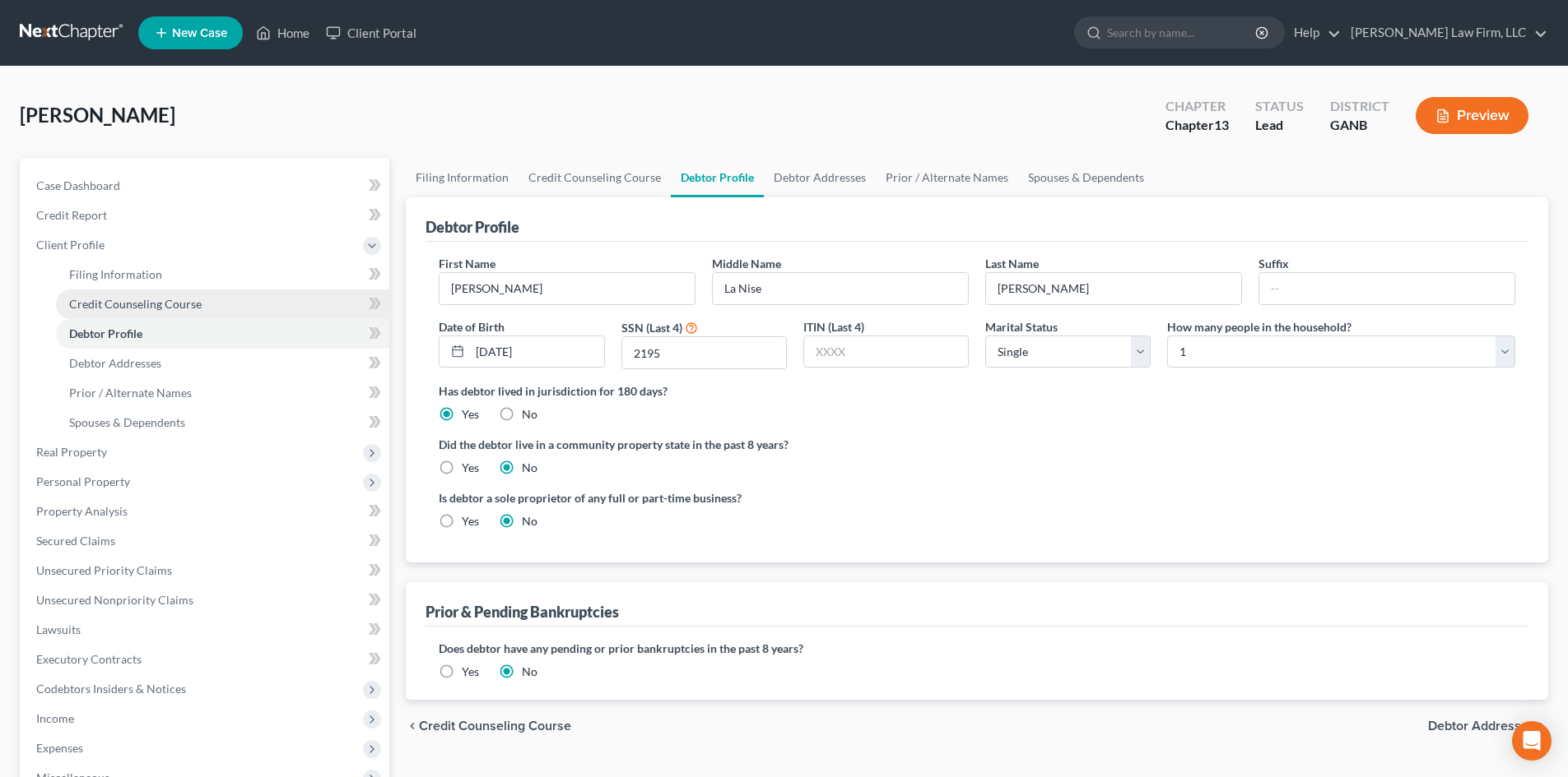
drag, startPoint x: 40, startPoint y: 250, endPoint x: 70, endPoint y: 292, distance: 51.6
click at [40, 250] on span "Client Profile" at bounding box center [70, 245] width 68 height 14
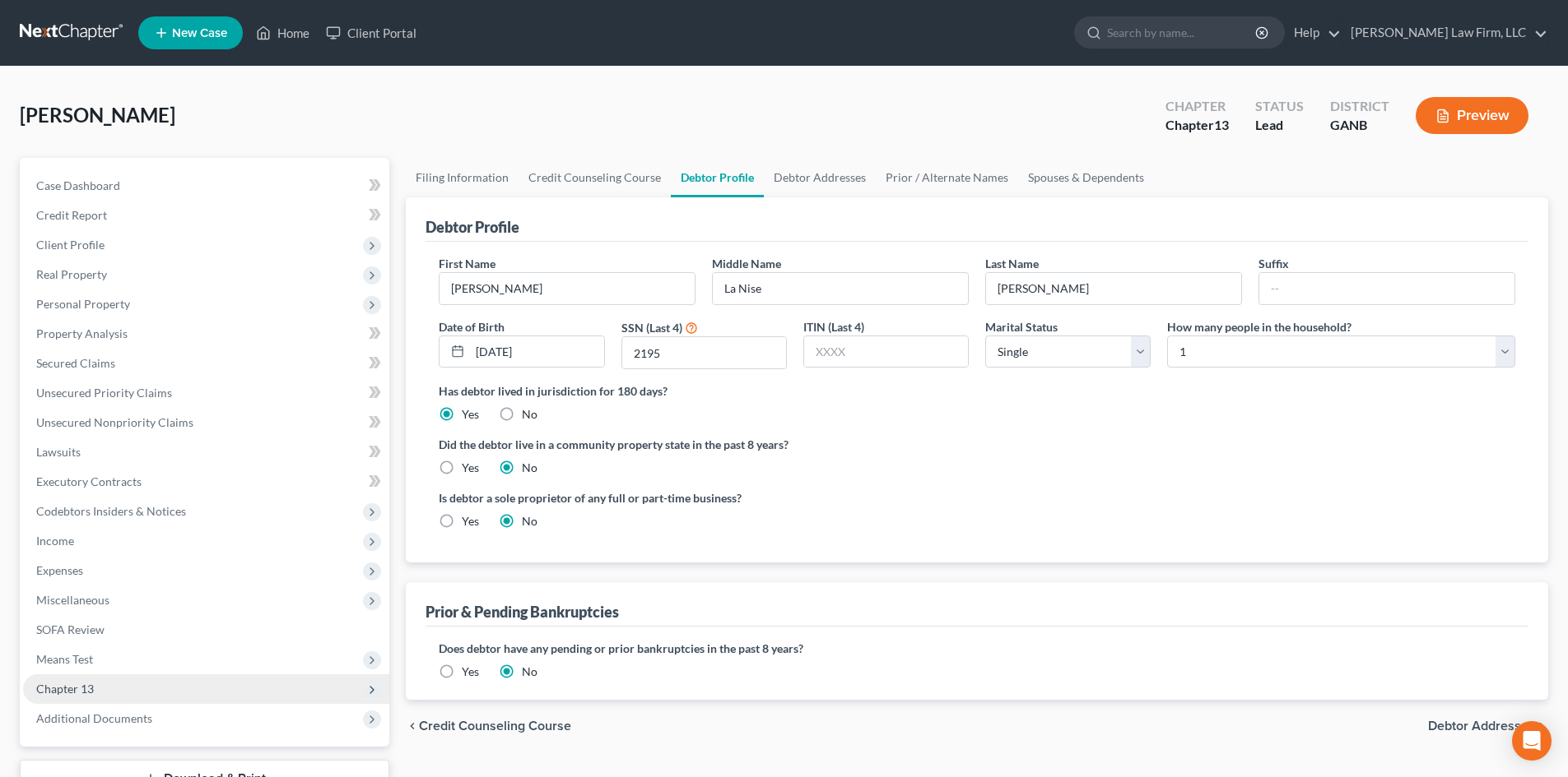
click at [85, 685] on span "Chapter 13" at bounding box center [64, 689] width 58 height 14
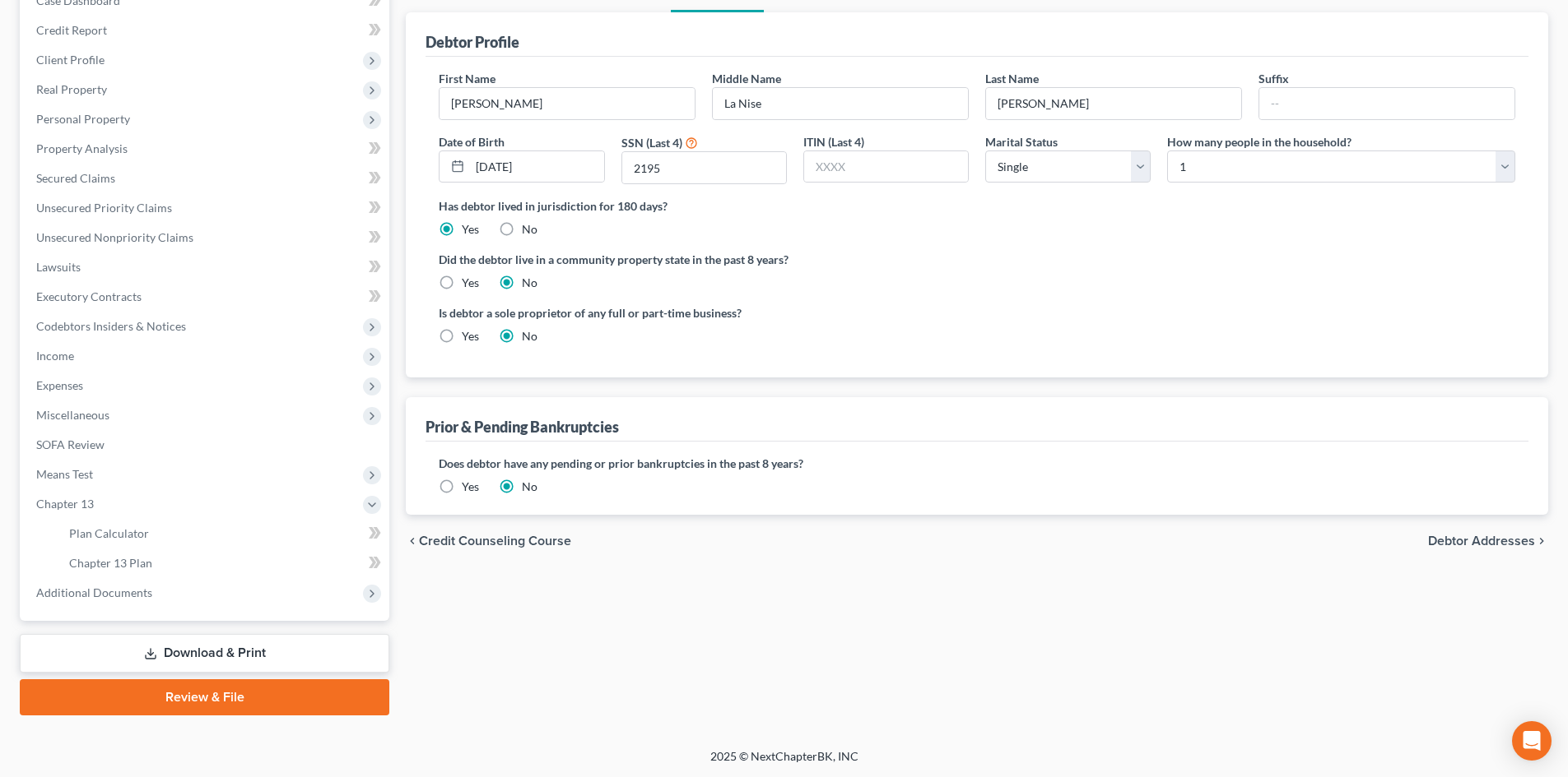
scroll to position [186, 0]
click at [46, 496] on span "Chapter 13" at bounding box center [64, 503] width 58 height 14
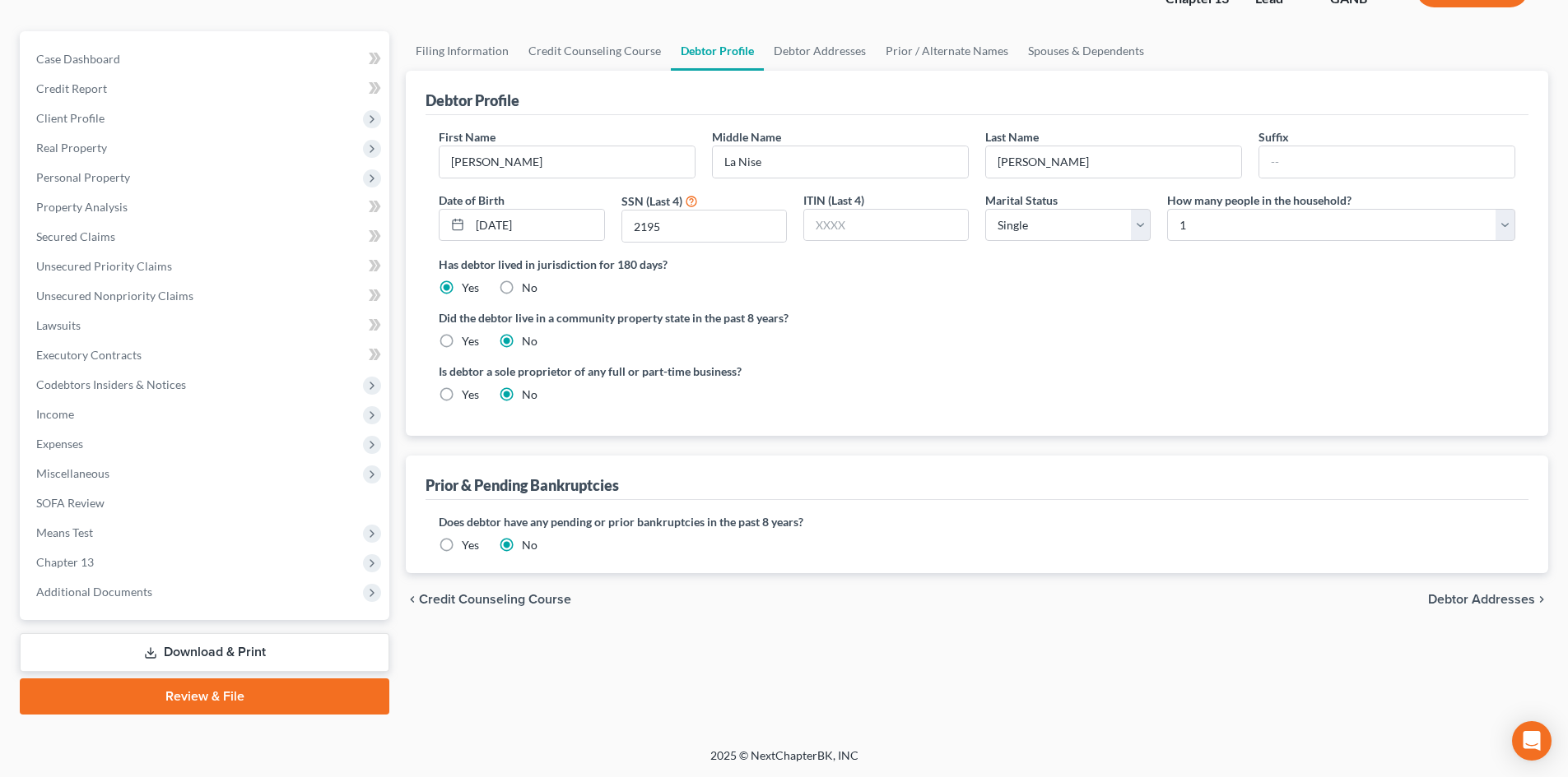
scroll to position [127, 0]
click at [221, 693] on link "Review & File" at bounding box center [204, 696] width 370 height 36
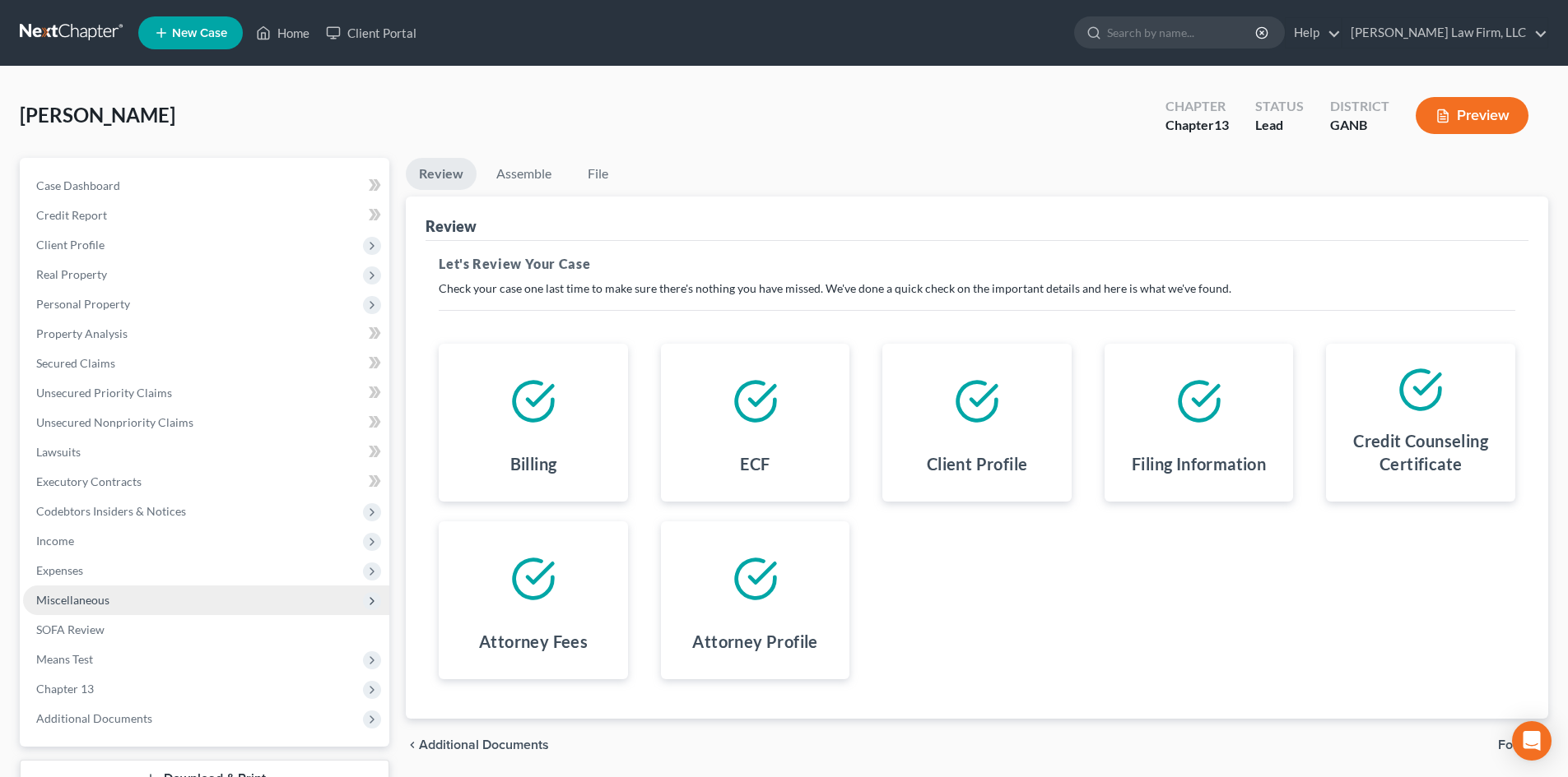
click at [71, 607] on span "Miscellaneous" at bounding box center [207, 601] width 367 height 29
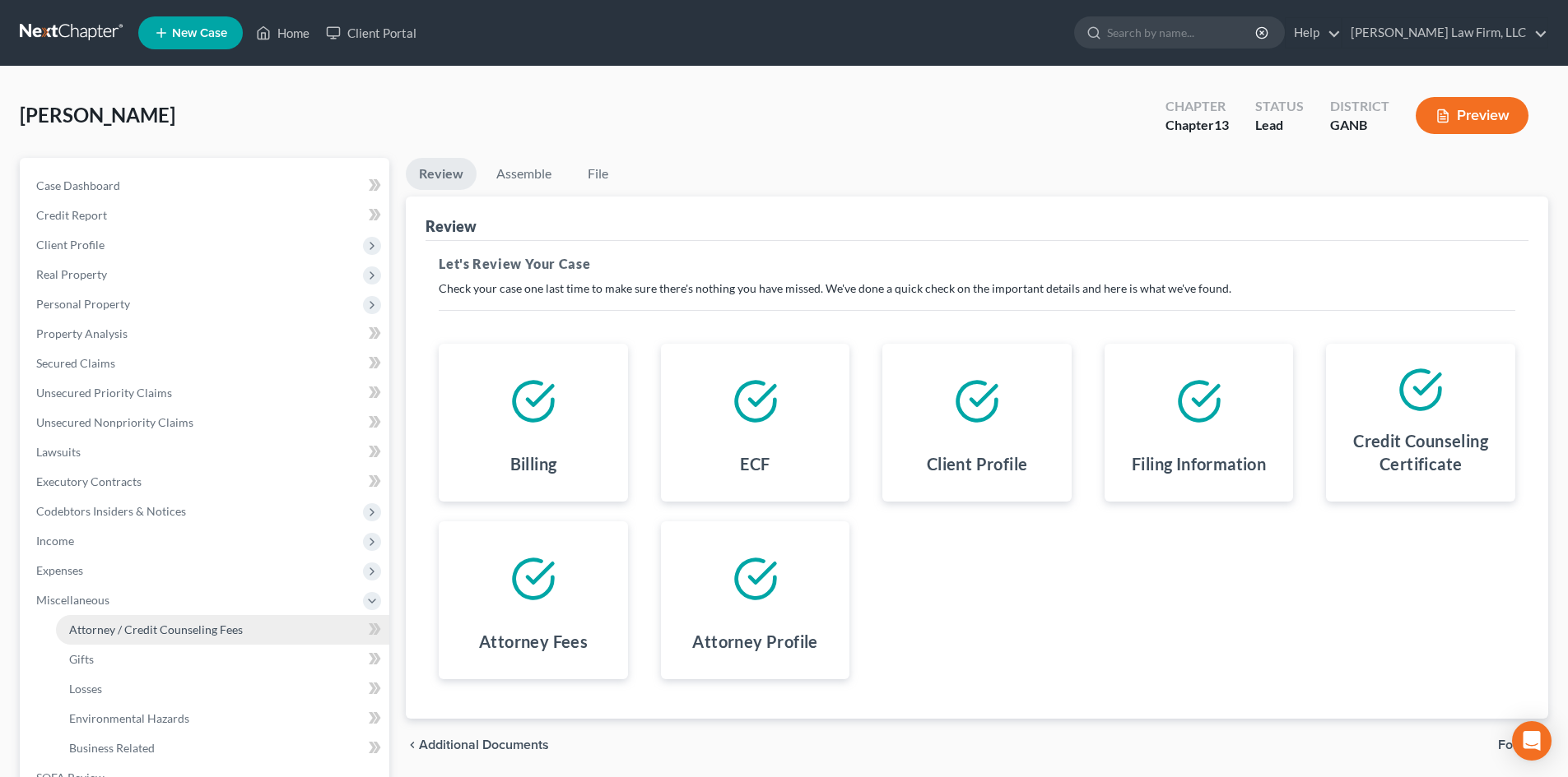
click at [96, 624] on span "Attorney / Credit Counseling Fees" at bounding box center [156, 630] width 174 height 14
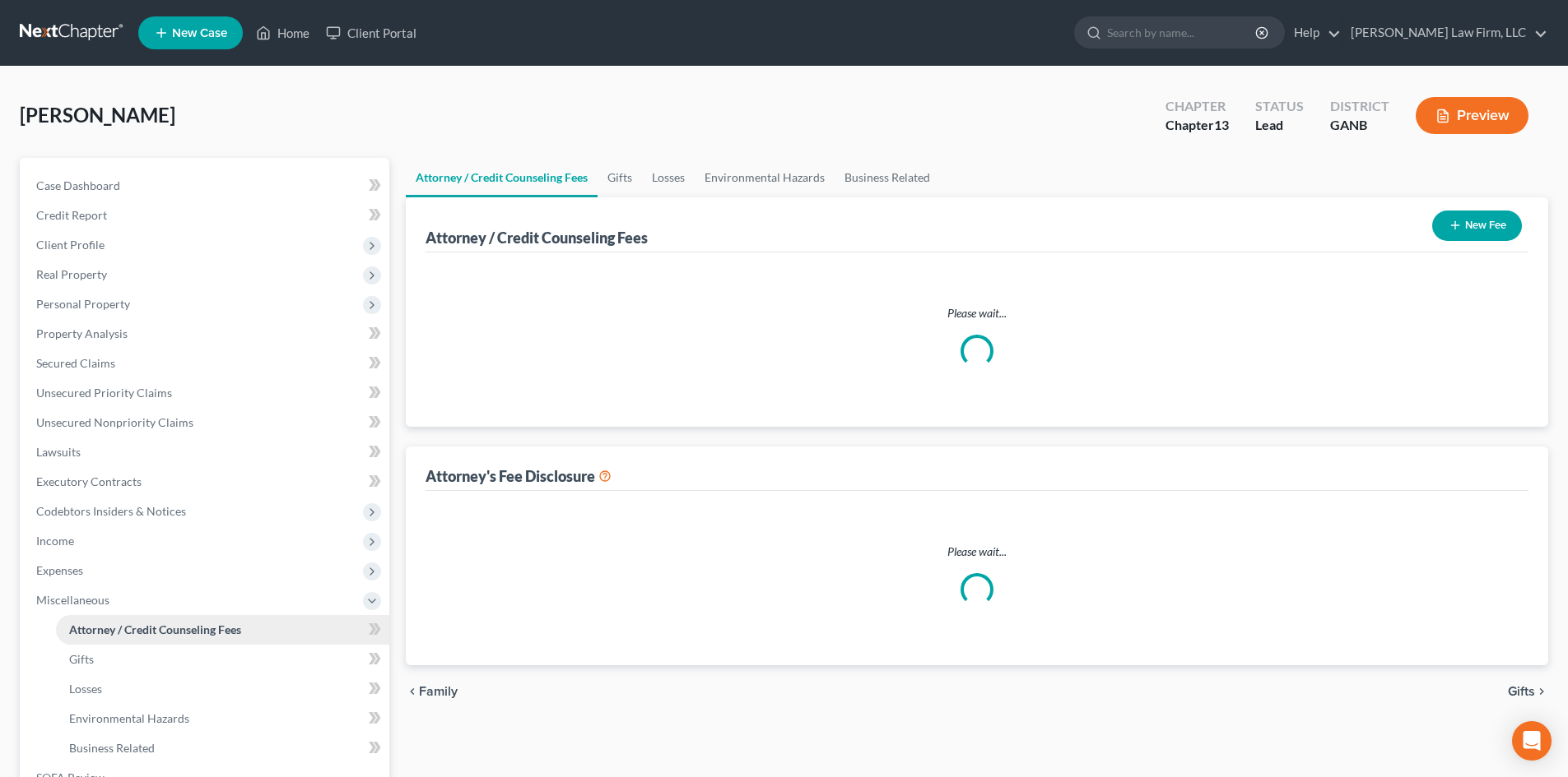
select select "1"
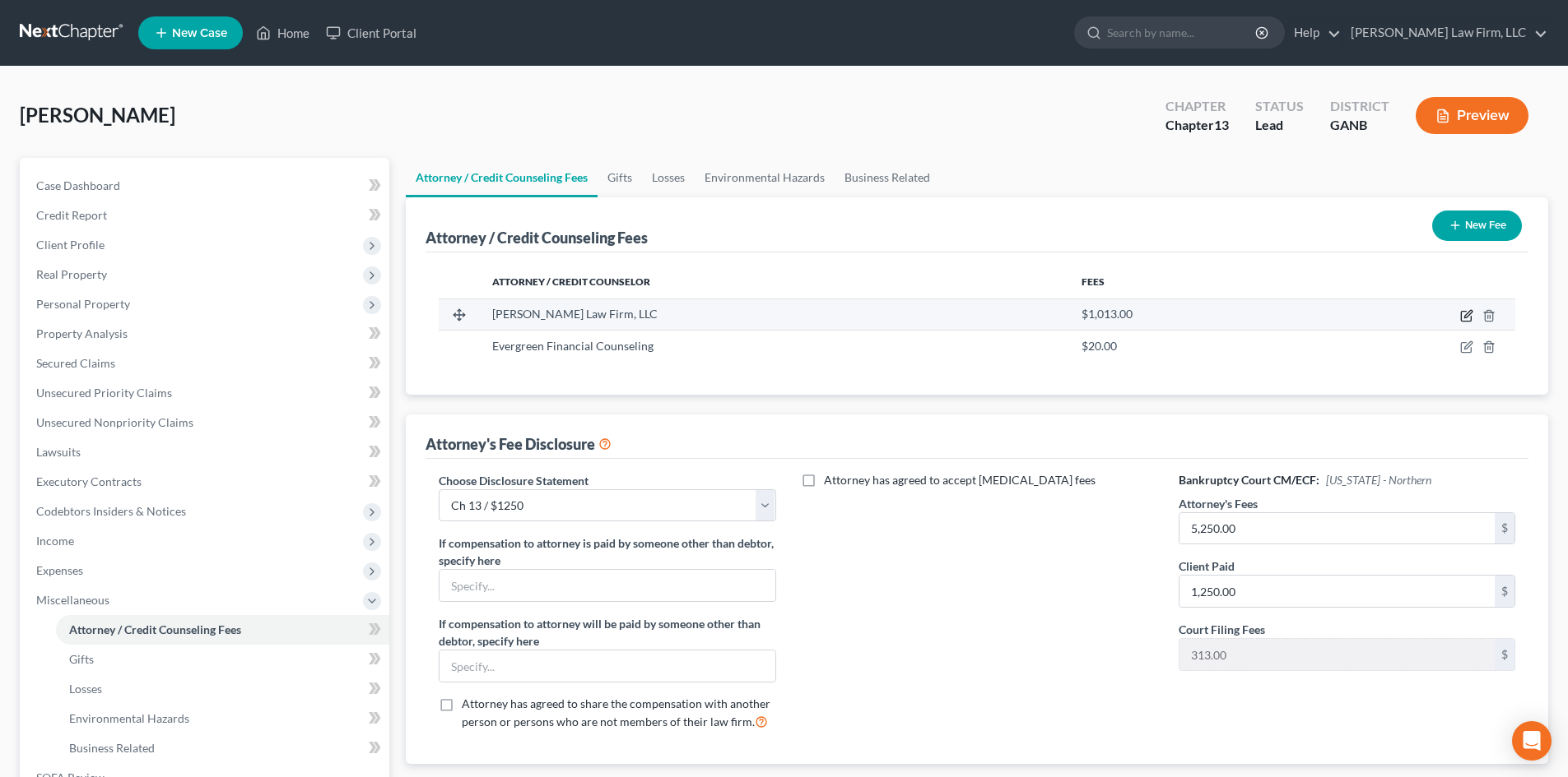
click at [1468, 320] on icon "button" at bounding box center [1467, 316] width 14 height 14
select select "10"
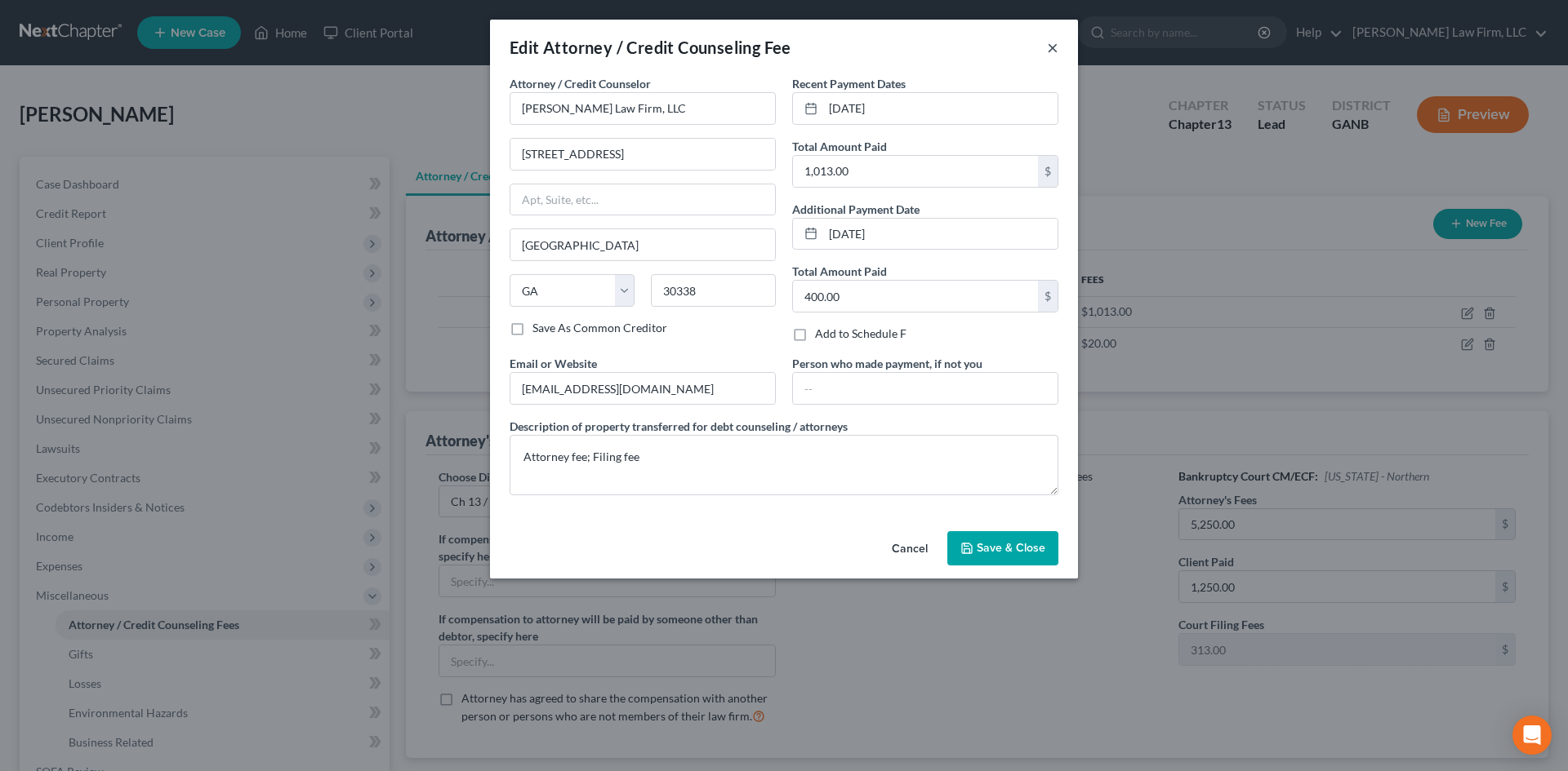
click at [1054, 46] on button "×" at bounding box center [1053, 47] width 12 height 19
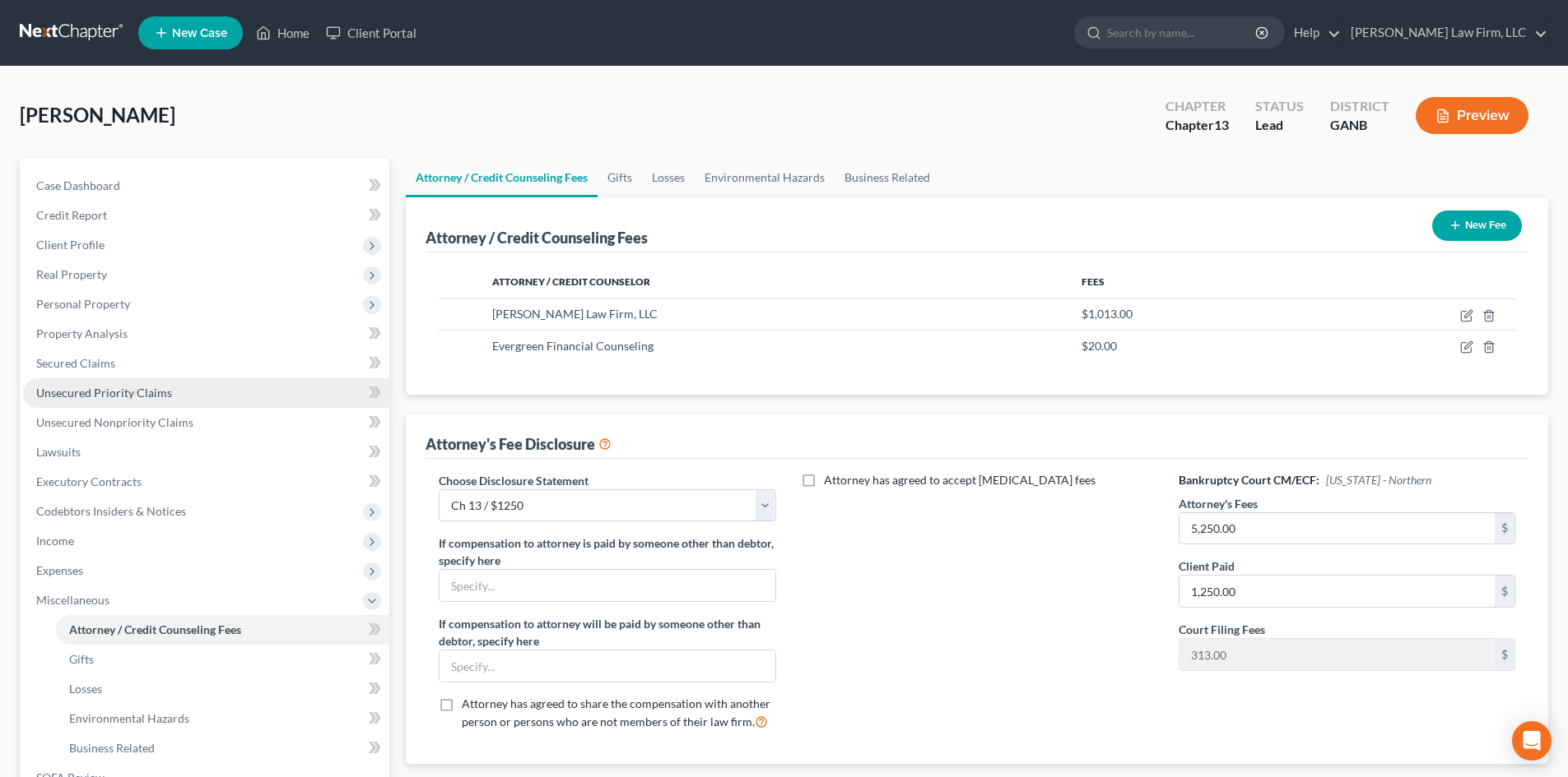
drag, startPoint x: 40, startPoint y: 593, endPoint x: 298, endPoint y: 406, distance: 318.6
click at [40, 593] on span "Miscellaneous" at bounding box center [72, 600] width 73 height 14
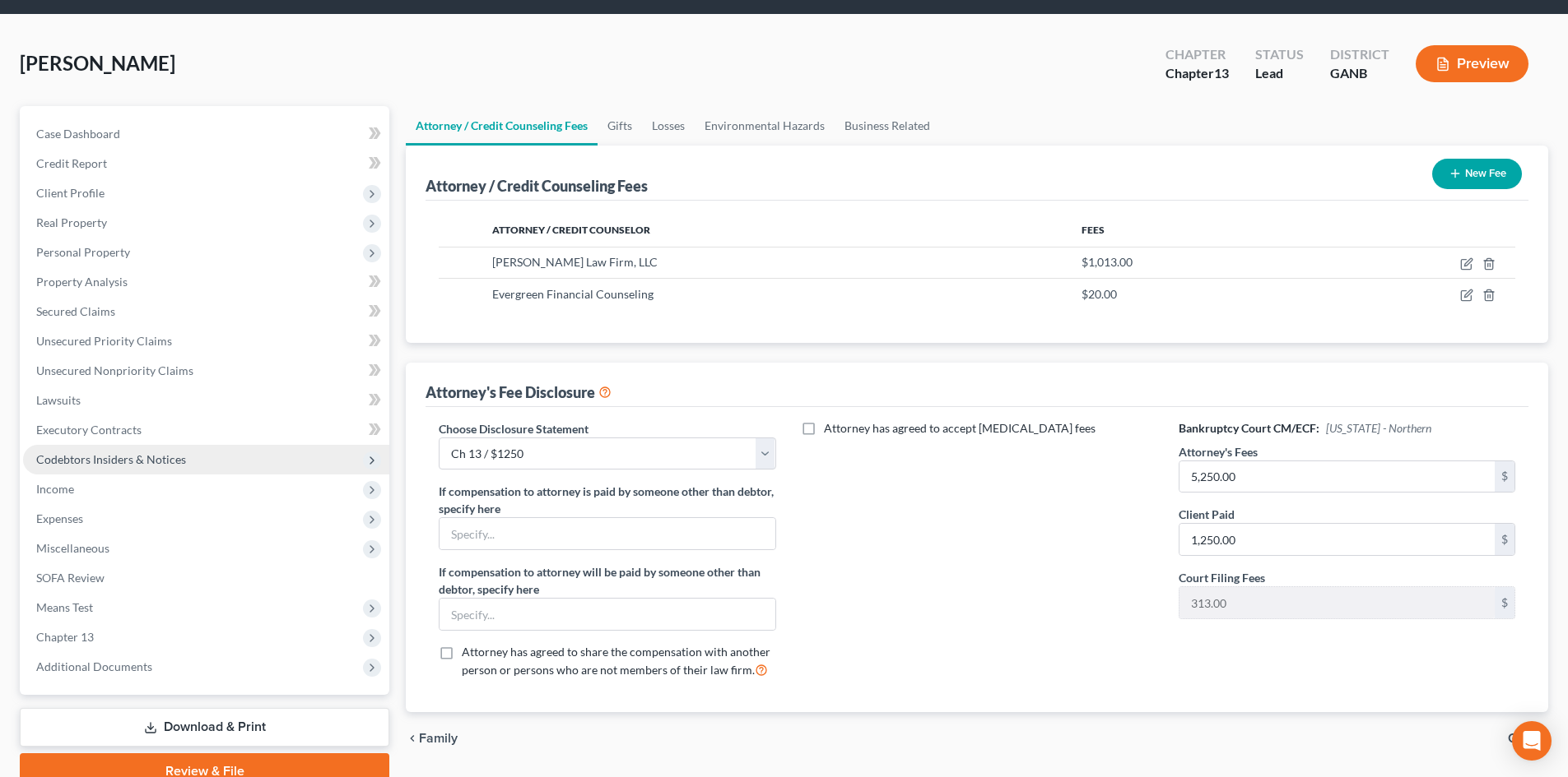
scroll to position [127, 0]
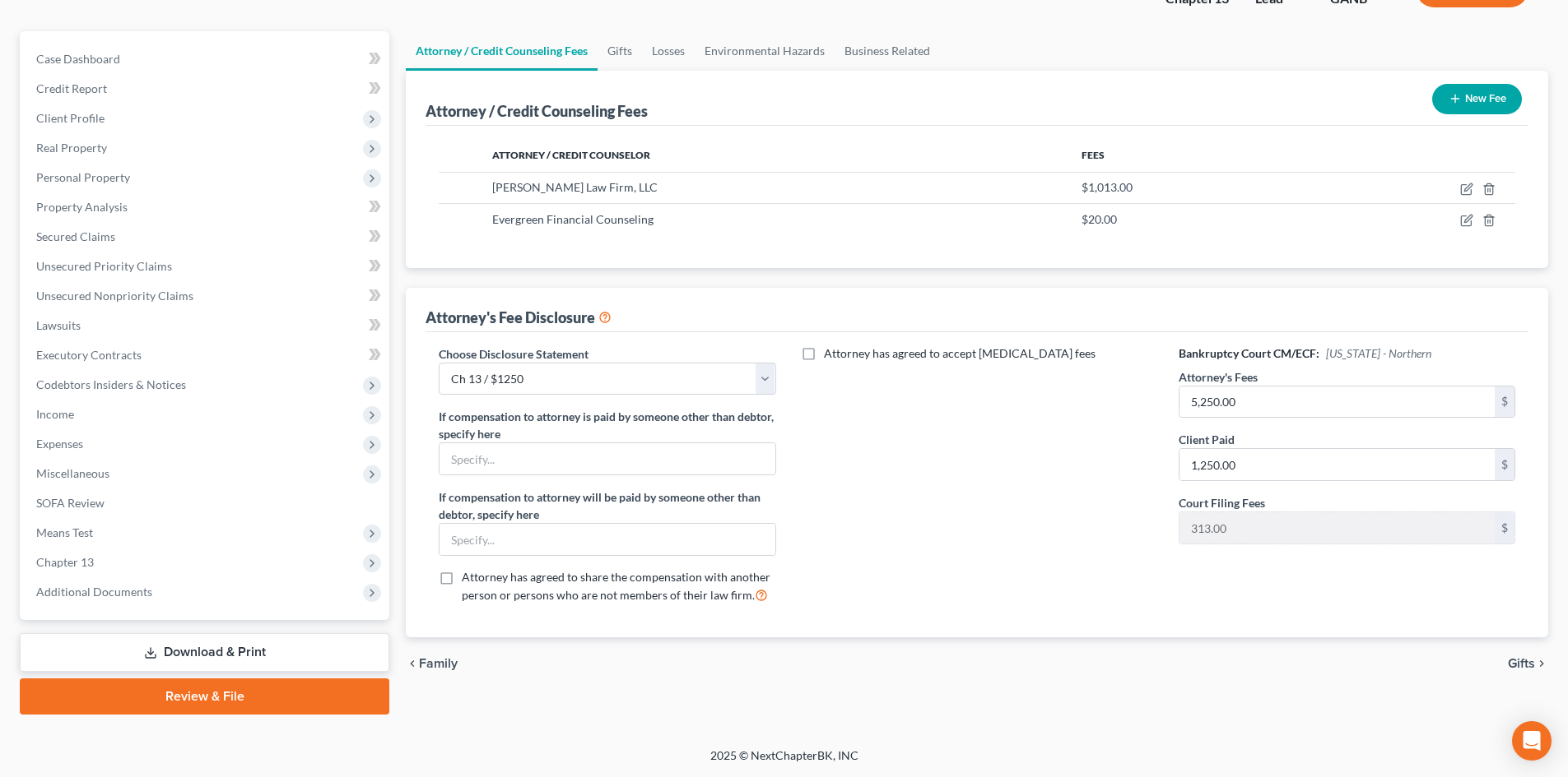
click at [201, 696] on link "Review & File" at bounding box center [204, 696] width 370 height 36
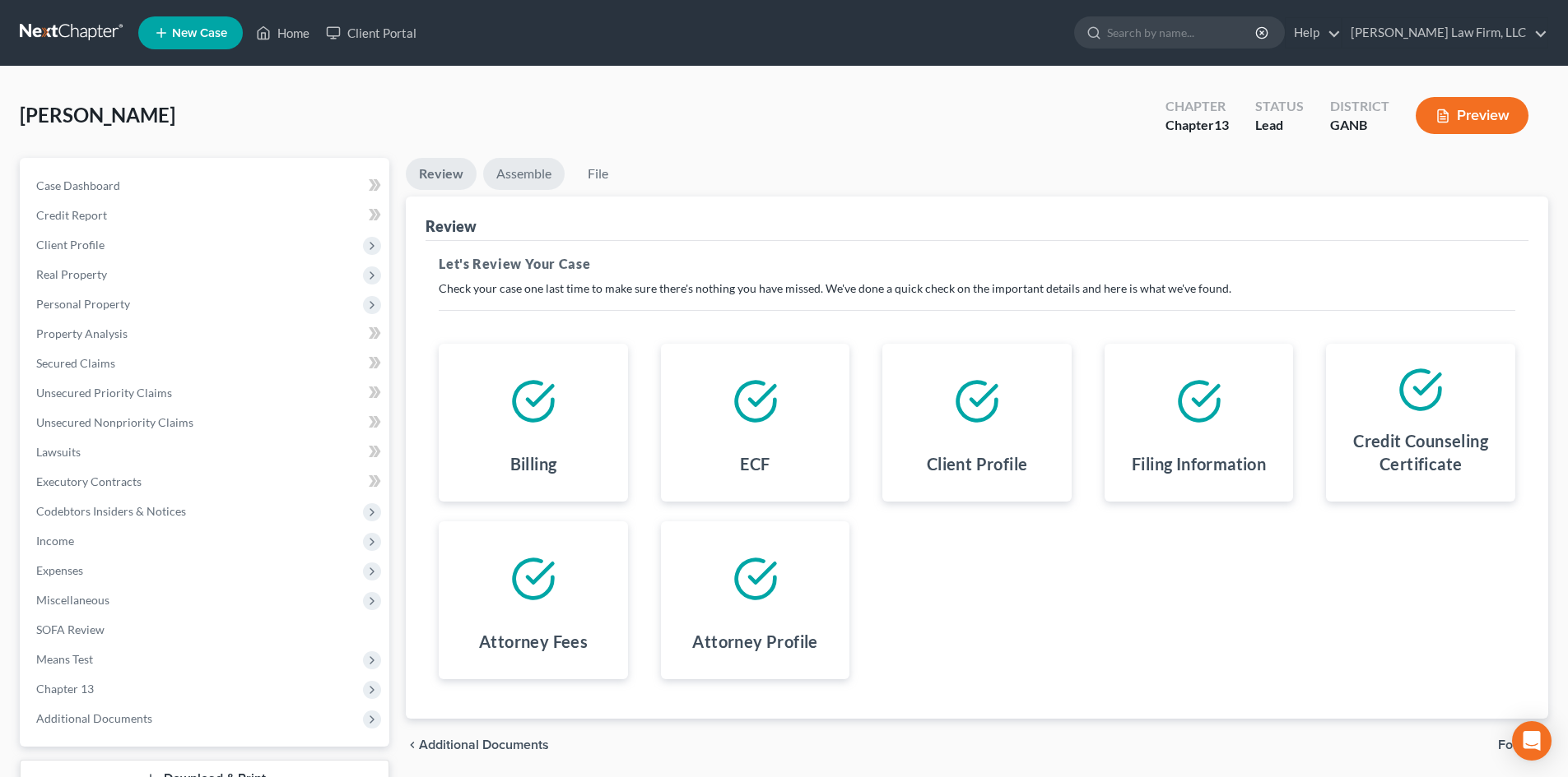
click at [512, 175] on link "Assemble" at bounding box center [524, 174] width 82 height 32
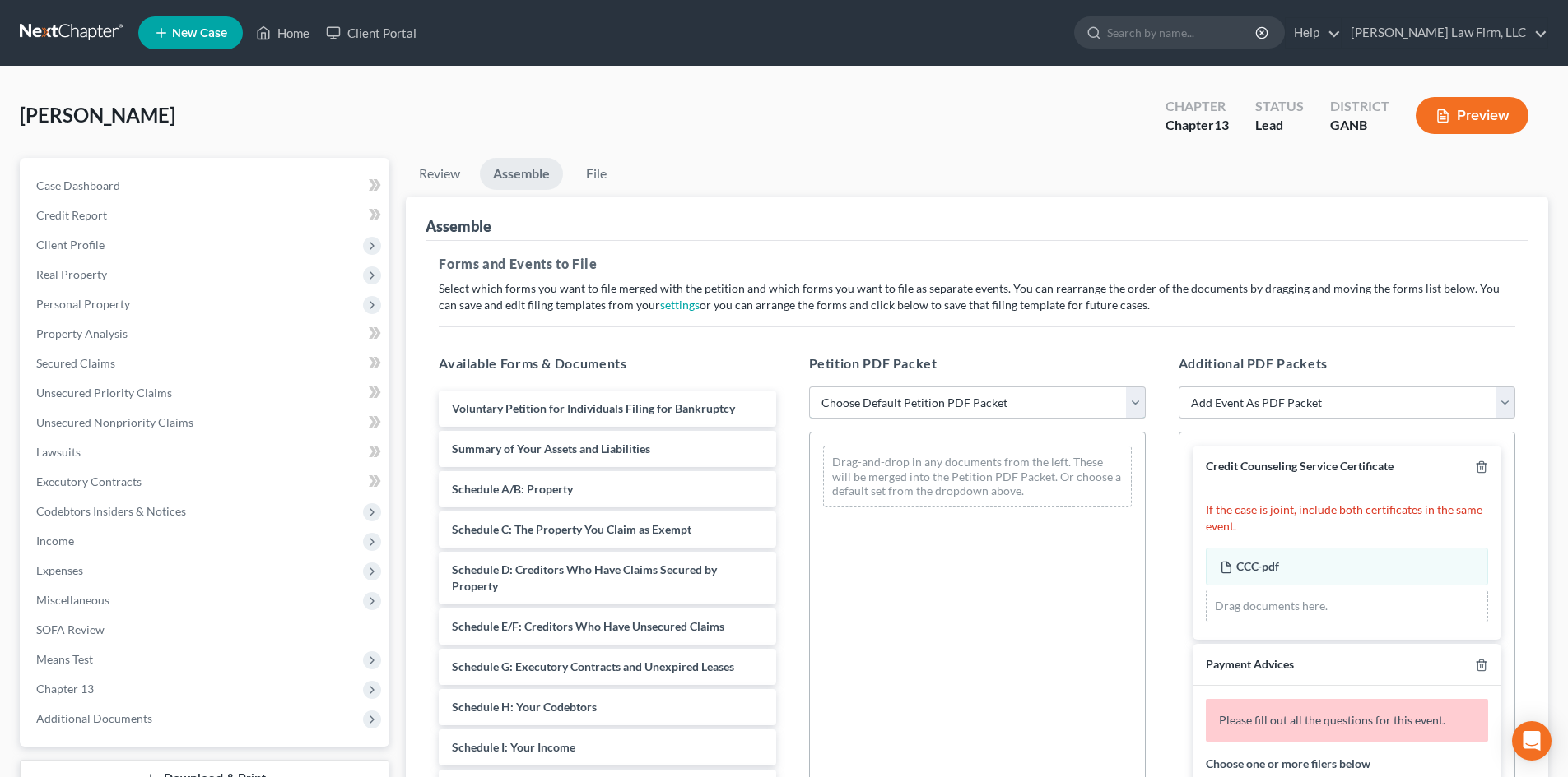
click at [1135, 400] on select "Choose Default Petition PDF Packet Complete Bankruptcy Petition (all forms and …" at bounding box center [976, 404] width 336 height 33
select select "0"
click at [808, 387] on select "Choose Default Petition PDF Packet Complete Bankruptcy Petition (all forms and …" at bounding box center [976, 404] width 336 height 33
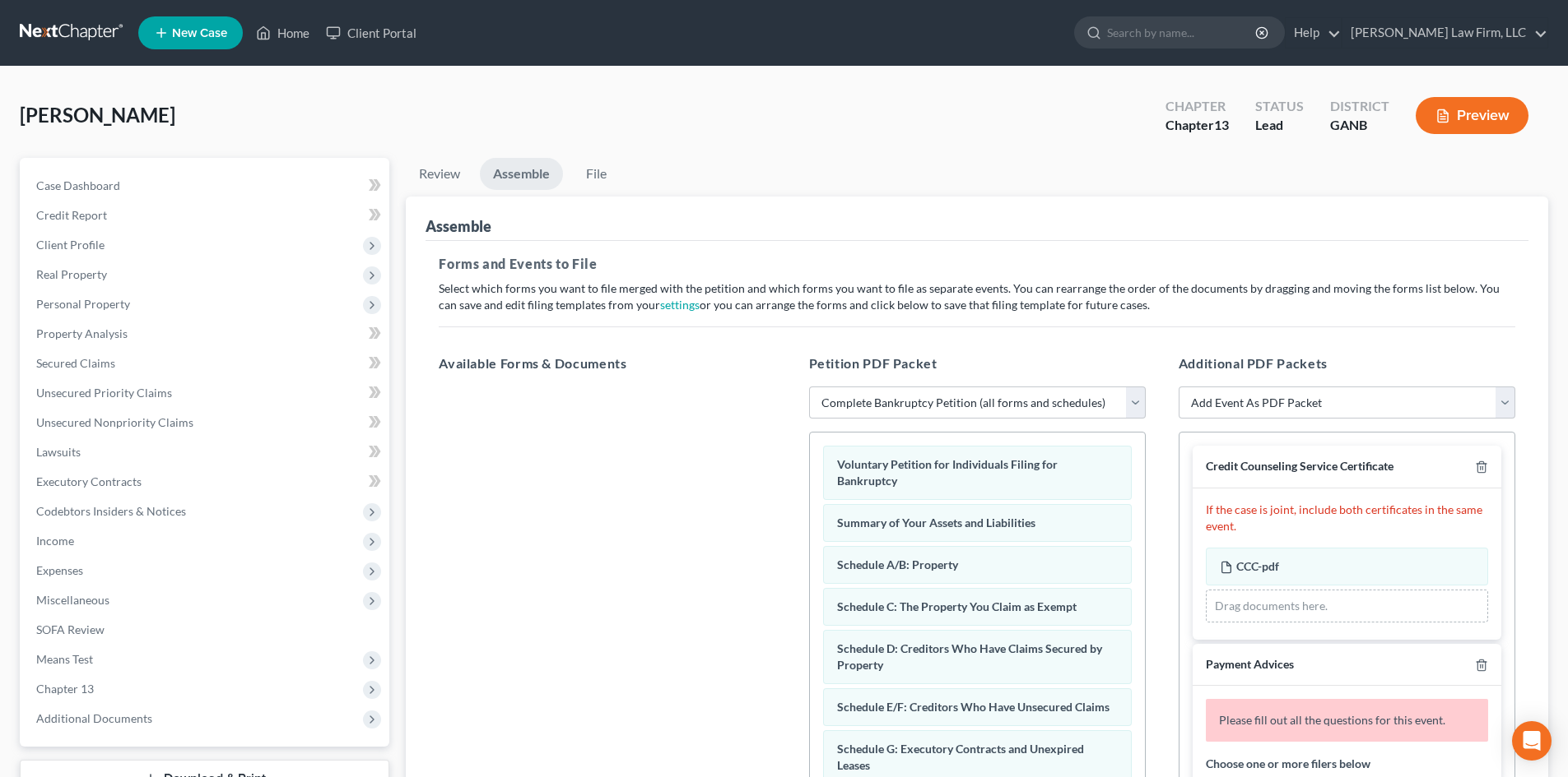
click at [1536, 595] on div "Assemble Forms and Events to File Select which forms you want to file merged wi…" at bounding box center [976, 558] width 1142 height 721
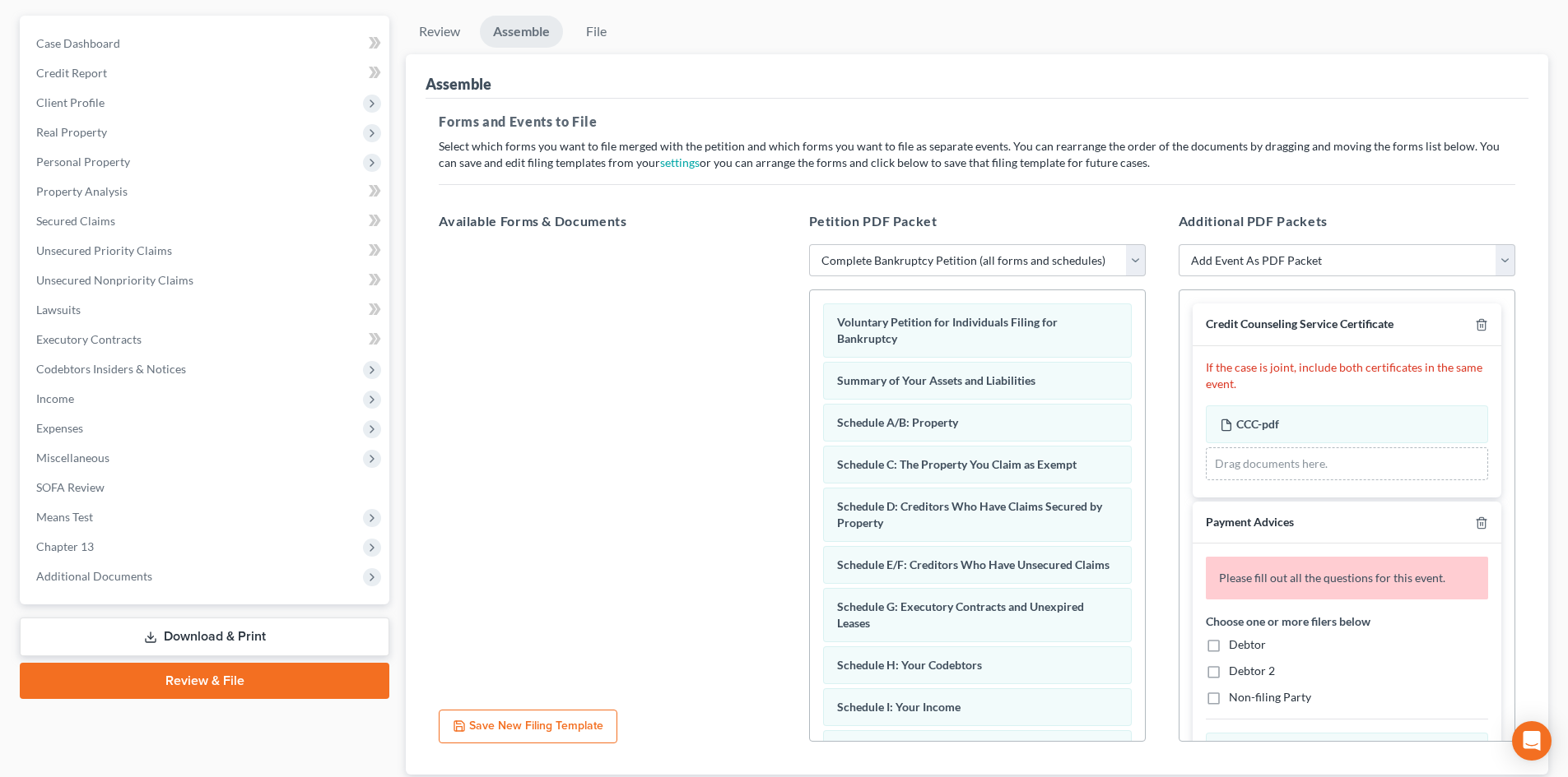
scroll to position [219, 0]
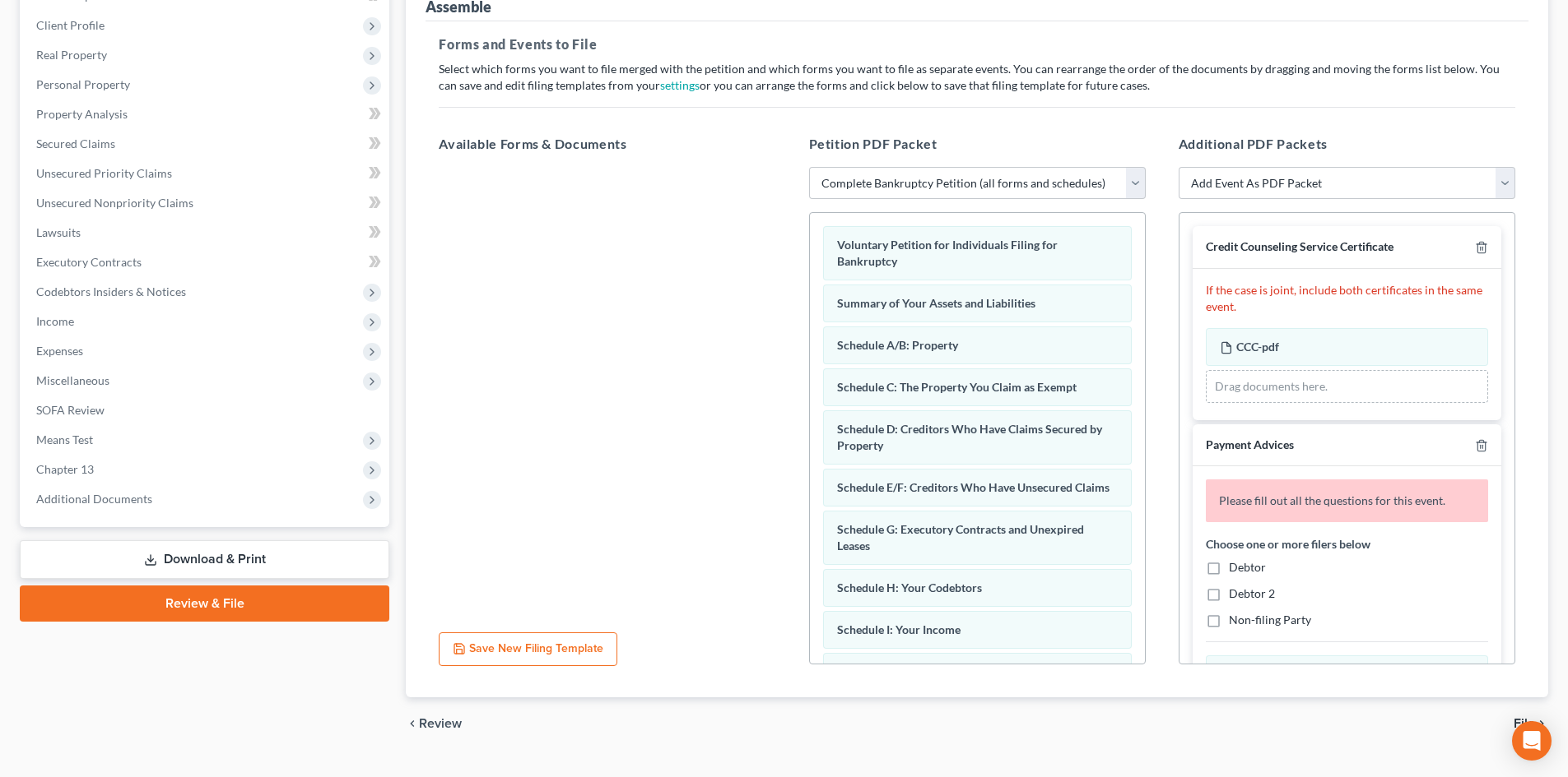
click at [1229, 566] on label "Debtor" at bounding box center [1247, 567] width 37 height 17
click at [1235, 566] on input "Debtor" at bounding box center [1240, 564] width 11 height 11
checkbox input "true"
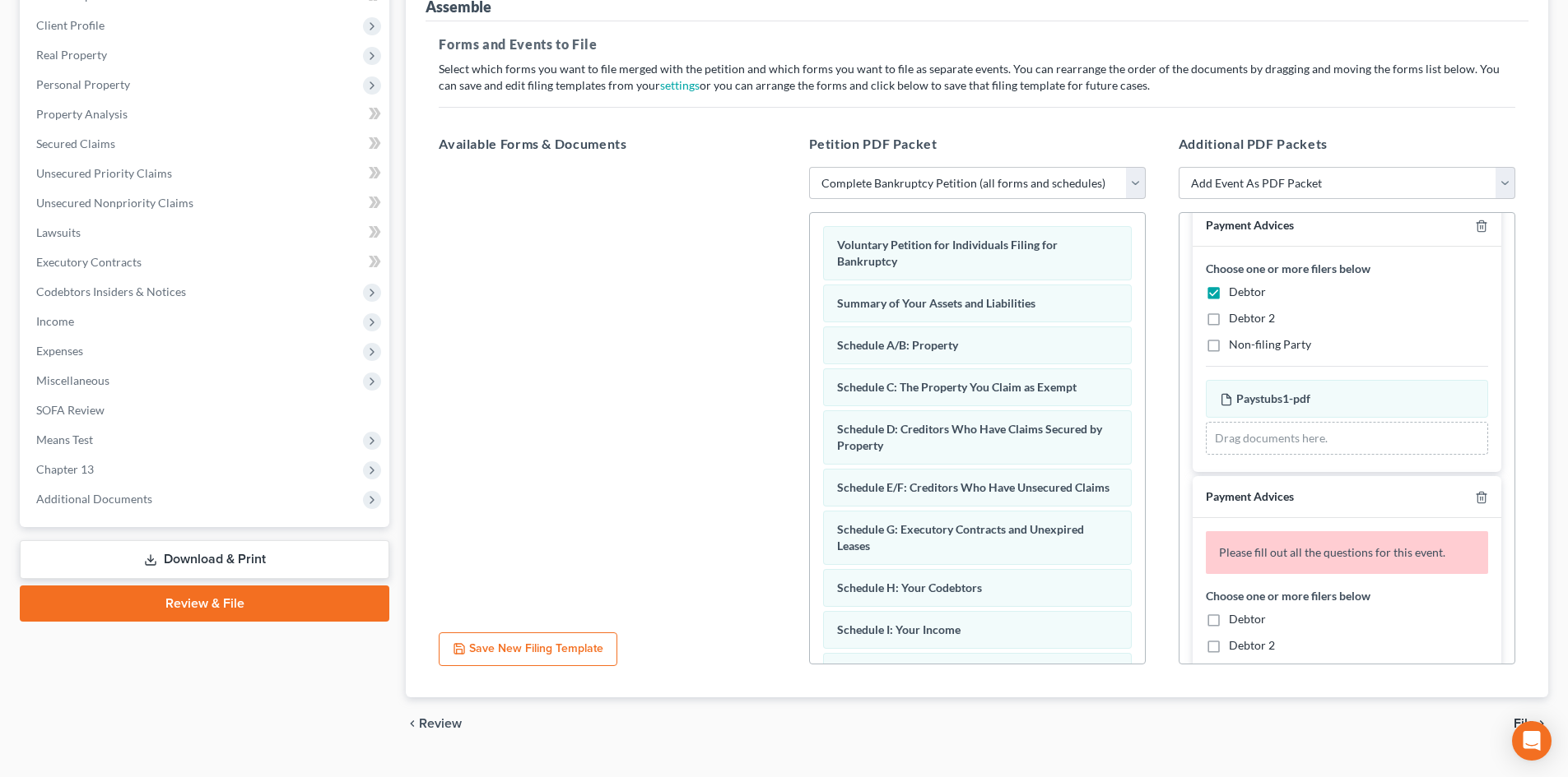
scroll to position [330, 0]
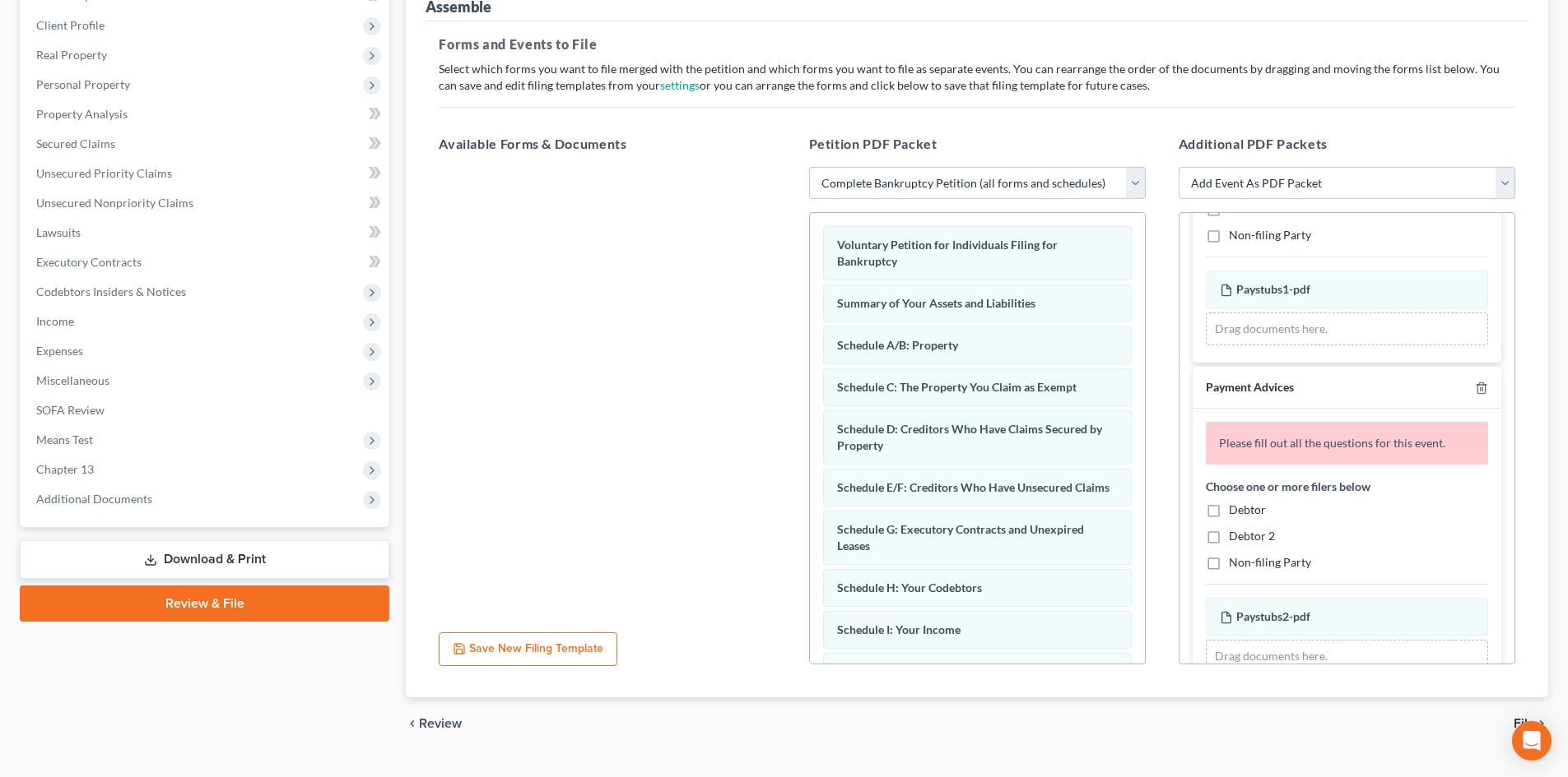
click at [1229, 508] on label "Debtor" at bounding box center [1247, 510] width 37 height 17
click at [1235, 508] on input "Debtor" at bounding box center [1240, 507] width 11 height 11
checkbox input "true"
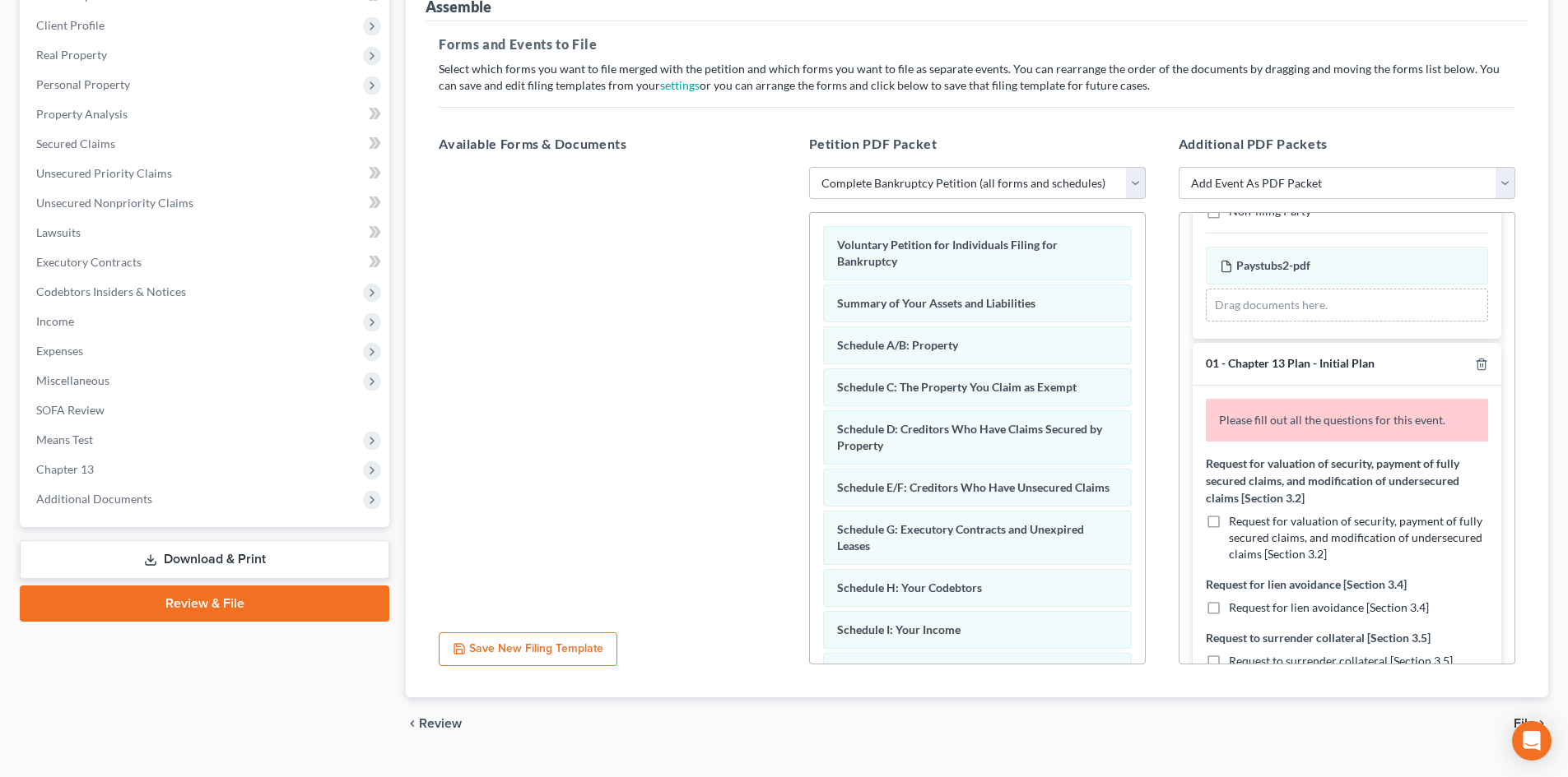
scroll to position [658, 0]
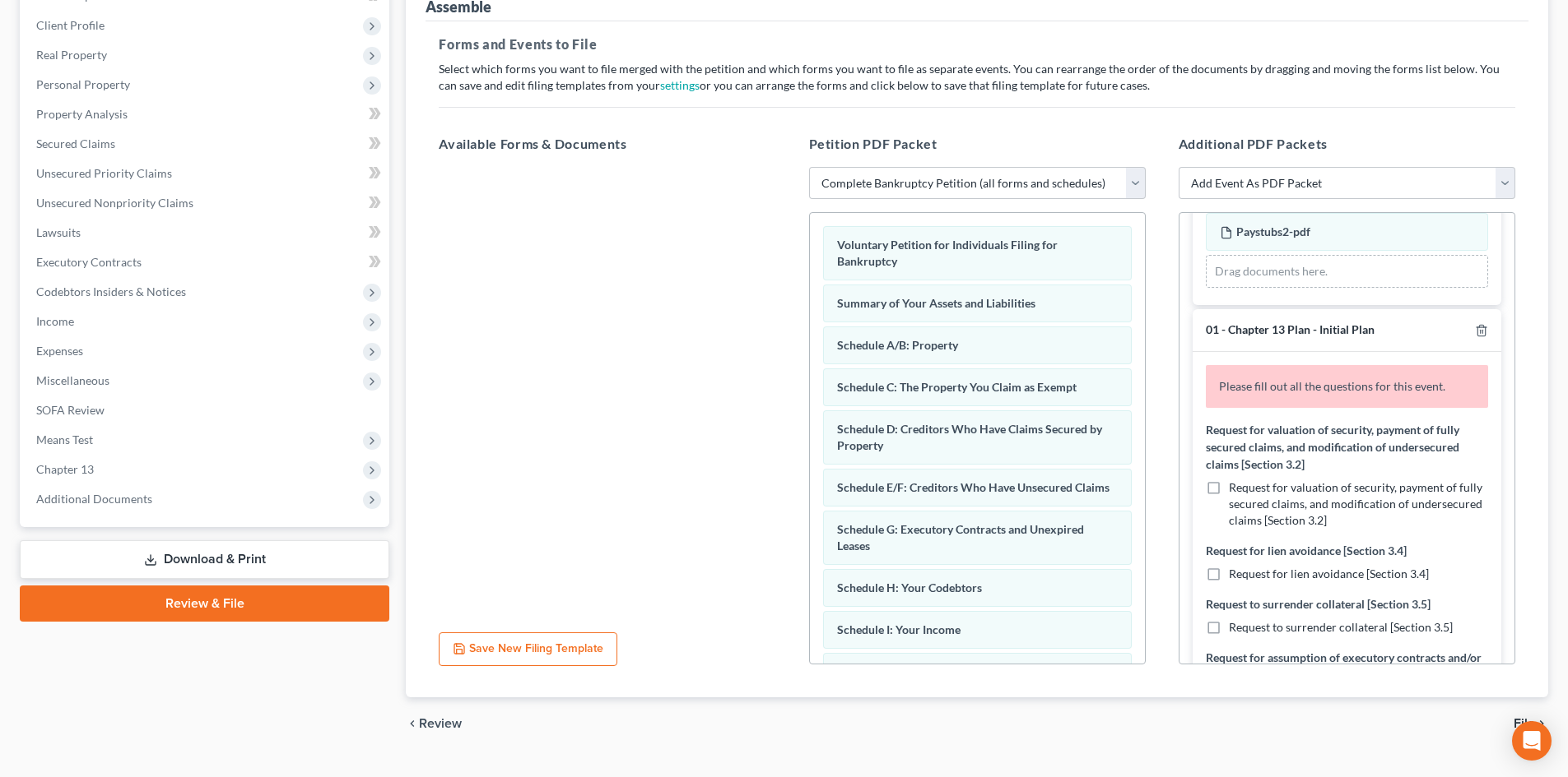
drag, startPoint x: 1215, startPoint y: 488, endPoint x: 1456, endPoint y: 534, distance: 245.4
click at [1229, 488] on label "Request for valuation of security, payment of fully secured claims, and modific…" at bounding box center [1358, 504] width 259 height 50
click at [1235, 488] on input "Request for valuation of security, payment of fully secured claims, and modific…" at bounding box center [1240, 485] width 11 height 11
checkbox input "true"
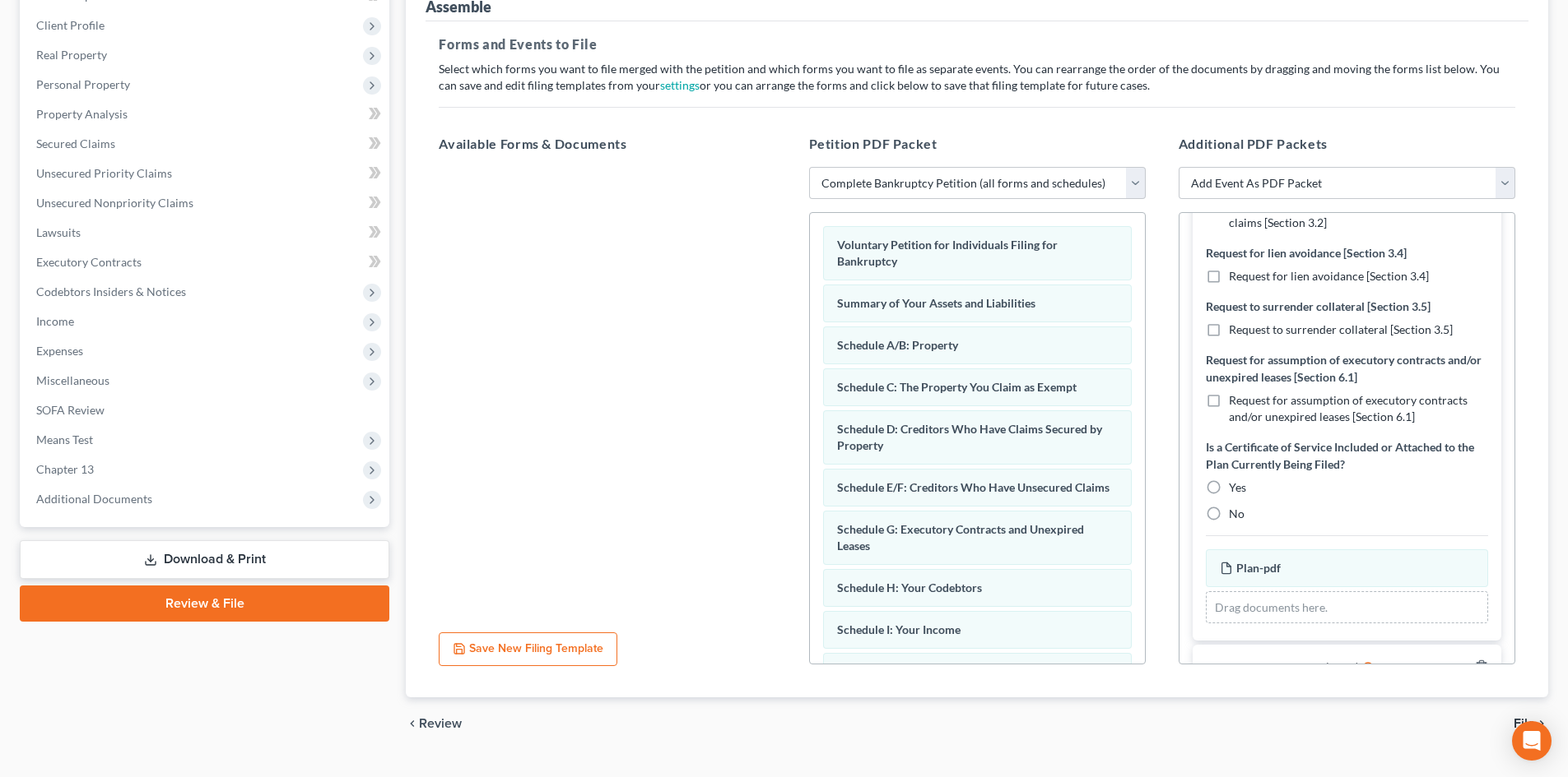
scroll to position [988, 0]
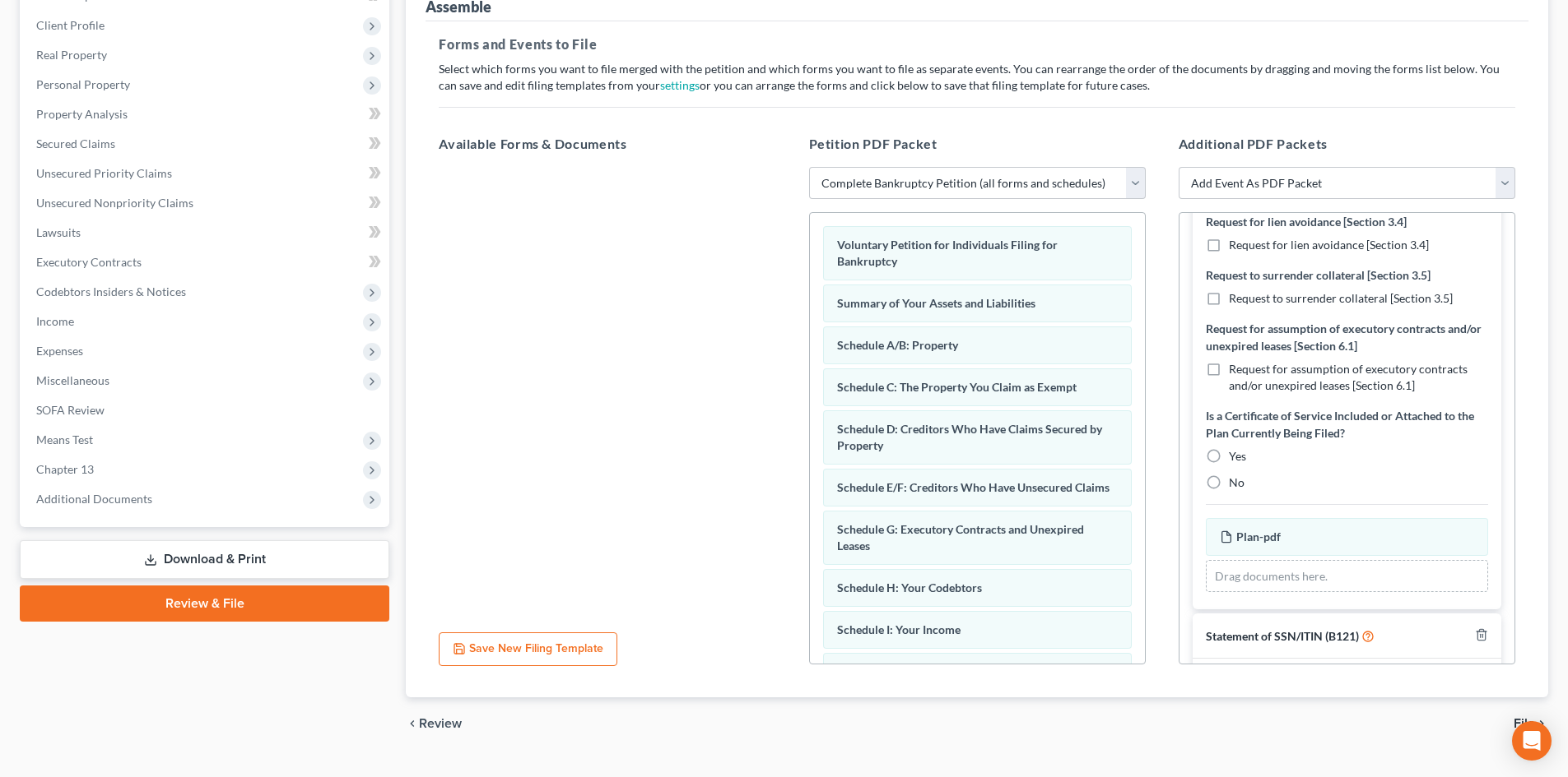
click at [1229, 481] on label "No" at bounding box center [1236, 483] width 16 height 17
click at [1235, 481] on input "No" at bounding box center [1240, 480] width 11 height 11
radio input "true"
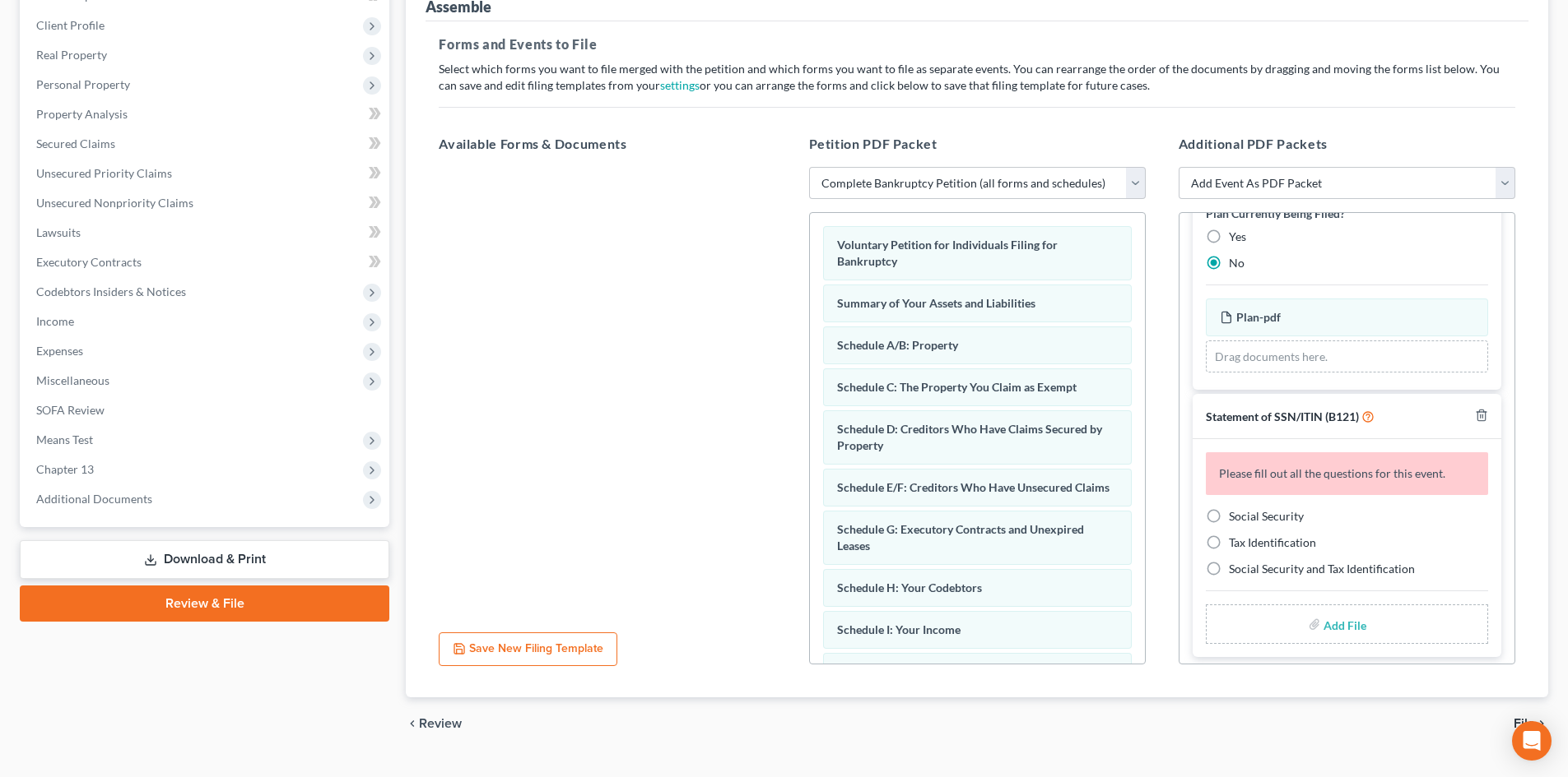
scroll to position [1156, 0]
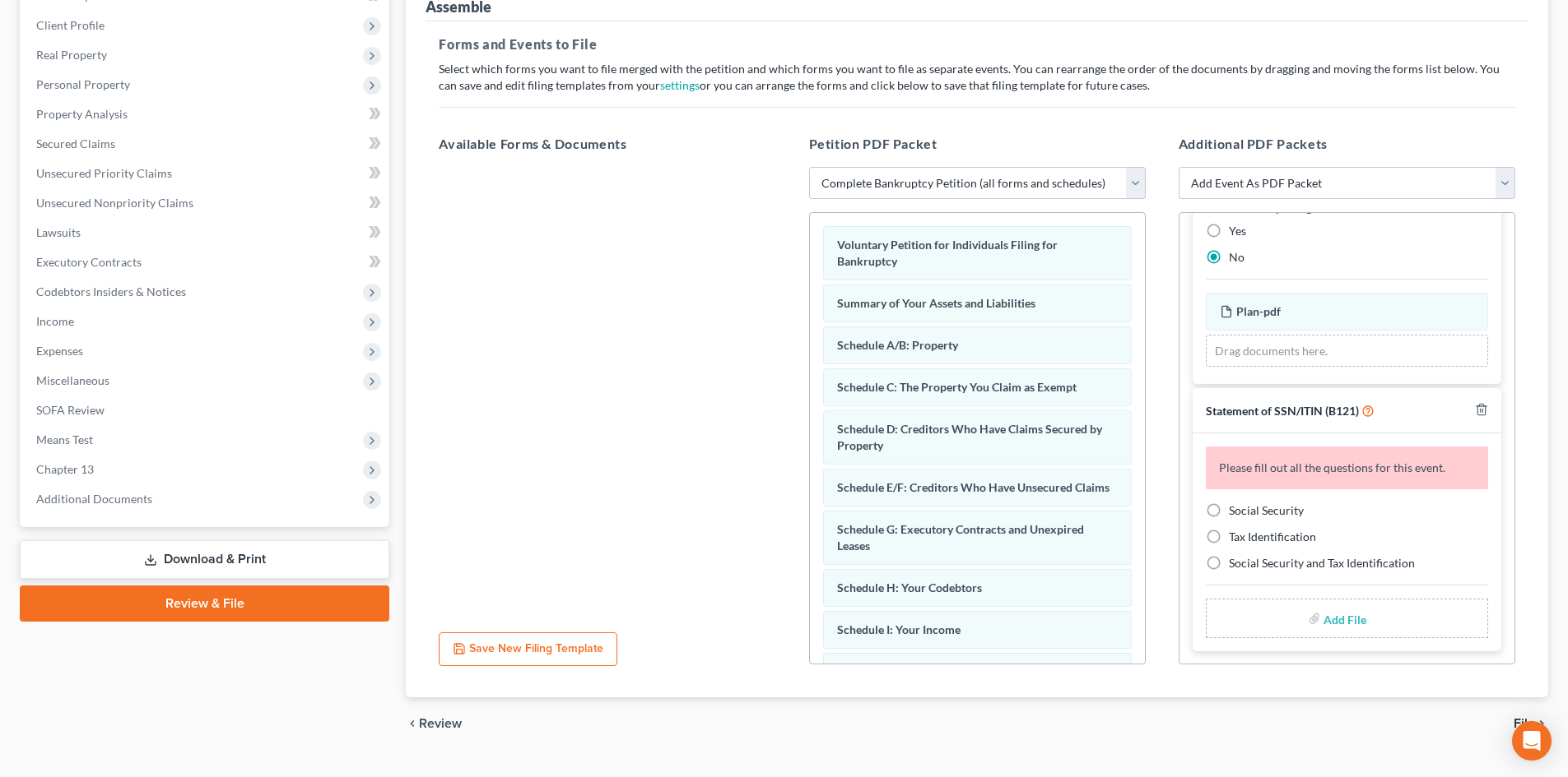
click at [1229, 514] on label "Social Security" at bounding box center [1266, 511] width 75 height 17
click at [1235, 514] on input "Social Security" at bounding box center [1240, 508] width 11 height 11
radio input "true"
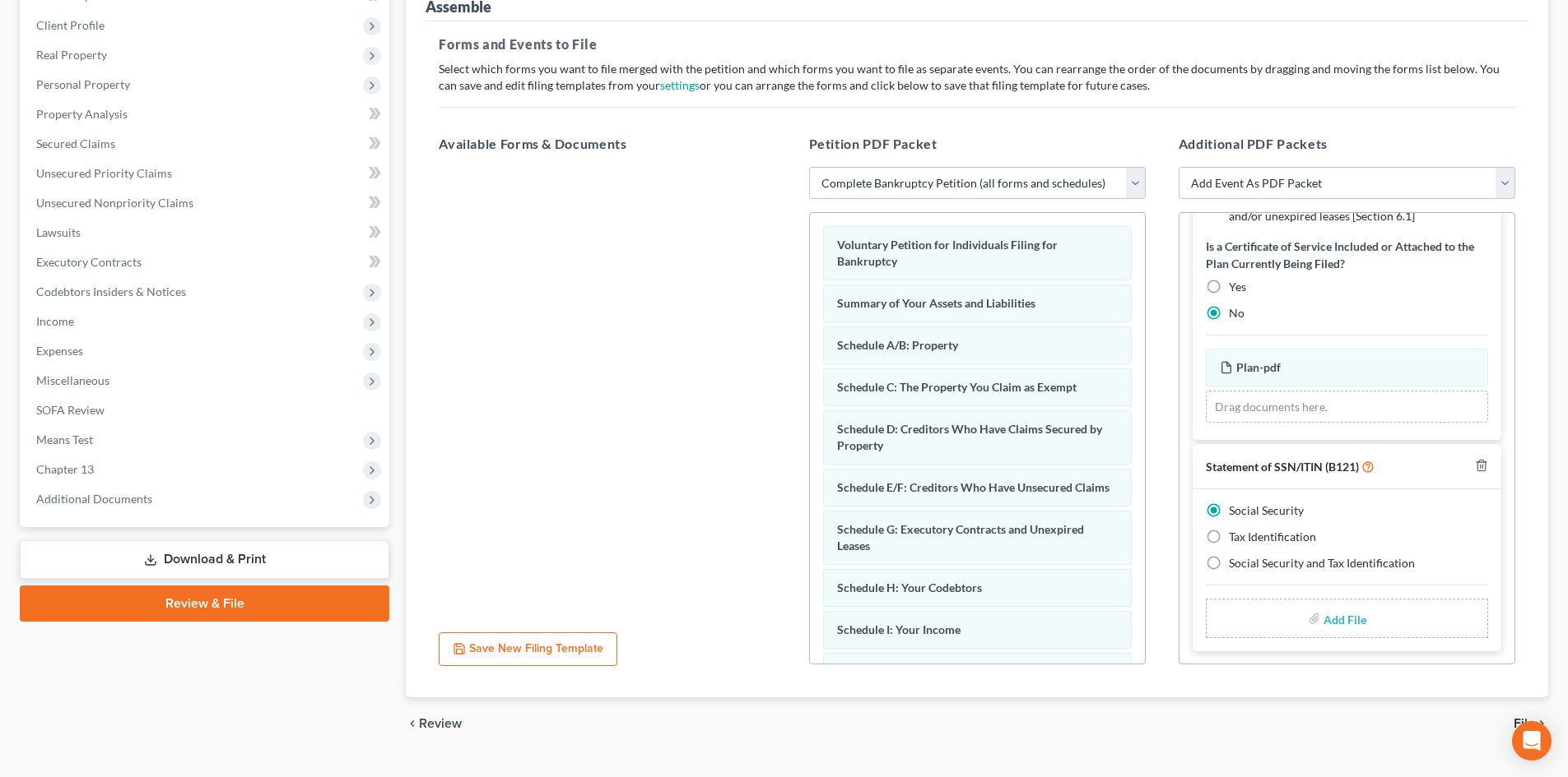
scroll to position [1101, 0]
click at [1326, 619] on input "file" at bounding box center [1343, 618] width 40 height 29
type input "C:\fakepath\Form121 SSno.pdf"
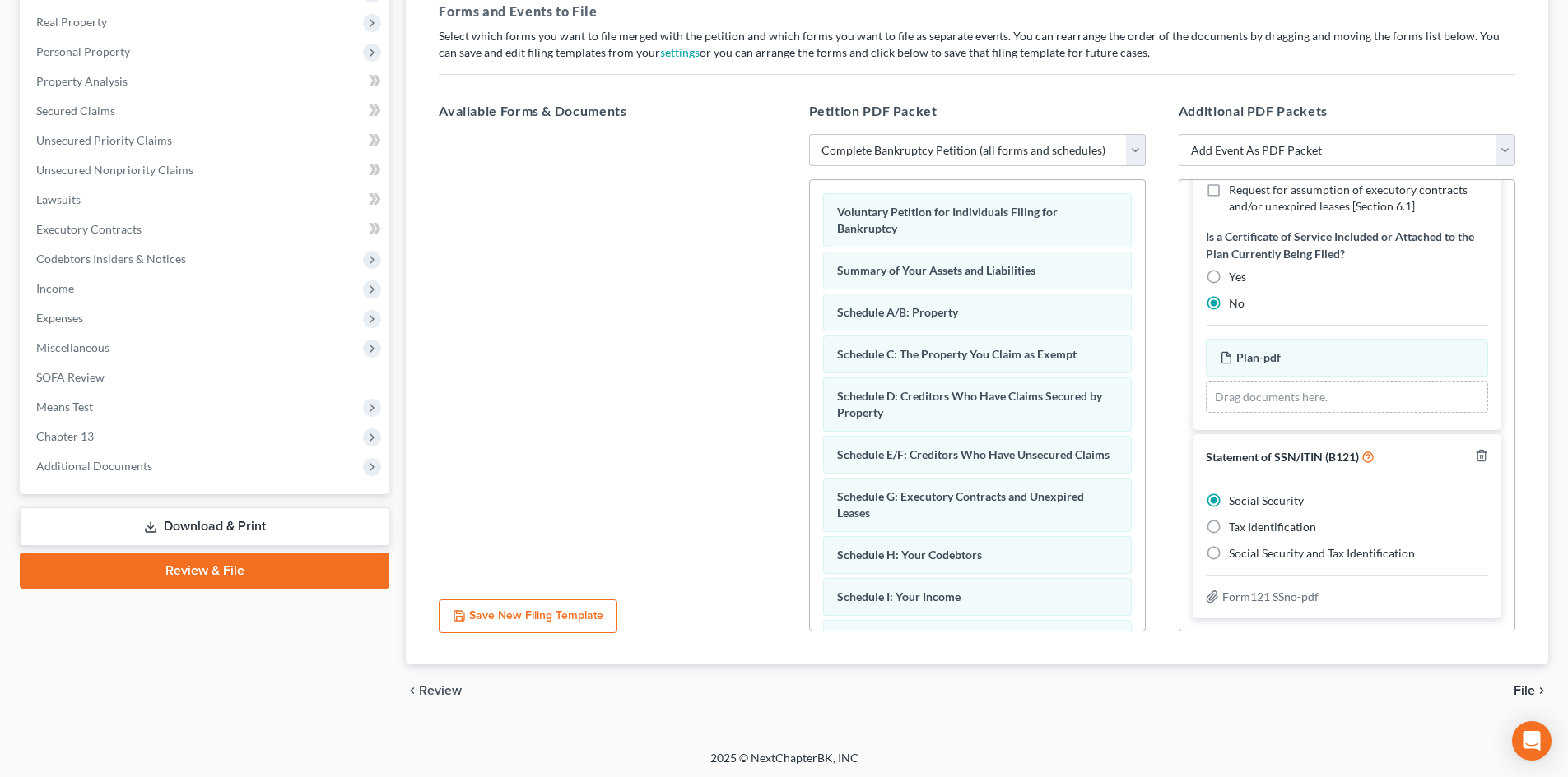
scroll to position [255, 0]
click at [1526, 686] on span "File" at bounding box center [1524, 689] width 21 height 14
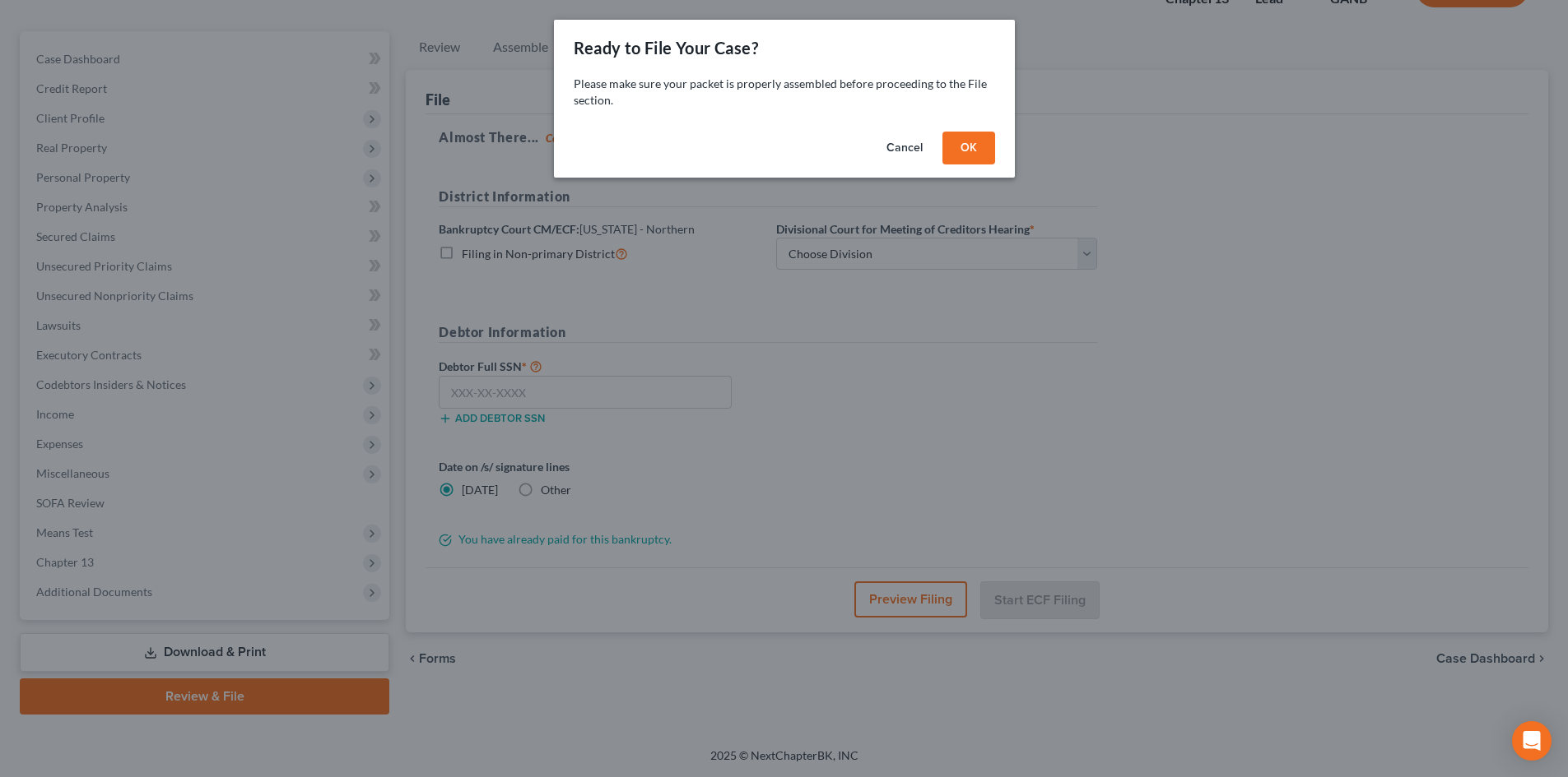
scroll to position [127, 0]
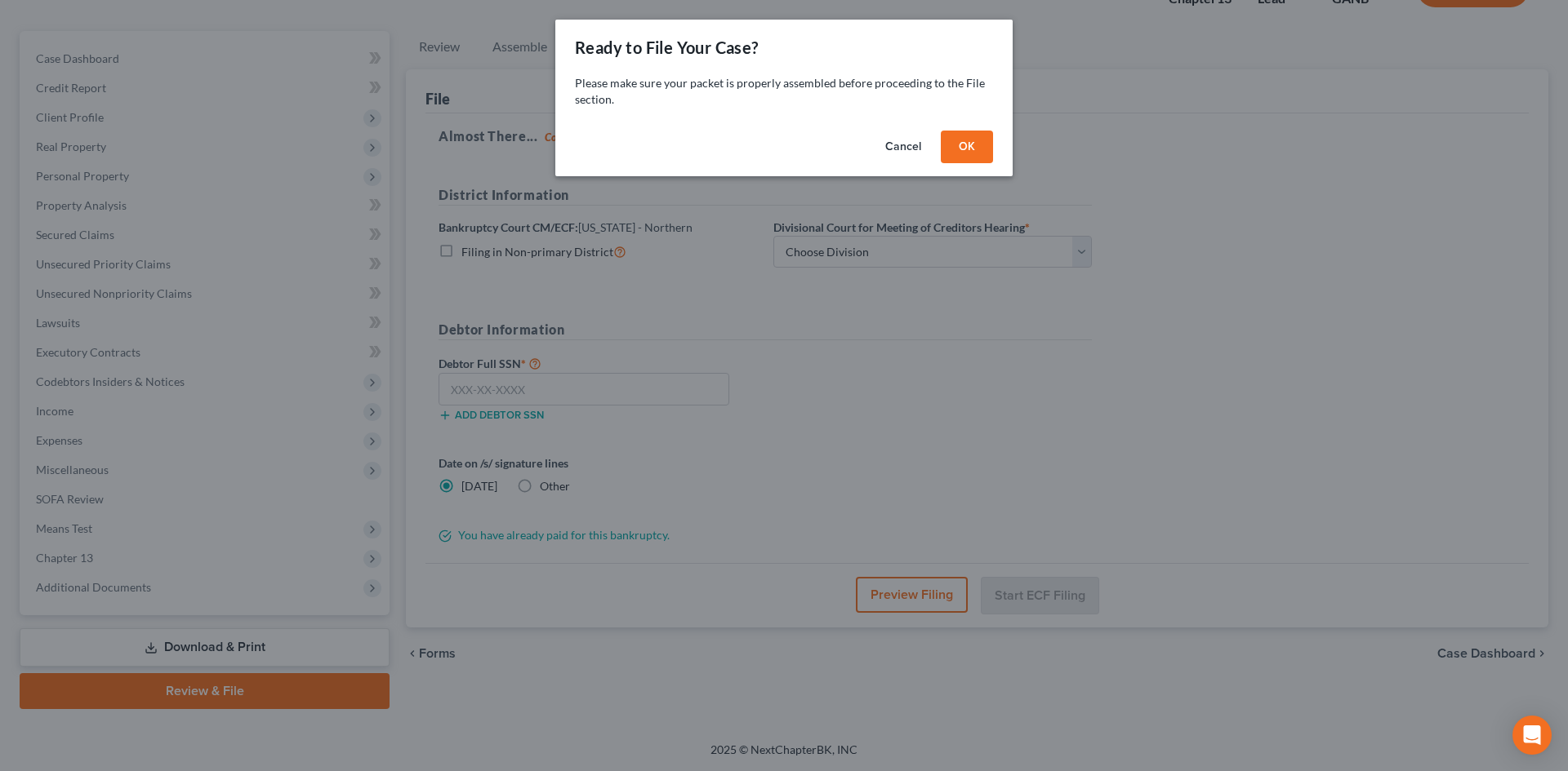
click at [972, 142] on button "OK" at bounding box center [967, 147] width 52 height 33
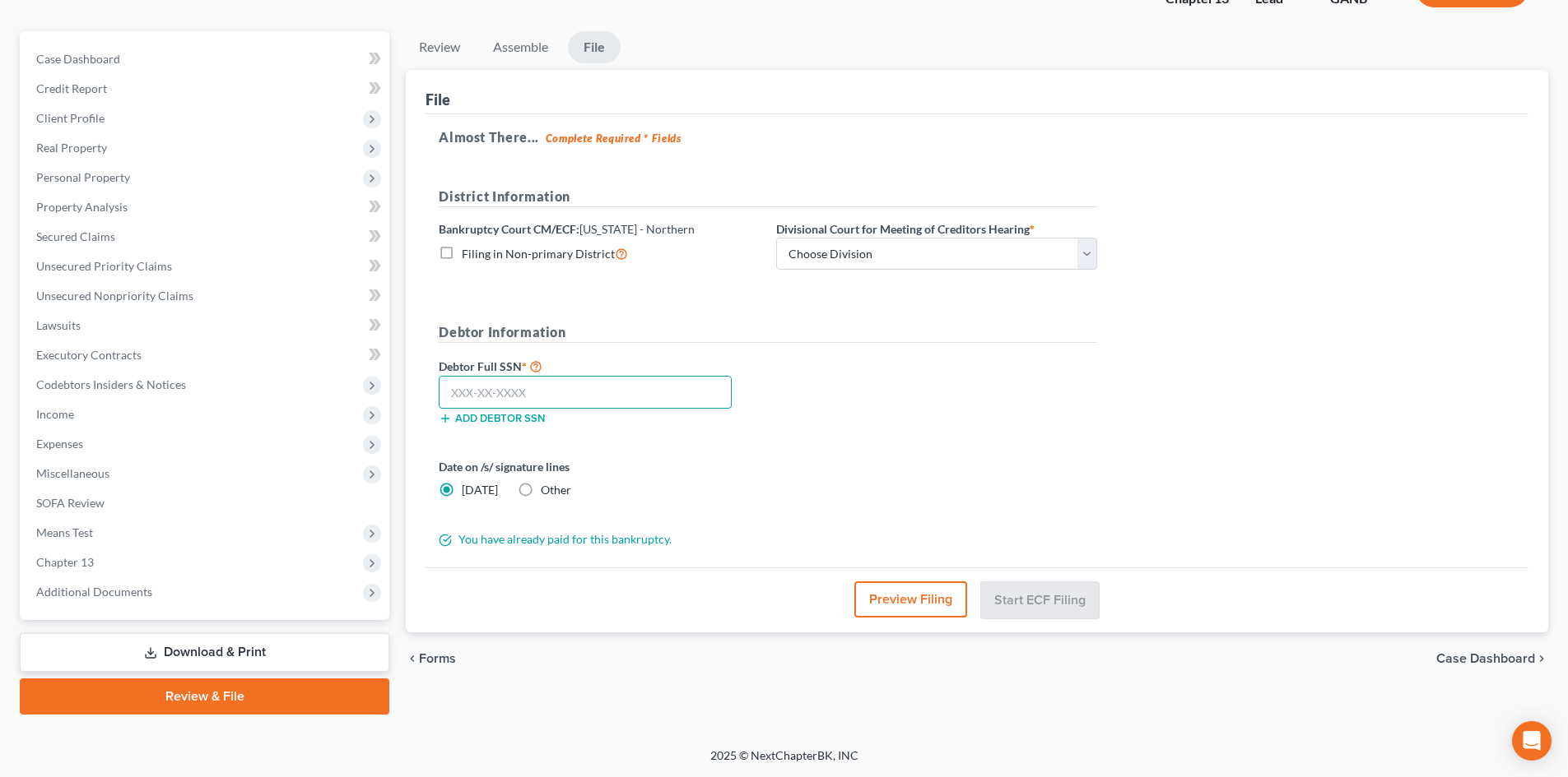
click at [529, 394] on input "text" at bounding box center [585, 393] width 293 height 33
type input "365-02-2195"
click at [1082, 256] on select "Choose Division [GEOGRAPHIC_DATA] [GEOGRAPHIC_DATA] [GEOGRAPHIC_DATA] [GEOGRAPH…" at bounding box center [936, 254] width 321 height 33
select select "0"
click at [776, 238] on select "Choose Division [GEOGRAPHIC_DATA] [GEOGRAPHIC_DATA] [GEOGRAPHIC_DATA] [GEOGRAPH…" at bounding box center [936, 254] width 321 height 33
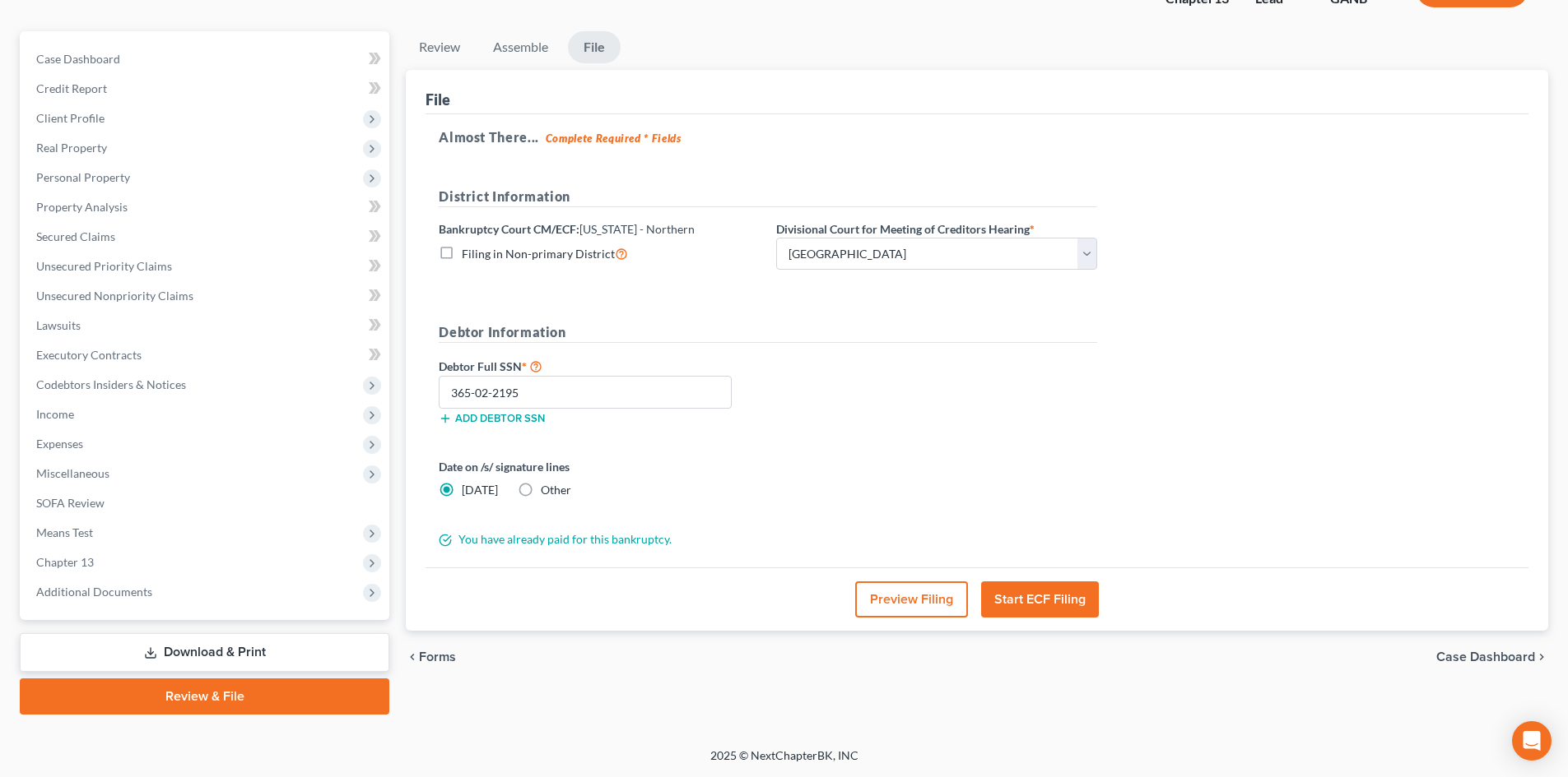
drag, startPoint x: 1036, startPoint y: 602, endPoint x: 1247, endPoint y: 417, distance: 280.6
click at [1037, 602] on button "Start ECF Filing" at bounding box center [1039, 600] width 118 height 36
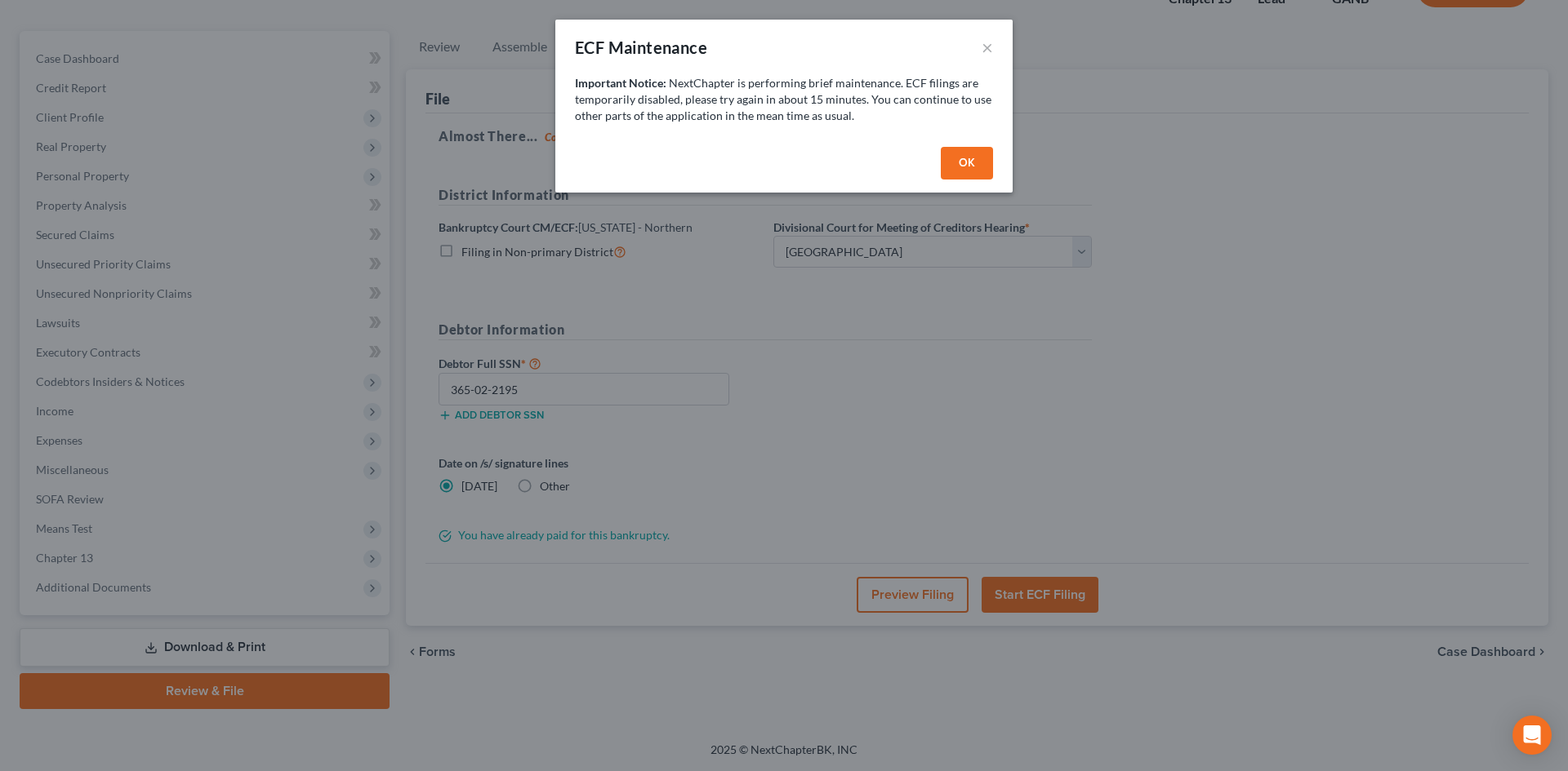
click at [969, 164] on button "OK" at bounding box center [967, 163] width 52 height 33
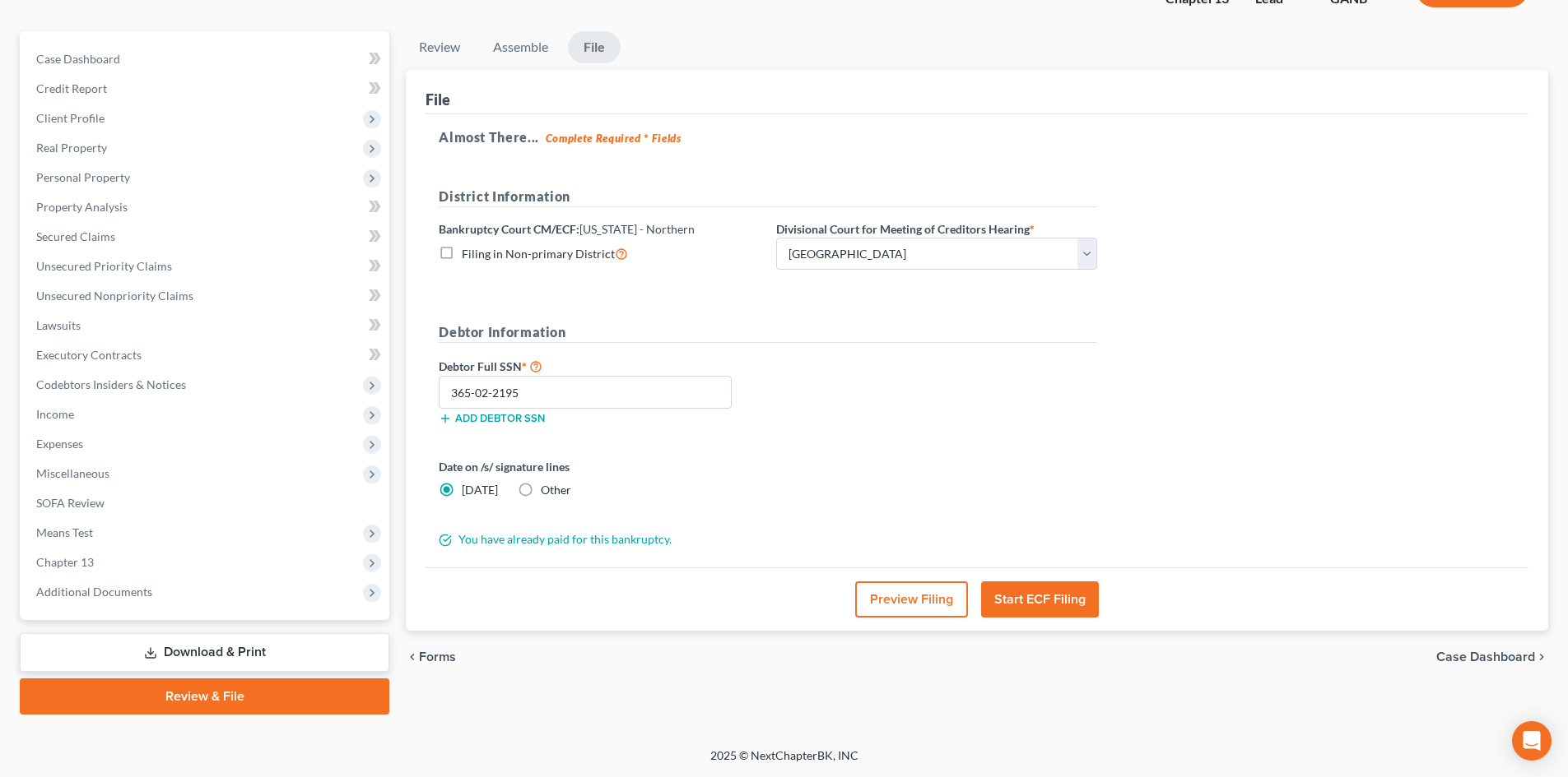
drag, startPoint x: 1037, startPoint y: 601, endPoint x: 1394, endPoint y: 508, distance: 368.9
click at [1037, 601] on button "Start ECF Filing" at bounding box center [1039, 600] width 118 height 36
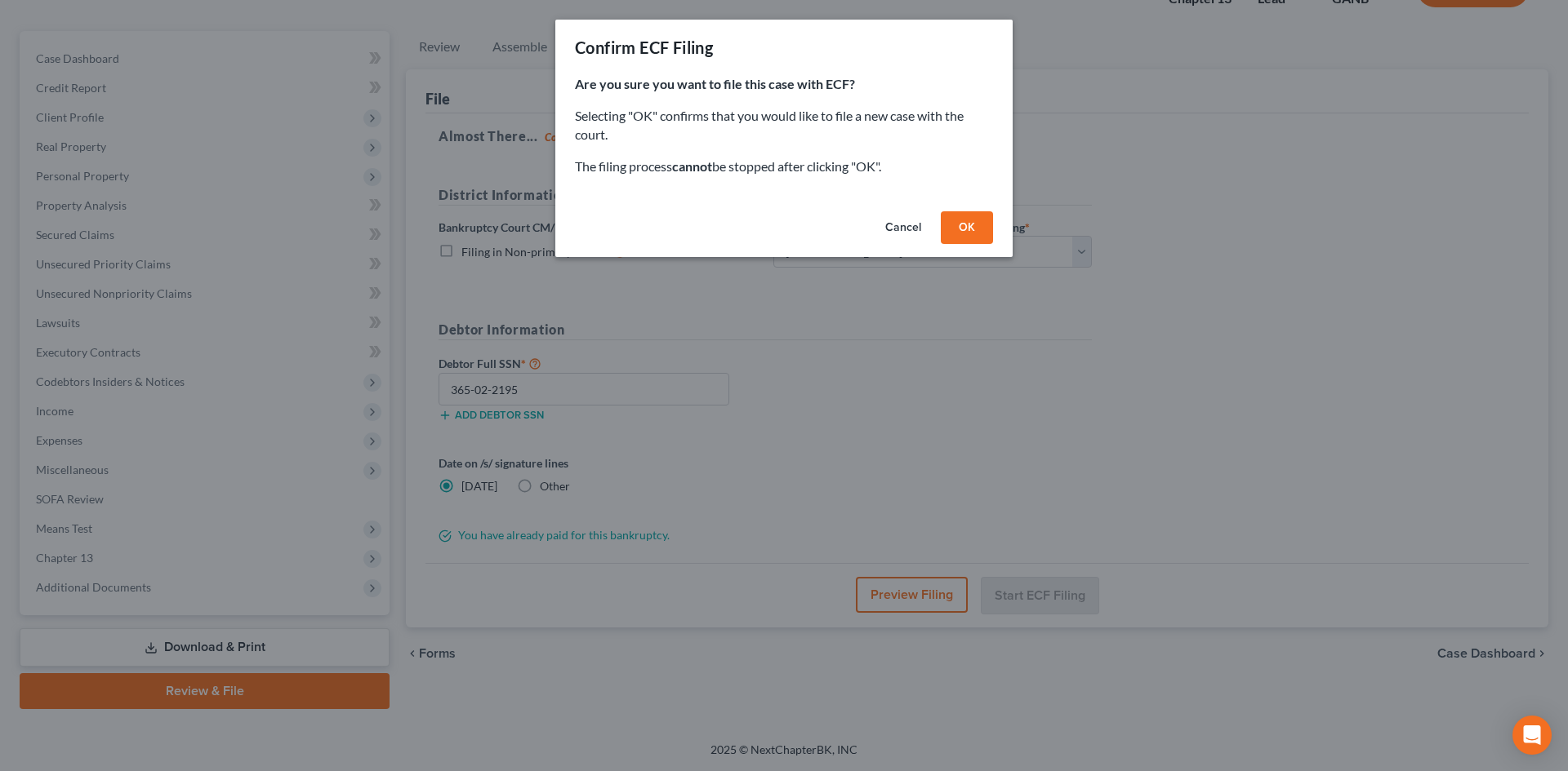
click at [970, 220] on button "OK" at bounding box center [967, 228] width 52 height 33
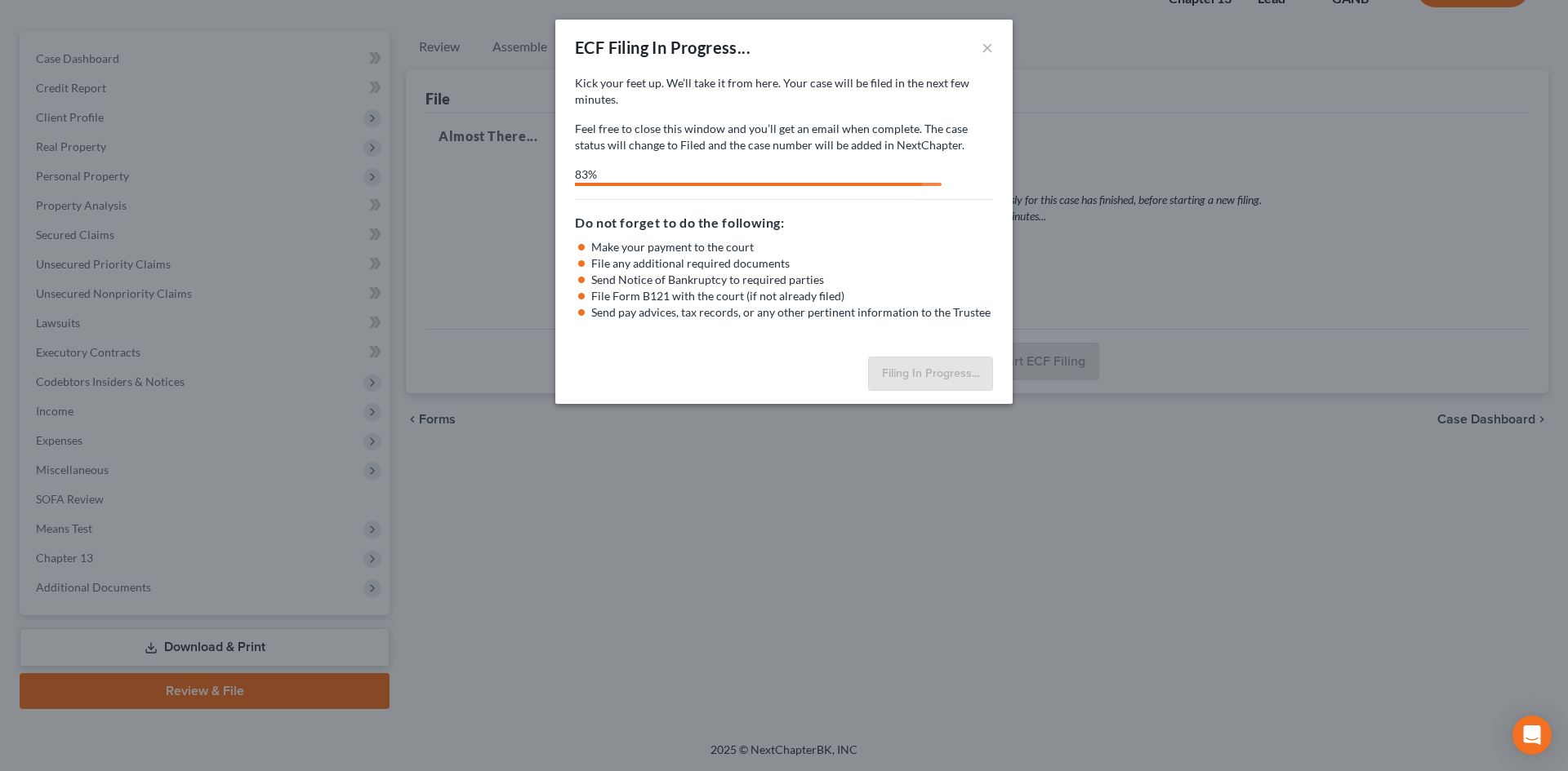
select select "0"
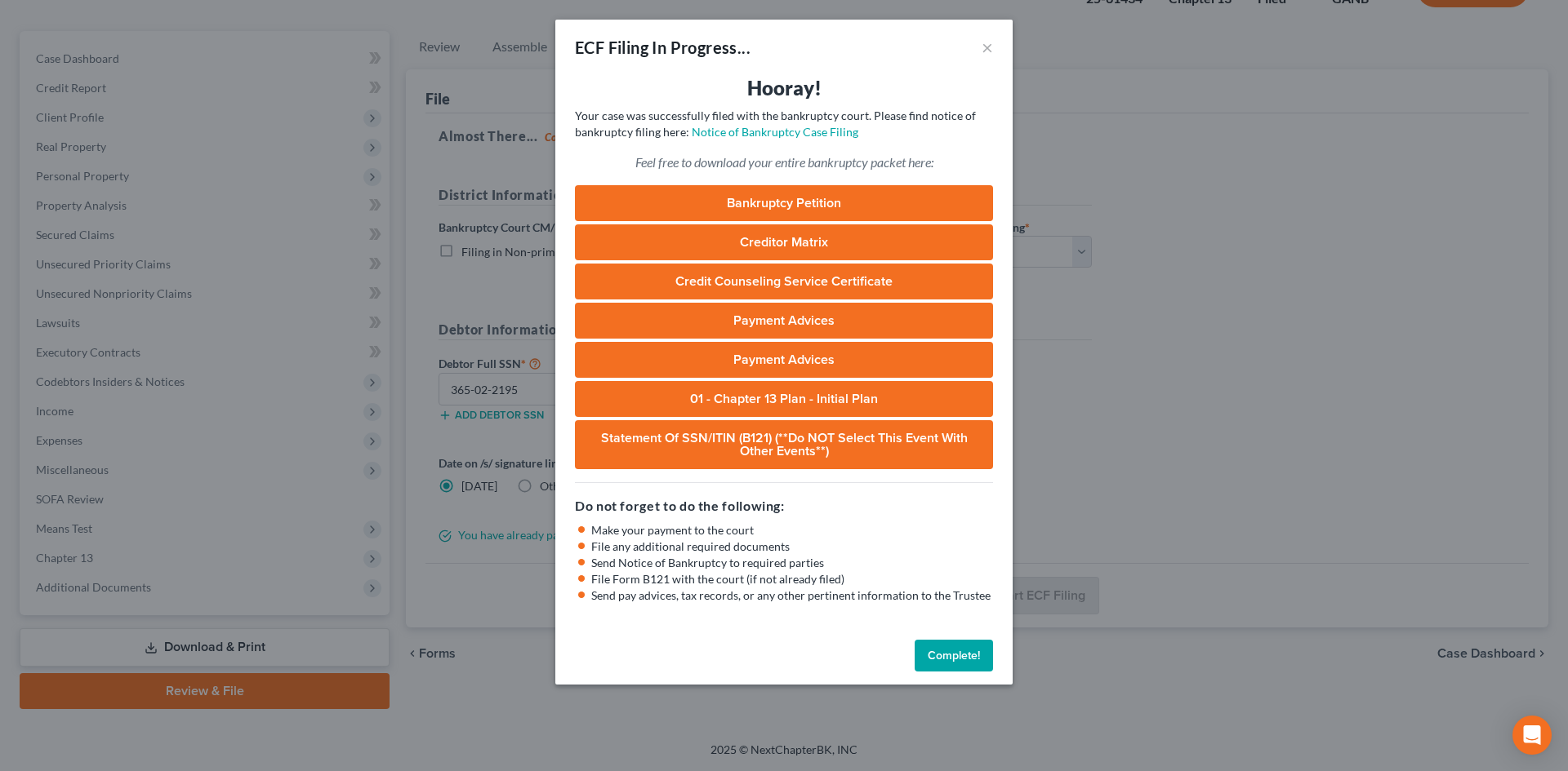
click at [973, 654] on button "Complete!" at bounding box center [953, 657] width 78 height 33
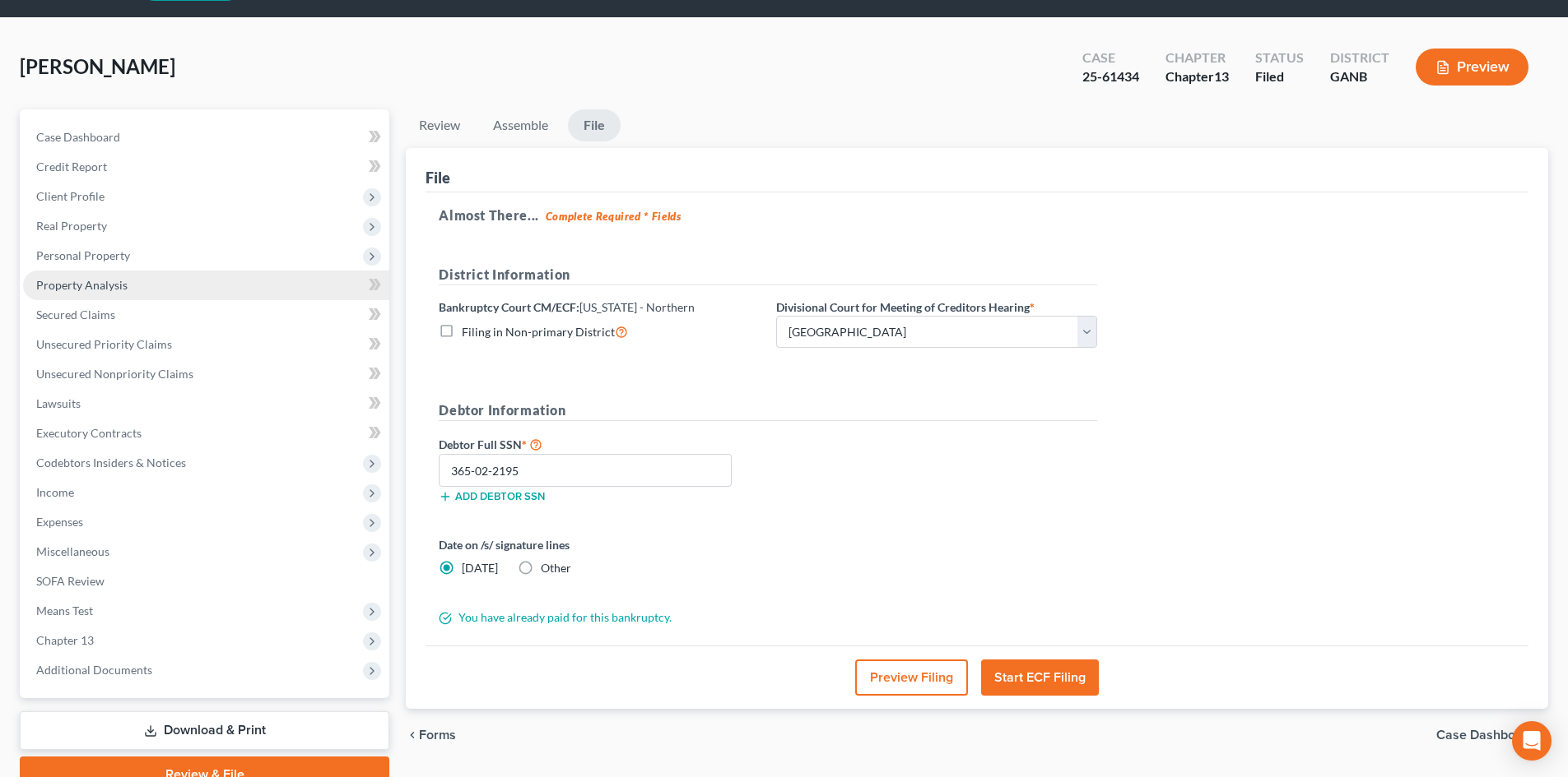
scroll to position [0, 0]
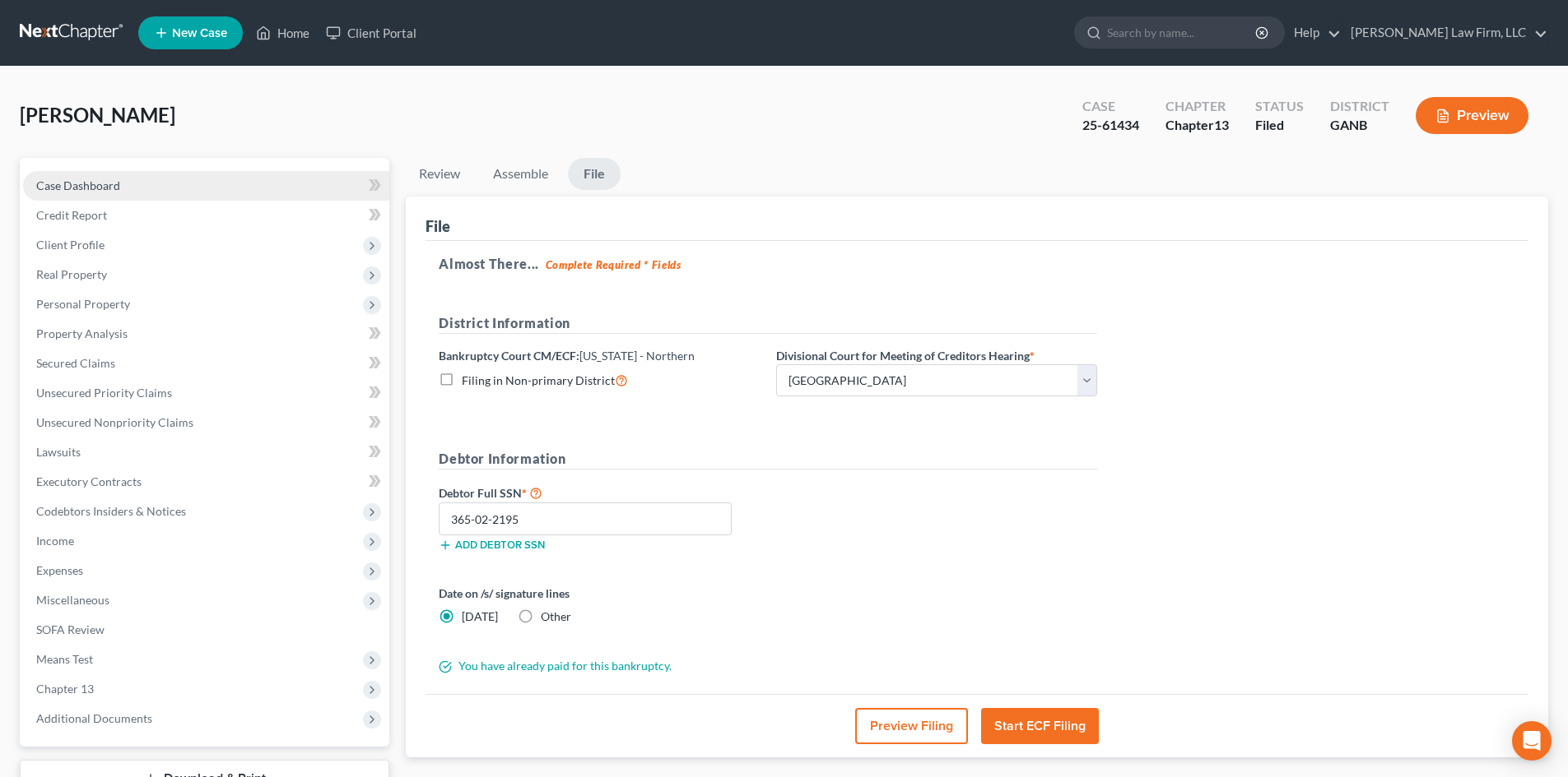
click at [45, 192] on span "Case Dashboard" at bounding box center [78, 185] width 84 height 14
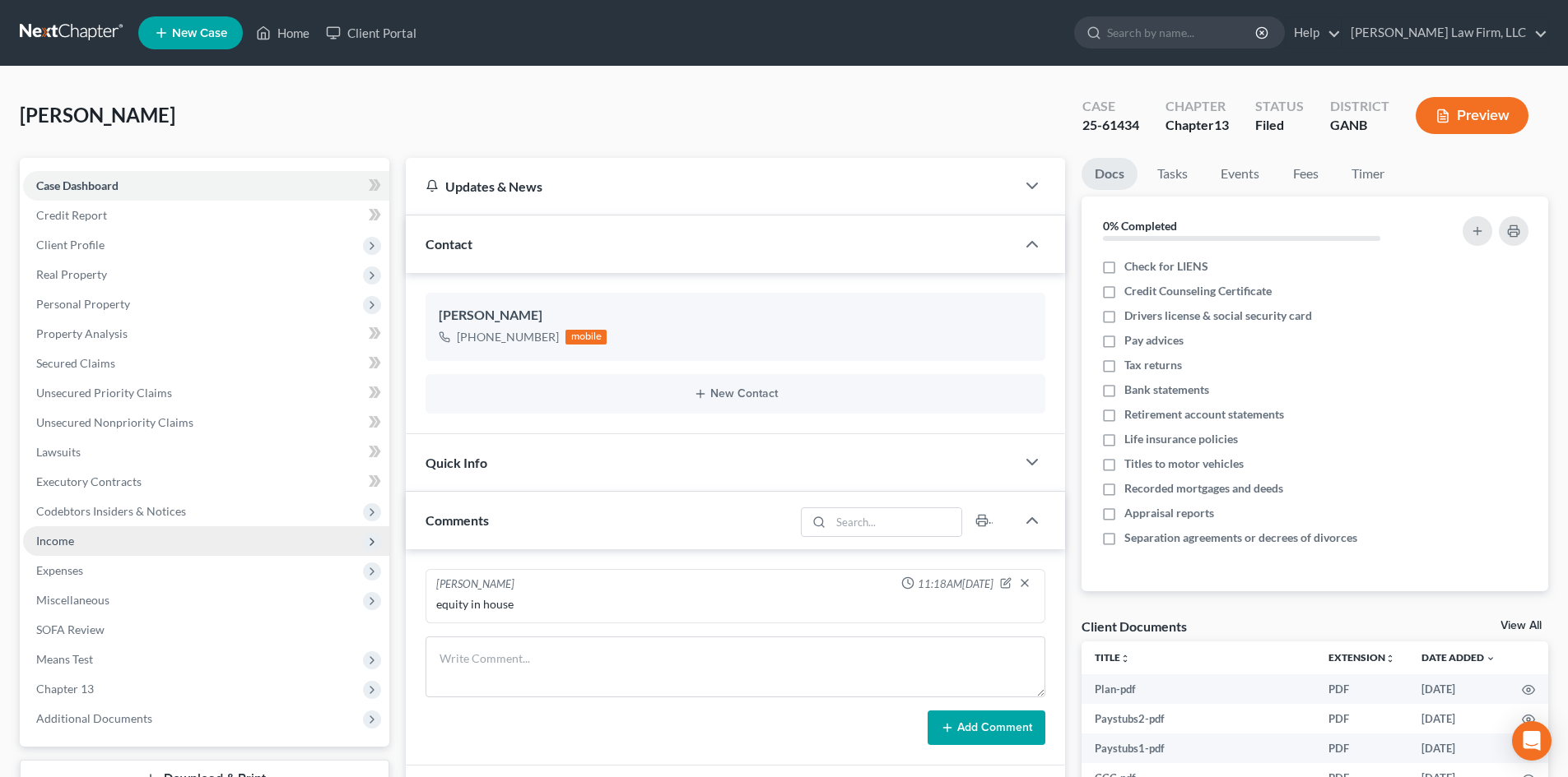
click at [61, 540] on span "Income" at bounding box center [55, 541] width 38 height 14
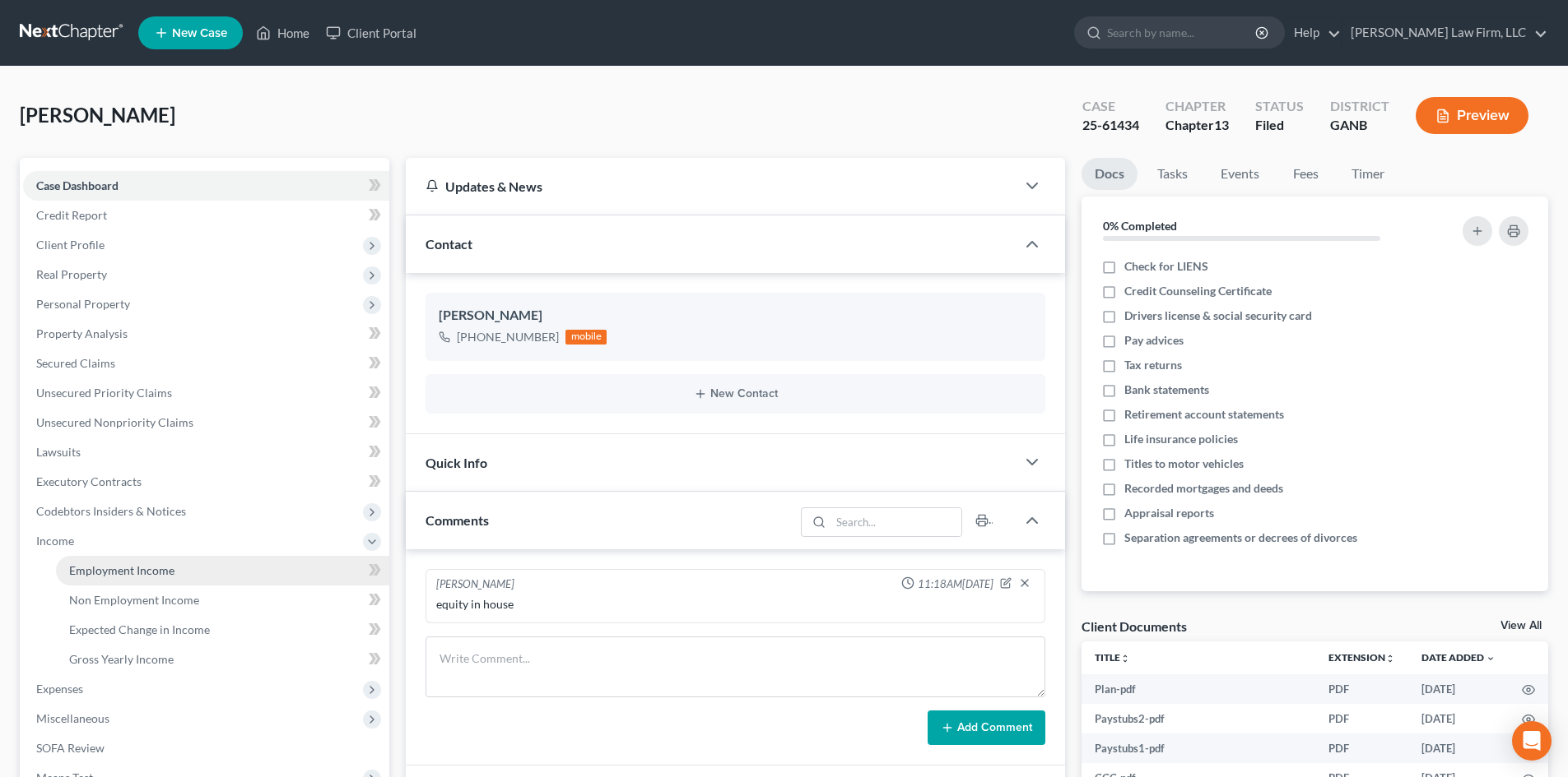
click at [111, 573] on span "Employment Income" at bounding box center [122, 570] width 105 height 14
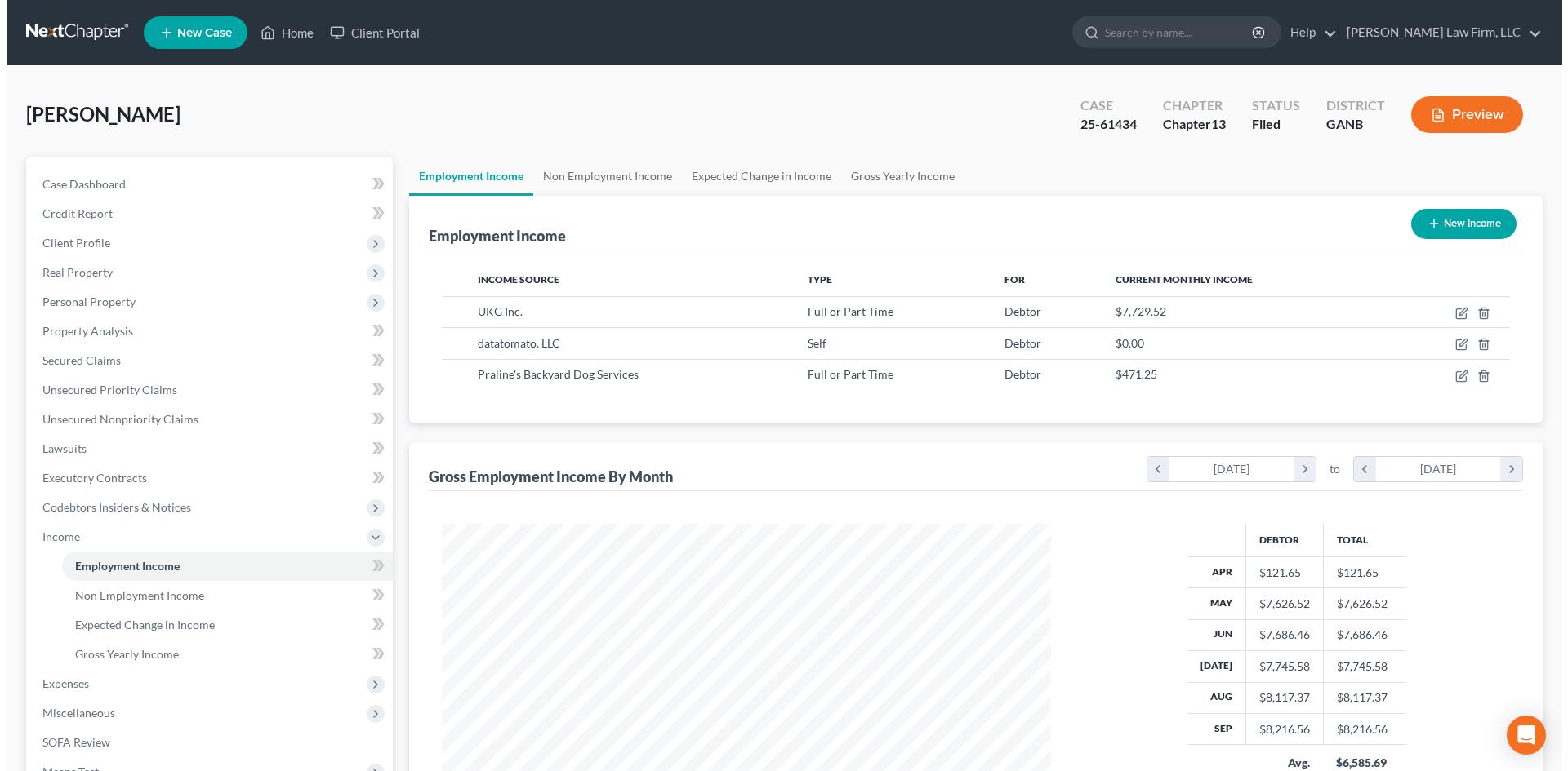
scroll to position [305, 642]
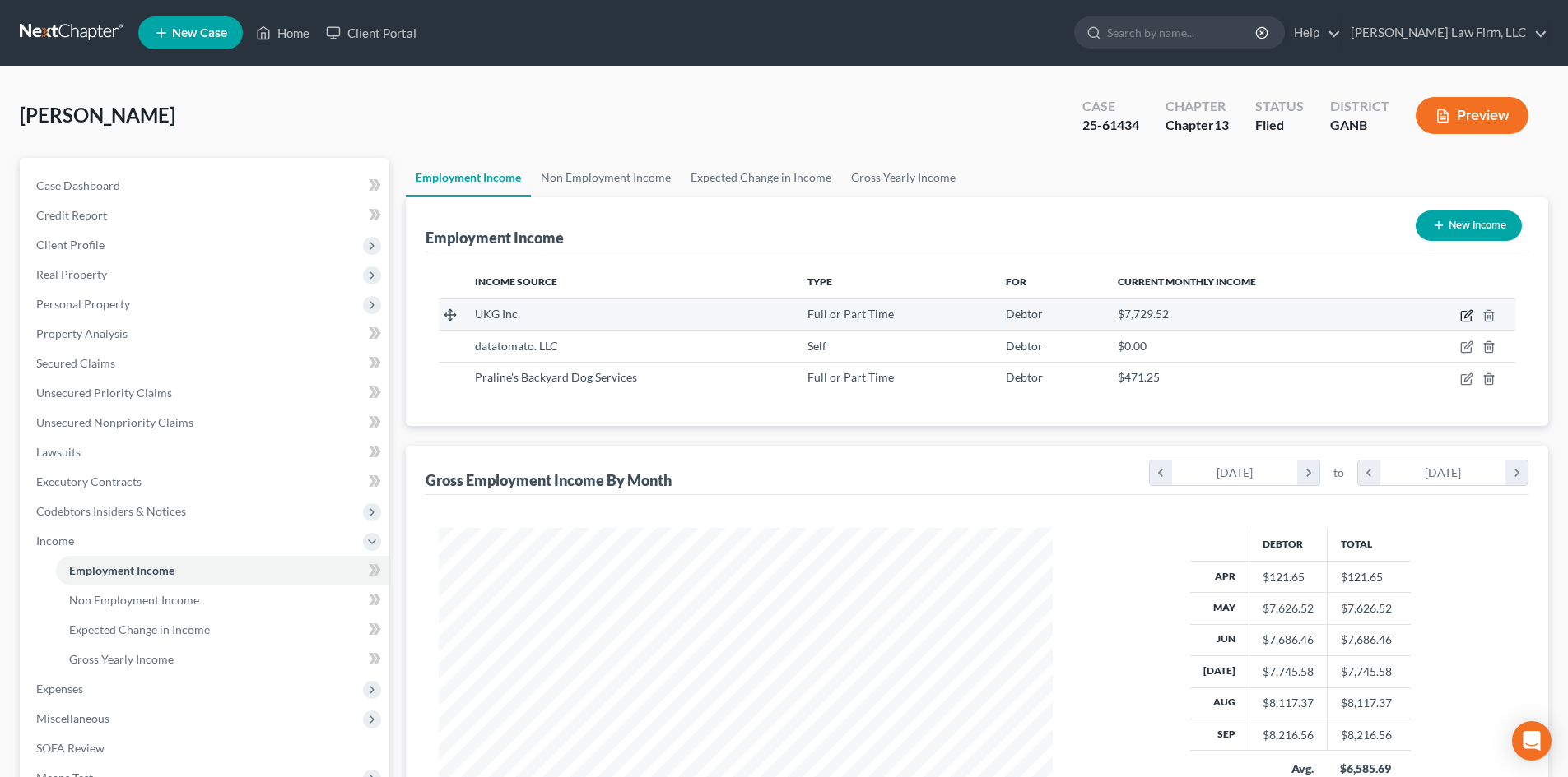
click at [1469, 319] on icon "button" at bounding box center [1467, 316] width 14 height 14
select select "0"
select select "9"
select select "1"
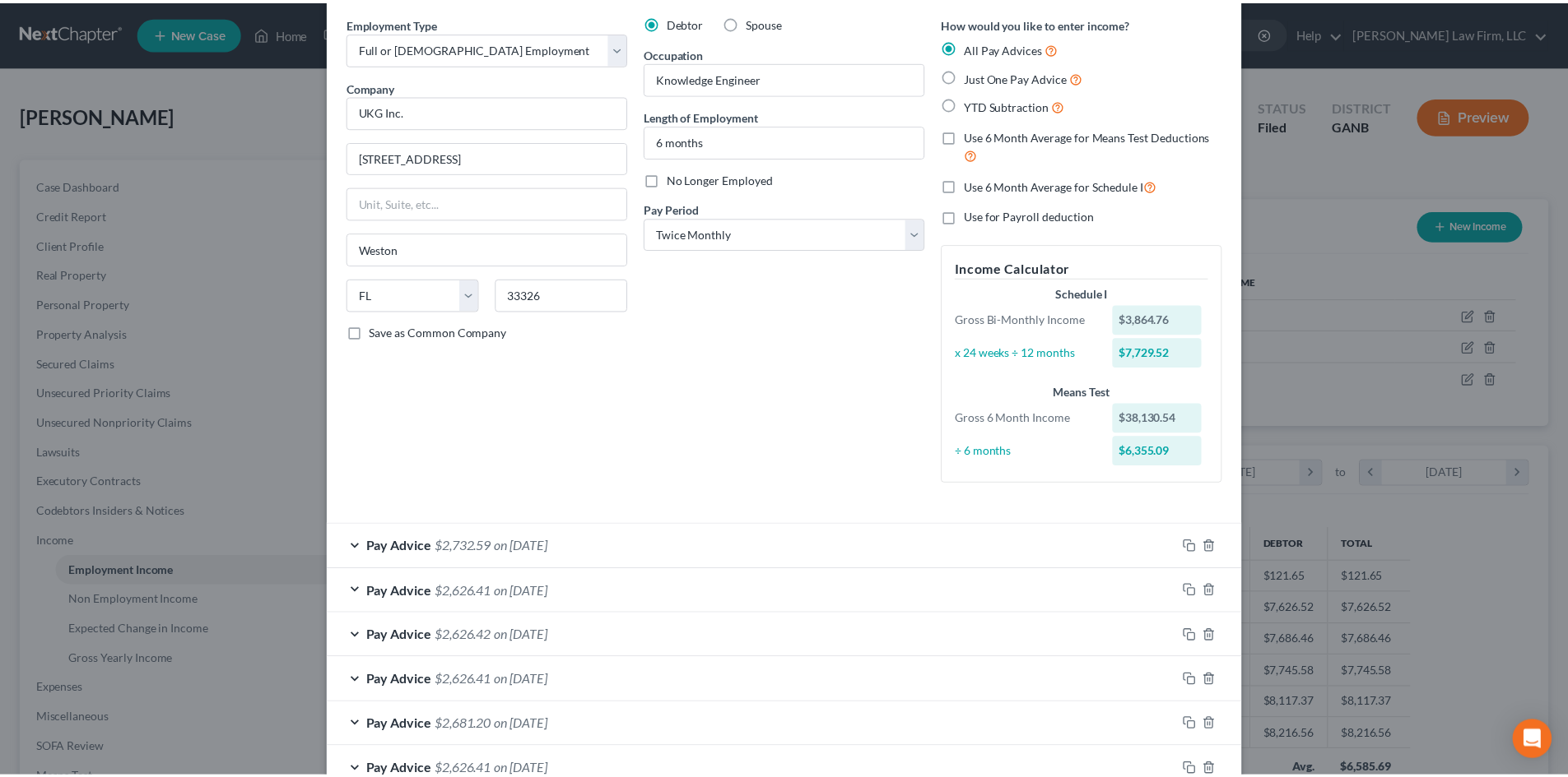
scroll to position [0, 0]
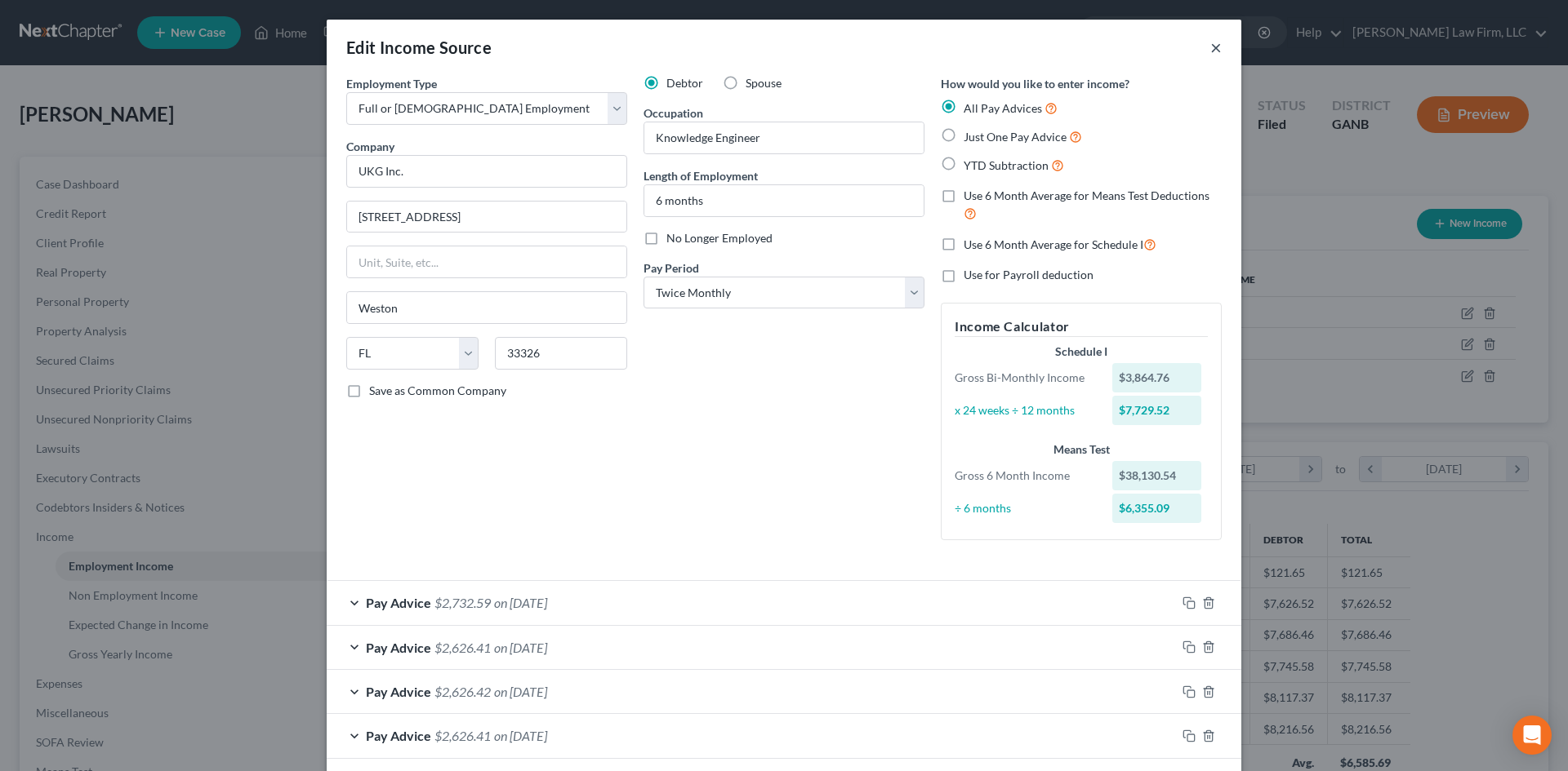
click at [1214, 49] on button "×" at bounding box center [1217, 47] width 12 height 19
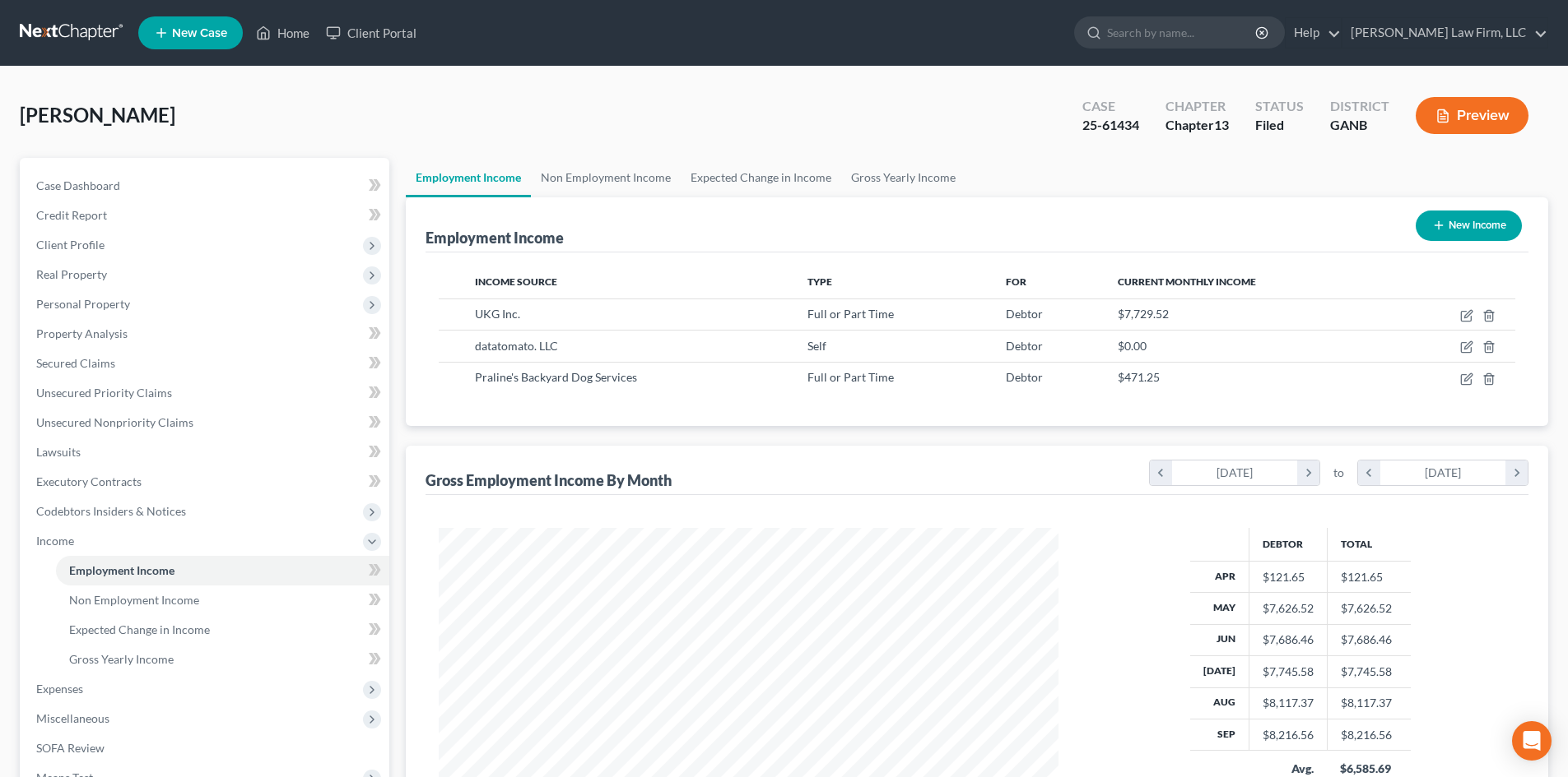
scroll to position [822351, 822196]
drag, startPoint x: 898, startPoint y: 80, endPoint x: 736, endPoint y: 47, distance: 165.3
click at [898, 80] on div "[PERSON_NAME] Upgraded Case 25-61434 Chapter Chapter 13 Status Filed District G…" at bounding box center [784, 529] width 1568 height 926
